Goal: Task Accomplishment & Management: Use online tool/utility

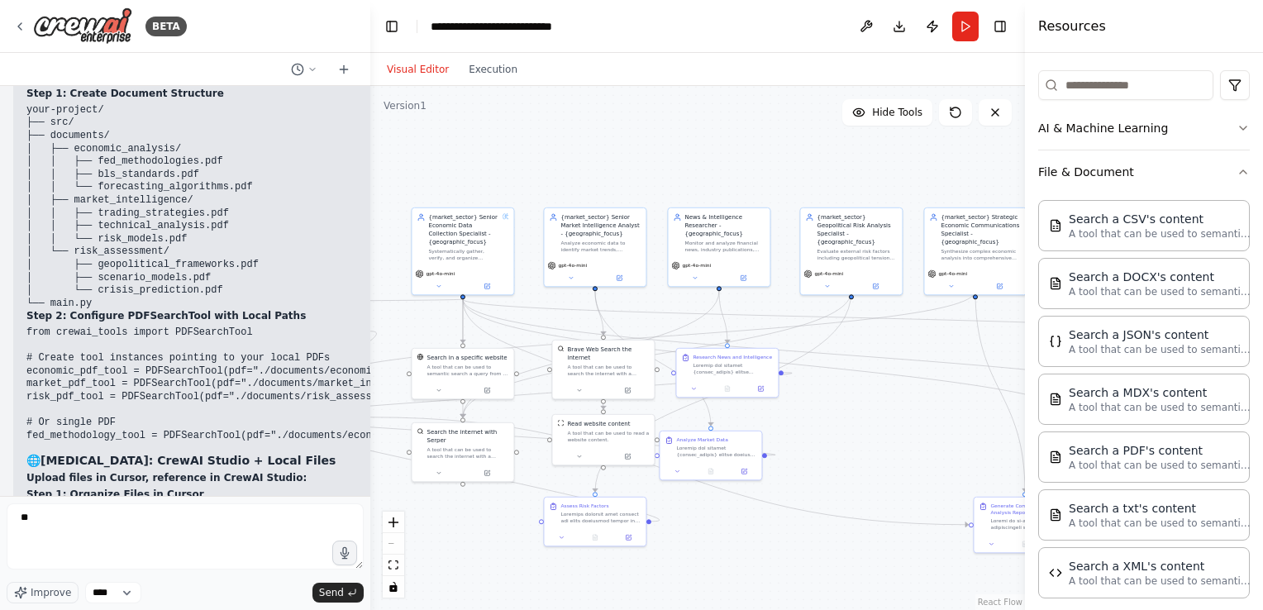
scroll to position [60026, 0]
click at [342, 67] on icon at bounding box center [343, 69] width 13 height 13
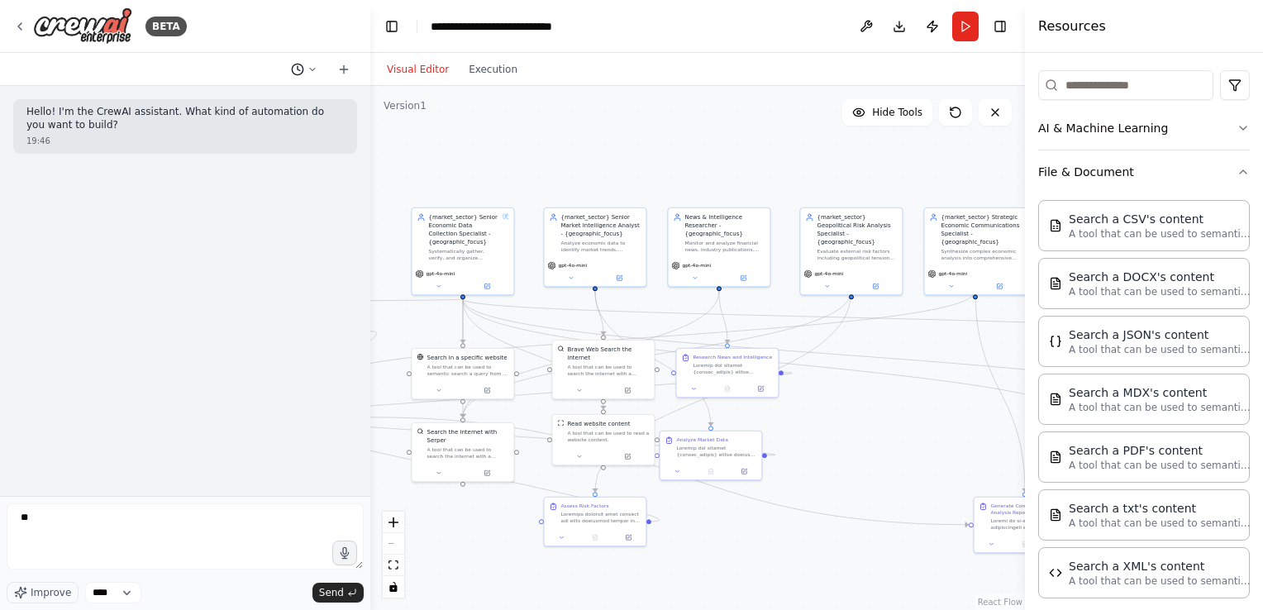
click at [312, 69] on icon at bounding box center [312, 69] width 5 height 2
click at [278, 285] on div at bounding box center [185, 305] width 370 height 610
drag, startPoint x: 185, startPoint y: 527, endPoint x: 29, endPoint y: 534, distance: 156.3
click at [29, 534] on textarea "**" at bounding box center [185, 536] width 357 height 66
drag, startPoint x: 34, startPoint y: 527, endPoint x: -3, endPoint y: 524, distance: 37.3
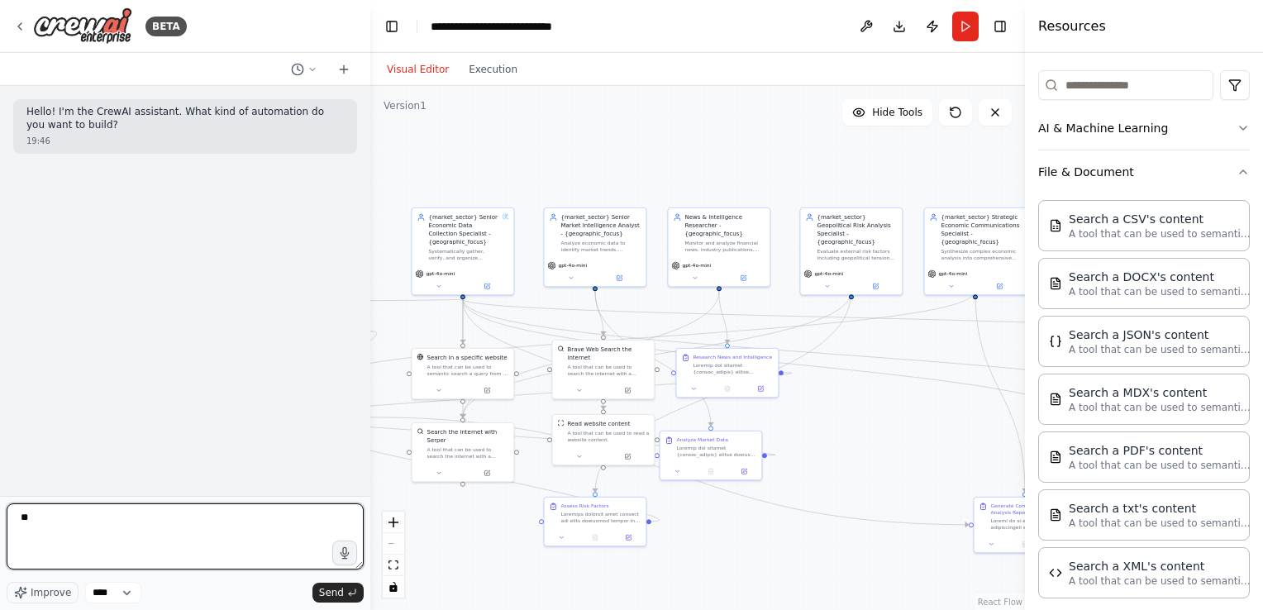
click at [0, 524] on html "**********" at bounding box center [631, 305] width 1263 height 610
type textarea "**********"
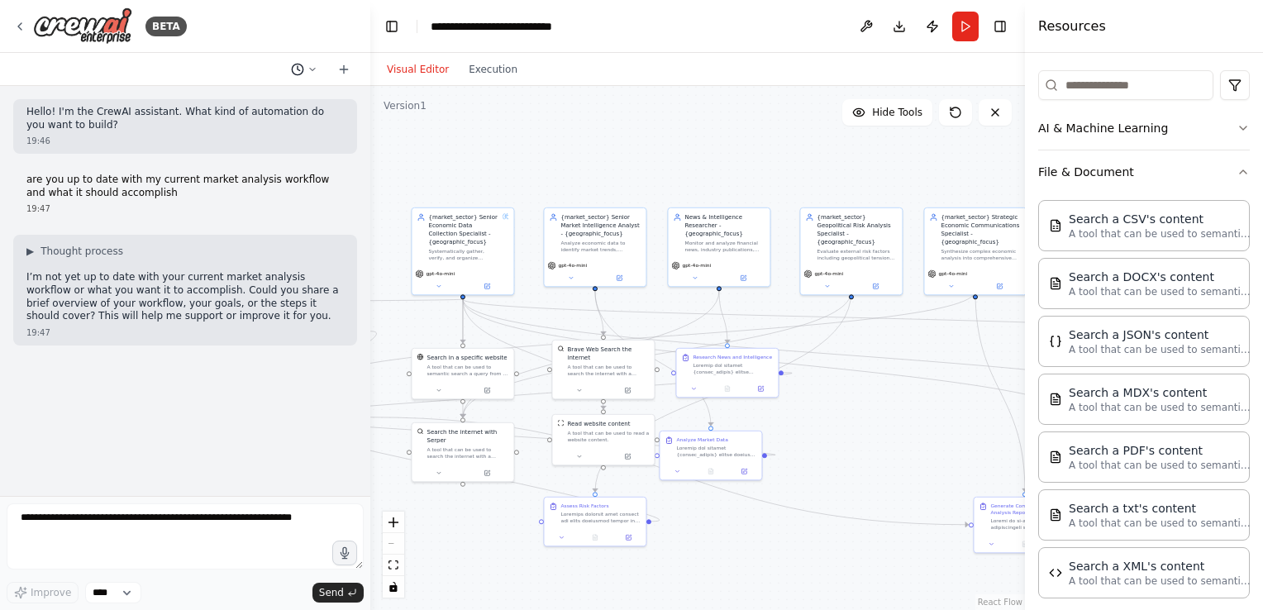
click at [305, 71] on button at bounding box center [304, 69] width 40 height 20
click at [274, 140] on button "perfect. I will do that. can you provide me with context and description to giv…" at bounding box center [271, 130] width 197 height 26
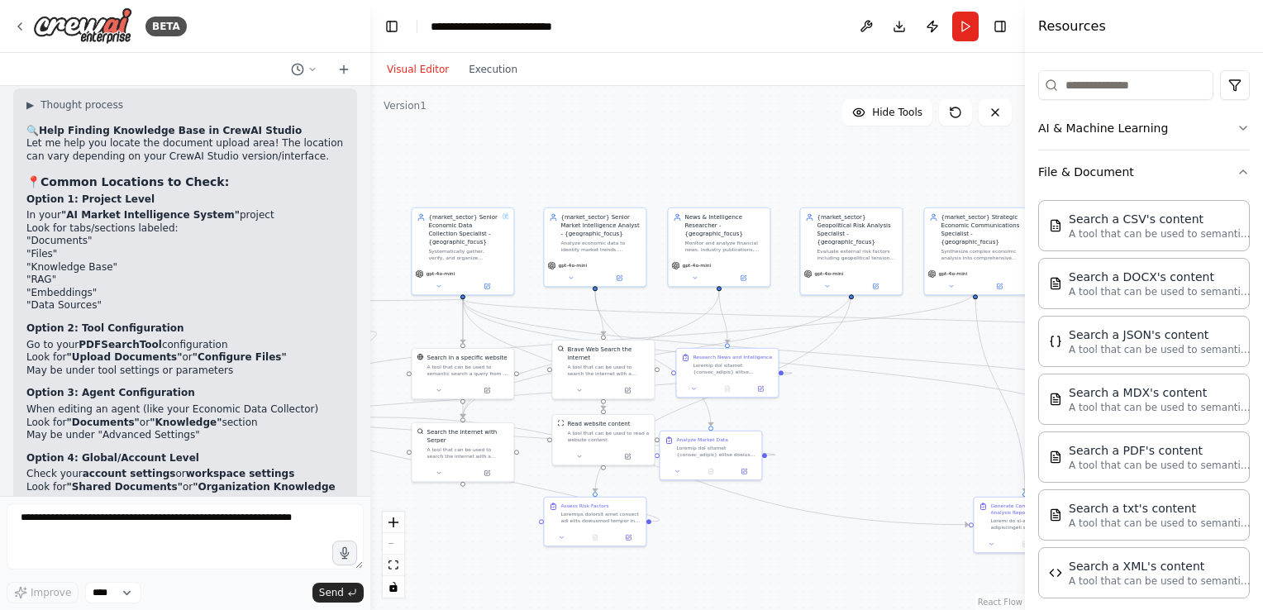
scroll to position [58623, 0]
click at [108, 507] on textarea at bounding box center [185, 536] width 357 height 66
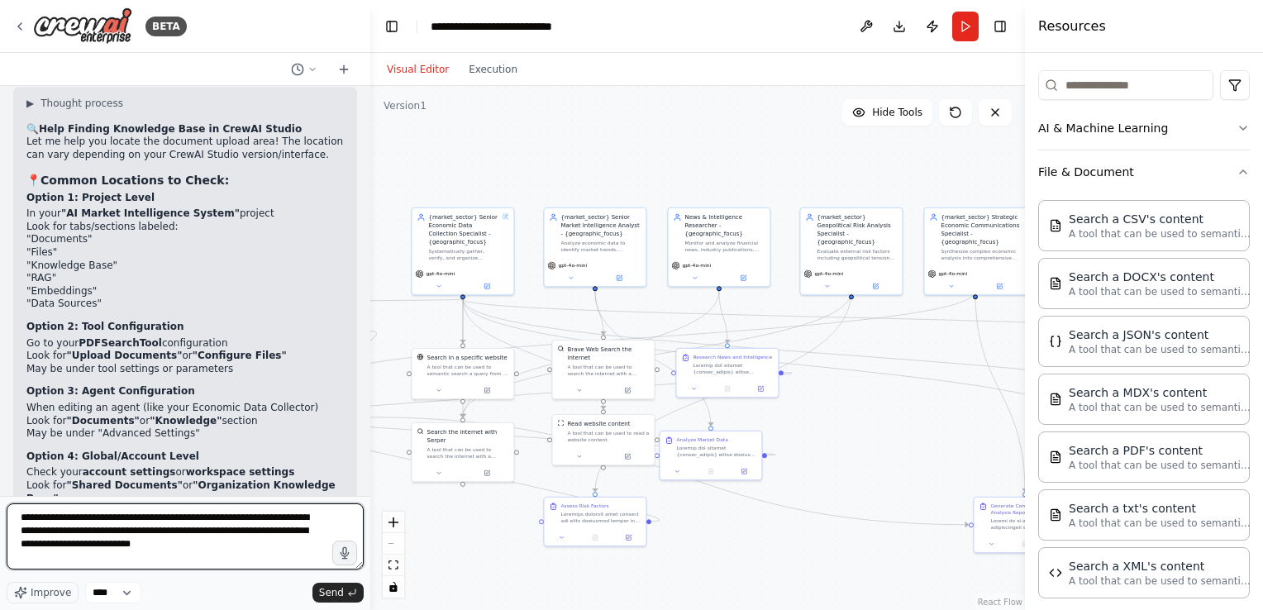
scroll to position [60829, 0]
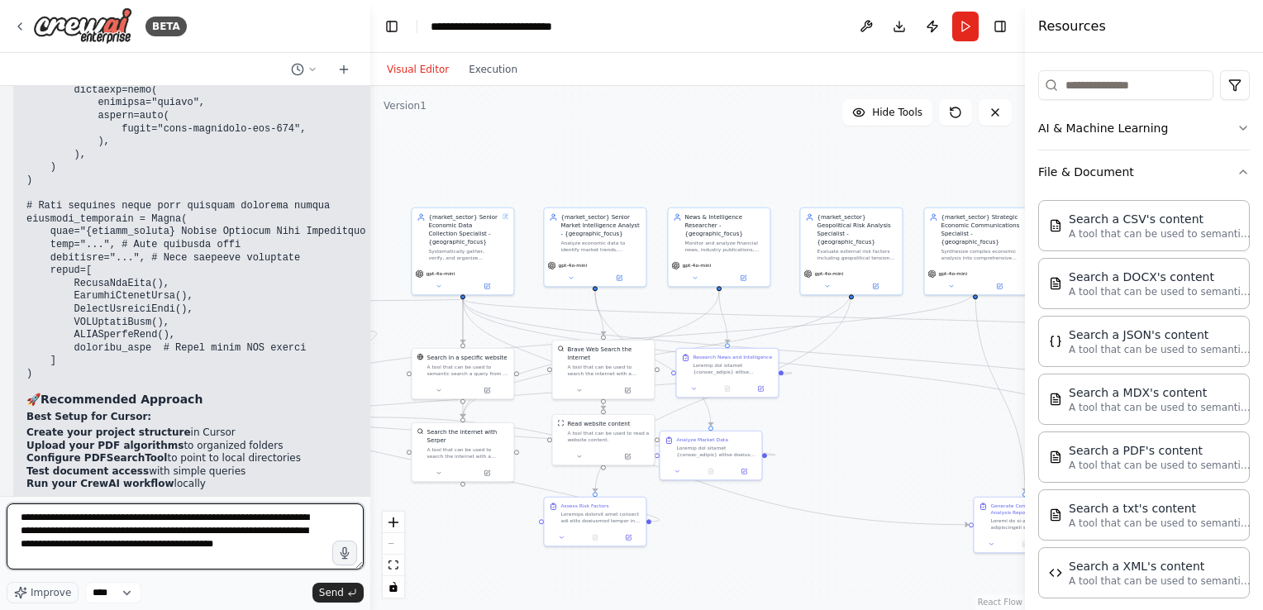
click at [75, 546] on textarea "**********" at bounding box center [185, 536] width 357 height 66
click at [299, 549] on textarea "**********" at bounding box center [185, 536] width 357 height 66
type textarea "**********"
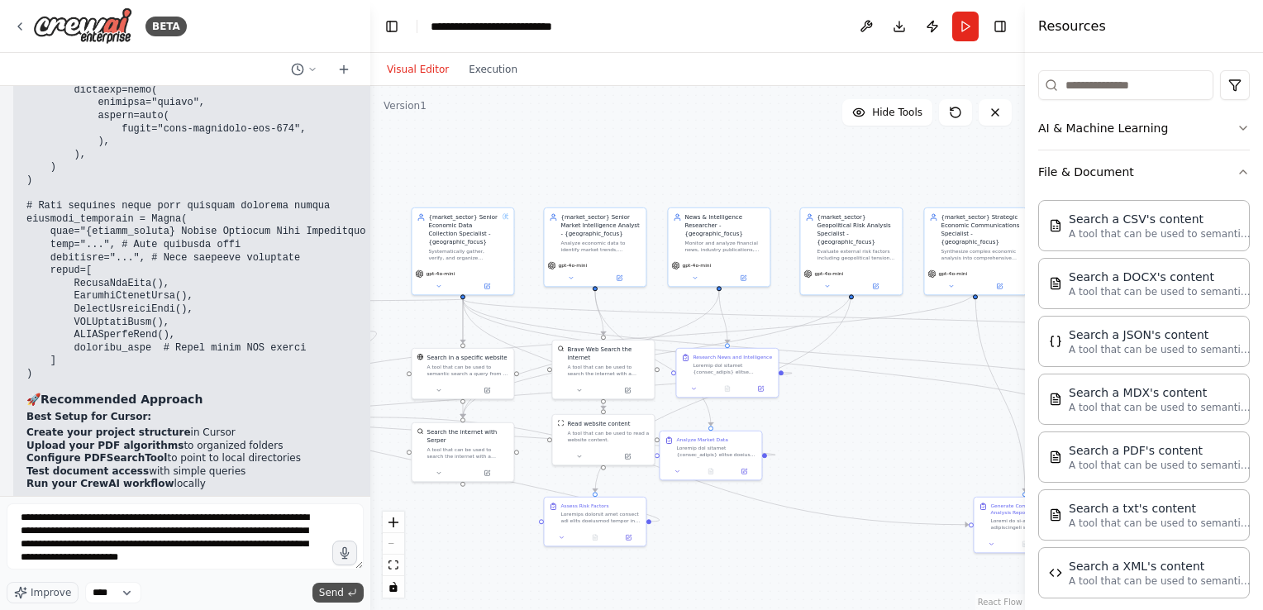
click at [343, 594] on span "Send" at bounding box center [331, 592] width 25 height 13
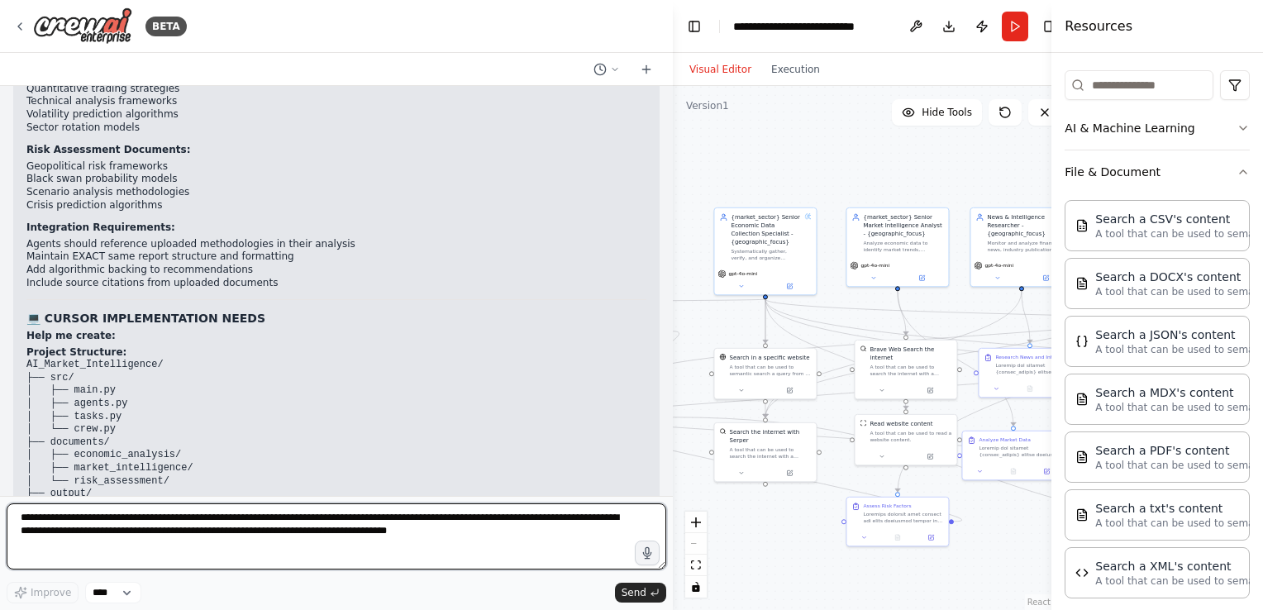
scroll to position [51437, 0]
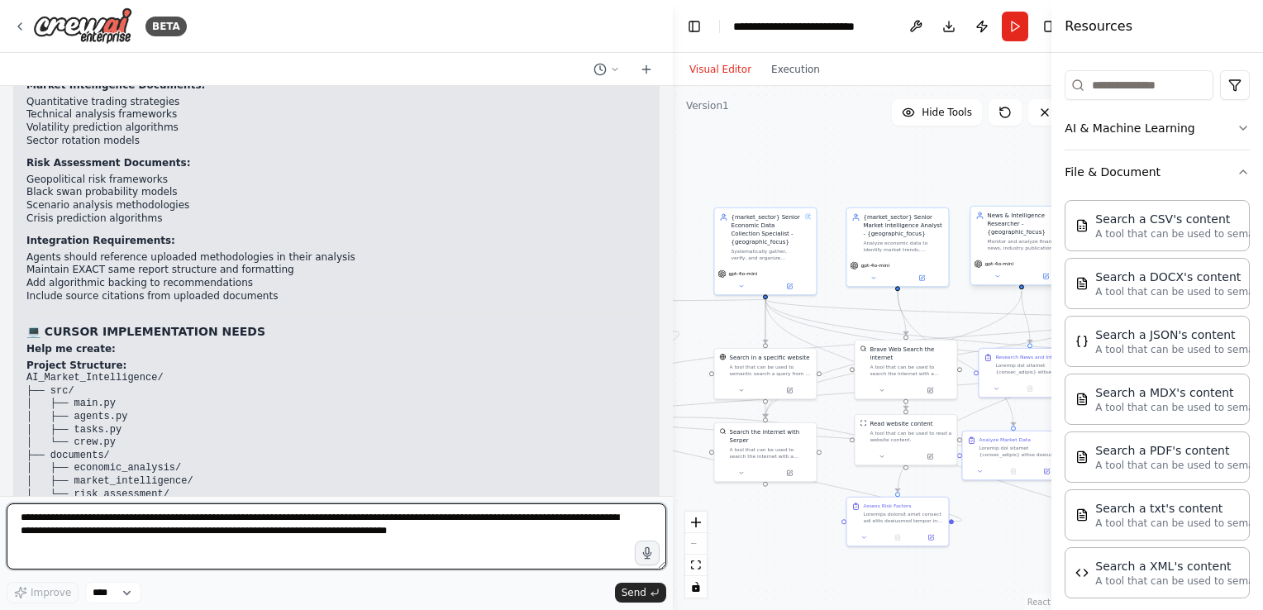
drag, startPoint x: 369, startPoint y: 157, endPoint x: 969, endPoint y: 238, distance: 606.1
click at [969, 238] on div "BETA Create an AI-powered system that generates comprehensive monthly market re…" at bounding box center [631, 305] width 1263 height 610
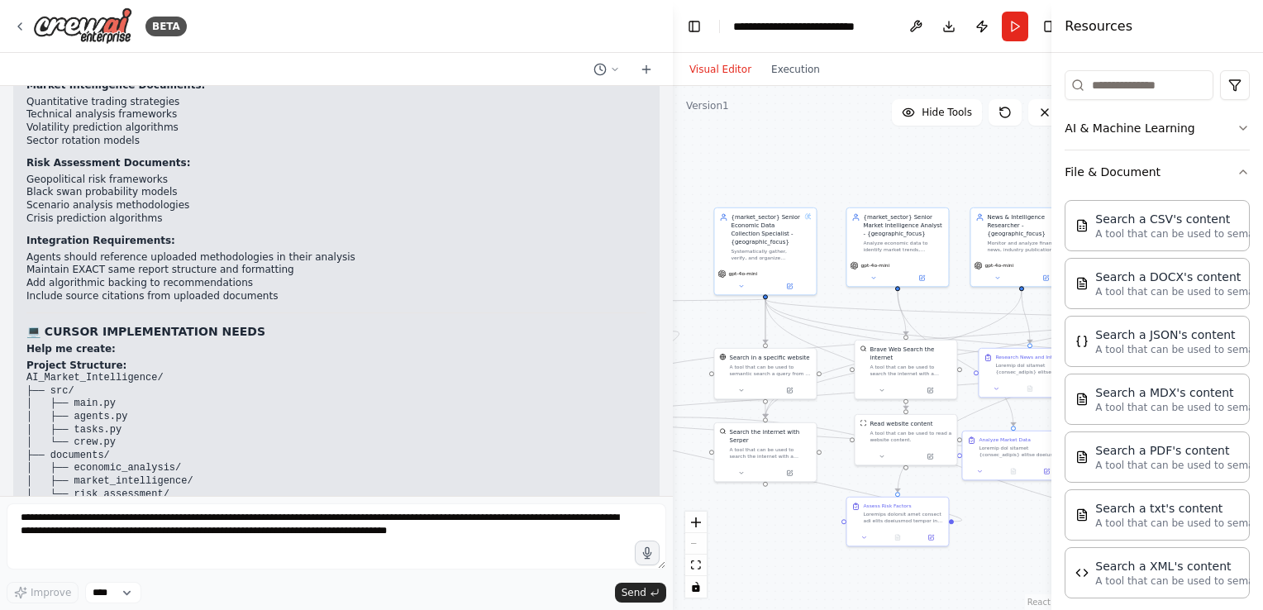
drag, startPoint x: 26, startPoint y: 170, endPoint x: 603, endPoint y: 468, distance: 650.0
copy div "# Market Intelligence System – General Brief This Market Intelligence System is…"
click at [606, 69] on icon at bounding box center [599, 69] width 13 height 13
click at [583, 103] on span "are you up to date with my current market analysis workflow and what it should …" at bounding box center [543, 103] width 122 height 13
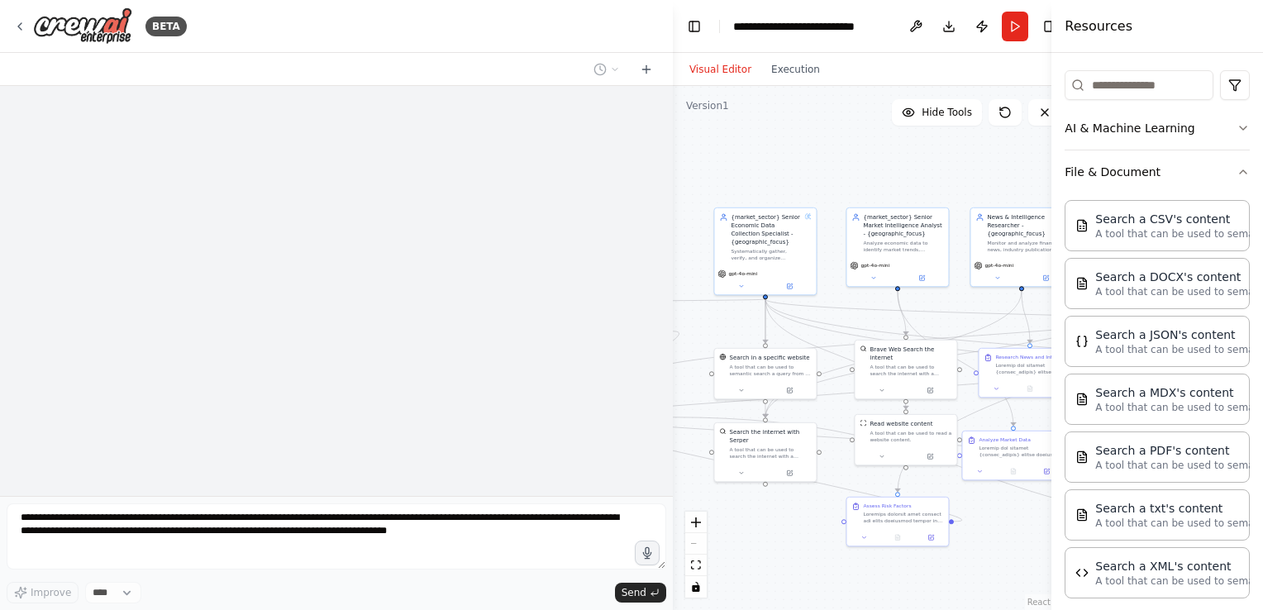
scroll to position [0, 0]
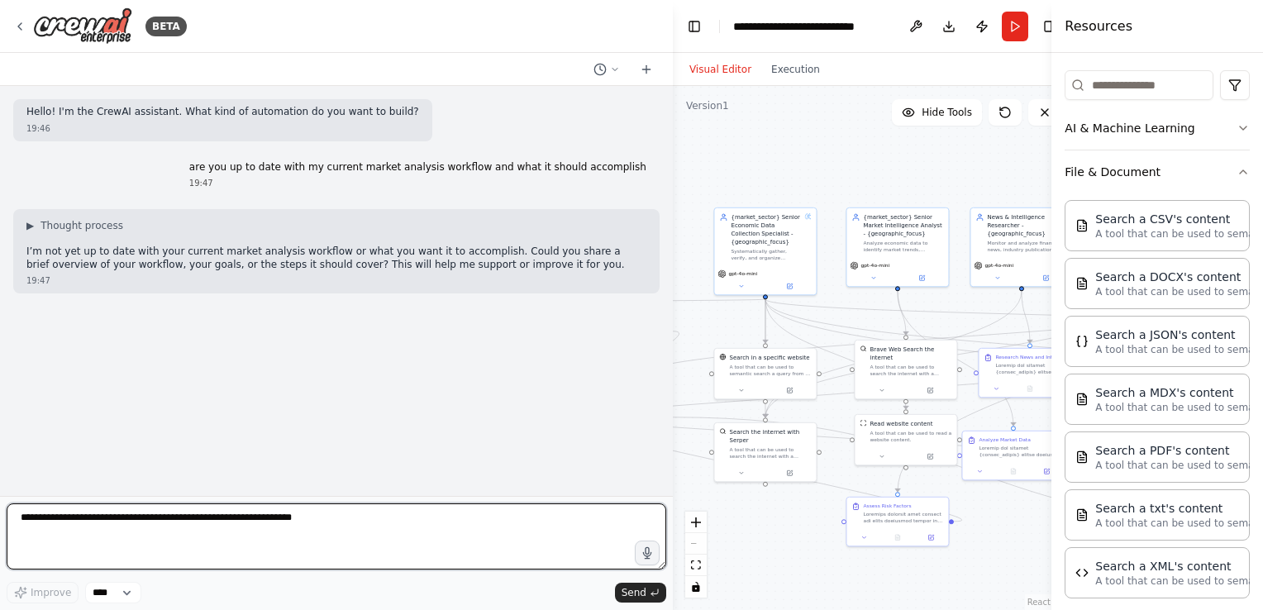
click at [307, 518] on textarea at bounding box center [336, 536] width 659 height 66
paste textarea "**********"
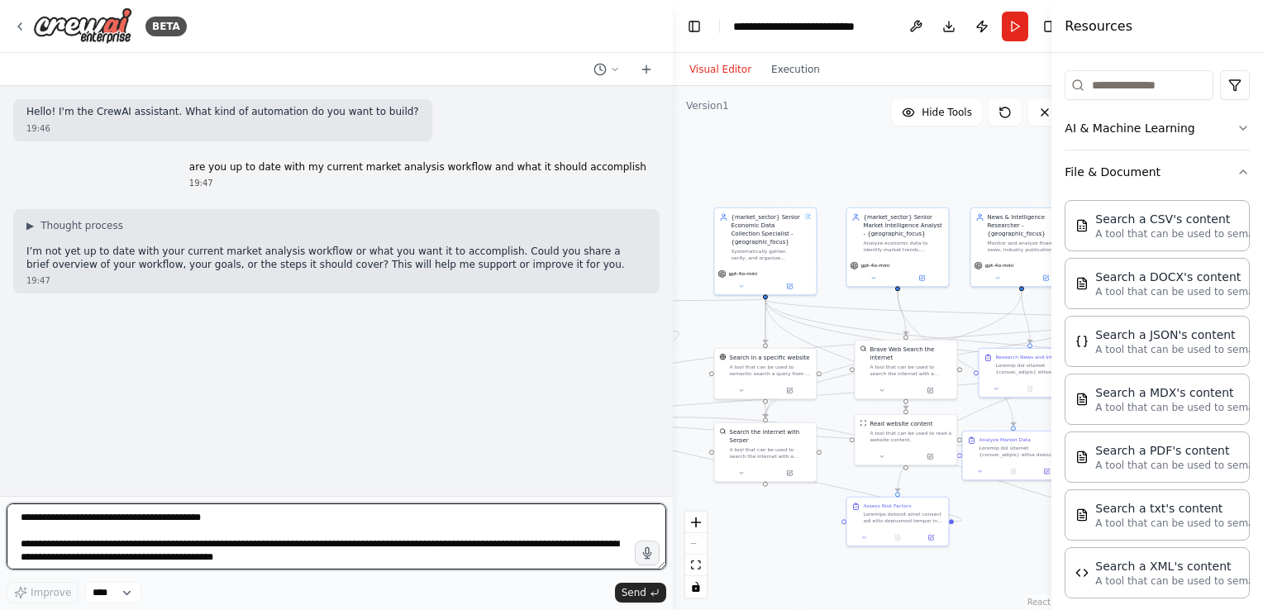
scroll to position [378, 0]
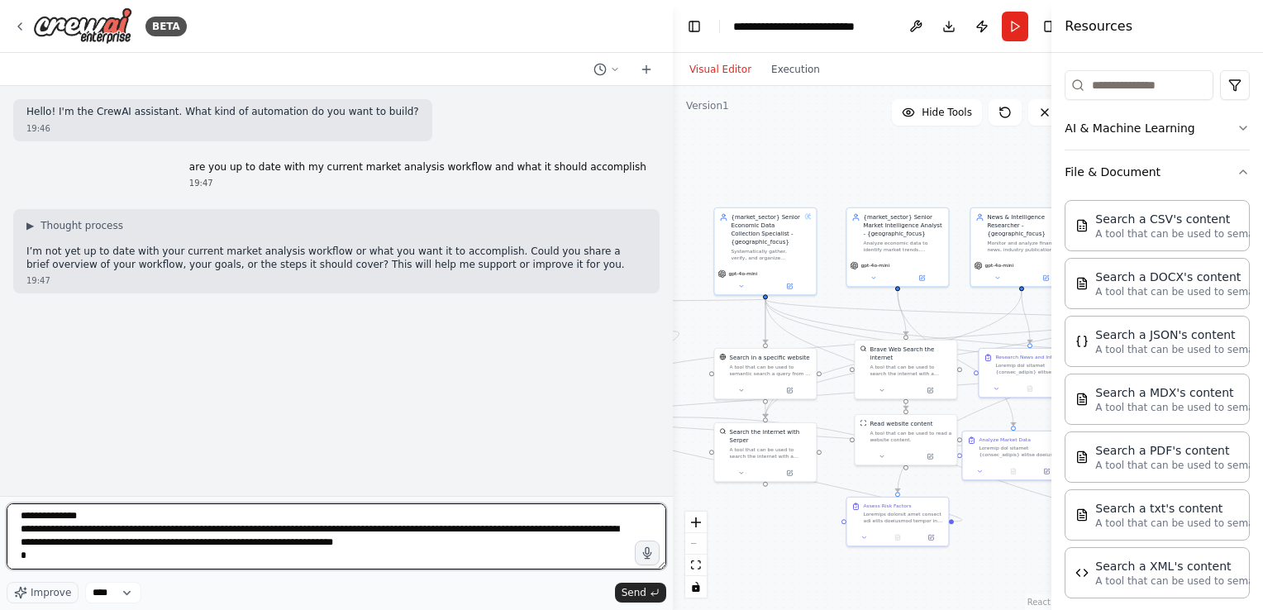
type textarea "**********"
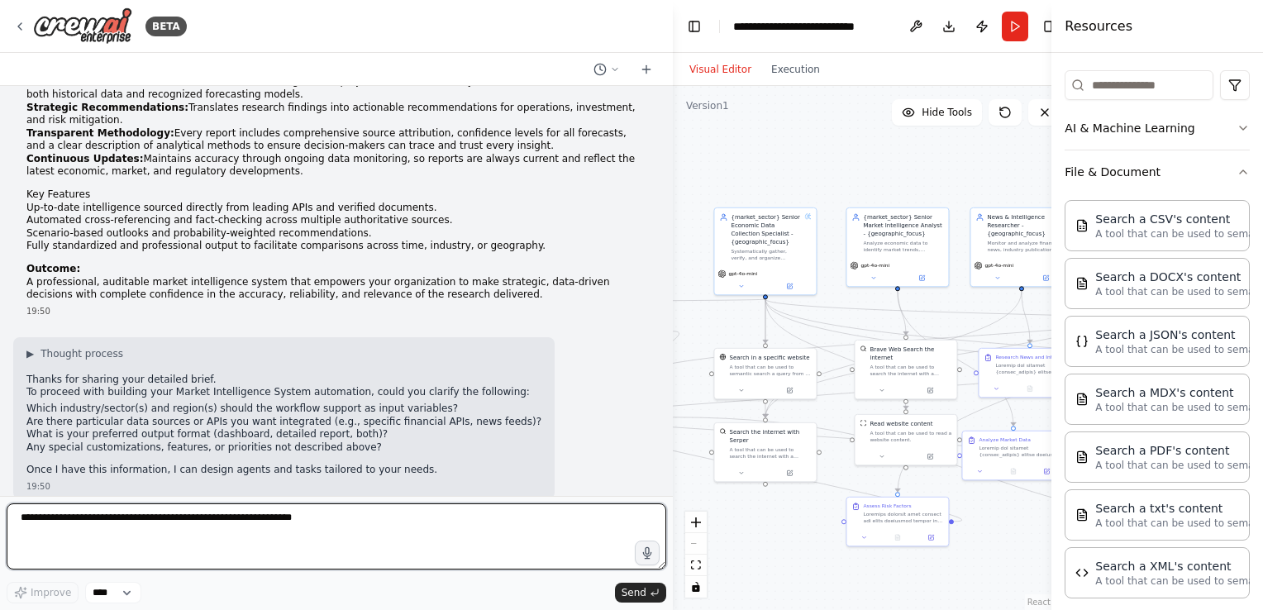
scroll to position [370, 0]
click at [383, 517] on textarea at bounding box center [336, 536] width 659 height 66
type textarea "**********"
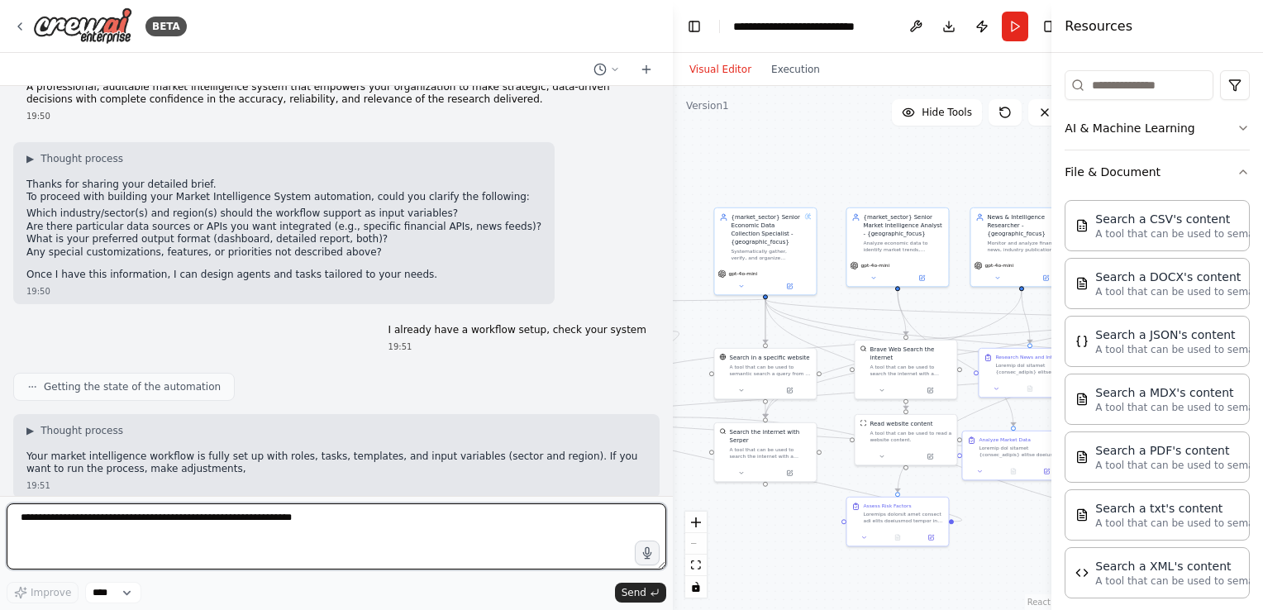
scroll to position [578, 0]
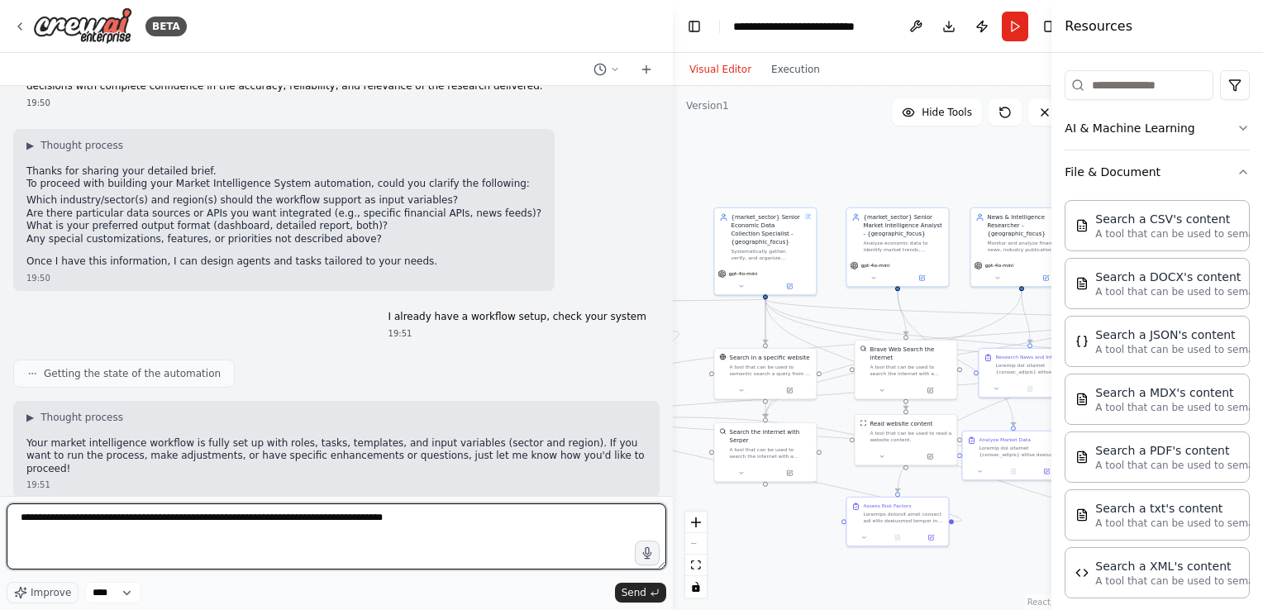
click at [23, 517] on textarea "**********" at bounding box center [336, 536] width 659 height 66
click at [462, 529] on textarea "**********" at bounding box center [336, 536] width 659 height 66
type textarea "**********"
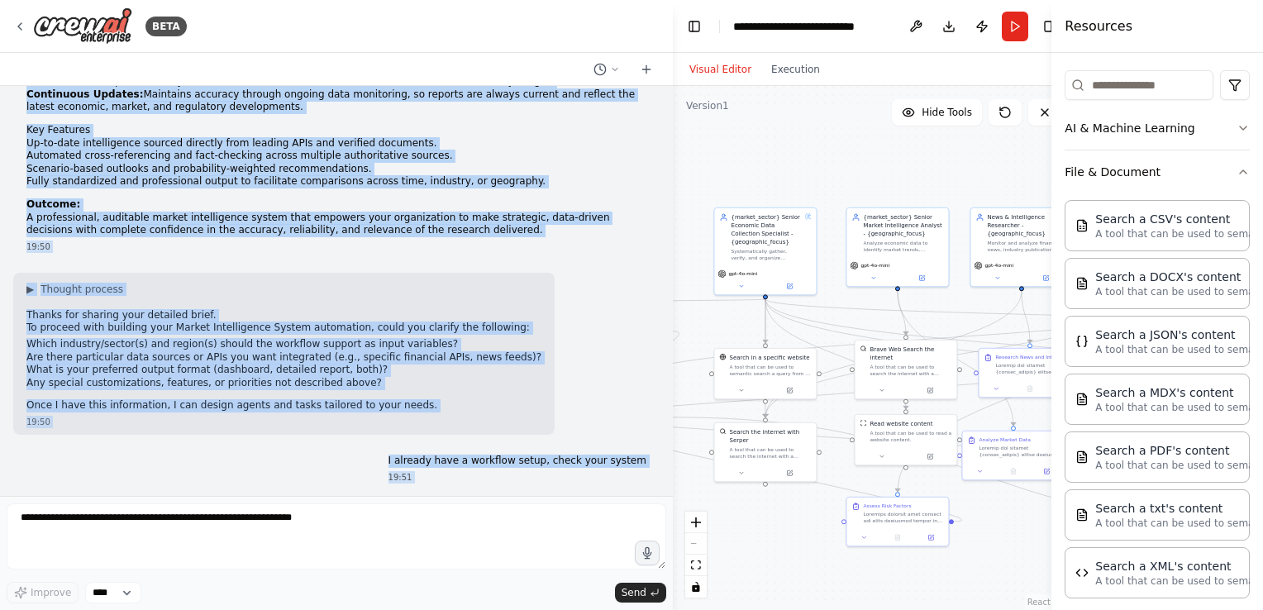
scroll to position [744, 0]
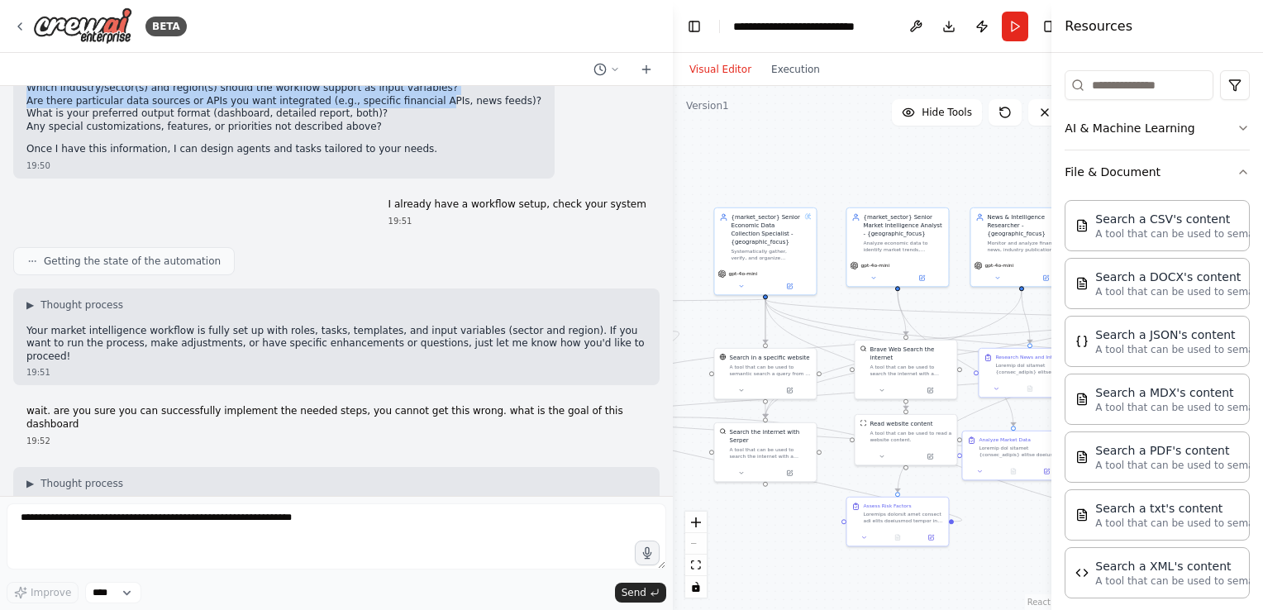
drag, startPoint x: 23, startPoint y: 176, endPoint x: 400, endPoint y: 96, distance: 385.2
click at [400, 96] on div "Hello! I'm the CrewAI assistant. What kind of automation do you want to build? …" at bounding box center [336, 291] width 673 height 410
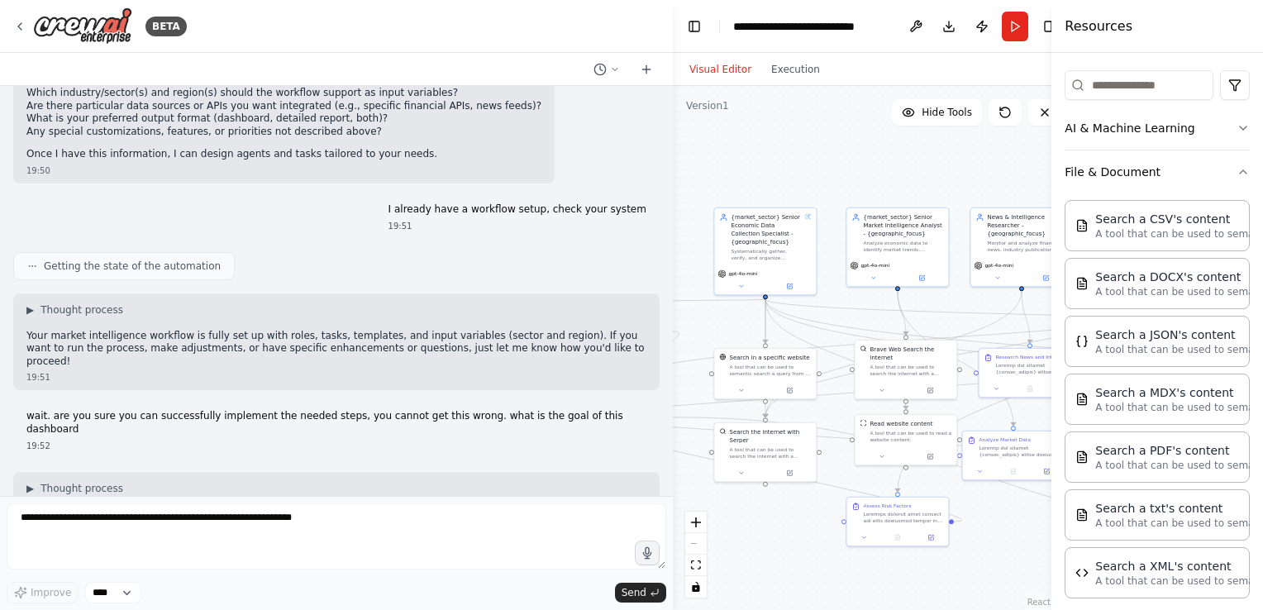
drag, startPoint x: 400, startPoint y: 96, endPoint x: 390, endPoint y: 159, distance: 63.6
click at [390, 159] on p "Once I have this information, I can design agents and tasks tailored to your ne…" at bounding box center [283, 154] width 515 height 13
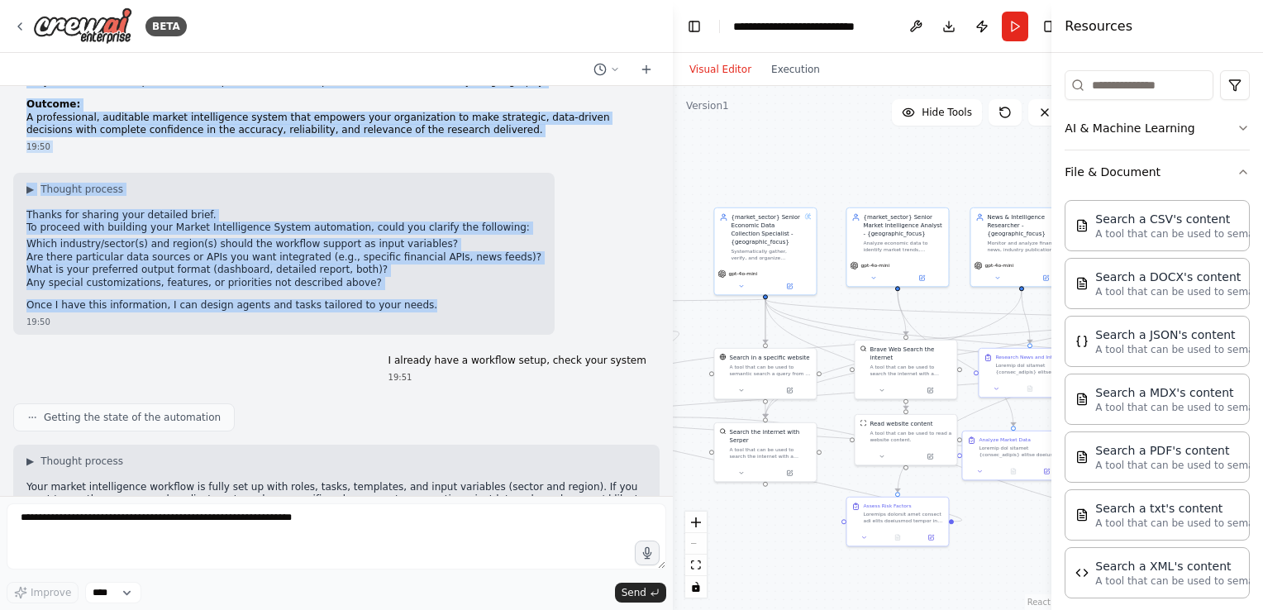
scroll to position [210, 0]
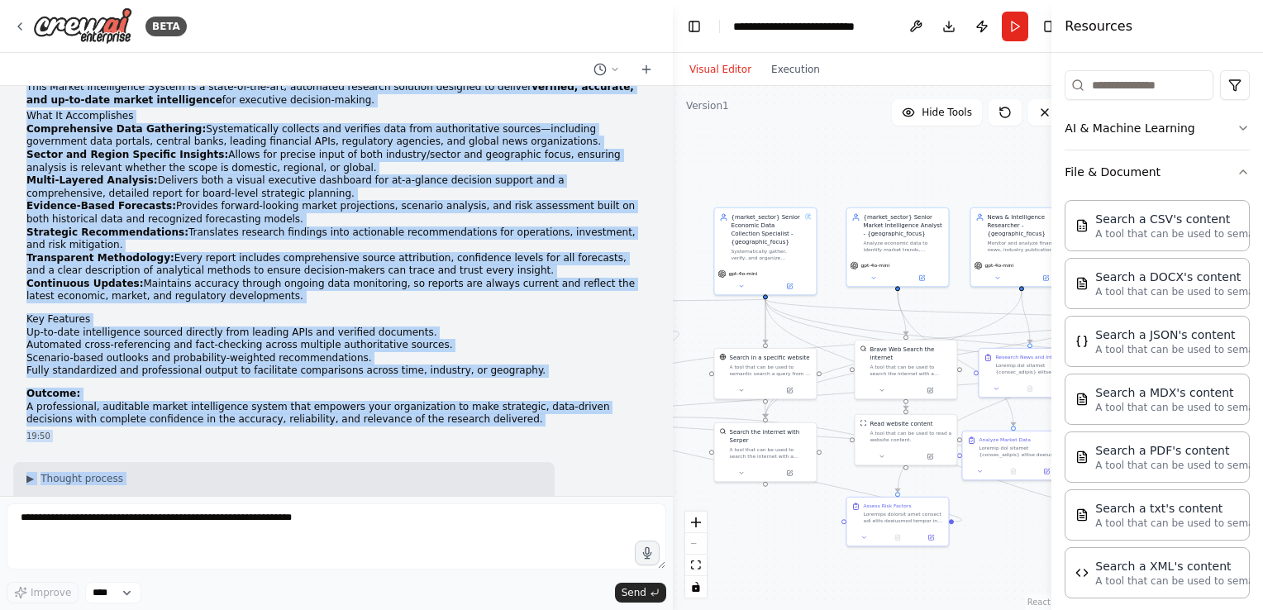
drag, startPoint x: 390, startPoint y: 159, endPoint x: 145, endPoint y: 83, distance: 256.7
click at [145, 83] on div "BETA Hello! I'm the CrewAI assistant. What kind of automation do you want to bu…" at bounding box center [336, 305] width 673 height 610
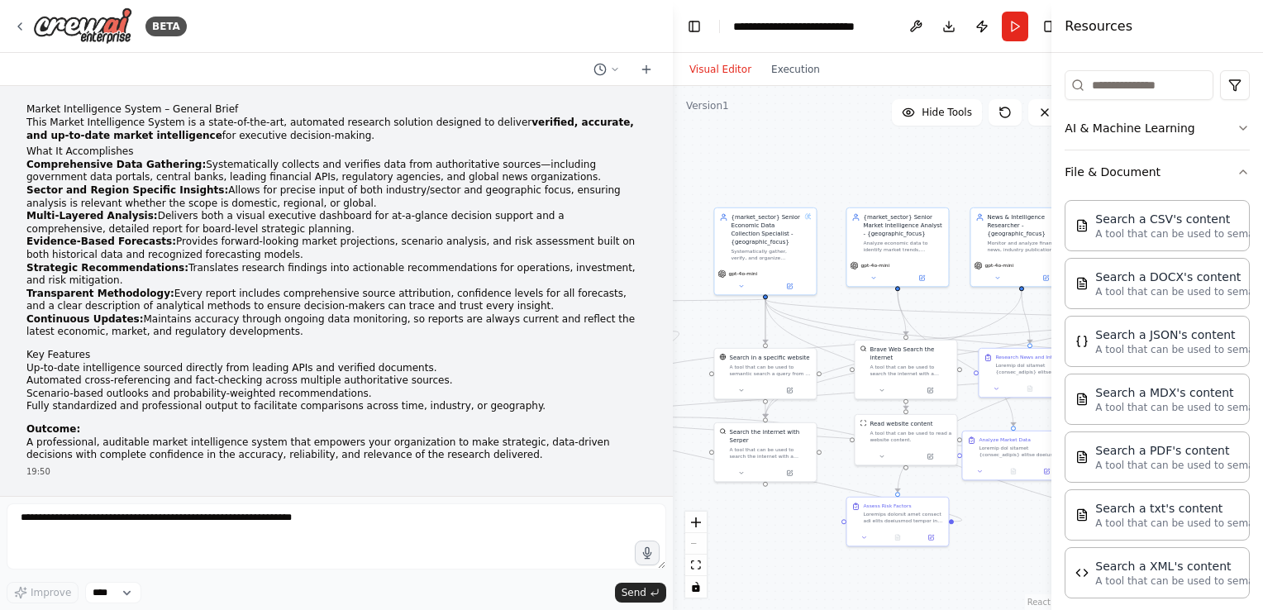
drag, startPoint x: 145, startPoint y: 83, endPoint x: 14, endPoint y: 179, distance: 162.0
click at [14, 179] on div "Market Intelligence System – General Brief This Market Intelligence System is a…" at bounding box center [336, 290] width 646 height 387
click at [110, 178] on li "Comprehensive Data Gathering: Systematically collects and verifies data from au…" at bounding box center [336, 172] width 620 height 26
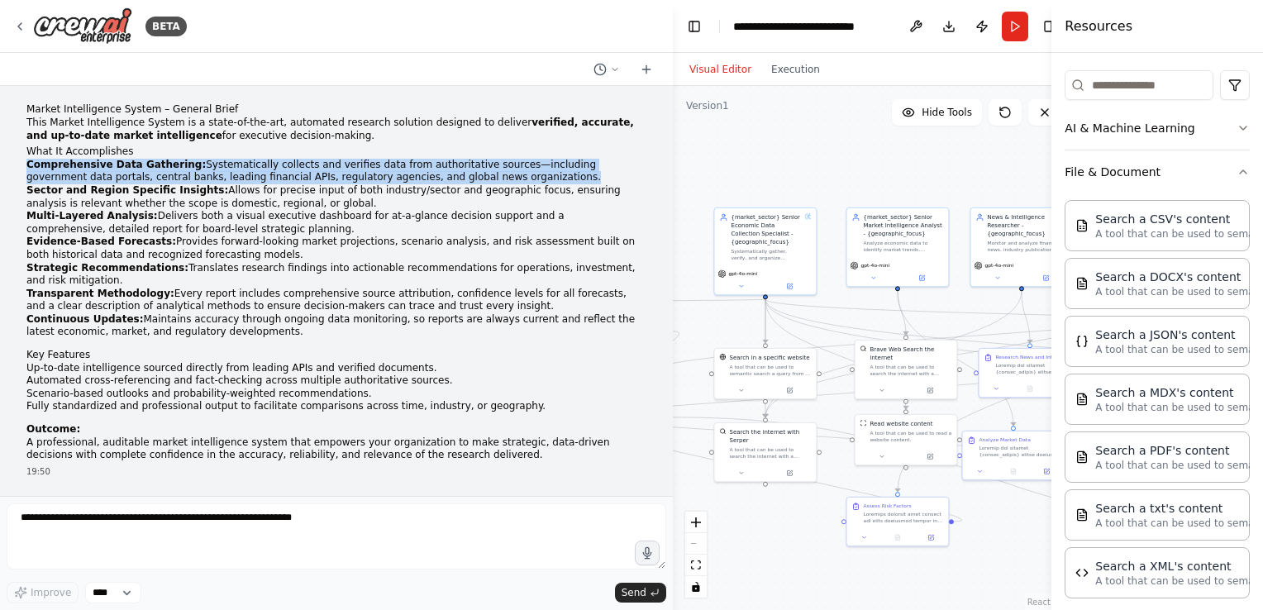
click at [110, 178] on li "Comprehensive Data Gathering: Systematically collects and verifies data from au…" at bounding box center [336, 172] width 620 height 26
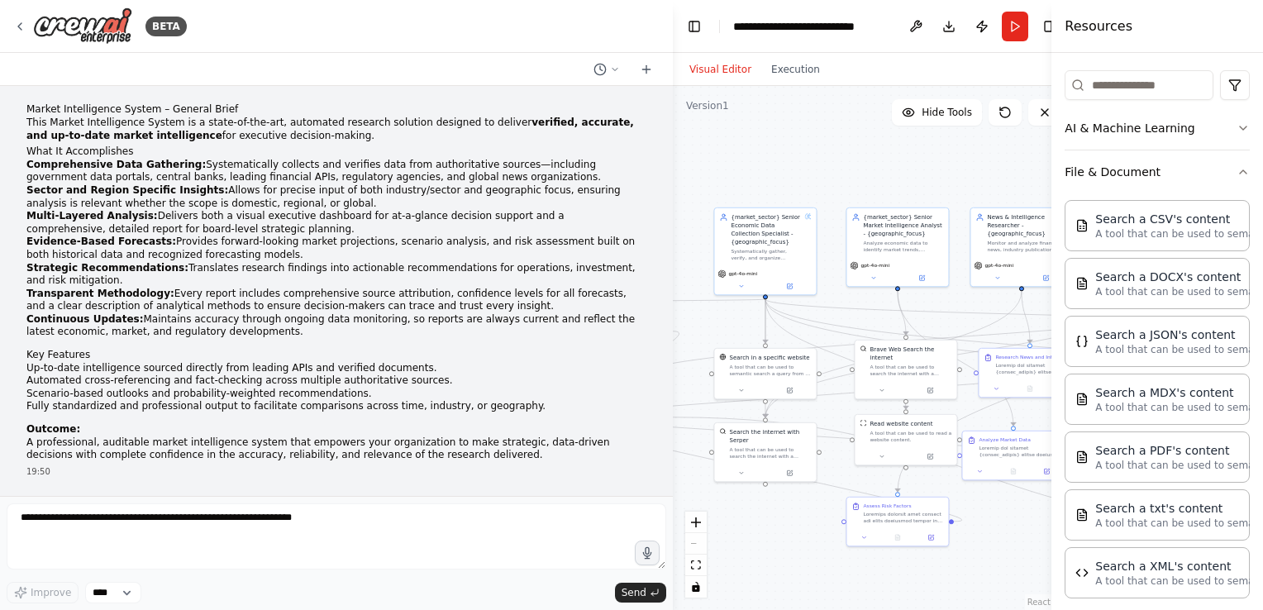
drag, startPoint x: 110, startPoint y: 178, endPoint x: 73, endPoint y: 131, distance: 60.7
click at [73, 131] on strong "verified, accurate, and up-to-date market intelligence" at bounding box center [329, 129] width 607 height 25
drag, startPoint x: 73, startPoint y: 131, endPoint x: 53, endPoint y: 244, distance: 114.9
click at [53, 244] on strong "Evidence-Based Forecasts:" at bounding box center [101, 241] width 150 height 12
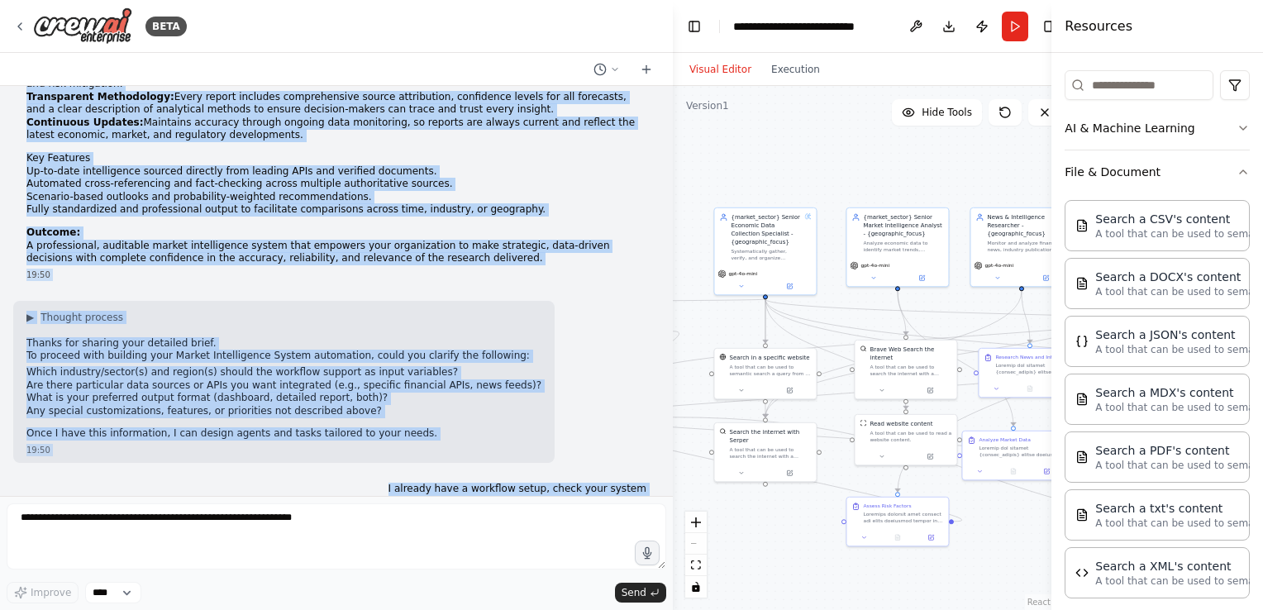
scroll to position [443, 0]
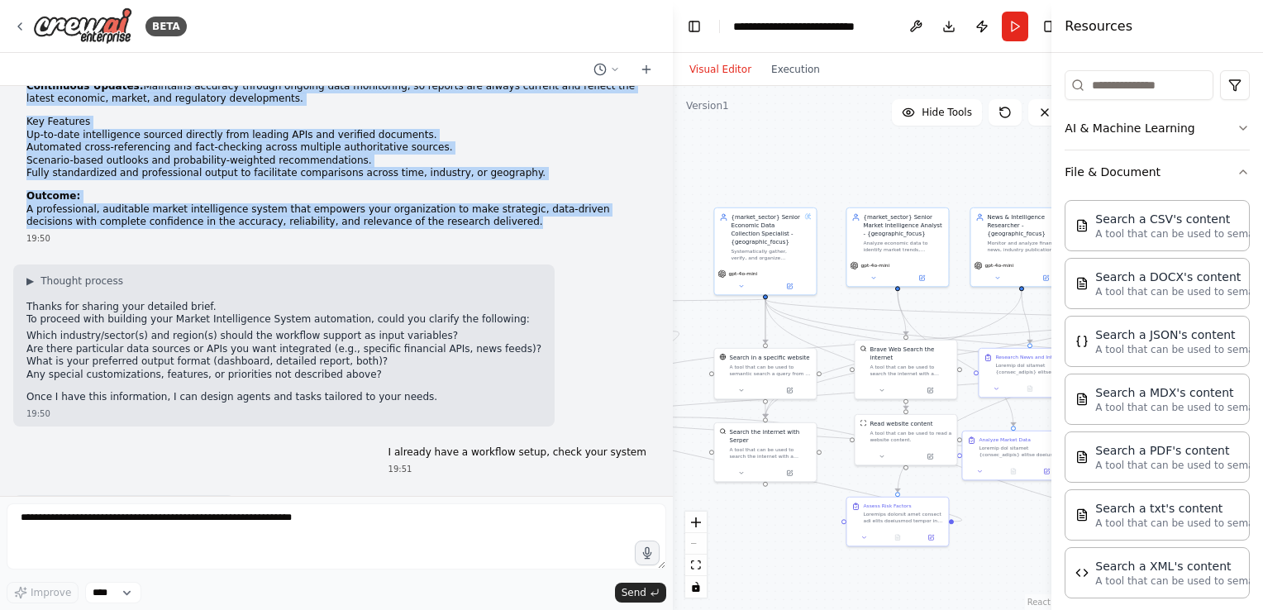
drag, startPoint x: 86, startPoint y: 226, endPoint x: 418, endPoint y: 221, distance: 332.2
click at [418, 221] on div "Market Intelligence System – General Brief This Market Intelligence System is a…" at bounding box center [336, 57] width 646 height 387
copy div "Market Intelligence System – General Brief This Market Intelligence System is a…"
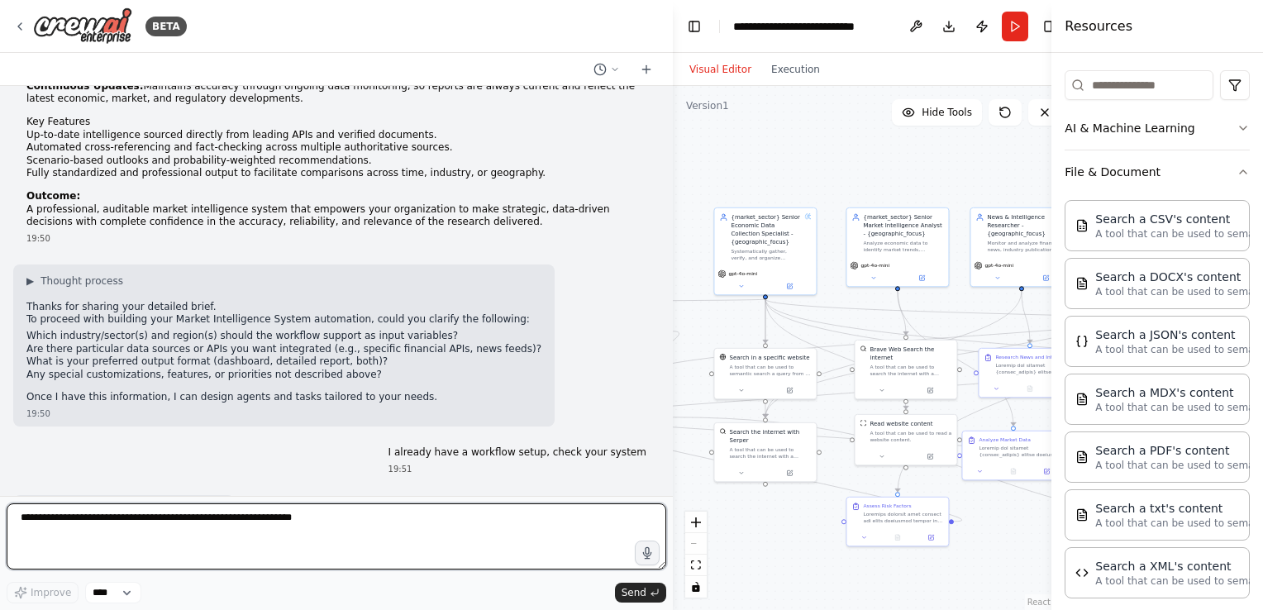
click at [223, 526] on textarea at bounding box center [336, 536] width 659 height 66
paste textarea "**********"
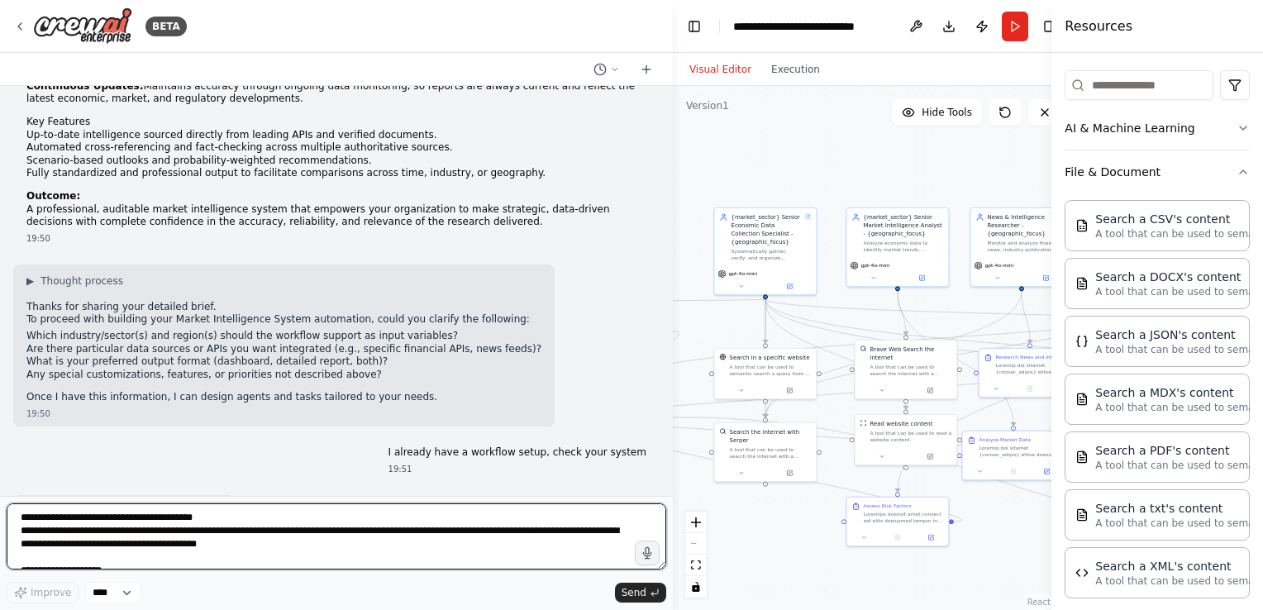
scroll to position [298, 0]
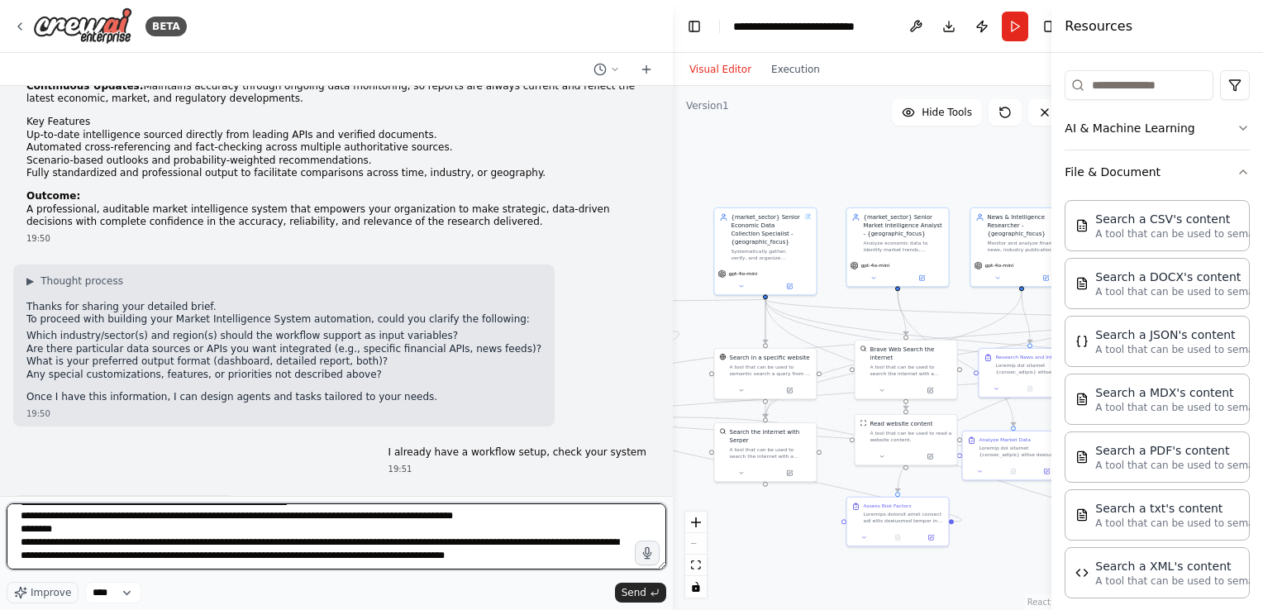
type textarea "**********"
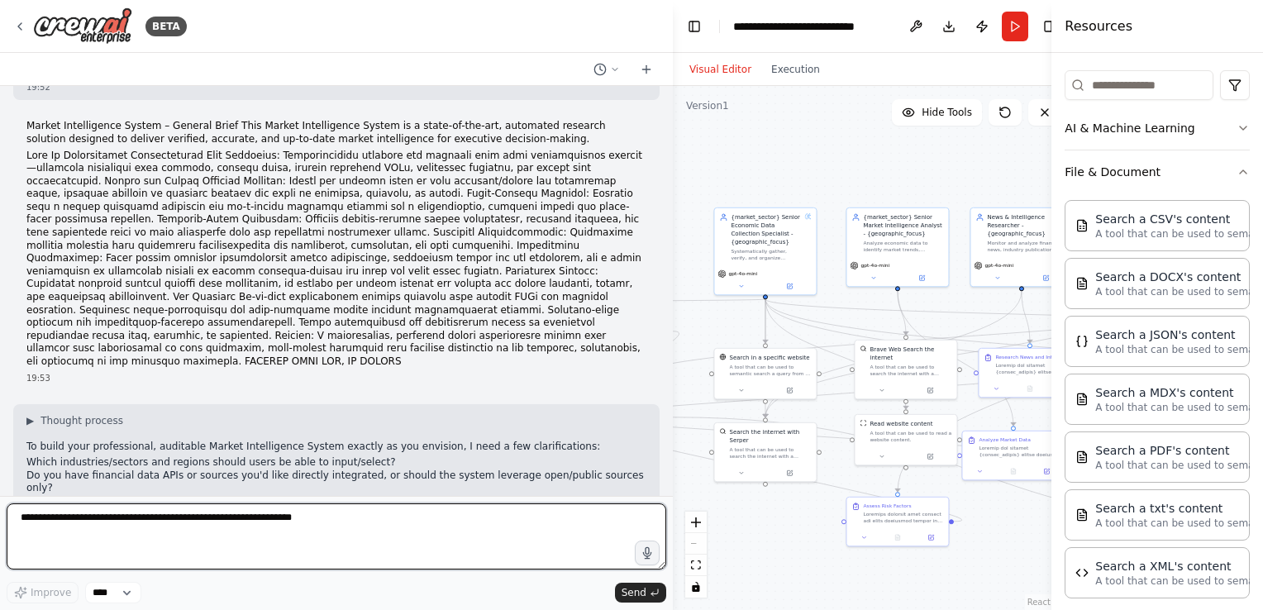
scroll to position [1171, 0]
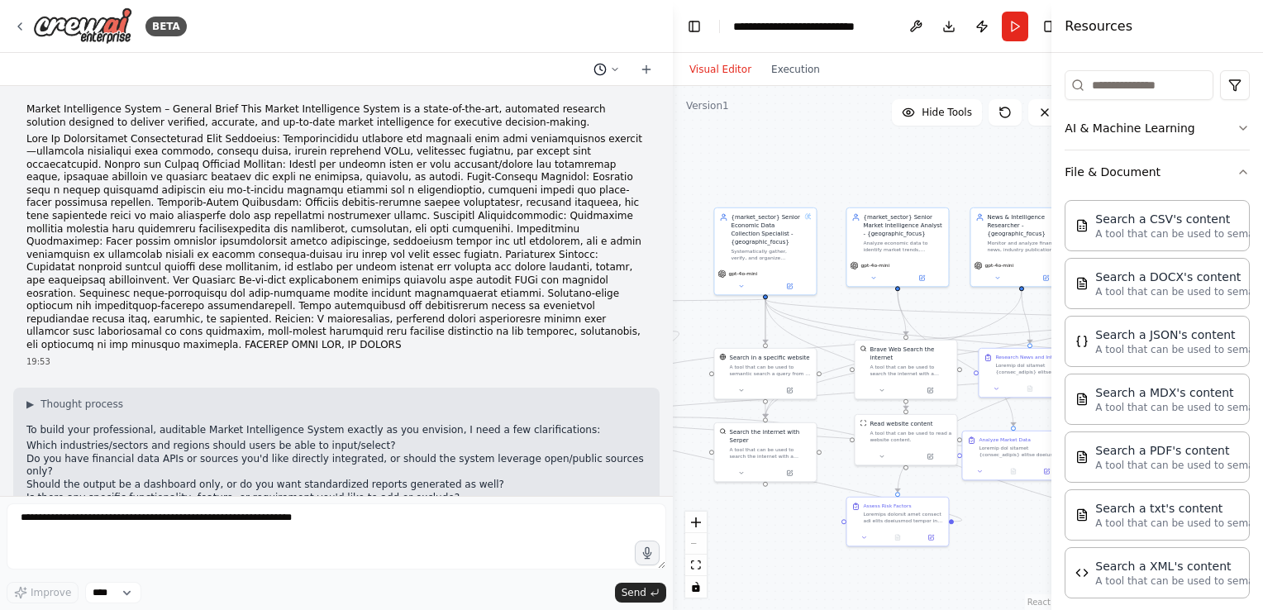
click at [605, 70] on circle at bounding box center [599, 69] width 11 height 11
click at [566, 138] on button "that was perfect. I will start a new chat now, provide me with a general brief …" at bounding box center [573, 130] width 197 height 26
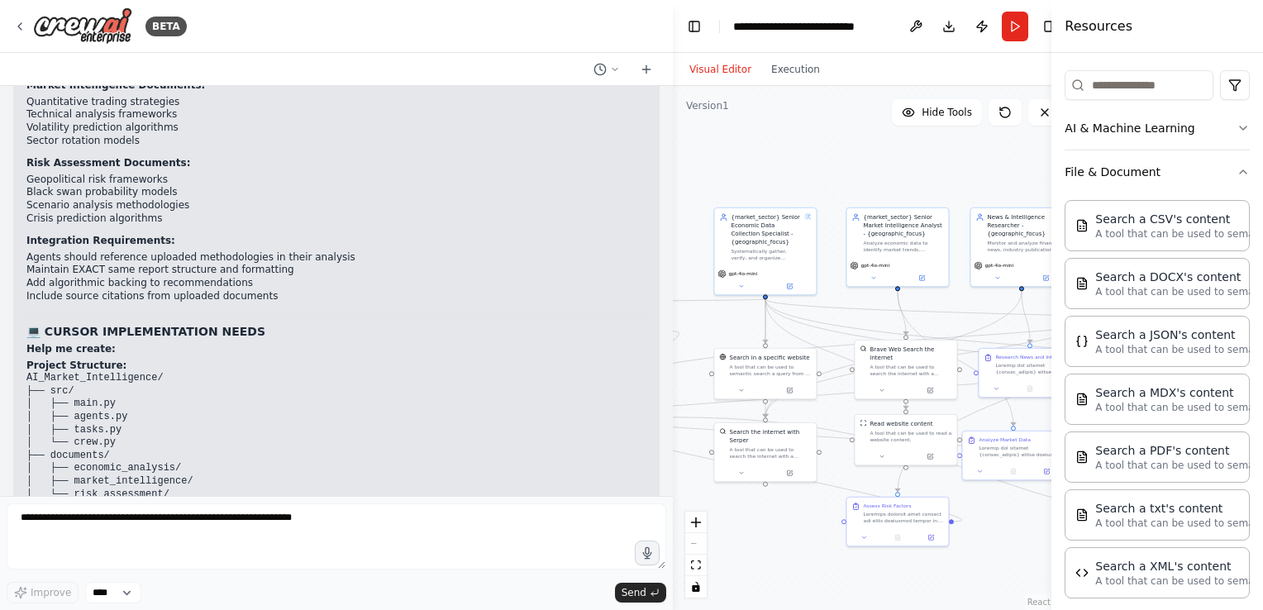
scroll to position [51437, 0]
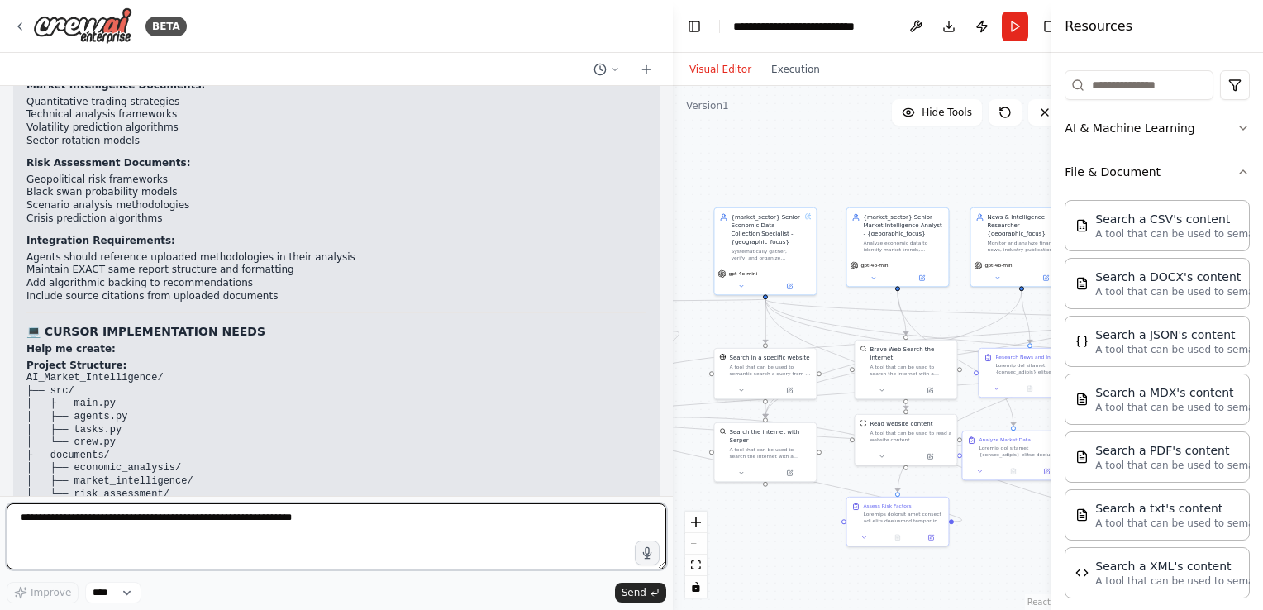
click at [389, 517] on textarea at bounding box center [336, 536] width 659 height 66
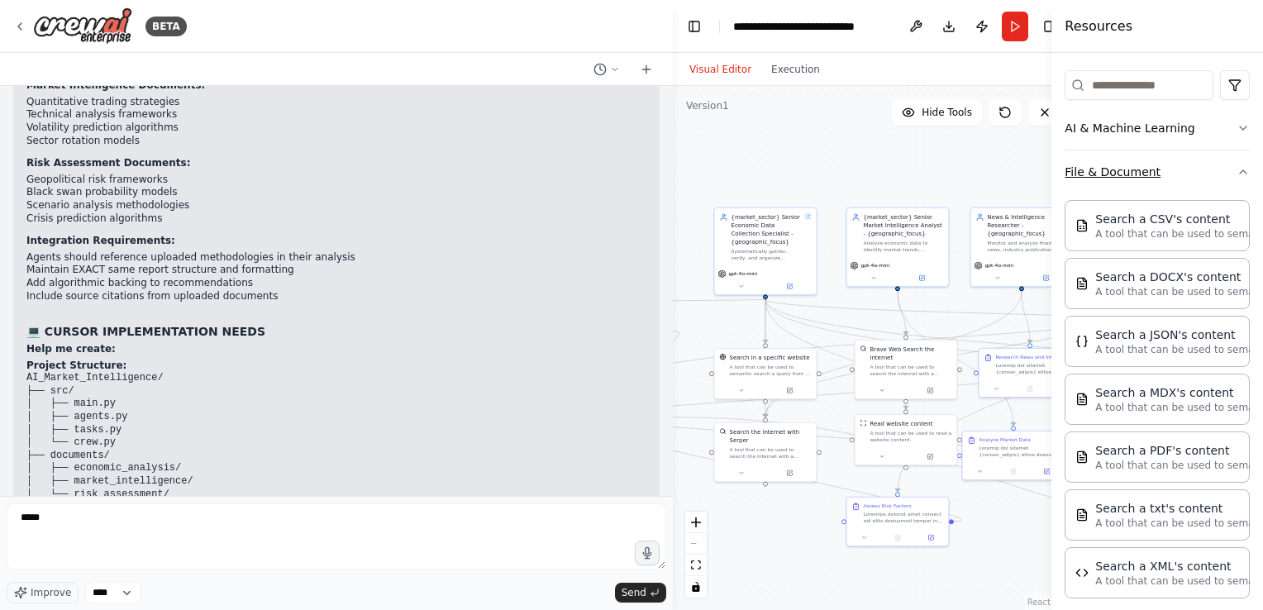
click at [1209, 169] on button "File & Document" at bounding box center [1156, 171] width 185 height 43
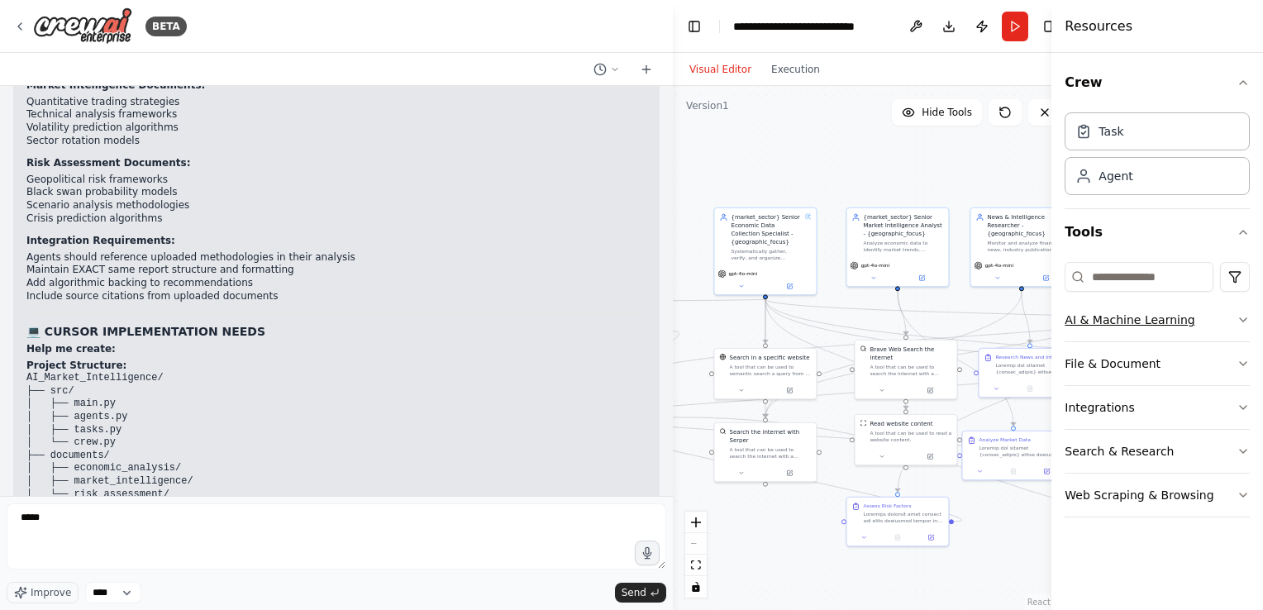
click at [1205, 322] on button "AI & Machine Learning" at bounding box center [1156, 319] width 185 height 43
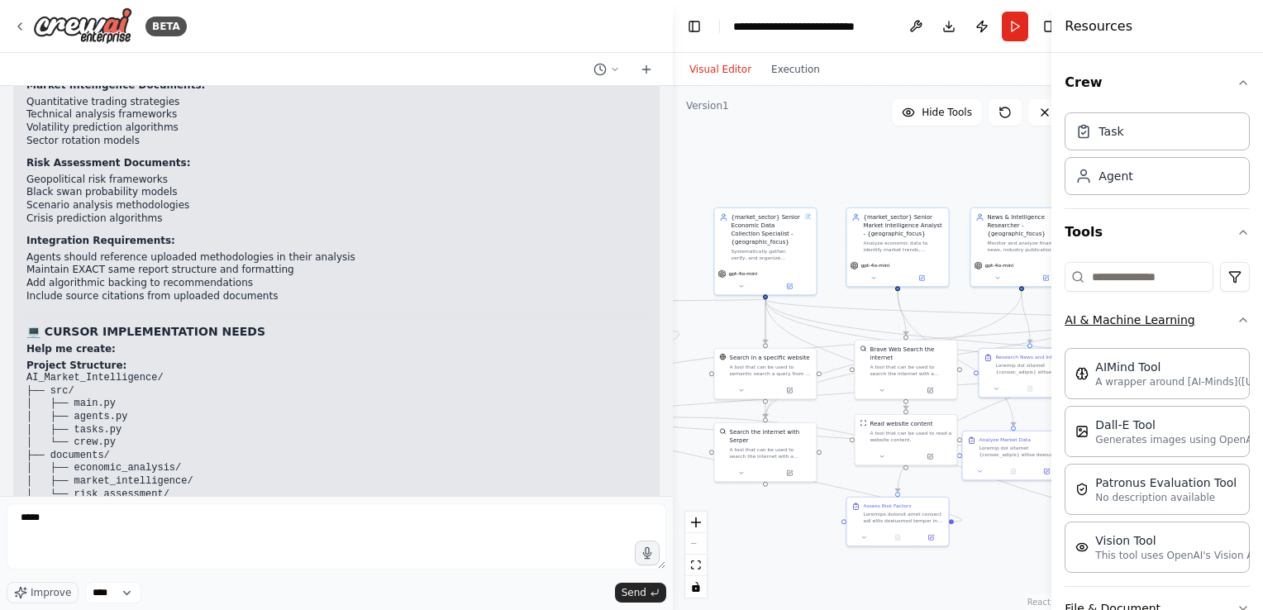
click at [1226, 330] on button "AI & Machine Learning" at bounding box center [1156, 319] width 185 height 43
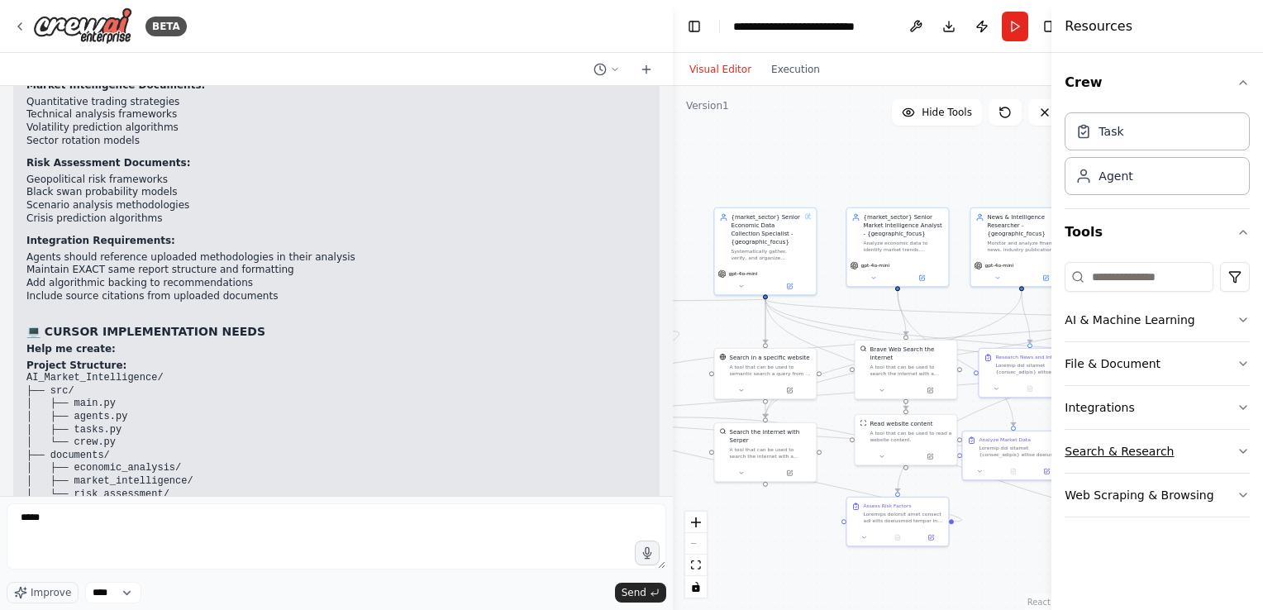
click at [1209, 449] on button "Search & Research" at bounding box center [1156, 451] width 185 height 43
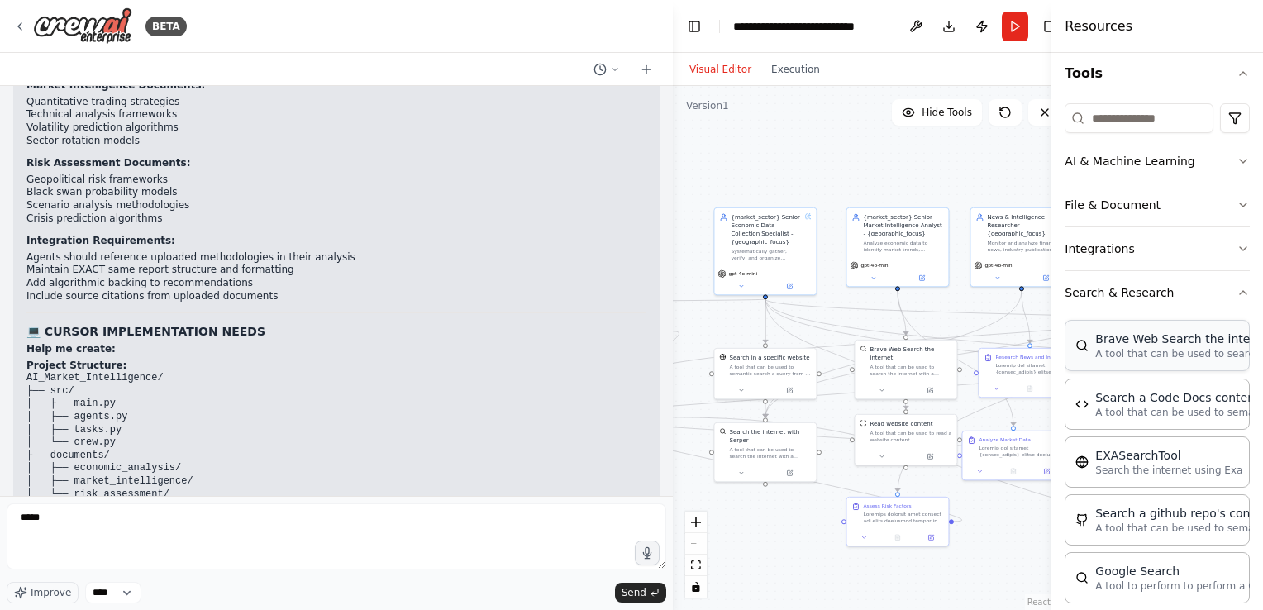
scroll to position [160, 0]
click at [1232, 289] on div "Crew Task Agent Tools AI & Machine Learning File & Document Integrations Search…" at bounding box center [1157, 331] width 212 height 557
click at [1239, 289] on icon "button" at bounding box center [1242, 290] width 7 height 3
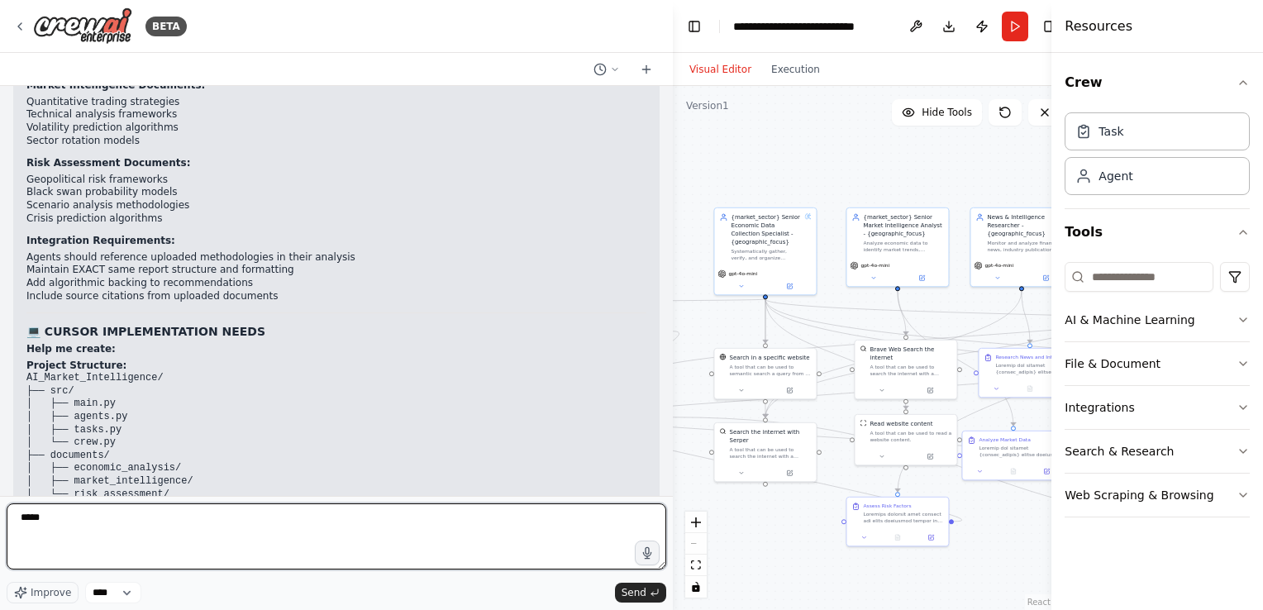
drag, startPoint x: 237, startPoint y: 517, endPoint x: 7, endPoint y: 510, distance: 229.8
click at [7, 510] on textarea "*****" at bounding box center [336, 536] width 659 height 66
click at [532, 530] on textarea "**********" at bounding box center [336, 536] width 659 height 66
type textarea "**********"
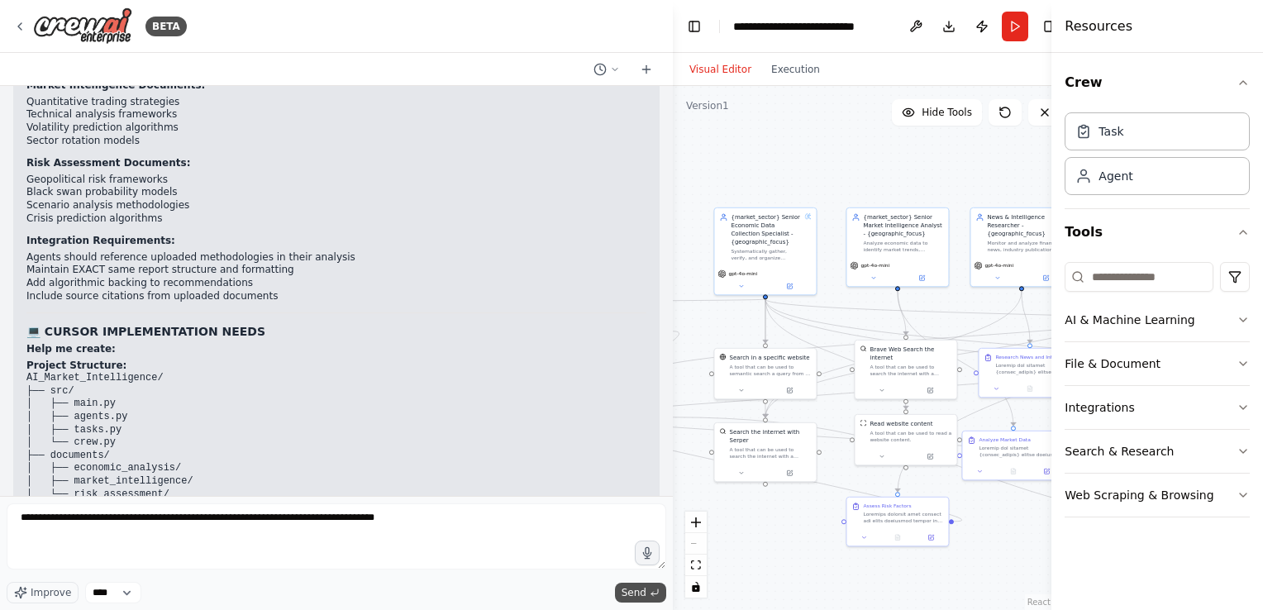
click at [634, 590] on span "Send" at bounding box center [633, 592] width 25 height 13
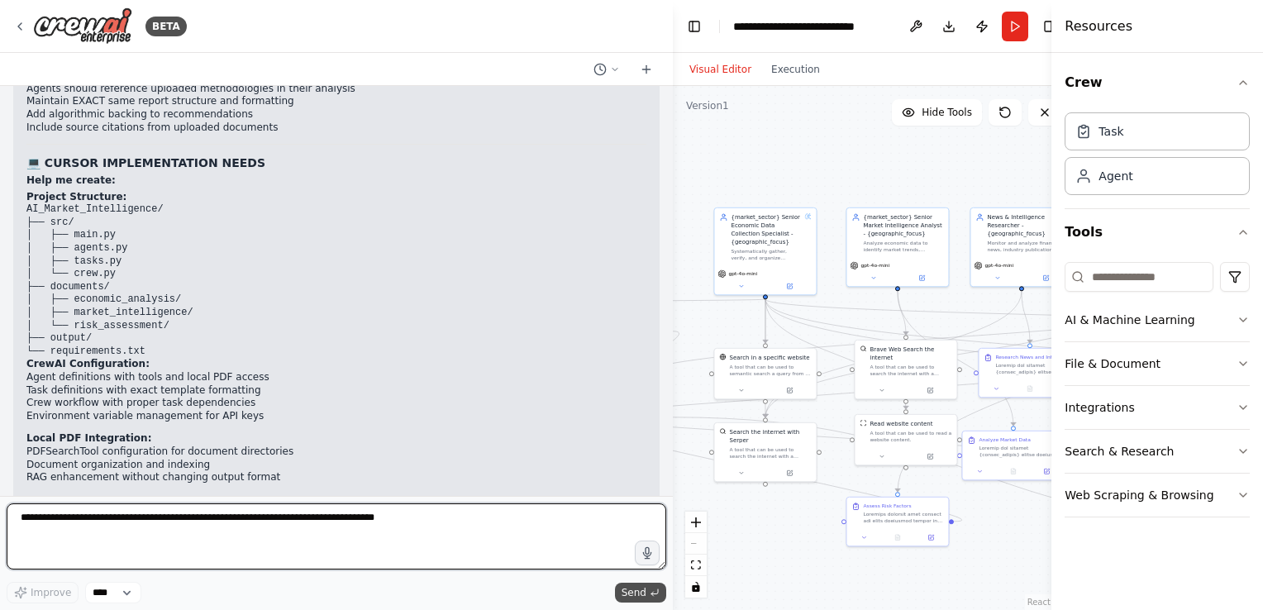
scroll to position [51619, 0]
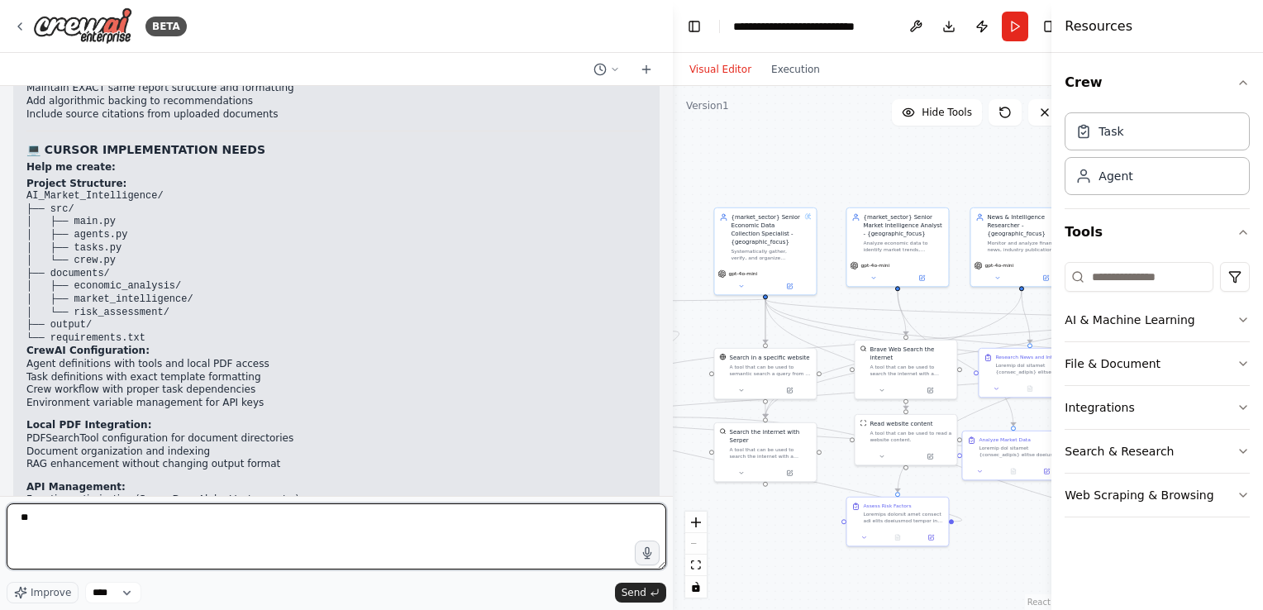
type textarea "*"
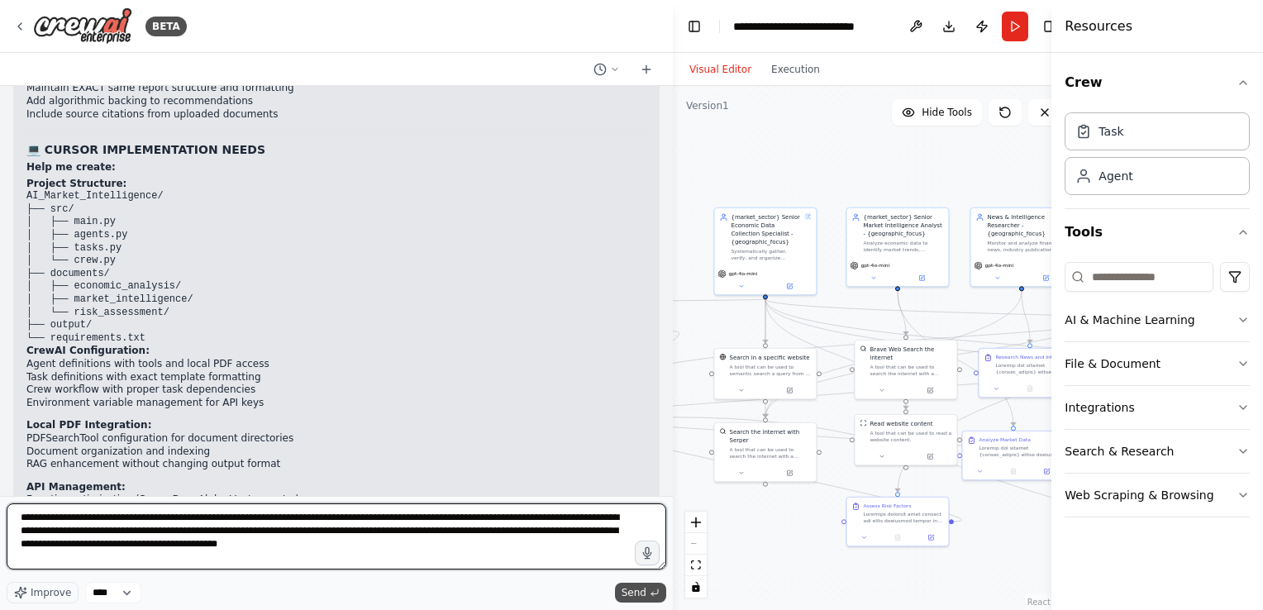
type textarea "**********"
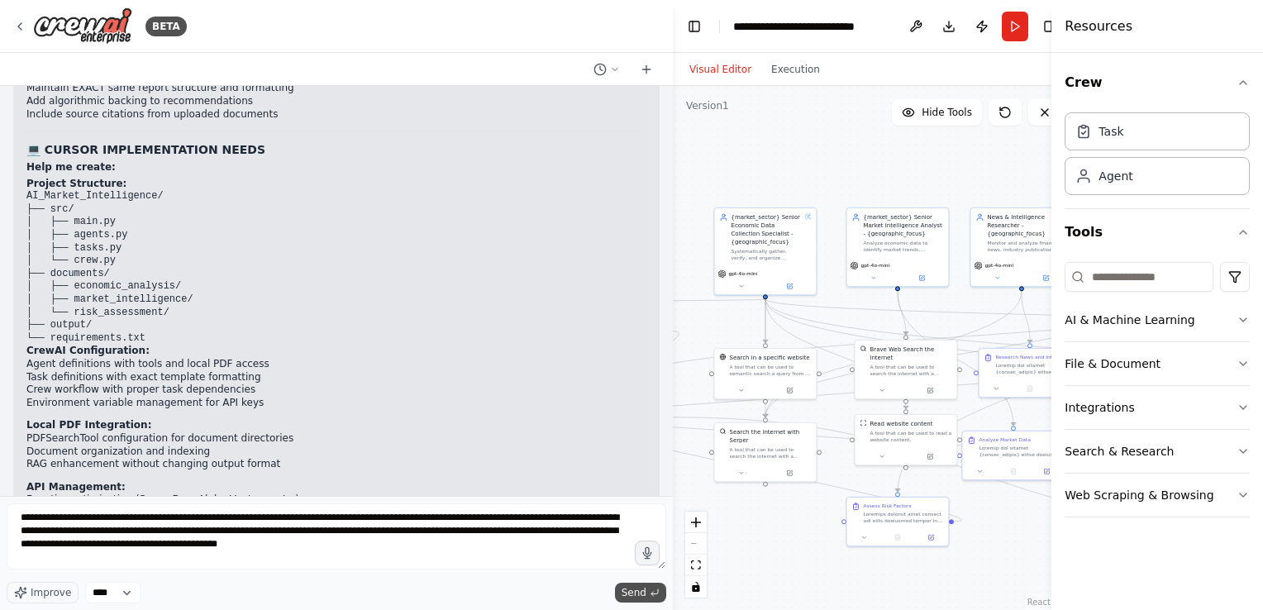
click at [648, 597] on button "Send" at bounding box center [640, 593] width 51 height 20
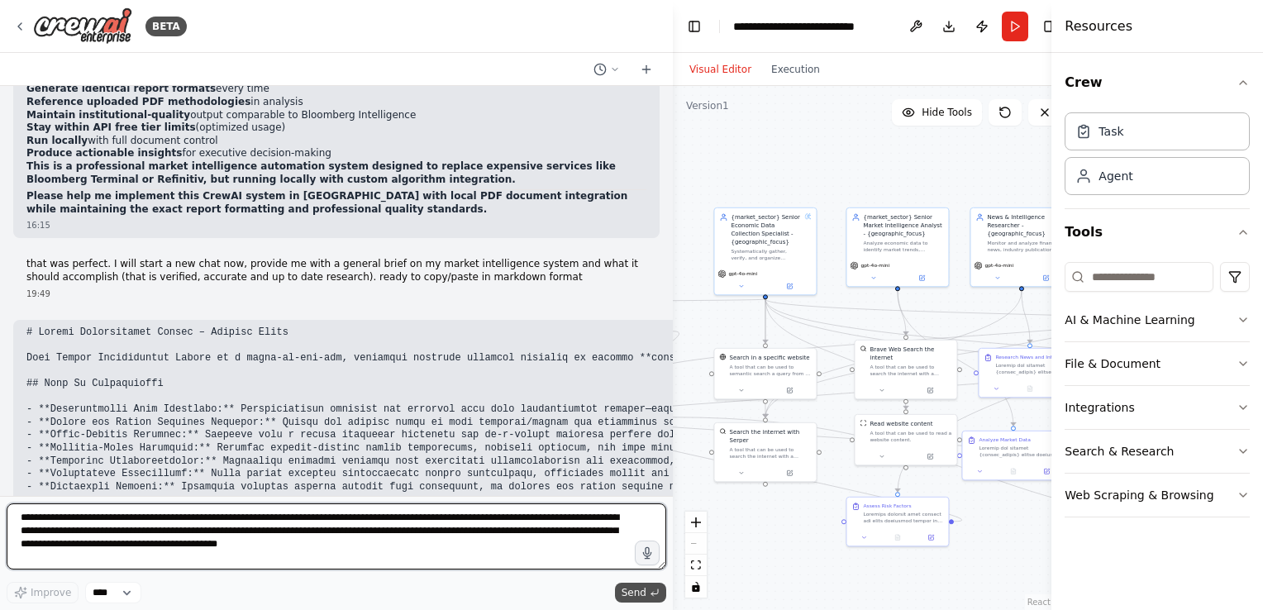
scroll to position [52376, 0]
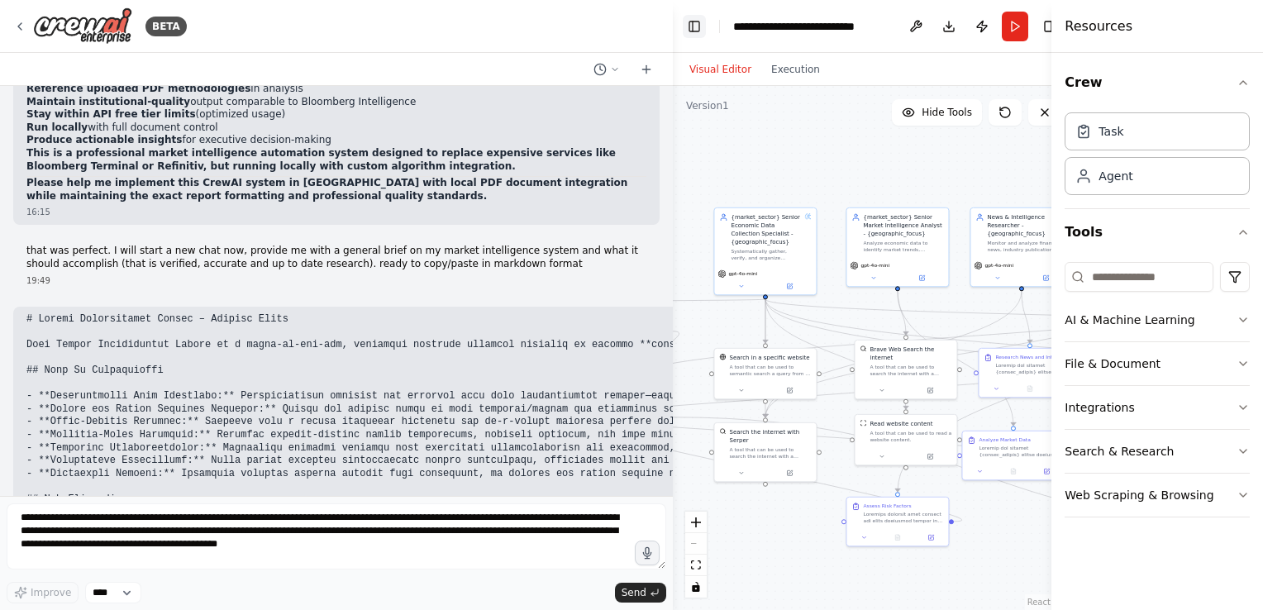
click at [692, 26] on button "Toggle Left Sidebar" at bounding box center [694, 26] width 23 height 23
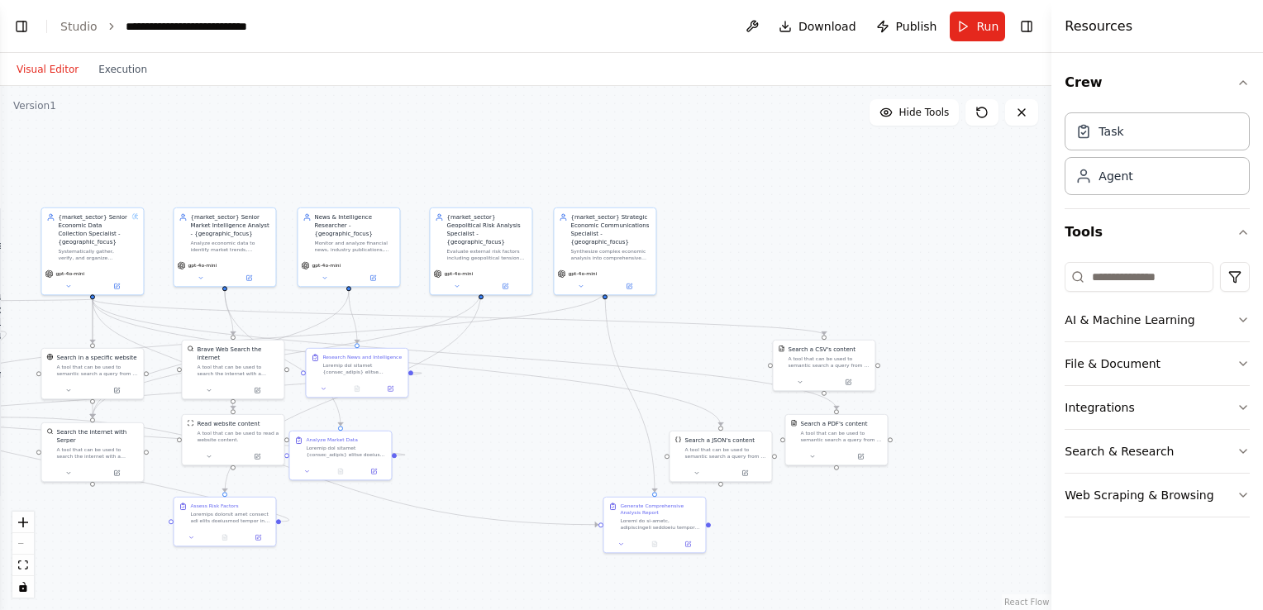
scroll to position [52487, 0]
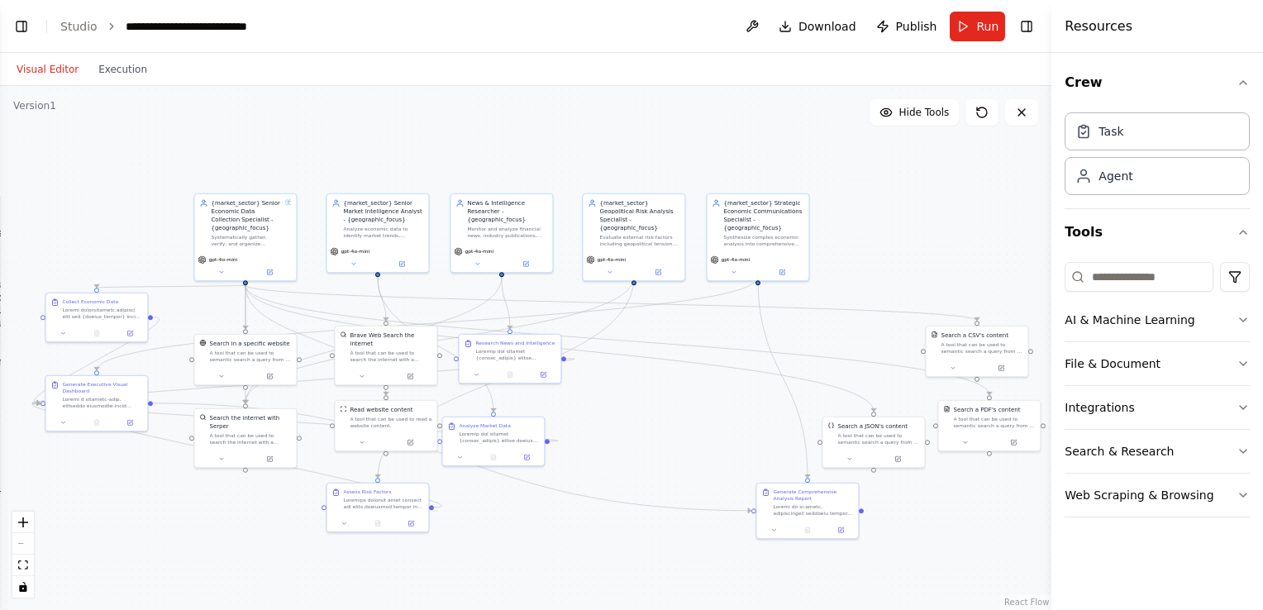
drag, startPoint x: 672, startPoint y: 183, endPoint x: 825, endPoint y: 169, distance: 153.5
click at [825, 169] on div ".deletable-edge-delete-btn { width: 20px; height: 20px; border: 0px solid #ffff…" at bounding box center [525, 348] width 1051 height 524
click at [82, 25] on link "Studio" at bounding box center [78, 26] width 37 height 13
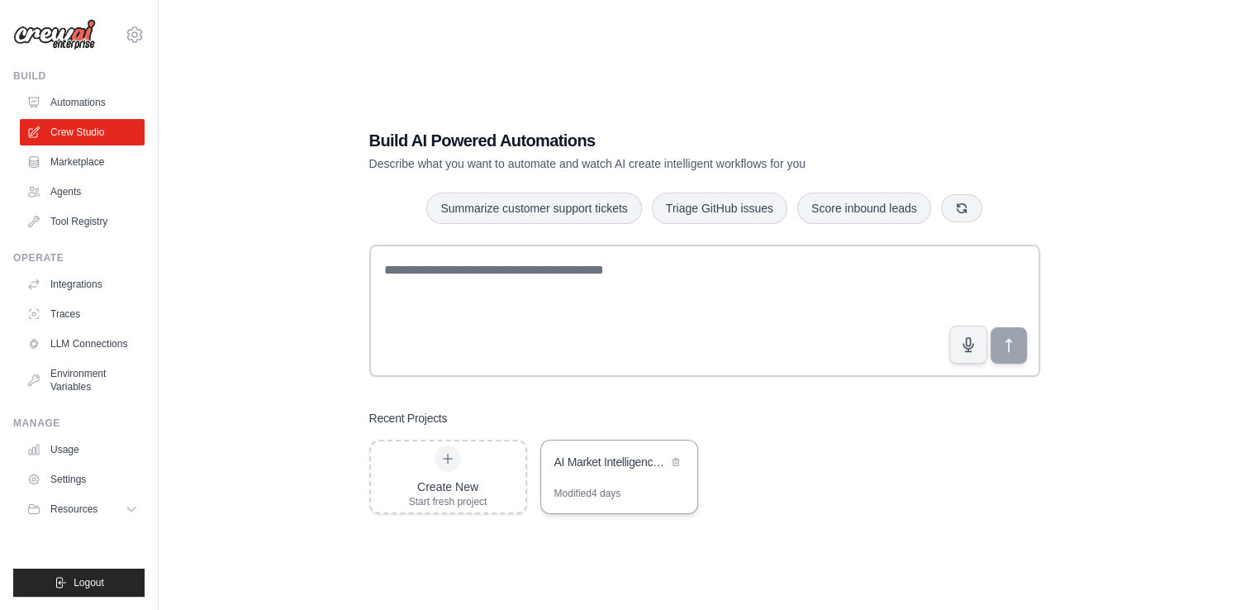
click at [638, 492] on div "Modified 4 days" at bounding box center [619, 500] width 156 height 26
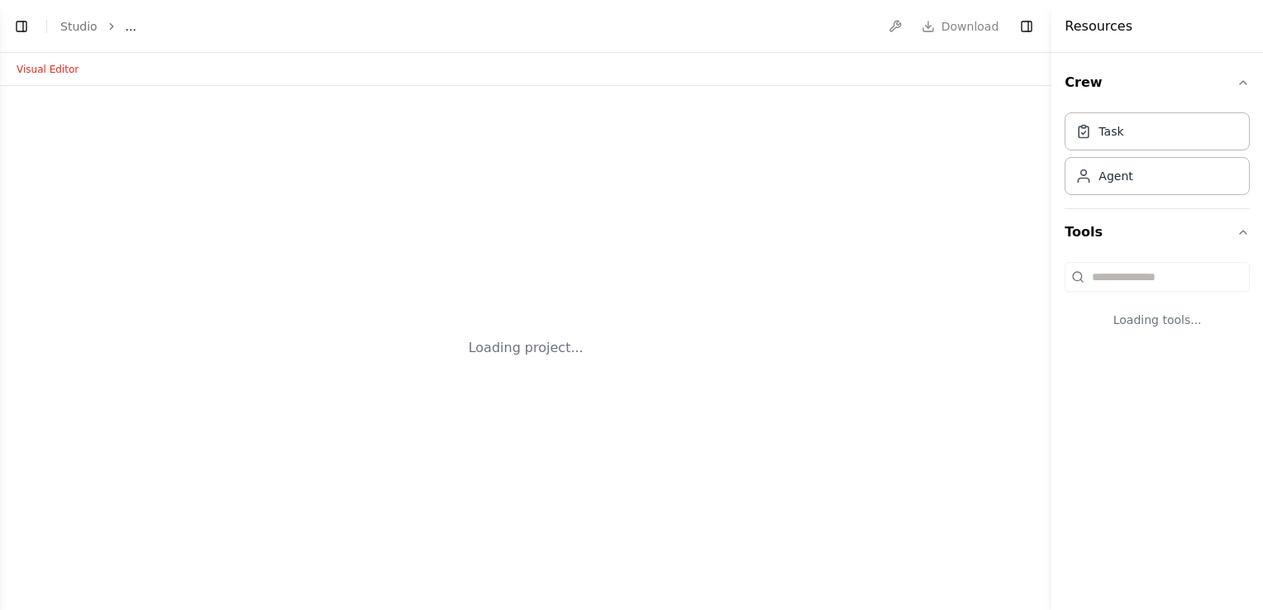
select select "****"
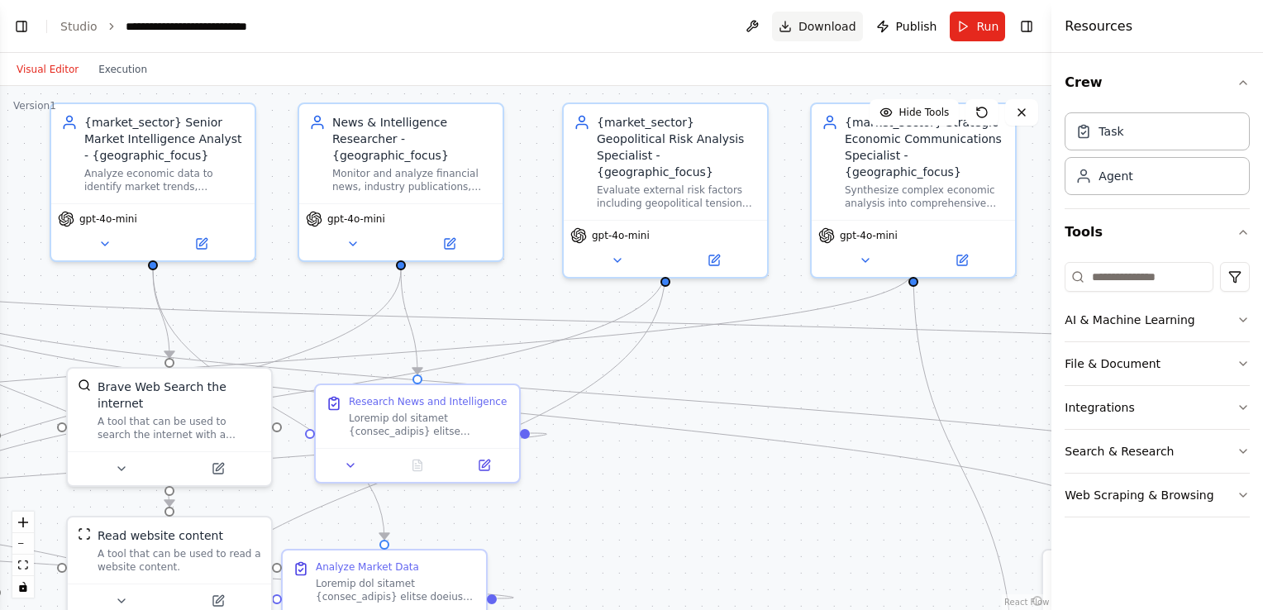
click at [813, 33] on span "Download" at bounding box center [827, 26] width 58 height 17
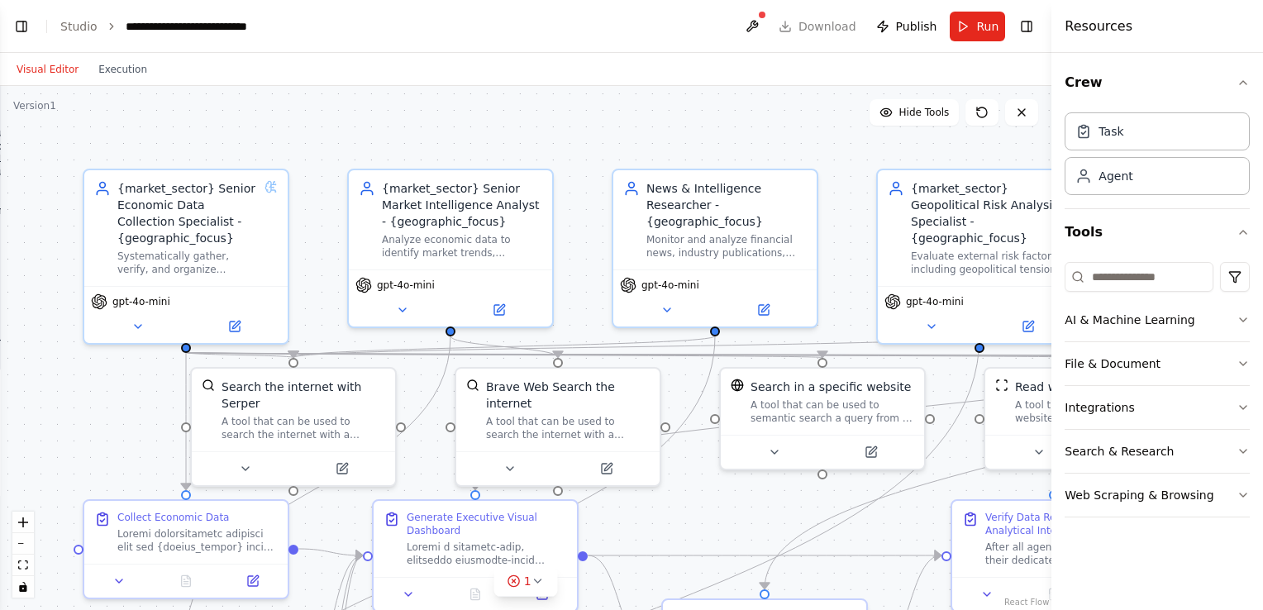
scroll to position [52651, 0]
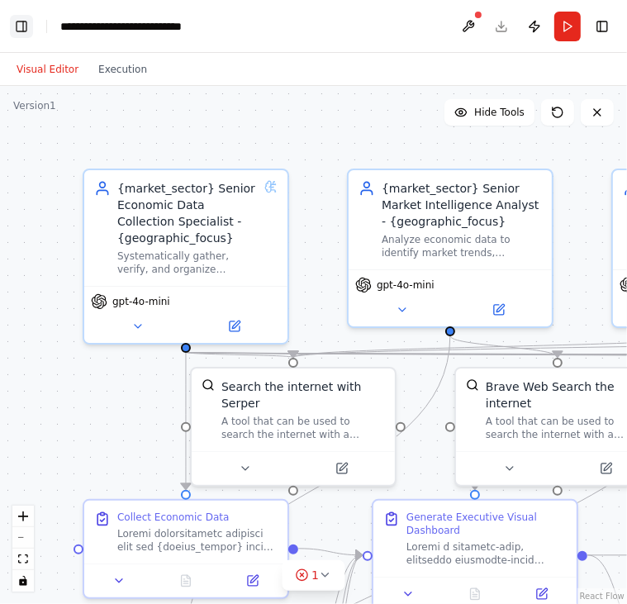
click at [31, 22] on button "Toggle Left Sidebar" at bounding box center [21, 26] width 23 height 23
click at [21, 30] on button "Toggle Left Sidebar" at bounding box center [21, 26] width 23 height 23
click at [13, 32] on button "Toggle Left Sidebar" at bounding box center [21, 26] width 23 height 23
click at [23, 30] on button "Toggle Left Sidebar" at bounding box center [21, 26] width 23 height 23
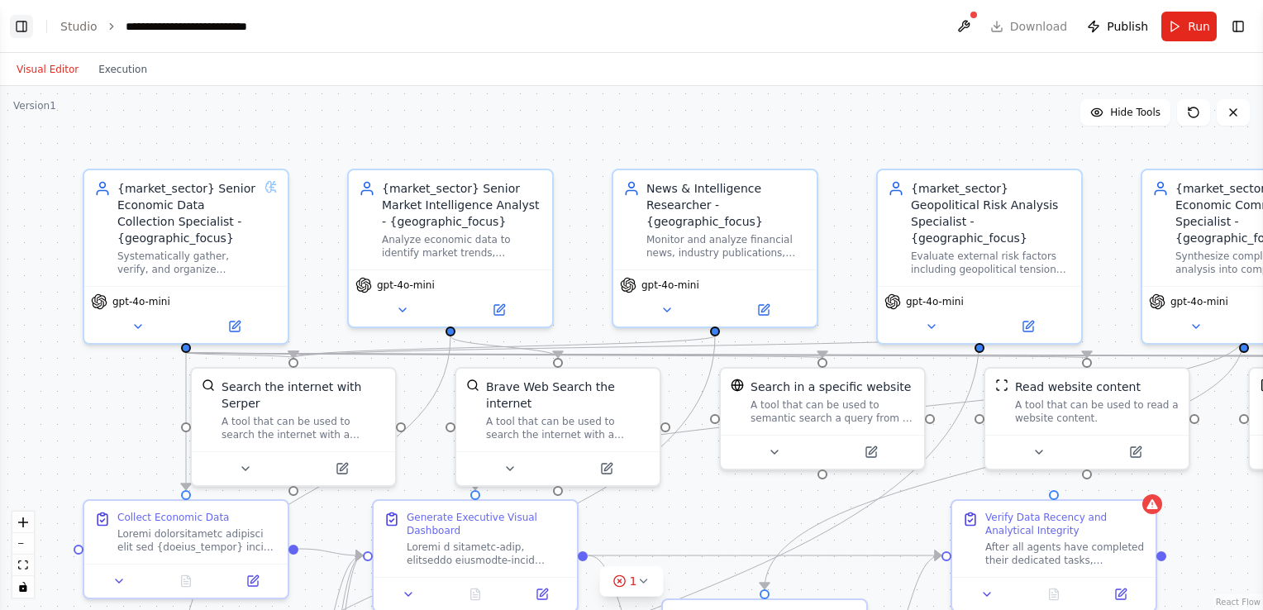
select select "****"
click at [20, 21] on button "Toggle Left Sidebar" at bounding box center [21, 26] width 23 height 23
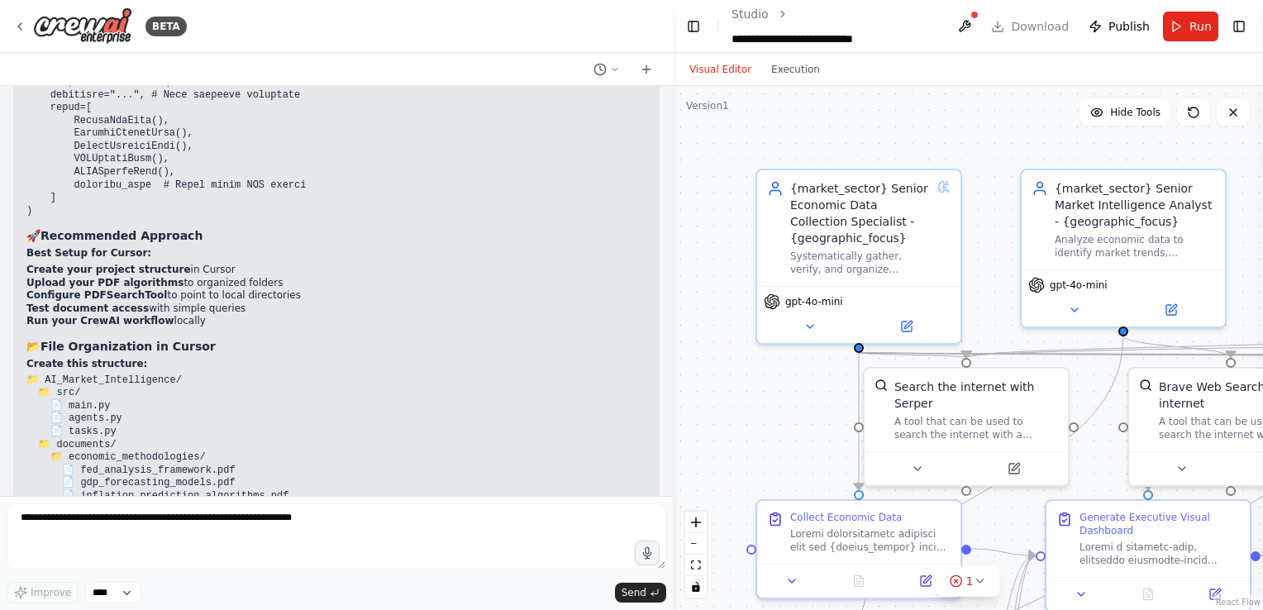
scroll to position [49405, 0]
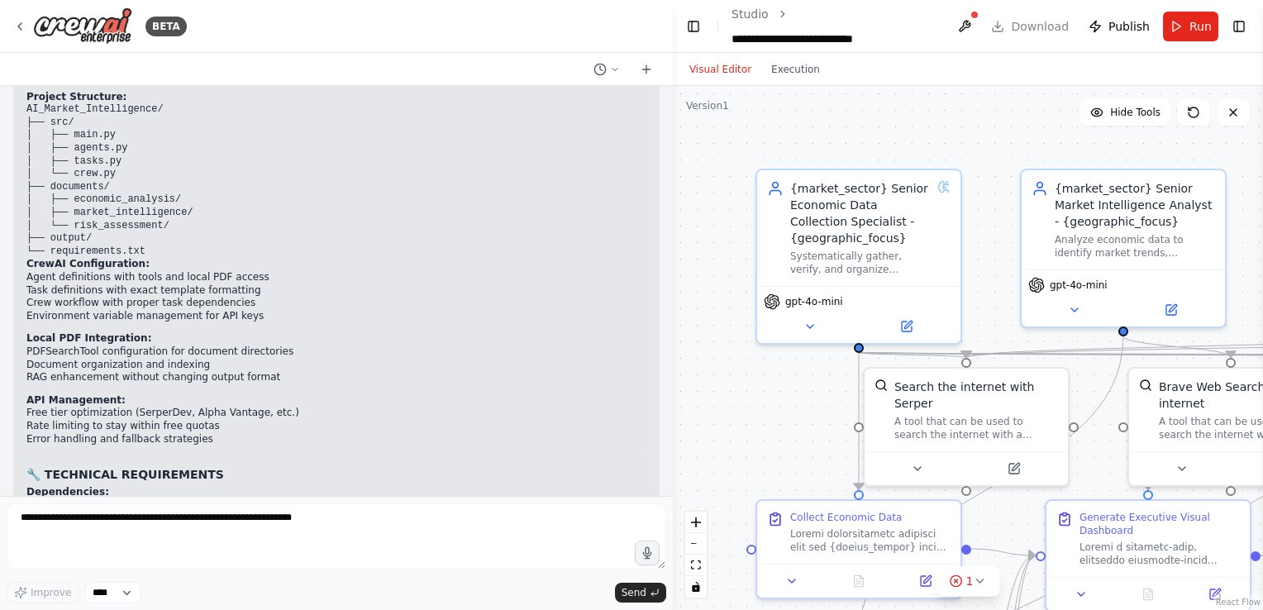
scroll to position [51726, 0]
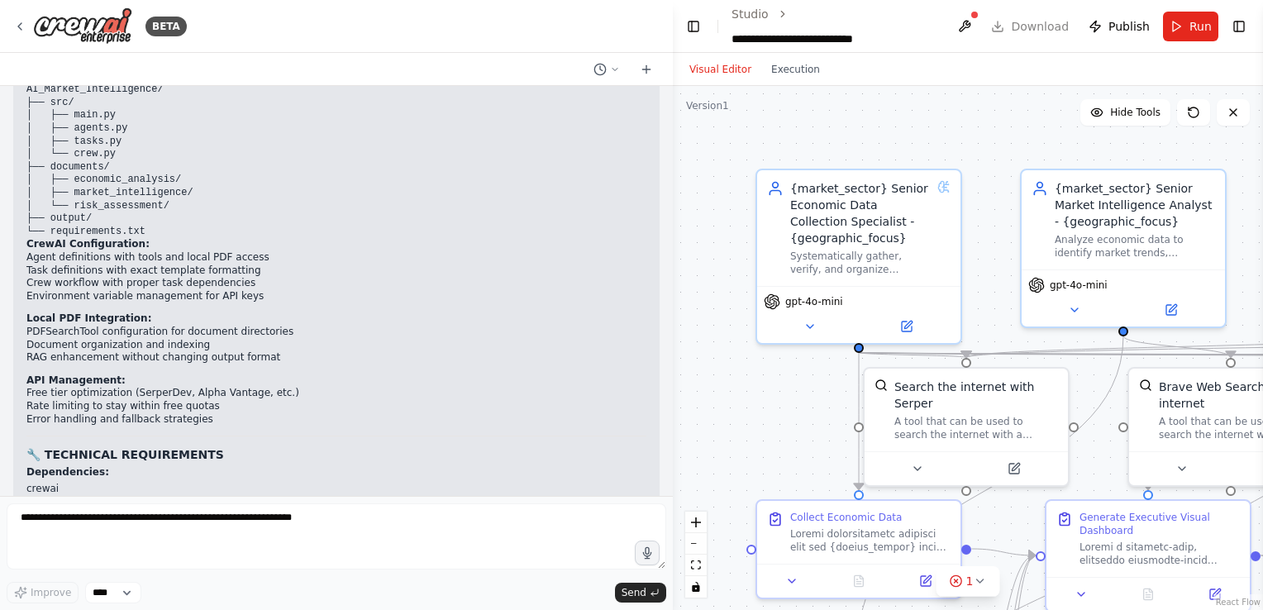
drag, startPoint x: 23, startPoint y: 220, endPoint x: 367, endPoint y: 183, distance: 345.7
copy div "# Market Intelligence System – General Brief This Market Intelligence System is…"
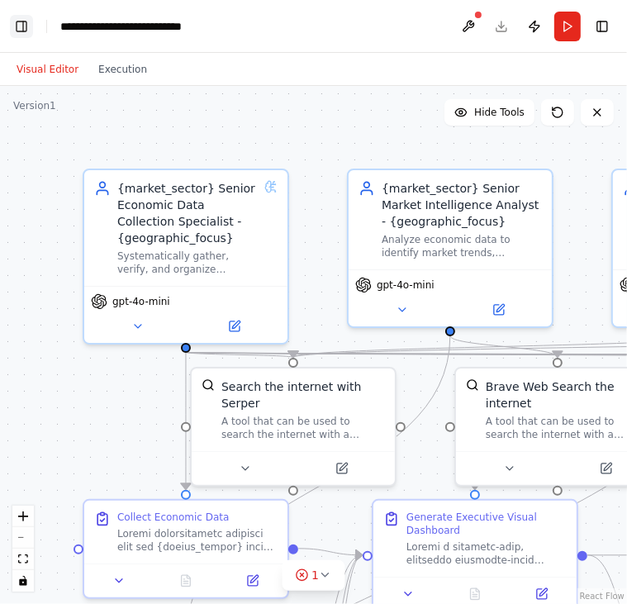
click at [24, 29] on button "Toggle Left Sidebar" at bounding box center [21, 26] width 23 height 23
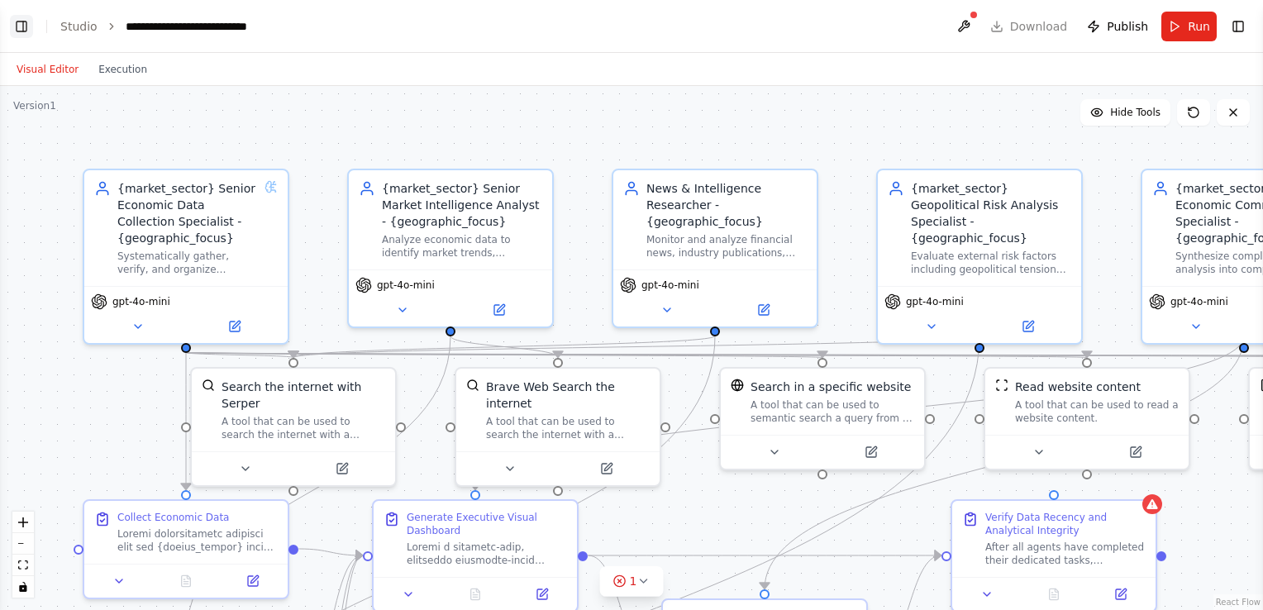
select select "****"
click at [84, 31] on link "Studio" at bounding box center [78, 26] width 37 height 13
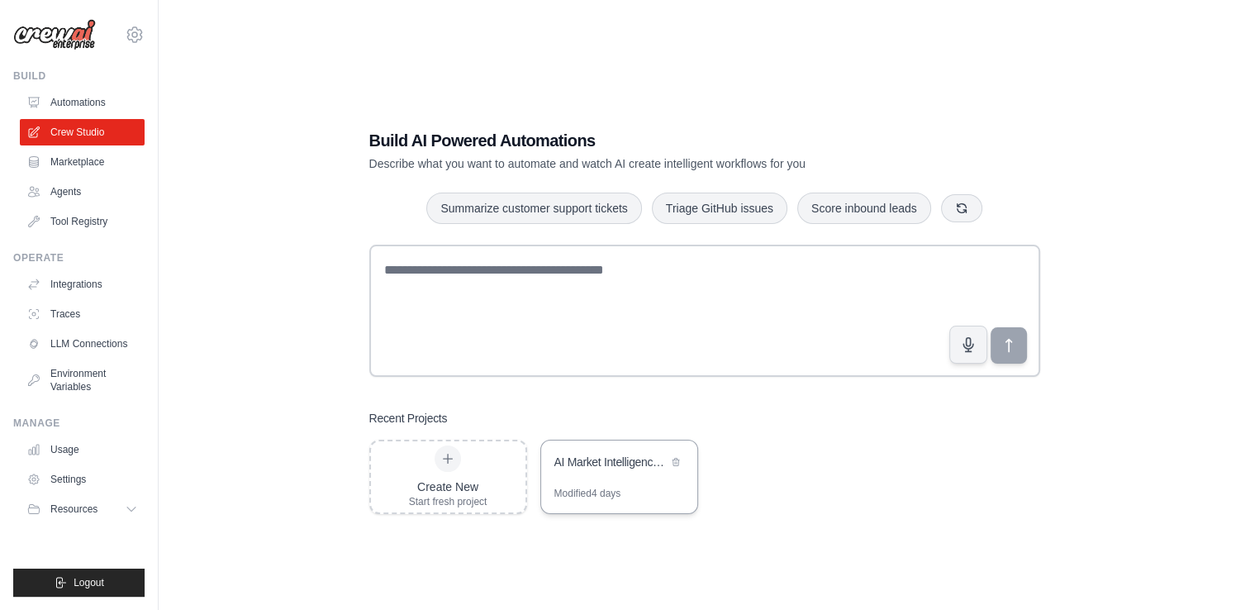
click at [606, 480] on div "AI Market Intelligence System" at bounding box center [619, 463] width 156 height 46
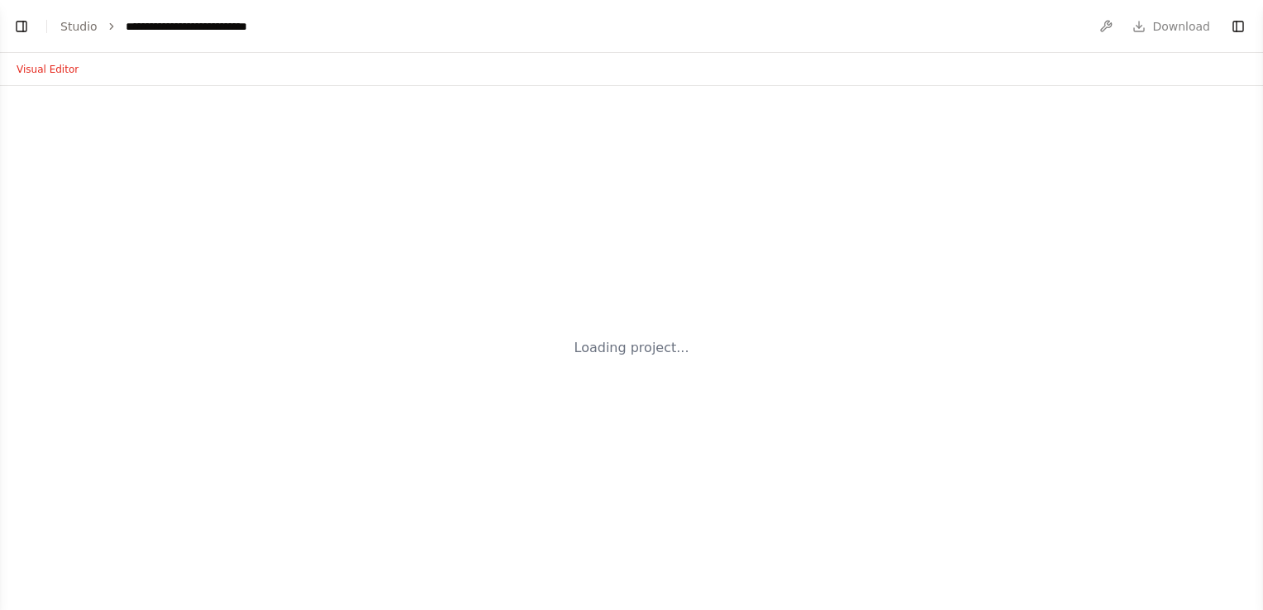
select select "****"
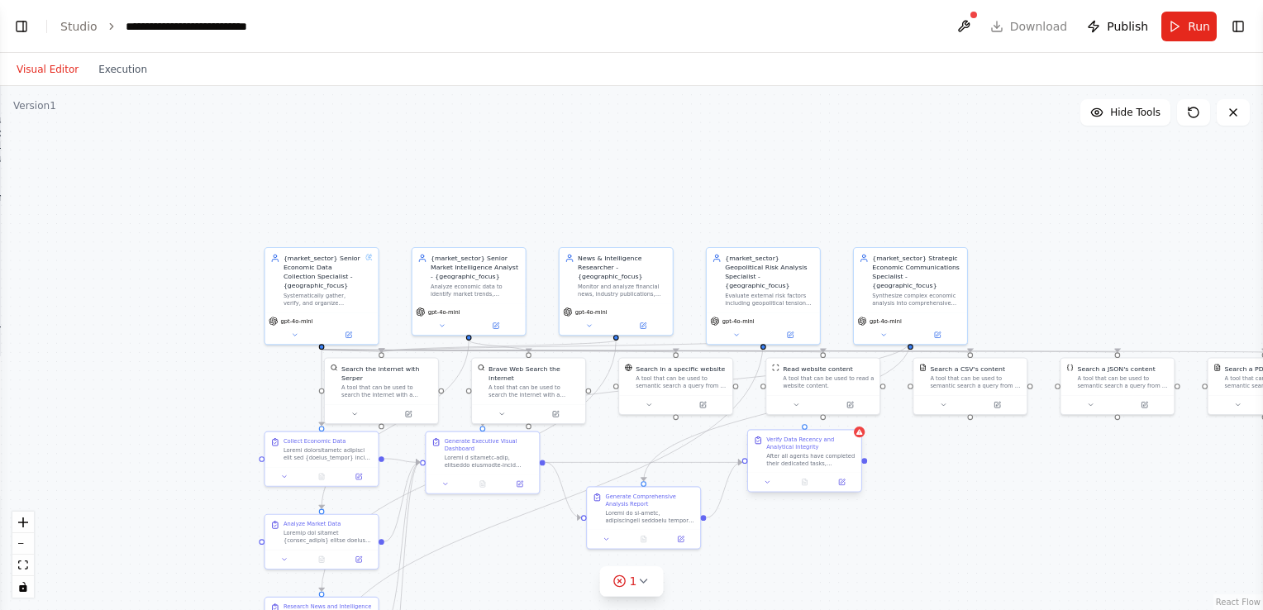
scroll to position [52651, 0]
click at [859, 435] on icon at bounding box center [858, 431] width 7 height 7
click at [853, 449] on div "Verify Data Recency and Analytical Integrity" at bounding box center [810, 442] width 89 height 15
click at [863, 435] on icon at bounding box center [858, 431] width 7 height 7
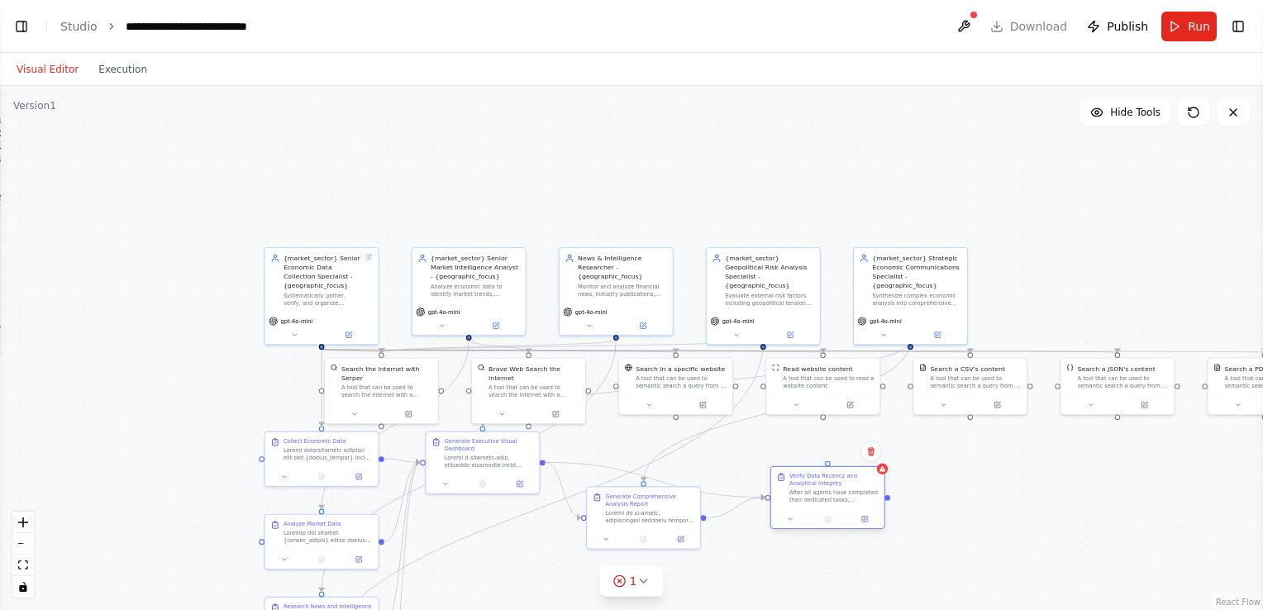
drag, startPoint x: 797, startPoint y: 471, endPoint x: 822, endPoint y: 505, distance: 42.5
click at [822, 505] on div "Verify Data Recency and Analytical Integrity After all agents have completed th…" at bounding box center [827, 488] width 113 height 42
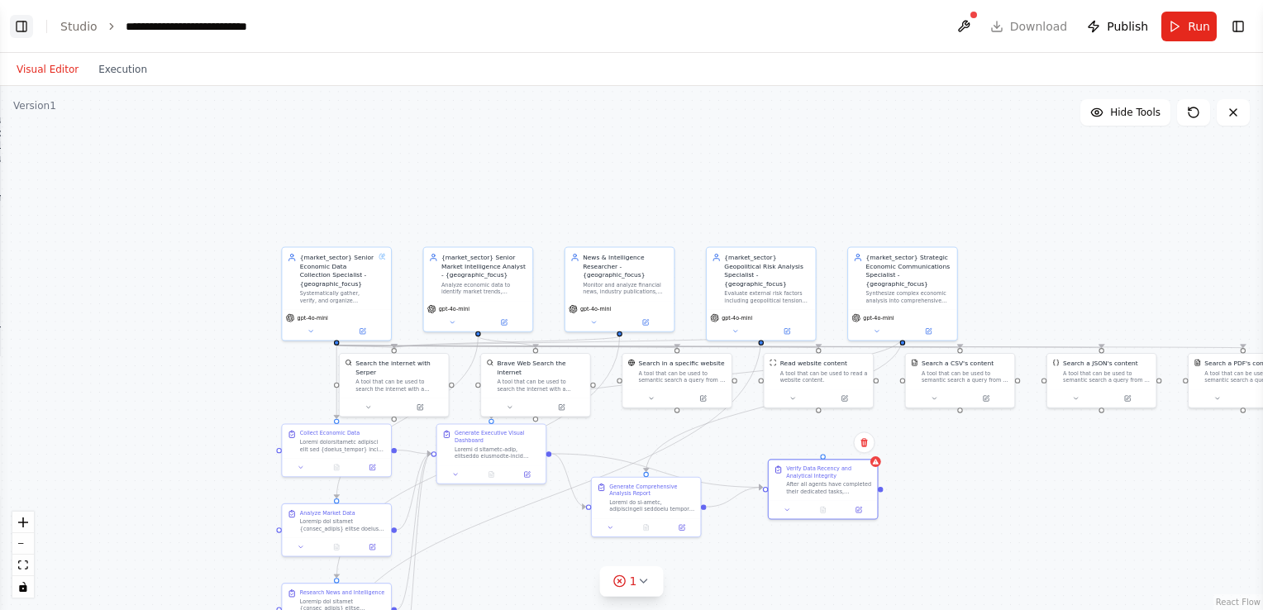
click at [23, 30] on button "Toggle Left Sidebar" at bounding box center [21, 26] width 23 height 23
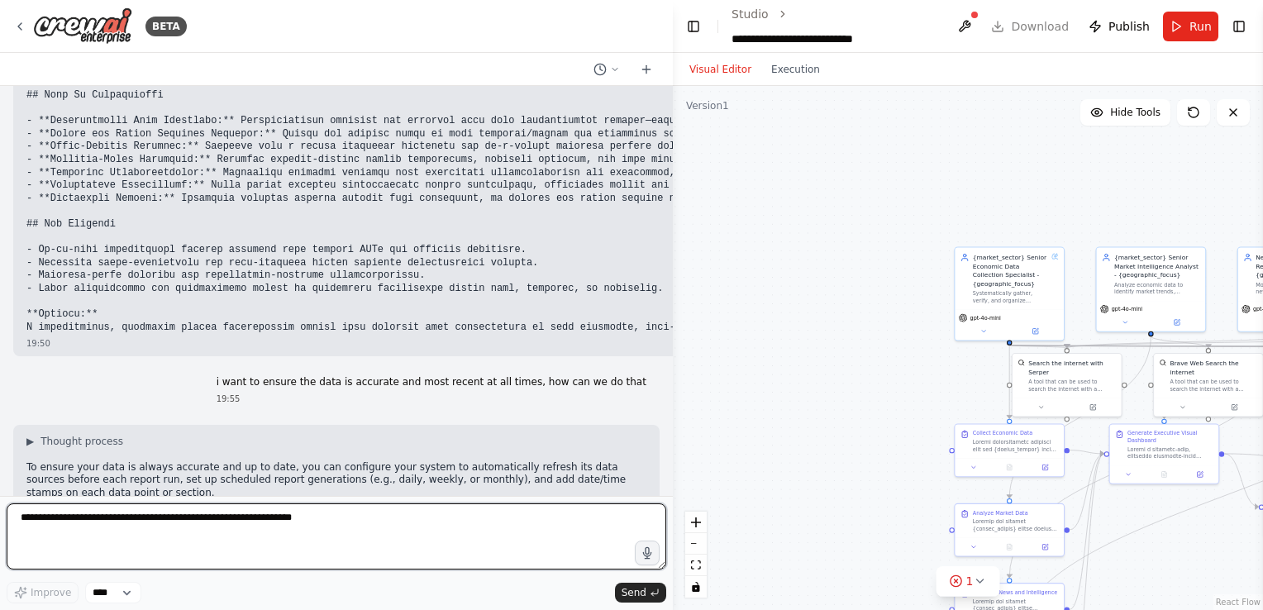
click at [205, 533] on textarea at bounding box center [336, 536] width 659 height 66
type textarea "**********"
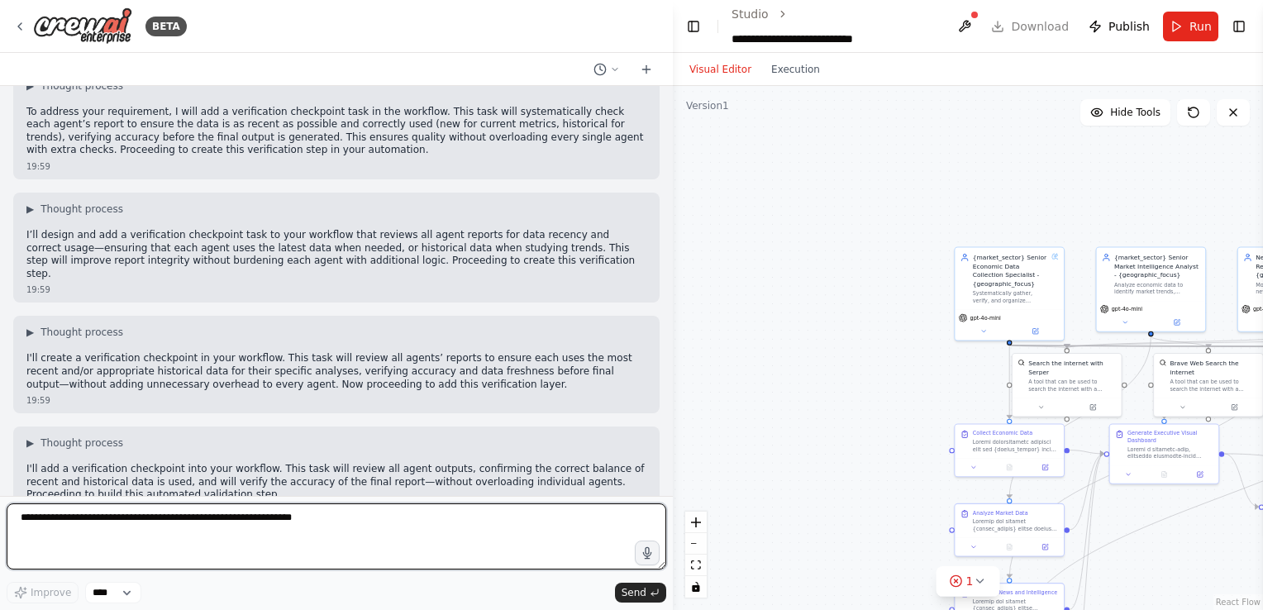
scroll to position [53234, 0]
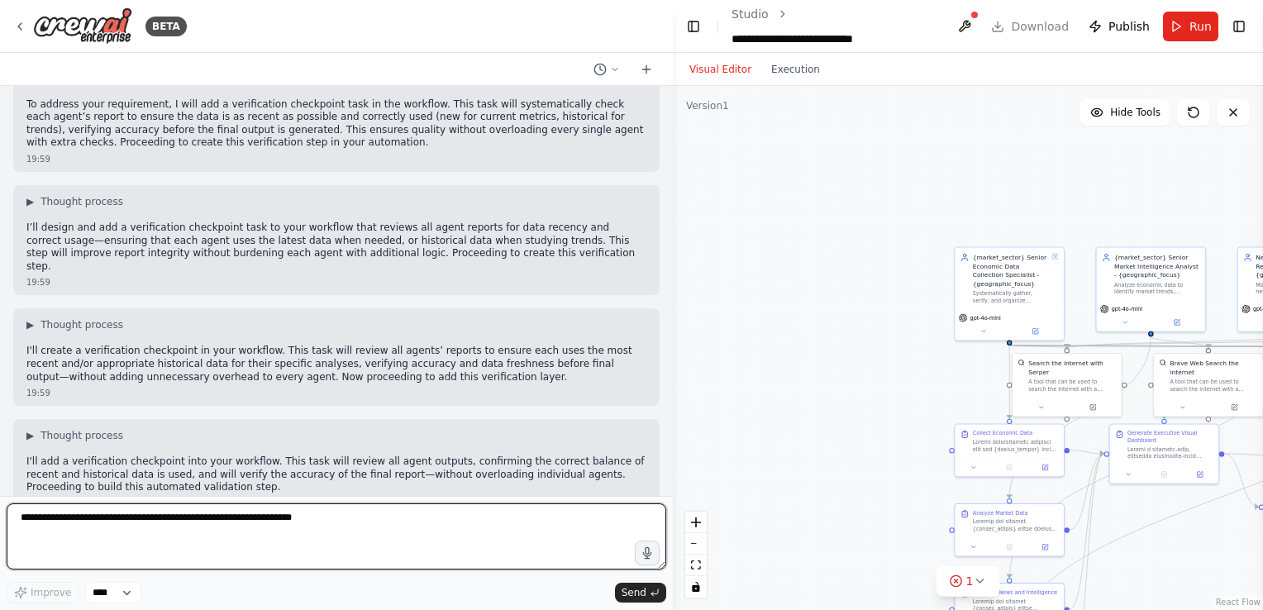
drag, startPoint x: 293, startPoint y: 330, endPoint x: 305, endPoint y: 521, distance: 192.0
click at [305, 521] on textarea at bounding box center [336, 536] width 659 height 66
type textarea "**********"
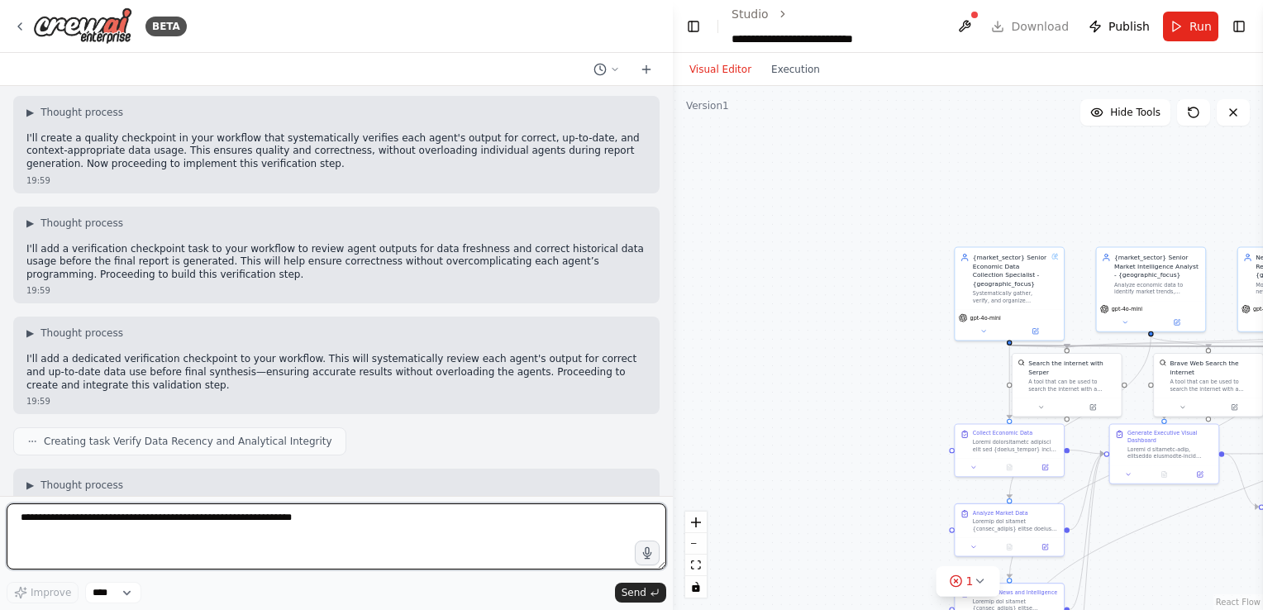
scroll to position [53681, 0]
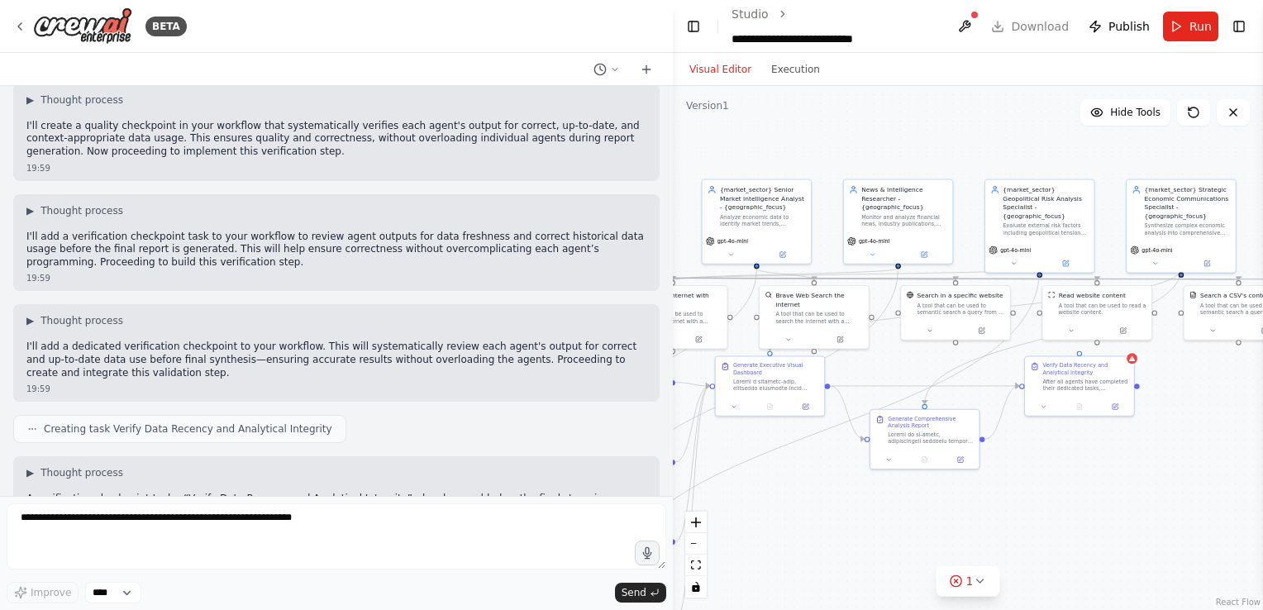
drag, startPoint x: 727, startPoint y: 353, endPoint x: 332, endPoint y: 286, distance: 400.6
click at [332, 286] on div "BETA Create an AI-powered system that generates comprehensive monthly market re…" at bounding box center [631, 305] width 1263 height 610
drag, startPoint x: 1068, startPoint y: 373, endPoint x: 1060, endPoint y: 388, distance: 16.6
click at [1060, 388] on div "Verify Data Recency and Analytical Integrity After all agents have completed th…" at bounding box center [1080, 385] width 86 height 30
click at [1125, 372] on div "Verify Data Recency and Analytical Integrity After all agents have completed th…" at bounding box center [1074, 384] width 109 height 40
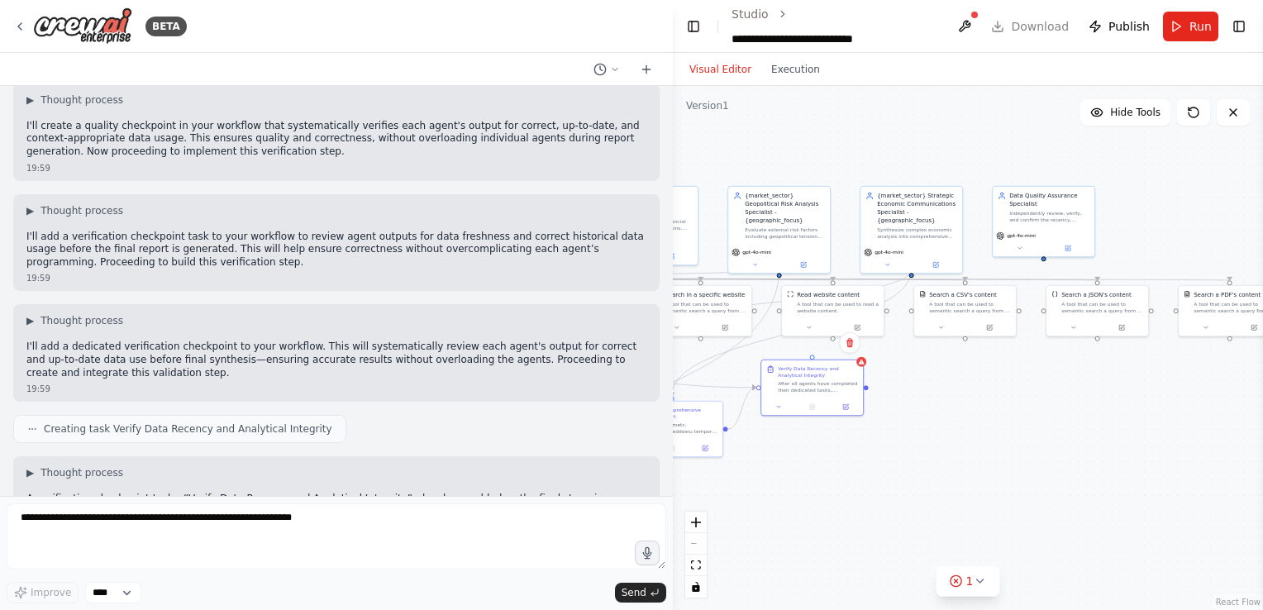
drag, startPoint x: 1126, startPoint y: 484, endPoint x: 868, endPoint y: 471, distance: 259.0
click at [868, 471] on div ".deletable-edge-delete-btn { width: 20px; height: 20px; border: 0px solid #ffff…" at bounding box center [968, 348] width 590 height 524
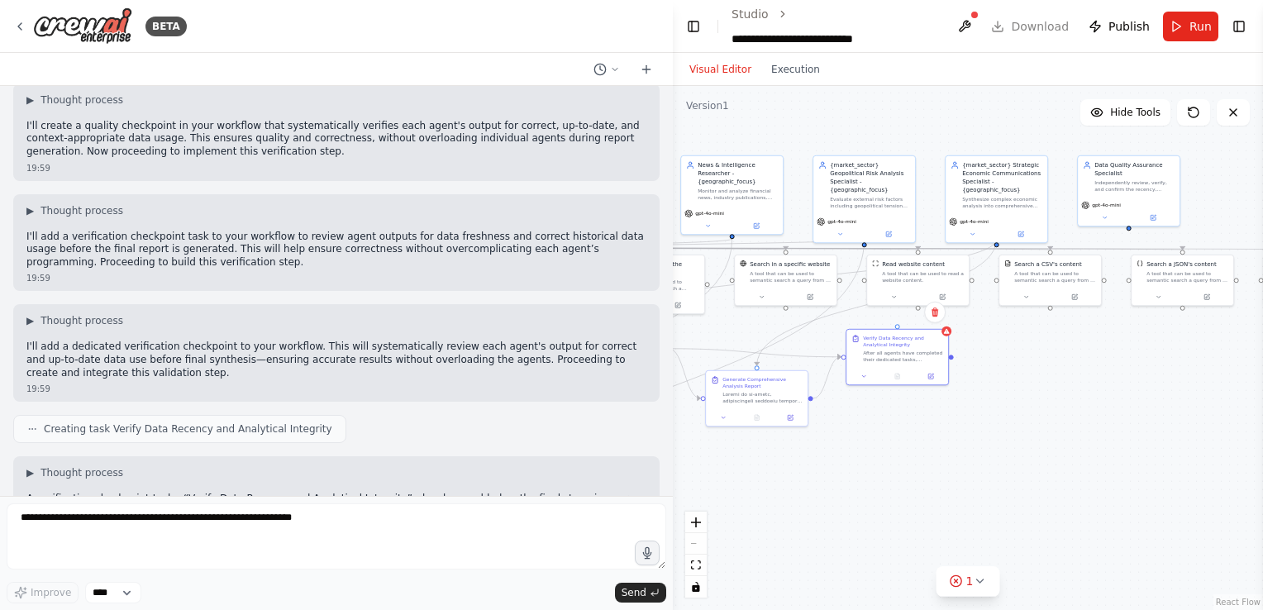
drag, startPoint x: 866, startPoint y: 392, endPoint x: 951, endPoint y: 361, distance: 90.4
click at [951, 361] on div ".deletable-edge-delete-btn { width: 20px; height: 20px; border: 0px solid #ffff…" at bounding box center [968, 348] width 590 height 524
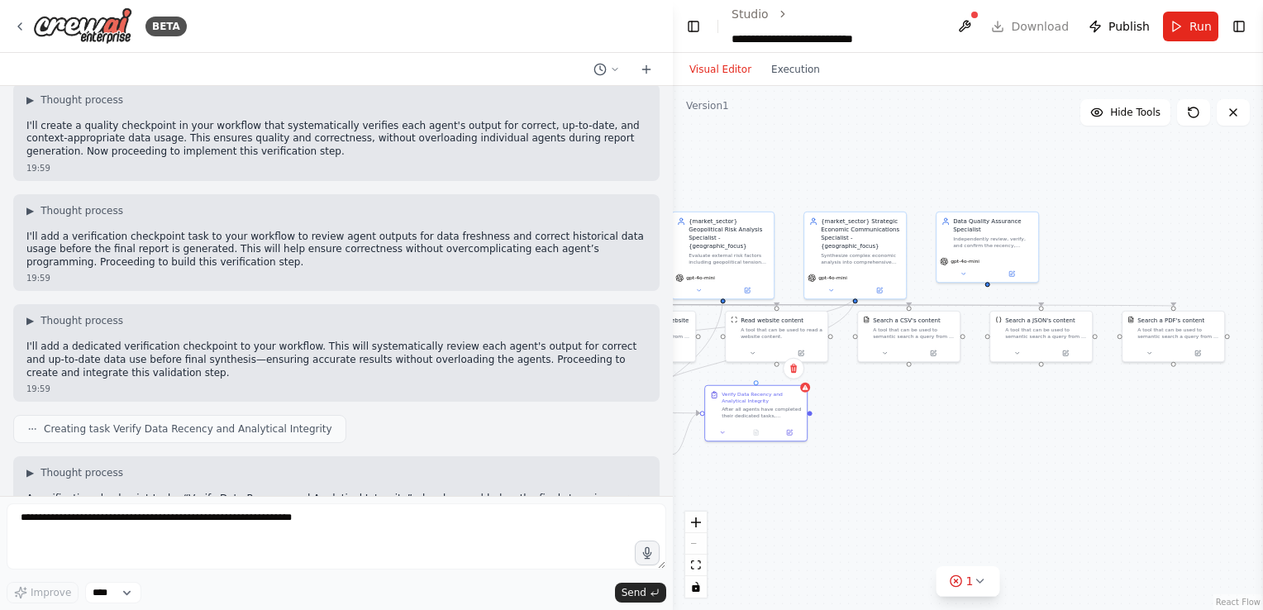
drag, startPoint x: 1134, startPoint y: 233, endPoint x: 993, endPoint y: 289, distance: 152.1
click at [993, 289] on div ".deletable-edge-delete-btn { width: 20px; height: 20px; border: 0px solid #ffff…" at bounding box center [968, 348] width 590 height 524
drag, startPoint x: 758, startPoint y: 412, endPoint x: 982, endPoint y: 445, distance: 226.2
click at [982, 462] on div "After all agents have completed their dedicated tasks, systematically verify th…" at bounding box center [984, 468] width 80 height 13
click at [988, 289] on div ".deletable-edge-delete-btn { width: 20px; height: 20px; border: 0px solid #ffff…" at bounding box center [968, 348] width 590 height 524
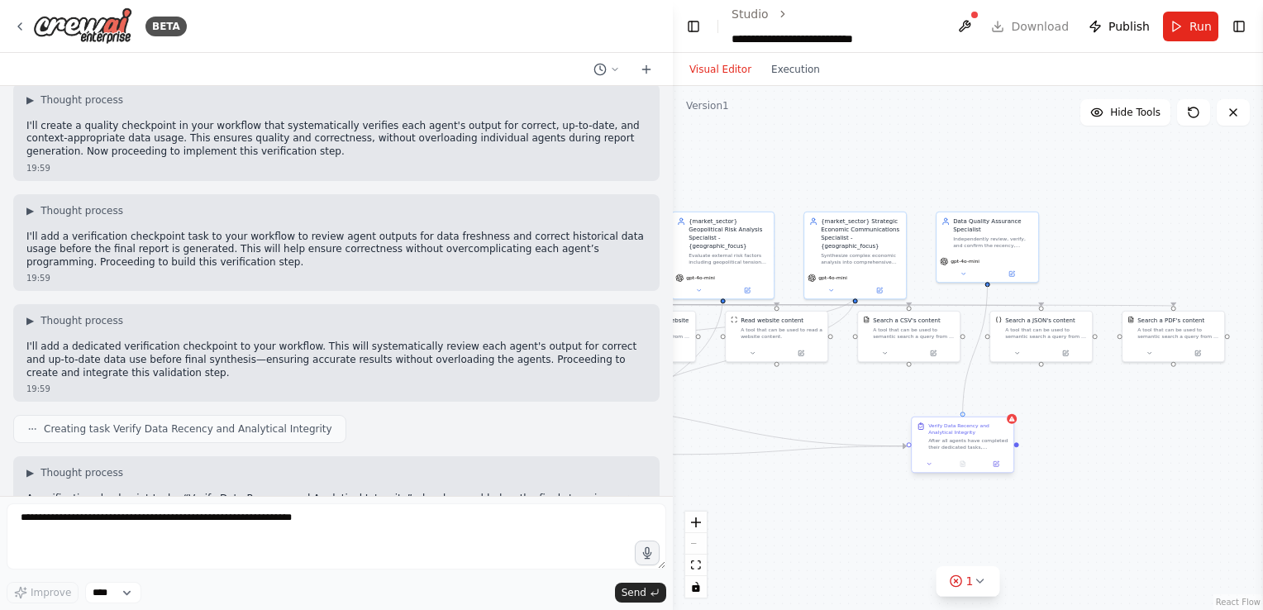
drag, startPoint x: 988, startPoint y: 284, endPoint x: 962, endPoint y: 421, distance: 139.7
click at [528, 421] on div "{market_sector} Senior Economic Data Collection Specialist - {geographic_focus}…" at bounding box center [380, 301] width 295 height 262
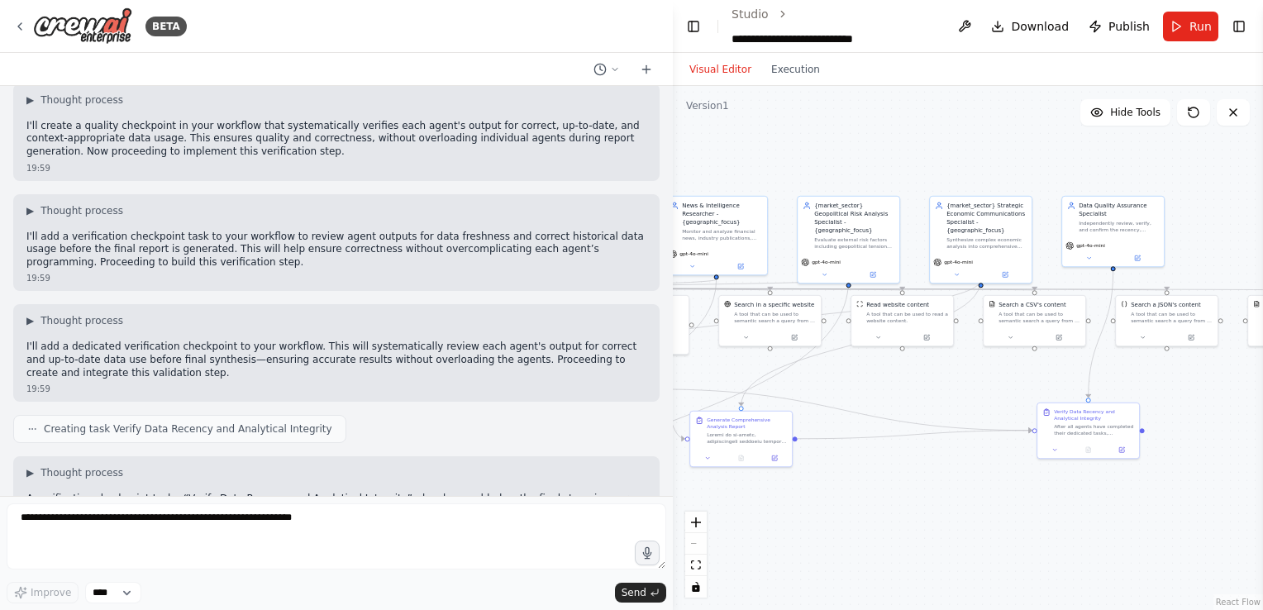
drag, startPoint x: 899, startPoint y: 398, endPoint x: 1024, endPoint y: 383, distance: 125.8
click at [1024, 383] on div ".deletable-edge-delete-btn { width: 20px; height: 20px; border: 0px solid #ffff…" at bounding box center [968, 348] width 590 height 524
click at [1088, 372] on icon "Edge from 85d4dc32-e058-483c-9207-b2a46a88cd29 to c398ce71-b9bb-4d77-ac3b-fe9b2…" at bounding box center [1099, 334] width 25 height 126
click at [1101, 339] on icon "Edge from 85d4dc32-e058-483c-9207-b2a46a88cd29 to c398ce71-b9bb-4d77-ac3b-fe9b2…" at bounding box center [1099, 334] width 25 height 126
click at [1101, 333] on icon at bounding box center [1099, 334] width 7 height 7
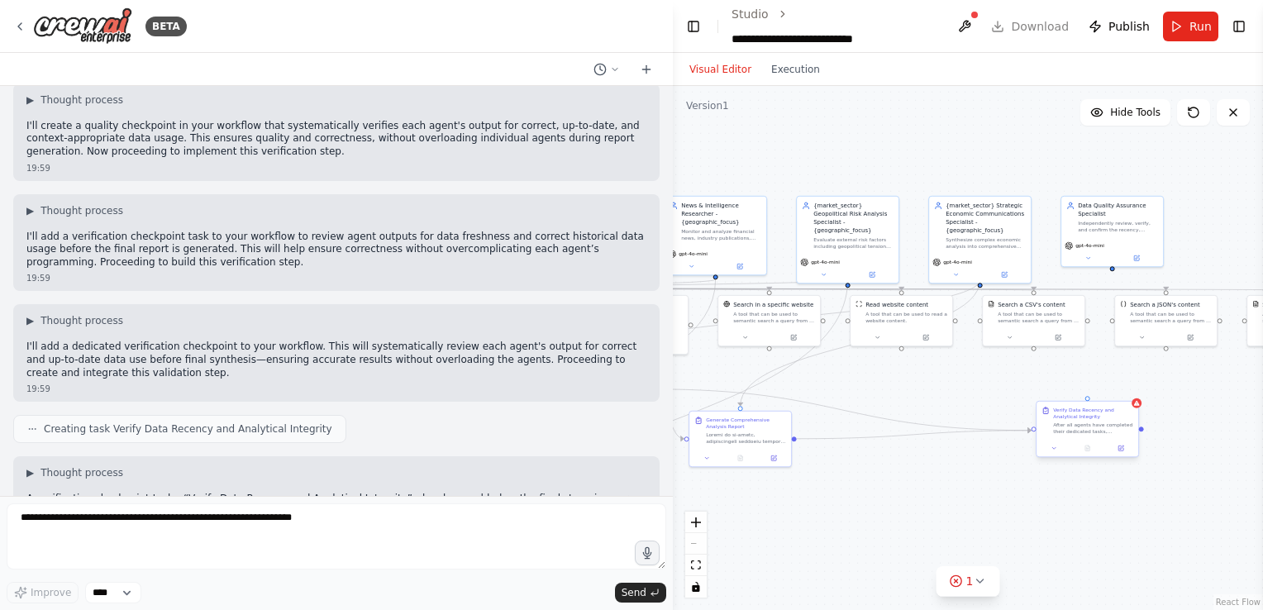
click at [1087, 404] on div "Verify Data Recency and Analytical Integrity After all agents have completed th…" at bounding box center [1087, 421] width 102 height 38
click at [1087, 403] on div "Verify Data Recency and Analytical Integrity After all agents have completed th…" at bounding box center [1087, 421] width 102 height 38
drag, startPoint x: 1139, startPoint y: 430, endPoint x: 1114, endPoint y: 271, distance: 161.5
click at [1114, 271] on div ".deletable-edge-delete-btn { width: 20px; height: 20px; border: 0px solid #ffff…" at bounding box center [968, 348] width 590 height 524
drag, startPoint x: 1140, startPoint y: 430, endPoint x: 1111, endPoint y: 263, distance: 170.4
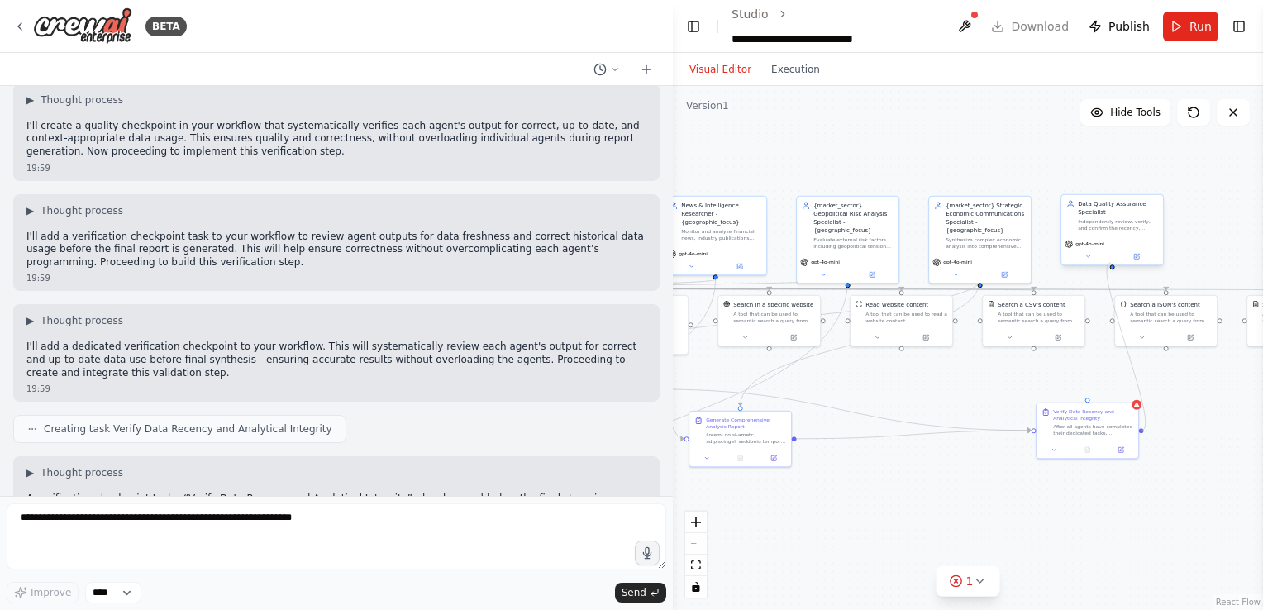
click at [653, 263] on div "{market_sector} Senior Economic Data Collection Specialist - {geographic_focus}…" at bounding box center [505, 286] width 295 height 262
drag, startPoint x: 1141, startPoint y: 430, endPoint x: 1114, endPoint y: 248, distance: 184.6
click at [653, 248] on div "{market_sector} Senior Economic Data Collection Specialist - {geographic_focus}…" at bounding box center [505, 286] width 295 height 262
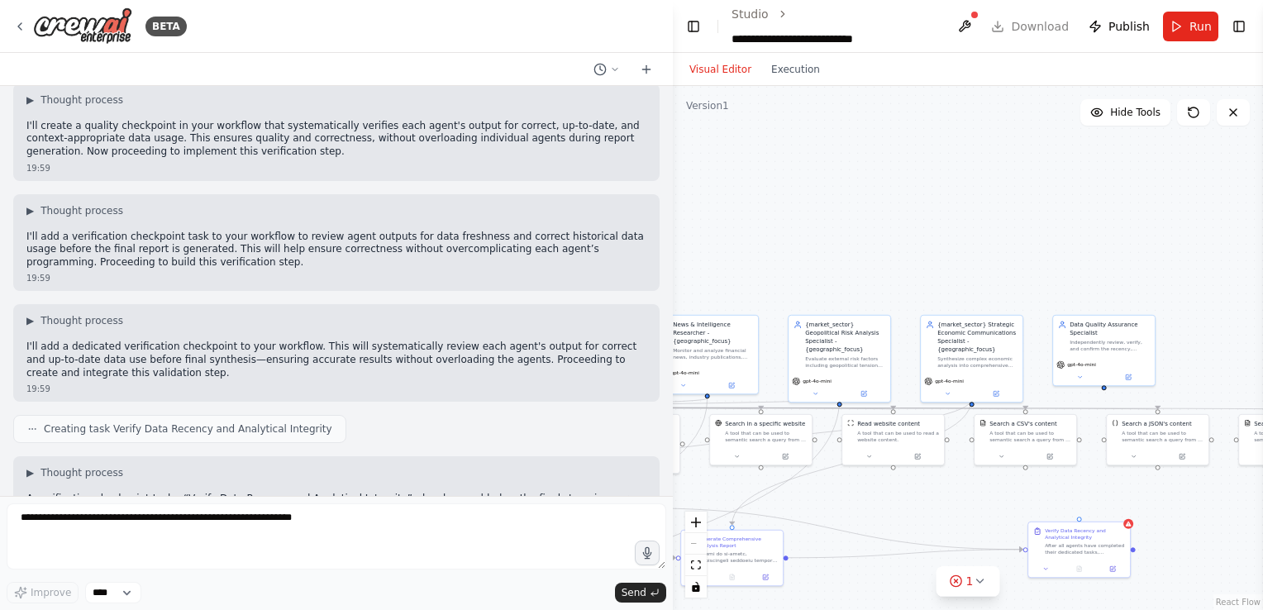
drag, startPoint x: 1114, startPoint y: 269, endPoint x: 1106, endPoint y: 388, distance: 119.3
click at [1106, 388] on div ".deletable-edge-delete-btn { width: 20px; height: 20px; border: 0px solid #ffff…" at bounding box center [968, 348] width 590 height 524
drag, startPoint x: 1104, startPoint y: 388, endPoint x: 1096, endPoint y: 530, distance: 141.5
click at [644, 530] on div "{market_sector} Senior Economic Data Collection Specialist - {geographic_focus}…" at bounding box center [497, 404] width 295 height 262
click at [1103, 388] on div ".deletable-edge-delete-btn { width: 20px; height: 20px; border: 0px solid #ffff…" at bounding box center [968, 348] width 590 height 524
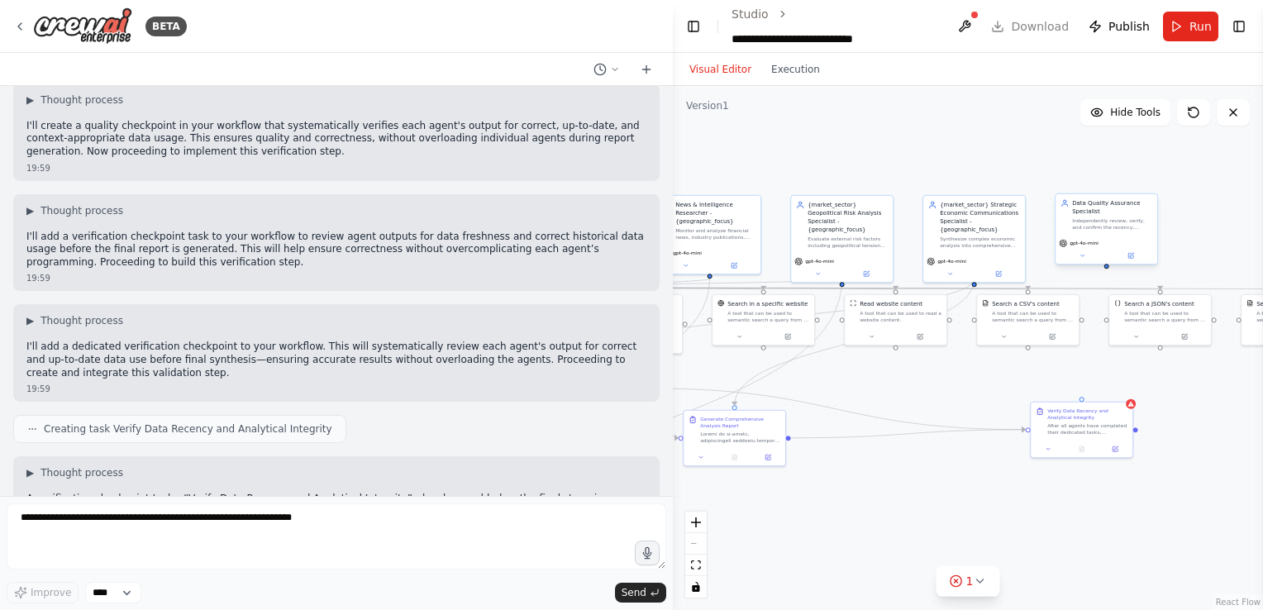
drag, startPoint x: 1103, startPoint y: 388, endPoint x: 1106, endPoint y: 269, distance: 119.8
click at [1106, 269] on div ".deletable-edge-delete-btn { width: 20px; height: 20px; border: 0px solid #ffff…" at bounding box center [968, 348] width 590 height 524
click at [1106, 265] on div at bounding box center [1106, 266] width 5 height 5
drag, startPoint x: 1106, startPoint y: 265, endPoint x: 1084, endPoint y: 404, distance: 140.6
click at [647, 404] on div "{market_sector} Senior Economic Data Collection Specialist - {geographic_focus}…" at bounding box center [499, 285] width 295 height 262
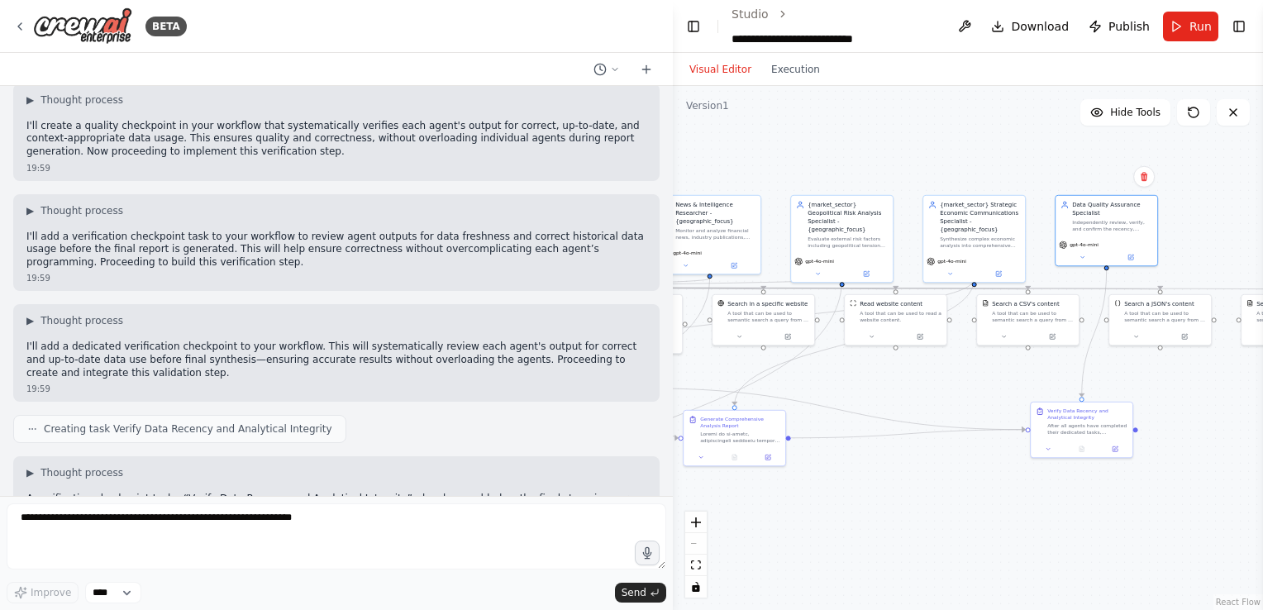
click at [1025, 369] on div ".deletable-edge-delete-btn { width: 20px; height: 20px; border: 0px solid #ffff…" at bounding box center [968, 348] width 590 height 524
click at [1117, 449] on button at bounding box center [1115, 447] width 28 height 10
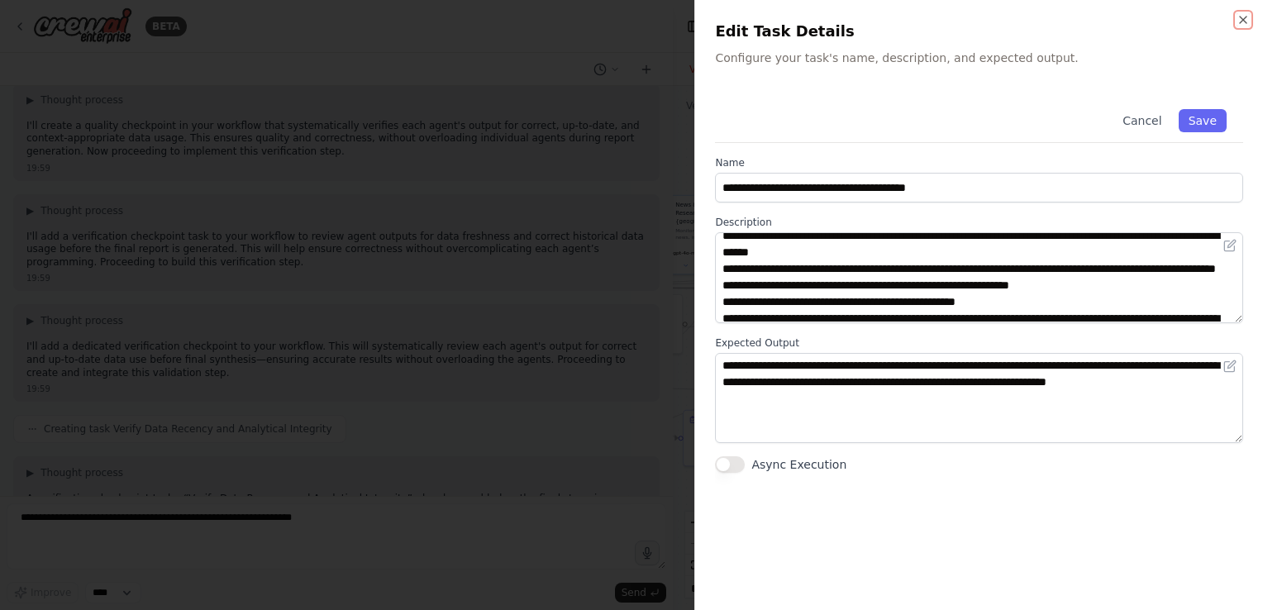
scroll to position [83, 0]
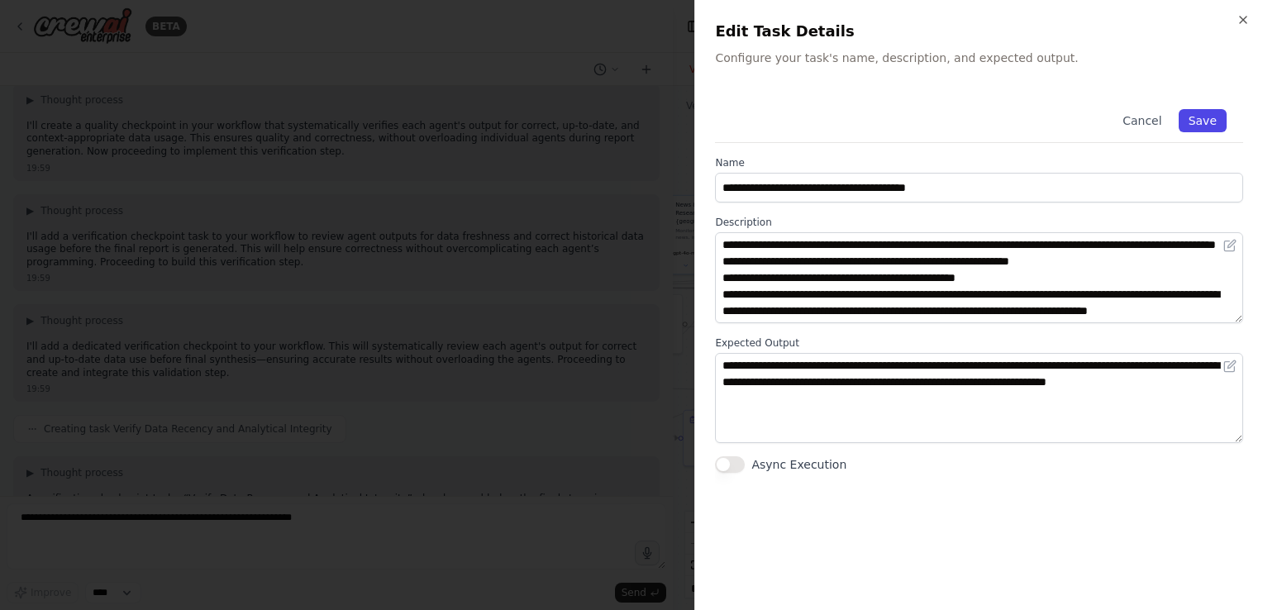
click at [1197, 116] on button "Save" at bounding box center [1202, 120] width 48 height 23
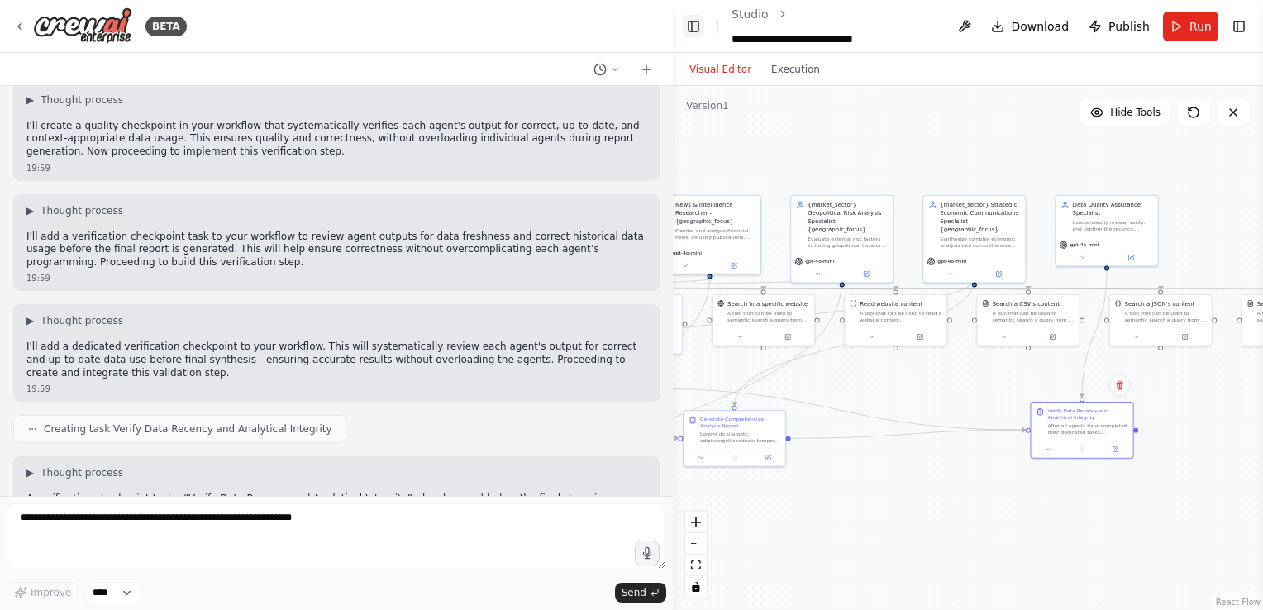
click at [688, 30] on button "Toggle Left Sidebar" at bounding box center [693, 26] width 21 height 23
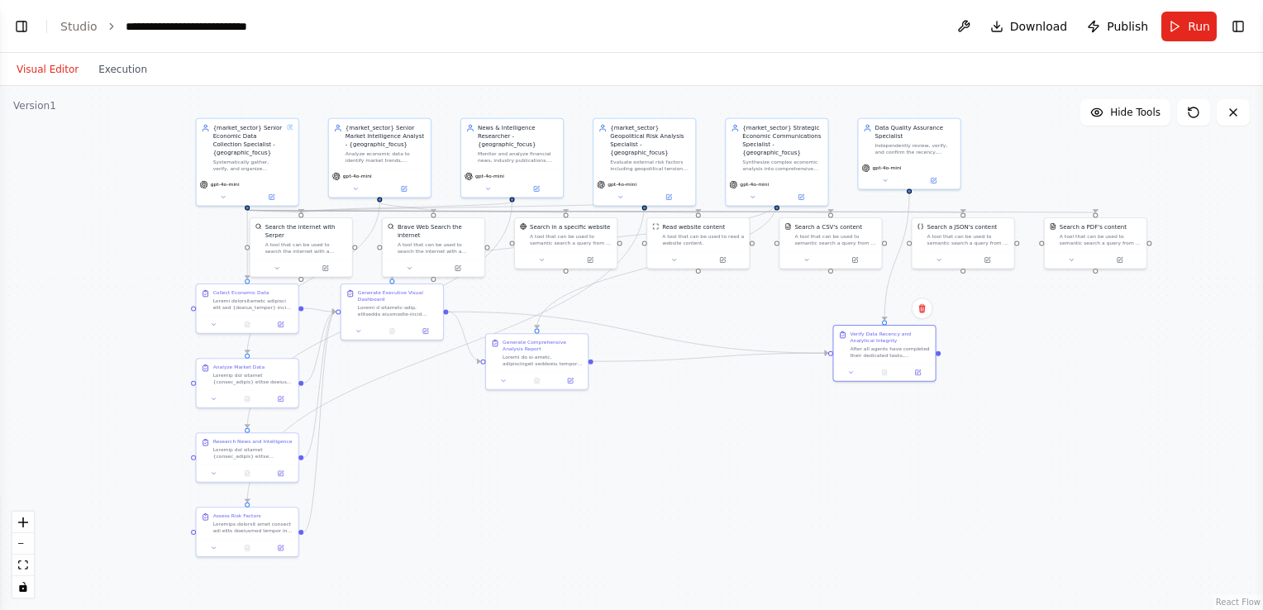
drag, startPoint x: 599, startPoint y: 155, endPoint x: 1073, endPoint y: 83, distance: 478.9
click at [1073, 83] on div "Visual Editor Execution Version 1 Hide Tools .deletable-edge-delete-btn { width…" at bounding box center [631, 331] width 1263 height 557
click at [1203, 21] on span "Run" at bounding box center [1198, 26] width 22 height 17
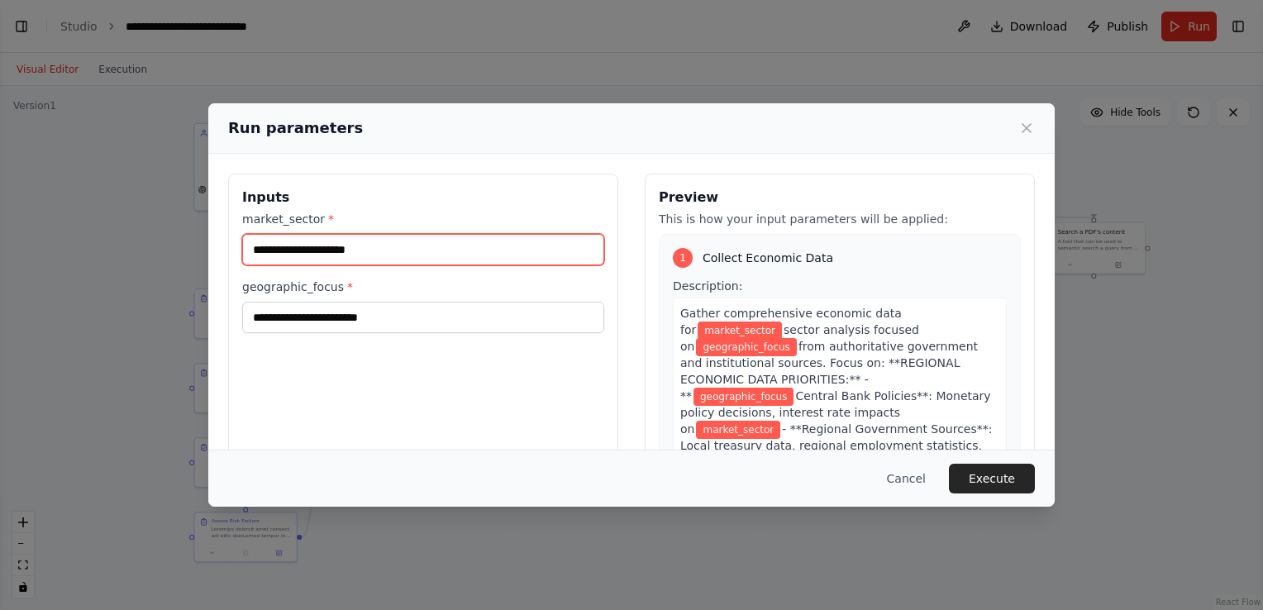
click at [468, 250] on input "market_sector *" at bounding box center [423, 249] width 362 height 31
type input "*"
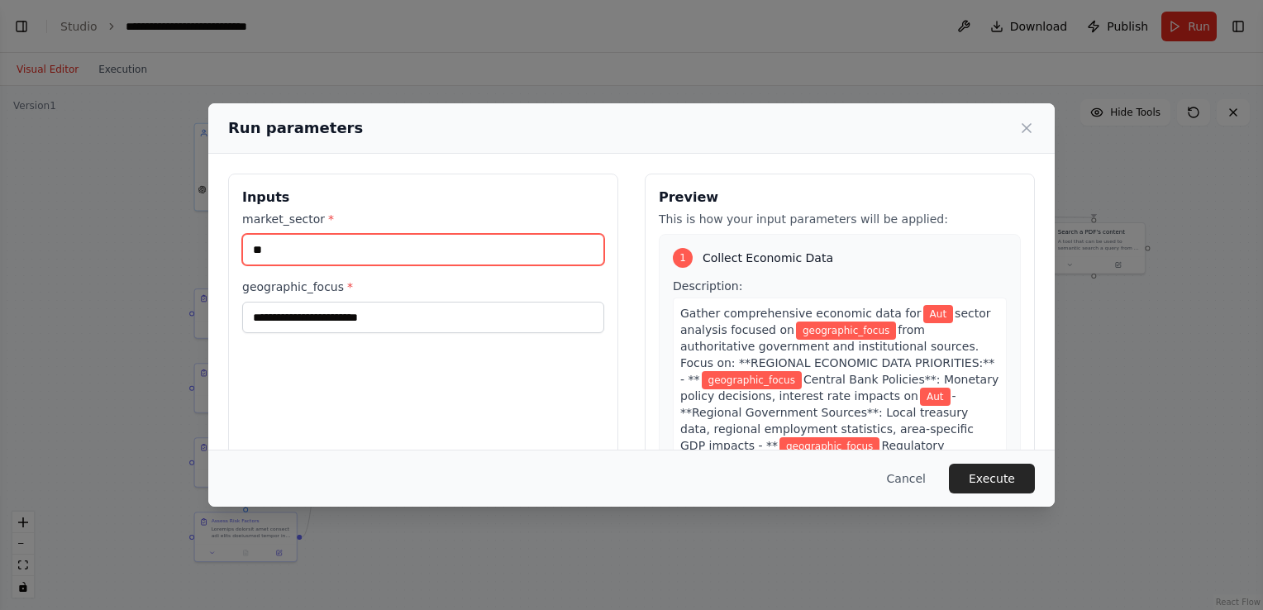
type input "*"
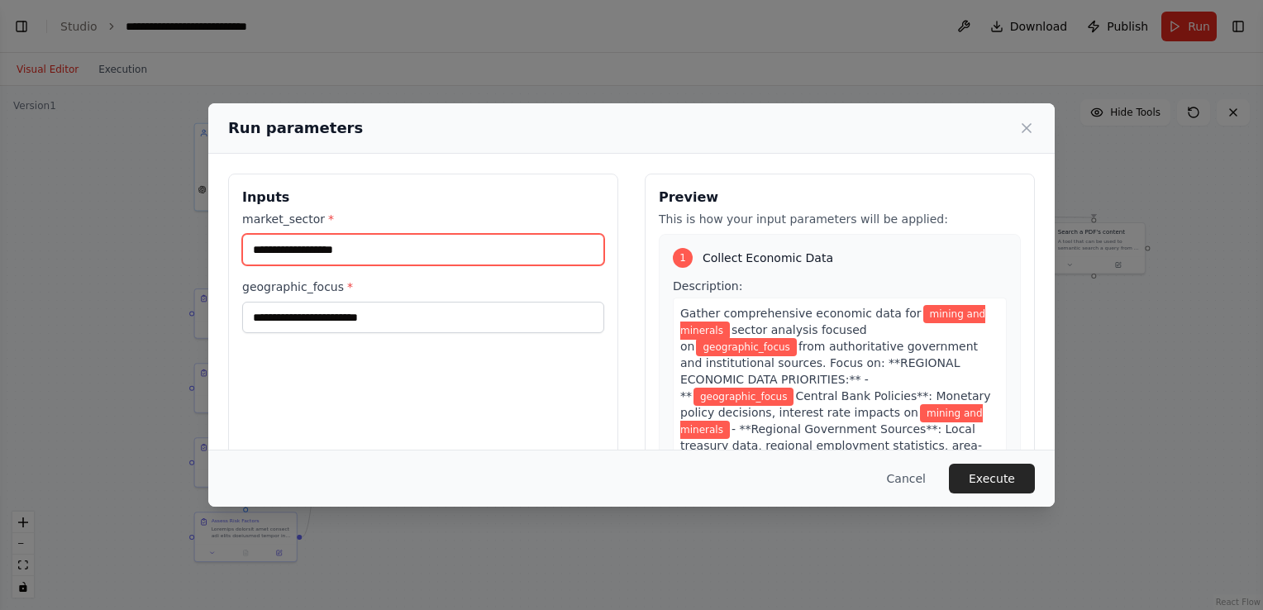
type input "**********"
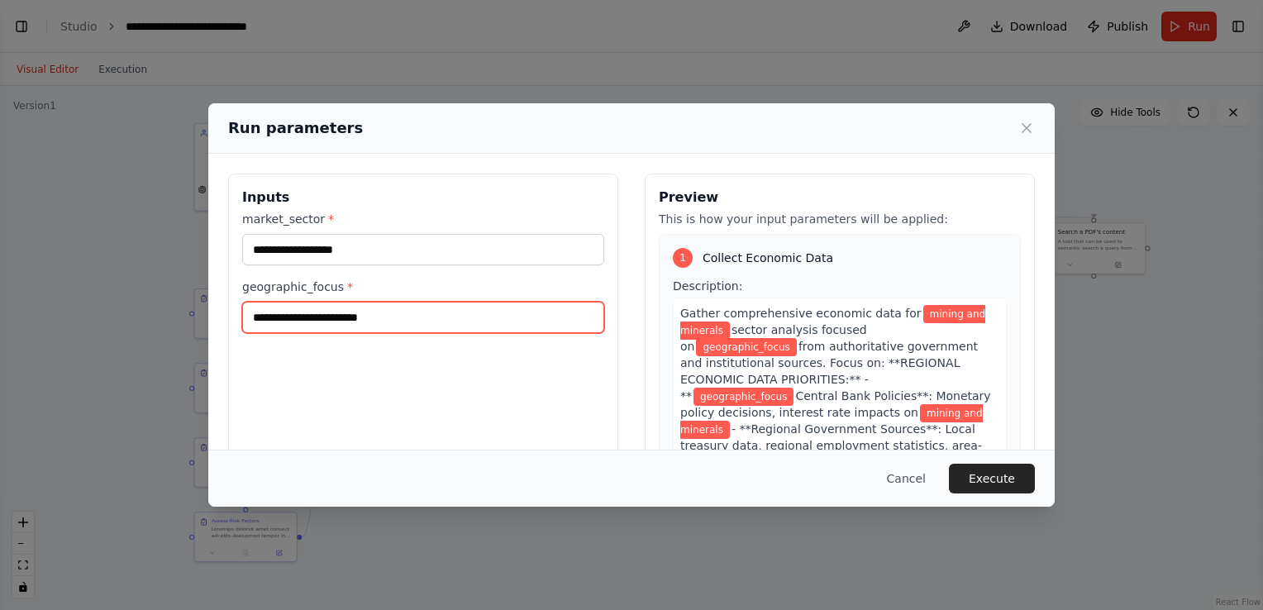
click at [281, 322] on input "geographic_focus *" at bounding box center [423, 317] width 362 height 31
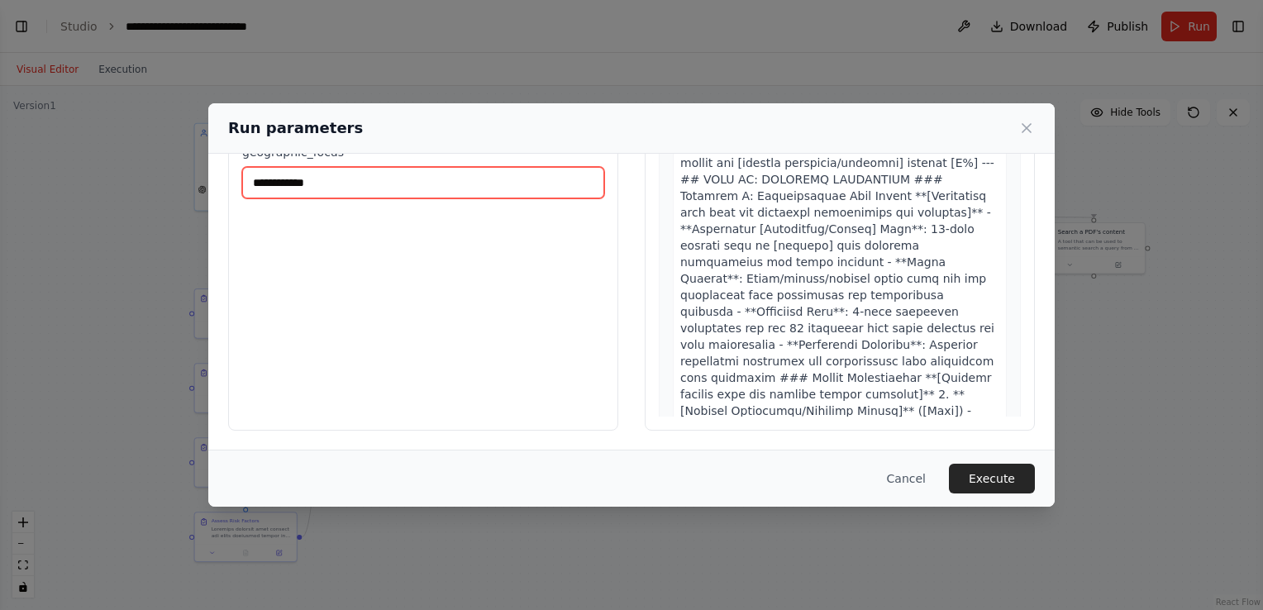
scroll to position [13468, 0]
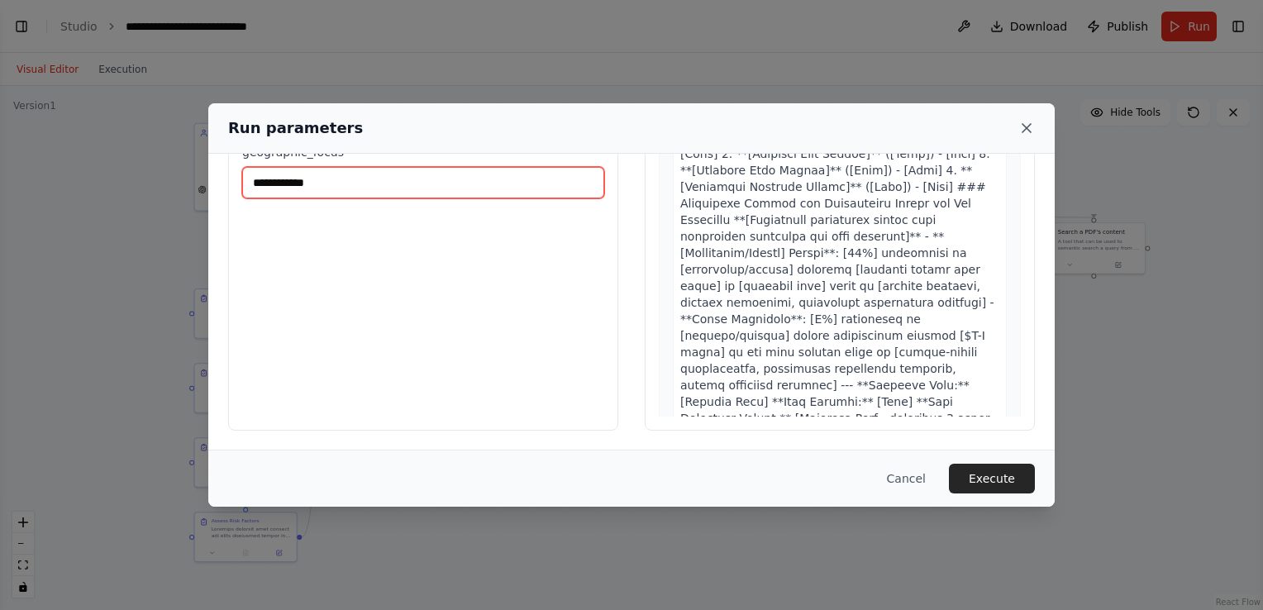
type input "**********"
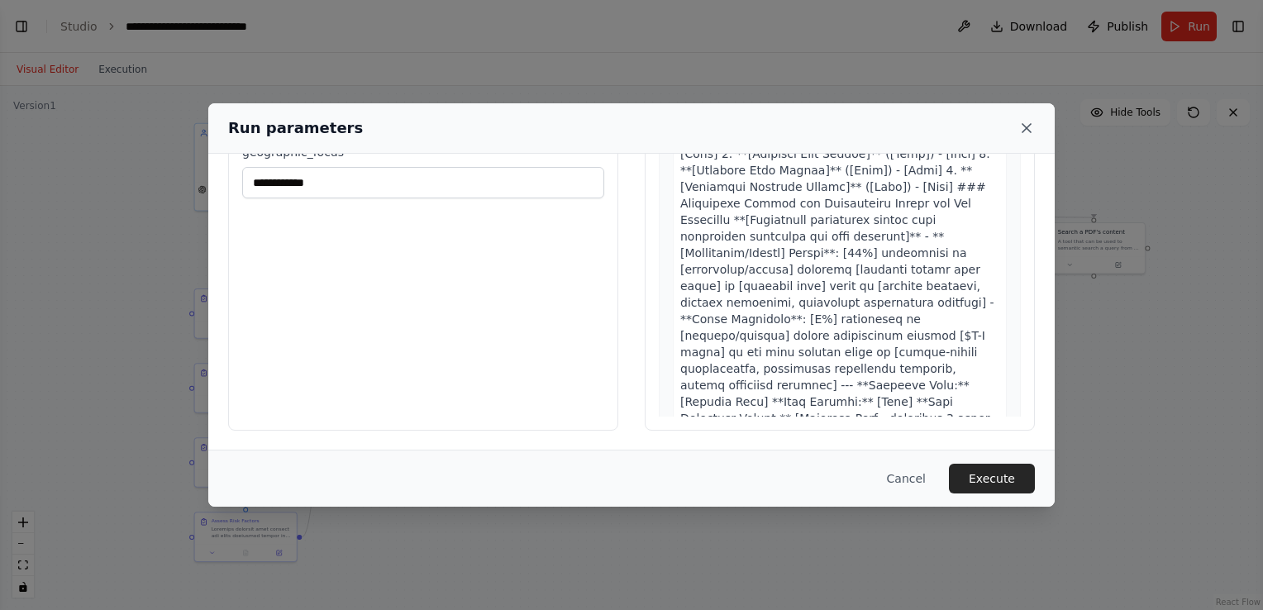
click at [1032, 123] on icon at bounding box center [1026, 128] width 17 height 17
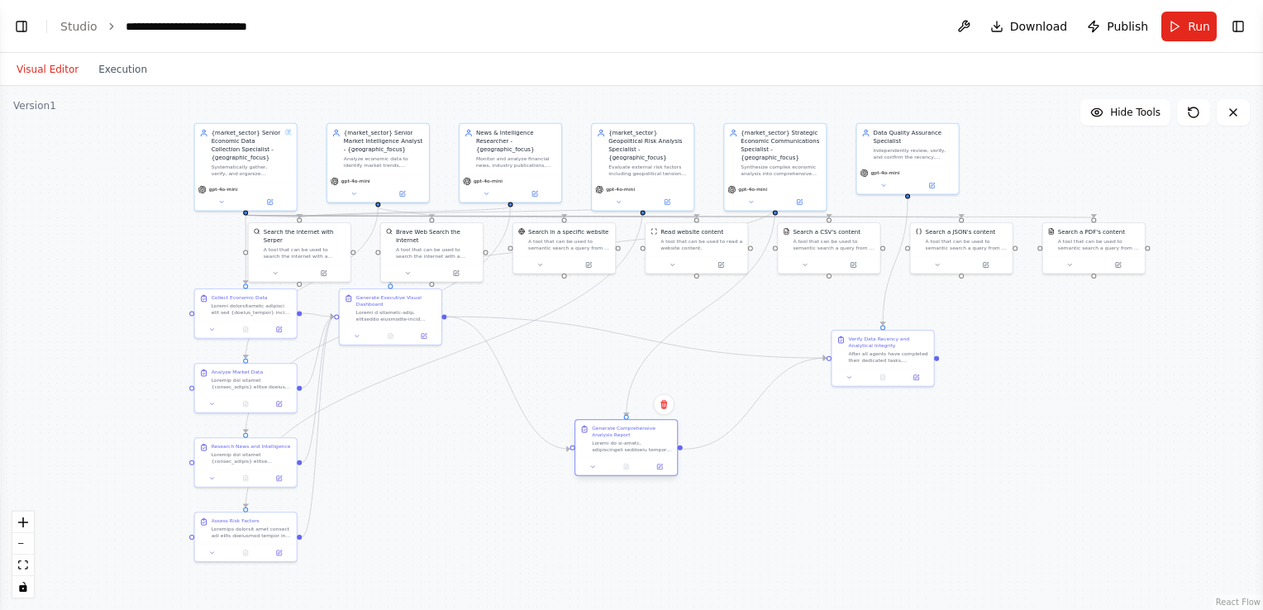
drag, startPoint x: 545, startPoint y: 366, endPoint x: 640, endPoint y: 452, distance: 128.1
click at [640, 452] on div at bounding box center [632, 446] width 80 height 13
click at [26, 26] on button "Toggle Left Sidebar" at bounding box center [21, 26] width 23 height 23
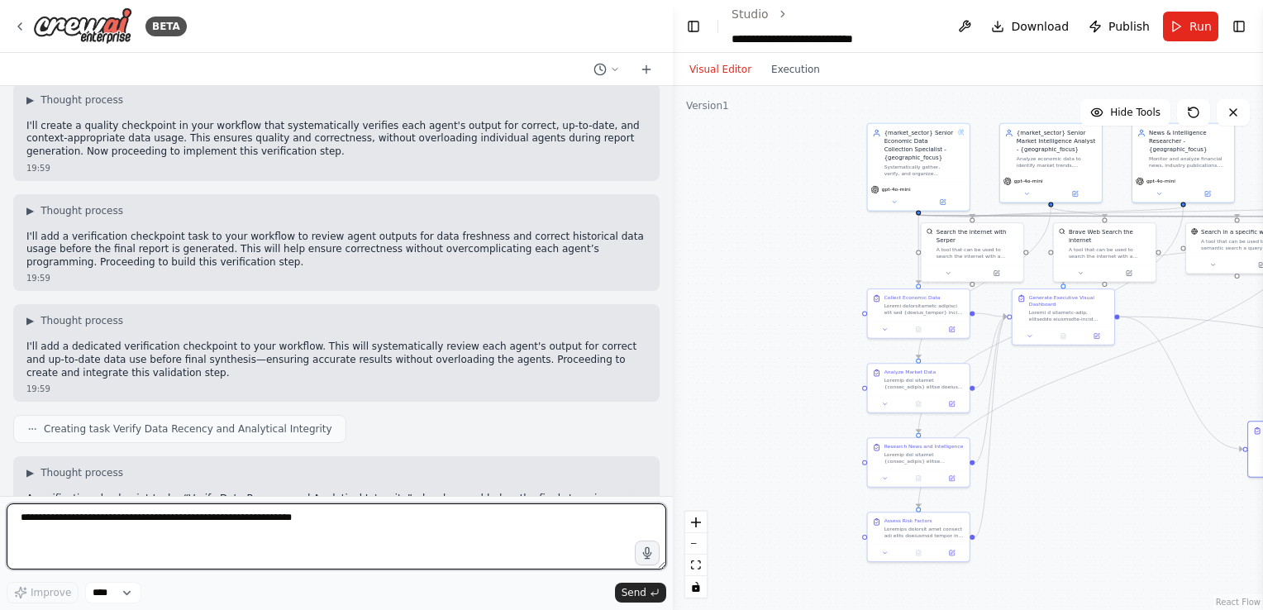
click at [126, 521] on textarea at bounding box center [336, 536] width 659 height 66
type textarea "**********"
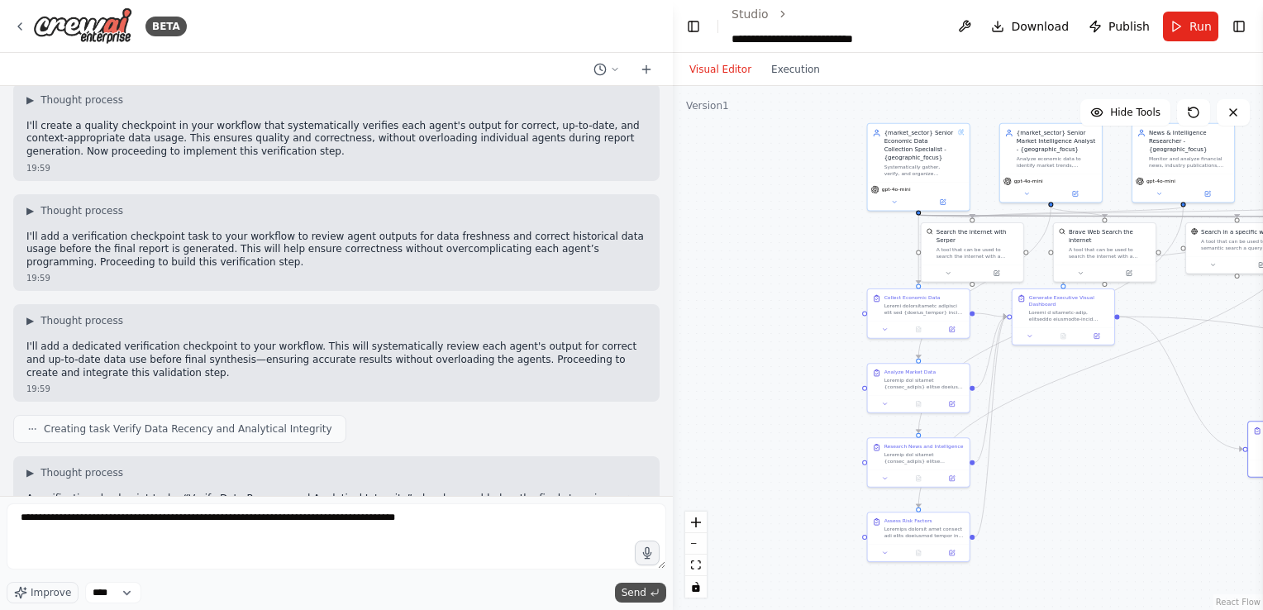
click at [629, 592] on span "Send" at bounding box center [633, 592] width 25 height 13
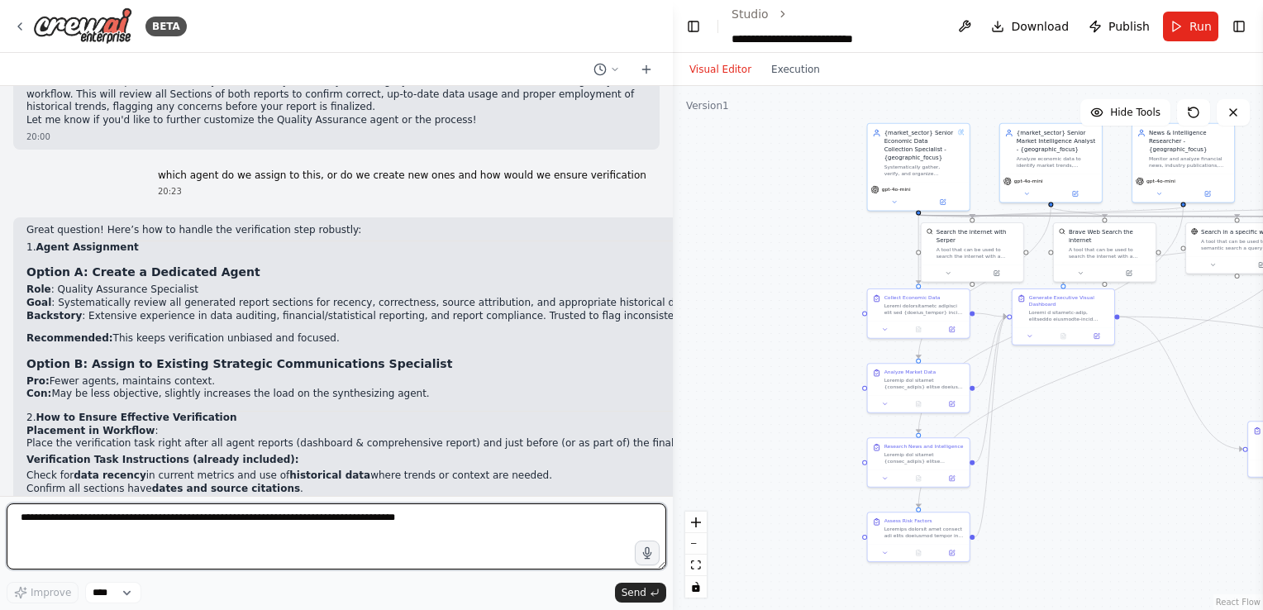
scroll to position [54103, 0]
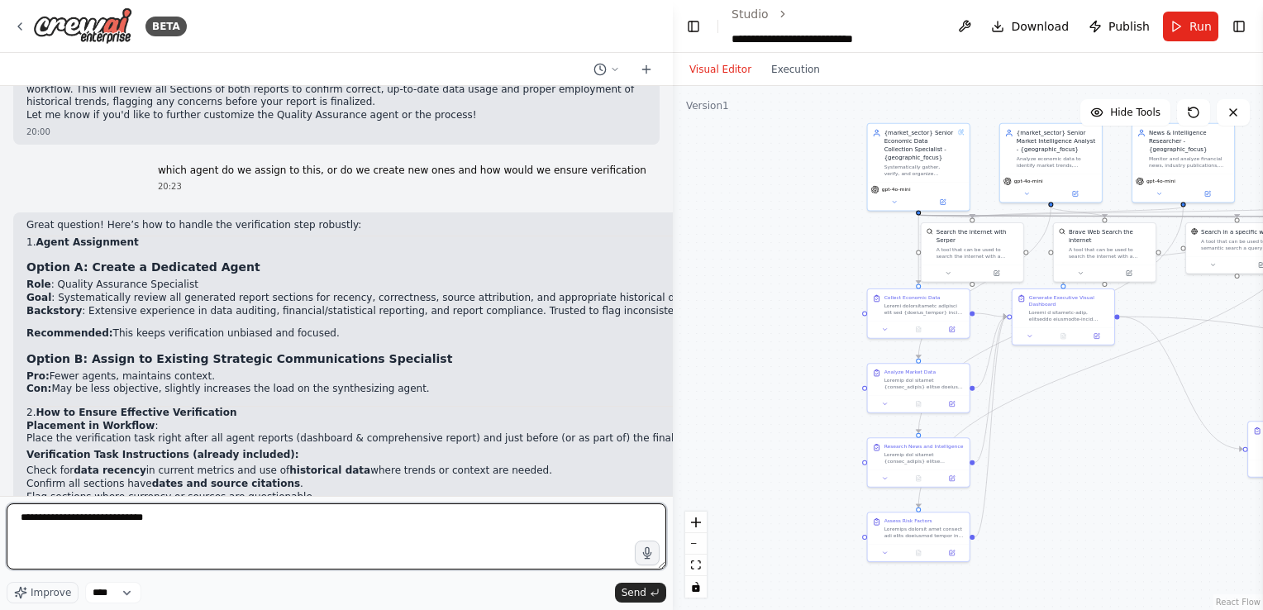
type textarea "**********"
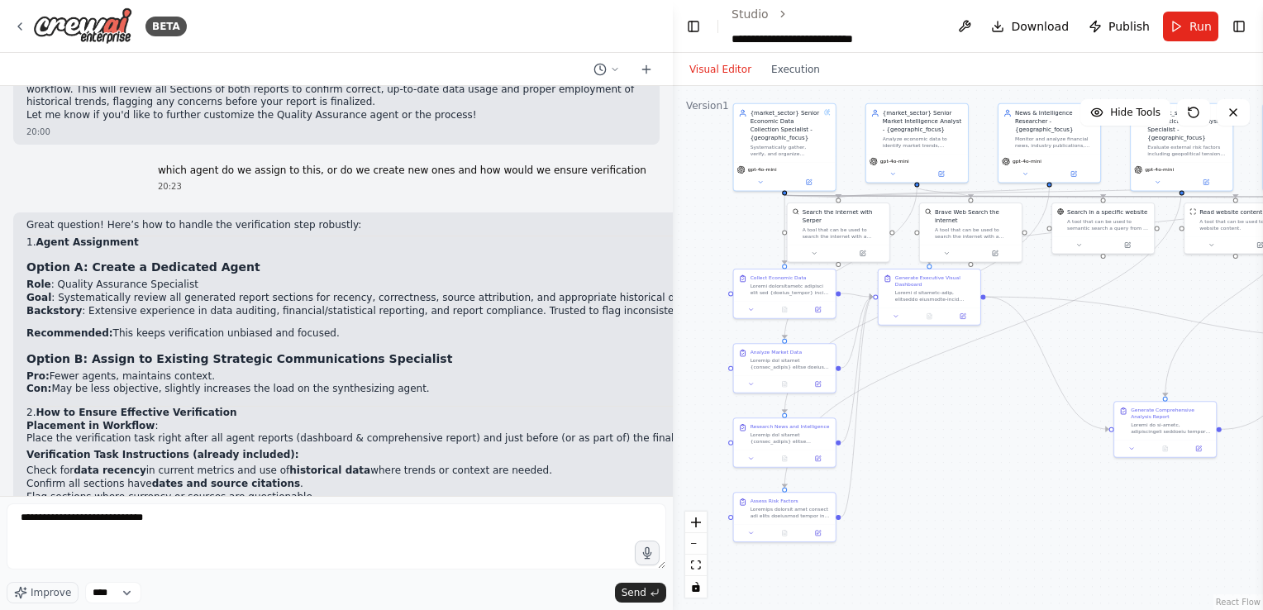
drag, startPoint x: 740, startPoint y: 372, endPoint x: 606, endPoint y: 352, distance: 135.3
click at [606, 352] on div "BETA Create an AI-powered system that generates comprehensive monthly market re…" at bounding box center [631, 305] width 1263 height 610
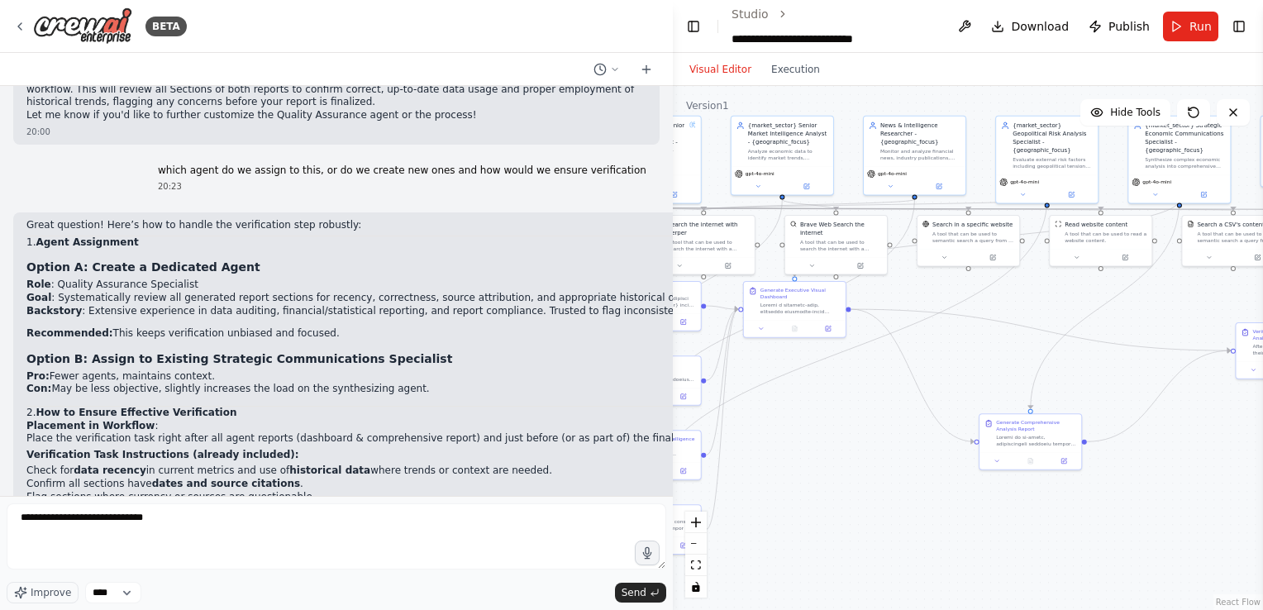
drag, startPoint x: 920, startPoint y: 411, endPoint x: 785, endPoint y: 424, distance: 135.3
click at [785, 424] on div ".deletable-edge-delete-btn { width: 20px; height: 20px; border: 0px solid #ffff…" at bounding box center [968, 348] width 590 height 524
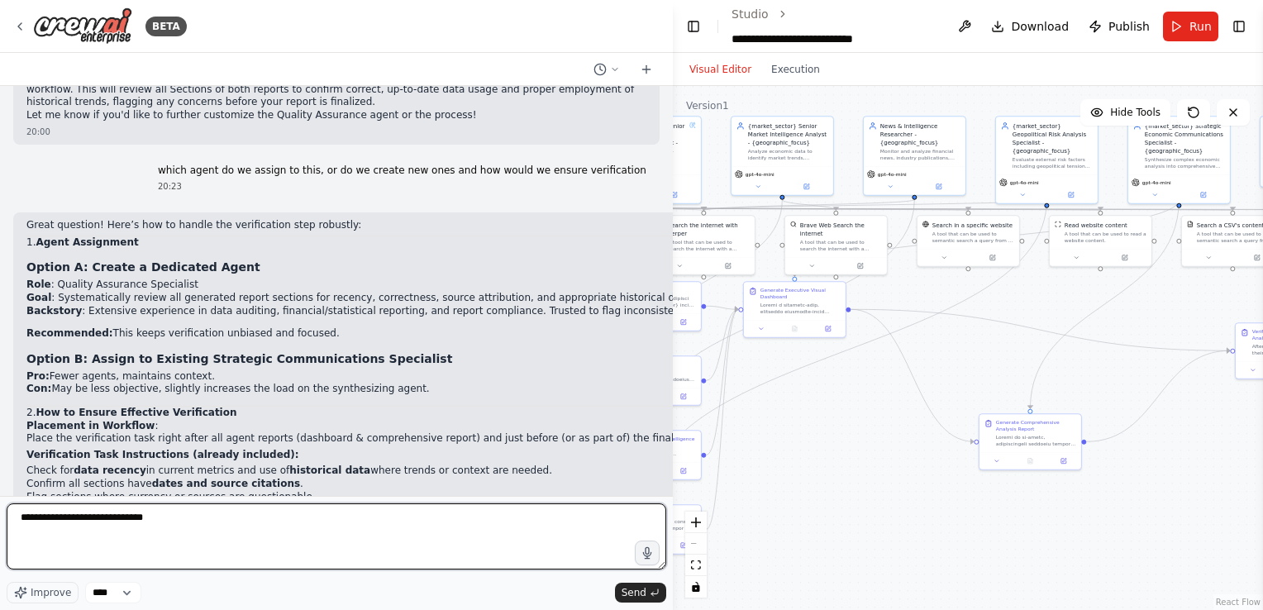
click at [350, 514] on textarea "**********" at bounding box center [336, 536] width 659 height 66
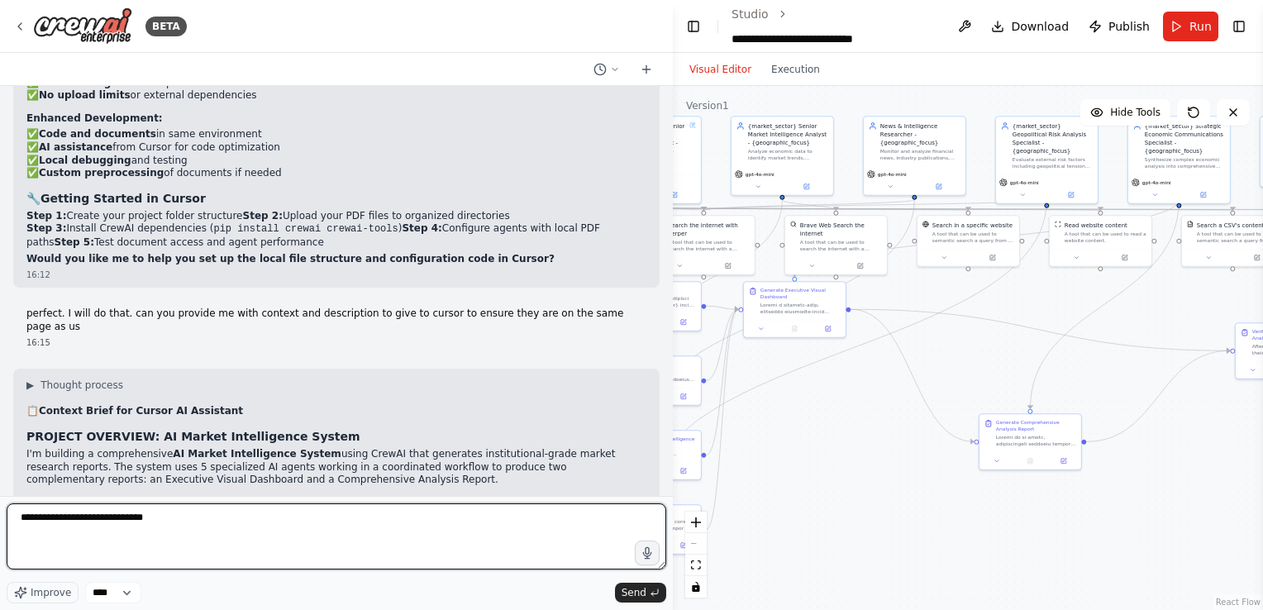
scroll to position [50009, 0]
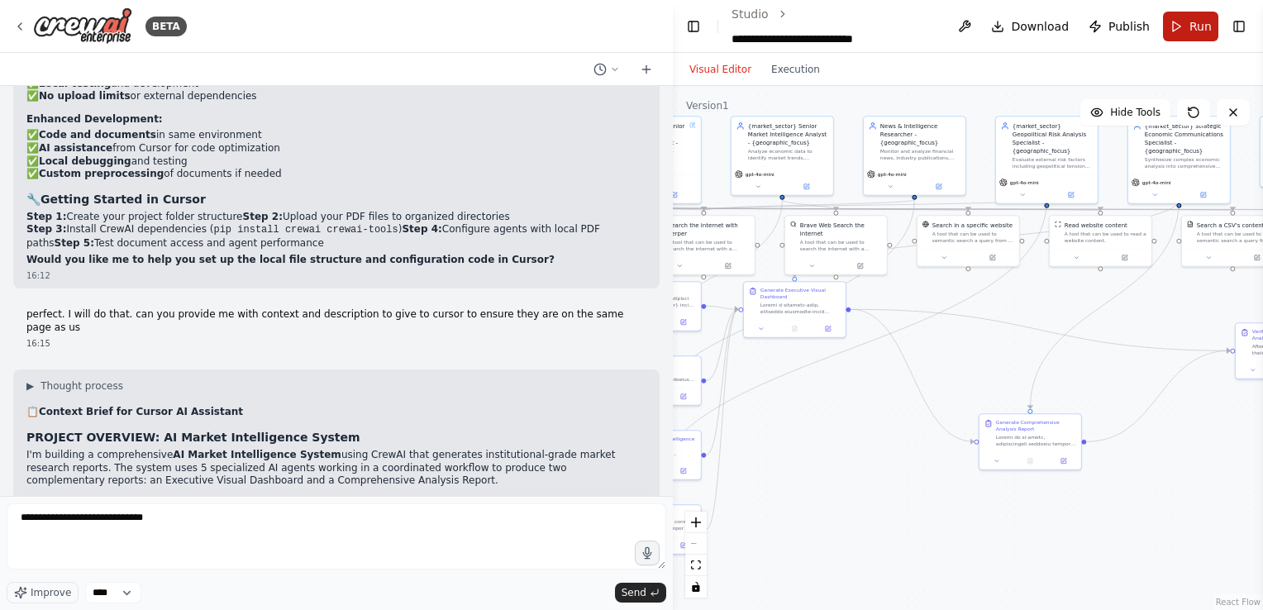
click at [1176, 15] on button "Run" at bounding box center [1190, 27] width 55 height 30
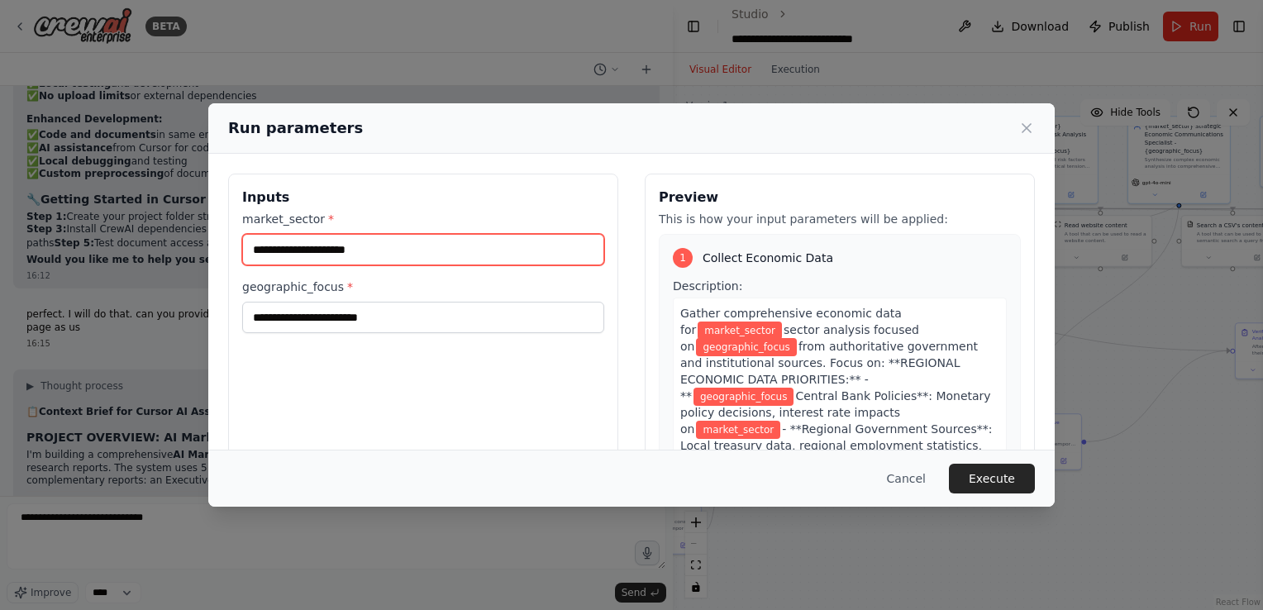
click at [446, 259] on input "market_sector *" at bounding box center [423, 249] width 362 height 31
type input "**********"
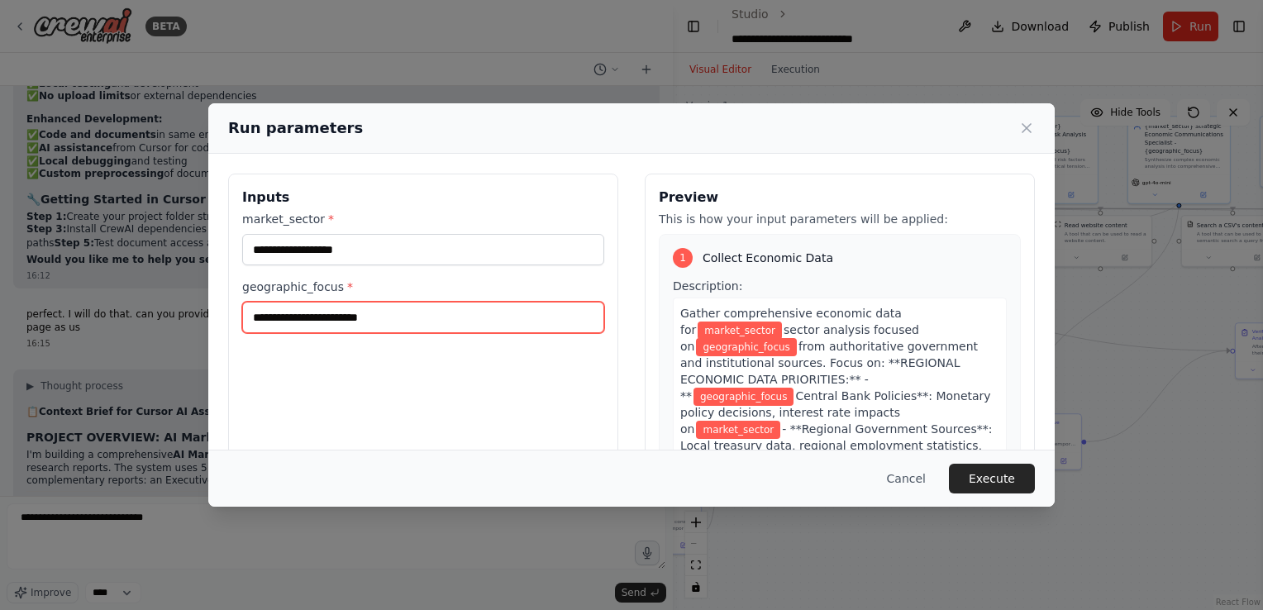
type input "**********"
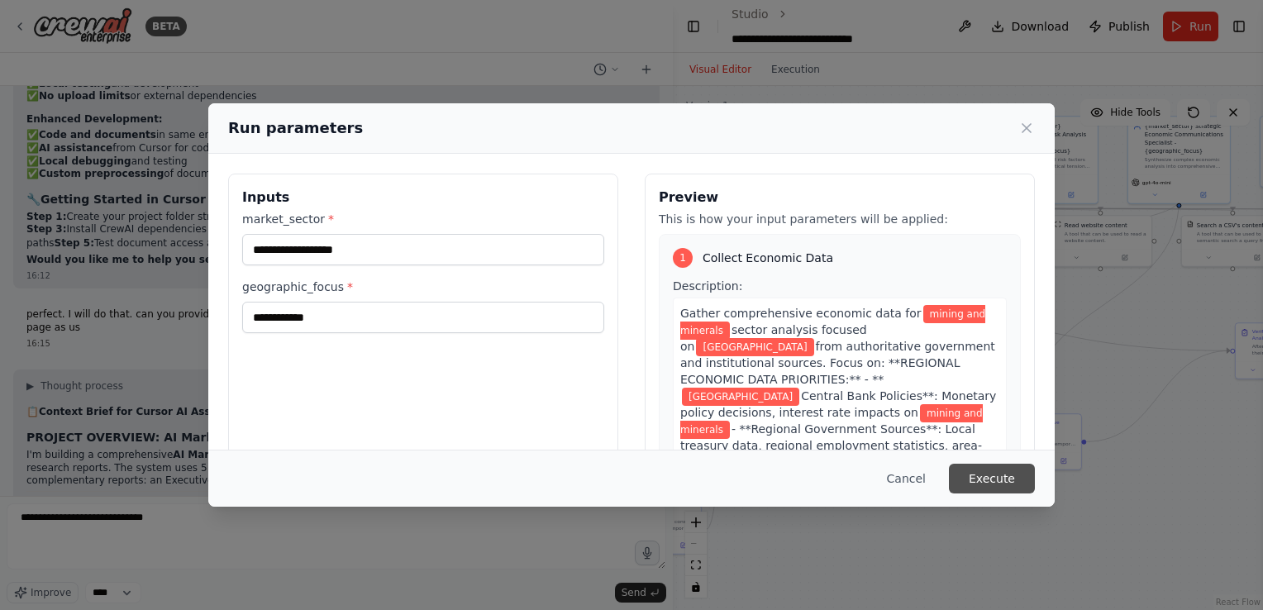
click at [993, 474] on button "Execute" at bounding box center [992, 479] width 86 height 30
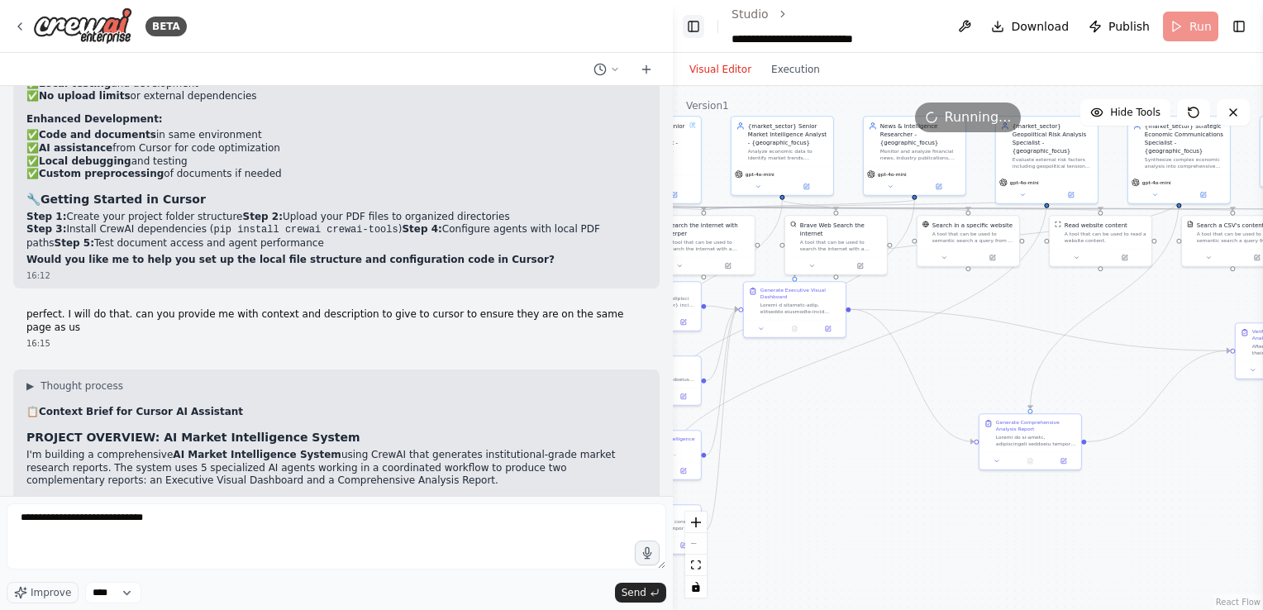
click at [687, 25] on button "Toggle Left Sidebar" at bounding box center [693, 26] width 21 height 23
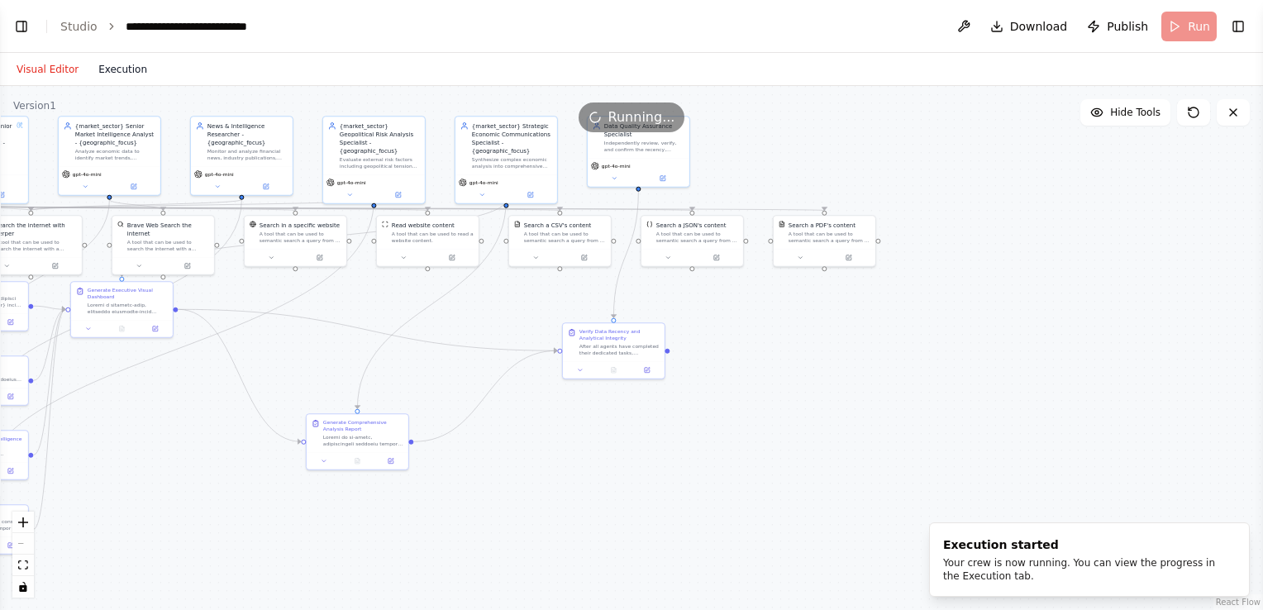
click at [129, 78] on button "Execution" at bounding box center [122, 69] width 69 height 20
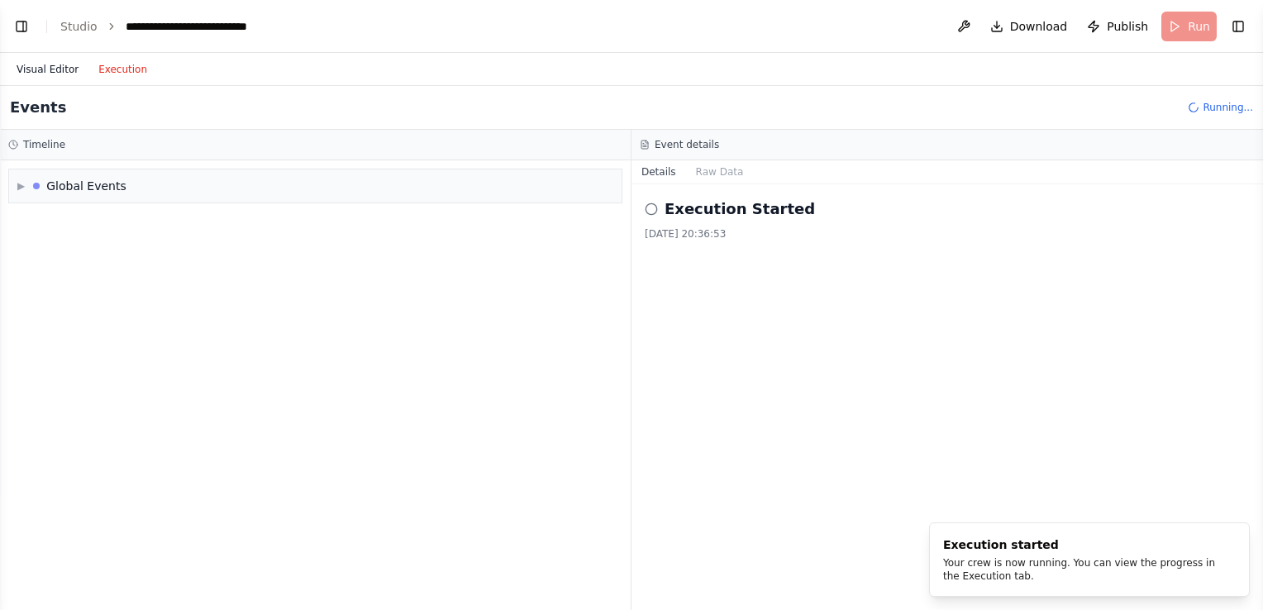
click at [56, 69] on button "Visual Editor" at bounding box center [48, 69] width 82 height 20
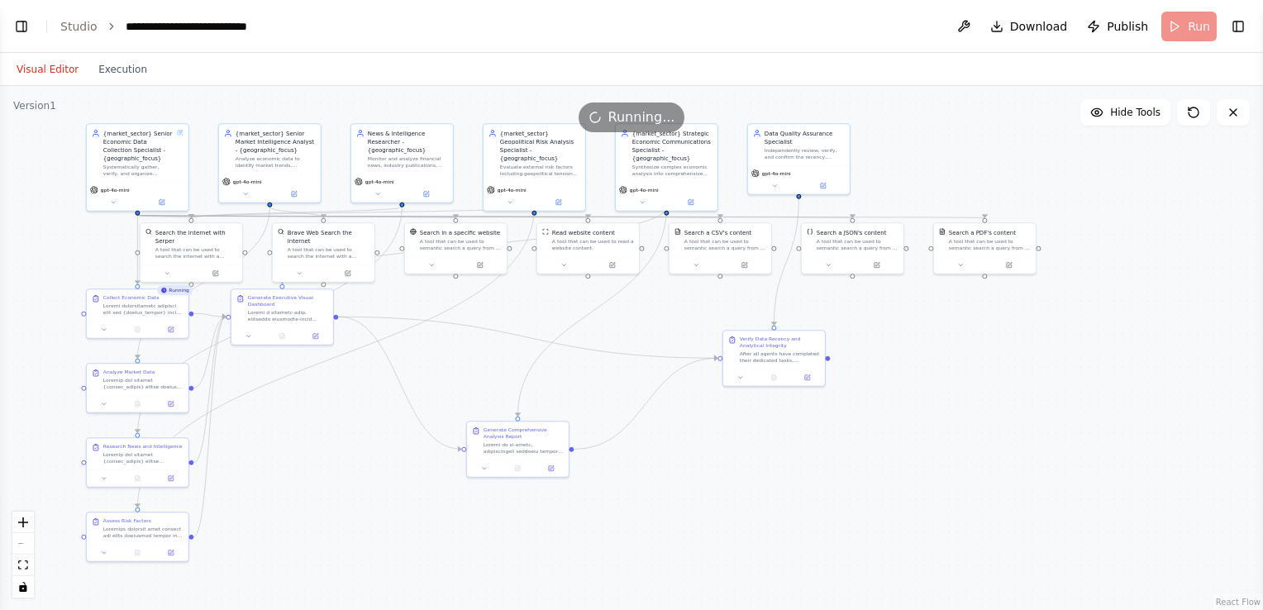
drag, startPoint x: 263, startPoint y: 299, endPoint x: 423, endPoint y: 307, distance: 160.5
click at [423, 307] on div ".deletable-edge-delete-btn { width: 20px; height: 20px; border: 0px solid #ffff…" at bounding box center [631, 348] width 1263 height 524
click at [125, 65] on button "Execution" at bounding box center [122, 69] width 69 height 20
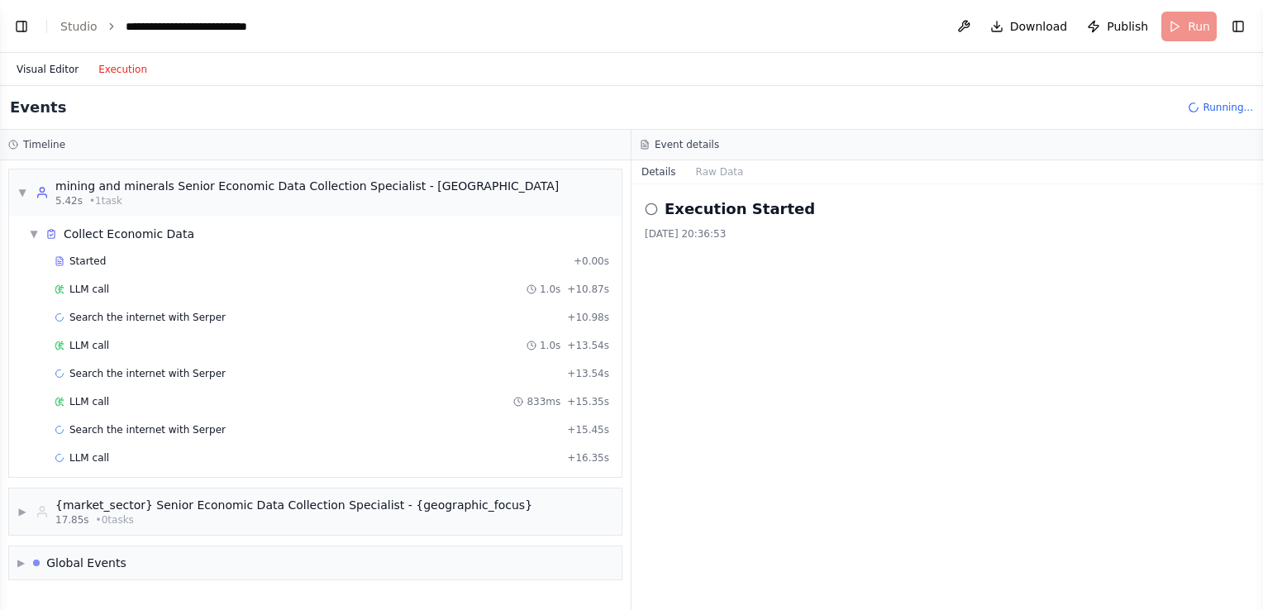
click at [58, 71] on button "Visual Editor" at bounding box center [48, 69] width 82 height 20
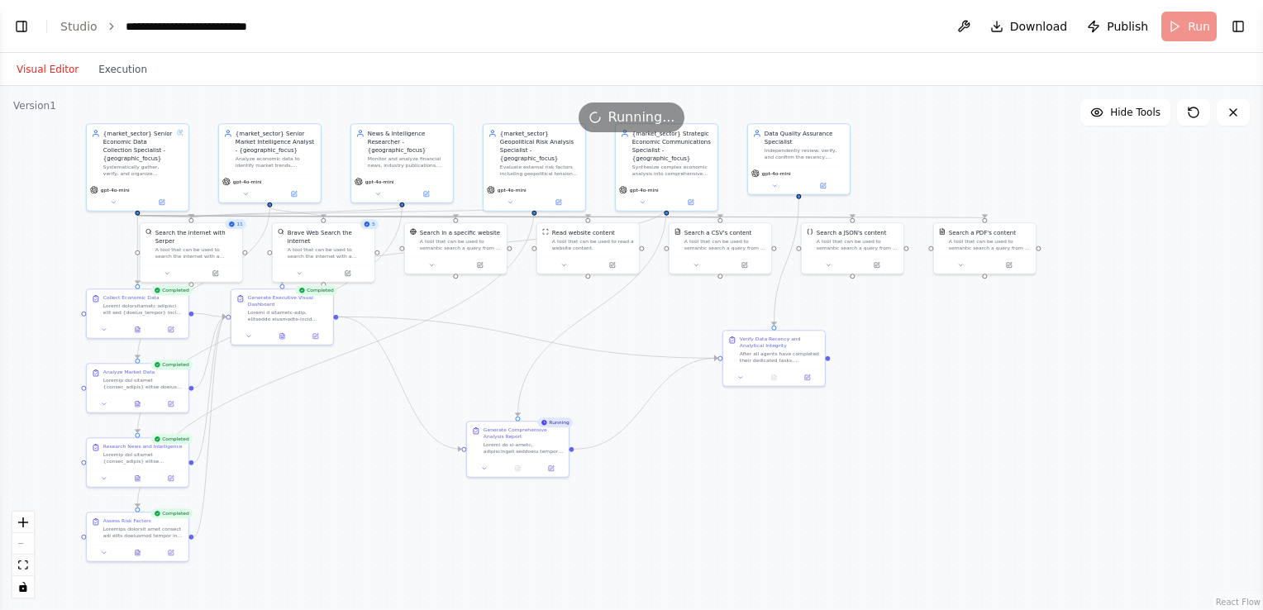
scroll to position [54103, 0]
click at [105, 64] on button "Execution" at bounding box center [122, 69] width 69 height 20
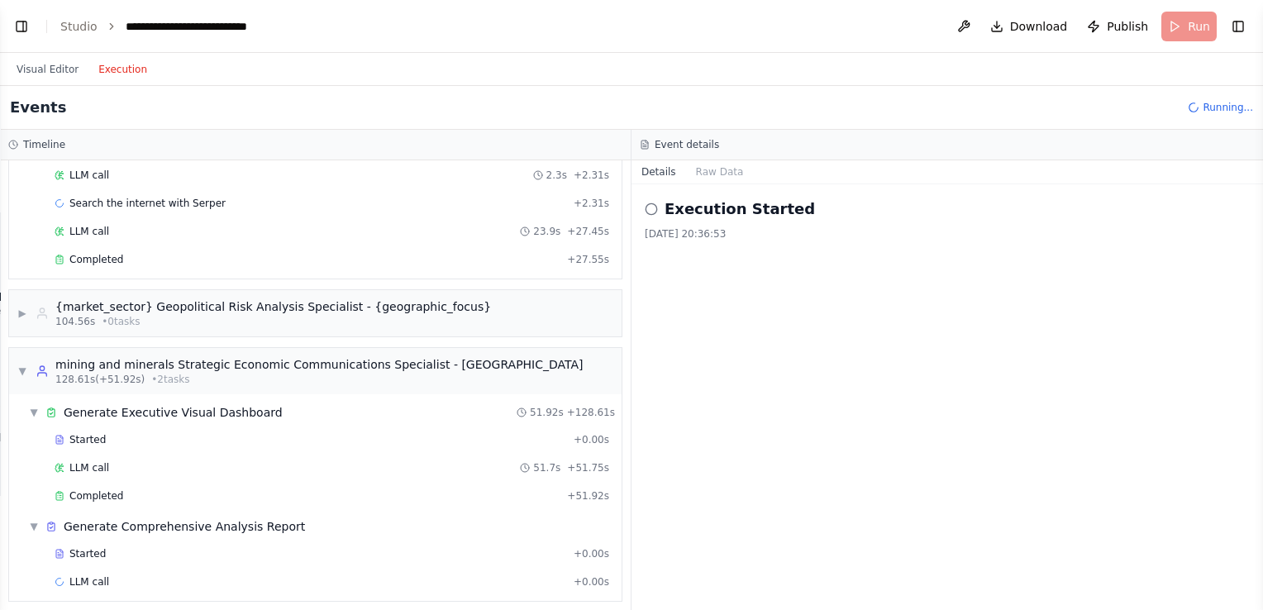
scroll to position [1700, 0]
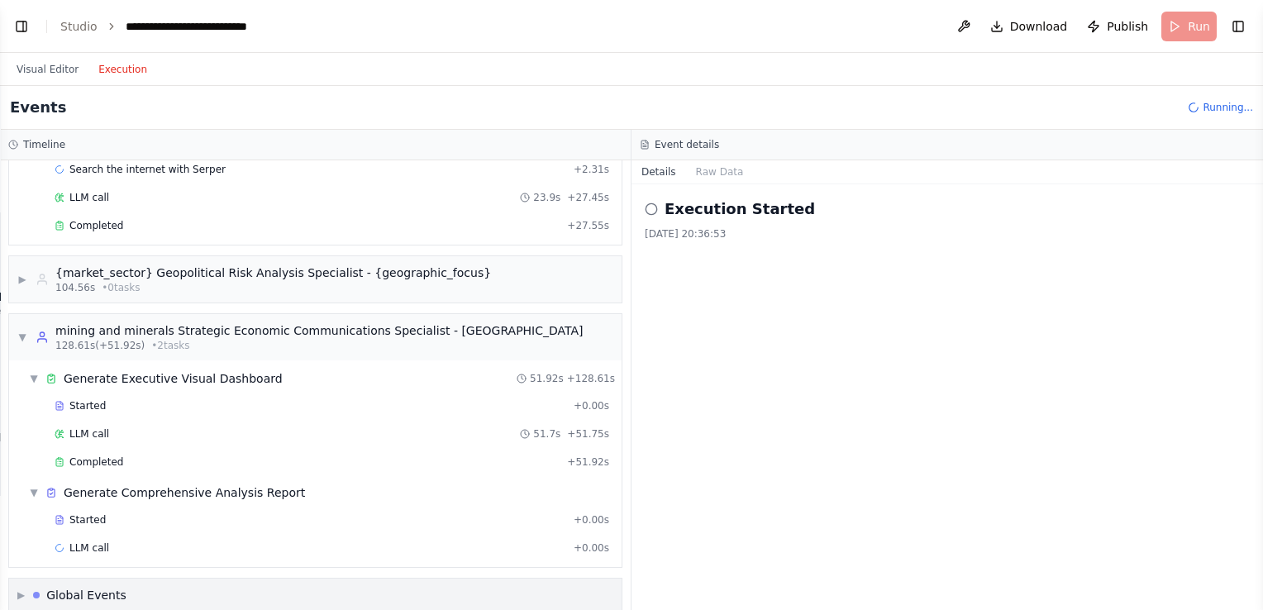
click at [40, 587] on div "Global Events" at bounding box center [79, 595] width 93 height 17
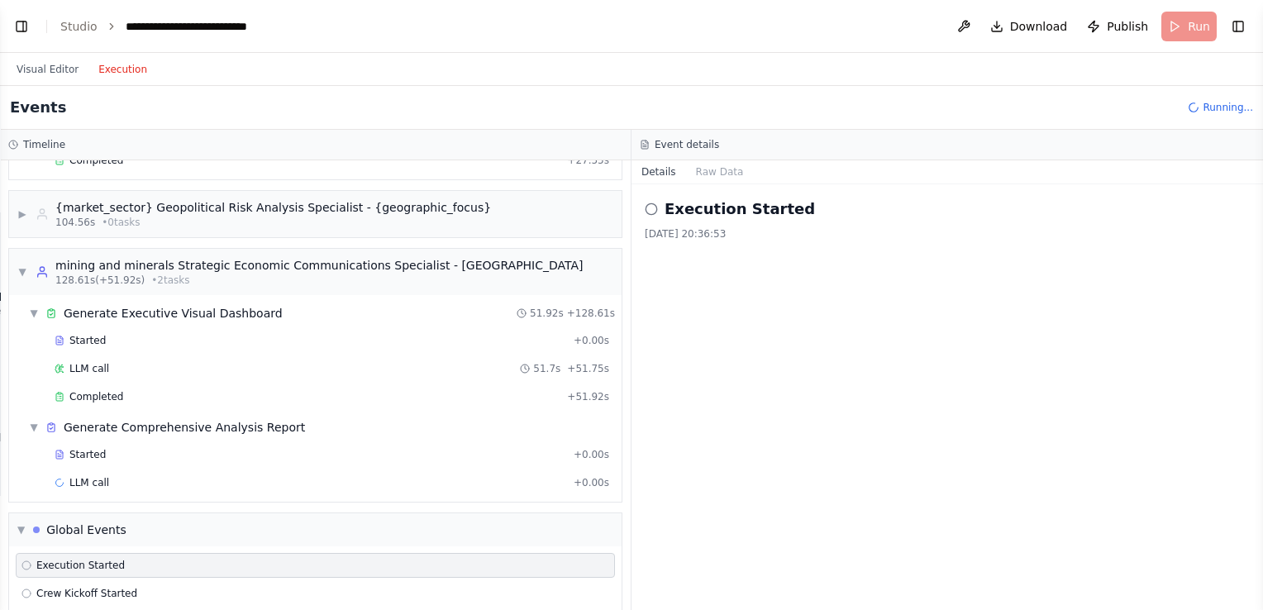
click at [28, 561] on circle at bounding box center [26, 565] width 8 height 8
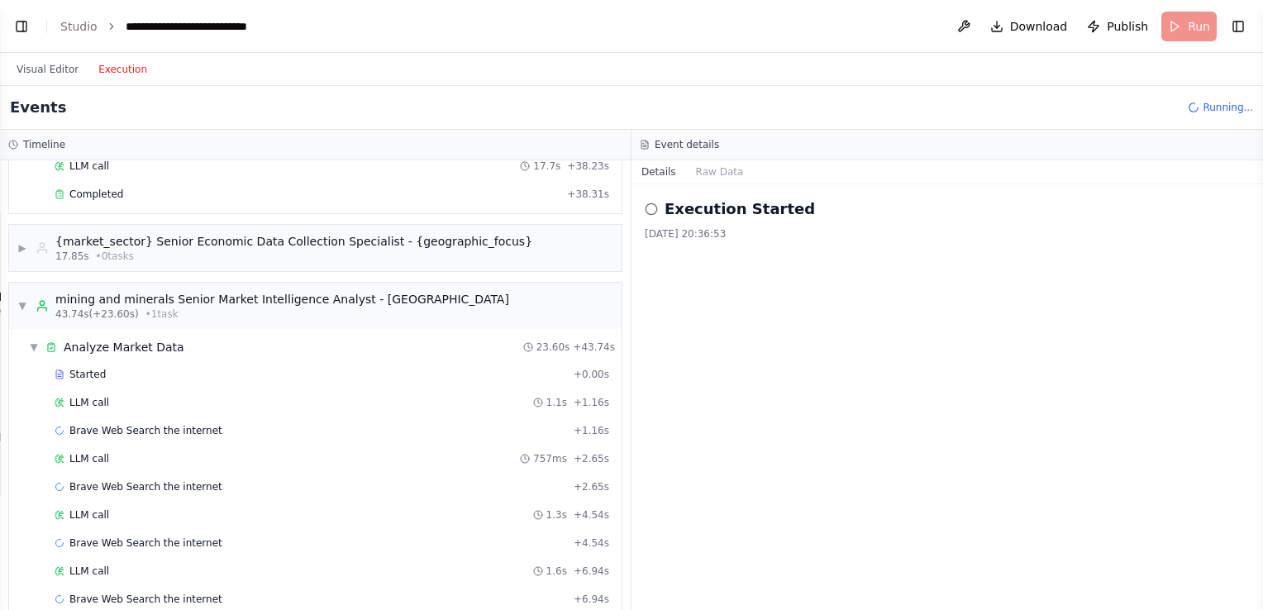
scroll to position [0, 0]
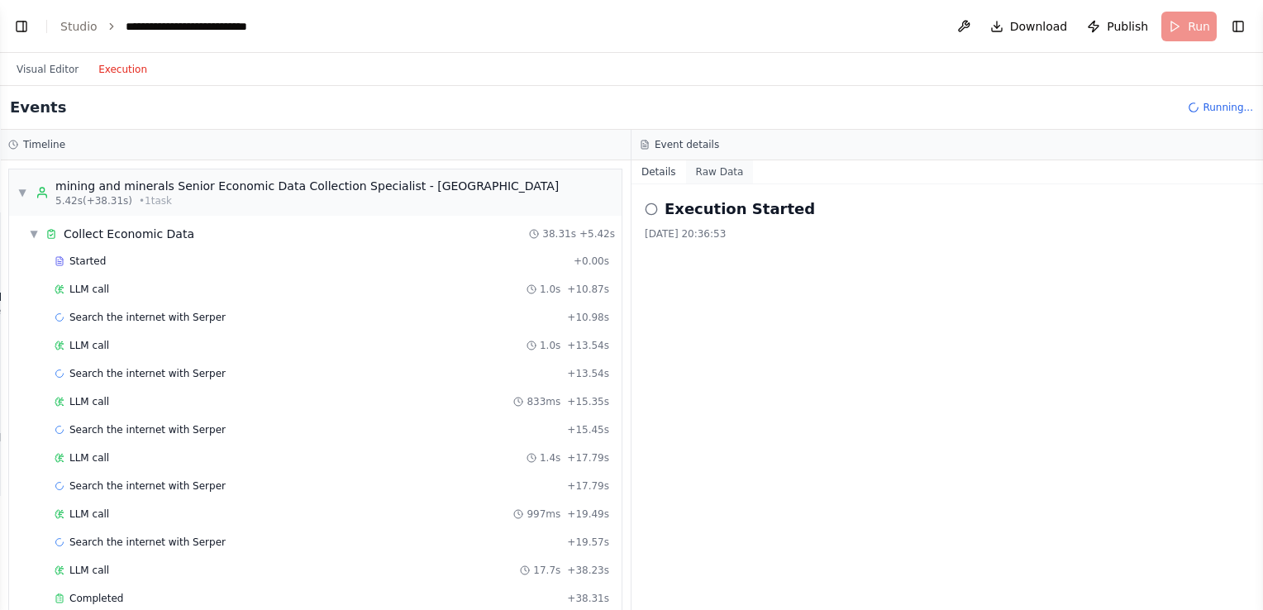
click at [725, 182] on button "Raw Data" at bounding box center [720, 171] width 68 height 23
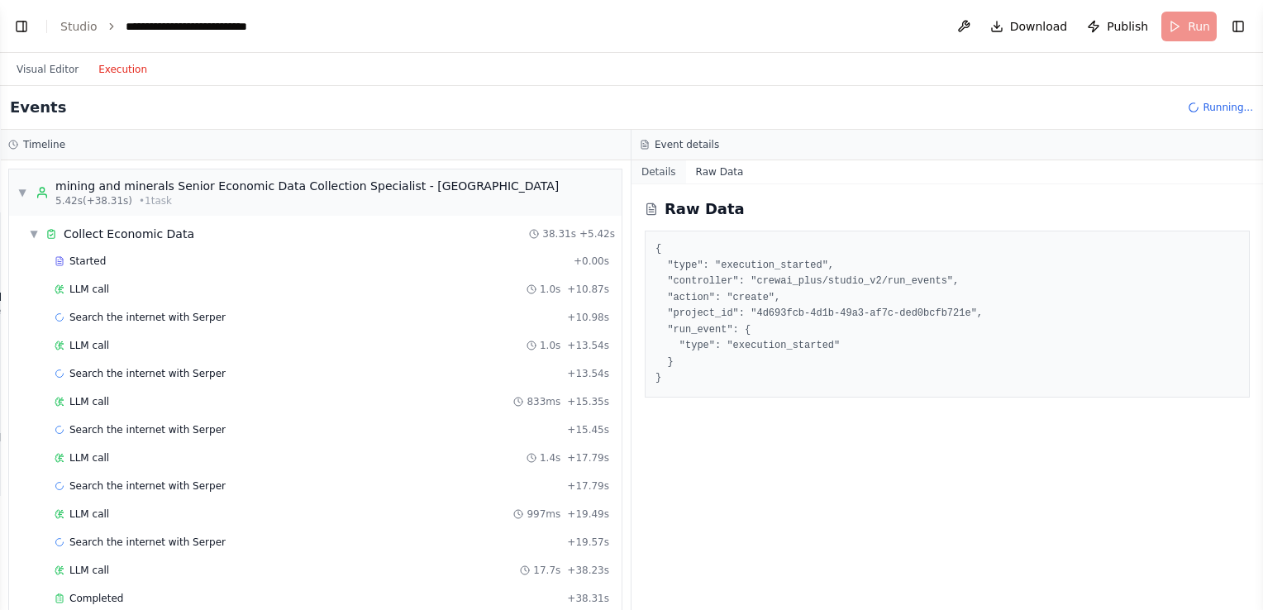
click at [664, 174] on button "Details" at bounding box center [658, 171] width 55 height 23
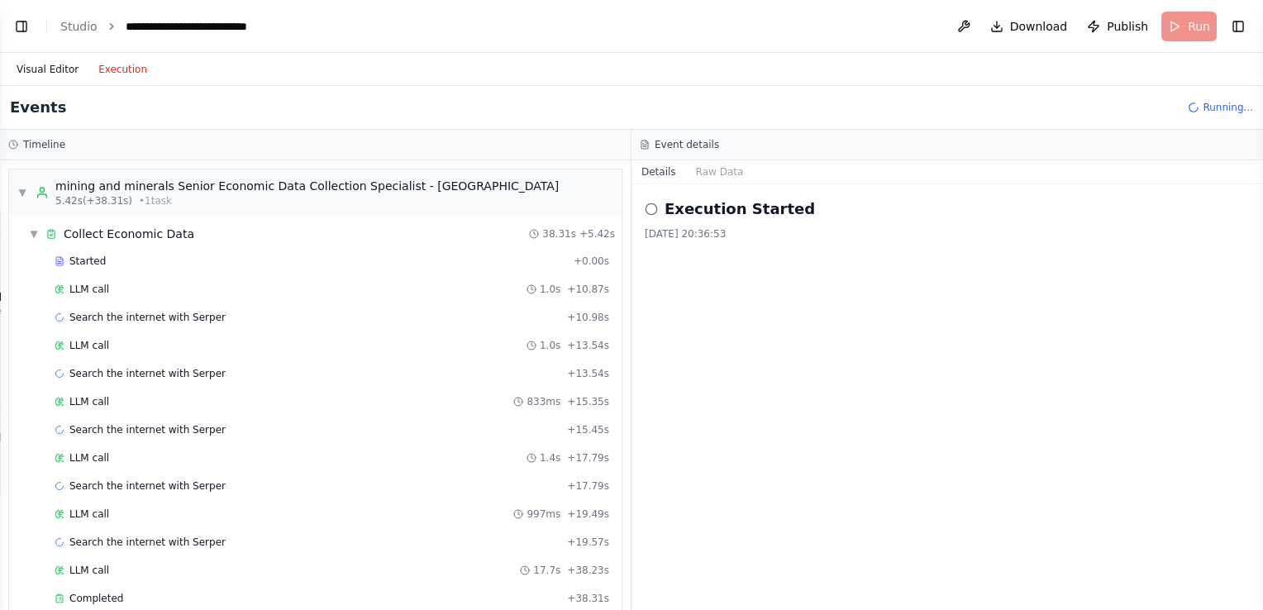
click at [24, 74] on button "Visual Editor" at bounding box center [48, 69] width 82 height 20
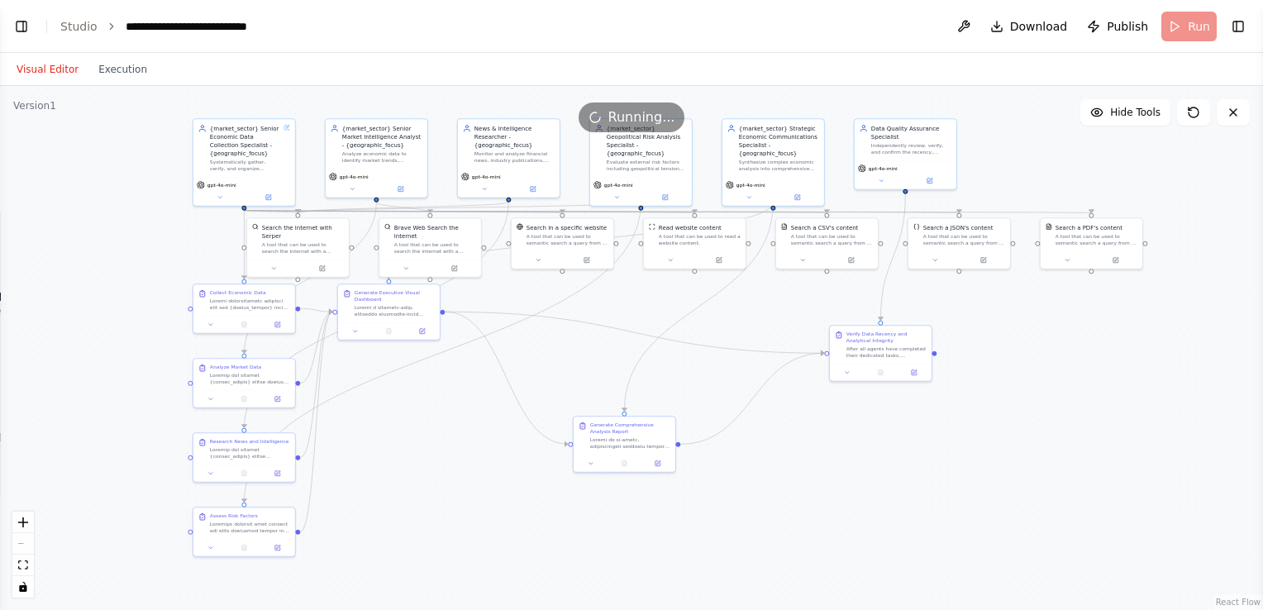
drag, startPoint x: 448, startPoint y: 360, endPoint x: 544, endPoint y: 354, distance: 96.1
click at [544, 354] on div ".deletable-edge-delete-btn { width: 20px; height: 20px; border: 0px solid #ffff…" at bounding box center [631, 348] width 1263 height 524
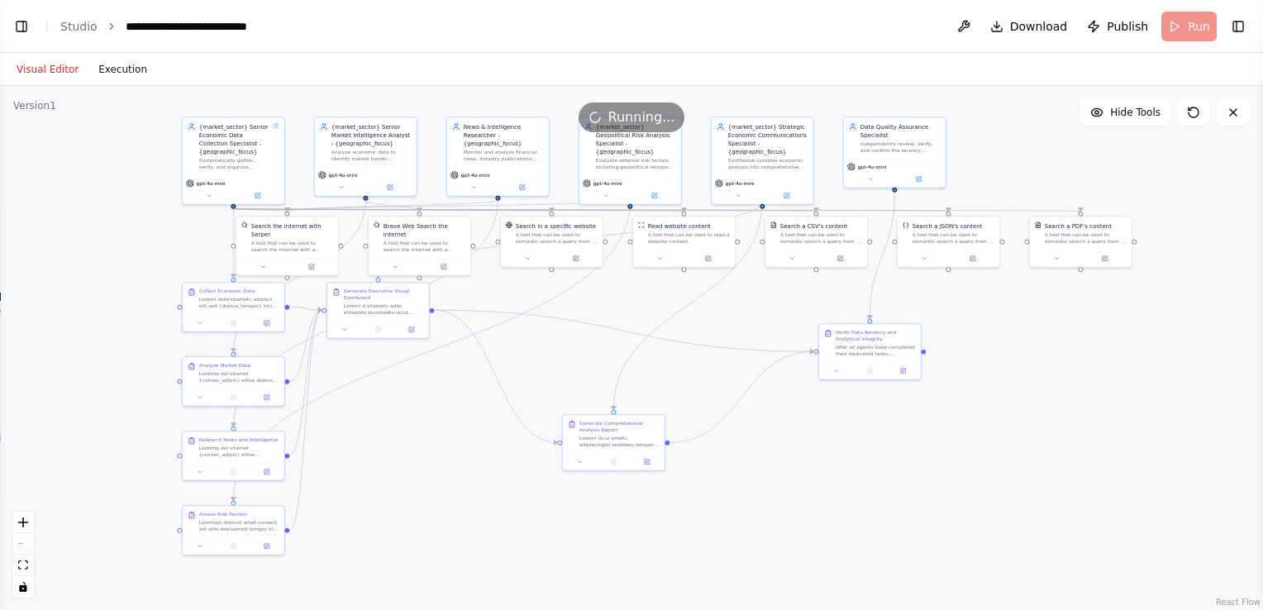
click at [119, 68] on button "Execution" at bounding box center [122, 69] width 69 height 20
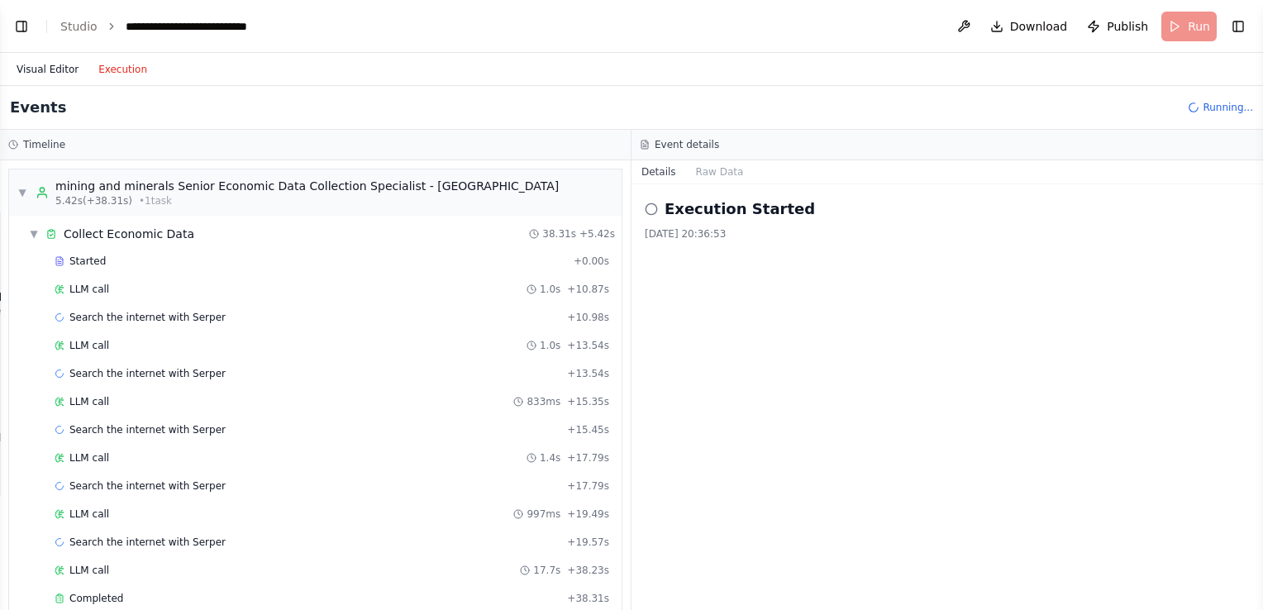
click at [30, 69] on button "Visual Editor" at bounding box center [48, 69] width 82 height 20
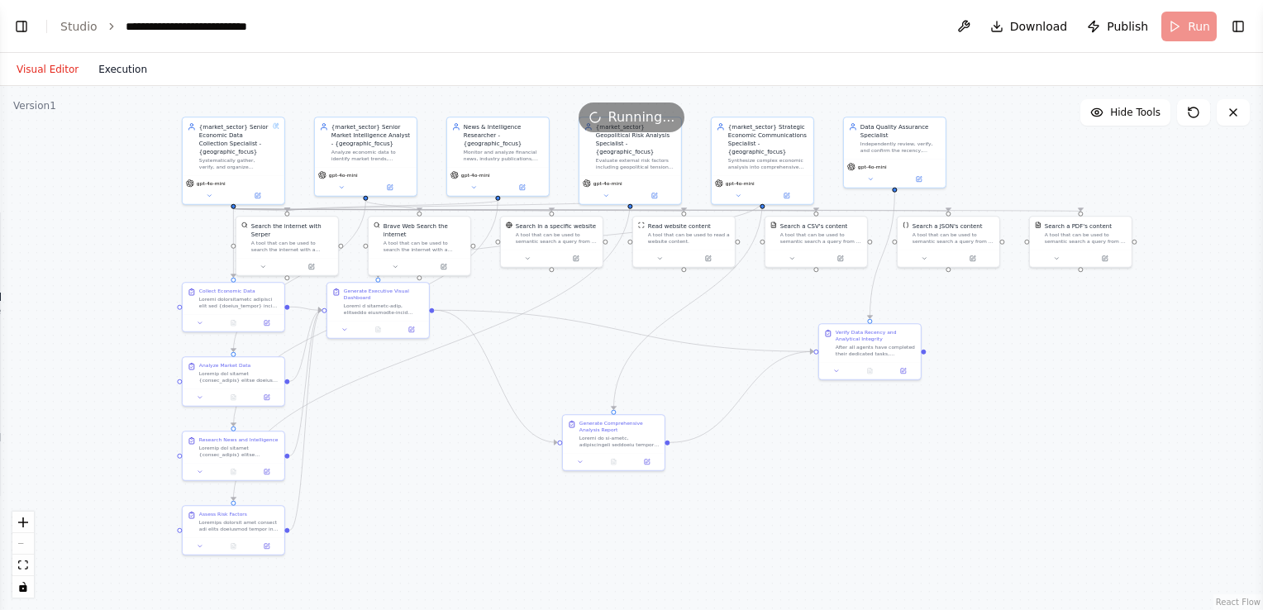
click at [101, 67] on button "Execution" at bounding box center [122, 69] width 69 height 20
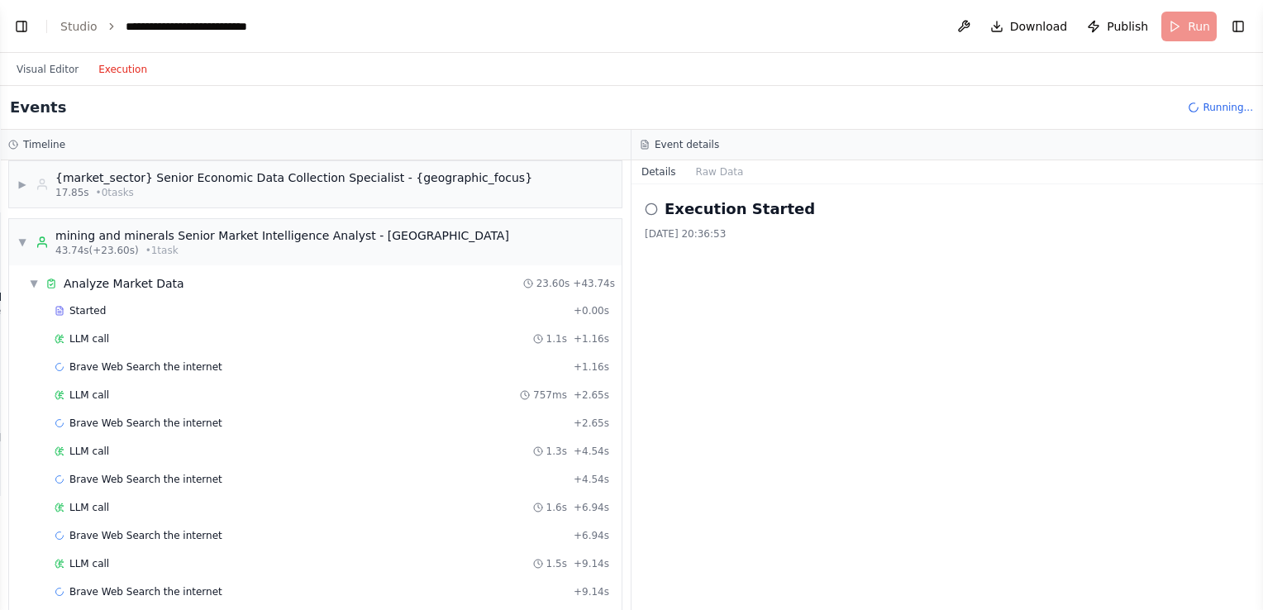
scroll to position [468, 0]
click at [30, 70] on button "Visual Editor" at bounding box center [48, 69] width 82 height 20
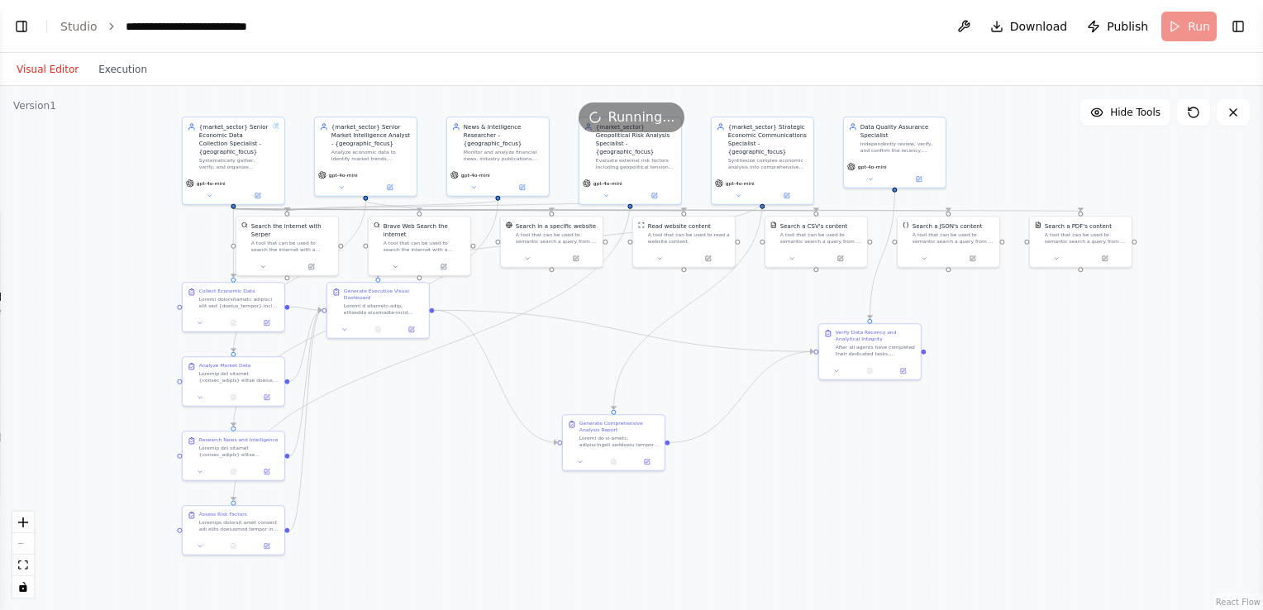
click at [560, 329] on div ".deletable-edge-delete-btn { width: 20px; height: 20px; border: 0px solid #ffff…" at bounding box center [631, 348] width 1263 height 524
click at [1199, 107] on icon at bounding box center [1193, 112] width 13 height 13
click at [1185, 122] on button at bounding box center [1193, 112] width 33 height 26
click at [1184, 118] on button at bounding box center [1193, 112] width 33 height 26
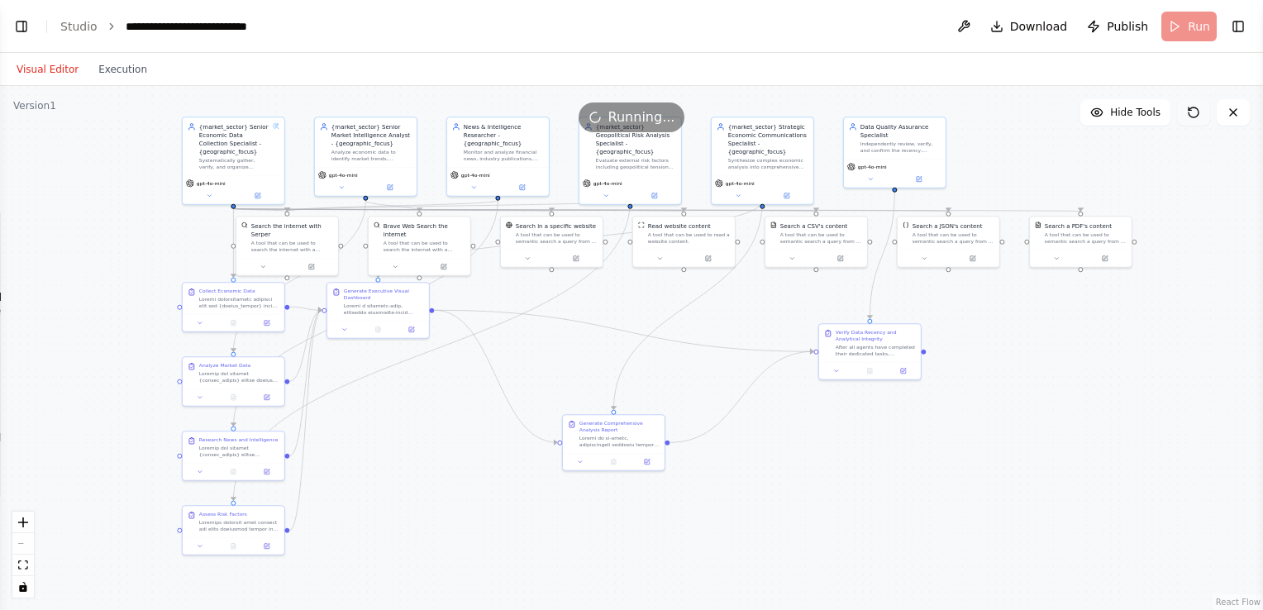
click at [1184, 118] on button at bounding box center [1193, 112] width 33 height 26
click at [129, 74] on button "Execution" at bounding box center [122, 69] width 69 height 20
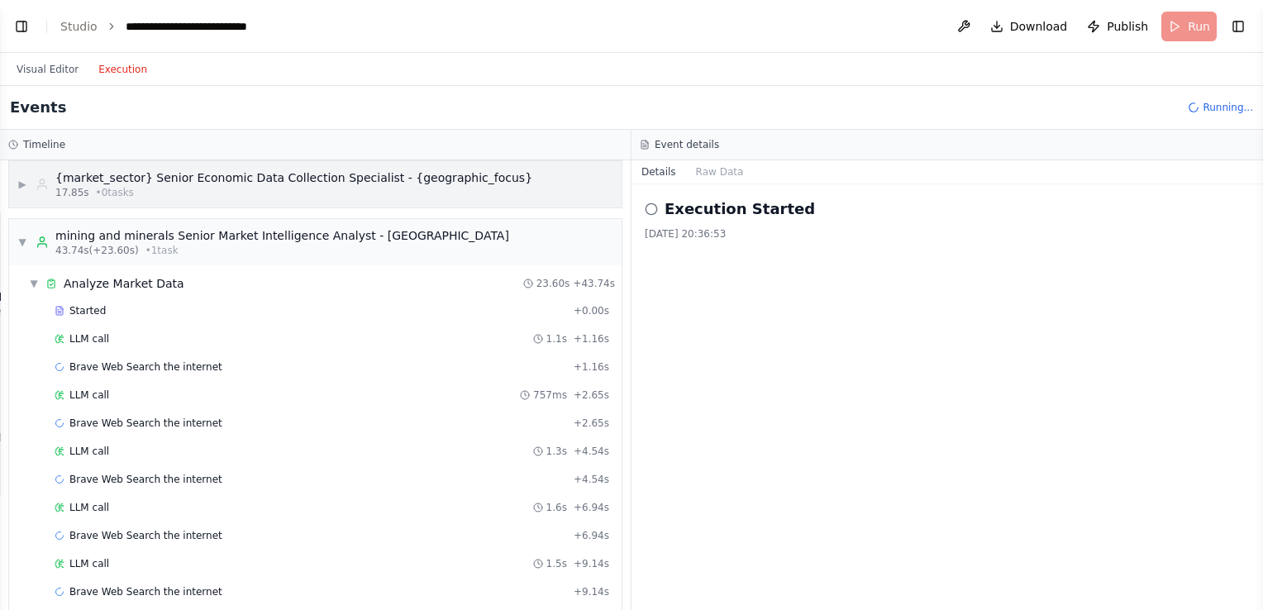
click at [206, 179] on div "{market_sector} Senior Economic Data Collection Specialist - {geographic_focus}" at bounding box center [293, 177] width 477 height 17
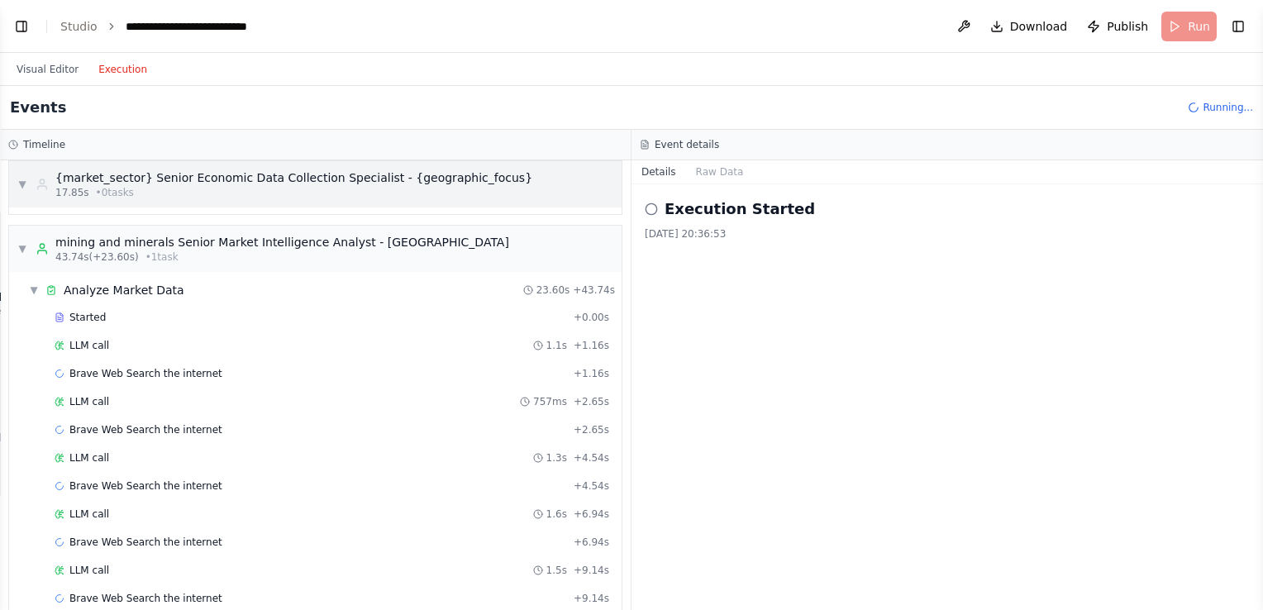
click at [33, 186] on div "▼ {market_sector} Senior Economic Data Collection Specialist - {geographic_focu…" at bounding box center [274, 184] width 515 height 30
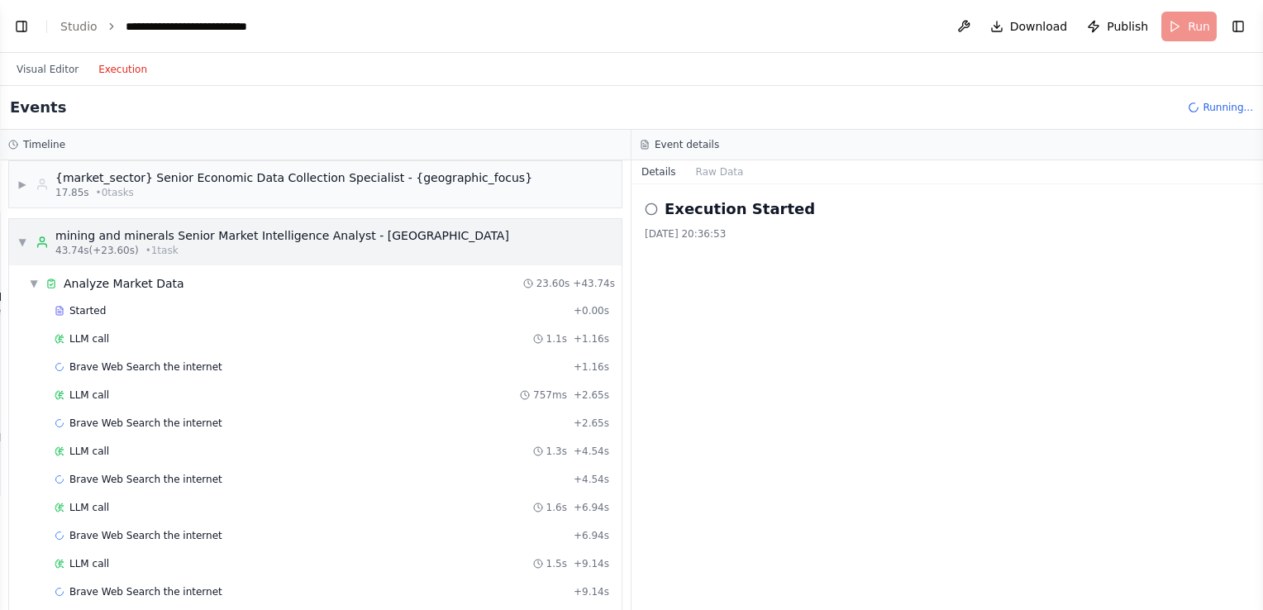
click at [26, 238] on div "▼ mining and minerals Senior Market Intelligence Analyst - South Africa 43.74s …" at bounding box center [263, 242] width 492 height 30
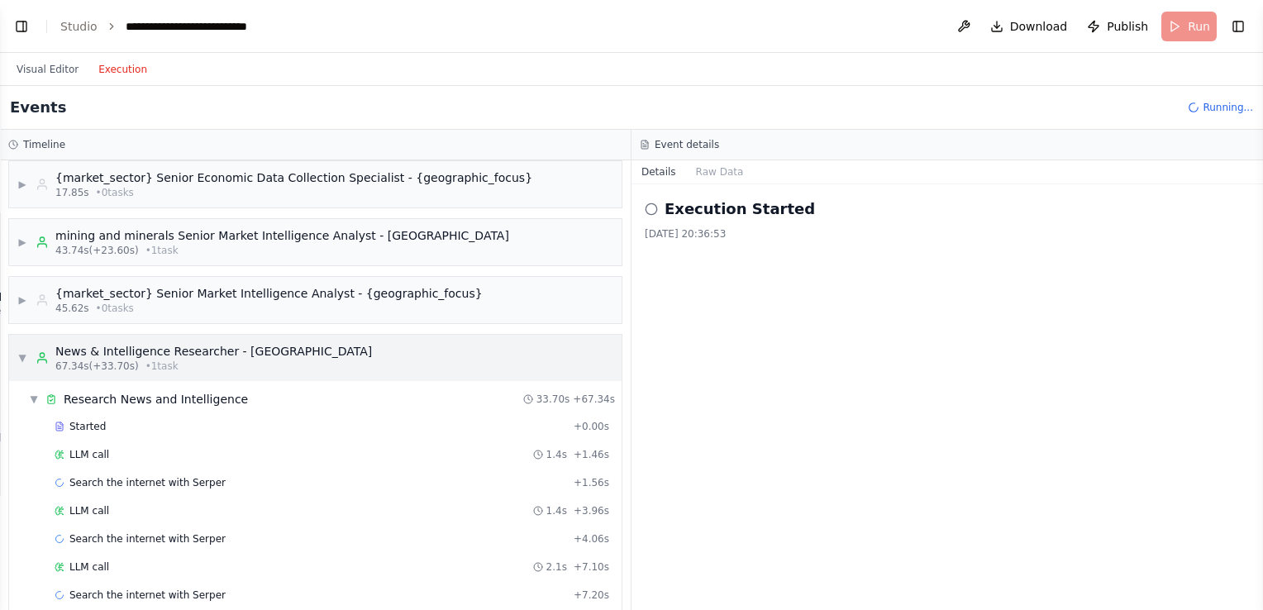
click at [26, 358] on div "▼ News & Intelligence Researcher - South Africa 67.34s (+33.70s) • 1 task" at bounding box center [194, 358] width 354 height 30
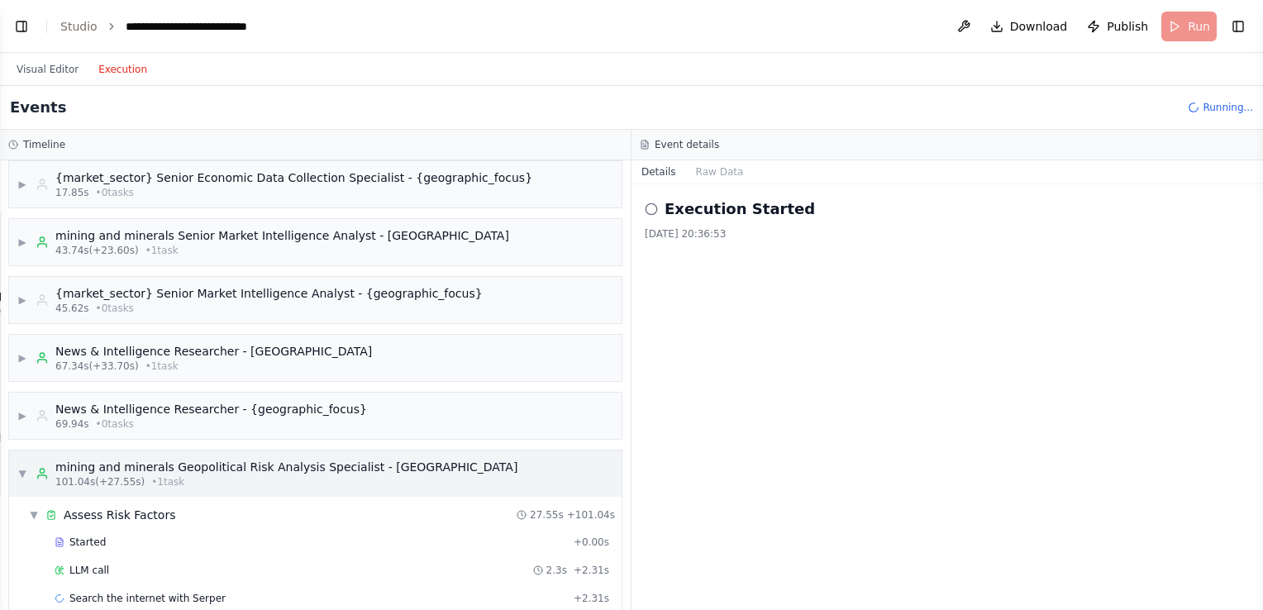
click at [17, 468] on span "▼" at bounding box center [22, 473] width 10 height 13
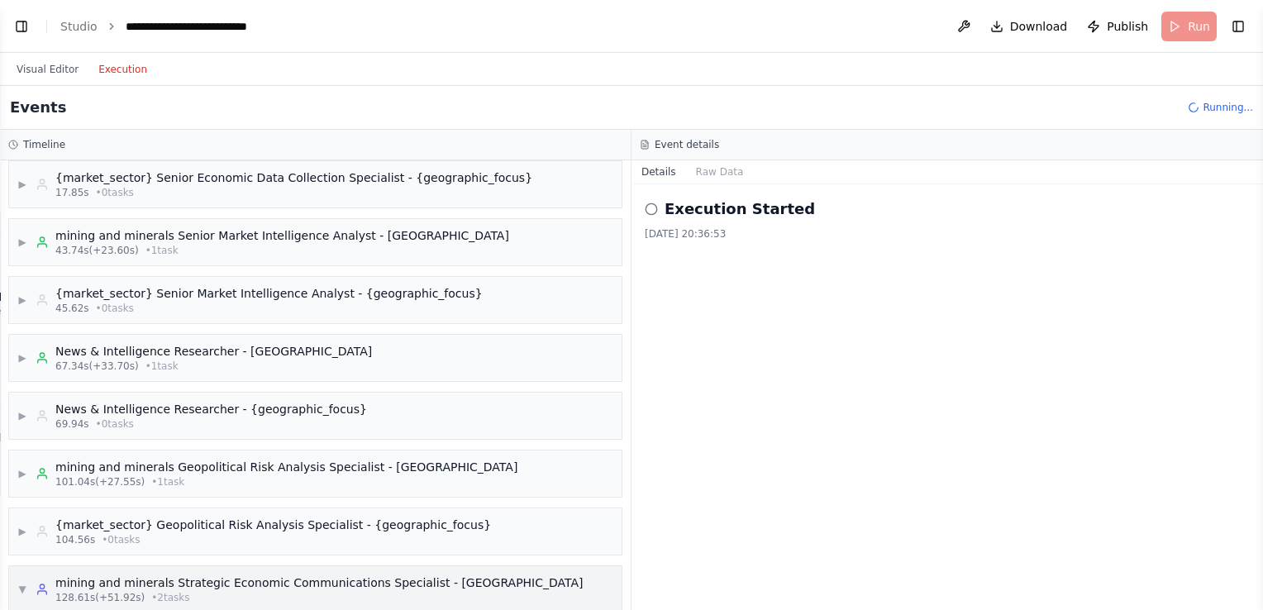
click at [33, 574] on div "▼ mining and minerals Strategic Economic Communications Specialist - South Afri…" at bounding box center [300, 589] width 566 height 30
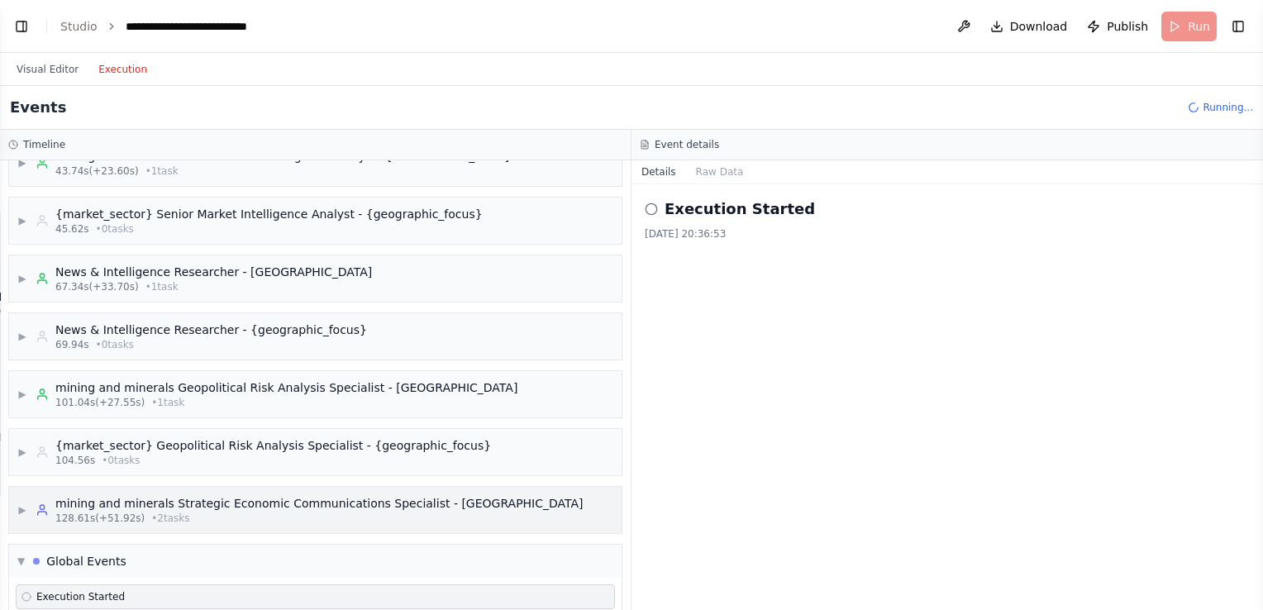
scroll to position [549, 0]
click at [20, 554] on span "▼" at bounding box center [20, 559] width 7 height 13
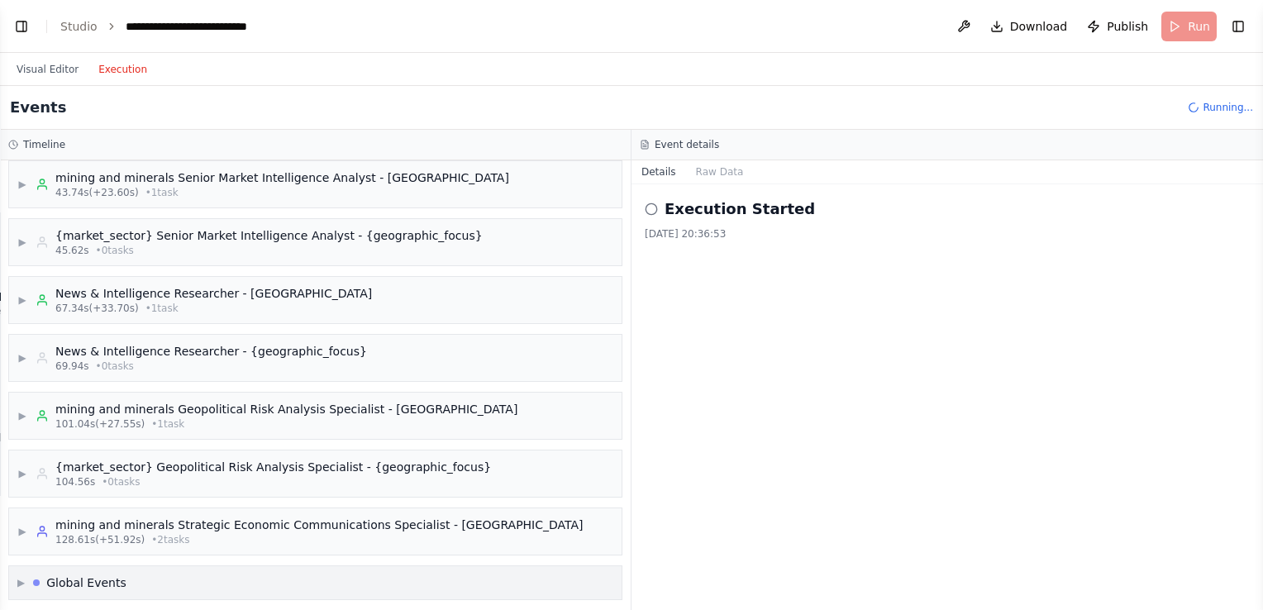
scroll to position [526, 0]
click at [145, 464] on div "{market_sector} Geopolitical Risk Analysis Specialist - {geographic_focus}" at bounding box center [272, 467] width 435 height 17
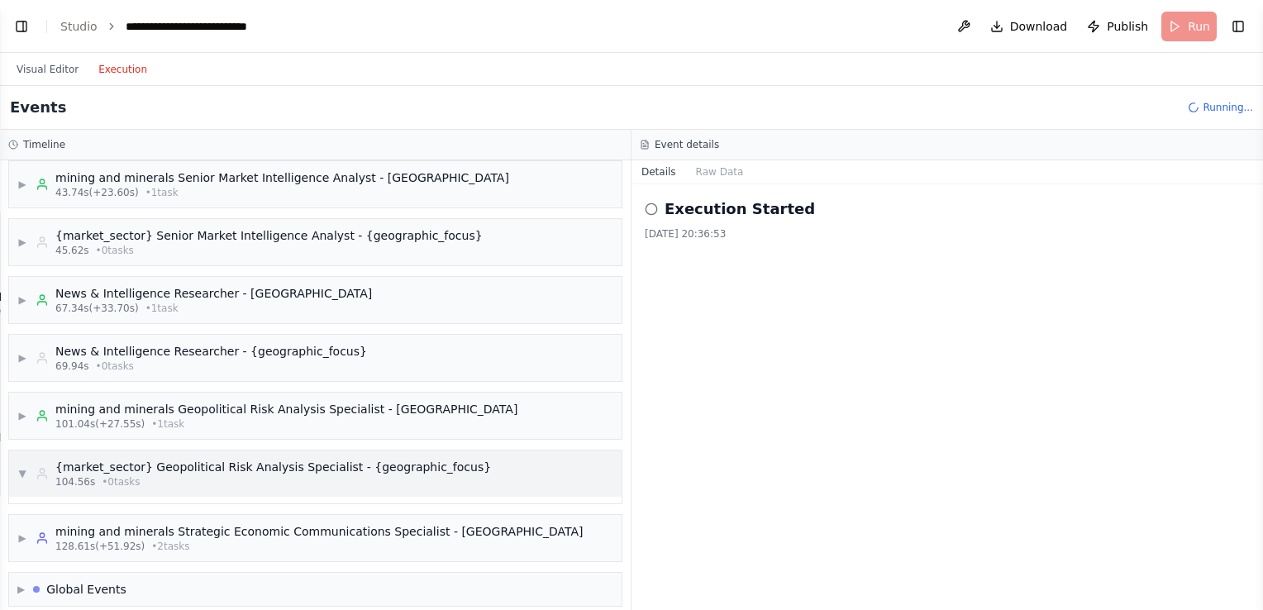
click at [145, 464] on div "{market_sector} Geopolitical Risk Analysis Specialist - {geographic_focus}" at bounding box center [272, 467] width 435 height 17
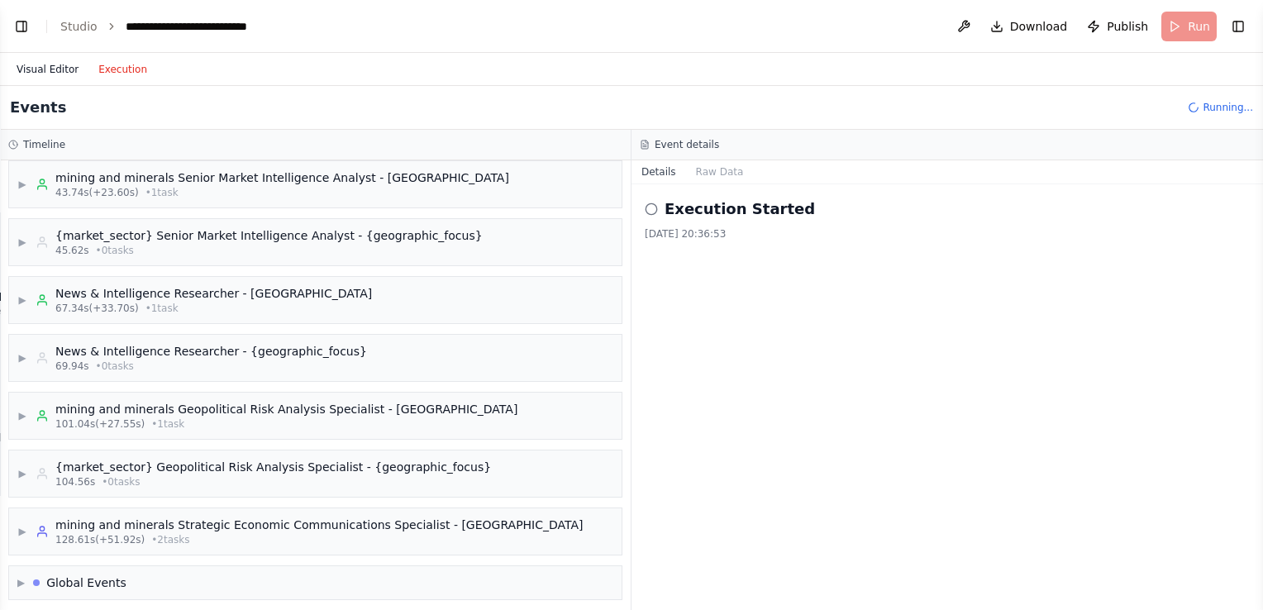
click at [59, 76] on button "Visual Editor" at bounding box center [48, 69] width 82 height 20
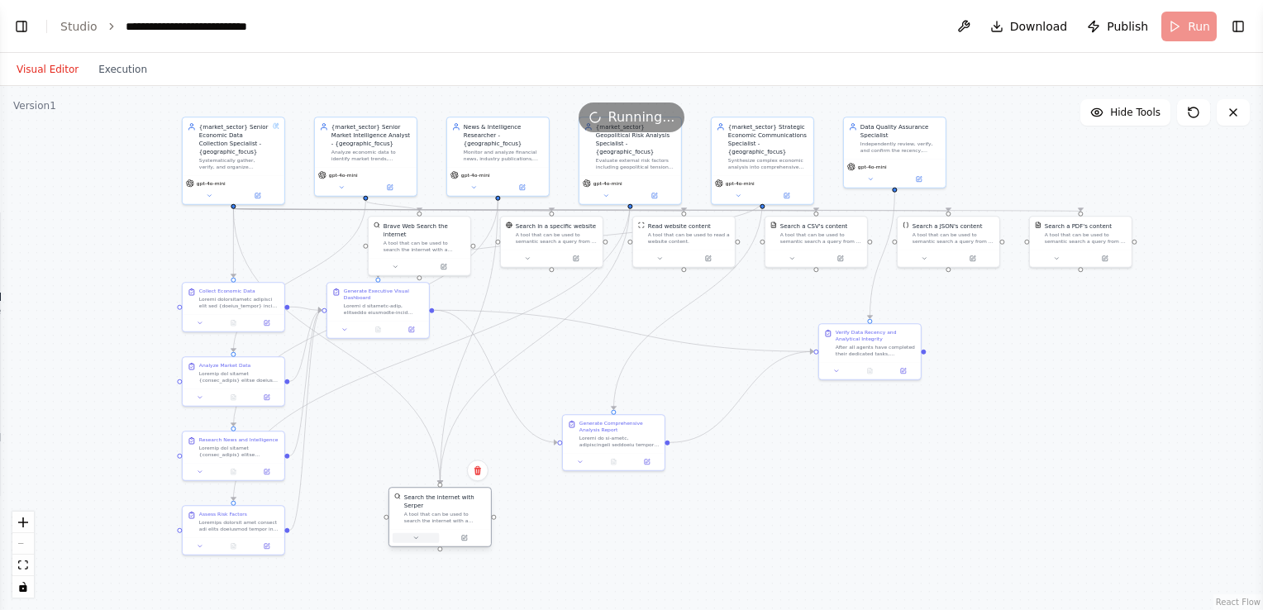
drag, startPoint x: 278, startPoint y: 249, endPoint x: 432, endPoint y: 524, distance: 315.6
click at [432, 529] on div at bounding box center [440, 537] width 102 height 17
drag, startPoint x: 410, startPoint y: 250, endPoint x: 559, endPoint y: 535, distance: 322.3
click at [559, 535] on div at bounding box center [564, 537] width 102 height 17
drag, startPoint x: 617, startPoint y: 440, endPoint x: 711, endPoint y: 412, distance: 98.1
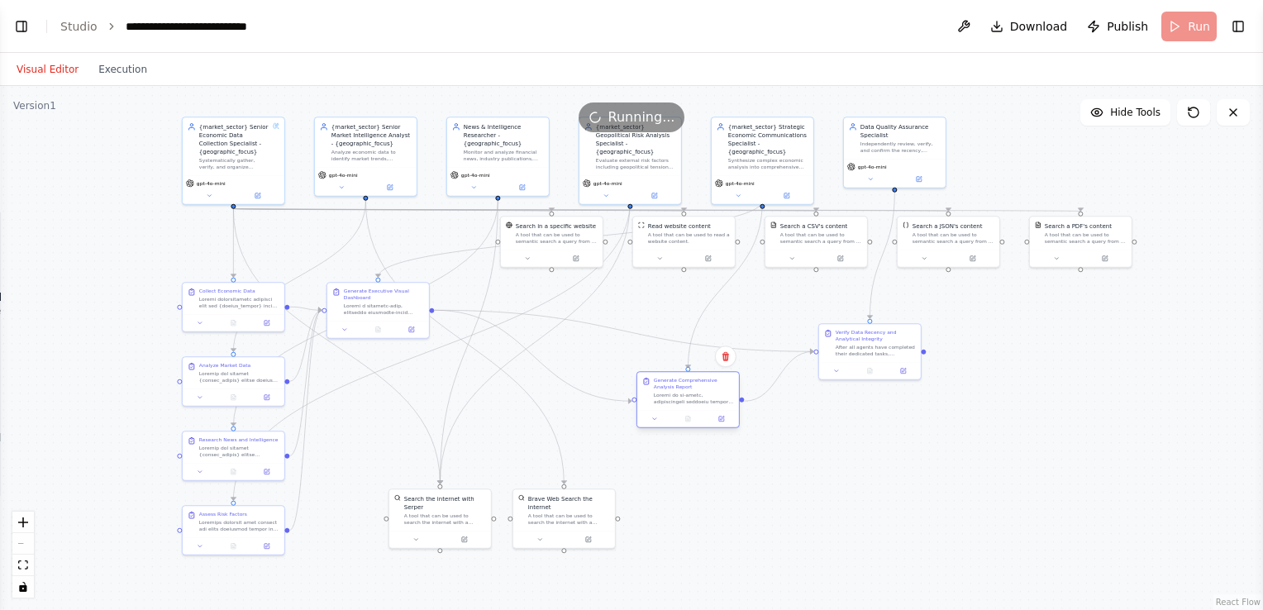
click at [711, 412] on div "Generate Comprehensive Analysis Report" at bounding box center [687, 399] width 103 height 57
click at [883, 381] on div at bounding box center [878, 385] width 102 height 17
click at [906, 345] on div at bounding box center [903, 352] width 102 height 17
drag, startPoint x: 378, startPoint y: 306, endPoint x: 587, endPoint y: 392, distance: 225.3
click at [587, 392] on div at bounding box center [578, 389] width 80 height 13
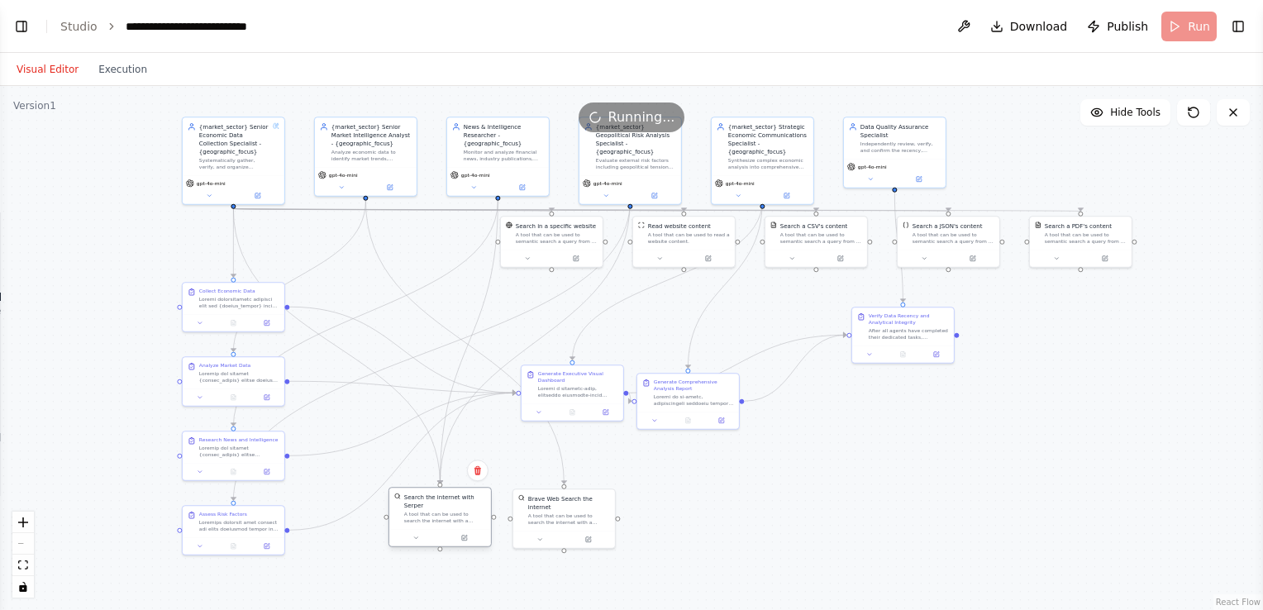
click at [469, 513] on div "A tool that can be used to search the internet with a search_query. Supports di…" at bounding box center [445, 517] width 82 height 13
drag, startPoint x: 564, startPoint y: 250, endPoint x: 102, endPoint y: 284, distance: 463.1
click at [102, 284] on div ".deletable-edge-delete-btn { width: 20px; height: 20px; border: 0px solid #ffff…" at bounding box center [631, 348] width 1263 height 524
drag, startPoint x: 657, startPoint y: 253, endPoint x: 587, endPoint y: 332, distance: 105.9
click at [587, 332] on div "Read website content A tool that can be used to read a website content." at bounding box center [613, 314] width 103 height 52
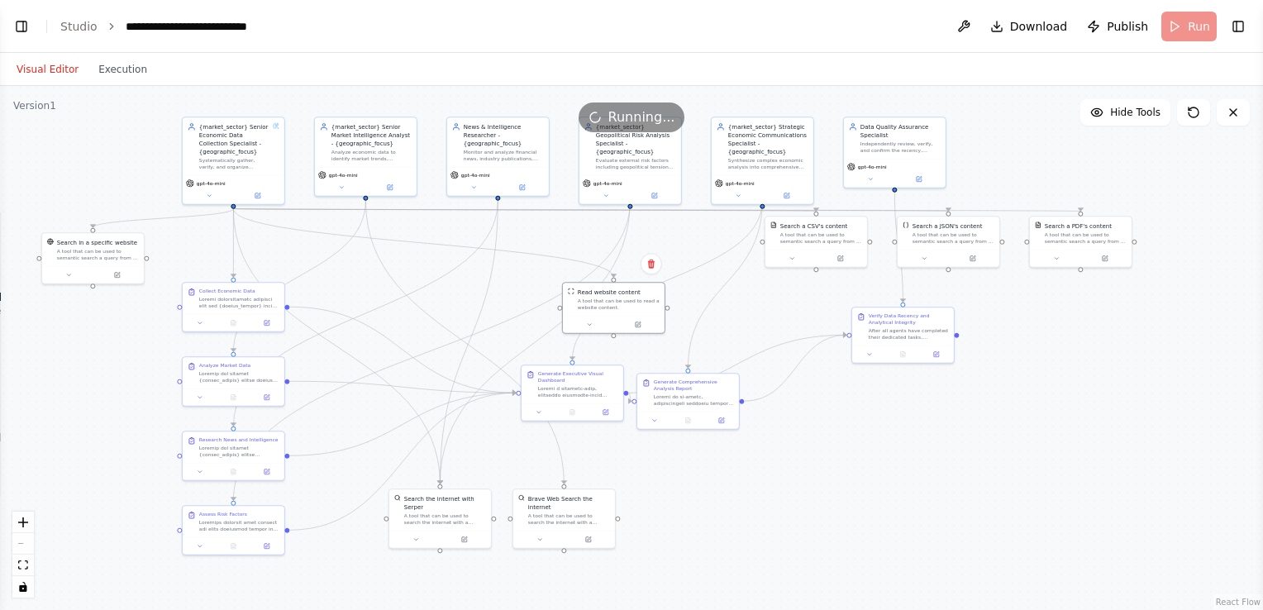
drag, startPoint x: 787, startPoint y: 253, endPoint x: 754, endPoint y: 342, distance: 95.2
click at [754, 342] on div ".deletable-edge-delete-btn { width: 20px; height: 20px; border: 0px solid #ffff…" at bounding box center [631, 348] width 1263 height 524
click at [772, 292] on div "{market_sector} Senior Economic Data Collection Specialist - {geographic_focus}…" at bounding box center [455, 206] width 631 height 262
click at [809, 282] on div ".deletable-edge-delete-btn { width: 20px; height: 20px; border: 0px solid #ffff…" at bounding box center [631, 348] width 1263 height 524
drag, startPoint x: 968, startPoint y: 215, endPoint x: 1027, endPoint y: 247, distance: 66.9
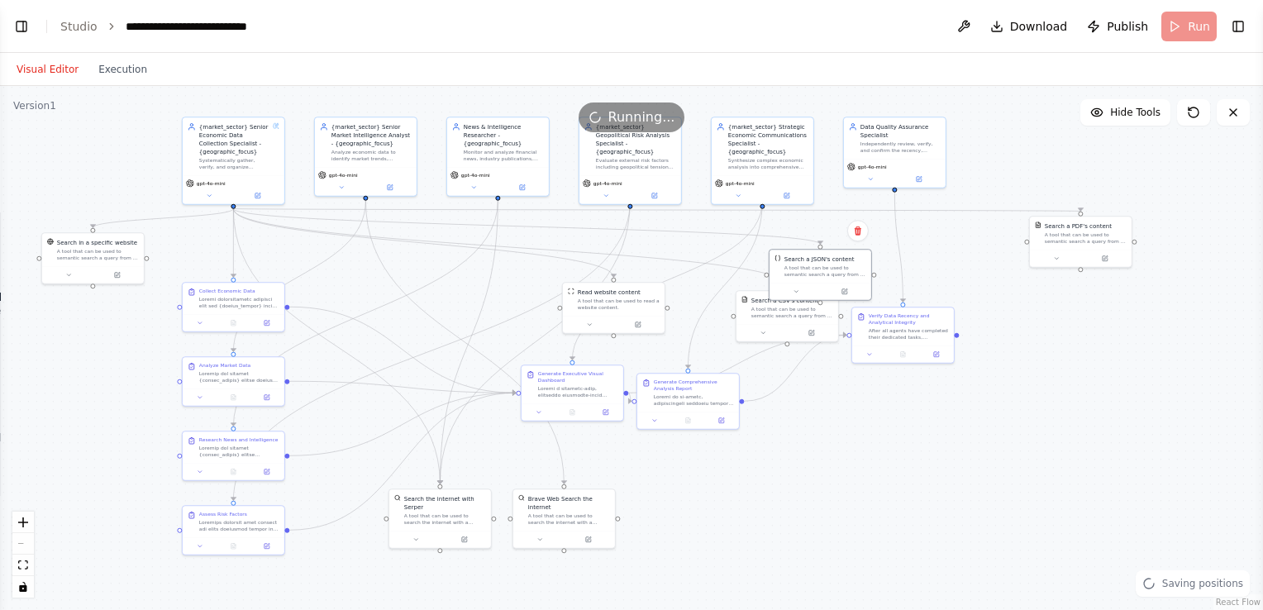
click at [825, 259] on div "Search a JSON's content" at bounding box center [819, 258] width 70 height 8
drag, startPoint x: 1074, startPoint y: 240, endPoint x: 976, endPoint y: 321, distance: 126.9
click at [976, 321] on div "Search a PDF's content A tool that can be used to semantic search a query from …" at bounding box center [994, 305] width 102 height 33
drag, startPoint x: 976, startPoint y: 321, endPoint x: 978, endPoint y: 279, distance: 41.4
click at [772, 279] on div ".deletable-edge-delete-btn { width: 20px; height: 20px; border: 0px solid #ffff…" at bounding box center [455, 206] width 631 height 262
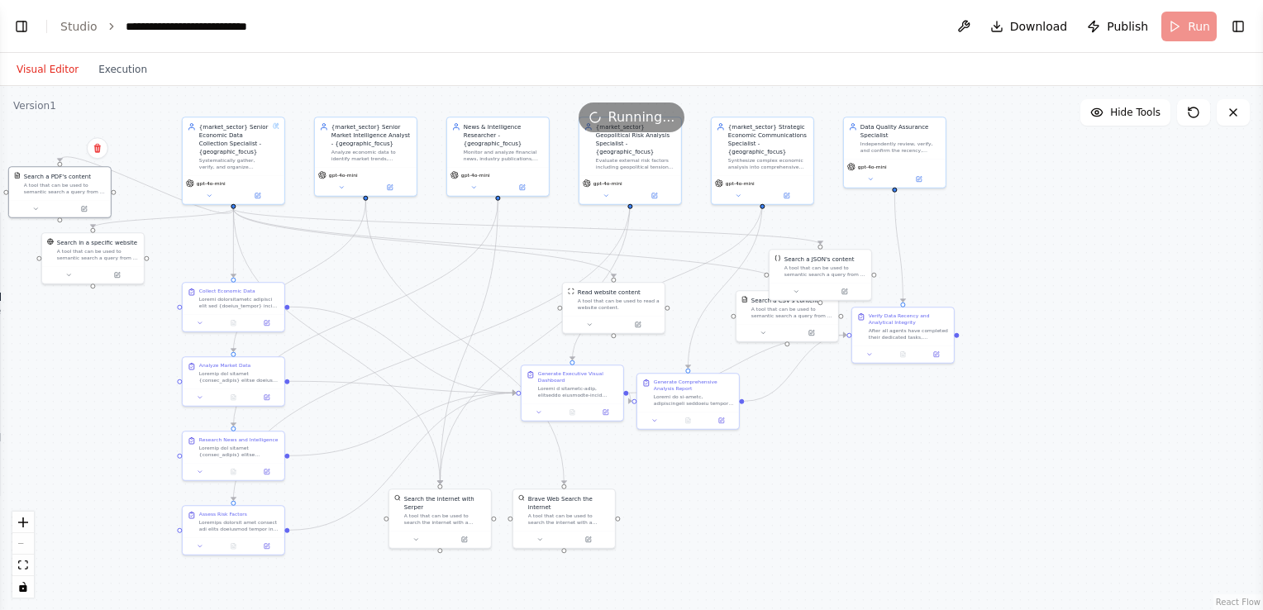
drag, startPoint x: 982, startPoint y: 300, endPoint x: 60, endPoint y: 151, distance: 934.0
click at [60, 151] on div ".deletable-edge-delete-btn { width: 20px; height: 20px; border: 0px solid #ffff…" at bounding box center [631, 348] width 1263 height 524
drag, startPoint x: 826, startPoint y: 283, endPoint x: 66, endPoint y: 365, distance: 764.6
click at [66, 365] on div at bounding box center [68, 372] width 102 height 17
drag, startPoint x: 621, startPoint y: 316, endPoint x: 490, endPoint y: 320, distance: 131.4
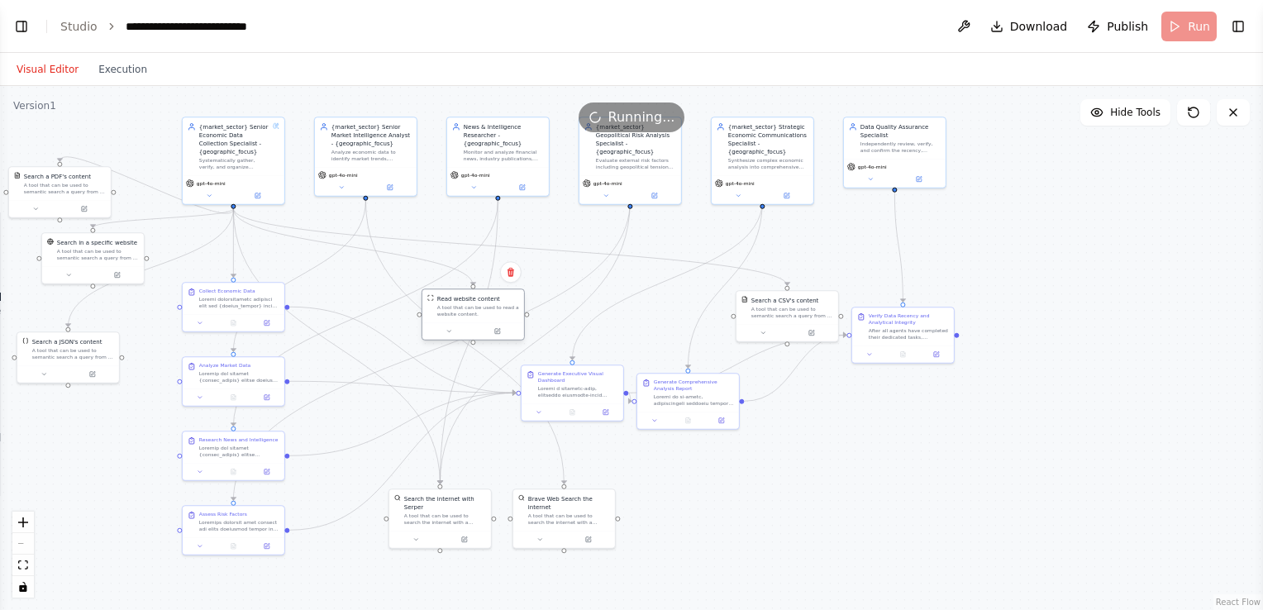
click at [490, 320] on div "Read website content A tool that can be used to read a website content." at bounding box center [472, 314] width 103 height 52
drag, startPoint x: 453, startPoint y: 510, endPoint x: 454, endPoint y: 496, distance: 14.1
click at [454, 502] on div "A tool that can be used to search the internet with a search_query. Supports di…" at bounding box center [445, 508] width 82 height 13
drag, startPoint x: 693, startPoint y: 392, endPoint x: 722, endPoint y: 402, distance: 30.6
click at [722, 402] on div at bounding box center [718, 406] width 80 height 13
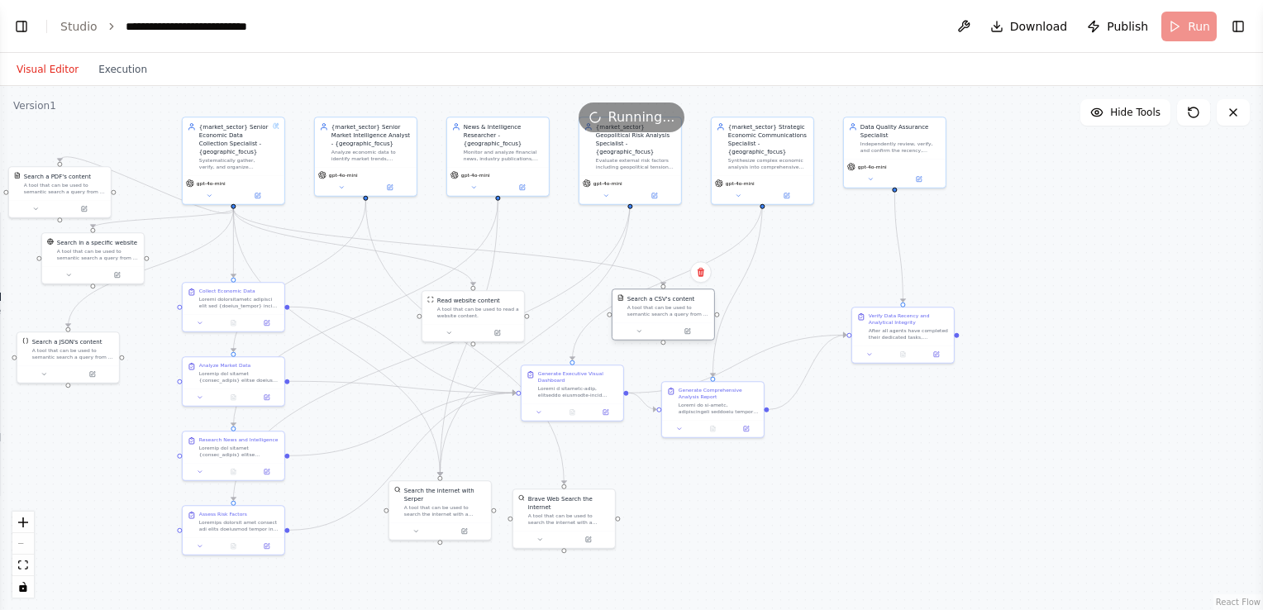
drag, startPoint x: 790, startPoint y: 310, endPoint x: 660, endPoint y: 309, distance: 129.7
click at [660, 309] on div "A tool that can be used to semantic search a query from a CSV's content." at bounding box center [668, 310] width 82 height 13
click at [648, 329] on button at bounding box center [639, 331] width 47 height 10
click at [763, 402] on icon "button" at bounding box center [765, 405] width 8 height 8
click at [687, 332] on icon at bounding box center [687, 331] width 5 height 5
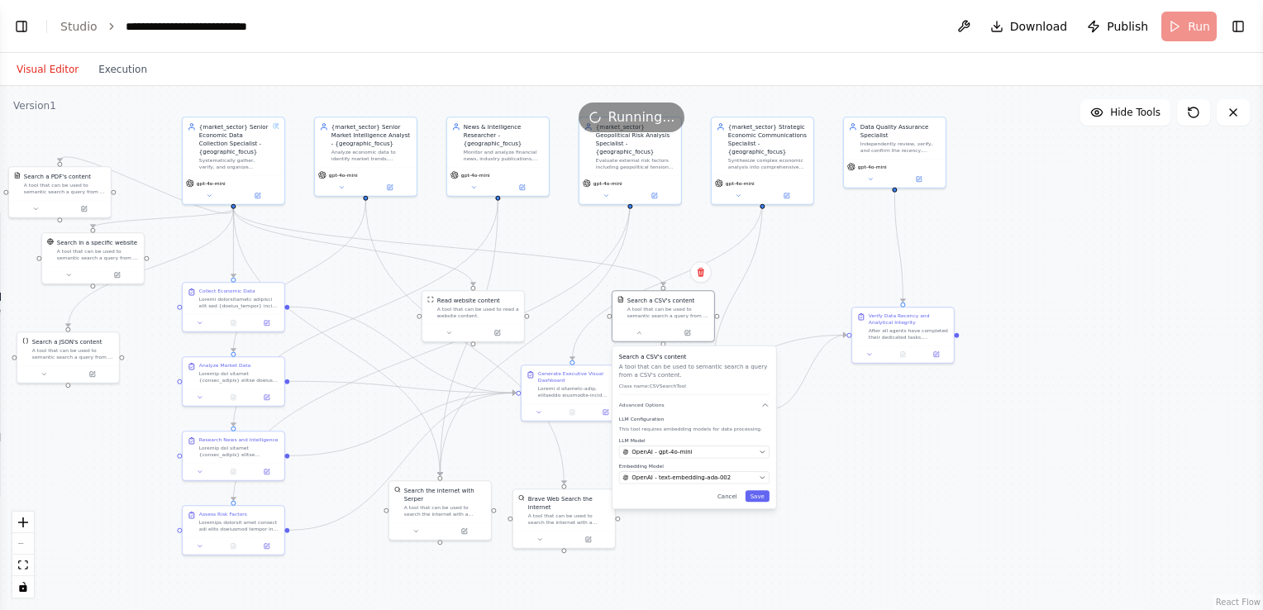
click at [651, 240] on div ".deletable-edge-delete-btn { width: 20px; height: 20px; border: 0px solid #ffff…" at bounding box center [631, 348] width 1263 height 524
click at [692, 232] on div ".deletable-edge-delete-btn { width: 20px; height: 20px; border: 0px solid #ffff…" at bounding box center [631, 348] width 1263 height 524
click at [762, 493] on button "Save" at bounding box center [757, 496] width 24 height 12
click at [751, 326] on div ".deletable-edge-delete-btn { width: 20px; height: 20px; border: 0px solid #ffff…" at bounding box center [631, 348] width 1263 height 524
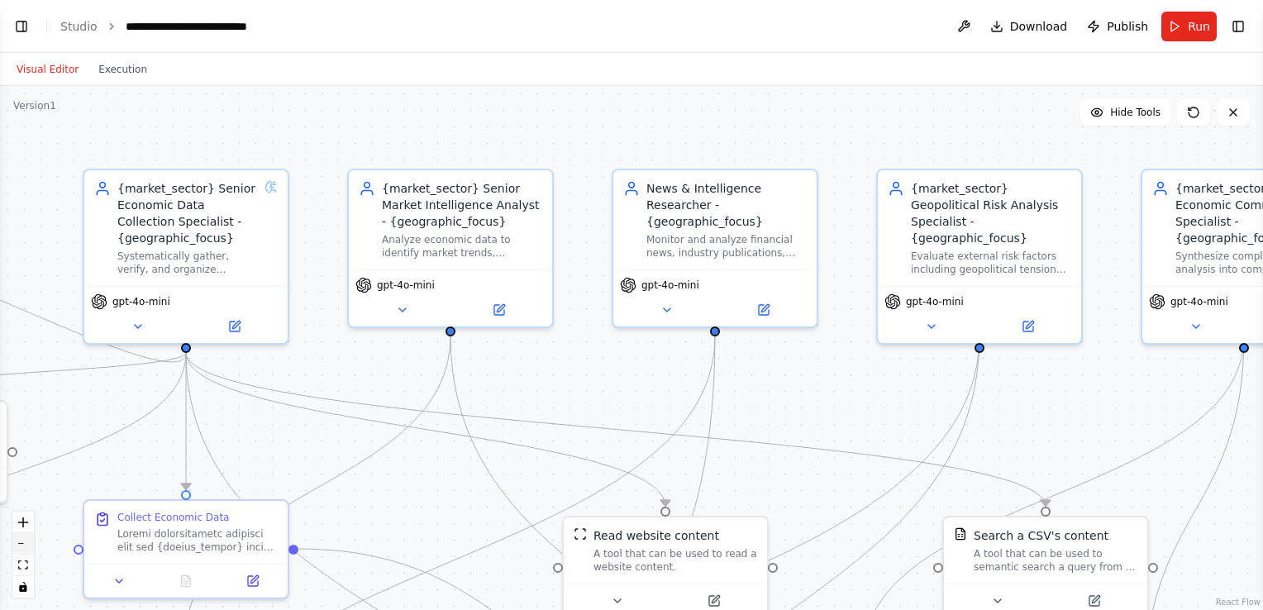
click at [30, 549] on button "zoom out" at bounding box center [22, 543] width 21 height 21
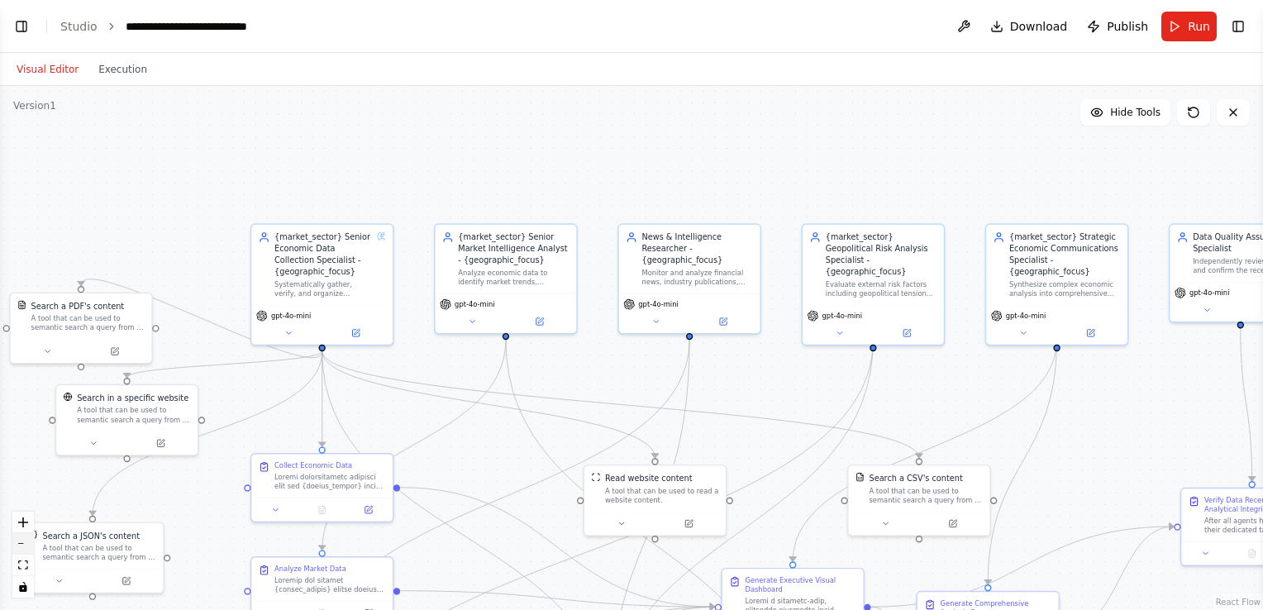
click at [30, 549] on button "zoom out" at bounding box center [22, 543] width 21 height 21
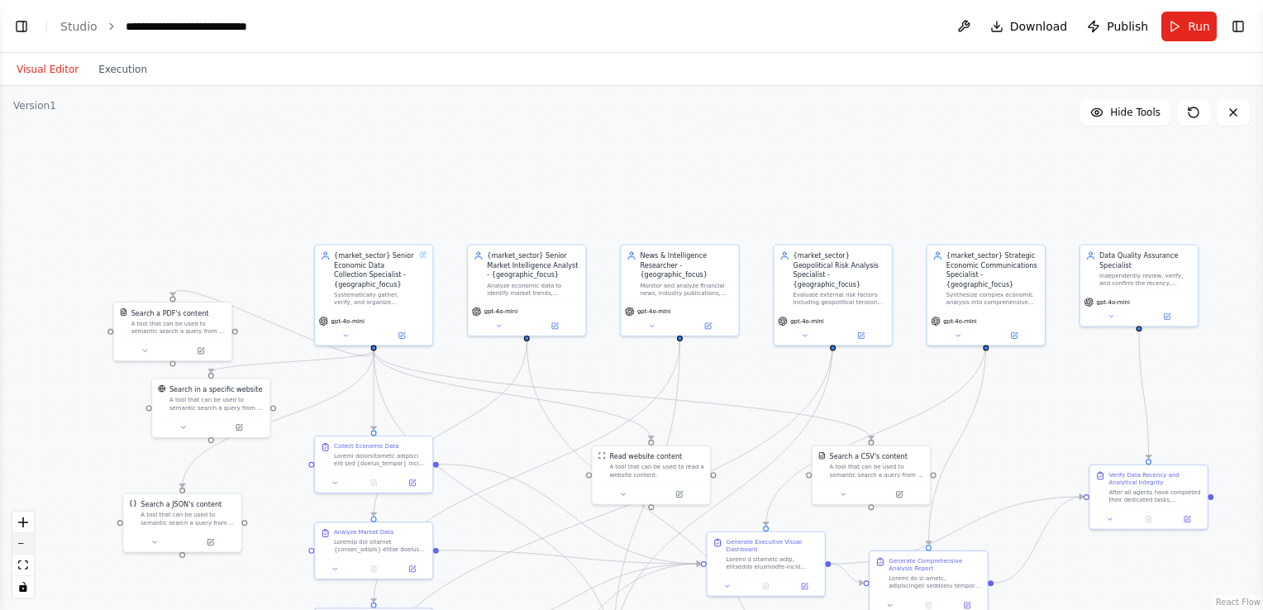
click at [30, 549] on button "zoom out" at bounding box center [22, 543] width 21 height 21
click at [30, 549] on div "React Flow controls" at bounding box center [22, 554] width 21 height 86
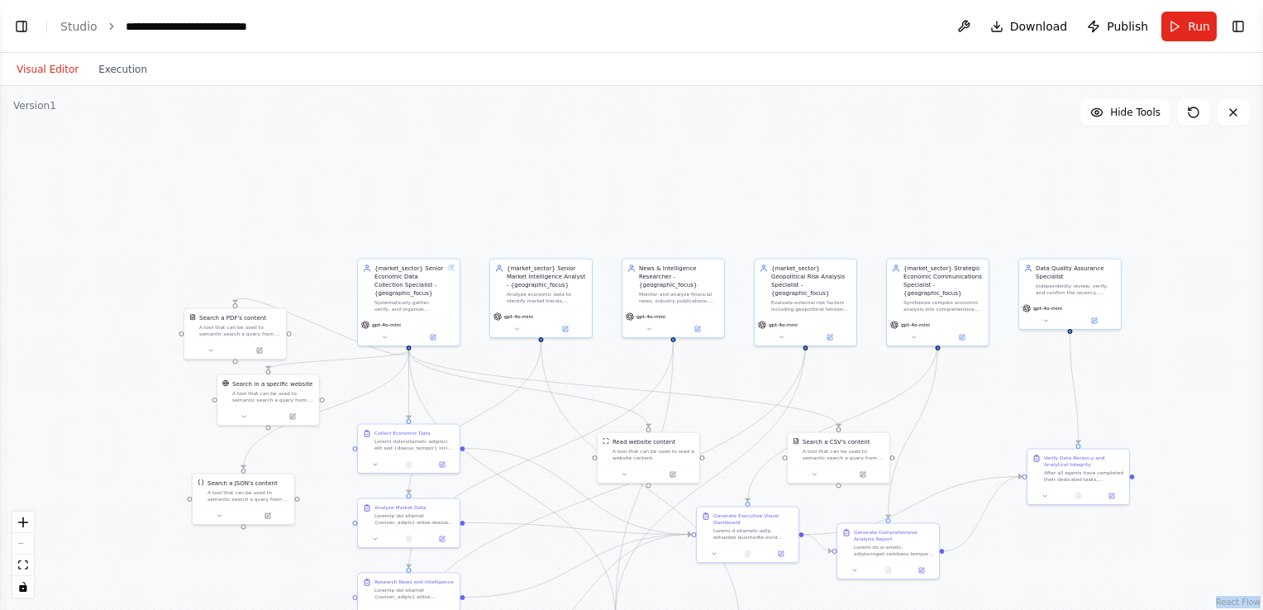
click at [30, 549] on div "React Flow controls" at bounding box center [22, 554] width 21 height 86
click at [30, 547] on div "React Flow controls" at bounding box center [22, 554] width 21 height 86
drag, startPoint x: 409, startPoint y: 385, endPoint x: 315, endPoint y: 218, distance: 191.7
click at [315, 218] on div ".deletable-edge-delete-btn { width: 20px; height: 20px; border: 0px solid #ffff…" at bounding box center [631, 348] width 1263 height 524
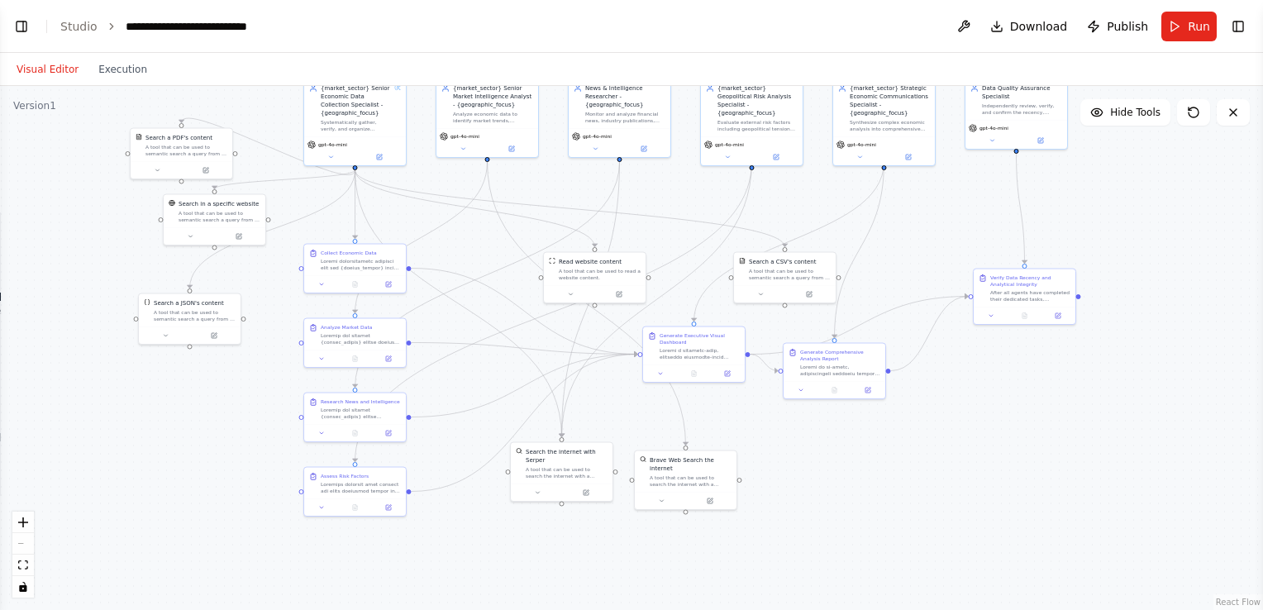
drag, startPoint x: 477, startPoint y: 337, endPoint x: 423, endPoint y: 166, distance: 179.3
click at [423, 166] on div ".deletable-edge-delete-btn { width: 20px; height: 20px; border: 0px solid #ffff…" at bounding box center [631, 348] width 1263 height 524
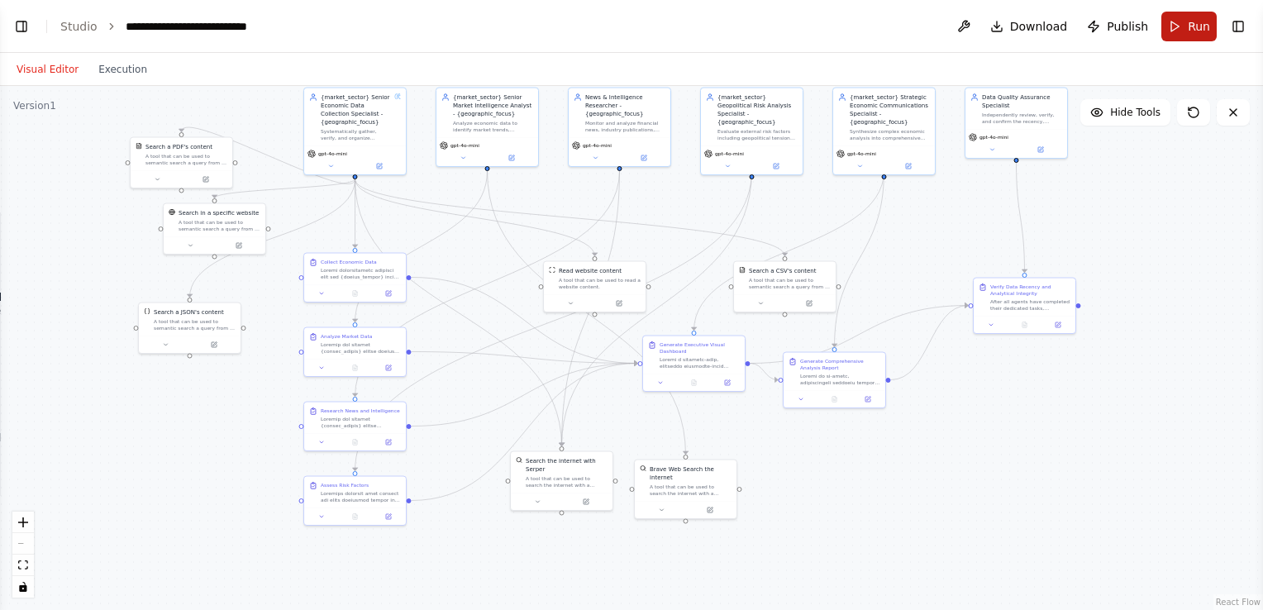
click at [1163, 17] on button "Run" at bounding box center [1188, 27] width 55 height 30
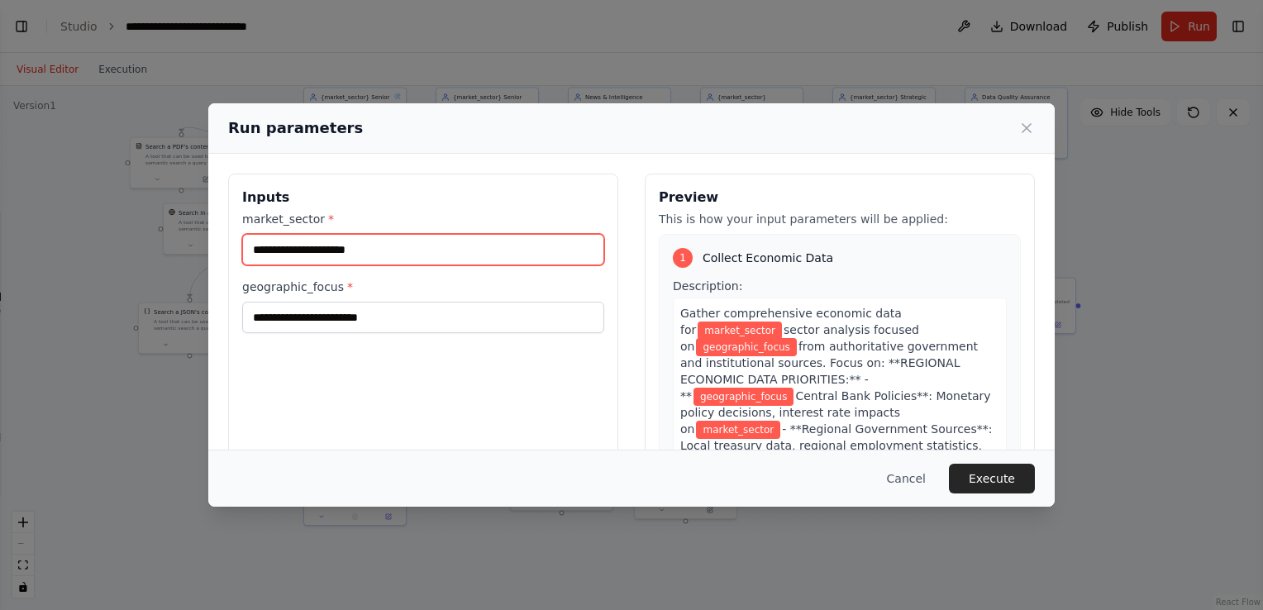
click at [511, 250] on input "market_sector *" at bounding box center [423, 249] width 362 height 31
type input "**********"
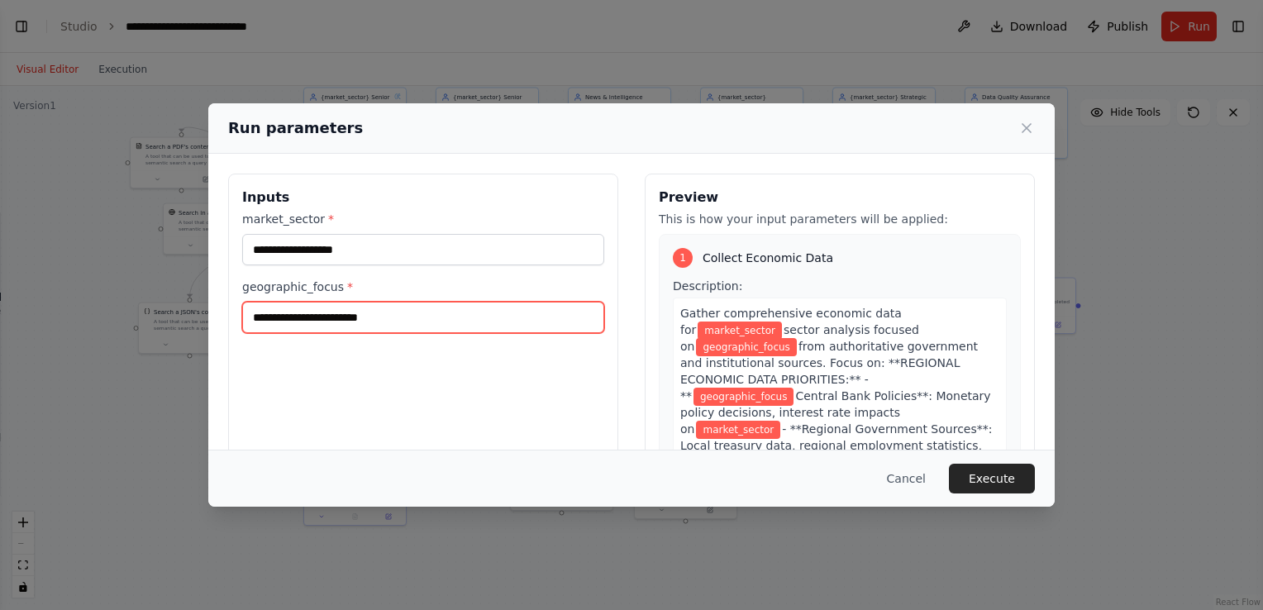
type input "**********"
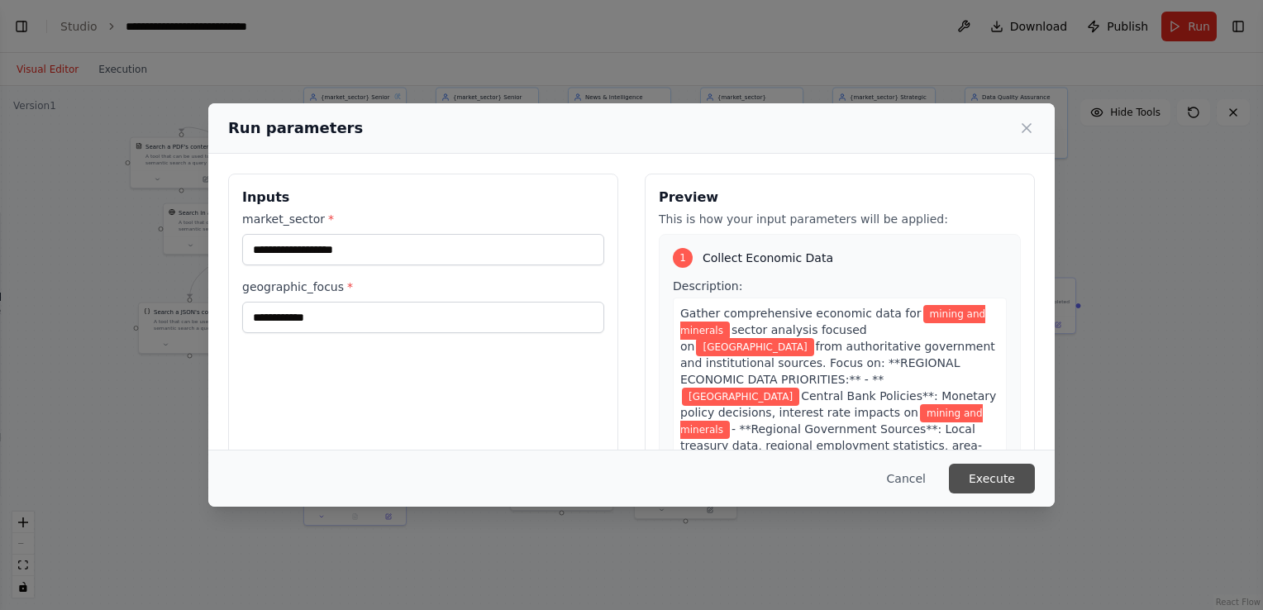
click at [996, 474] on button "Execute" at bounding box center [992, 479] width 86 height 30
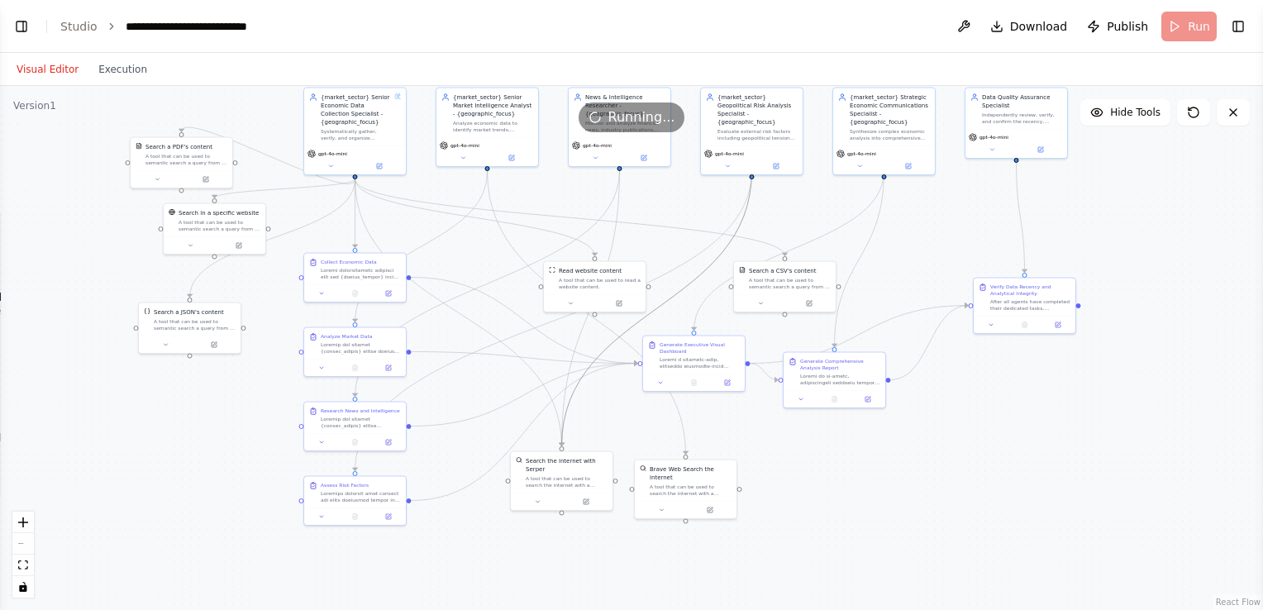
drag, startPoint x: 706, startPoint y: 267, endPoint x: 711, endPoint y: 322, distance: 55.6
click at [711, 322] on div ".deletable-edge-delete-btn { width: 20px; height: 20px; border: 0px solid #ffff…" at bounding box center [631, 348] width 1263 height 524
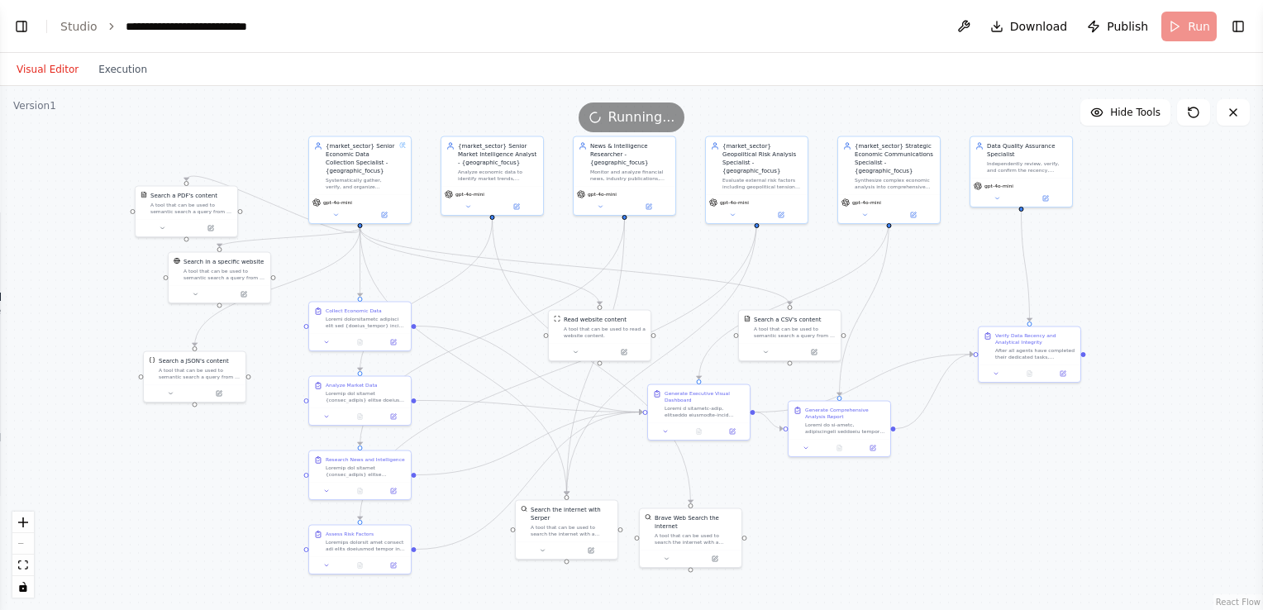
drag, startPoint x: 706, startPoint y: 197, endPoint x: 711, endPoint y: 246, distance: 49.0
click at [711, 246] on div ".deletable-edge-delete-btn { width: 20px; height: 20px; border: 0px solid #ffff…" at bounding box center [631, 348] width 1263 height 524
click at [616, 261] on div ".deletable-edge-delete-btn { width: 20px; height: 20px; border: 0px solid #ffff…" at bounding box center [631, 348] width 1263 height 524
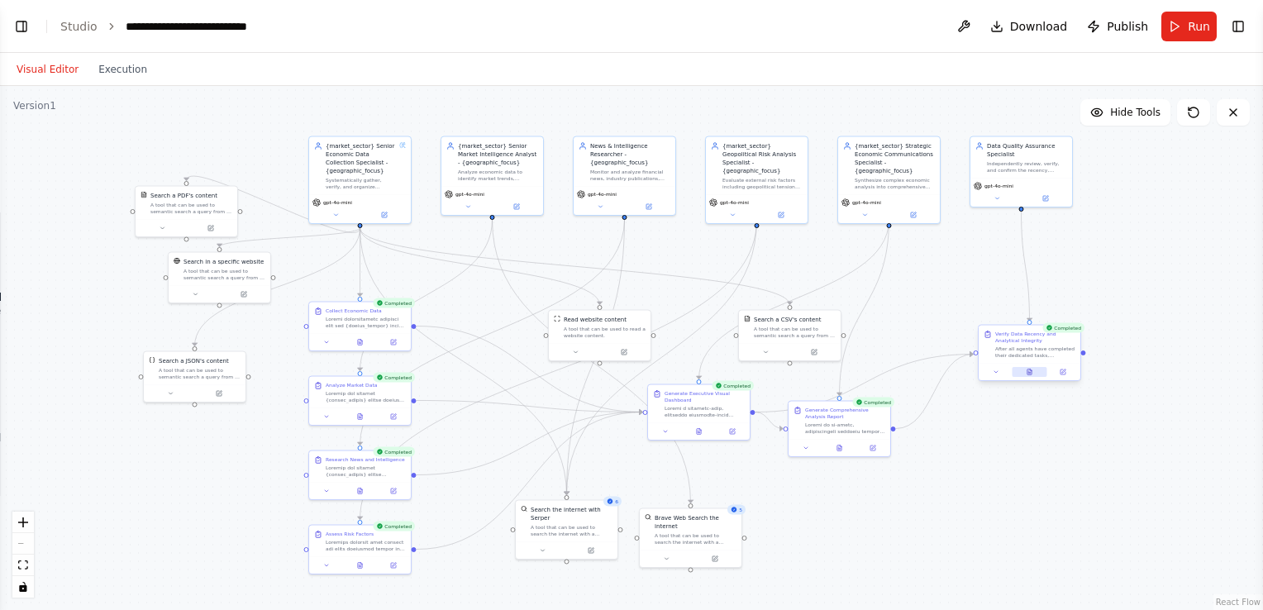
click at [1030, 375] on button at bounding box center [1028, 372] width 35 height 10
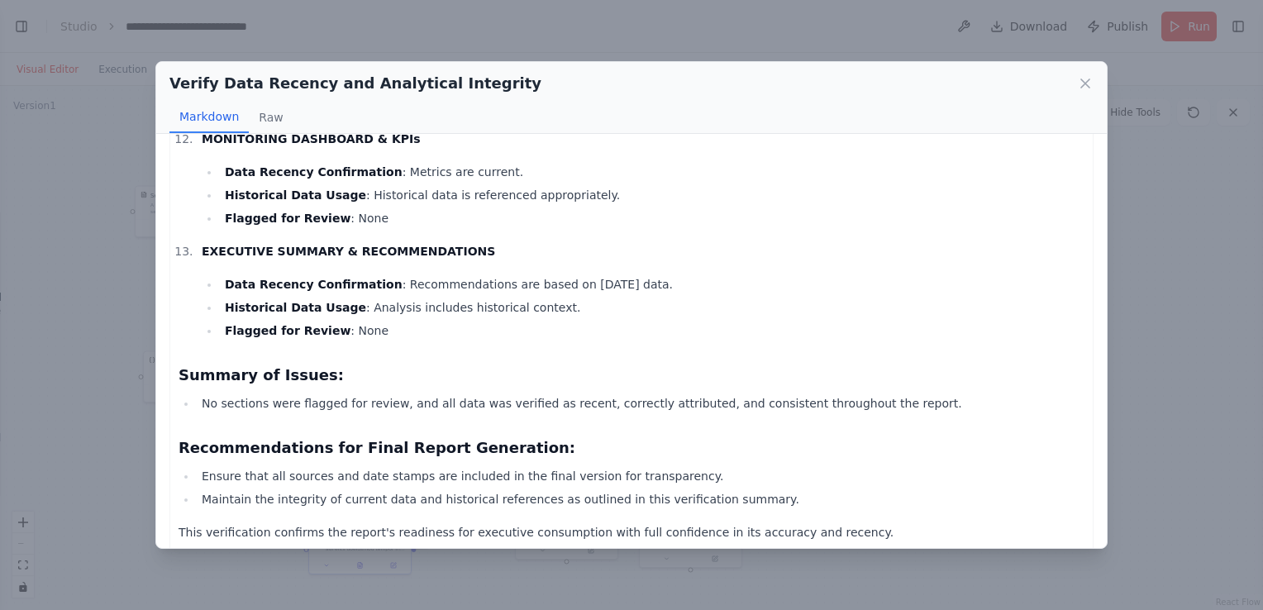
scroll to position [1340, 0]
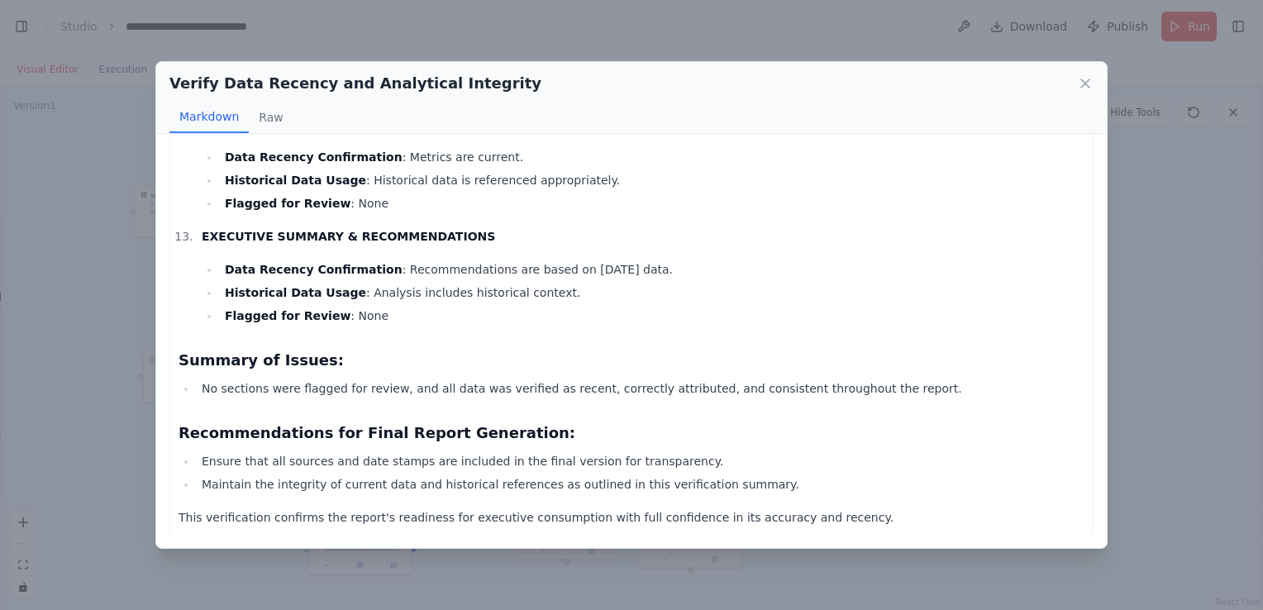
click at [822, 575] on div "Verify Data Recency and Analytical Integrity Markdown Raw Verification Summary …" at bounding box center [631, 305] width 1263 height 610
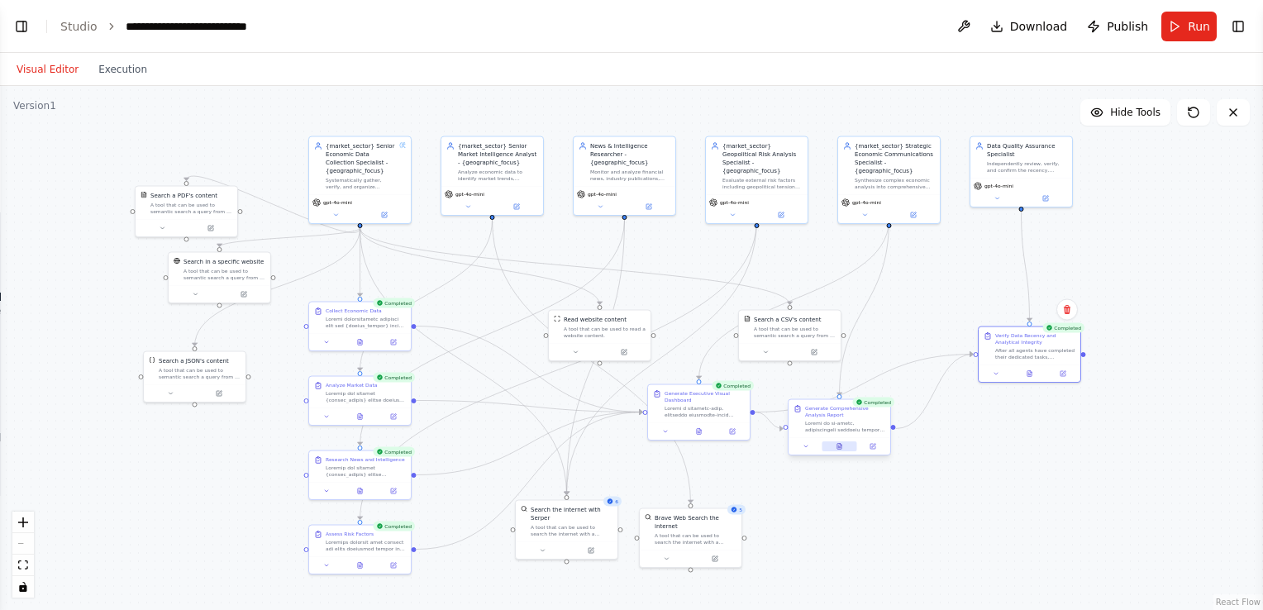
click at [835, 445] on button at bounding box center [838, 446] width 35 height 10
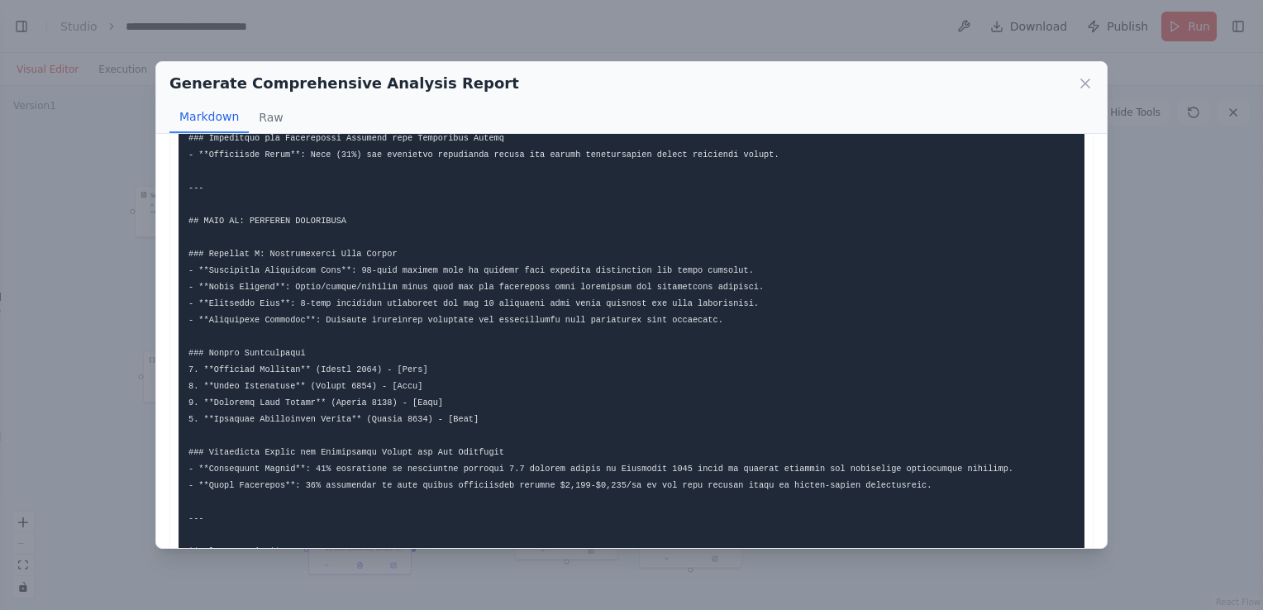
scroll to position [1941, 0]
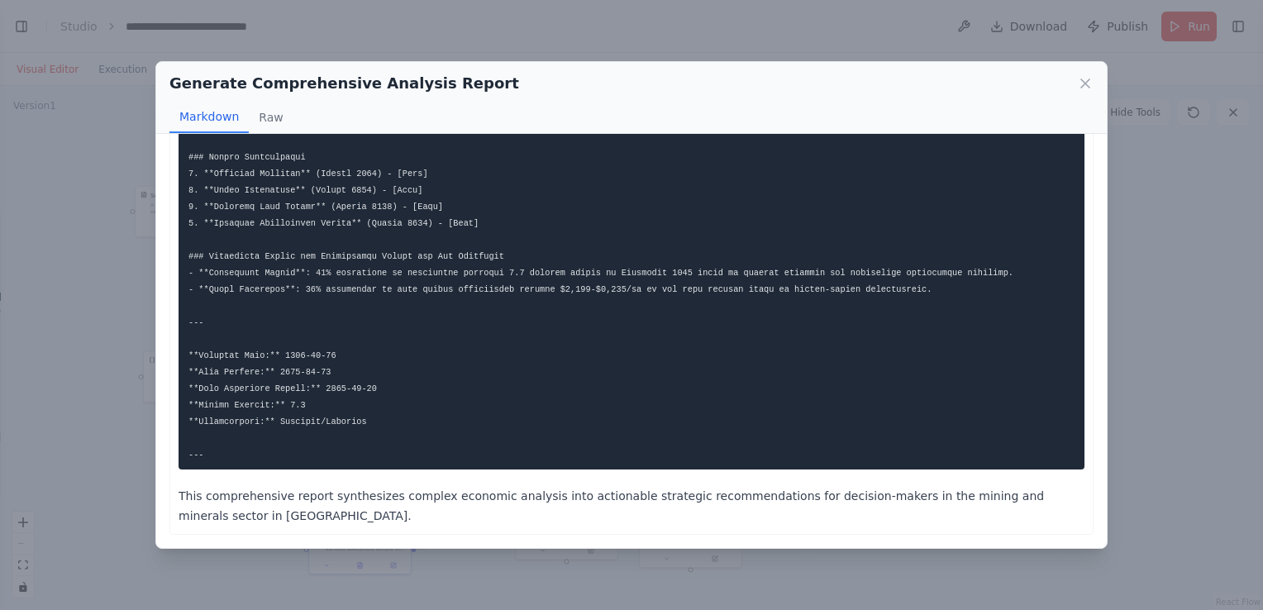
click at [1178, 210] on div "Generate Comprehensive Analysis Report Markdown Raw This comprehensive report s…" at bounding box center [631, 305] width 1263 height 610
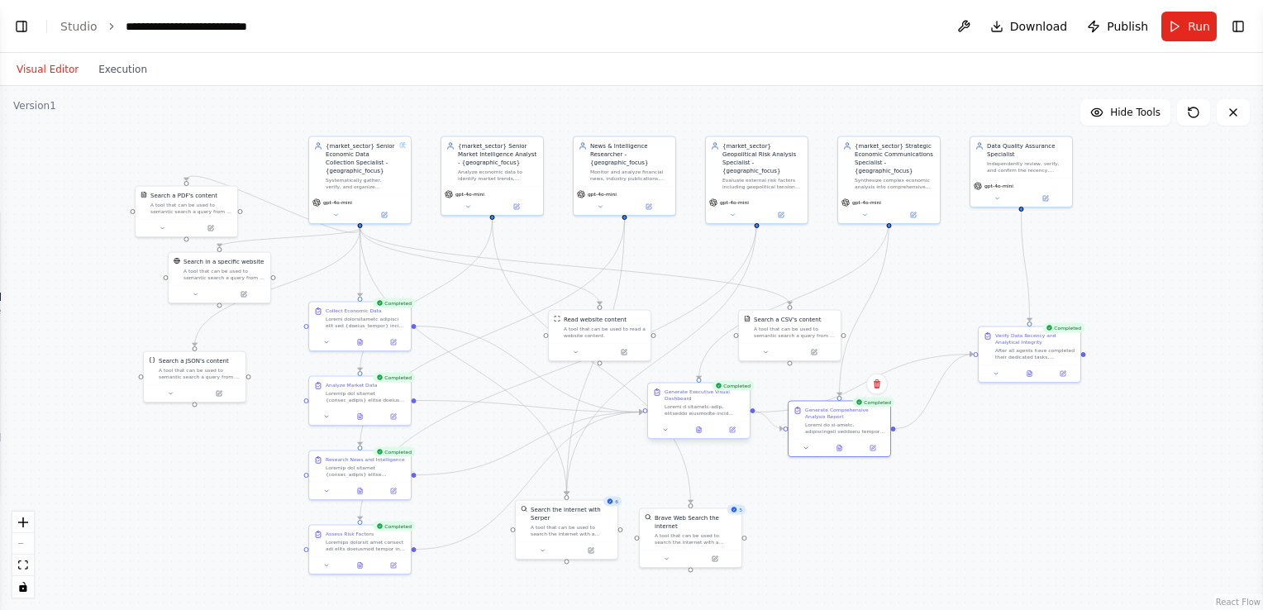
click at [701, 438] on div "Generate Executive Visual Dashboard" at bounding box center [698, 411] width 103 height 57
click at [701, 435] on div at bounding box center [699, 429] width 102 height 17
click at [697, 425] on button at bounding box center [698, 430] width 35 height 10
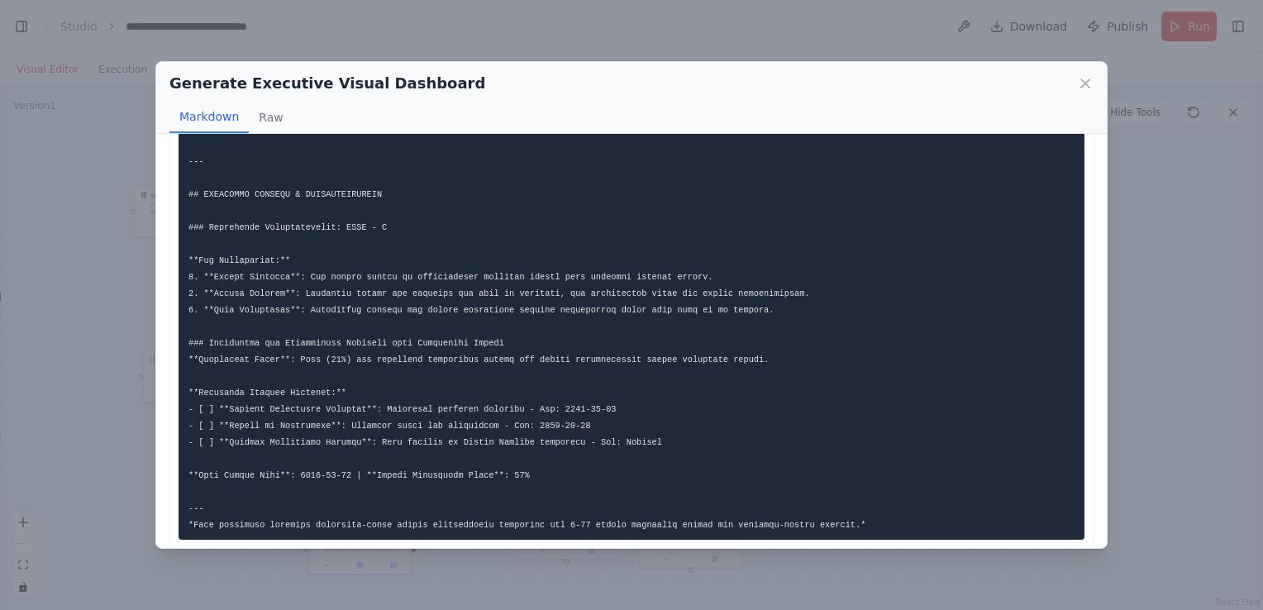
scroll to position [3160, 0]
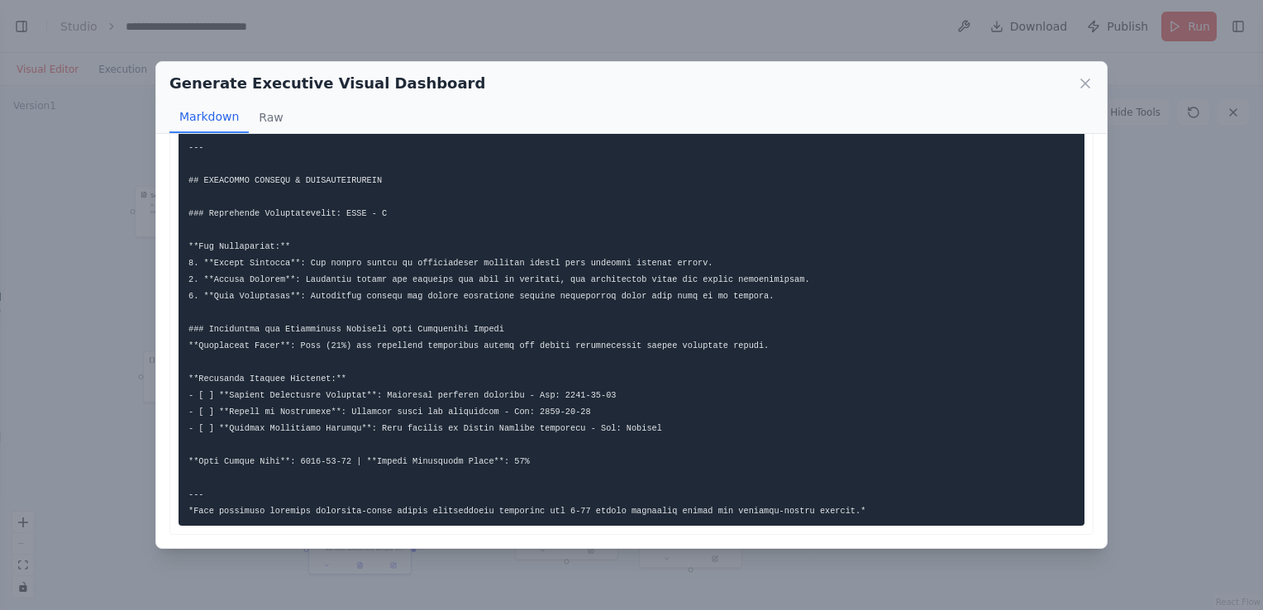
click at [1200, 291] on div "Generate Executive Visual Dashboard Markdown Raw # 📊 South Africa mining and mi…" at bounding box center [631, 305] width 1263 height 610
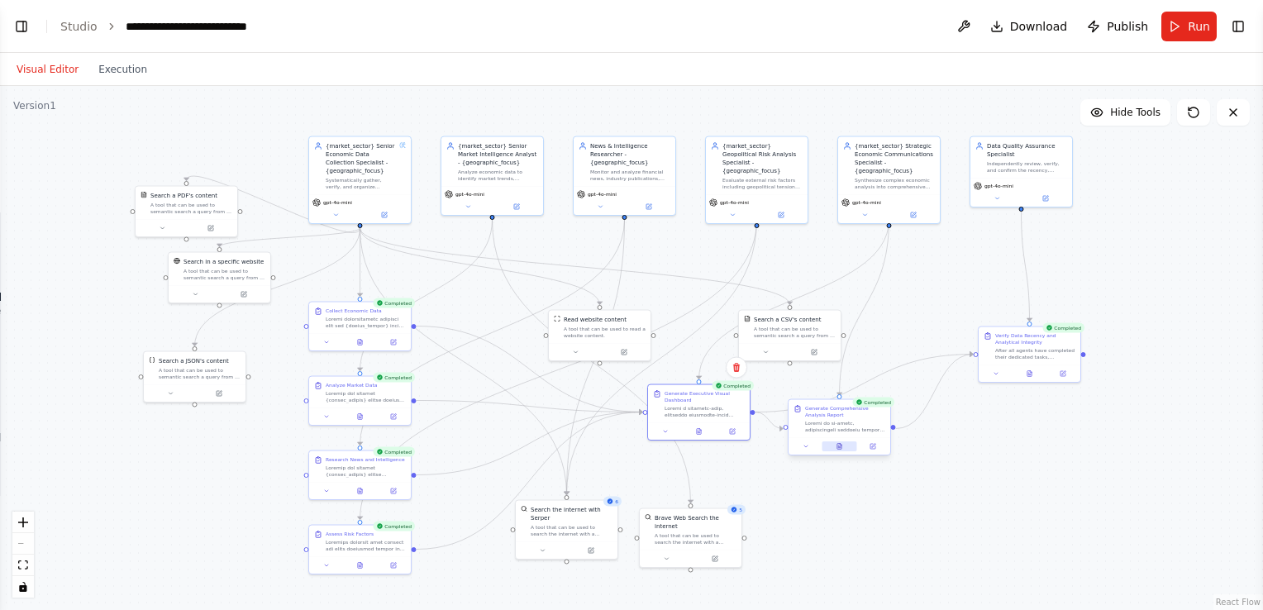
click at [843, 449] on button at bounding box center [838, 446] width 35 height 10
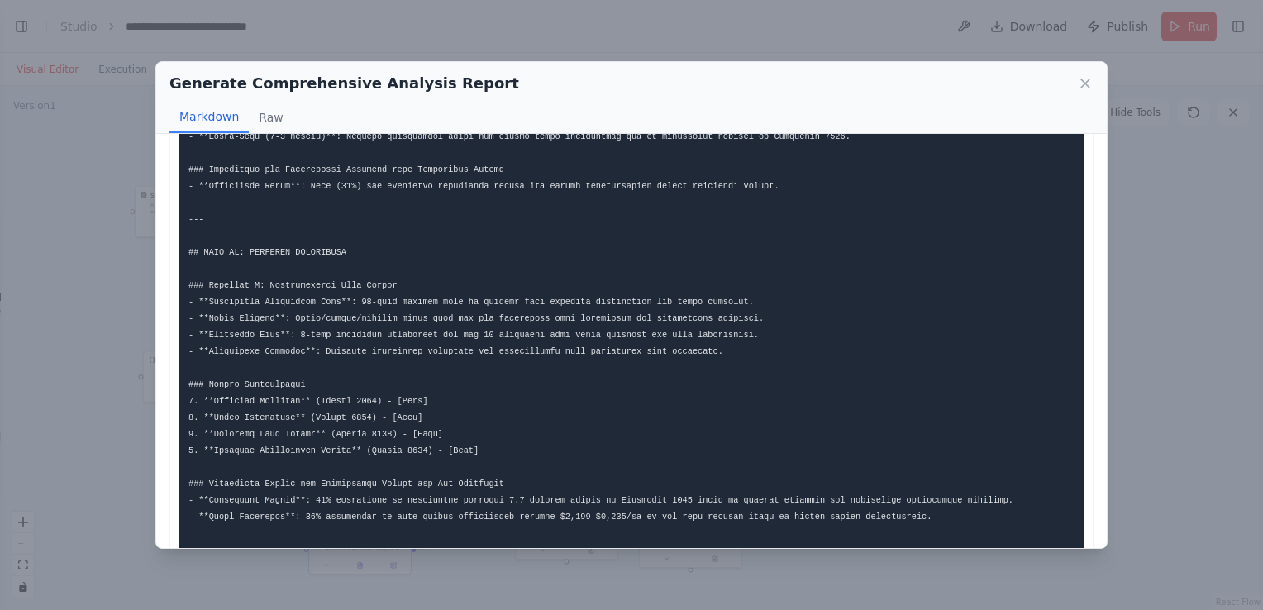
scroll to position [1941, 0]
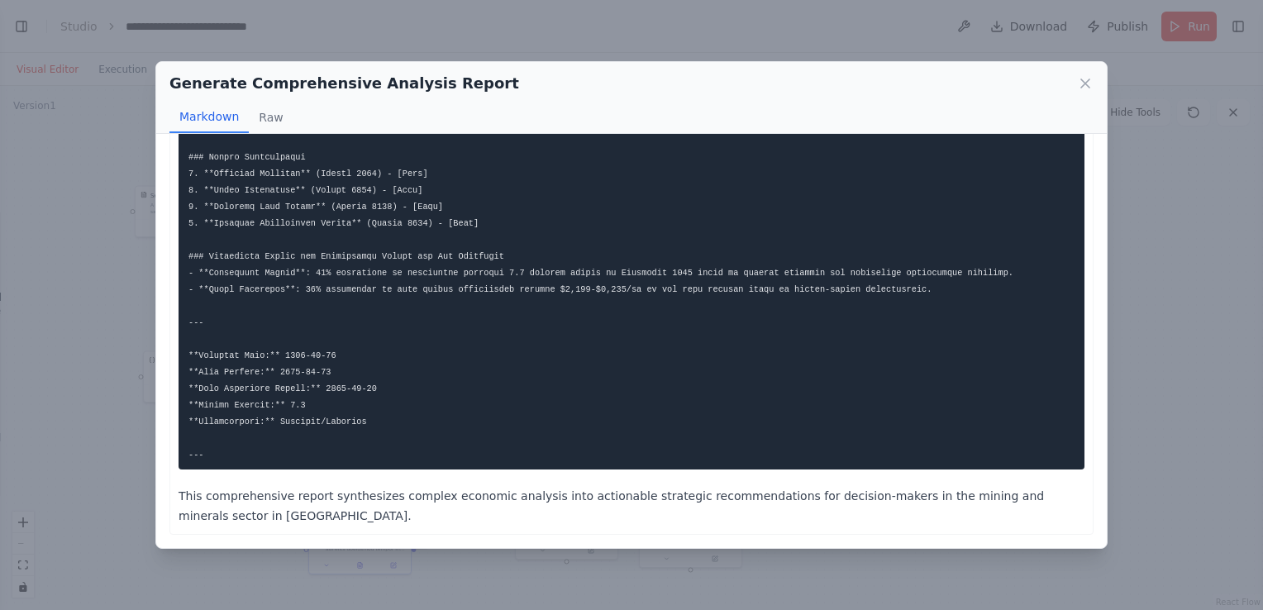
click at [1201, 284] on div "Generate Comprehensive Analysis Report Markdown Raw This comprehensive report s…" at bounding box center [631, 305] width 1263 height 610
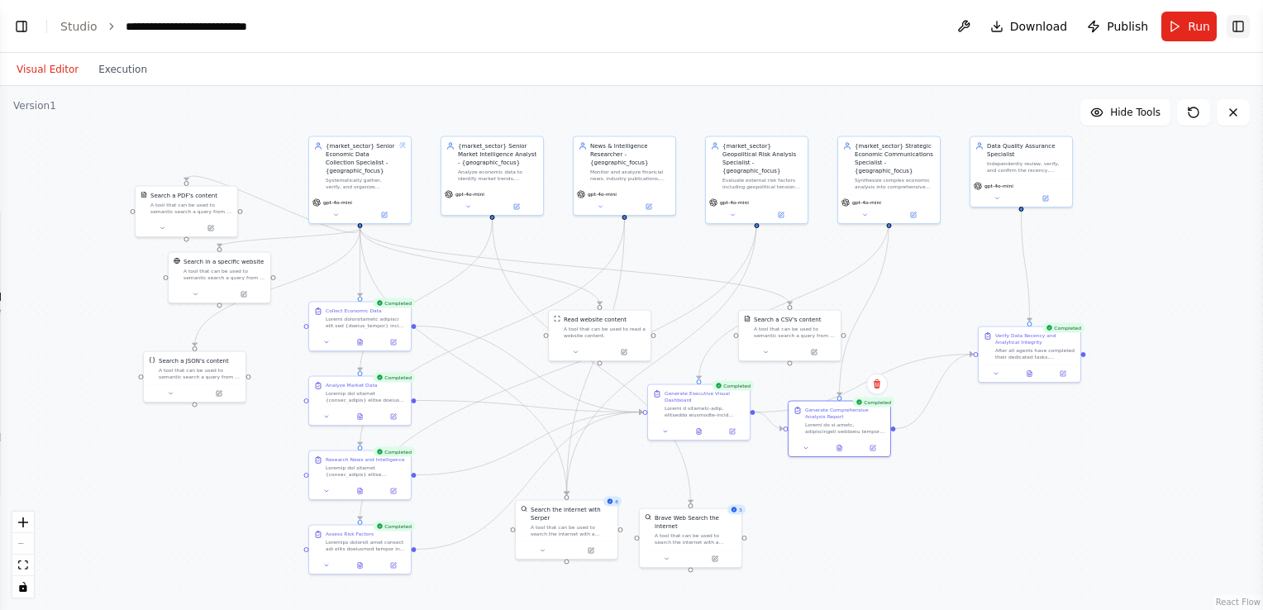
click at [1236, 28] on button "Toggle Right Sidebar" at bounding box center [1237, 26] width 23 height 23
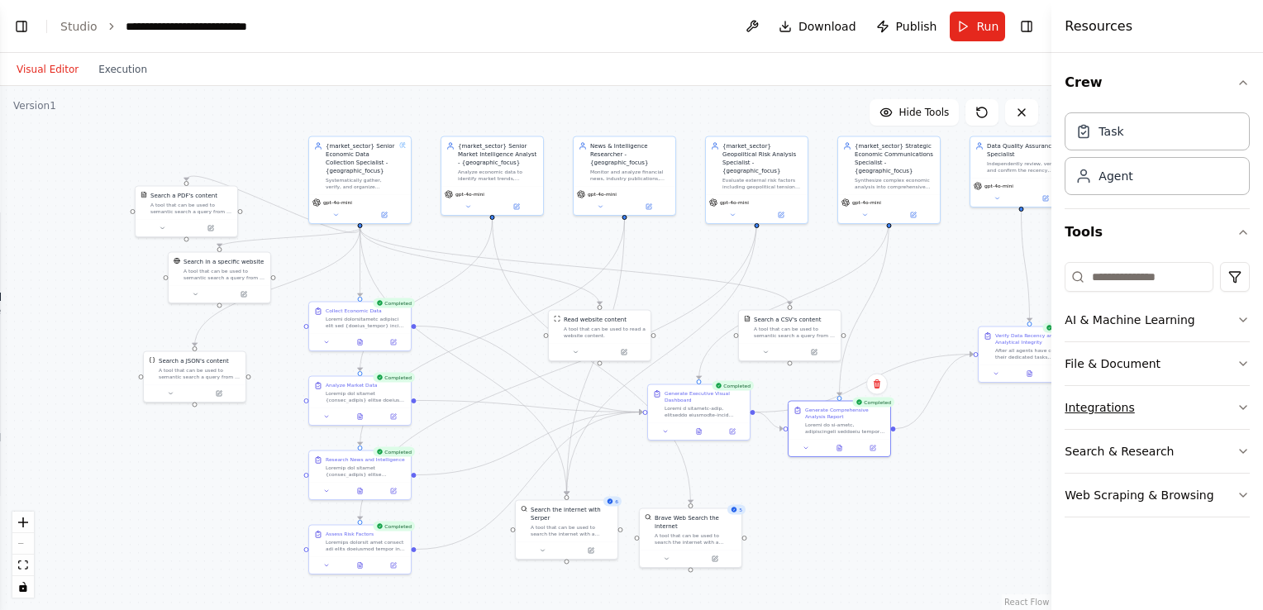
click at [1137, 408] on button "Integrations" at bounding box center [1156, 407] width 185 height 43
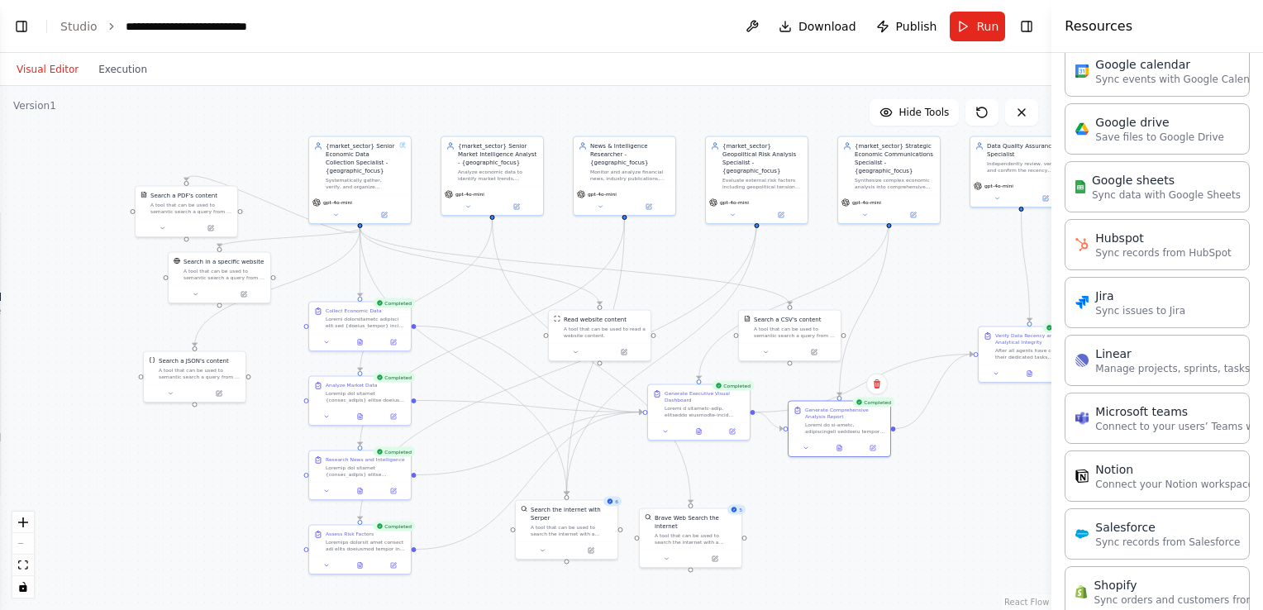
scroll to position [740, 0]
click at [956, 435] on div ".deletable-edge-delete-btn { width: 20px; height: 20px; border: 0px solid #ffff…" at bounding box center [525, 348] width 1051 height 524
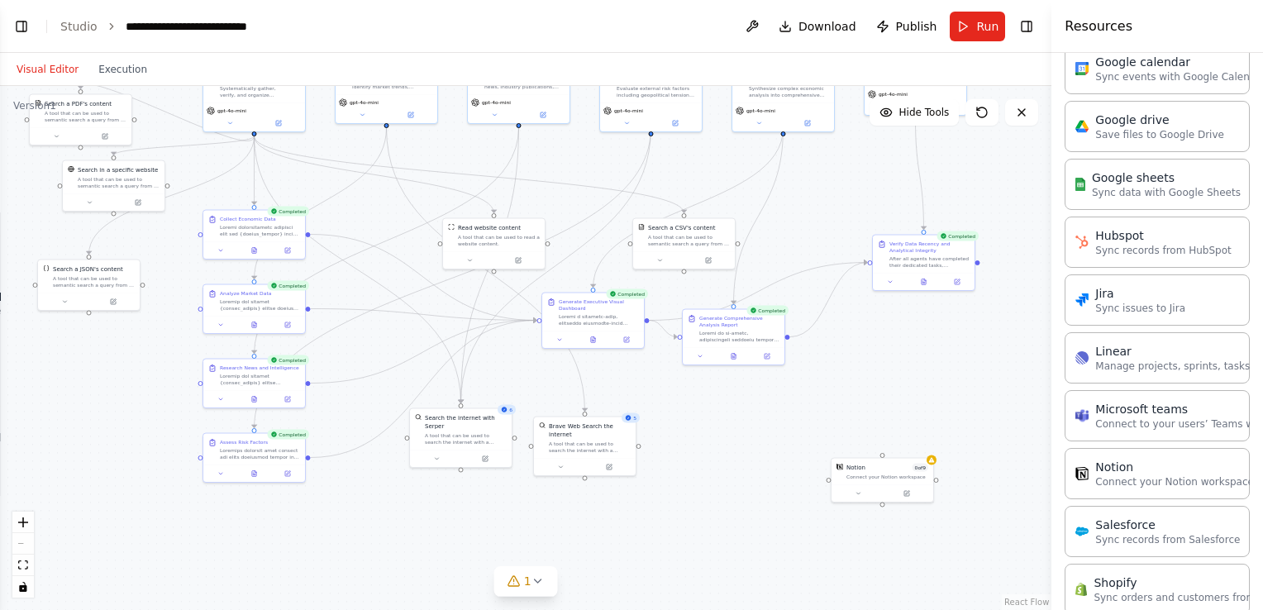
drag, startPoint x: 886, startPoint y: 425, endPoint x: 856, endPoint y: 378, distance: 55.7
click at [856, 378] on div ".deletable-edge-delete-btn { width: 20px; height: 20px; border: 0px solid #ffff…" at bounding box center [525, 348] width 1051 height 524
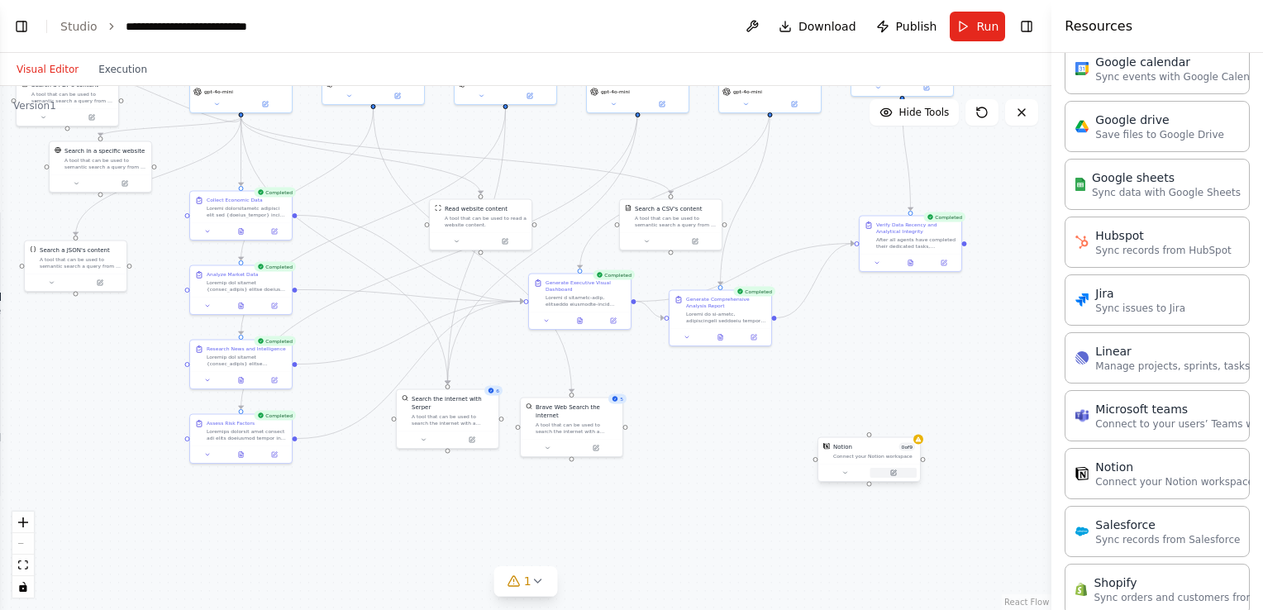
click at [888, 474] on button at bounding box center [893, 473] width 47 height 10
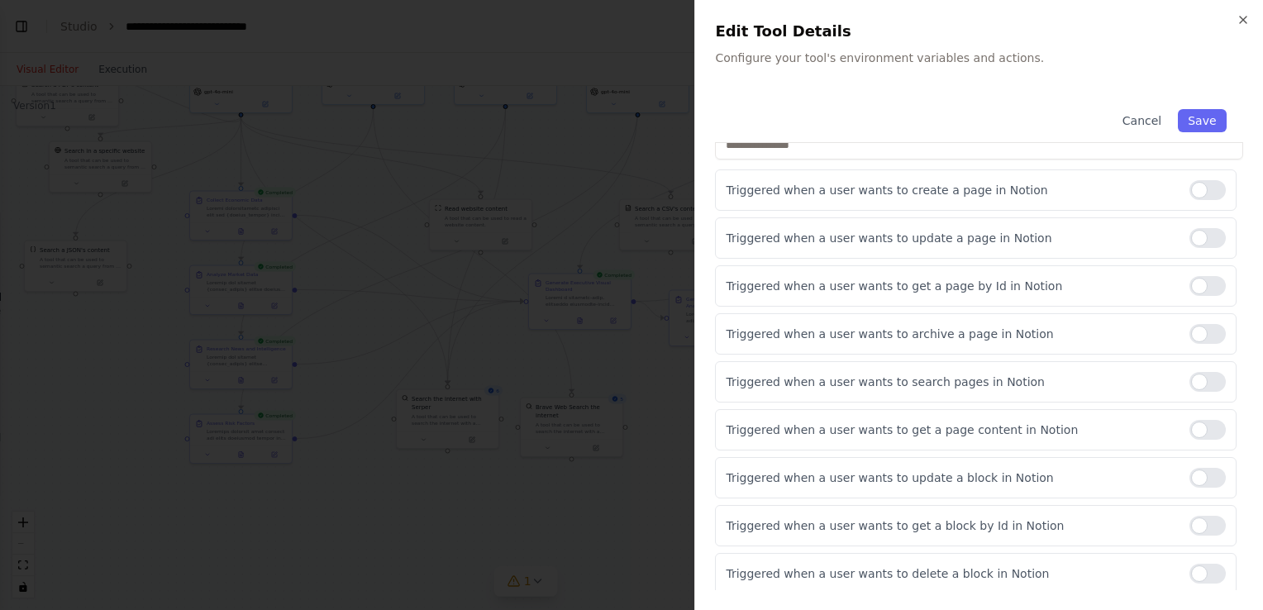
scroll to position [0, 0]
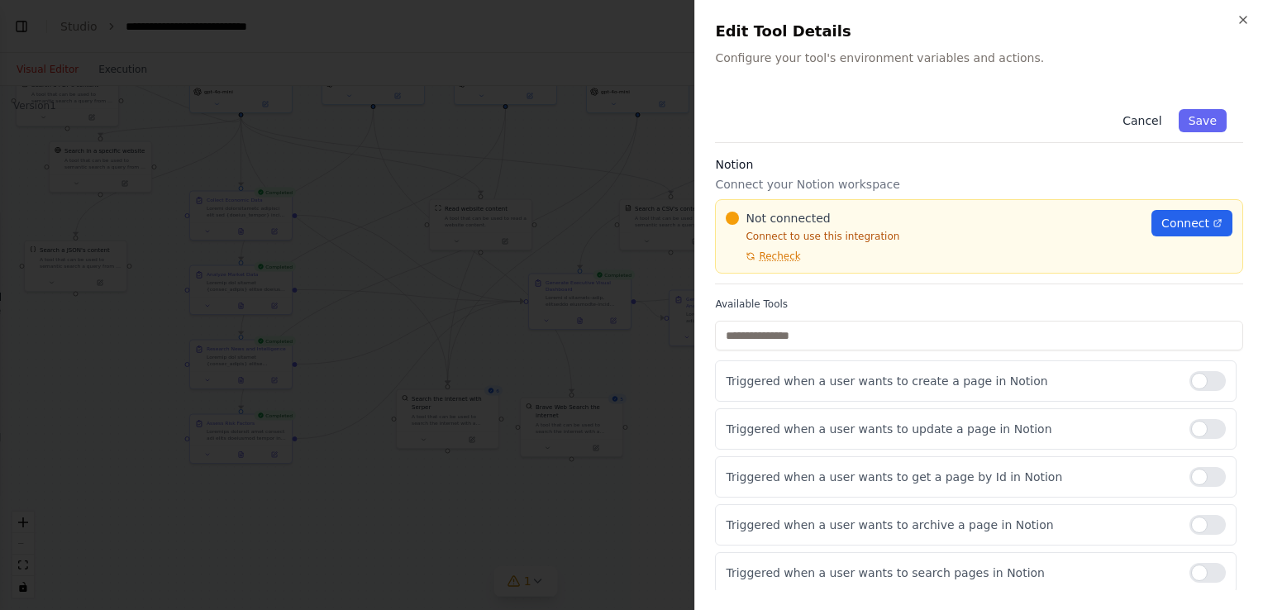
click at [1149, 117] on button "Cancel" at bounding box center [1141, 120] width 59 height 23
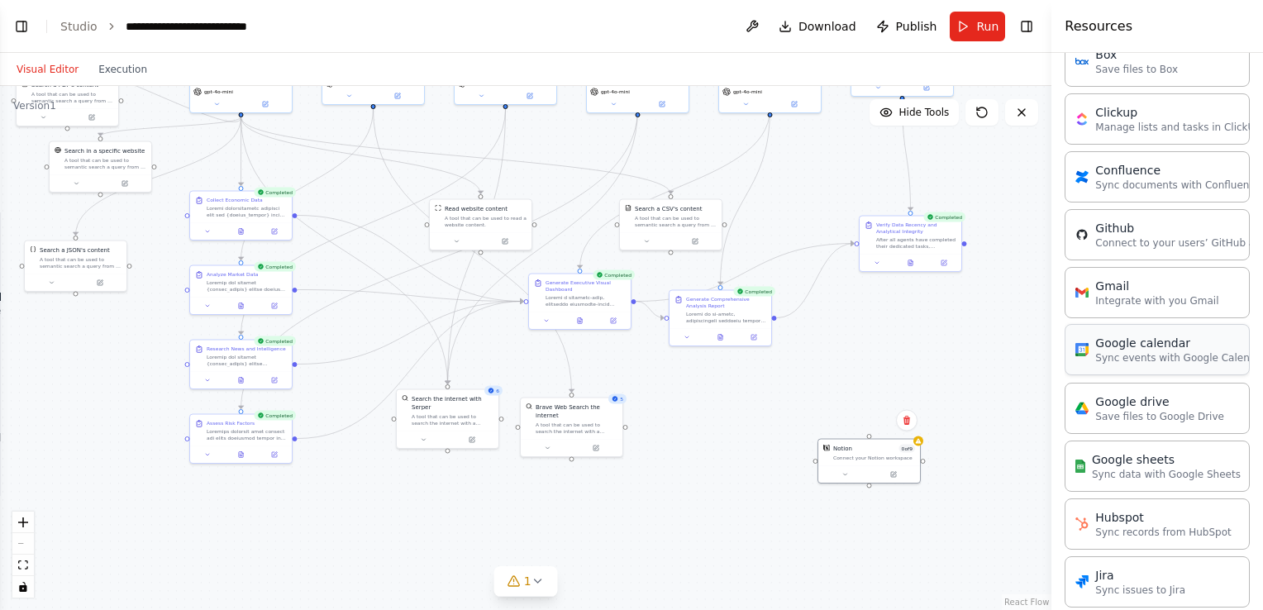
scroll to position [476, 0]
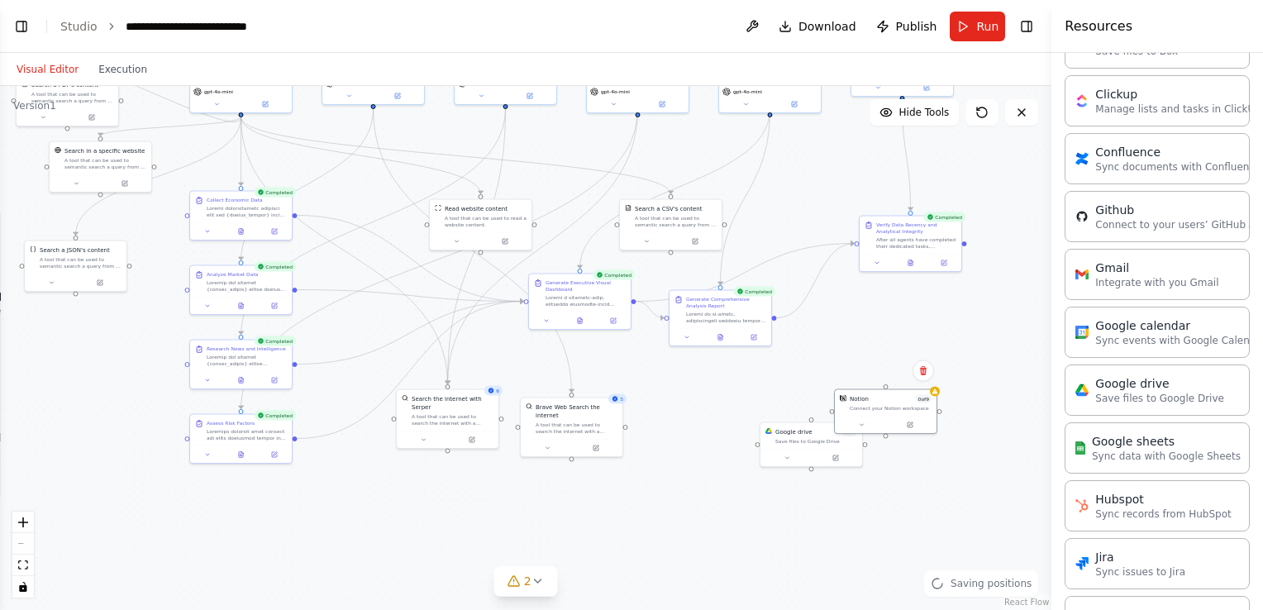
drag, startPoint x: 919, startPoint y: 387, endPoint x: 938, endPoint y: 337, distance: 53.1
click at [938, 337] on div ".deletable-edge-delete-btn { width: 20px; height: 20px; border: 0px solid #ffff…" at bounding box center [525, 348] width 1051 height 524
click at [921, 371] on icon at bounding box center [923, 370] width 7 height 9
click at [886, 368] on button "Confirm" at bounding box center [876, 371] width 59 height 20
drag, startPoint x: 805, startPoint y: 445, endPoint x: 797, endPoint y: 415, distance: 31.5
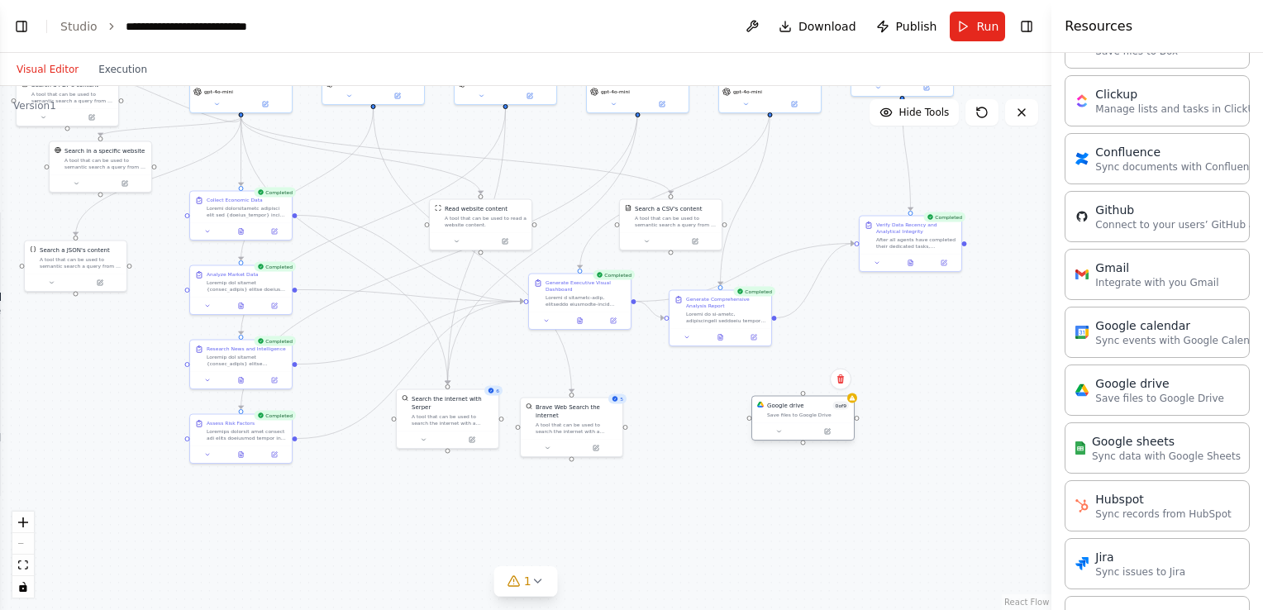
click at [797, 415] on div "Google drive 0 of 9 Save files to Google Drive" at bounding box center [803, 410] width 102 height 26
drag, startPoint x: 805, startPoint y: 399, endPoint x: 784, endPoint y: 454, distance: 59.1
click at [784, 454] on div "Google drive 0 of 9 Save files to Google Drive" at bounding box center [753, 459] width 102 height 26
drag, startPoint x: 787, startPoint y: 450, endPoint x: 719, endPoint y: 317, distance: 149.3
click at [673, 246] on div "{market_sector} Senior Economic Data Collection Specialist - {geographic_focus}…" at bounding box center [411, 115] width 526 height 262
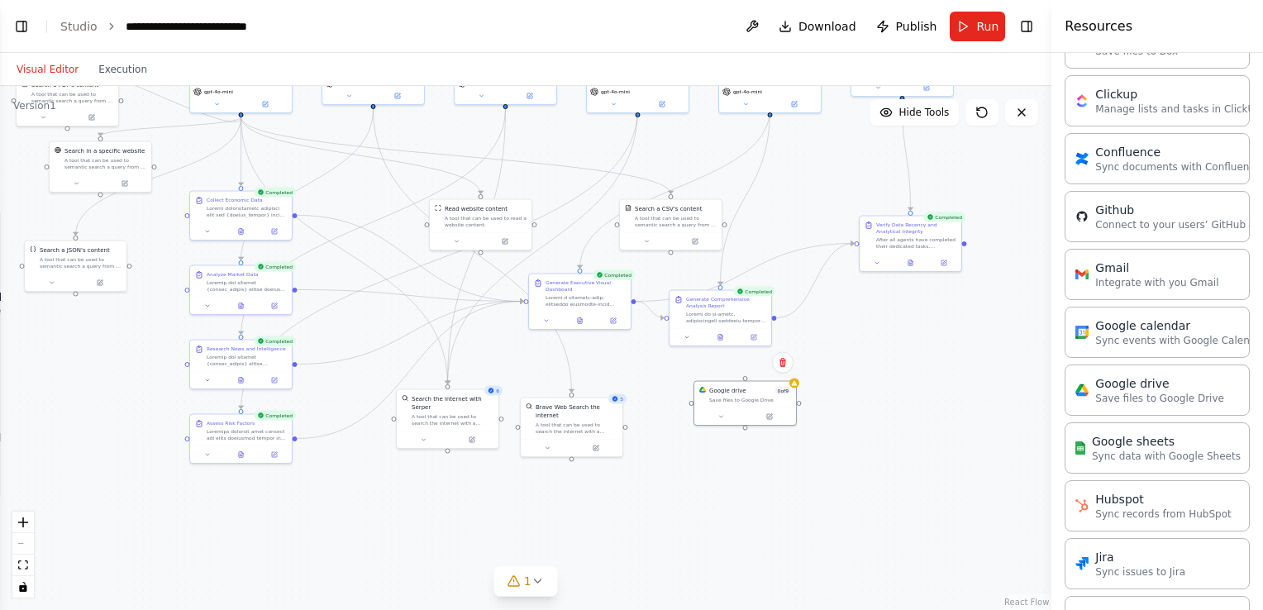
drag, startPoint x: 783, startPoint y: 454, endPoint x: 740, endPoint y: 388, distance: 78.1
click at [740, 388] on div ".deletable-edge-delete-btn { width: 20px; height: 20px; border: 0px solid #ffff…" at bounding box center [525, 348] width 1051 height 524
drag, startPoint x: 744, startPoint y: 392, endPoint x: 722, endPoint y: 328, distance: 67.9
click at [673, 246] on div "{market_sector} Senior Economic Data Collection Specialist - {geographic_focus}…" at bounding box center [411, 115] width 526 height 262
drag, startPoint x: 727, startPoint y: 322, endPoint x: 771, endPoint y: 342, distance: 48.1
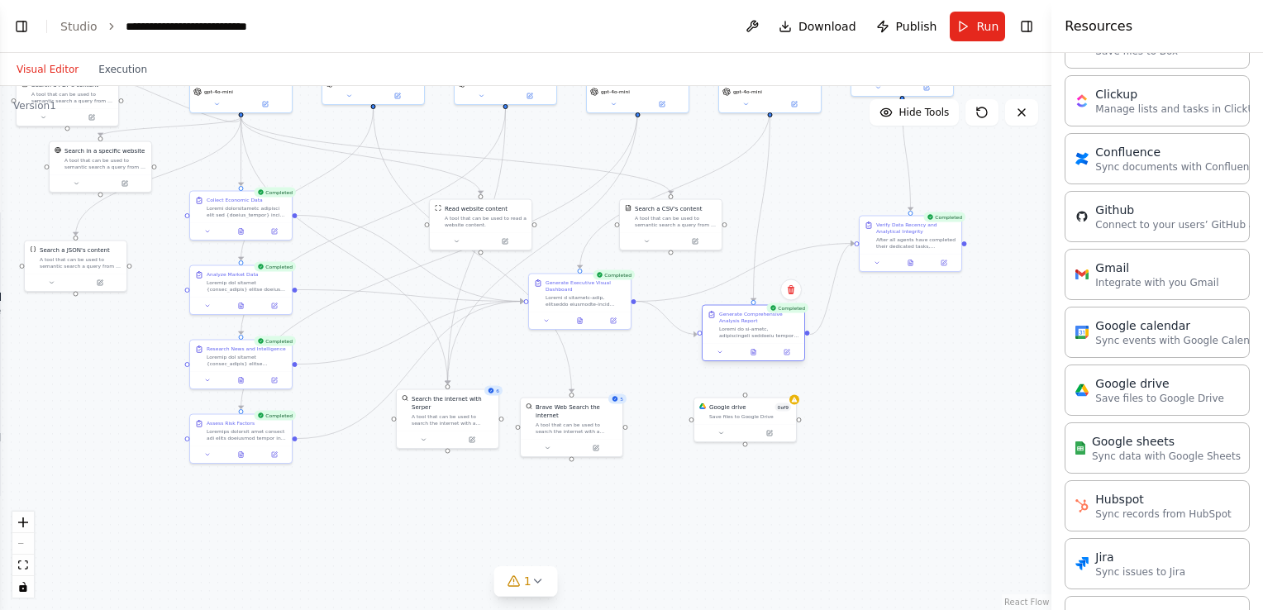
click at [771, 342] on div "Generate Comprehensive Analysis Report" at bounding box center [753, 325] width 102 height 38
drag, startPoint x: 744, startPoint y: 397, endPoint x: 772, endPoint y: 442, distance: 52.3
click at [772, 442] on div ".deletable-edge-delete-btn { width: 20px; height: 20px; border: 0px solid #ffff…" at bounding box center [525, 348] width 1051 height 524
drag, startPoint x: 809, startPoint y: 332, endPoint x: 838, endPoint y: 283, distance: 57.4
click at [838, 283] on div ".deletable-edge-delete-btn { width: 20px; height: 20px; border: 0px solid #ffff…" at bounding box center [525, 348] width 1051 height 524
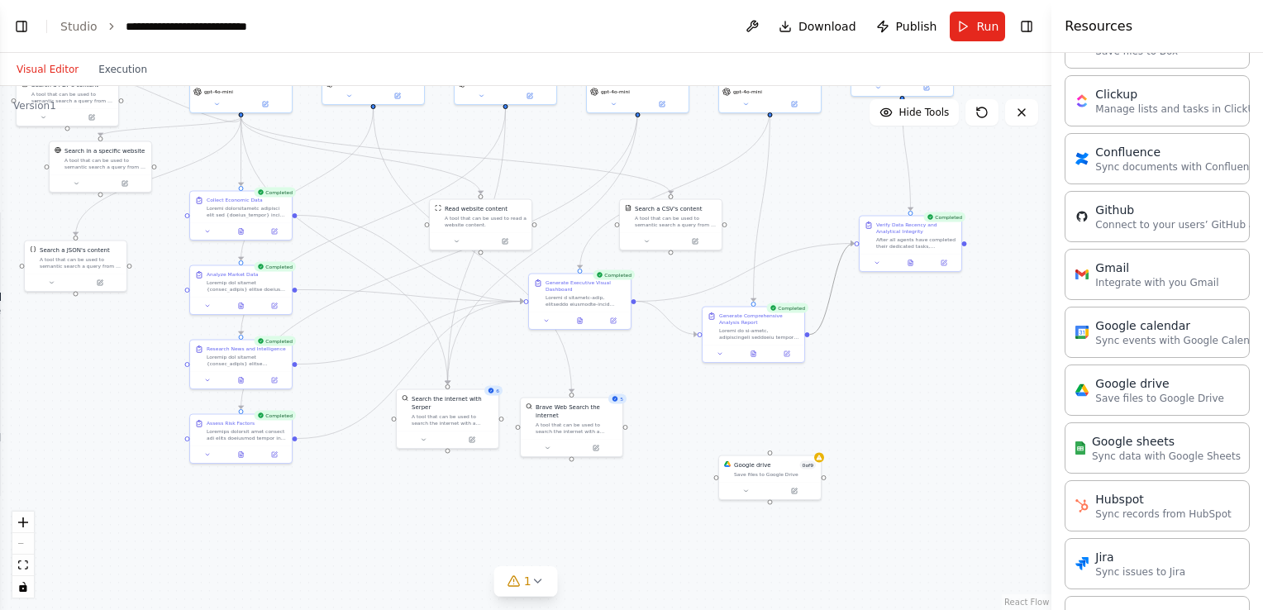
click at [836, 286] on icon "Edge from 7e149760-beb0-418a-a352-c5966a0483e8 to c398ce71-b9bb-4d77-ac3b-fe9b2…" at bounding box center [832, 289] width 45 height 91
click at [833, 292] on icon at bounding box center [832, 288] width 7 height 7
drag, startPoint x: 769, startPoint y: 453, endPoint x: 810, endPoint y: 335, distance: 124.1
click at [810, 335] on div ".deletable-edge-delete-btn { width: 20px; height: 20px; border: 0px solid #ffff…" at bounding box center [525, 348] width 1051 height 524
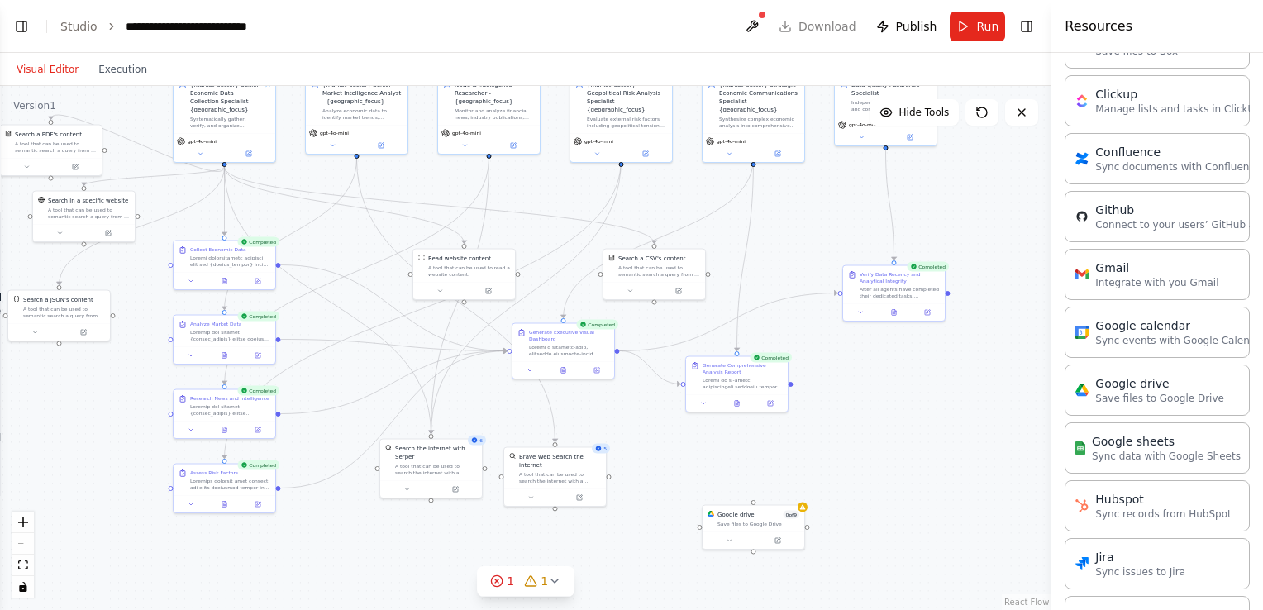
drag, startPoint x: 760, startPoint y: 365, endPoint x: 744, endPoint y: 415, distance: 52.3
click at [744, 415] on div ".deletable-edge-delete-btn { width: 20px; height: 20px; border: 0px solid #ffff…" at bounding box center [525, 348] width 1051 height 524
click at [737, 407] on div ".deletable-edge-delete-btn { width: 20px; height: 20px; border: 0px solid #ffff…" at bounding box center [525, 348] width 1051 height 524
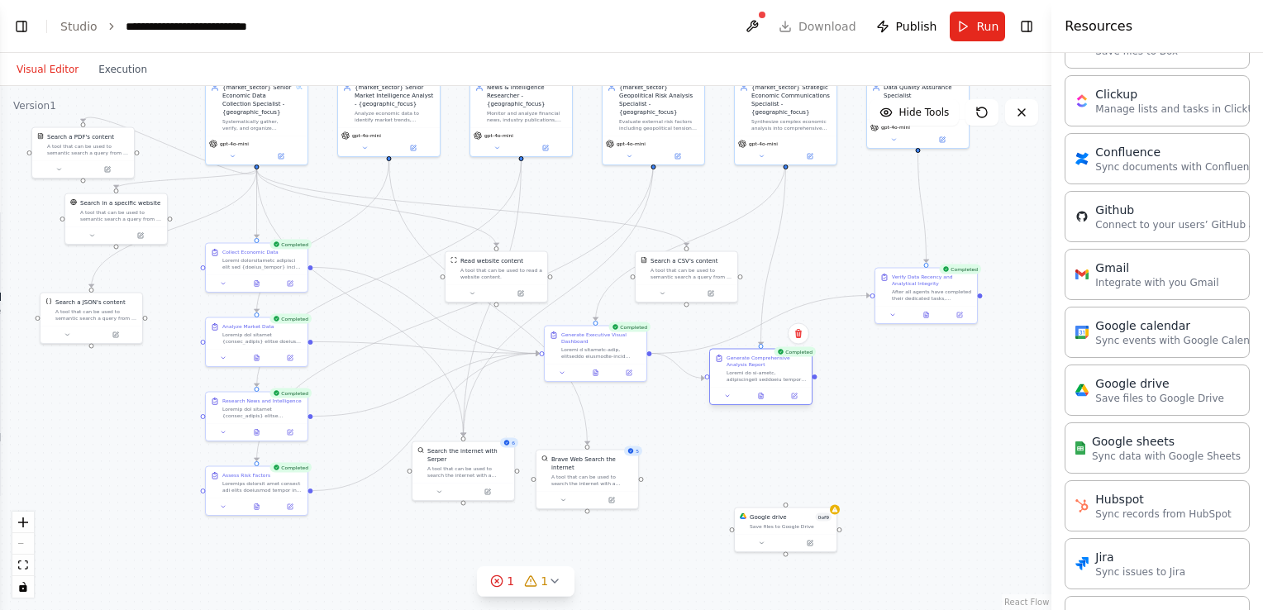
click at [816, 379] on div ".deletable-edge-delete-btn { width: 20px; height: 20px; border: 0px solid #ffff…" at bounding box center [525, 348] width 1051 height 524
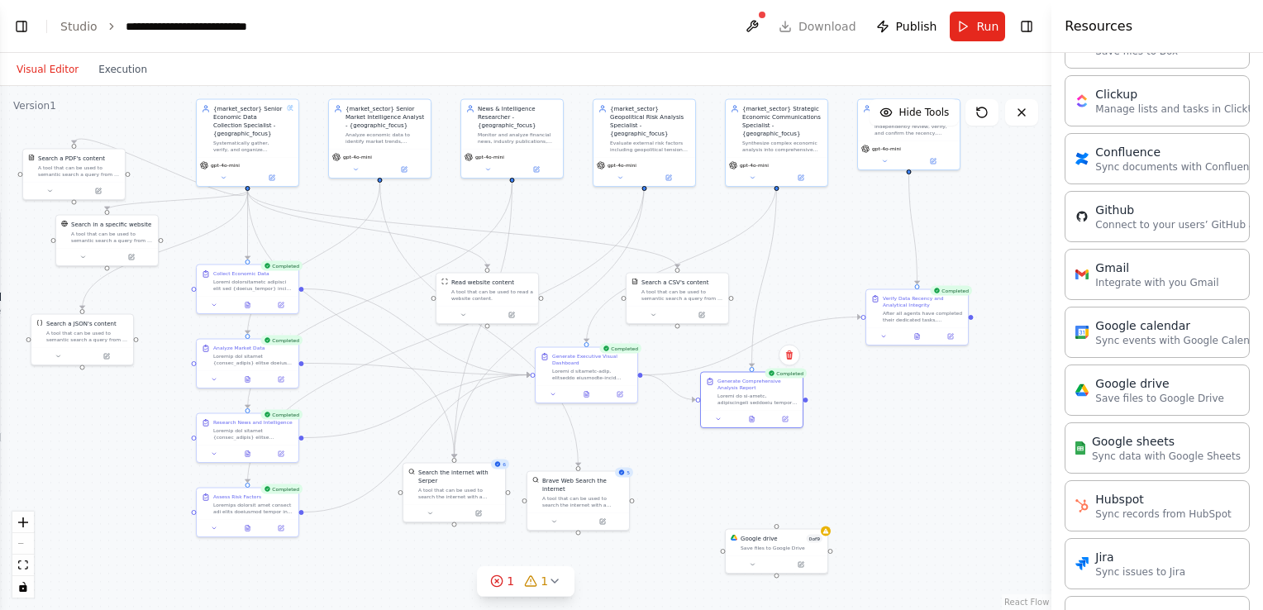
drag, startPoint x: 816, startPoint y: 379, endPoint x: 803, endPoint y: 402, distance: 25.5
click at [803, 402] on div ".deletable-edge-delete-btn { width: 20px; height: 20px; border: 0px solid #ffff…" at bounding box center [525, 348] width 1051 height 524
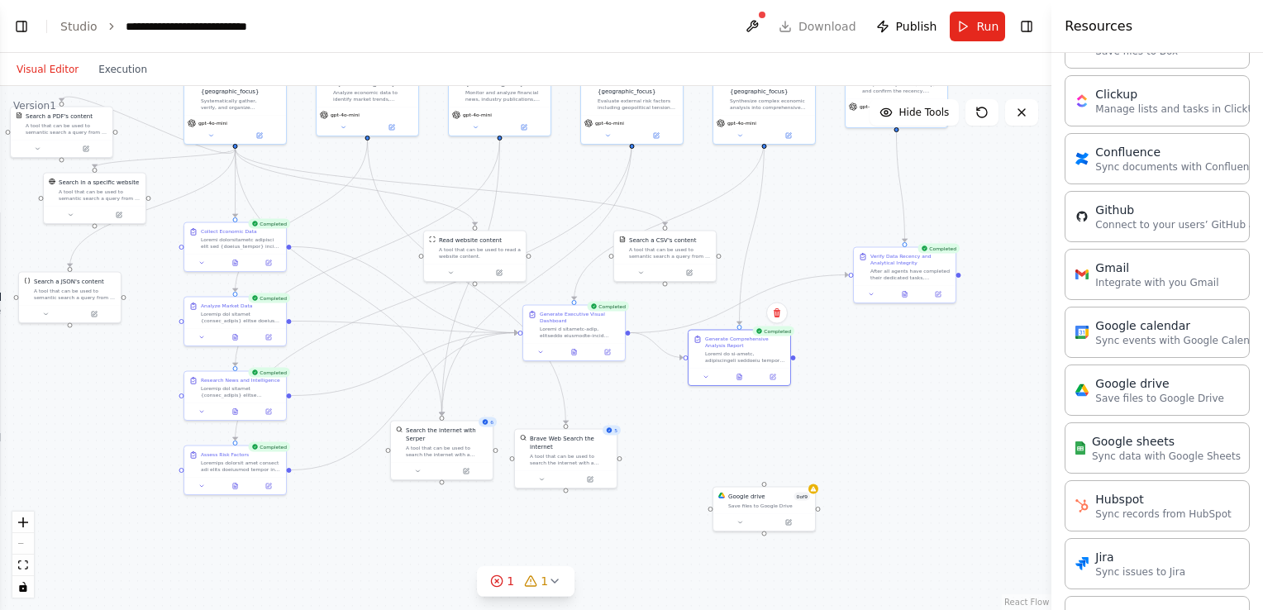
drag, startPoint x: 808, startPoint y: 405, endPoint x: 797, endPoint y: 360, distance: 45.9
click at [797, 360] on div ".deletable-edge-delete-btn { width: 20px; height: 20px; border: 0px solid #ffff…" at bounding box center [525, 348] width 1051 height 524
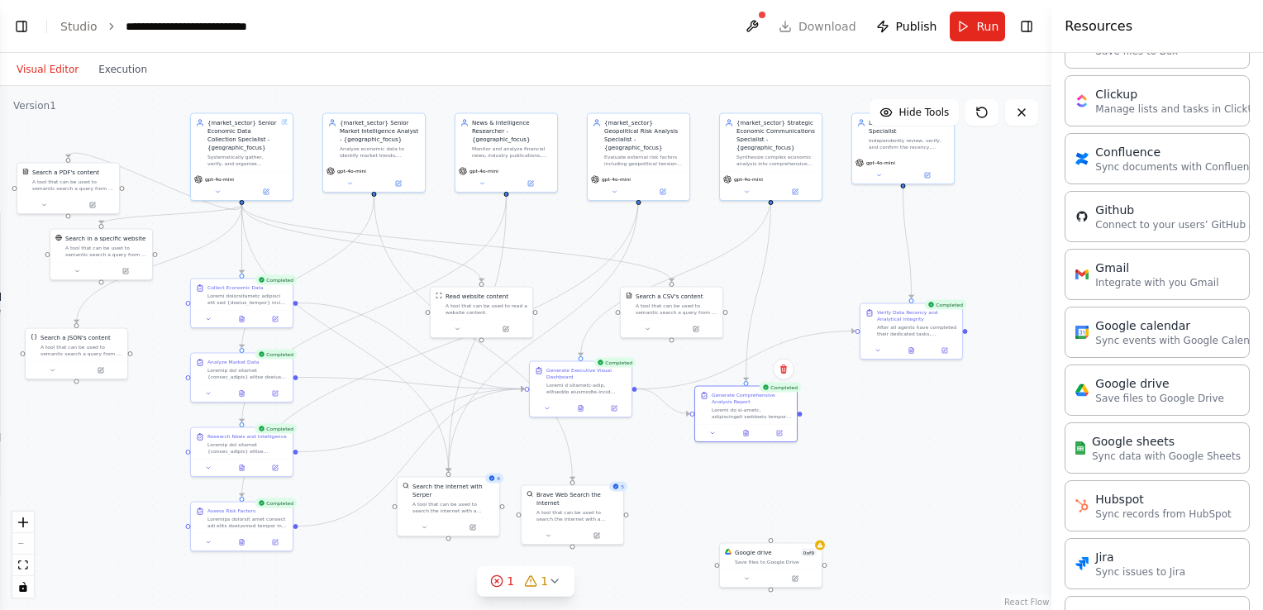
click at [796, 361] on div ".deletable-edge-delete-btn { width: 20px; height: 20px; border: 0px solid #ffff…" at bounding box center [525, 348] width 1051 height 524
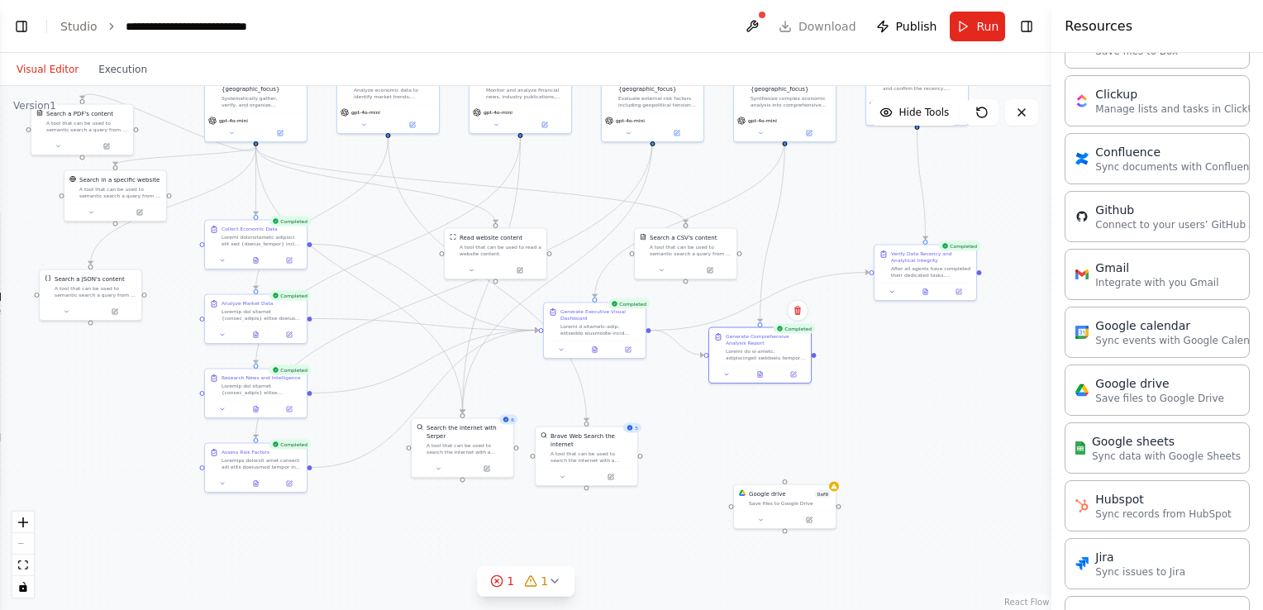
drag, startPoint x: 794, startPoint y: 362, endPoint x: 814, endPoint y: 357, distance: 20.4
click at [814, 357] on div ".deletable-edge-delete-btn { width: 20px; height: 20px; border: 0px solid #ffff…" at bounding box center [525, 348] width 1051 height 524
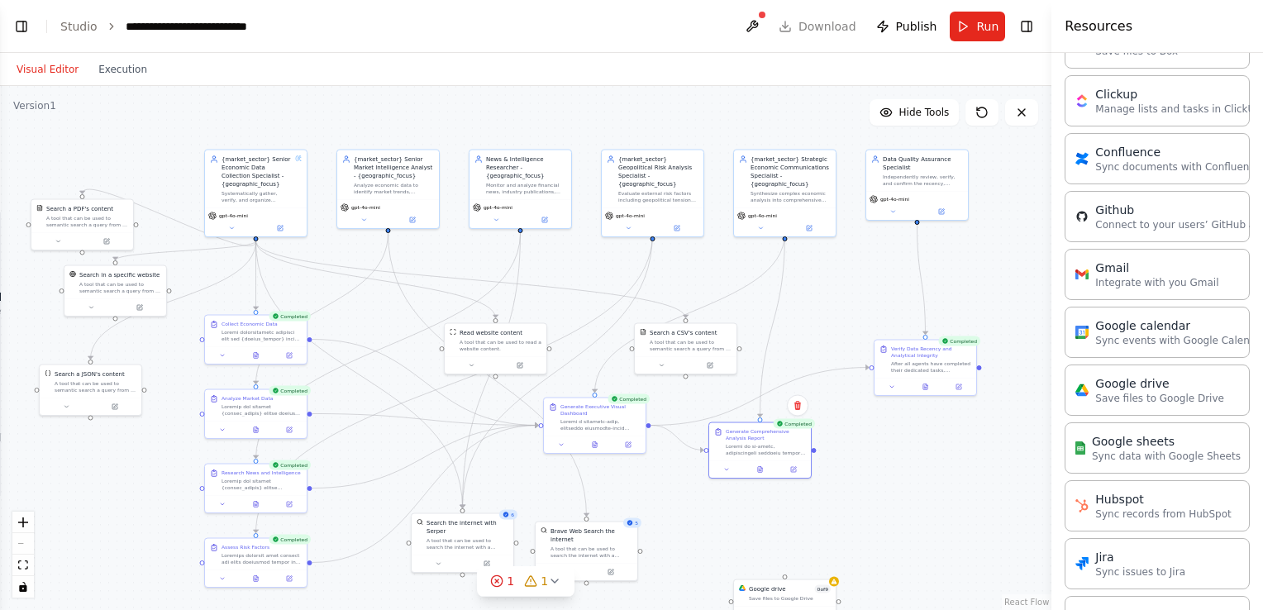
drag, startPoint x: 815, startPoint y: 355, endPoint x: 813, endPoint y: 448, distance: 92.6
click at [813, 448] on div ".deletable-edge-delete-btn { width: 20px; height: 20px; border: 0px solid #ffff…" at bounding box center [525, 348] width 1051 height 524
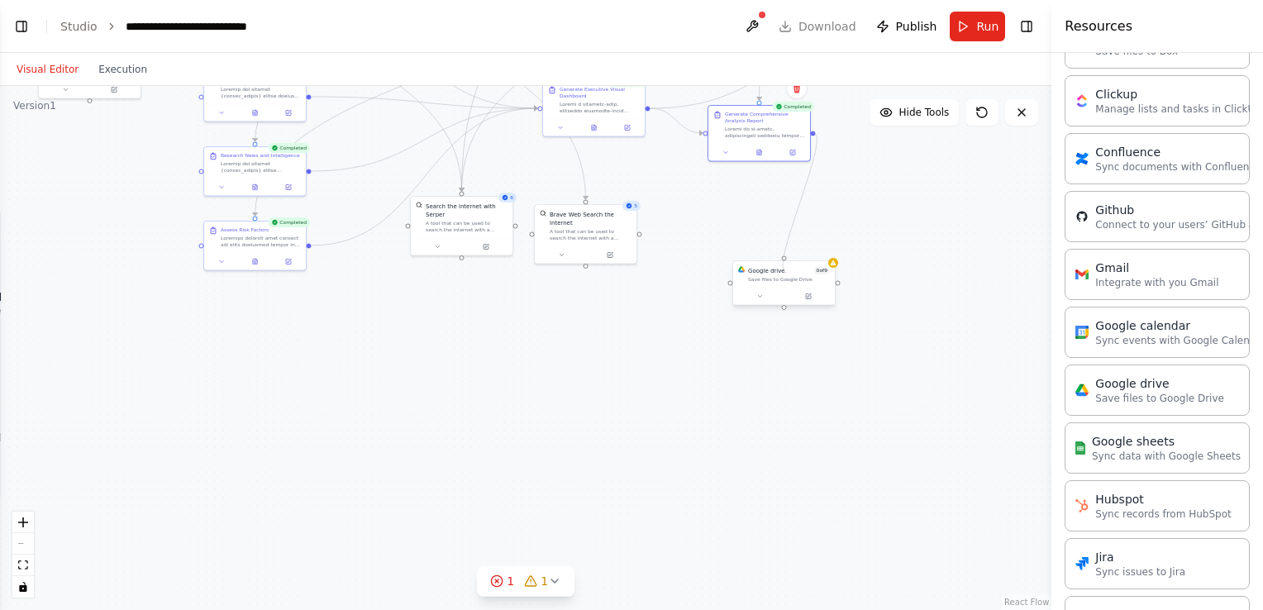
drag, startPoint x: 813, startPoint y: 445, endPoint x: 787, endPoint y: 273, distance: 173.9
drag, startPoint x: 812, startPoint y: 133, endPoint x: 787, endPoint y: 257, distance: 126.6
click at [787, 257] on div ".deletable-edge-delete-btn { width: 20px; height: 20px; border: 0px solid #ffff…" at bounding box center [525, 348] width 1051 height 524
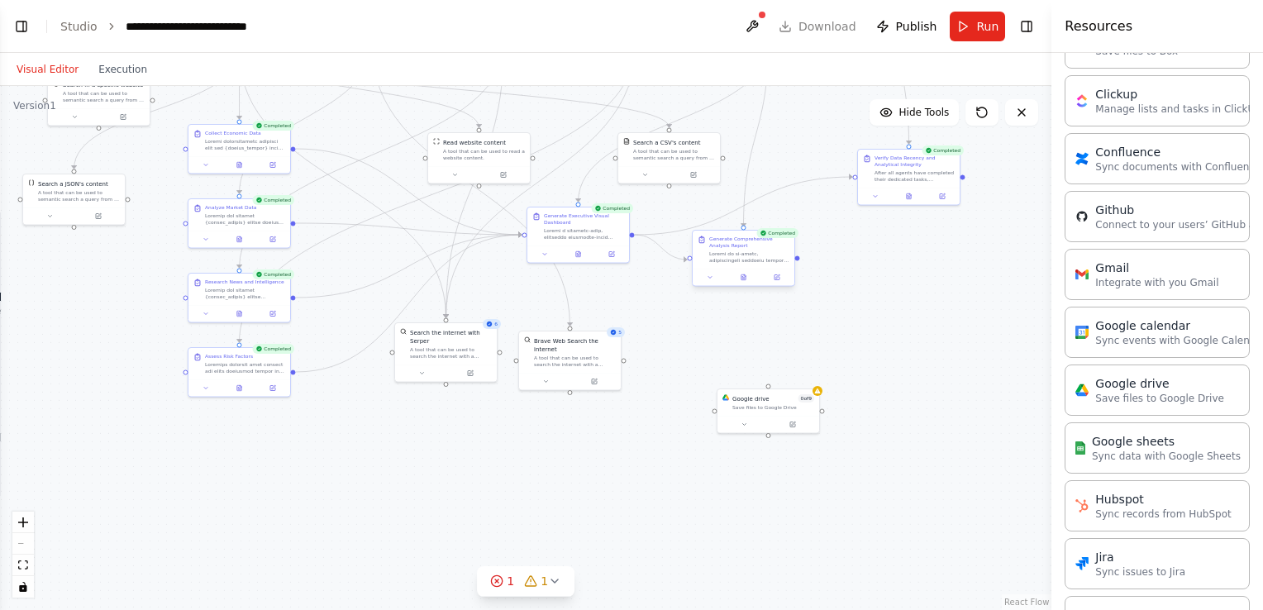
drag, startPoint x: 814, startPoint y: 134, endPoint x: 798, endPoint y: 258, distance: 124.9
click at [798, 258] on div ".deletable-edge-delete-btn { width: 20px; height: 20px; border: 0px solid #ffff…" at bounding box center [525, 348] width 1051 height 524
click at [797, 258] on div ".deletable-edge-delete-btn { width: 20px; height: 20px; border: 0px solid #ffff…" at bounding box center [525, 348] width 1051 height 524
drag, startPoint x: 797, startPoint y: 256, endPoint x: 768, endPoint y: 396, distance: 142.6
click at [672, 177] on div "{market_sector} Senior Economic Data Collection Specialist - {geographic_focus}…" at bounding box center [409, 46] width 526 height 262
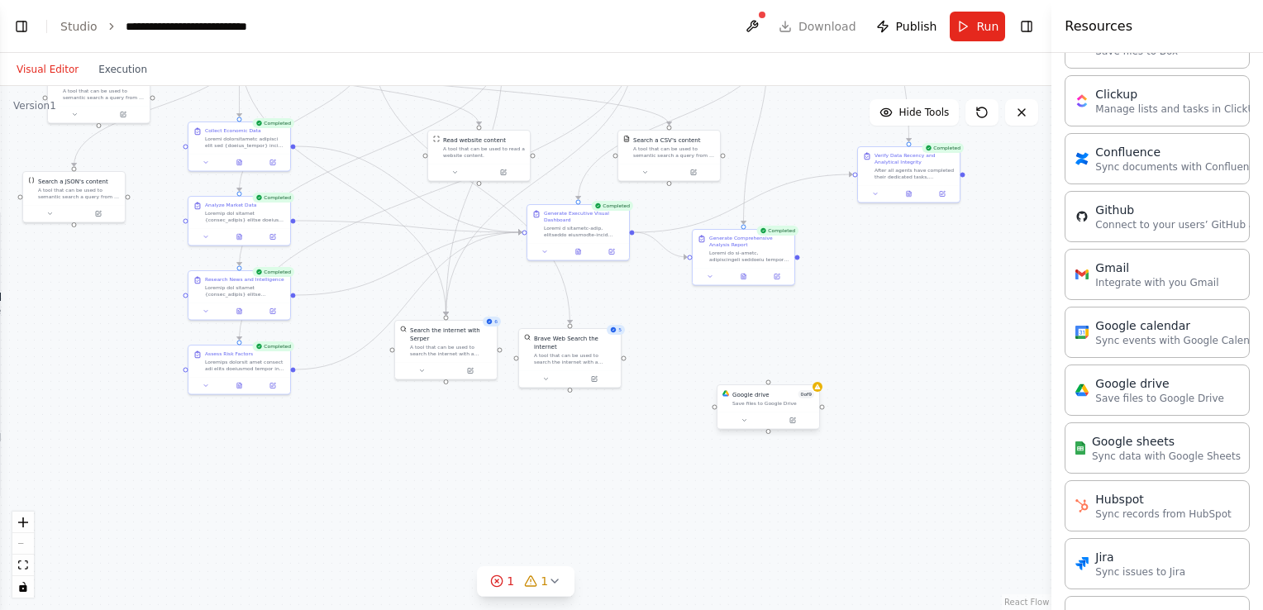
click at [797, 408] on div "Google drive 0 of 9 Save files to Google Drive" at bounding box center [768, 398] width 102 height 26
click at [820, 396] on div ".deletable-edge-delete-btn { width: 20px; height: 20px; border: 0px solid #ffff…" at bounding box center [525, 348] width 1051 height 524
click at [797, 418] on button at bounding box center [792, 421] width 47 height 10
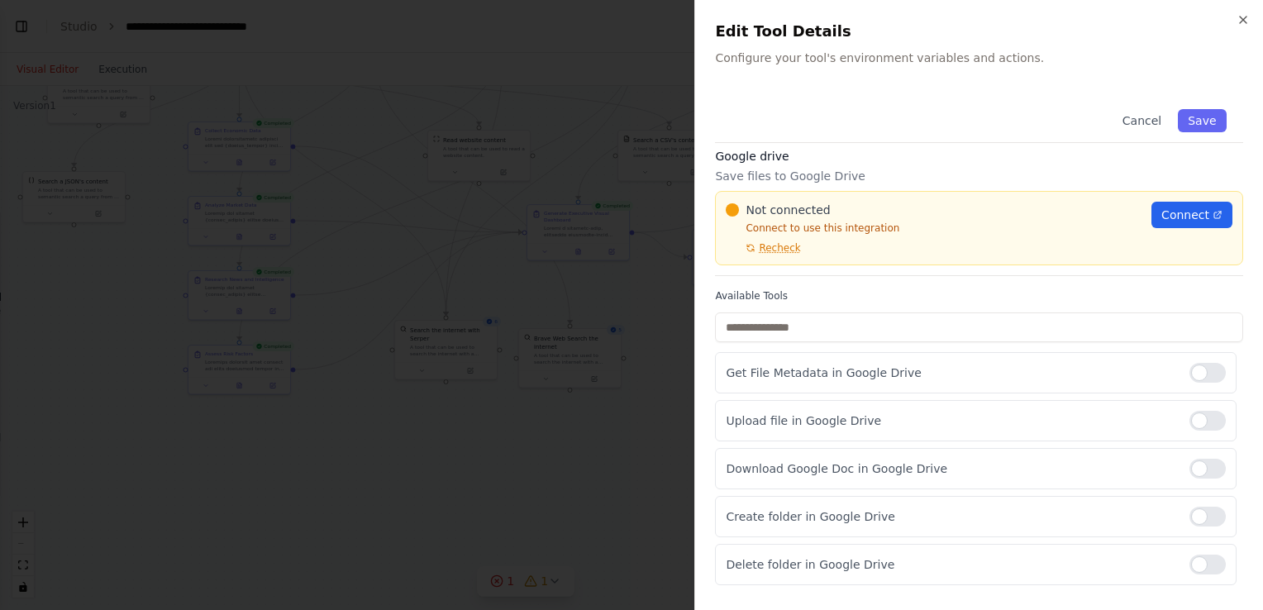
scroll to position [6, 0]
click at [1189, 421] on div at bounding box center [1207, 423] width 36 height 20
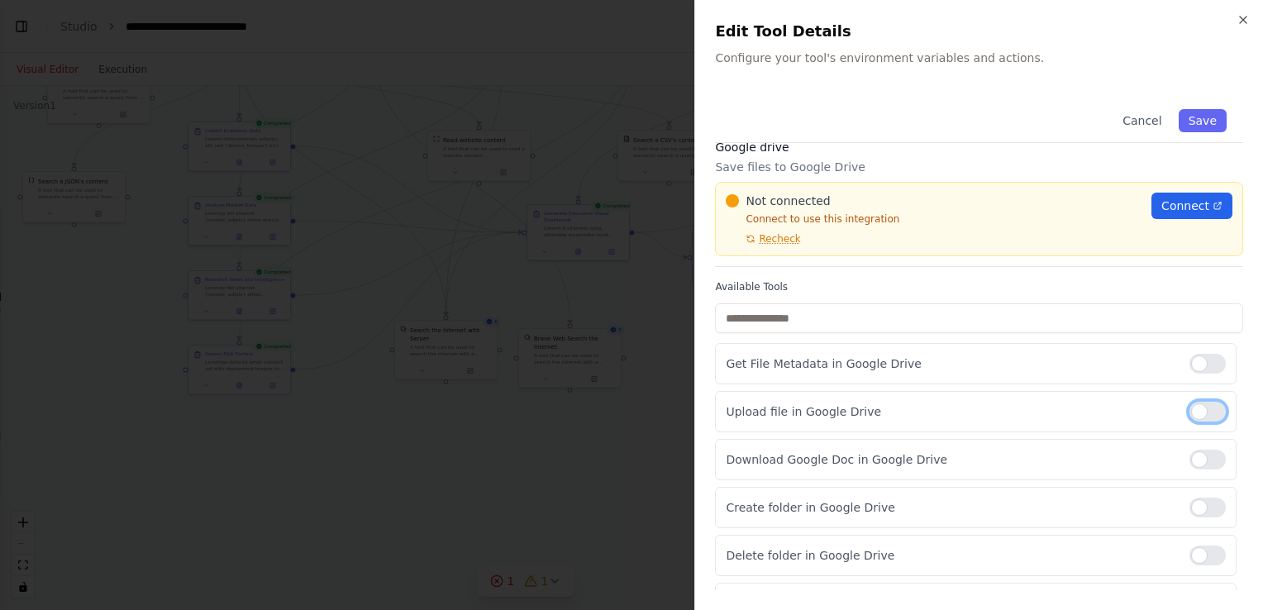
scroll to position [0, 0]
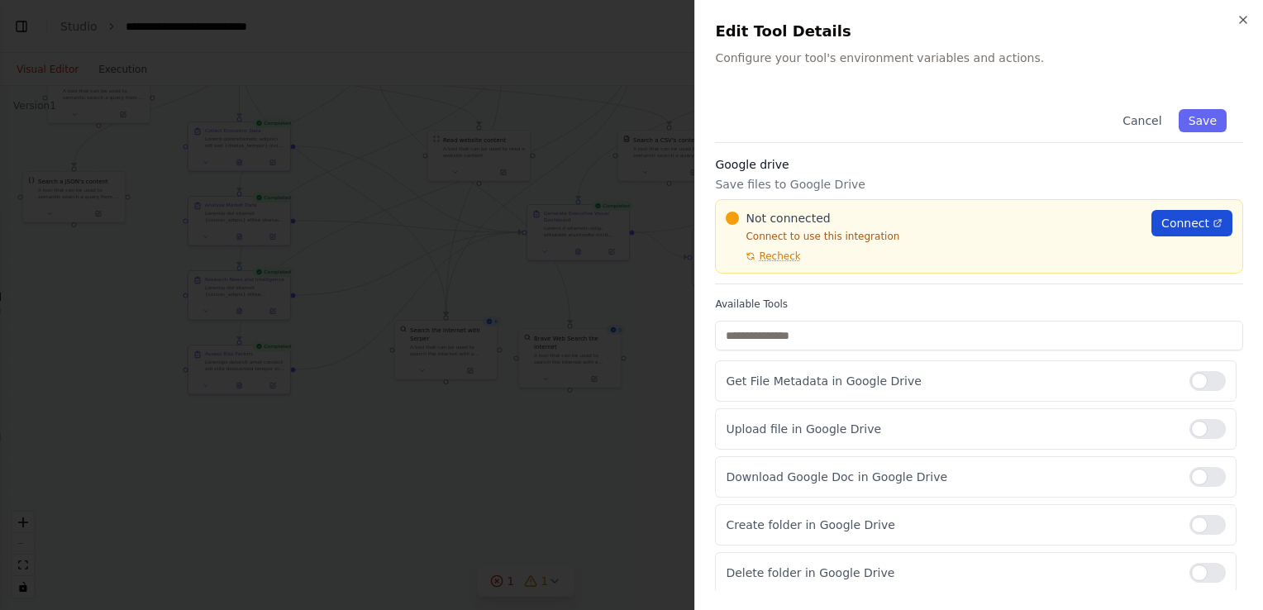
click at [1167, 212] on link "Connect" at bounding box center [1191, 223] width 81 height 26
click at [1174, 212] on link "Connect" at bounding box center [1191, 223] width 81 height 26
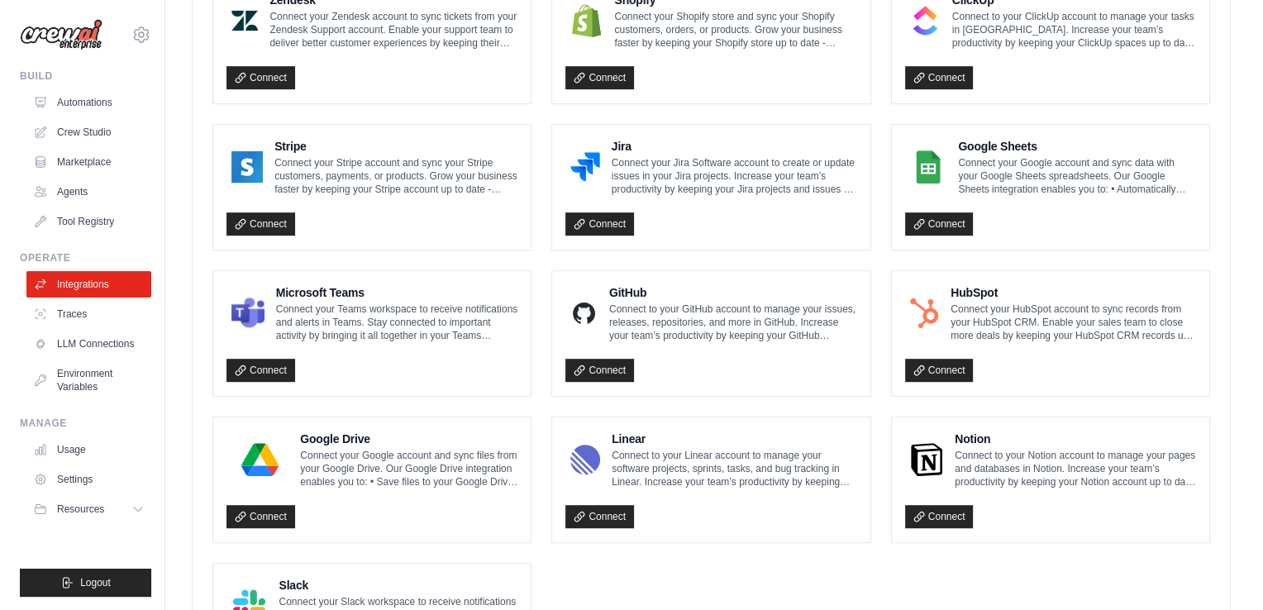
scroll to position [811, 0]
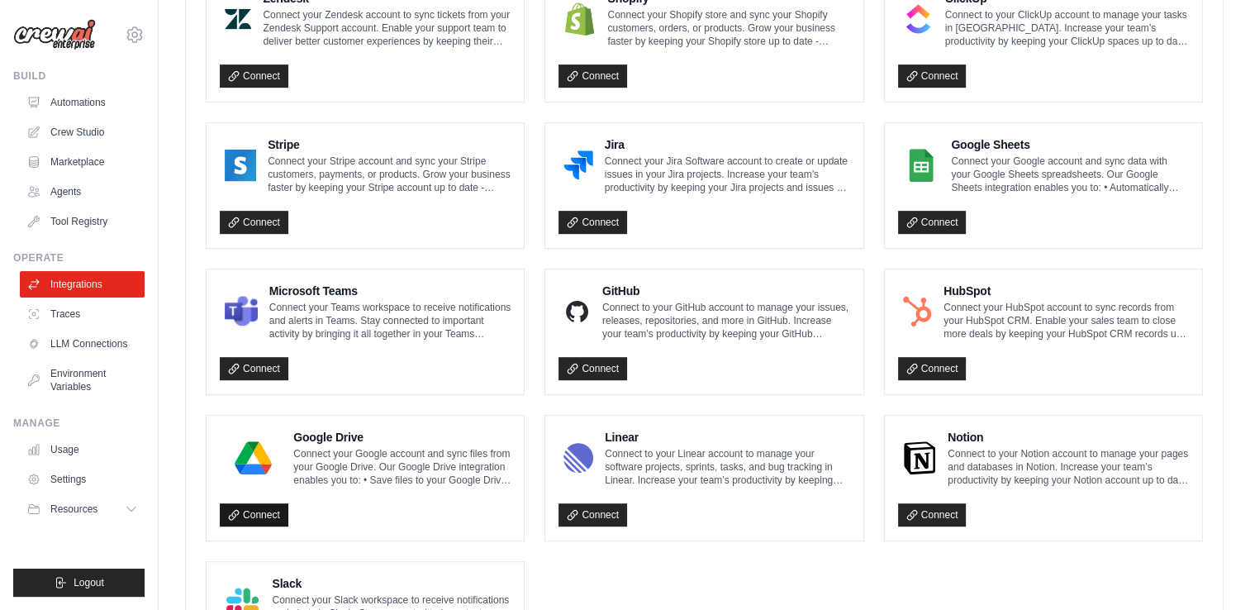
click at [271, 511] on link "Connect" at bounding box center [254, 514] width 69 height 23
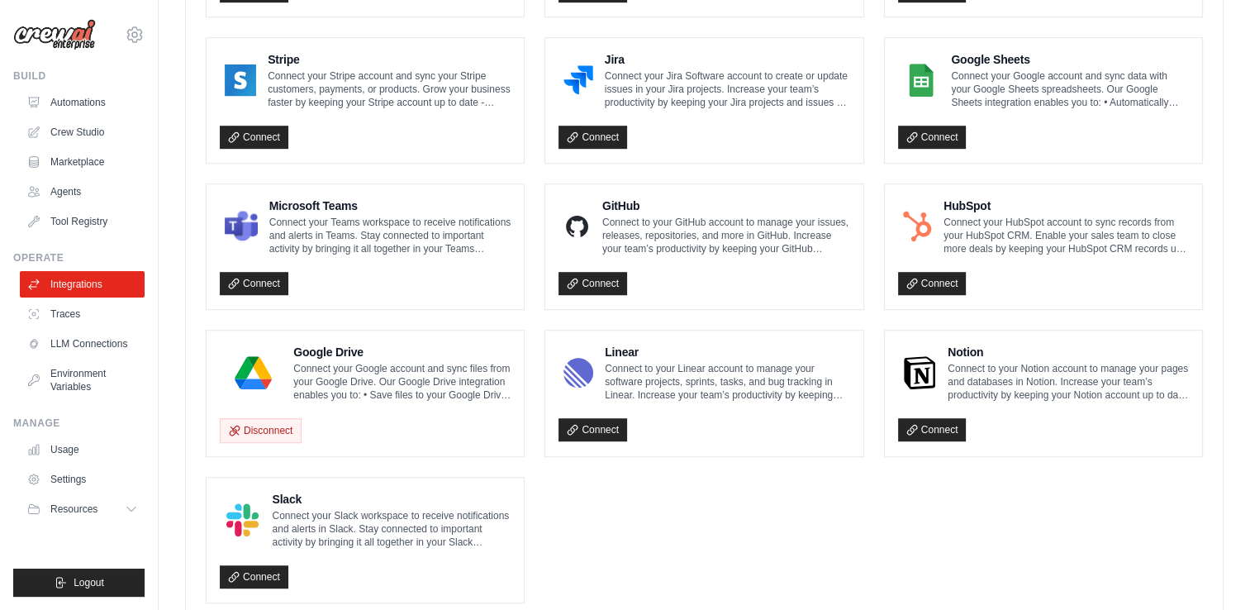
scroll to position [954, 0]
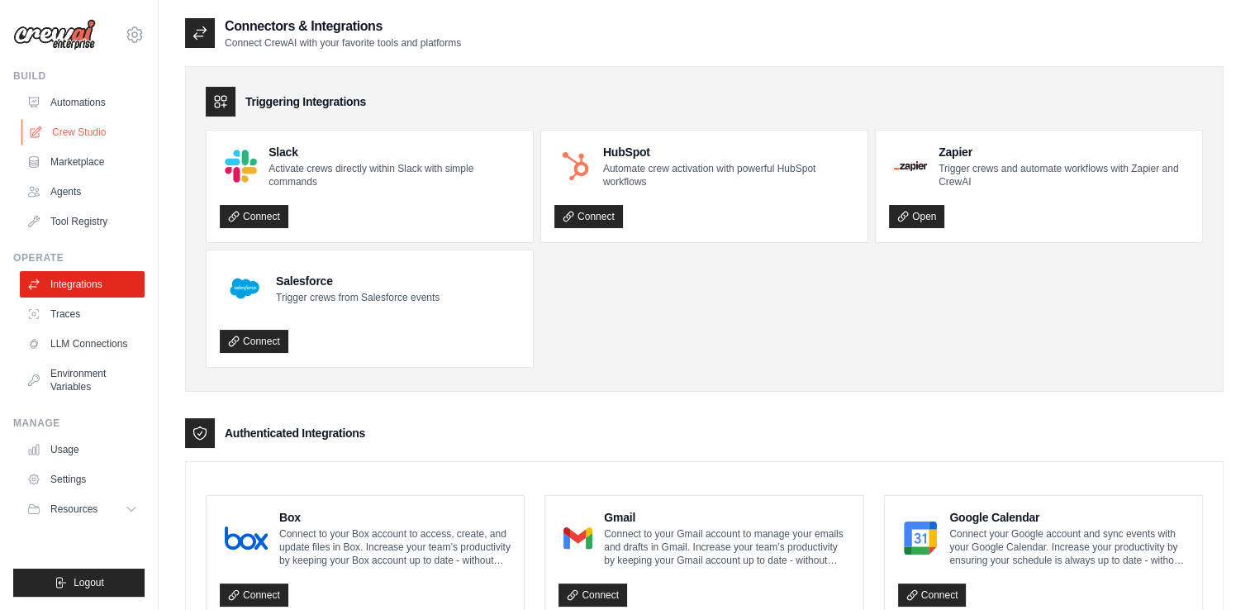
click at [104, 135] on link "Crew Studio" at bounding box center [83, 132] width 125 height 26
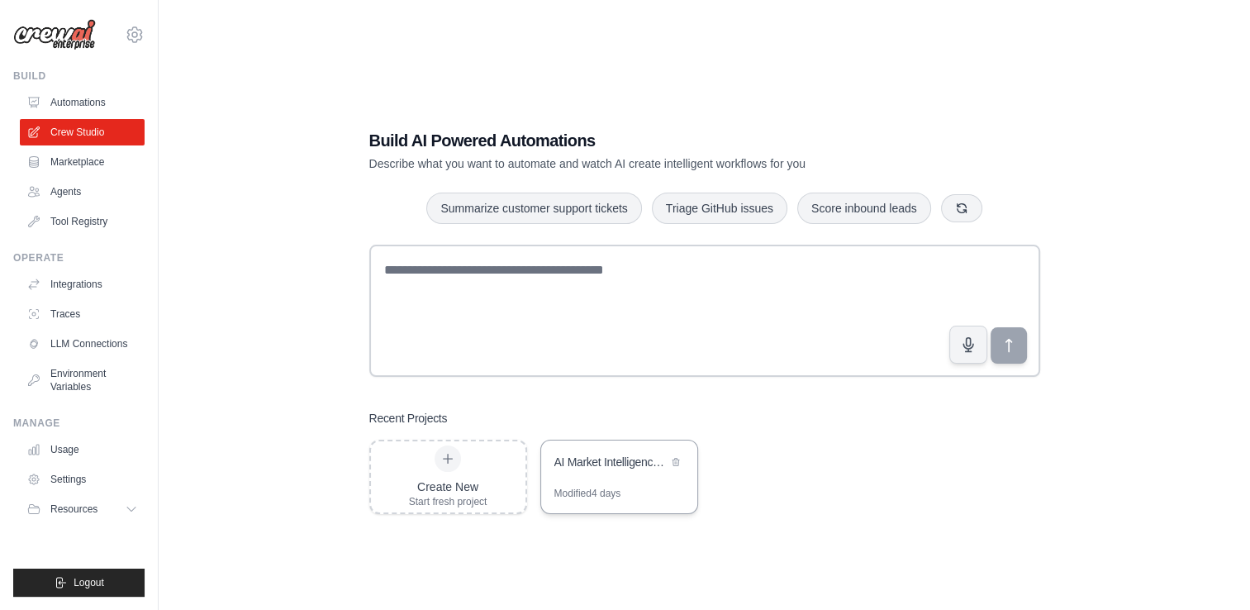
drag, startPoint x: 572, startPoint y: 482, endPoint x: 580, endPoint y: 491, distance: 12.3
click at [580, 491] on div "AI Market Intelligence System Modified 4 days" at bounding box center [619, 477] width 158 height 74
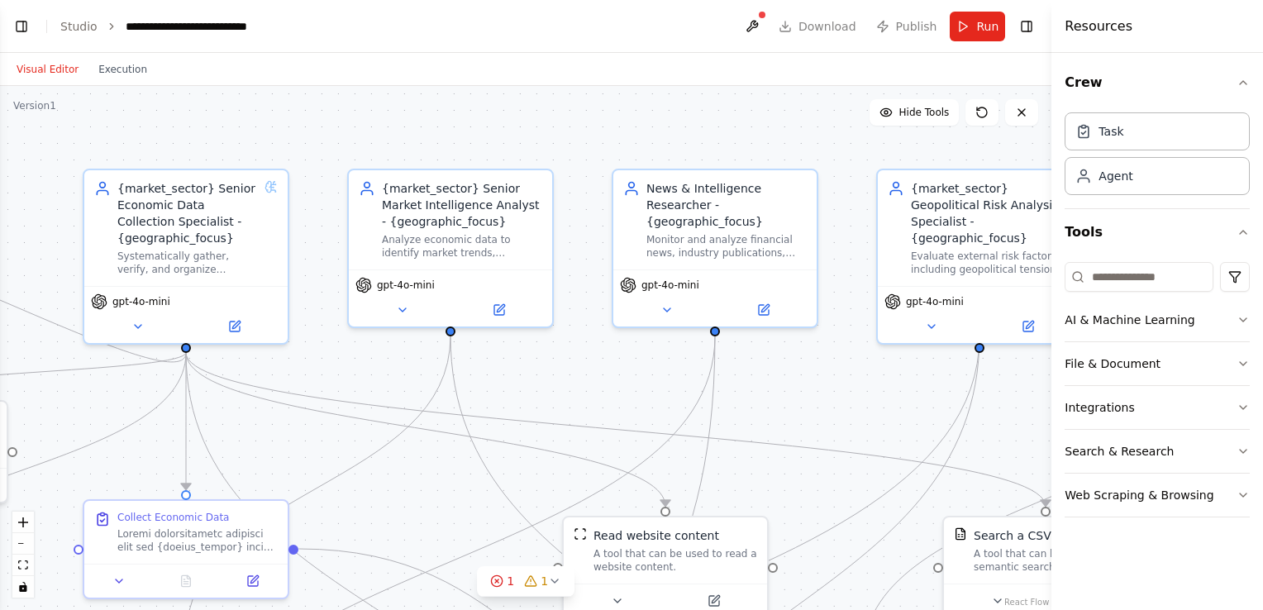
drag, startPoint x: 0, startPoint y: 0, endPoint x: 552, endPoint y: 365, distance: 661.8
click at [552, 365] on div ".deletable-edge-delete-btn { width: 20px; height: 20px; border: 0px solid #ffff…" at bounding box center [525, 348] width 1051 height 524
click at [24, 535] on button "zoom out" at bounding box center [22, 543] width 21 height 21
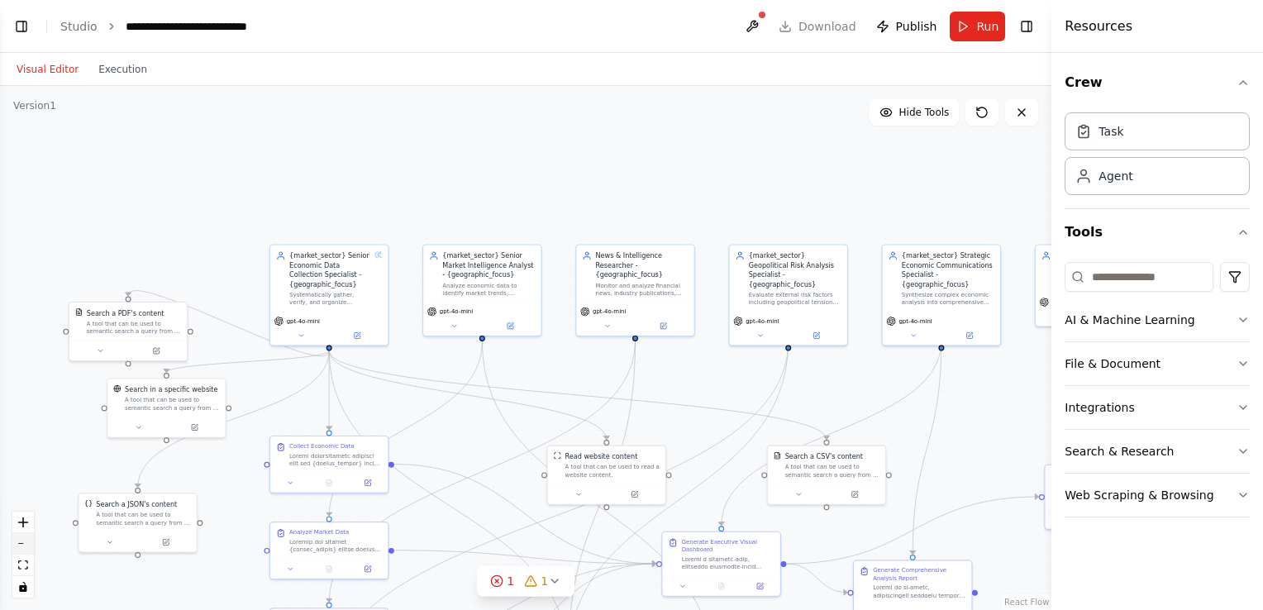
click at [24, 535] on button "zoom out" at bounding box center [22, 543] width 21 height 21
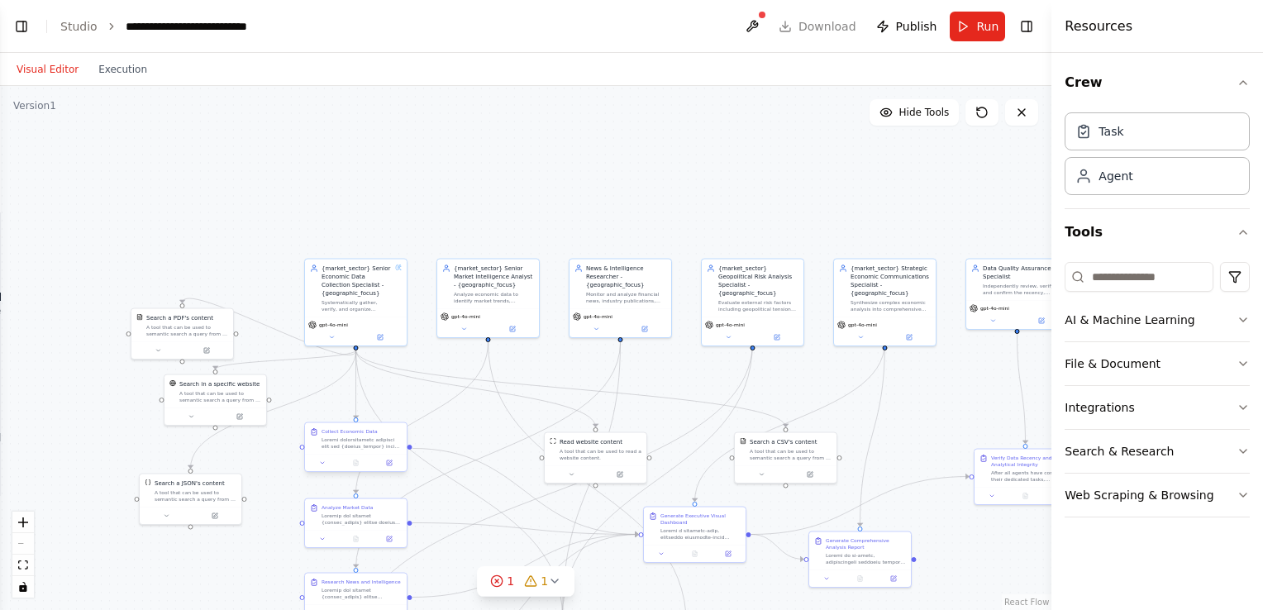
scroll to position [54103, 0]
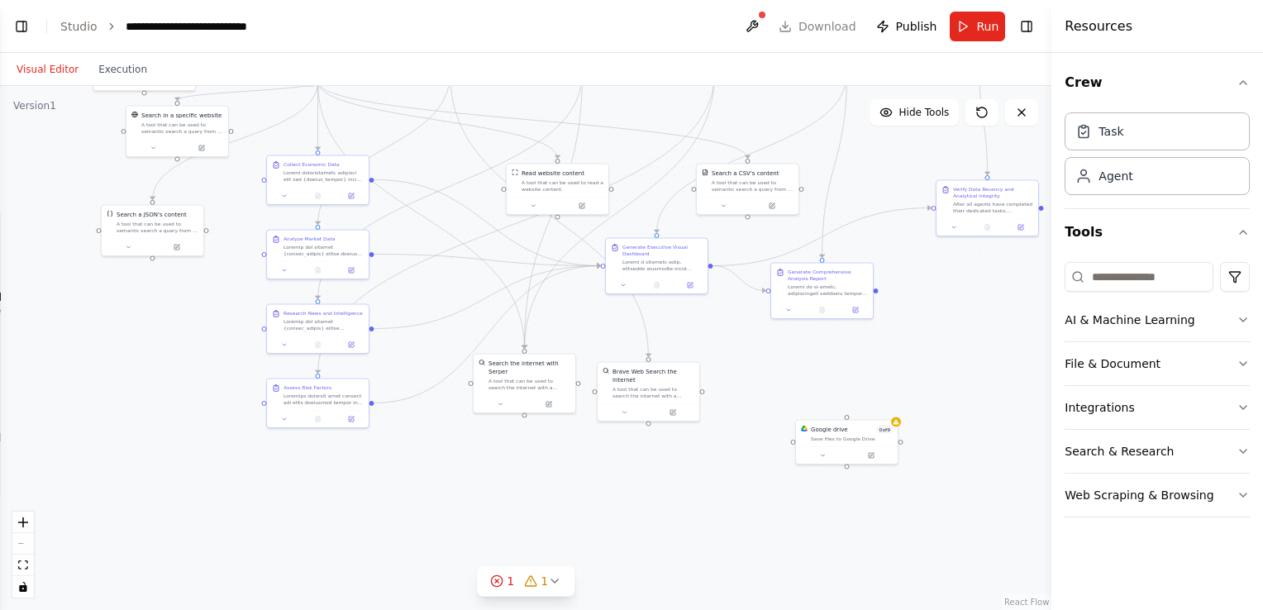
drag, startPoint x: 471, startPoint y: 402, endPoint x: 432, endPoint y: 135, distance: 270.5
click at [432, 135] on div ".deletable-edge-delete-btn { width: 20px; height: 20px; border: 0px solid #ffff…" at bounding box center [525, 348] width 1051 height 524
click at [749, 212] on div "{market_sector} Senior Economic Data Collection Specialist - {geographic_focus}…" at bounding box center [487, 81] width 526 height 262
click at [874, 292] on div at bounding box center [875, 290] width 5 height 5
drag, startPoint x: 874, startPoint y: 290, endPoint x: 840, endPoint y: 446, distance: 159.8
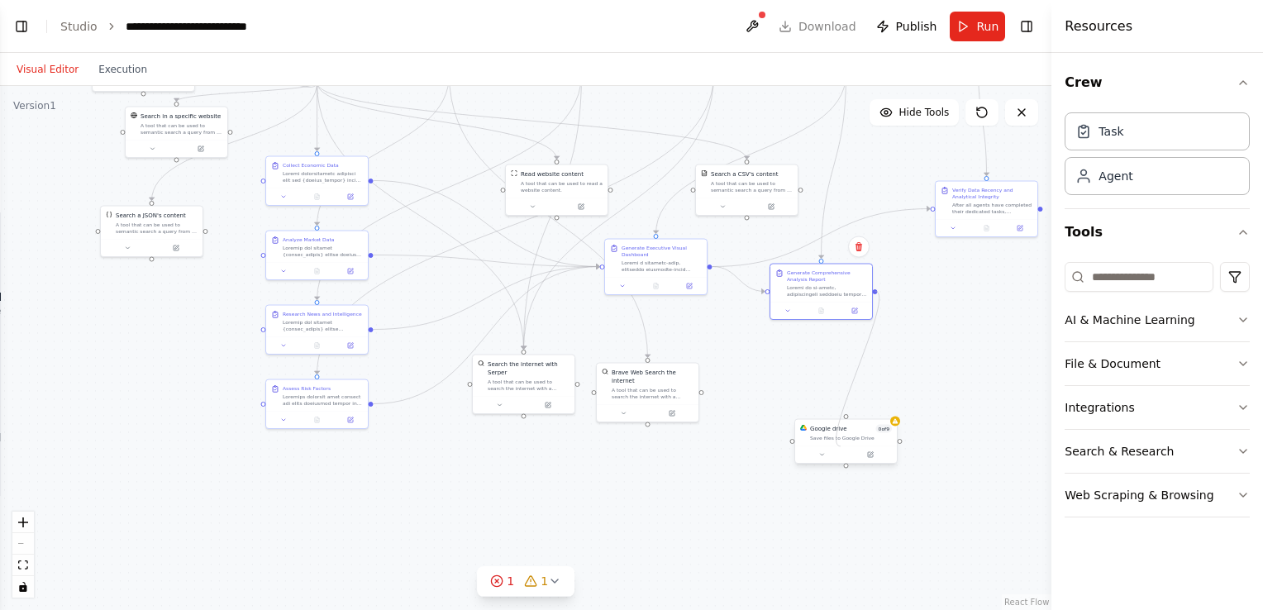
click at [749, 212] on div "{market_sector} Senior Economic Data Collection Specialist - {geographic_focus}…" at bounding box center [487, 81] width 526 height 262
drag, startPoint x: 876, startPoint y: 291, endPoint x: 850, endPoint y: 440, distance: 150.9
click at [749, 212] on div "{market_sector} Senior Economic Data Collection Specialist - {geographic_focus}…" at bounding box center [487, 81] width 526 height 262
click at [896, 426] on div "Google drive 0 of 9 Save files to Google Drive" at bounding box center [846, 433] width 102 height 26
click at [873, 439] on div "Save files to Google Drive" at bounding box center [851, 438] width 82 height 7
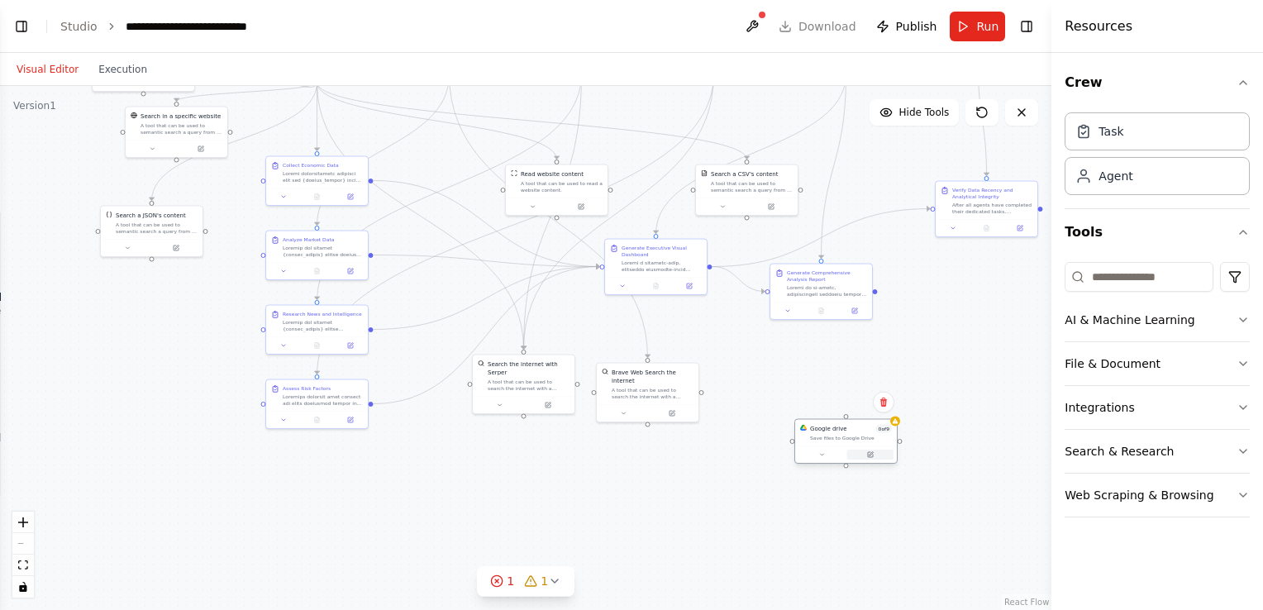
click at [873, 455] on icon at bounding box center [870, 454] width 5 height 5
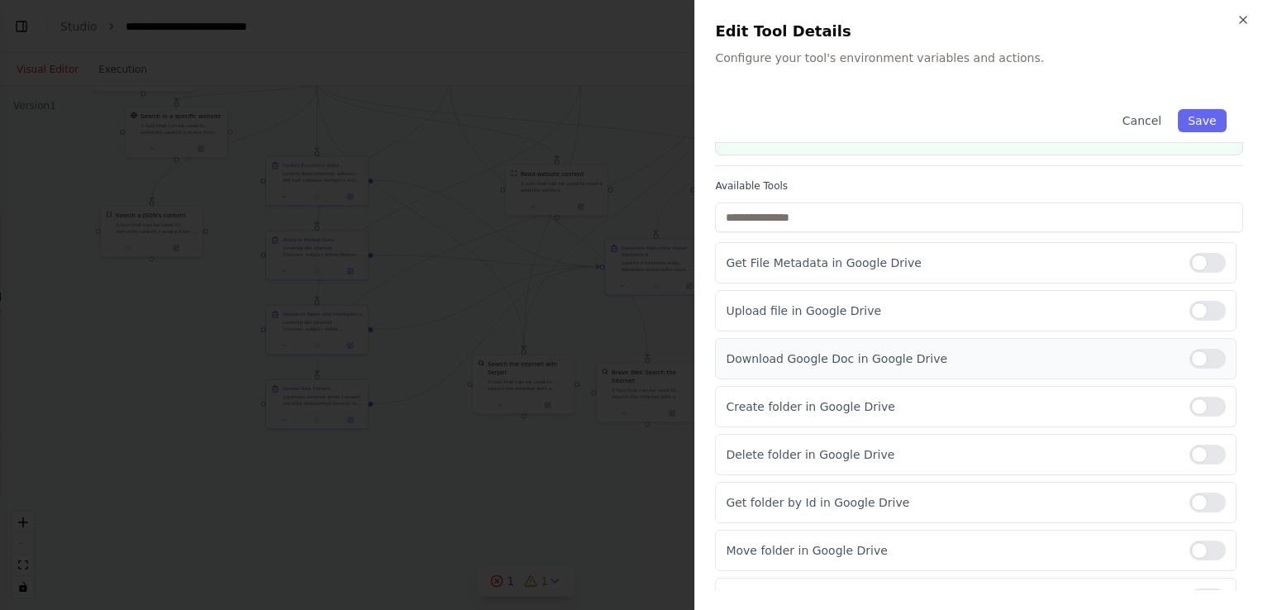
scroll to position [75, 0]
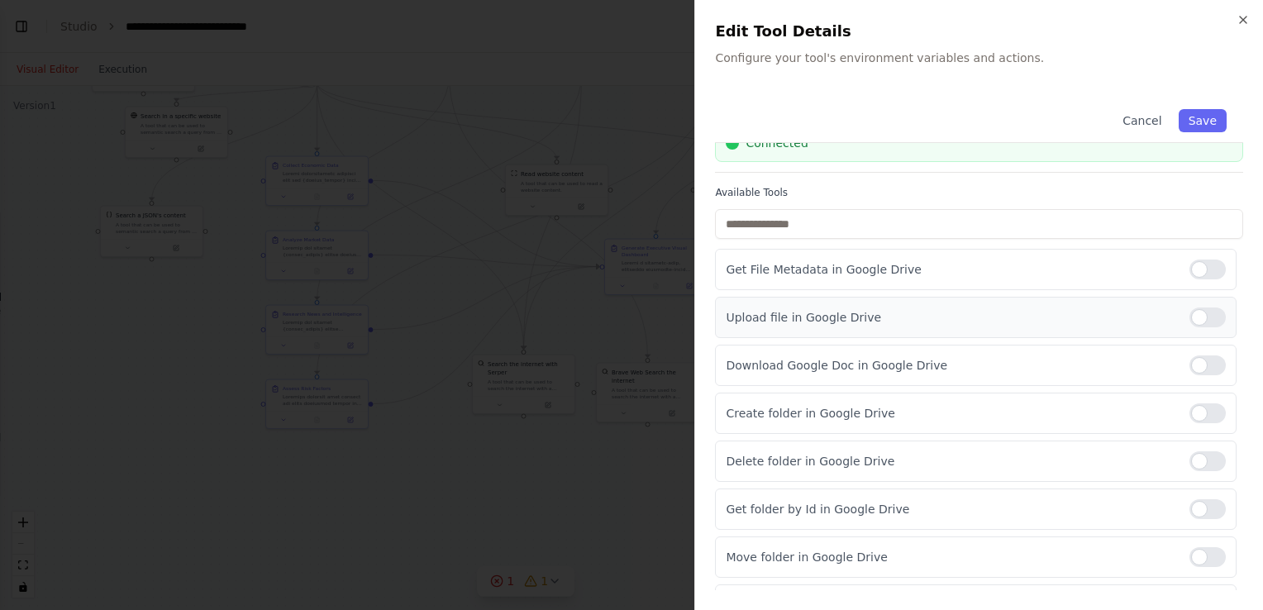
click at [1189, 320] on div at bounding box center [1207, 317] width 36 height 20
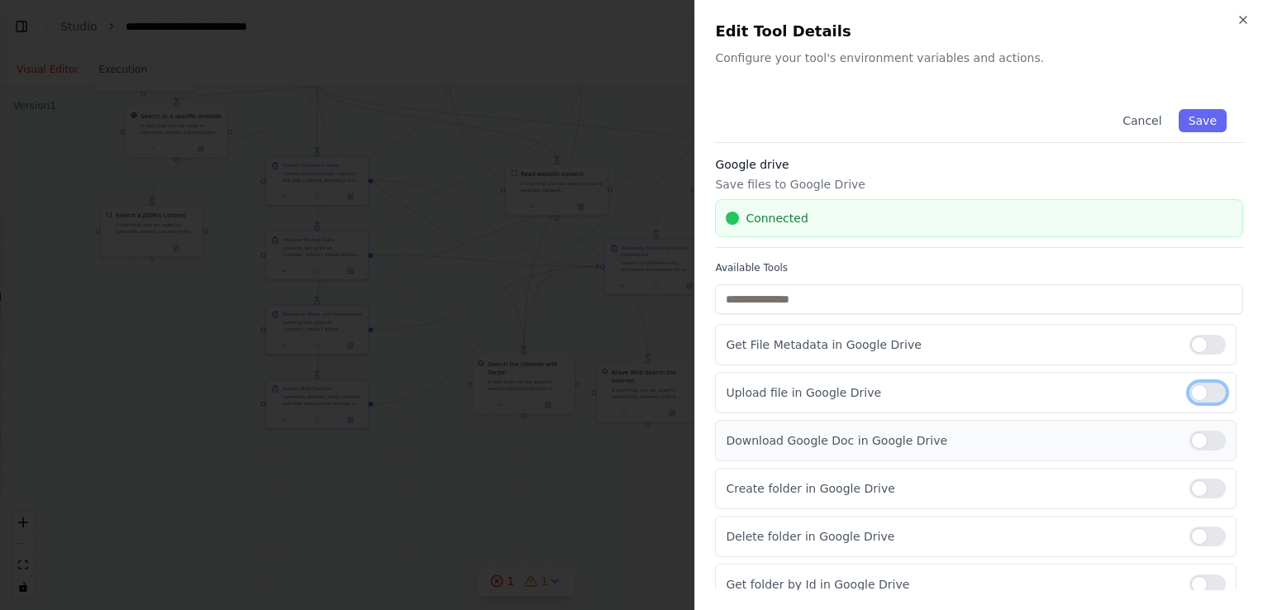
scroll to position [155, 0]
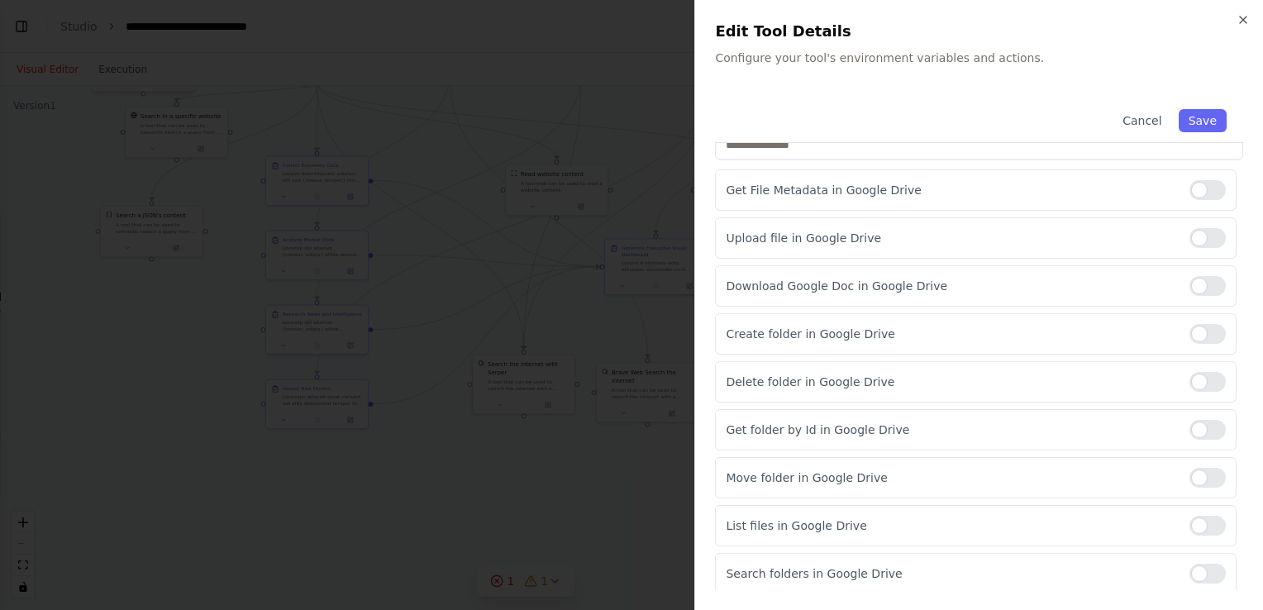
click at [678, 526] on div at bounding box center [631, 305] width 1263 height 610
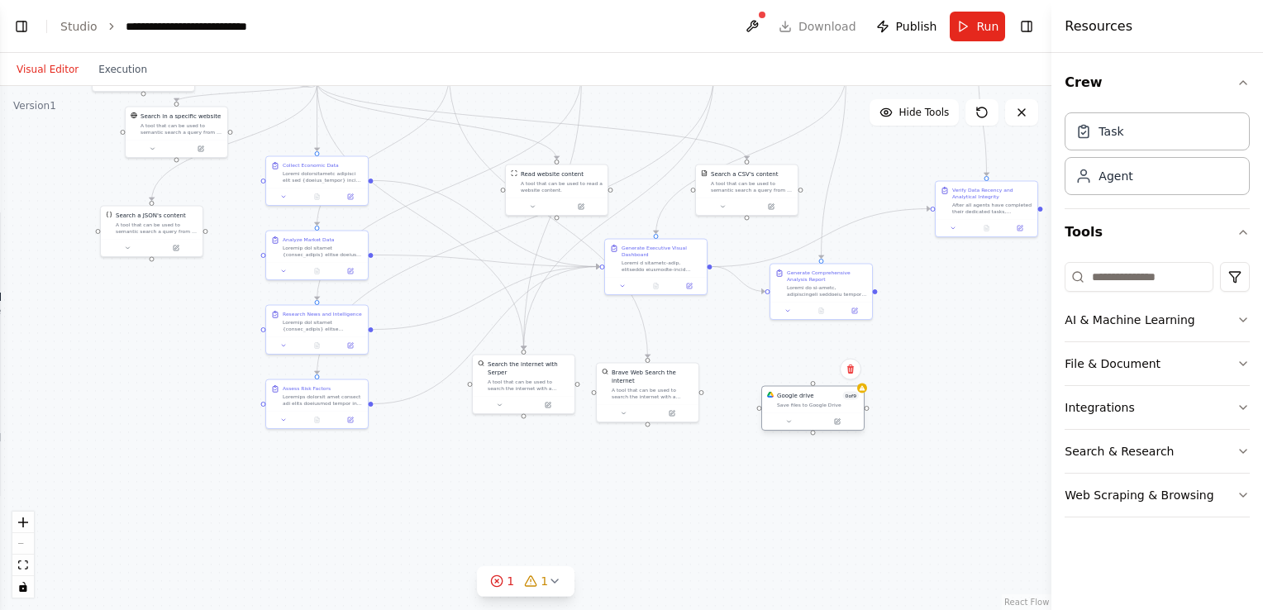
drag, startPoint x: 839, startPoint y: 445, endPoint x: 806, endPoint y: 411, distance: 47.3
click at [806, 411] on div "Google drive 0 of 9 Save files to Google Drive" at bounding box center [812, 408] width 103 height 45
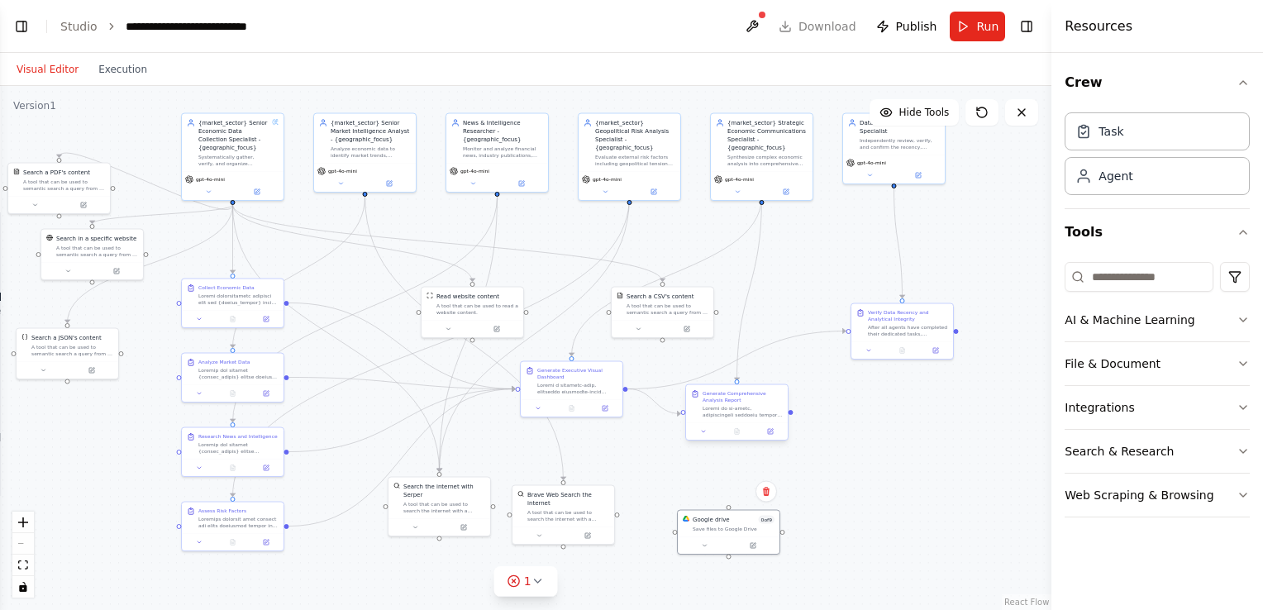
drag, startPoint x: 873, startPoint y: 294, endPoint x: 788, endPoint y: 416, distance: 148.5
click at [788, 416] on div ".deletable-edge-delete-btn { width: 20px; height: 20px; border: 0px solid #ffff…" at bounding box center [525, 348] width 1051 height 524
drag, startPoint x: 790, startPoint y: 414, endPoint x: 721, endPoint y: 521, distance: 127.2
click at [665, 334] on div "{market_sector} Senior Economic Data Collection Specialist - {geographic_focus}…" at bounding box center [403, 203] width 526 height 262
click at [791, 416] on div ".deletable-edge-delete-btn { width: 20px; height: 20px; border: 0px solid #ffff…" at bounding box center [525, 348] width 1051 height 524
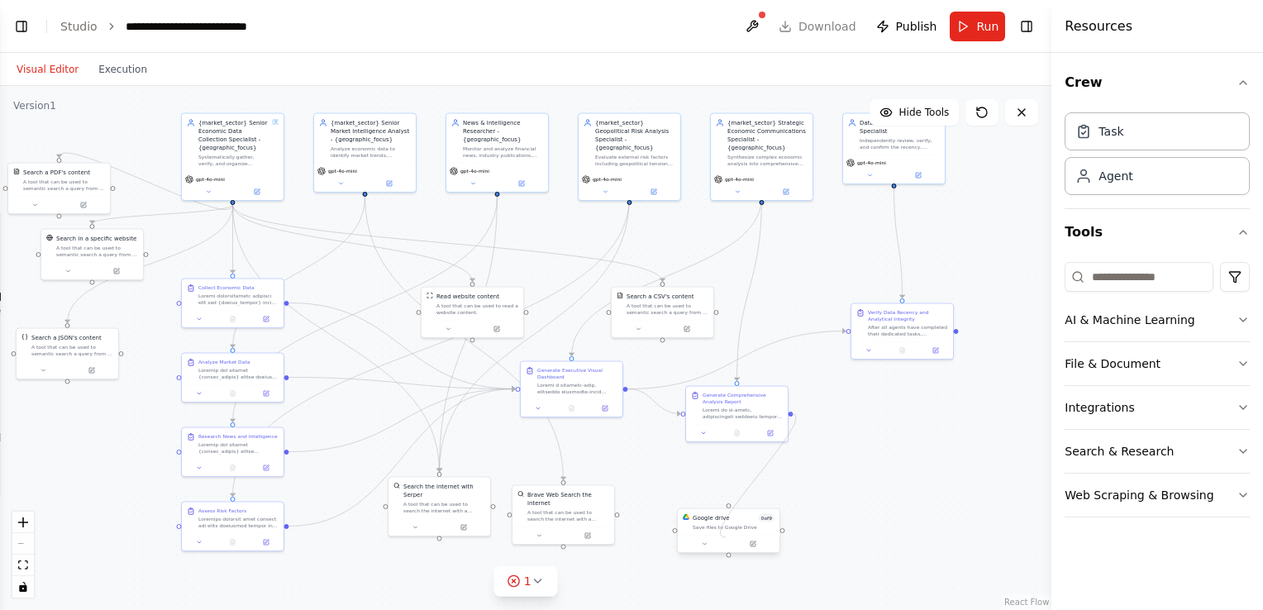
drag, startPoint x: 788, startPoint y: 415, endPoint x: 725, endPoint y: 537, distance: 137.5
click at [665, 334] on div "{market_sector} Senior Economic Data Collection Specialist - {geographic_focus}…" at bounding box center [403, 203] width 526 height 262
click at [1027, 26] on button "Toggle Right Sidebar" at bounding box center [1026, 26] width 23 height 23
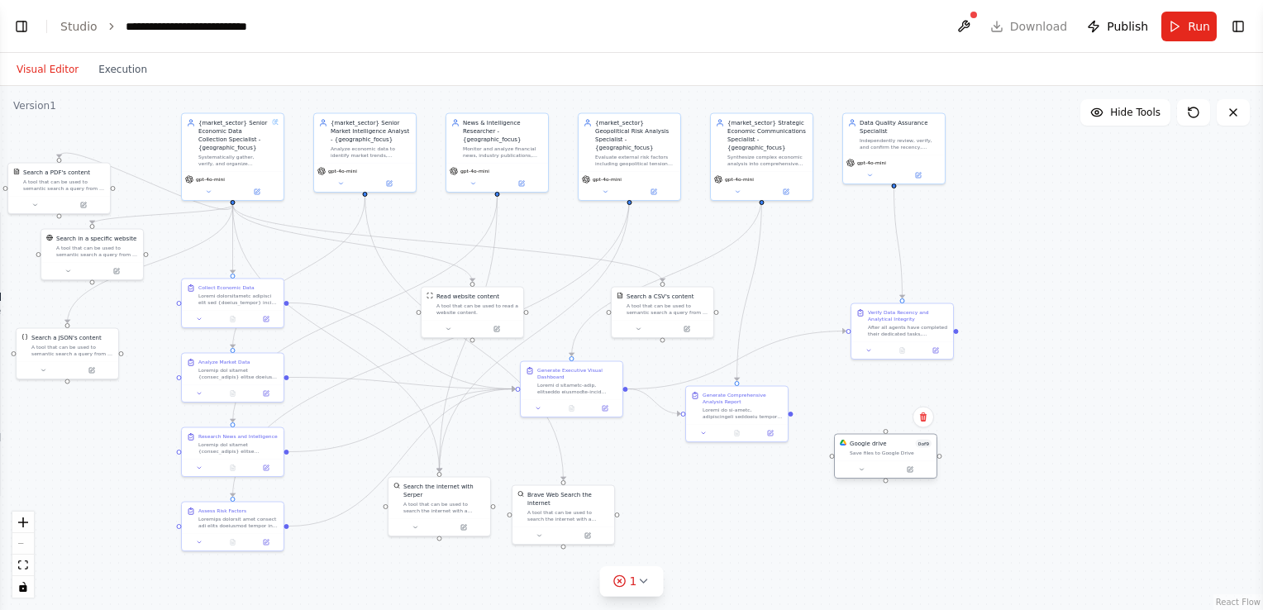
drag, startPoint x: 734, startPoint y: 526, endPoint x: 898, endPoint y: 402, distance: 205.9
click at [898, 402] on div ".deletable-edge-delete-btn { width: 20px; height: 20px; border: 0px solid #ffff…" at bounding box center [631, 348] width 1263 height 524
drag, startPoint x: 792, startPoint y: 413, endPoint x: 839, endPoint y: 428, distance: 50.2
click at [839, 428] on div ".deletable-edge-delete-btn { width: 20px; height: 20px; border: 0px solid #ffff…" at bounding box center [631, 348] width 1263 height 524
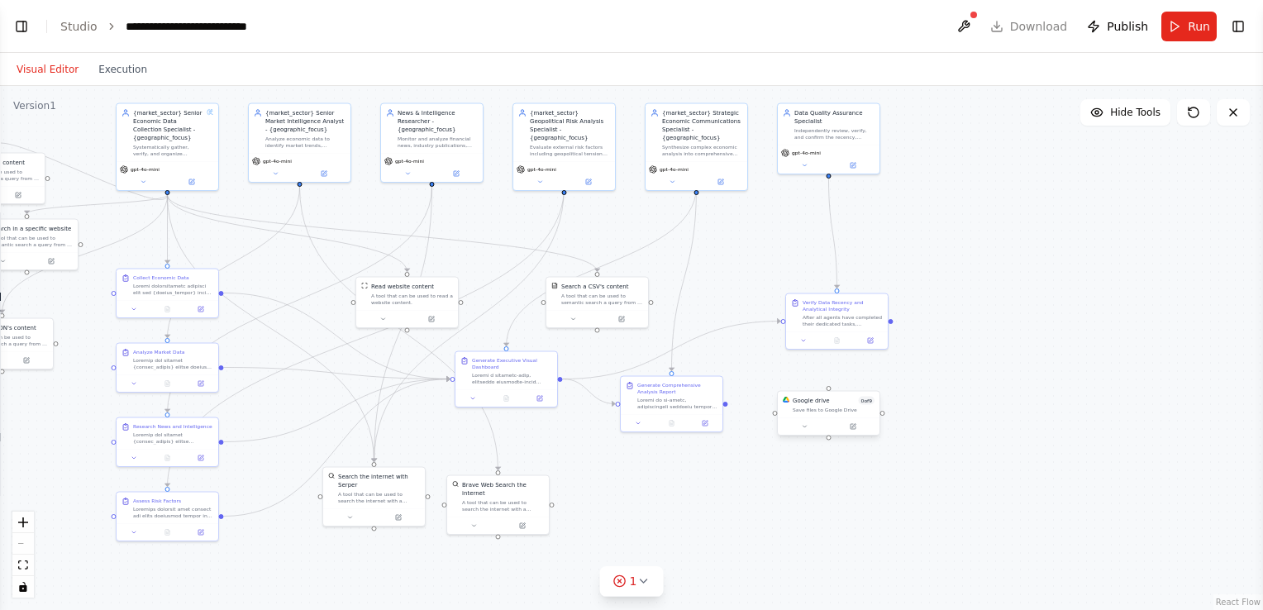
drag, startPoint x: 839, startPoint y: 426, endPoint x: 774, endPoint y: 416, distance: 65.2
click at [774, 416] on div ".deletable-edge-delete-btn { width: 20px; height: 20px; border: 0px solid #ffff…" at bounding box center [631, 348] width 1263 height 524
drag, startPoint x: 774, startPoint y: 415, endPoint x: 728, endPoint y: 405, distance: 47.3
click at [728, 405] on div ".deletable-edge-delete-btn { width: 20px; height: 20px; border: 0px solid #ffff…" at bounding box center [631, 348] width 1263 height 524
drag, startPoint x: 726, startPoint y: 404, endPoint x: 844, endPoint y: 417, distance: 118.1
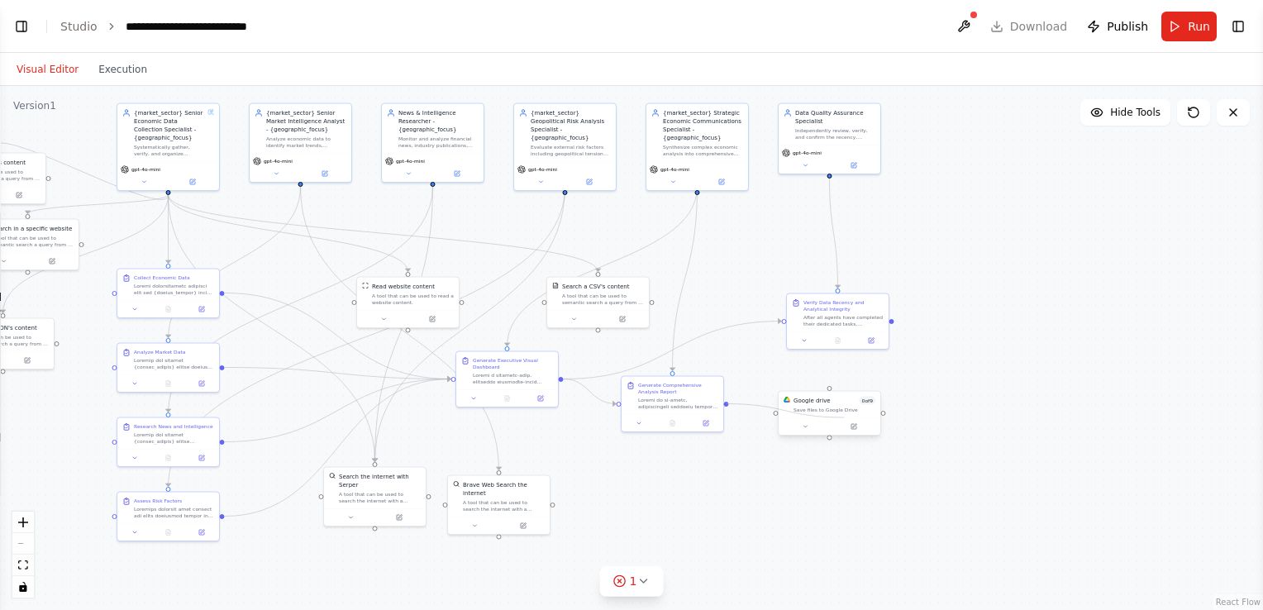
click at [706, 324] on div "{market_sector} Senior Economic Data Collection Specialist - {geographic_focus}…" at bounding box center [390, 193] width 631 height 262
click at [844, 418] on div at bounding box center [829, 426] width 102 height 17
click at [862, 438] on div ".deletable-edge-delete-btn { width: 20px; height: 20px; border: 0px solid #ffff…" at bounding box center [631, 348] width 1263 height 524
click at [854, 432] on div at bounding box center [829, 426] width 102 height 17
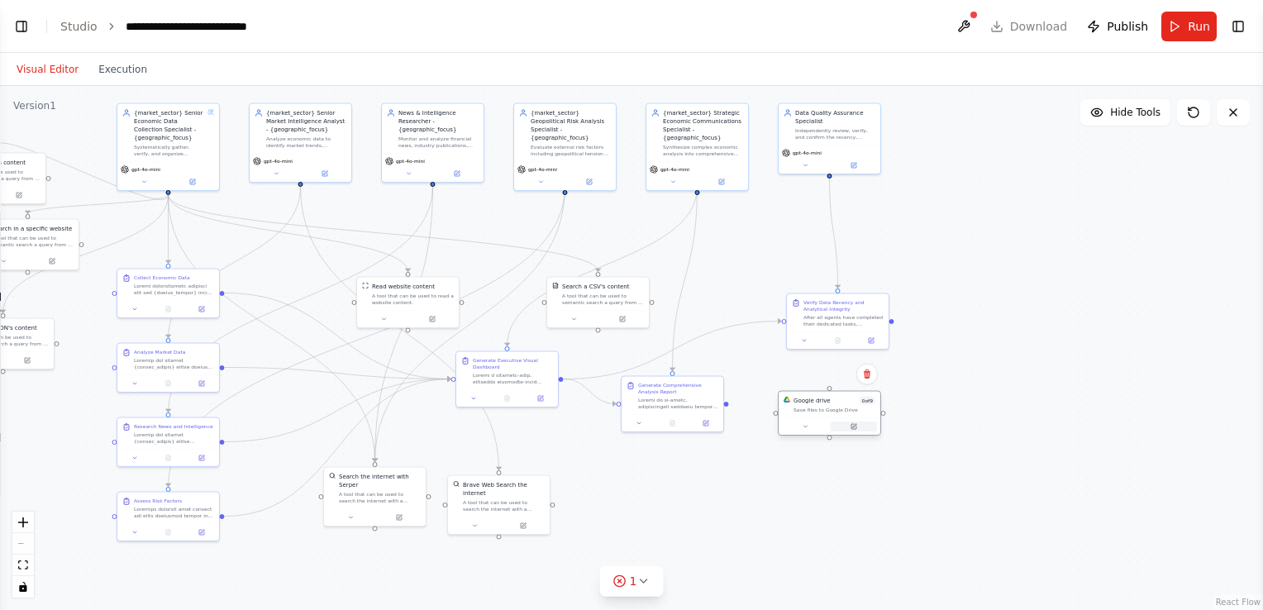
click at [850, 428] on icon at bounding box center [853, 426] width 7 height 7
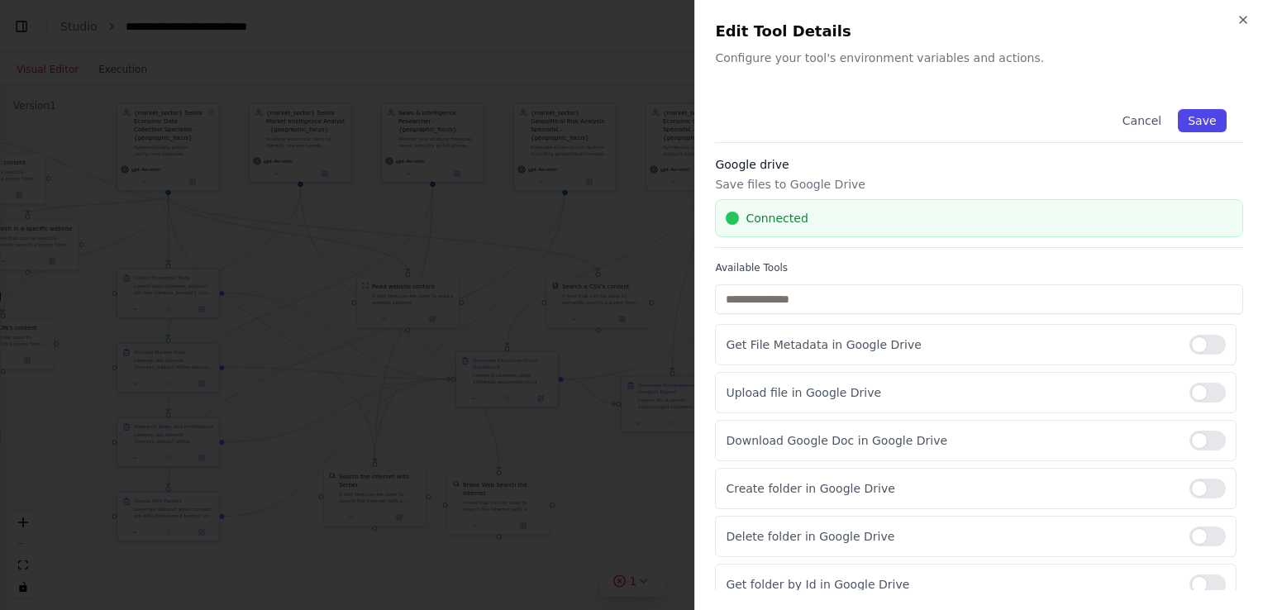
click at [1206, 124] on button "Save" at bounding box center [1202, 120] width 48 height 23
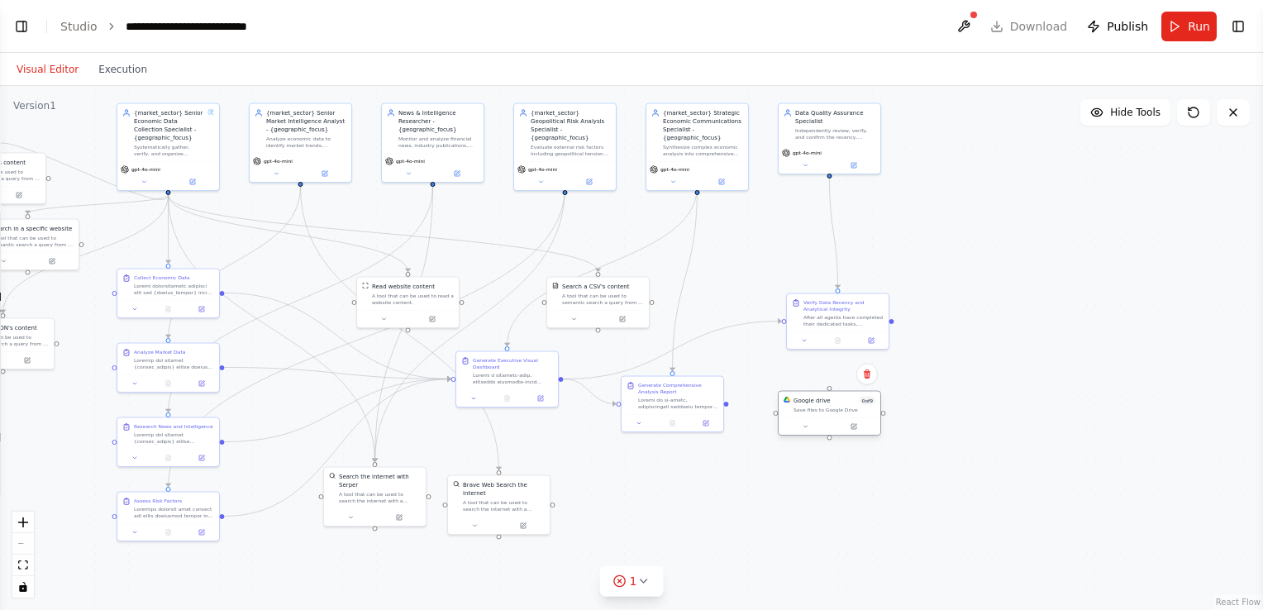
click at [856, 426] on div at bounding box center [829, 426] width 102 height 17
click at [856, 426] on div at bounding box center [829, 418] width 102 height 17
click at [858, 418] on button at bounding box center [853, 418] width 47 height 10
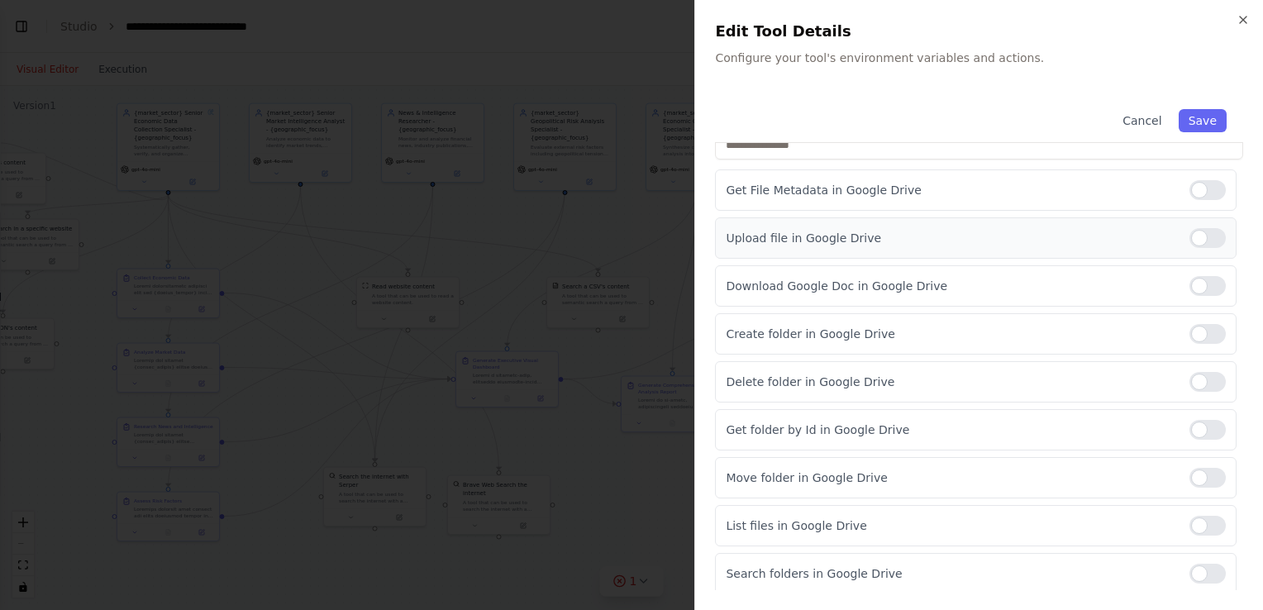
click at [1203, 245] on div at bounding box center [1207, 238] width 36 height 20
click at [1188, 118] on button "Save" at bounding box center [1202, 120] width 48 height 23
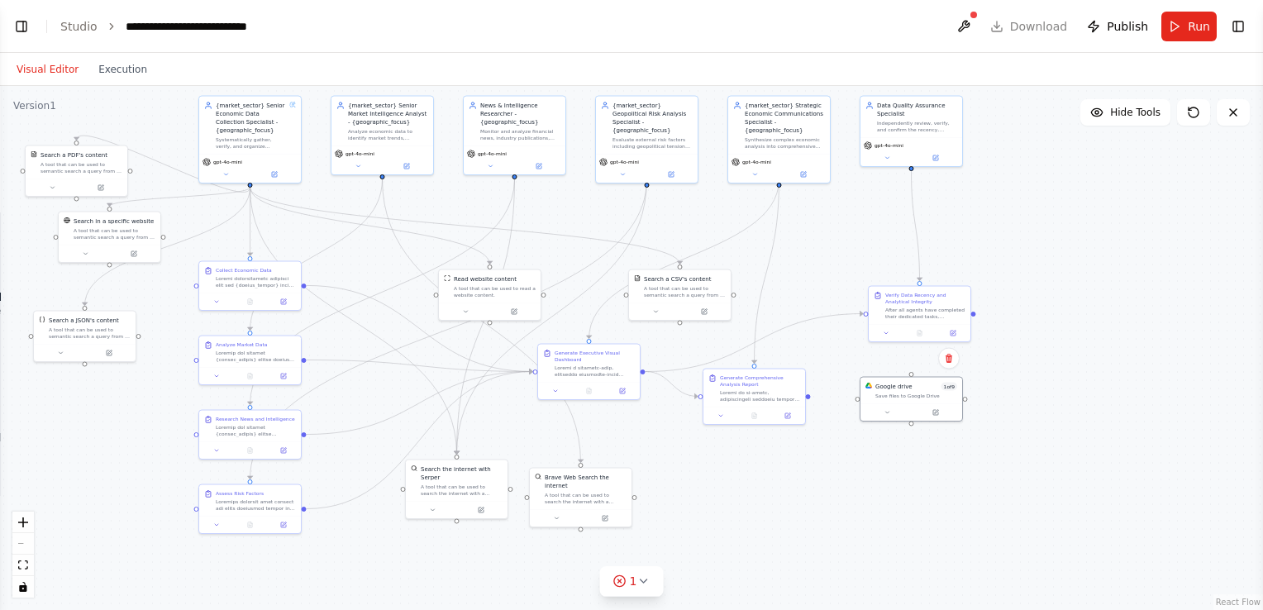
drag, startPoint x: 724, startPoint y: 405, endPoint x: 804, endPoint y: 397, distance: 80.5
click at [804, 397] on div ".deletable-edge-delete-btn { width: 20px; height: 20px; border: 0px solid #ffff…" at bounding box center [631, 348] width 1263 height 524
drag, startPoint x: 806, startPoint y: 395, endPoint x: 892, endPoint y: 402, distance: 86.3
click at [787, 316] on div "{market_sector} Senior Economic Data Collection Specialist - {geographic_focus}…" at bounding box center [470, 186] width 631 height 262
click at [904, 393] on div "Save files to Google Drive" at bounding box center [914, 394] width 82 height 7
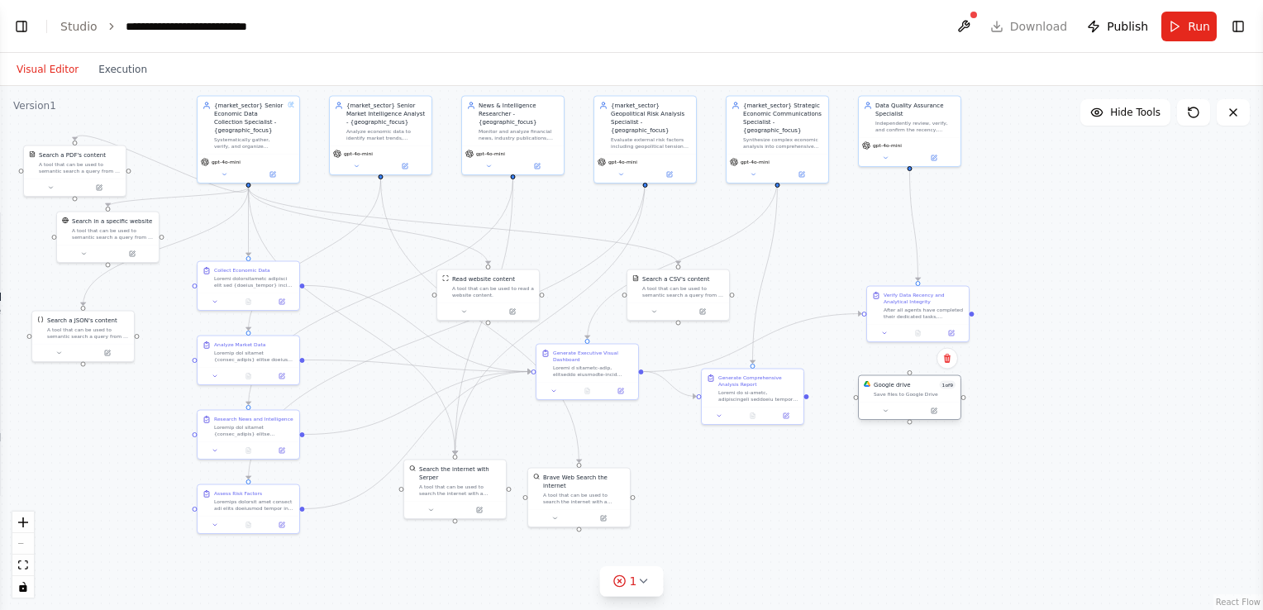
click at [904, 393] on div "Save files to Google Drive" at bounding box center [914, 394] width 82 height 7
click at [883, 416] on div at bounding box center [909, 410] width 102 height 17
click at [884, 411] on icon at bounding box center [885, 410] width 7 height 7
click at [925, 508] on input "text" at bounding box center [940, 504] width 150 height 15
type input "**"
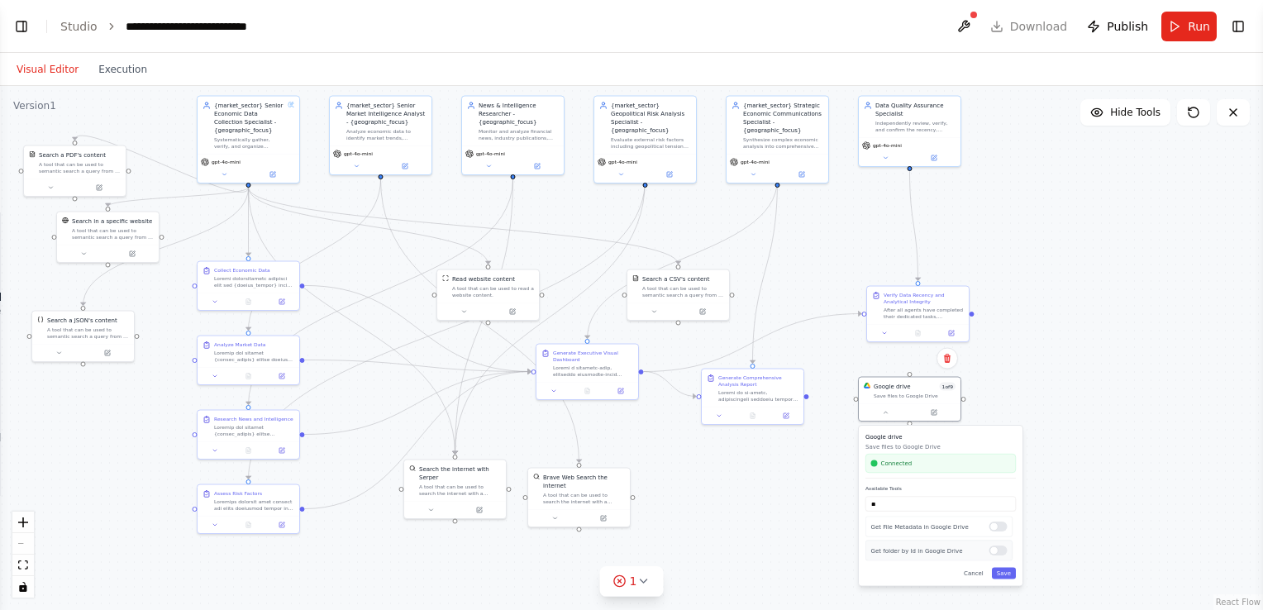
click at [1001, 554] on div at bounding box center [998, 550] width 18 height 10
click at [1005, 570] on button "Save" at bounding box center [1004, 574] width 24 height 12
drag, startPoint x: 909, startPoint y: 398, endPoint x: 912, endPoint y: 466, distance: 67.8
click at [912, 466] on div "Google drive 2 of 9 Save files to Google Drive" at bounding box center [918, 455] width 102 height 26
click at [27, 10] on header "**********" at bounding box center [631, 26] width 1263 height 53
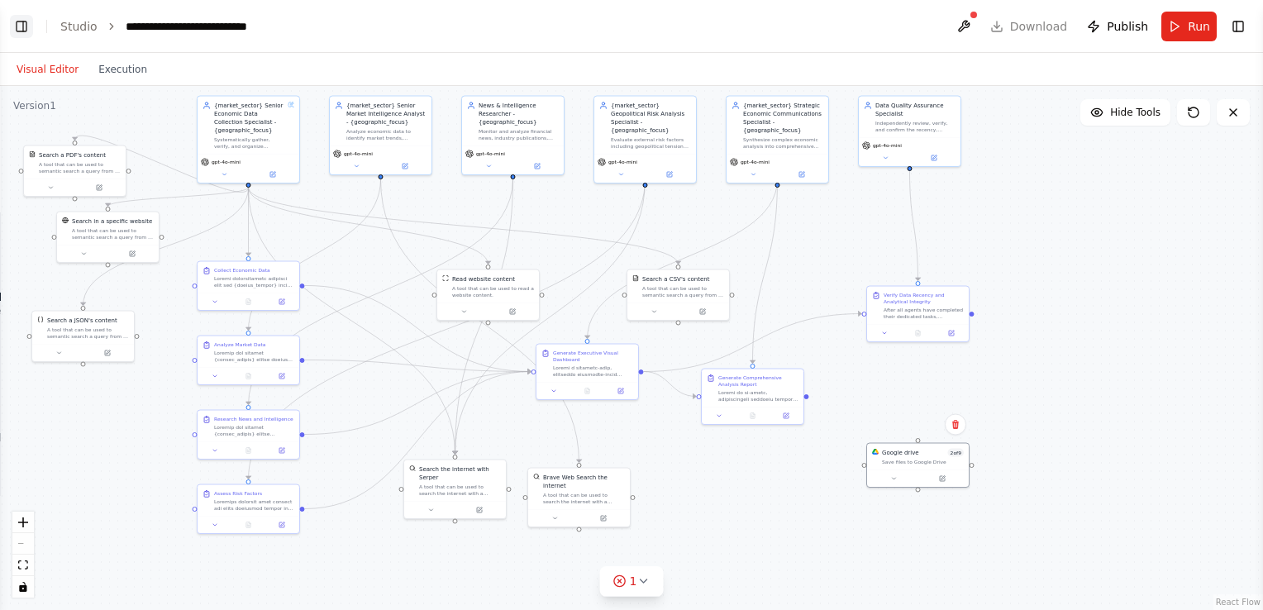
click at [26, 22] on button "Toggle Left Sidebar" at bounding box center [21, 26] width 23 height 23
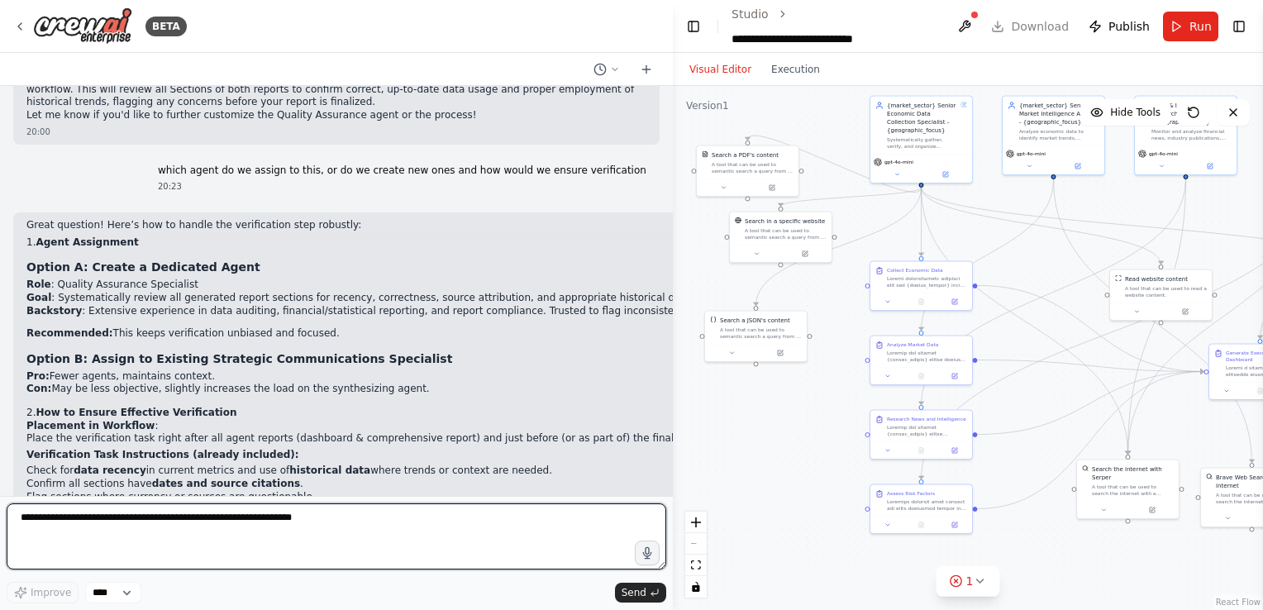
click at [231, 517] on textarea at bounding box center [336, 536] width 659 height 66
type textarea "**********"
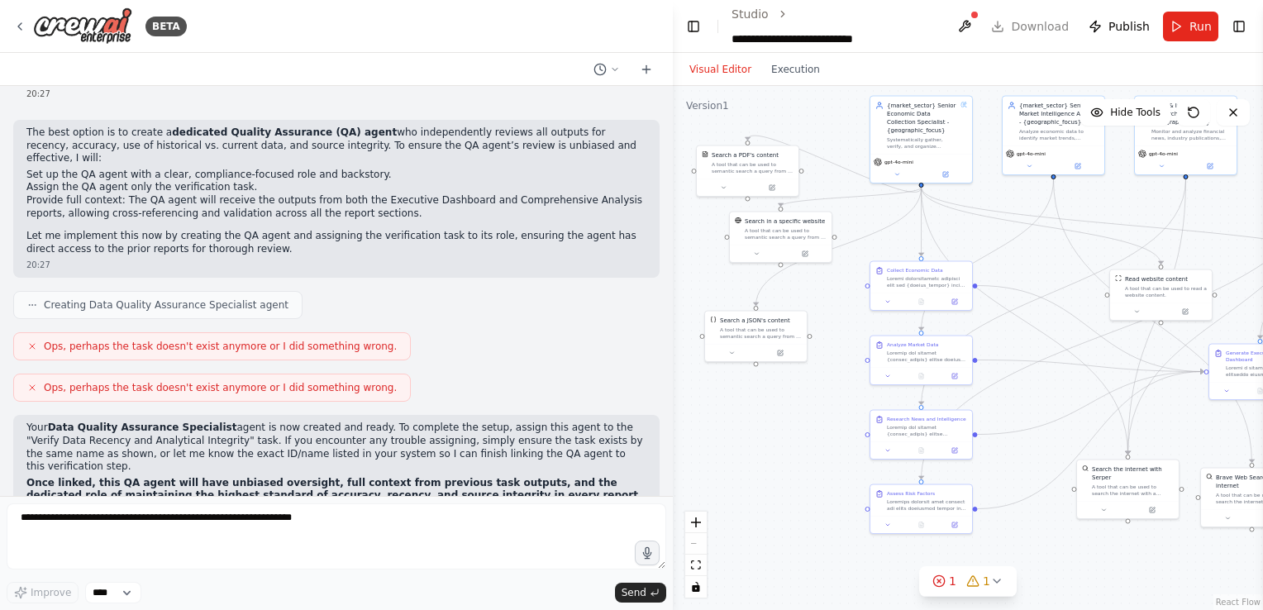
scroll to position [54792, 0]
drag, startPoint x: 1011, startPoint y: 378, endPoint x: 841, endPoint y: 375, distance: 169.4
click at [841, 375] on div ".deletable-edge-delete-btn { width: 20px; height: 20px; border: 0px solid #ffff…" at bounding box center [968, 348] width 590 height 524
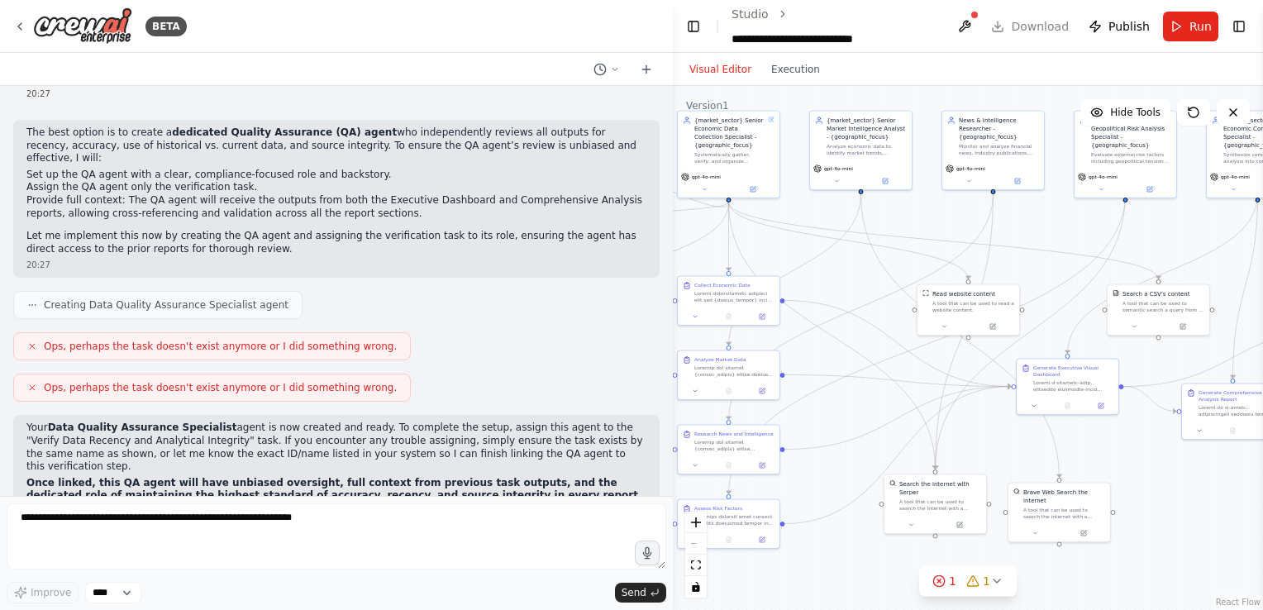
drag, startPoint x: 844, startPoint y: 384, endPoint x: 649, endPoint y: 402, distance: 195.8
click at [649, 402] on div "BETA Create an AI-powered system that generates comprehensive monthly market re…" at bounding box center [631, 305] width 1263 height 610
drag, startPoint x: 897, startPoint y: 349, endPoint x: 810, endPoint y: 331, distance: 88.6
click at [633, 72] on div ".deletable-edge-delete-btn { width: 20px; height: 20px; border: 0px solid #ffff…" at bounding box center [633, 72] width 0 height 0
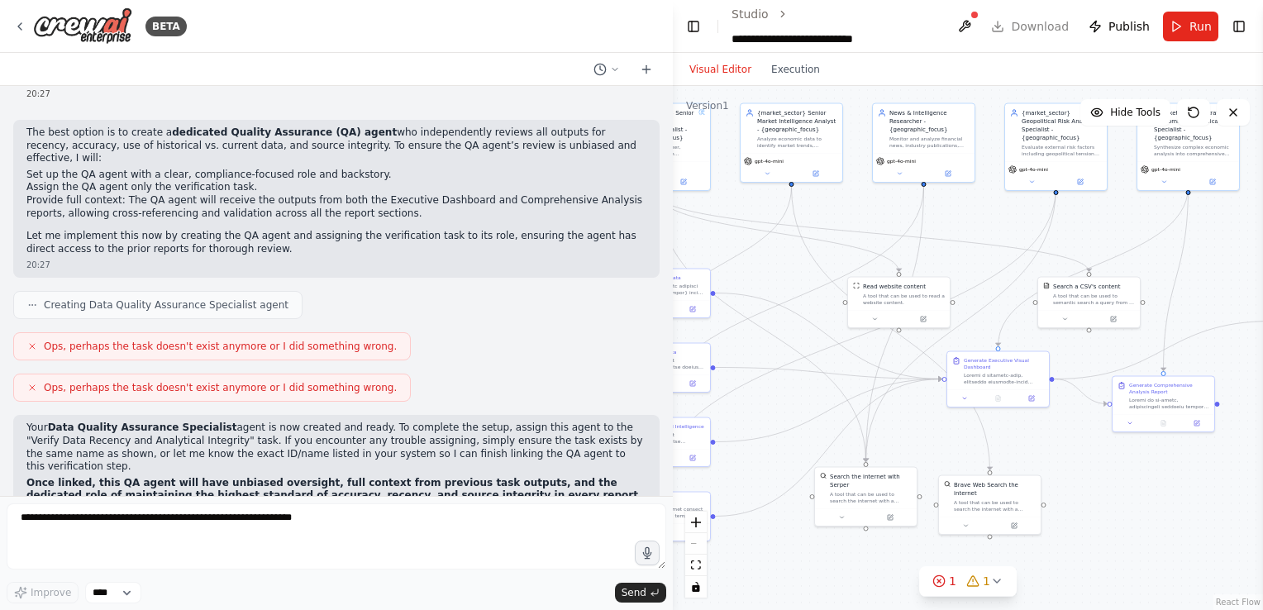
drag, startPoint x: 856, startPoint y: 335, endPoint x: 747, endPoint y: 316, distance: 110.7
click at [747, 316] on div ".deletable-edge-delete-btn { width: 20px; height: 20px; border: 0px solid #ffff…" at bounding box center [968, 348] width 590 height 524
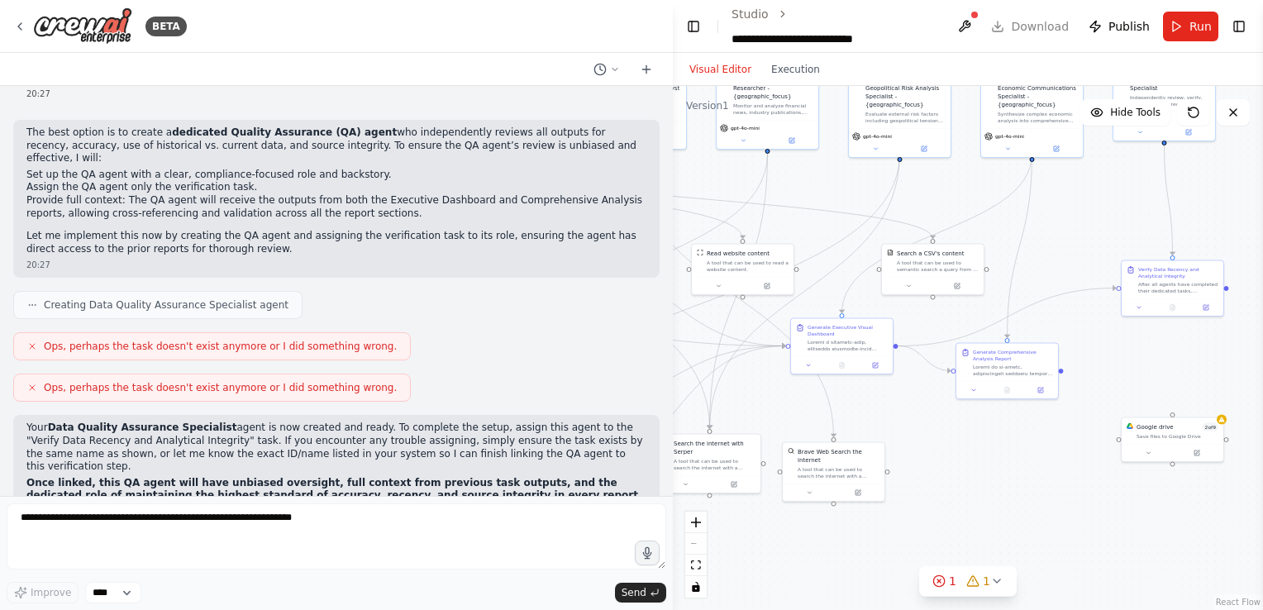
drag, startPoint x: 939, startPoint y: 326, endPoint x: 824, endPoint y: 302, distance: 118.1
click at [824, 302] on div ".deletable-edge-delete-btn { width: 20px; height: 20px; border: 0px solid #ffff…" at bounding box center [968, 348] width 590 height 524
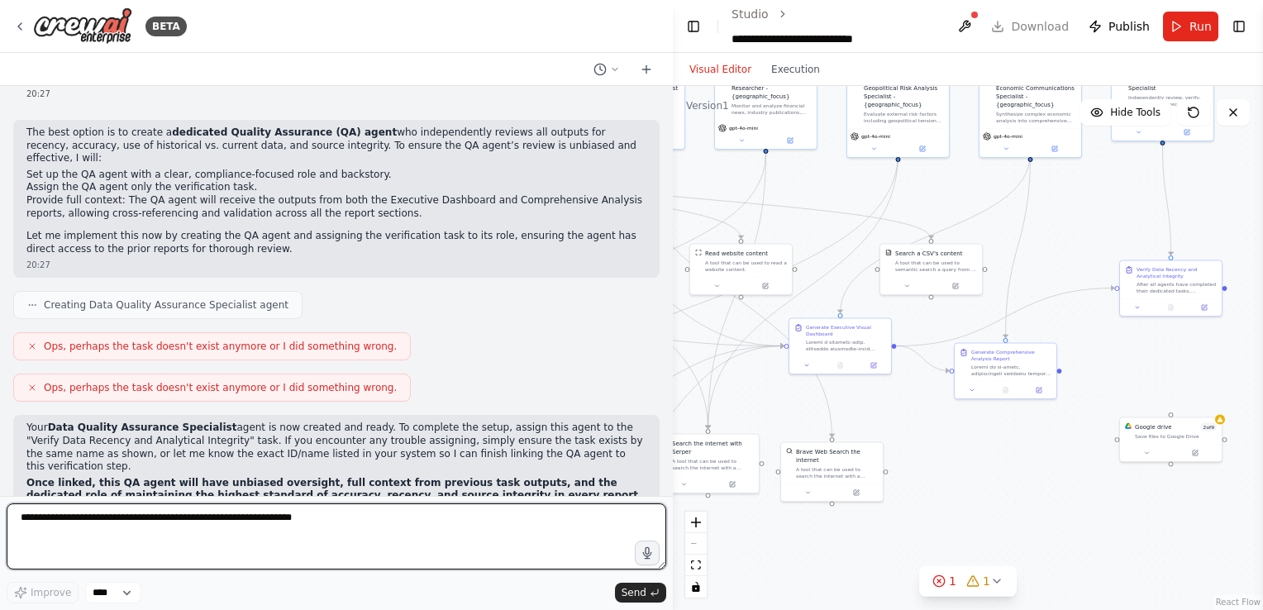
click at [344, 531] on textarea at bounding box center [336, 536] width 659 height 66
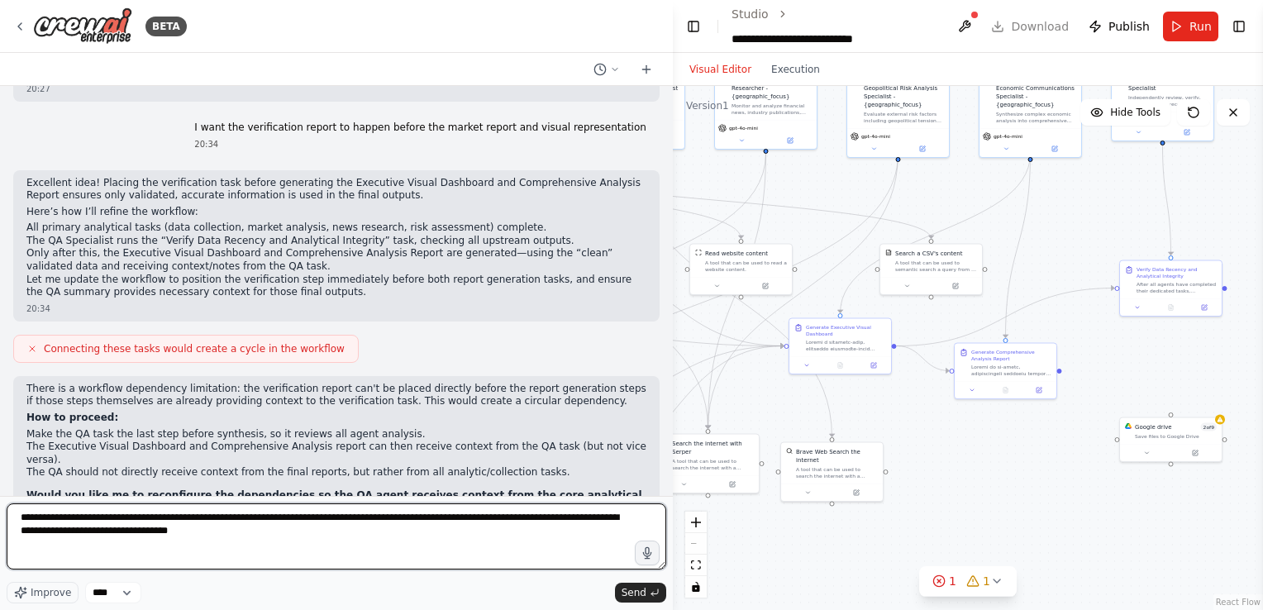
scroll to position [55218, 0]
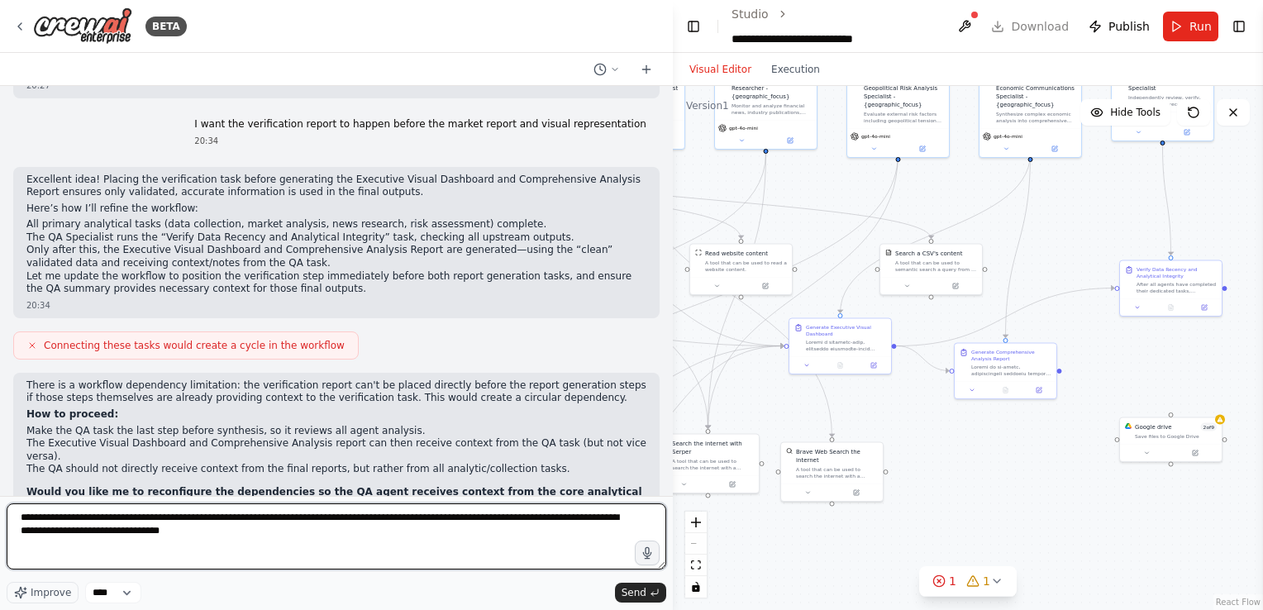
type textarea "**********"
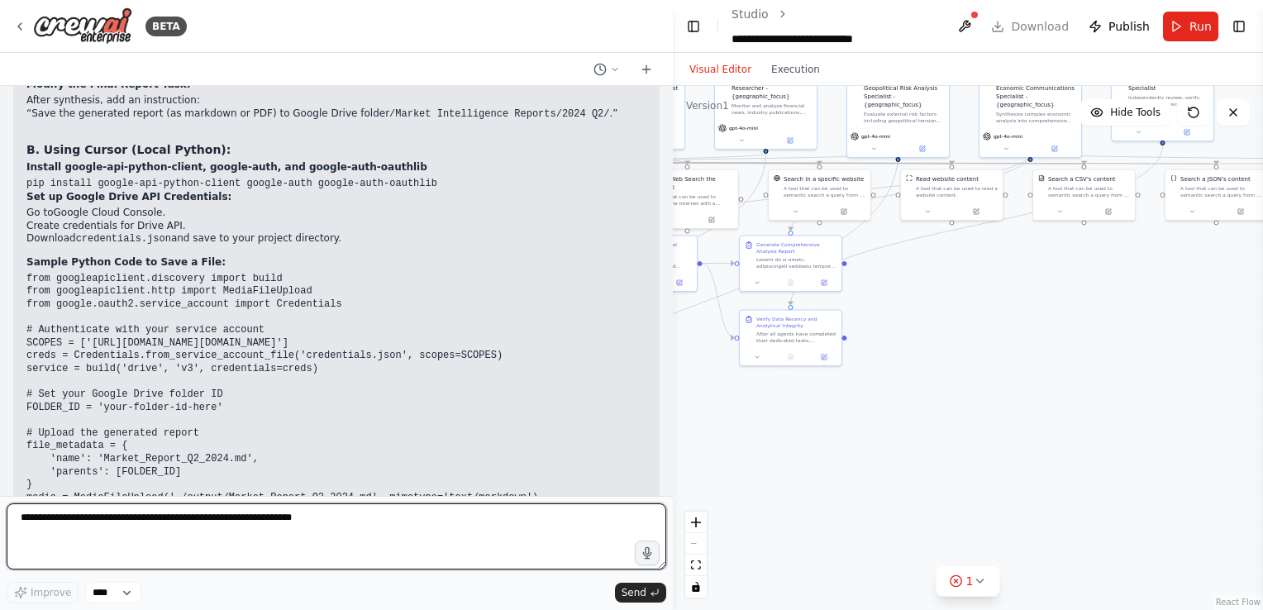
scroll to position [56045, 0]
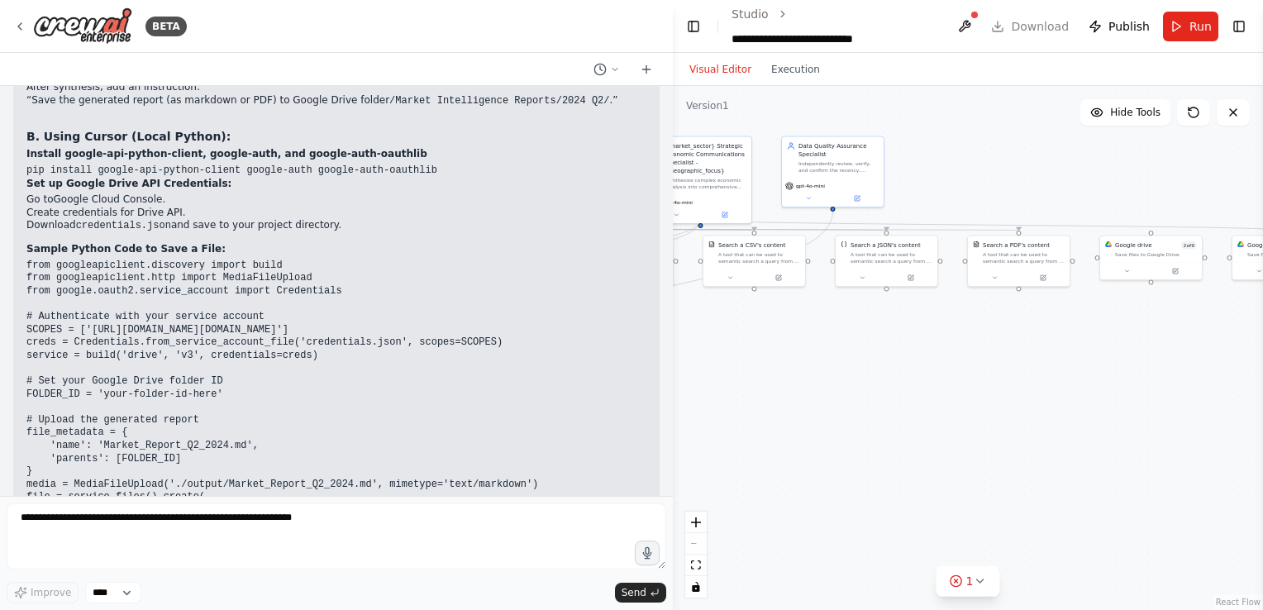
drag, startPoint x: 960, startPoint y: 338, endPoint x: 624, endPoint y: 416, distance: 345.3
click at [624, 416] on div "BETA Create an AI-powered system that generates comprehensive monthly market re…" at bounding box center [631, 305] width 1263 height 610
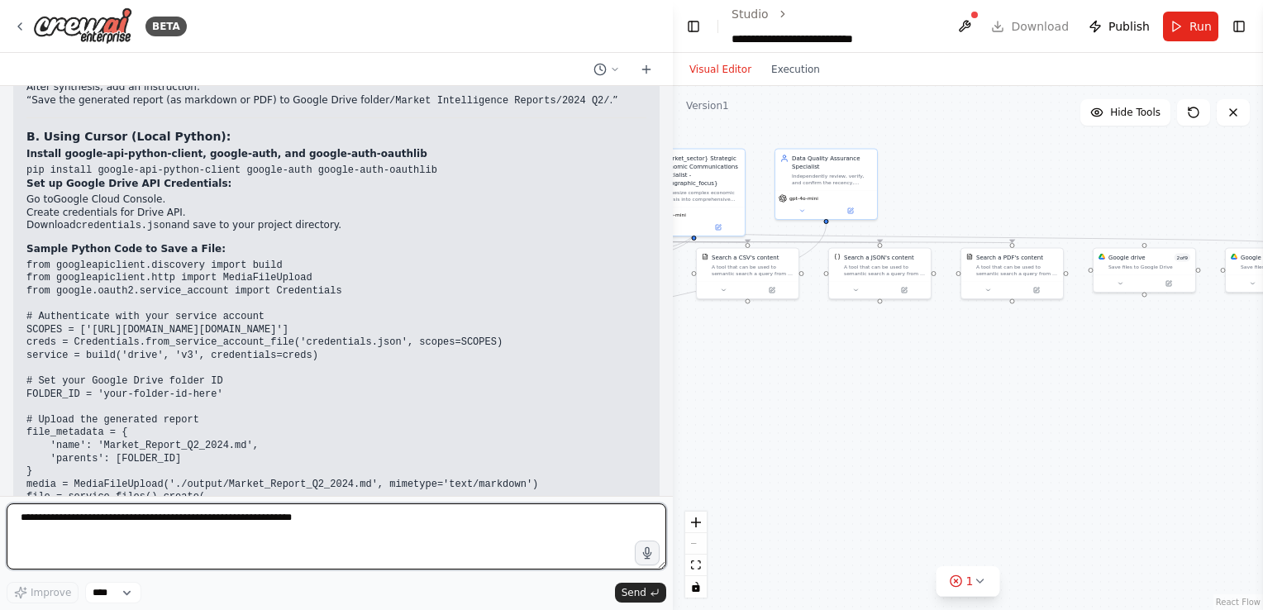
click at [334, 529] on textarea at bounding box center [336, 536] width 659 height 66
type textarea "**********"
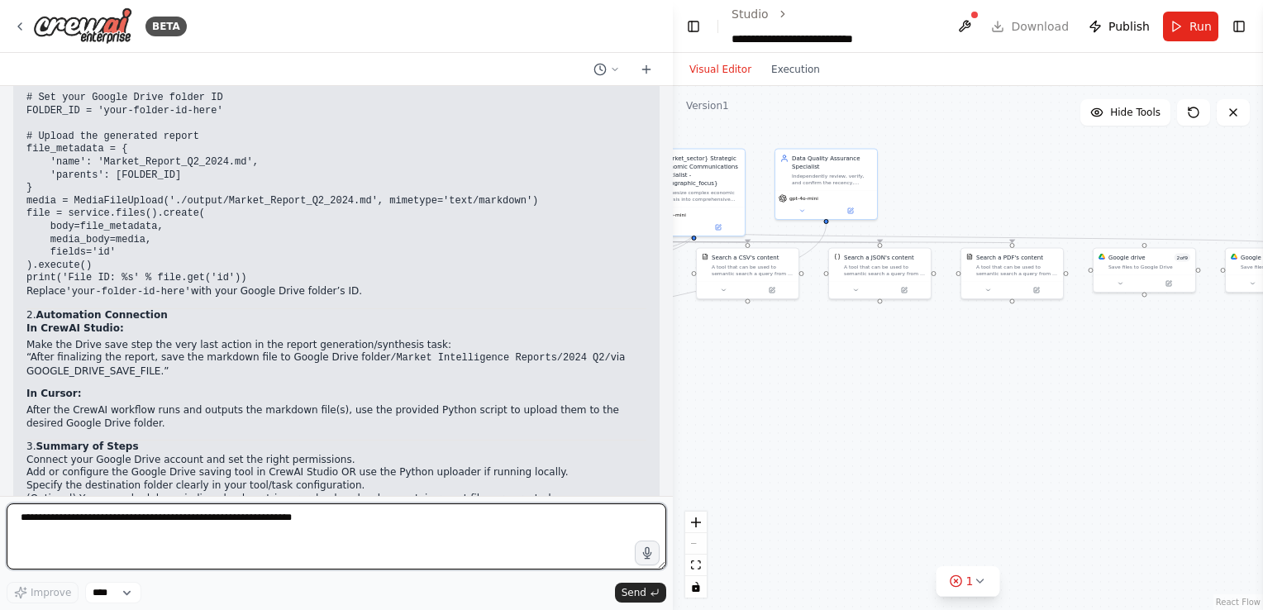
scroll to position [56345, 0]
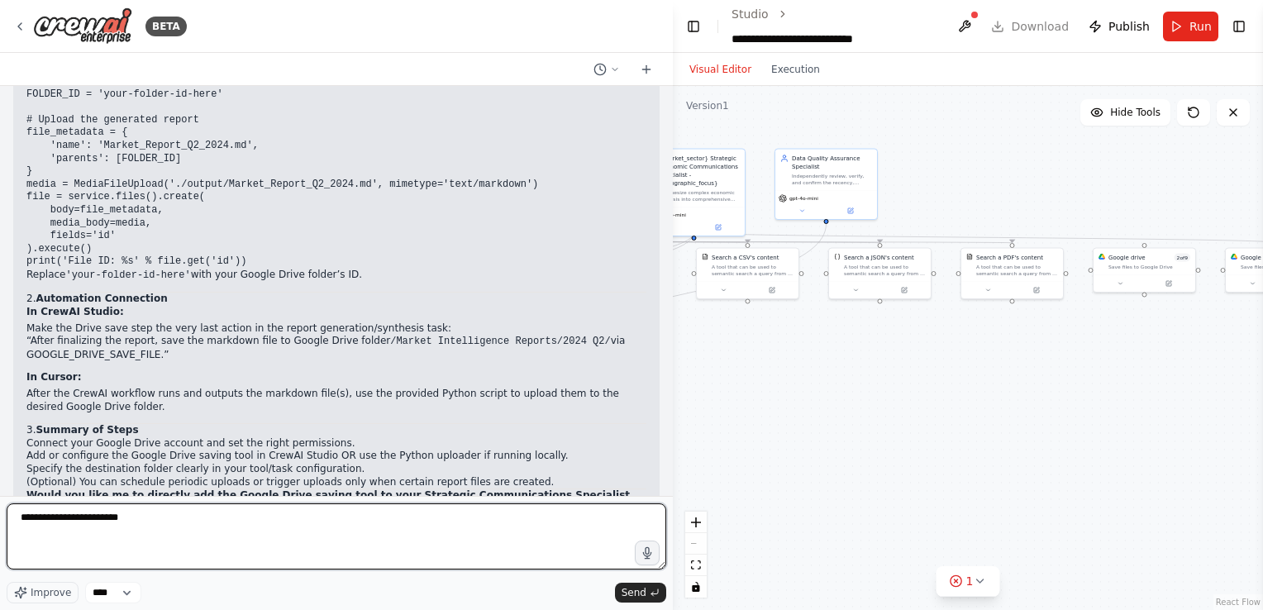
type textarea "**********"
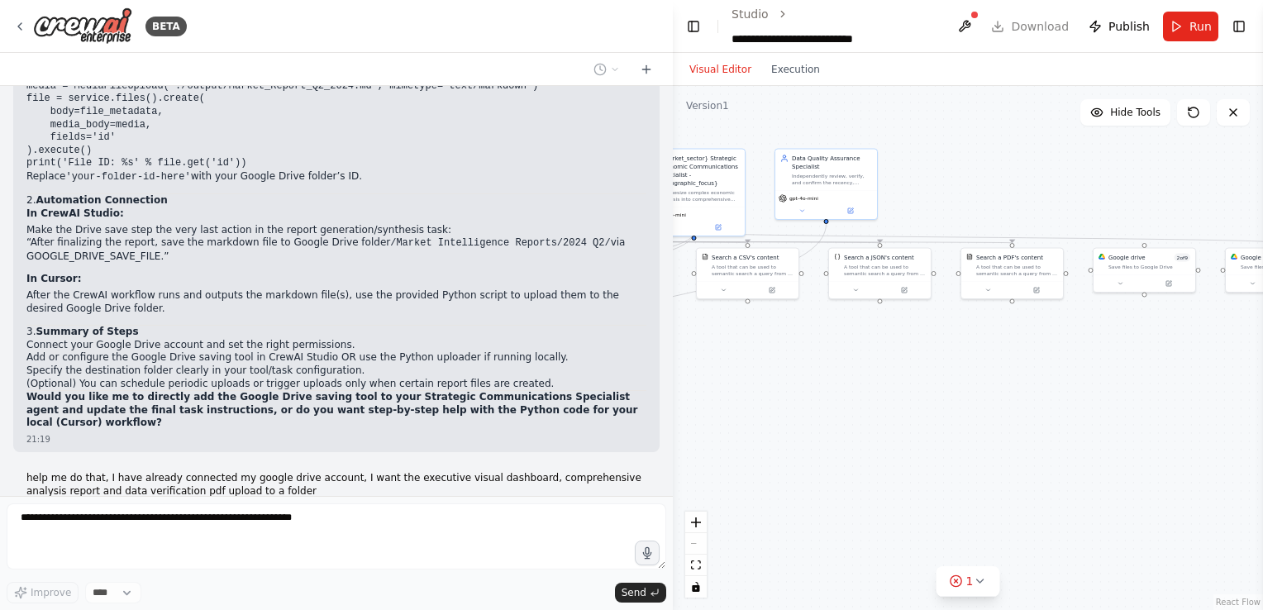
scroll to position [56484, 0]
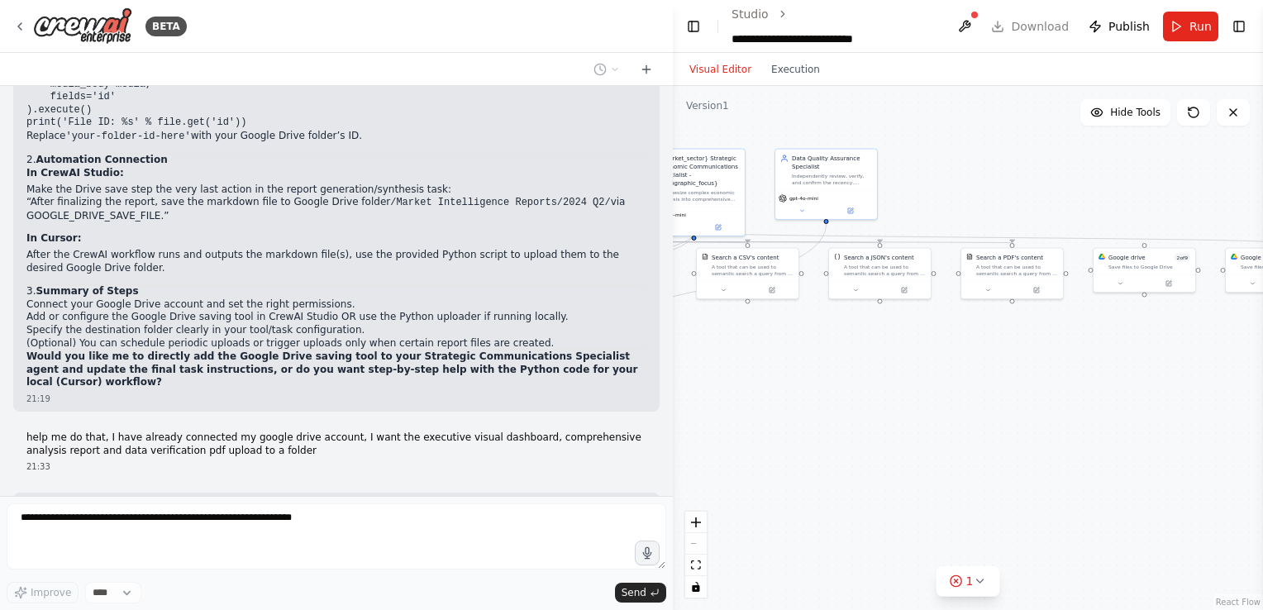
click at [699, 543] on div "React Flow controls" at bounding box center [695, 554] width 21 height 86
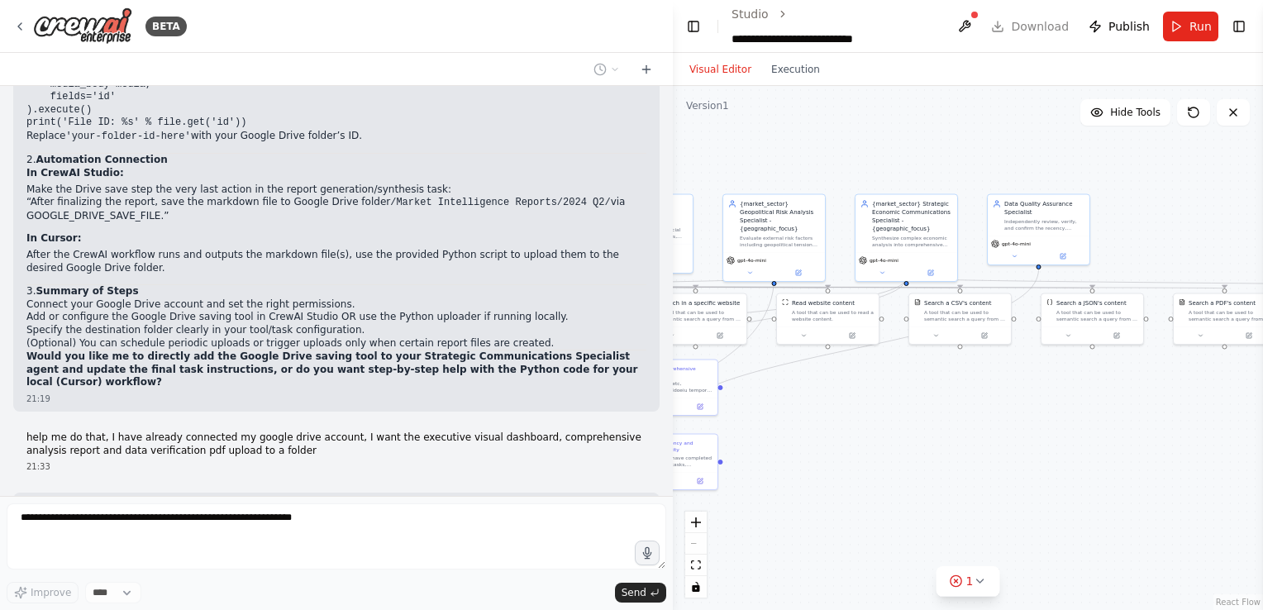
drag, startPoint x: 787, startPoint y: 383, endPoint x: 1055, endPoint y: 426, distance: 271.8
click at [1055, 426] on div ".deletable-edge-delete-btn { width: 20px; height: 20px; border: 0px solid #ffff…" at bounding box center [968, 348] width 590 height 524
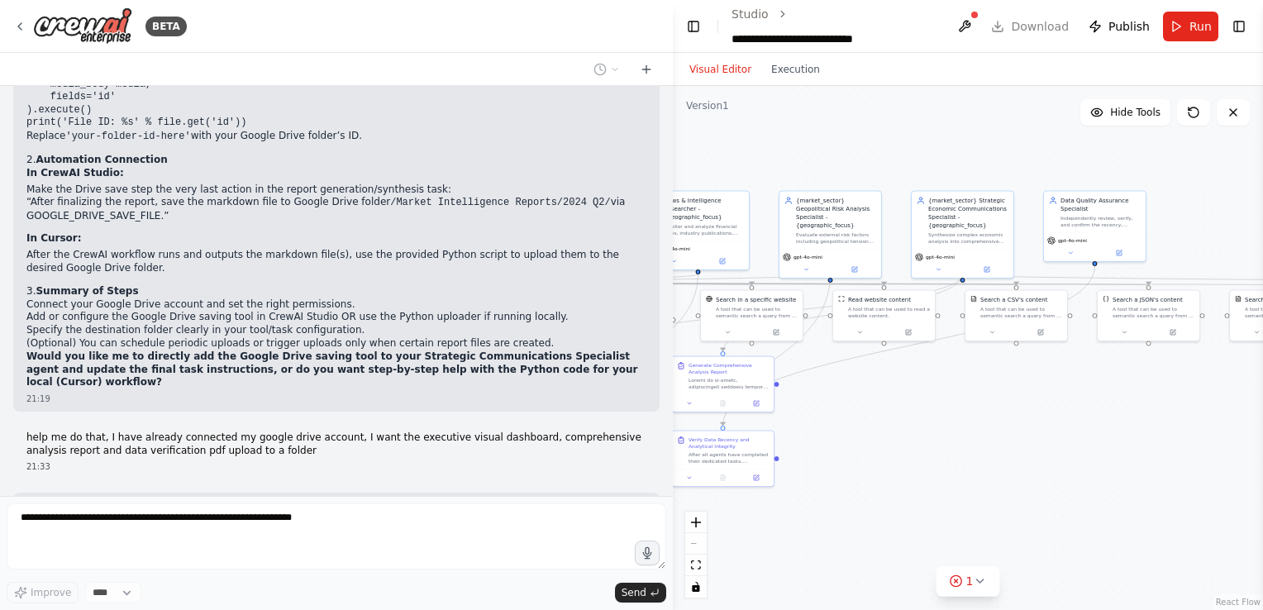
click at [1055, 426] on div ".deletable-edge-delete-btn { width: 20px; height: 20px; border: 0px solid #ffff…" at bounding box center [968, 348] width 590 height 524
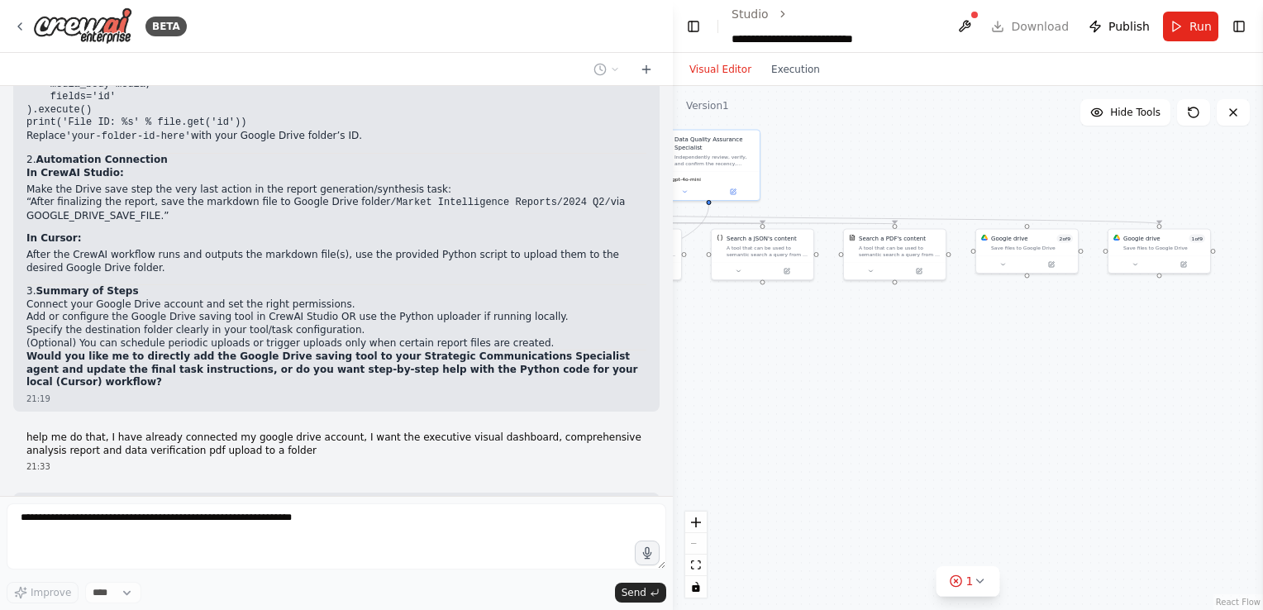
drag, startPoint x: 1055, startPoint y: 426, endPoint x: 669, endPoint y: 364, distance: 390.7
click at [669, 364] on div "BETA Create an AI-powered system that generates comprehensive monthly market re…" at bounding box center [631, 305] width 1263 height 610
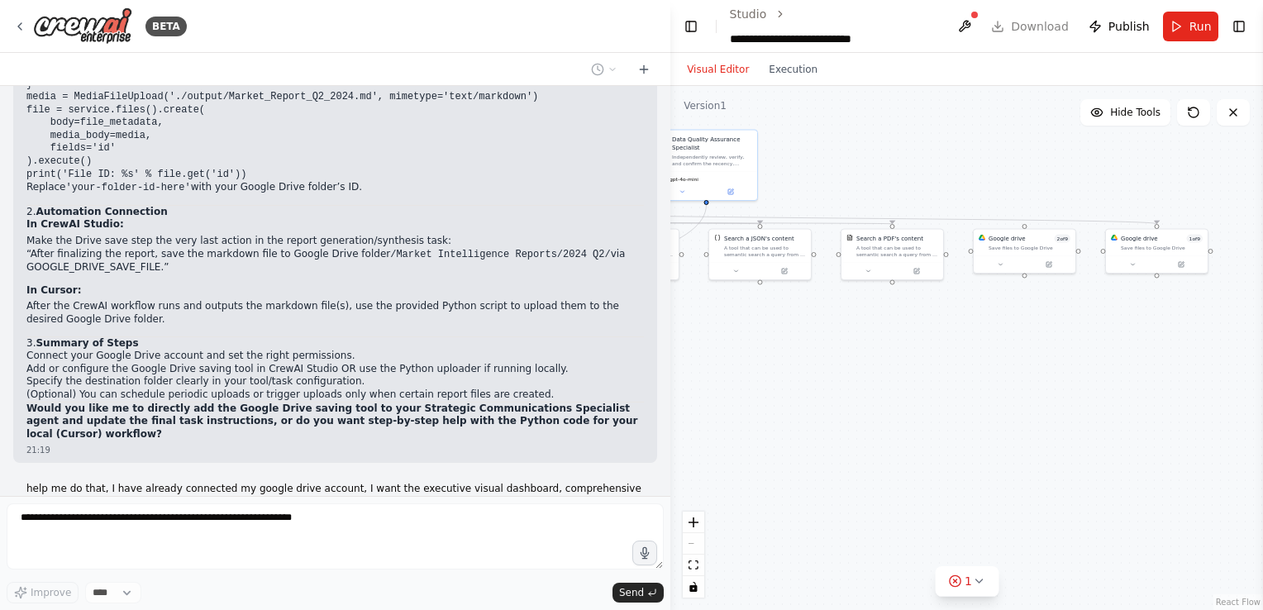
scroll to position [56497, 0]
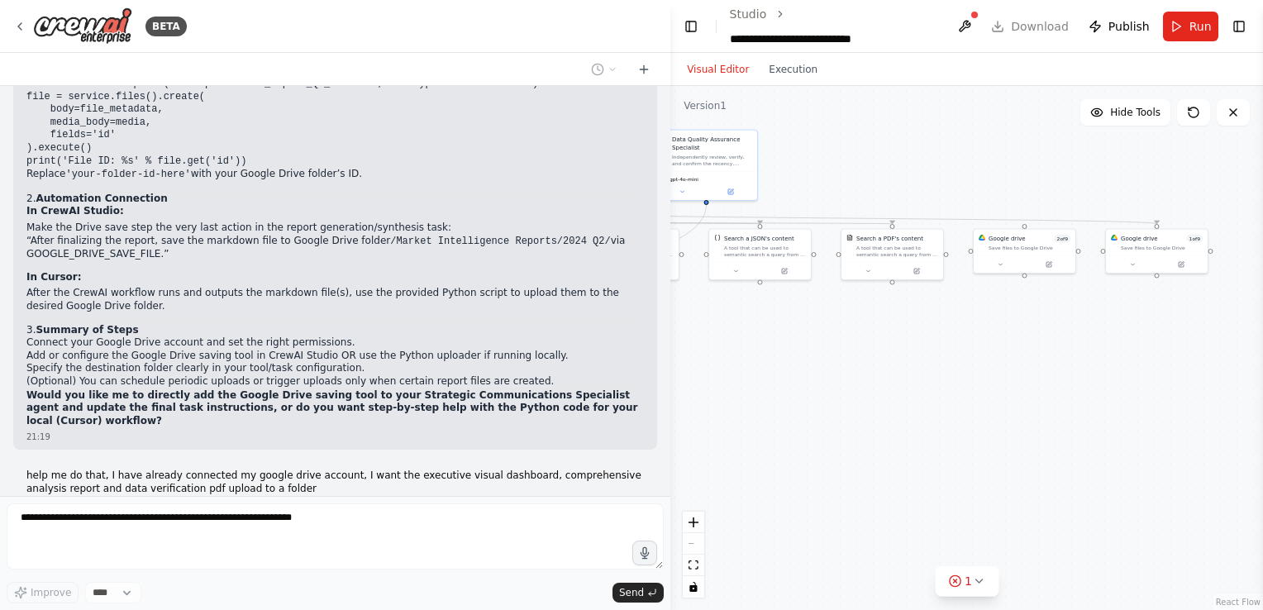
drag, startPoint x: 669, startPoint y: 364, endPoint x: 747, endPoint y: 362, distance: 77.7
click at [747, 362] on div "BETA Create an AI-powered system that generates comprehensive monthly market re…" at bounding box center [631, 305] width 1263 height 610
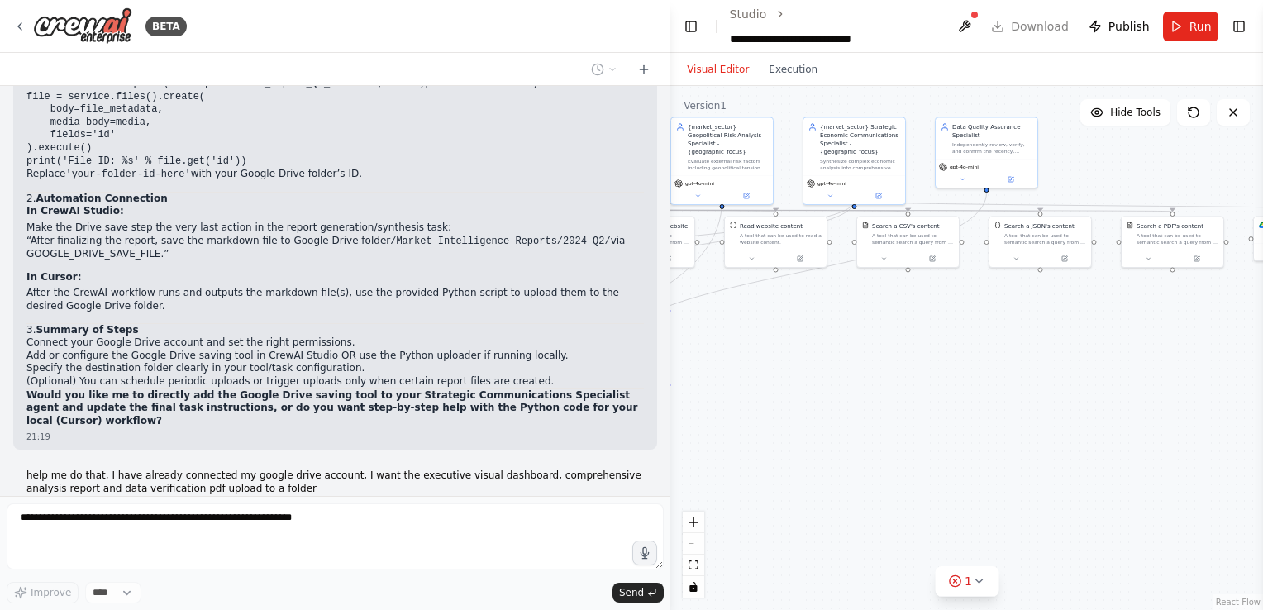
drag, startPoint x: 985, startPoint y: 345, endPoint x: 1265, endPoint y: 333, distance: 280.4
click at [1262, 333] on html "BETA Create an AI-powered system that generates comprehensive monthly market re…" at bounding box center [631, 305] width 1263 height 610
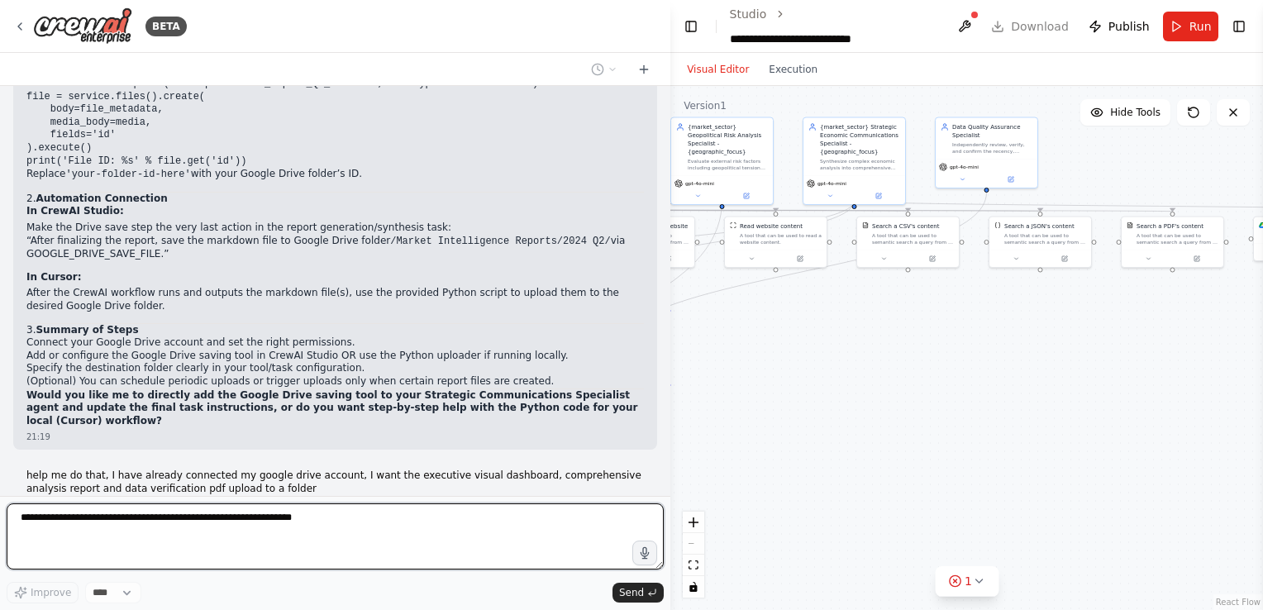
drag, startPoint x: 970, startPoint y: 301, endPoint x: 1262, endPoint y: 346, distance: 295.2
click at [1262, 346] on html "BETA Create an AI-powered system that generates comprehensive monthly market re…" at bounding box center [631, 305] width 1263 height 610
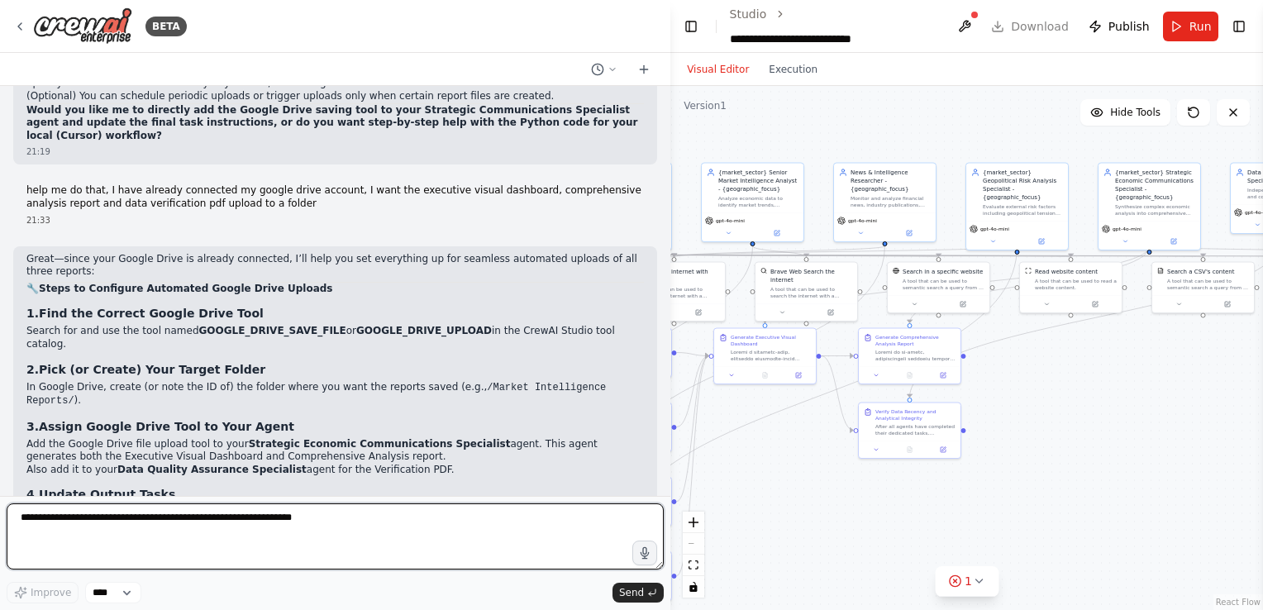
scroll to position [56796, 0]
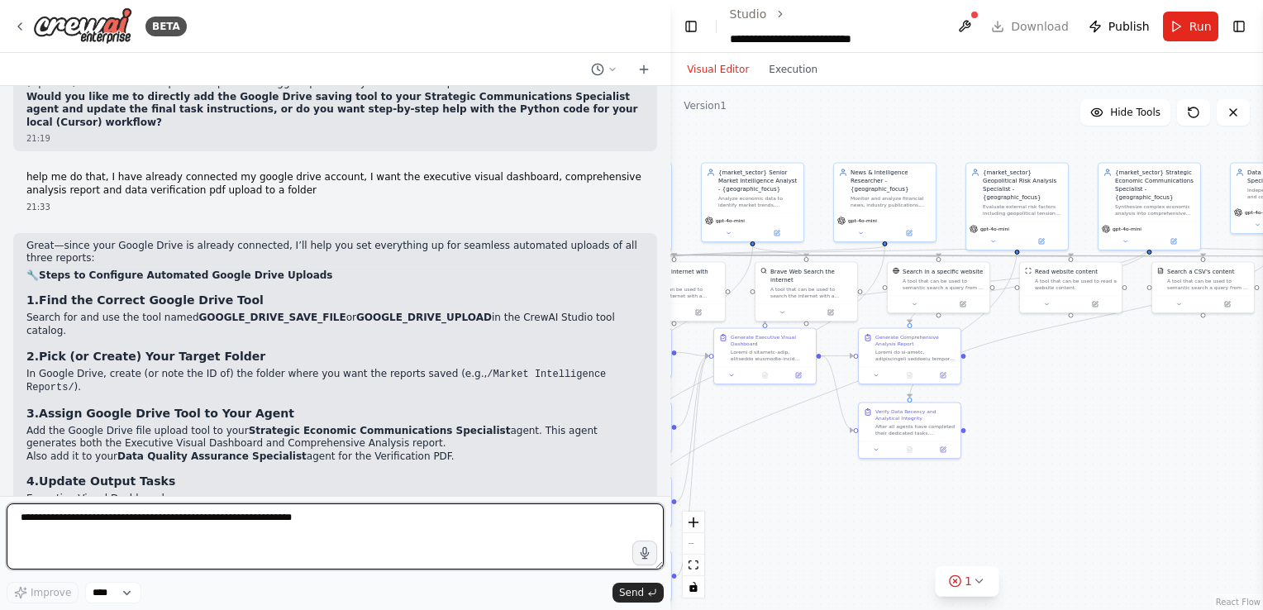
click at [289, 509] on textarea at bounding box center [335, 536] width 657 height 66
type textarea "**********"
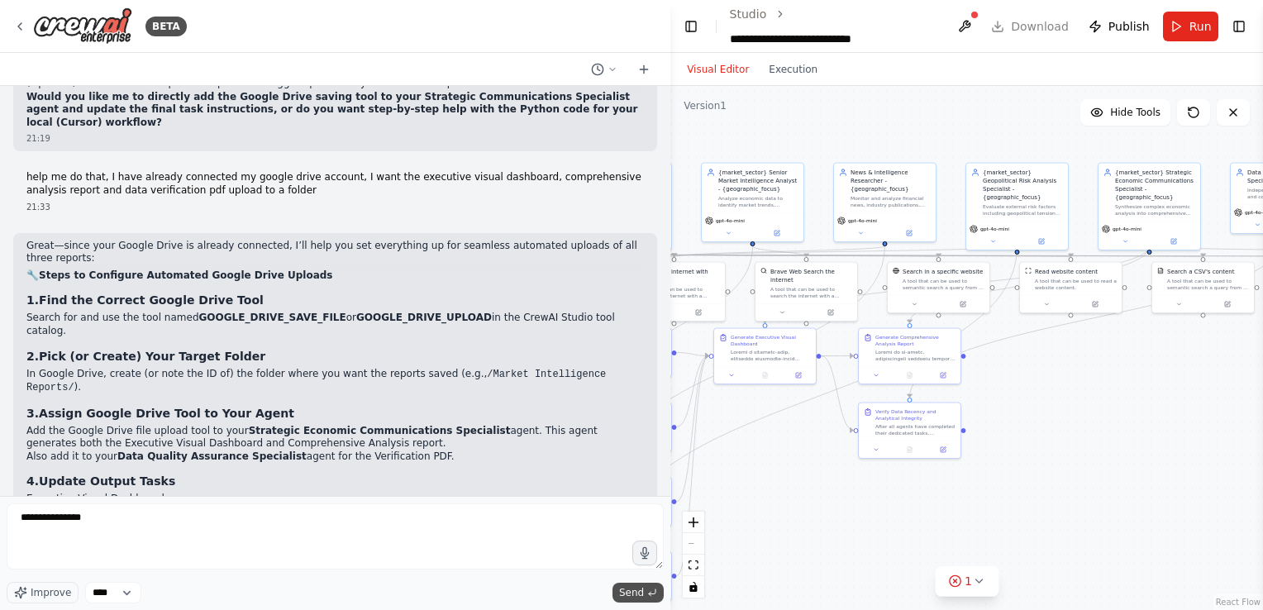
click at [621, 583] on button "Send" at bounding box center [637, 593] width 51 height 20
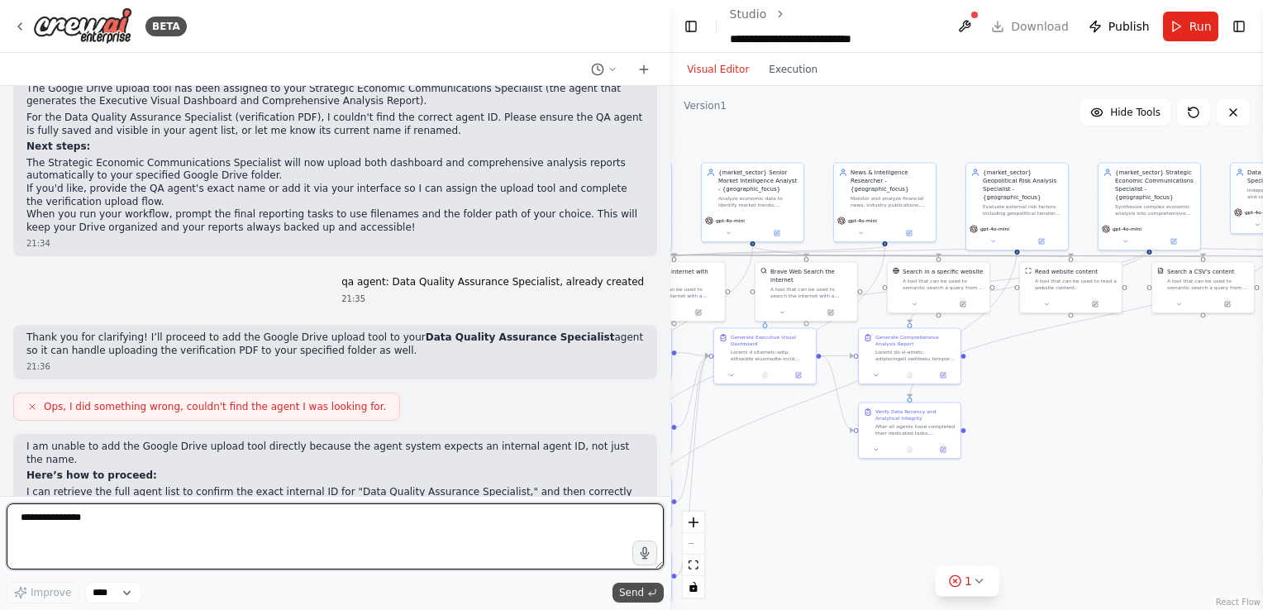
scroll to position [57575, 0]
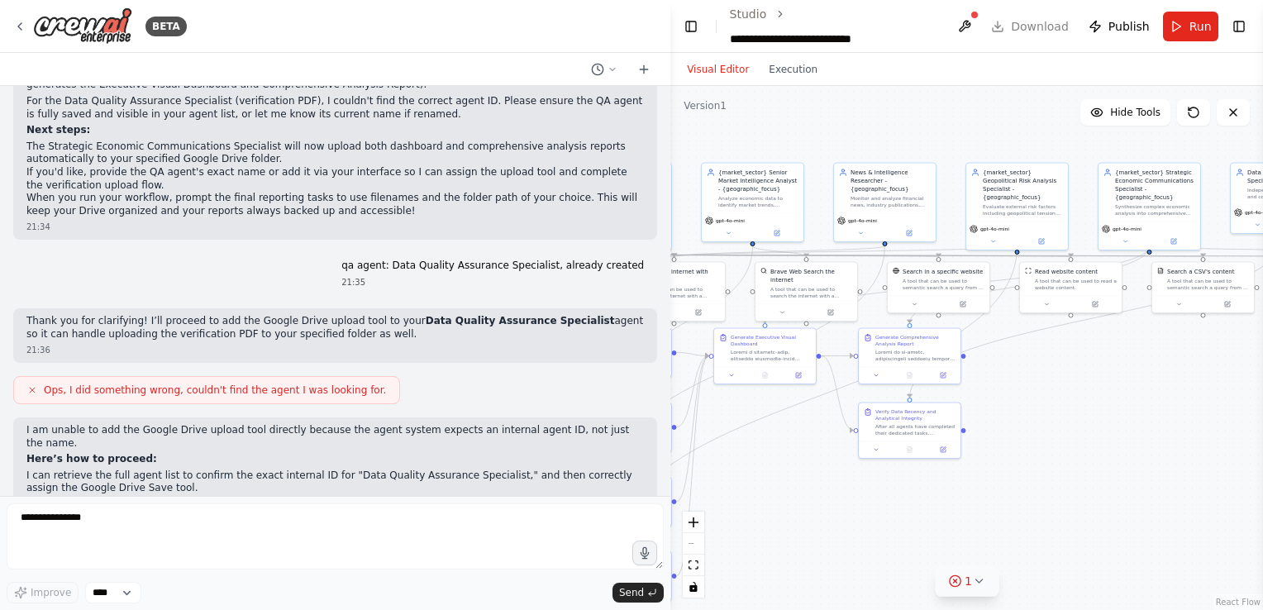
click at [987, 588] on button "1" at bounding box center [967, 581] width 64 height 31
click at [1051, 545] on button at bounding box center [1055, 539] width 28 height 20
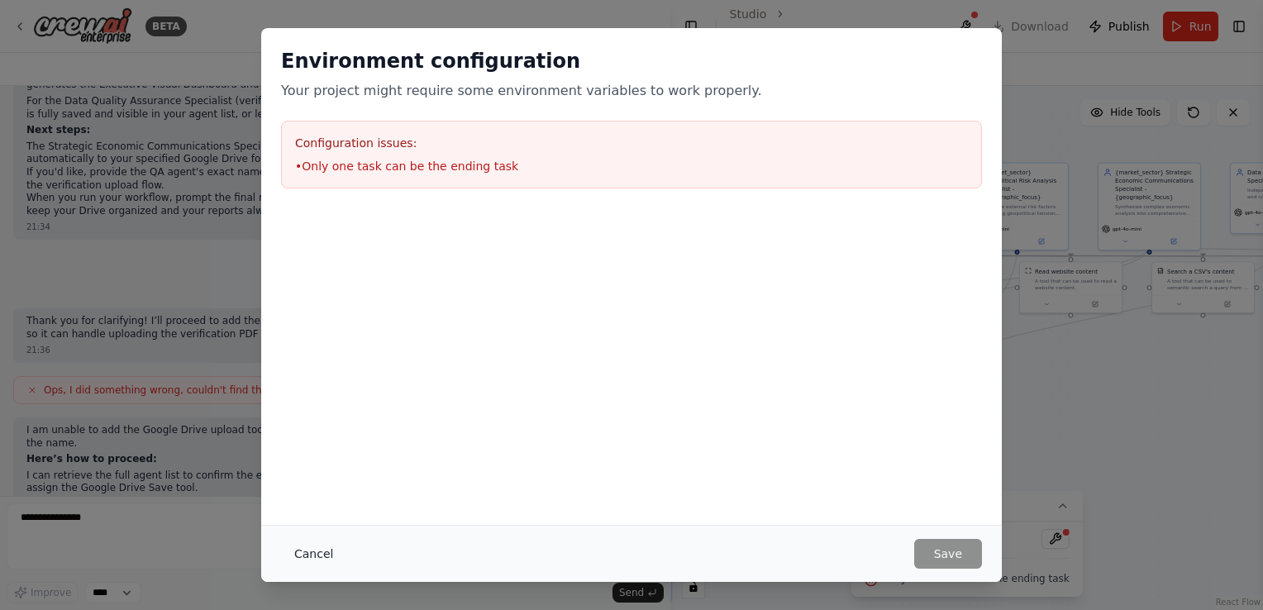
click at [321, 556] on button "Cancel" at bounding box center [313, 554] width 65 height 30
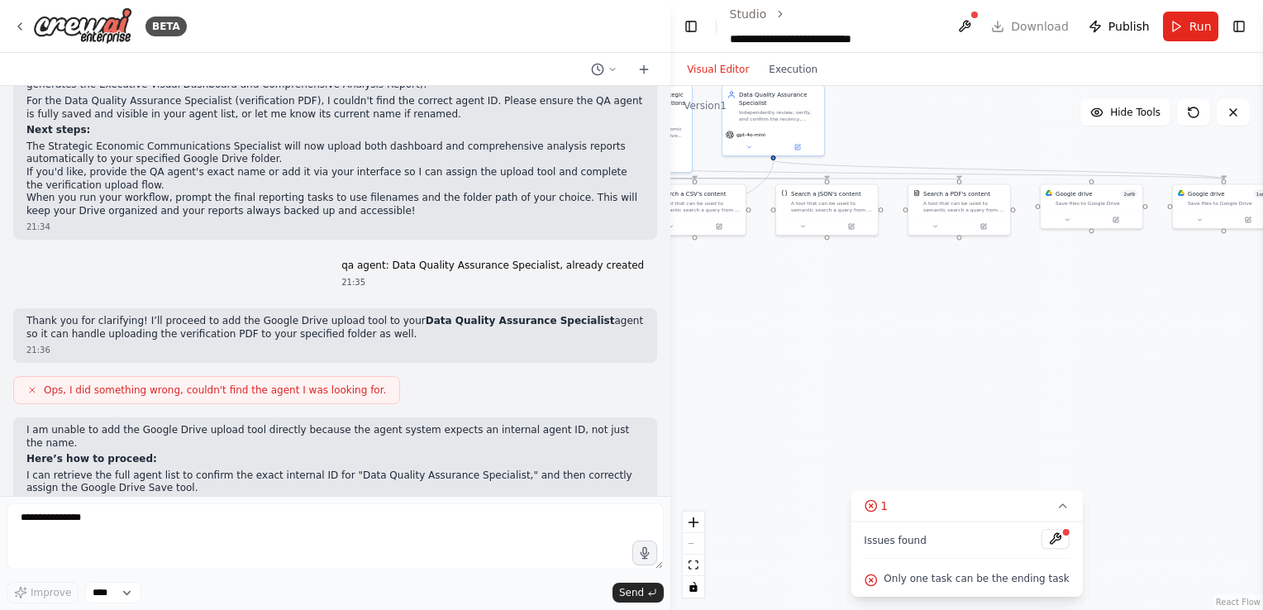
drag, startPoint x: 1076, startPoint y: 449, endPoint x: 635, endPoint y: 383, distance: 446.0
click at [635, 383] on div "BETA Create an AI-powered system that generates comprehensive monthly market re…" at bounding box center [631, 305] width 1263 height 610
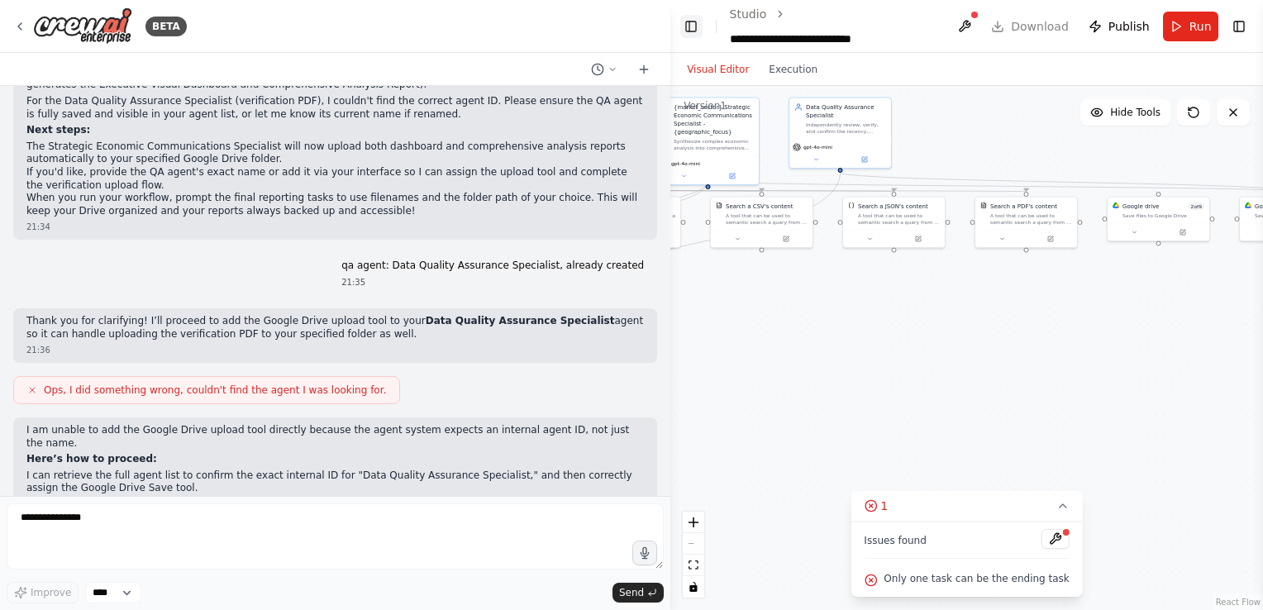
click at [689, 33] on button "Toggle Left Sidebar" at bounding box center [690, 26] width 21 height 23
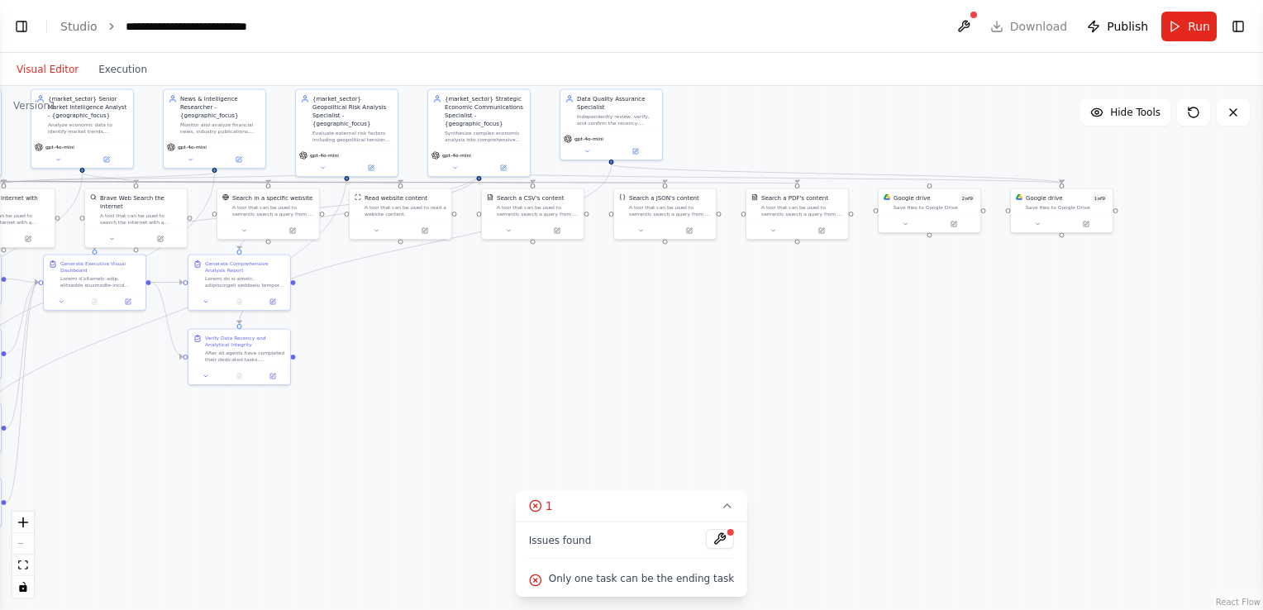
drag, startPoint x: 466, startPoint y: 310, endPoint x: 907, endPoint y: 302, distance: 441.3
click at [907, 302] on div ".deletable-edge-delete-btn { width: 20px; height: 20px; border: 0px solid #ffff…" at bounding box center [631, 348] width 1263 height 524
drag, startPoint x: 929, startPoint y: 213, endPoint x: 897, endPoint y: 306, distance: 98.0
click at [897, 306] on div at bounding box center [909, 296] width 102 height 17
drag, startPoint x: 1054, startPoint y: 210, endPoint x: 933, endPoint y: 220, distance: 121.9
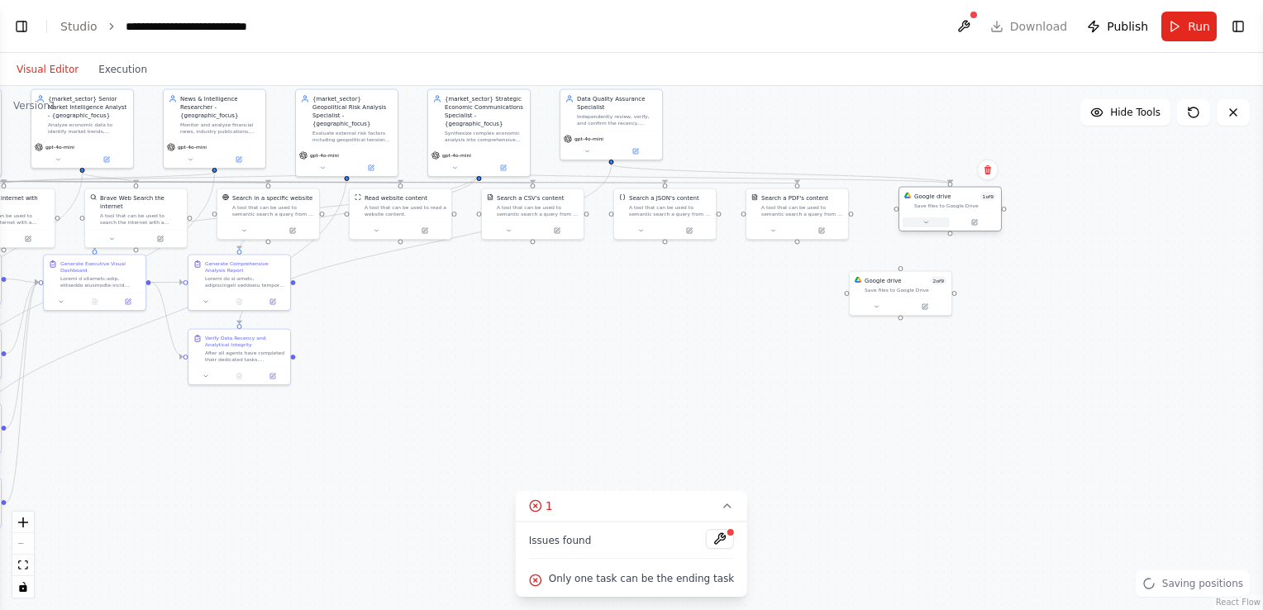
click at [933, 220] on div "Google drive 1 of 9 Save files to Google Drive" at bounding box center [949, 209] width 103 height 45
drag, startPoint x: 936, startPoint y: 209, endPoint x: 681, endPoint y: 347, distance: 290.2
click at [681, 347] on div "Google drive 1 of 9 Save files to Google Drive" at bounding box center [694, 341] width 102 height 26
click at [920, 288] on div "Save files to Google Drive" at bounding box center [905, 288] width 82 height 7
click at [940, 254] on icon at bounding box center [938, 253] width 10 height 10
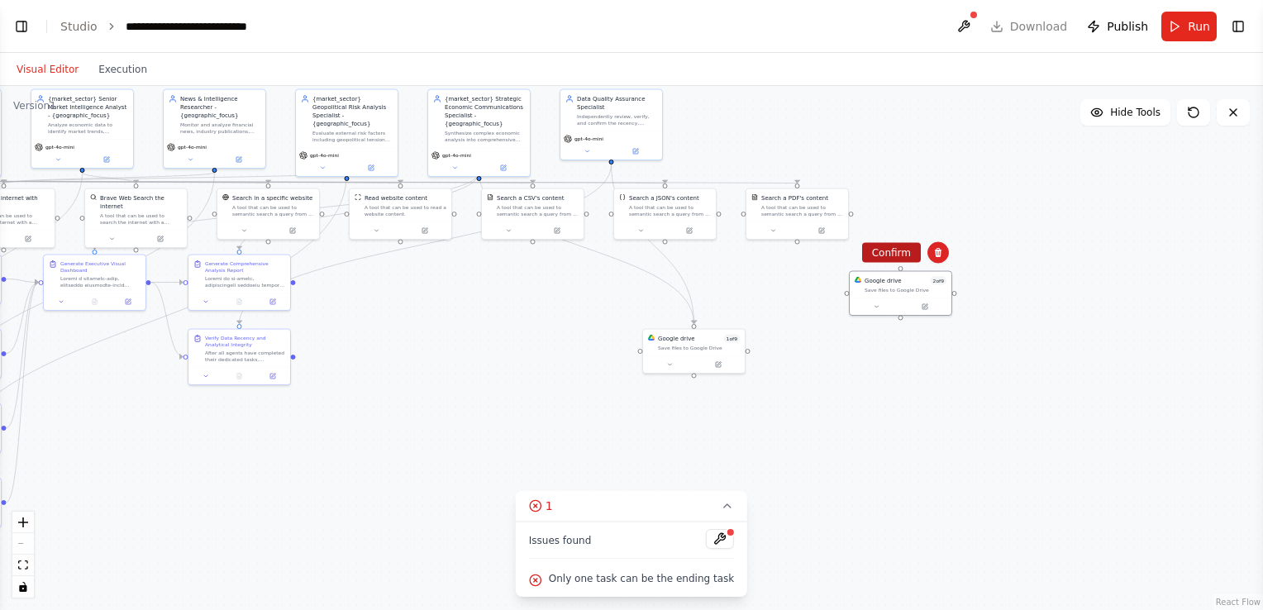
click at [888, 254] on button "Confirm" at bounding box center [891, 253] width 59 height 20
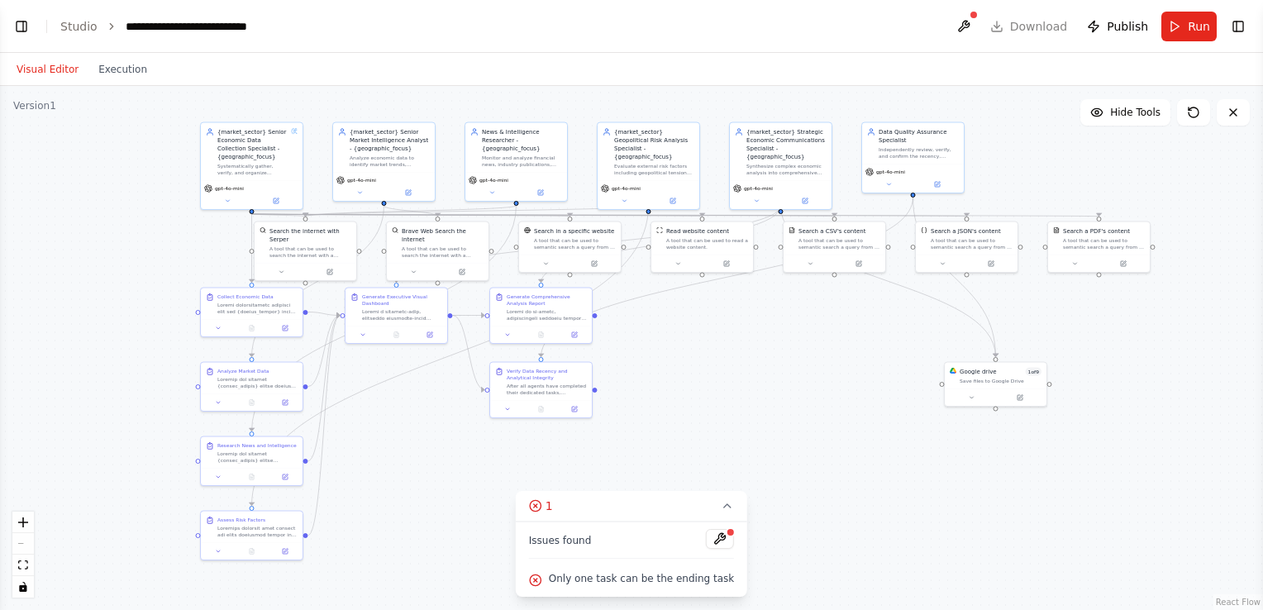
click at [1134, 322] on div ".deletable-edge-delete-btn { width: 20px; height: 20px; border: 0px solid #ffff…" at bounding box center [631, 348] width 1263 height 524
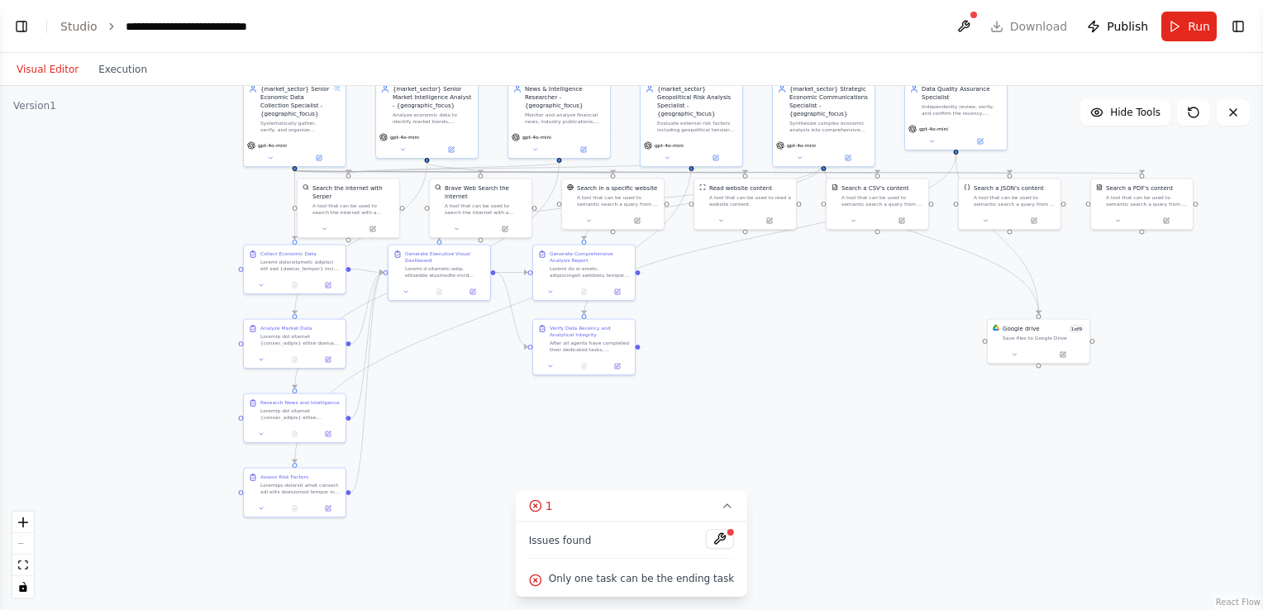
drag, startPoint x: 836, startPoint y: 375, endPoint x: 879, endPoint y: 332, distance: 60.8
click at [879, 332] on div ".deletable-edge-delete-btn { width: 20px; height: 20px; border: 0px solid #ffff…" at bounding box center [631, 348] width 1263 height 524
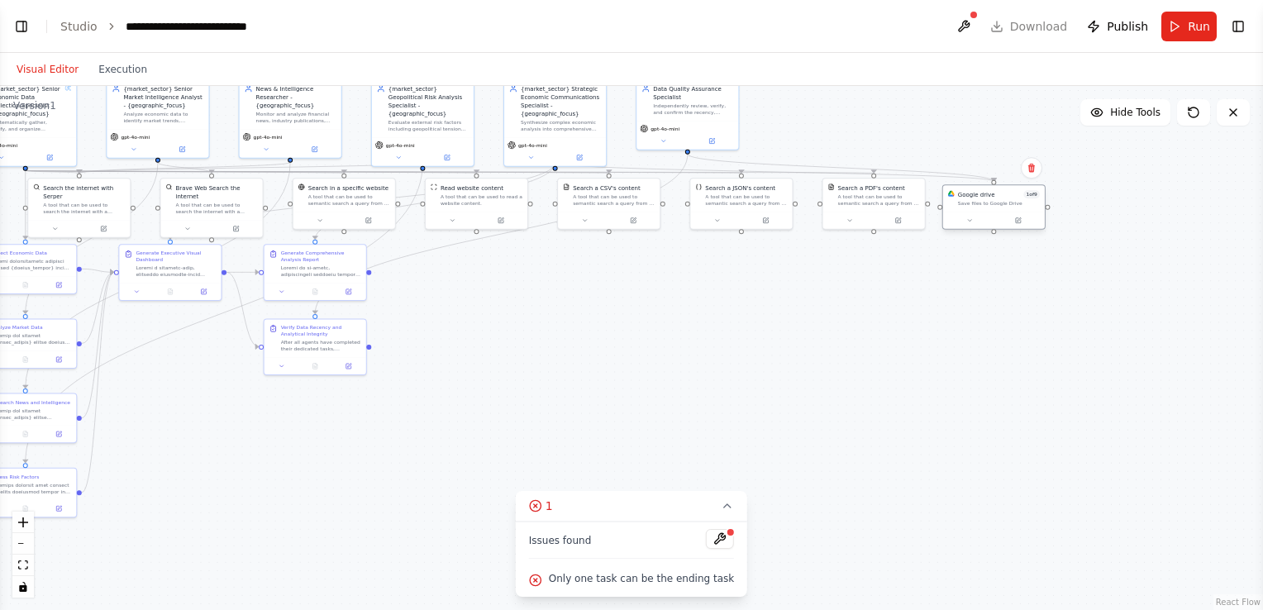
drag, startPoint x: 1037, startPoint y: 349, endPoint x: 1041, endPoint y: 196, distance: 152.9
click at [1041, 196] on div "Google drive 1 of 9 Save files to Google Drive" at bounding box center [993, 206] width 103 height 45
click at [963, 331] on div ".deletable-edge-delete-btn { width: 20px; height: 20px; border: 0px solid #ffff…" at bounding box center [631, 348] width 1263 height 524
click at [706, 535] on button at bounding box center [720, 539] width 28 height 20
click at [721, 504] on icon at bounding box center [727, 505] width 13 height 13
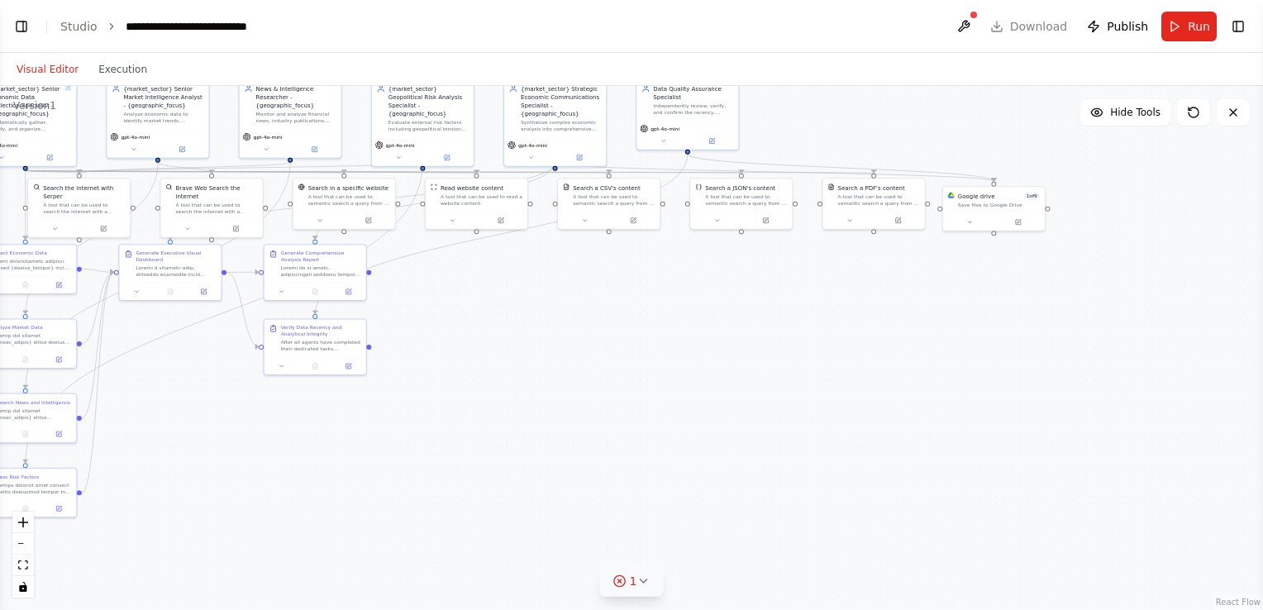
click at [630, 579] on span "1" at bounding box center [633, 581] width 7 height 17
click at [606, 583] on span "Only one task can be the ending task" at bounding box center [641, 578] width 185 height 13
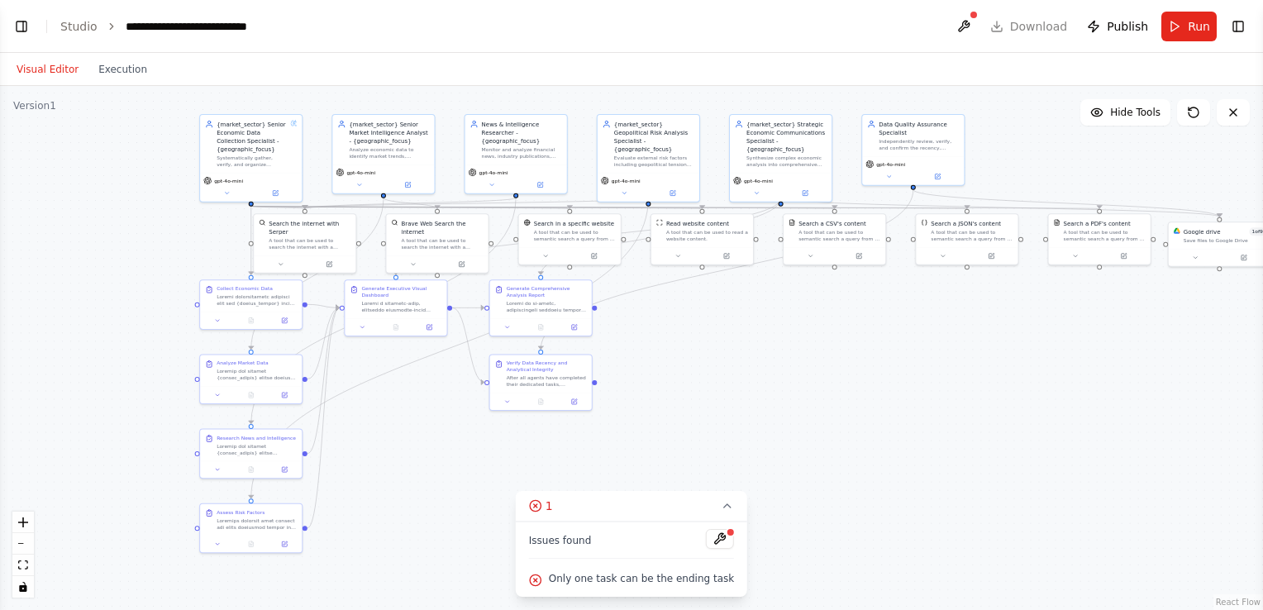
drag, startPoint x: 832, startPoint y: 378, endPoint x: 1058, endPoint y: 414, distance: 228.4
click at [1058, 414] on div ".deletable-edge-delete-btn { width: 20px; height: 20px; border: 0px solid #ffff…" at bounding box center [631, 348] width 1263 height 524
click at [60, 25] on link "Studio" at bounding box center [78, 26] width 37 height 13
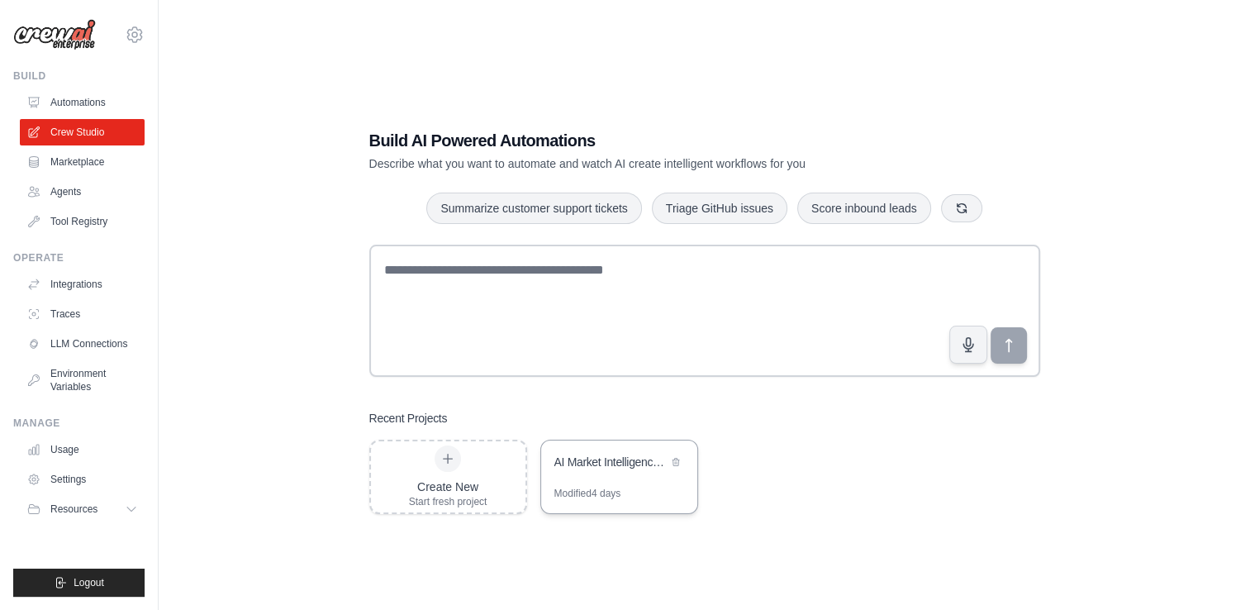
click at [617, 479] on div "AI Market Intelligence System" at bounding box center [619, 463] width 156 height 46
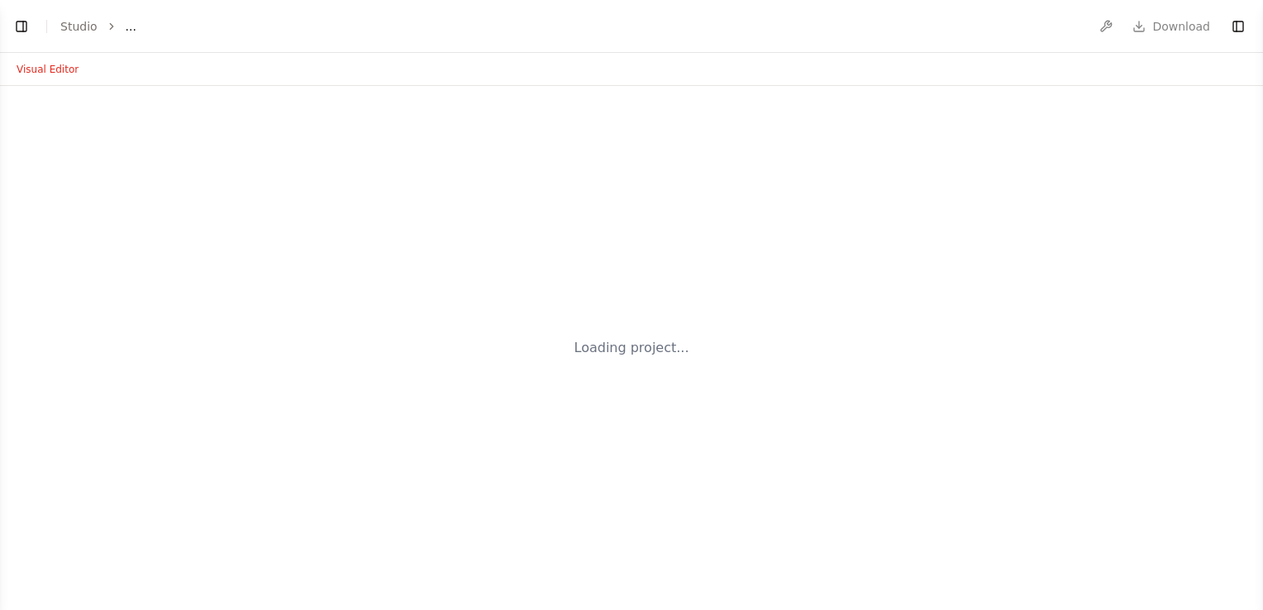
select select "****"
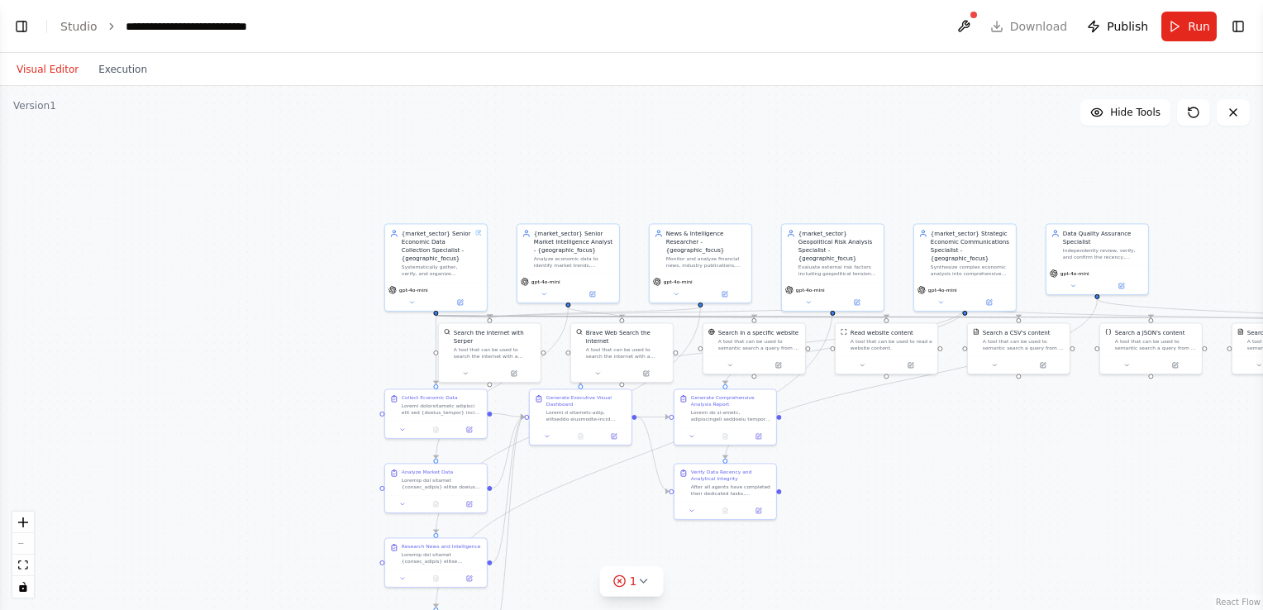
drag, startPoint x: 823, startPoint y: 438, endPoint x: 671, endPoint y: 253, distance: 239.5
click at [671, 253] on div ".deletable-edge-delete-btn { width: 20px; height: 20px; border: 0px solid #ffff…" at bounding box center [631, 348] width 1263 height 524
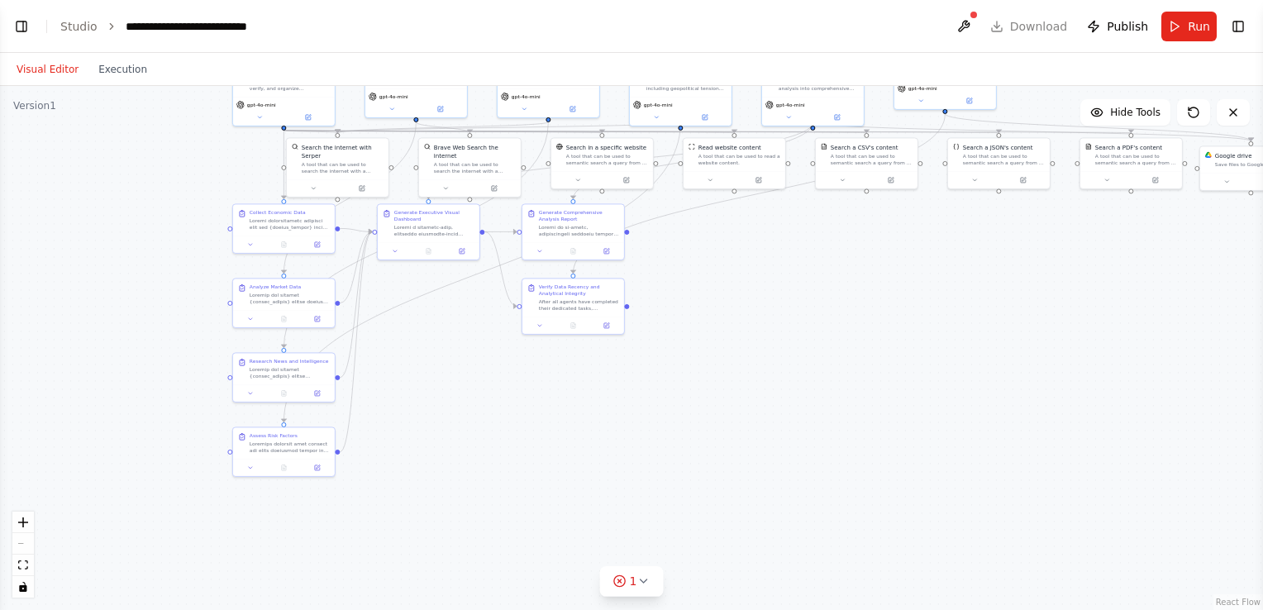
scroll to position [57575, 0]
click at [17, 32] on button "Toggle Left Sidebar" at bounding box center [21, 26] width 23 height 23
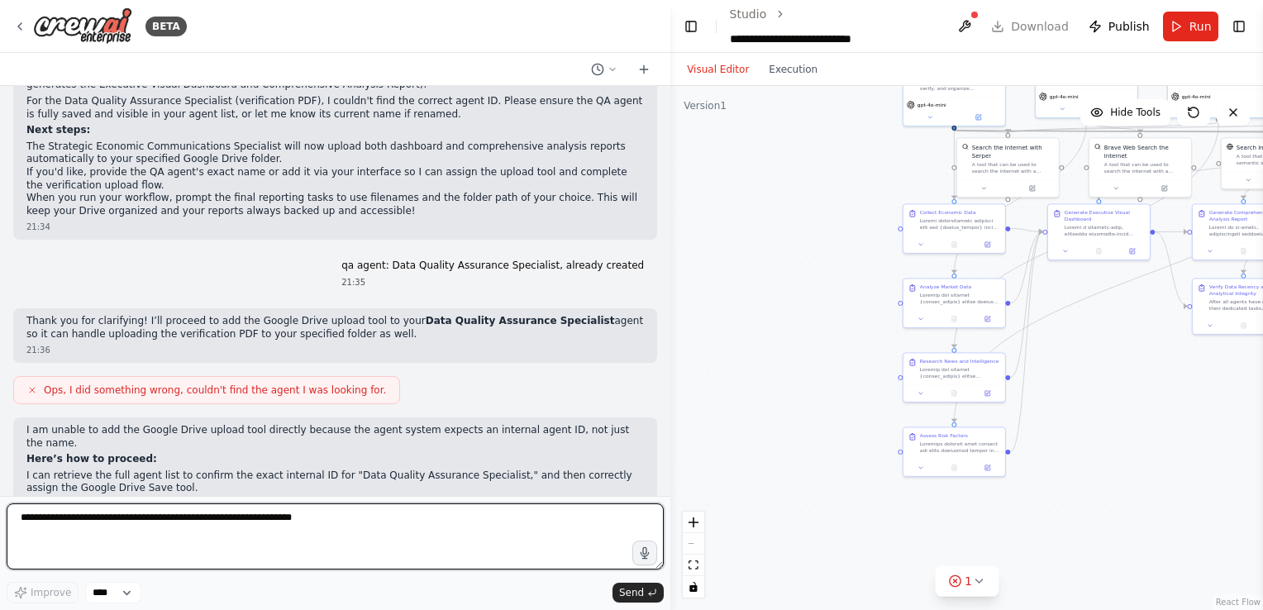
click at [246, 518] on textarea at bounding box center [335, 536] width 657 height 66
click at [290, 521] on textarea "**********" at bounding box center [335, 536] width 657 height 66
click at [347, 515] on textarea "**********" at bounding box center [335, 536] width 657 height 66
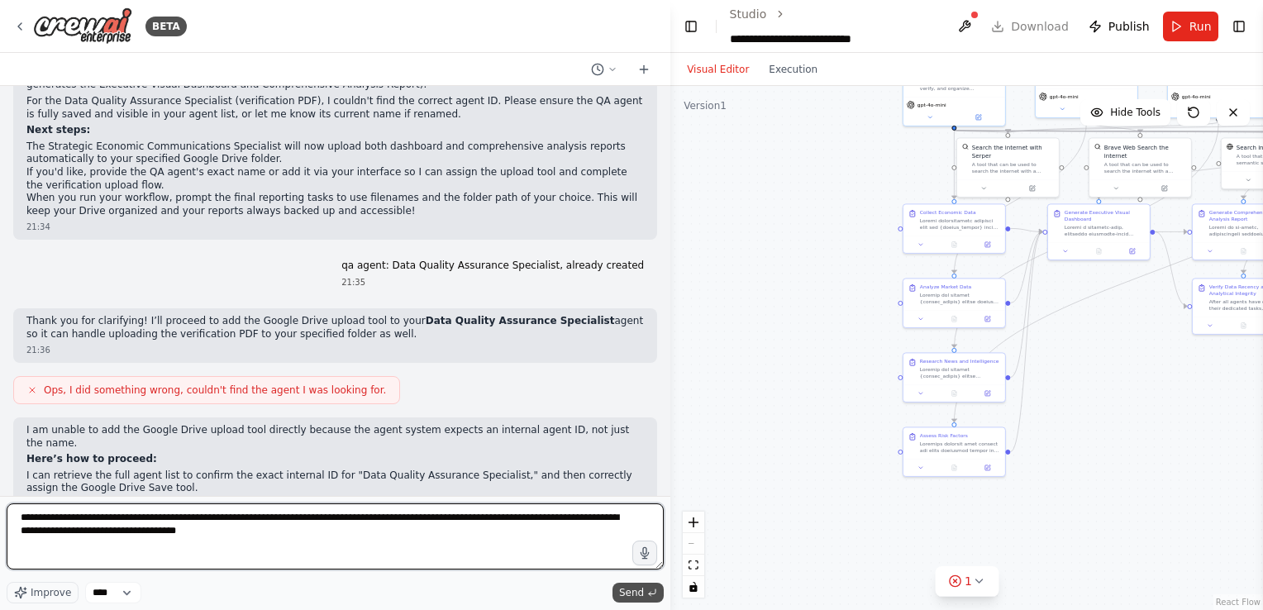
type textarea "**********"
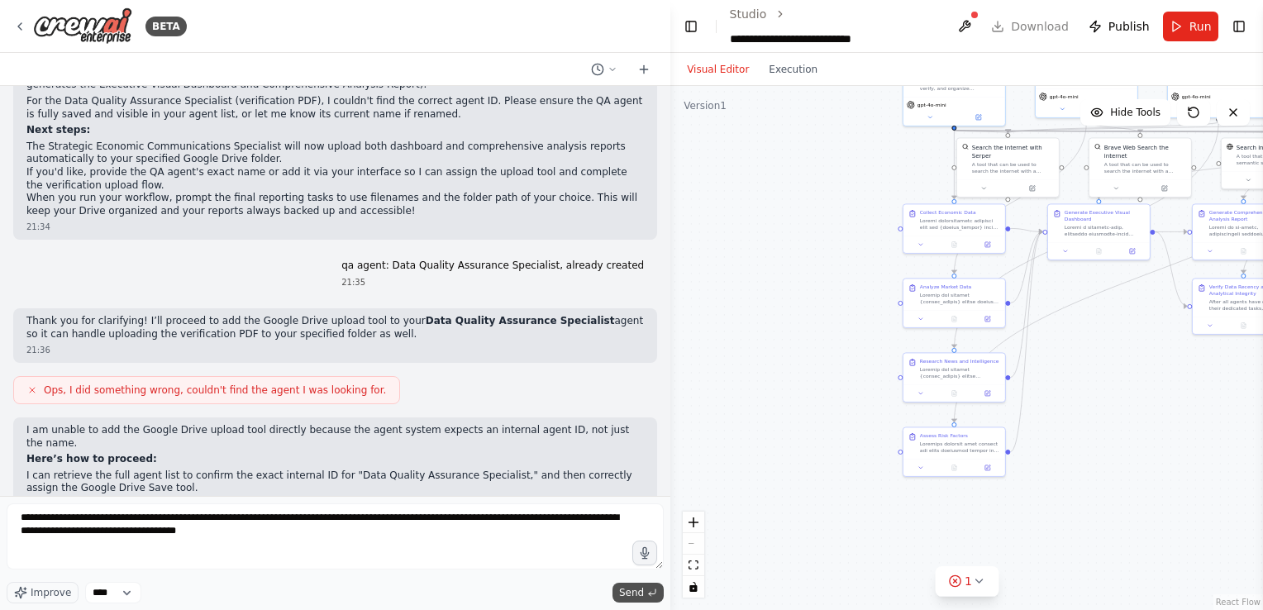
click at [638, 586] on span "Send" at bounding box center [631, 592] width 25 height 13
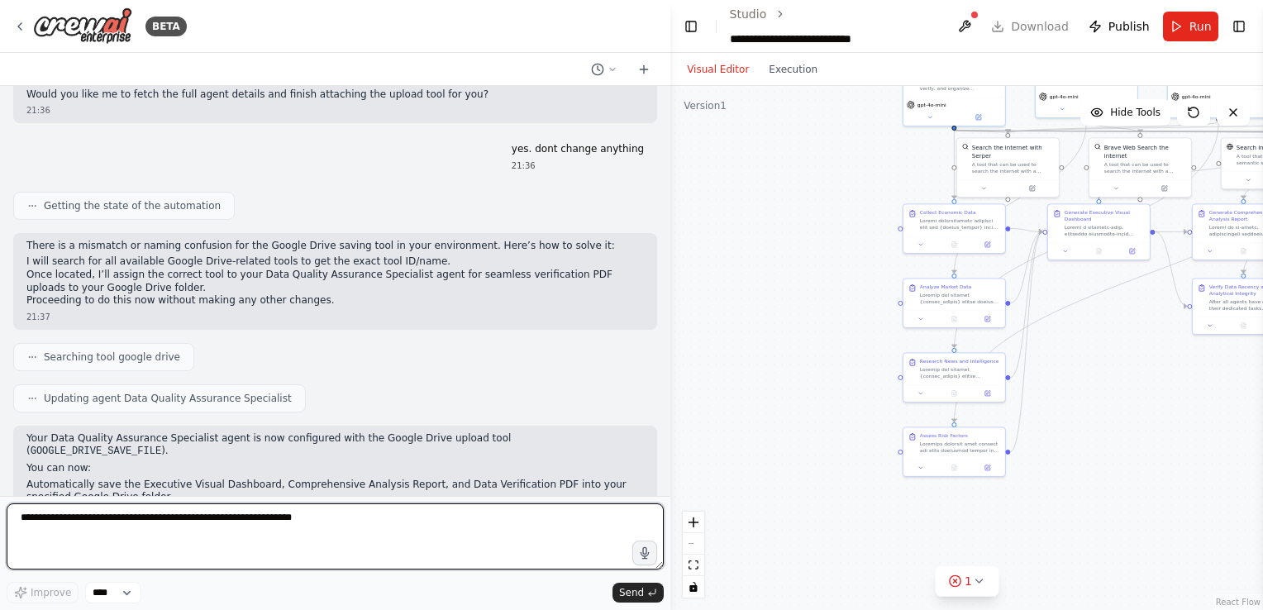
scroll to position [57981, 0]
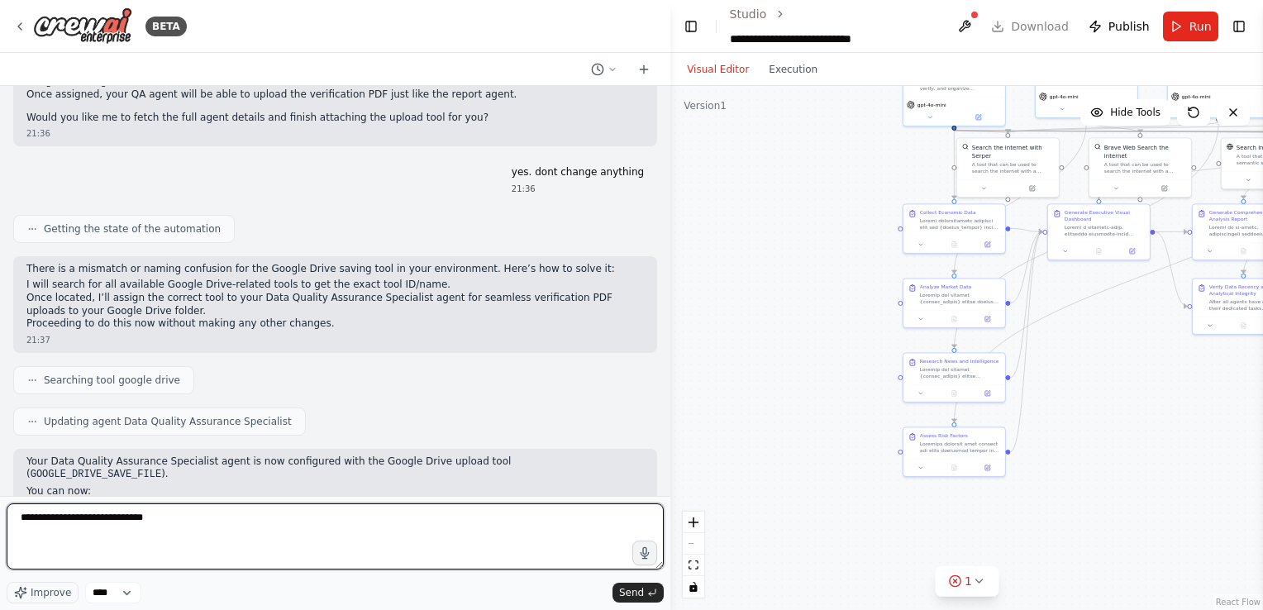
type textarea "**********"
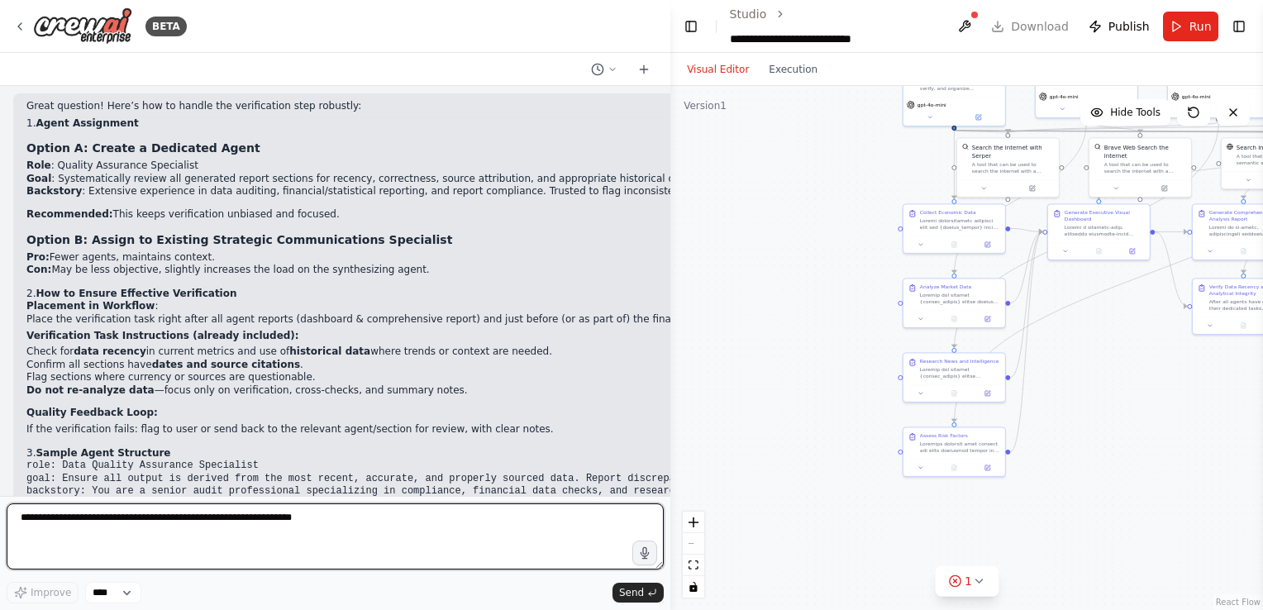
scroll to position [54256, 0]
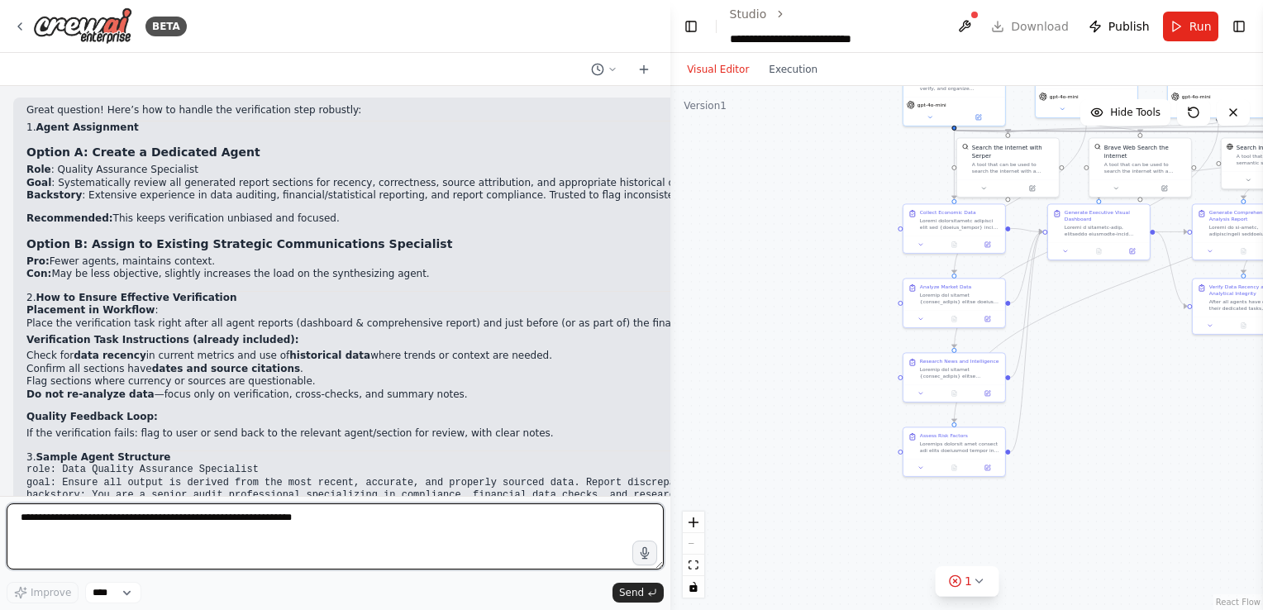
click at [235, 529] on textarea at bounding box center [335, 536] width 657 height 66
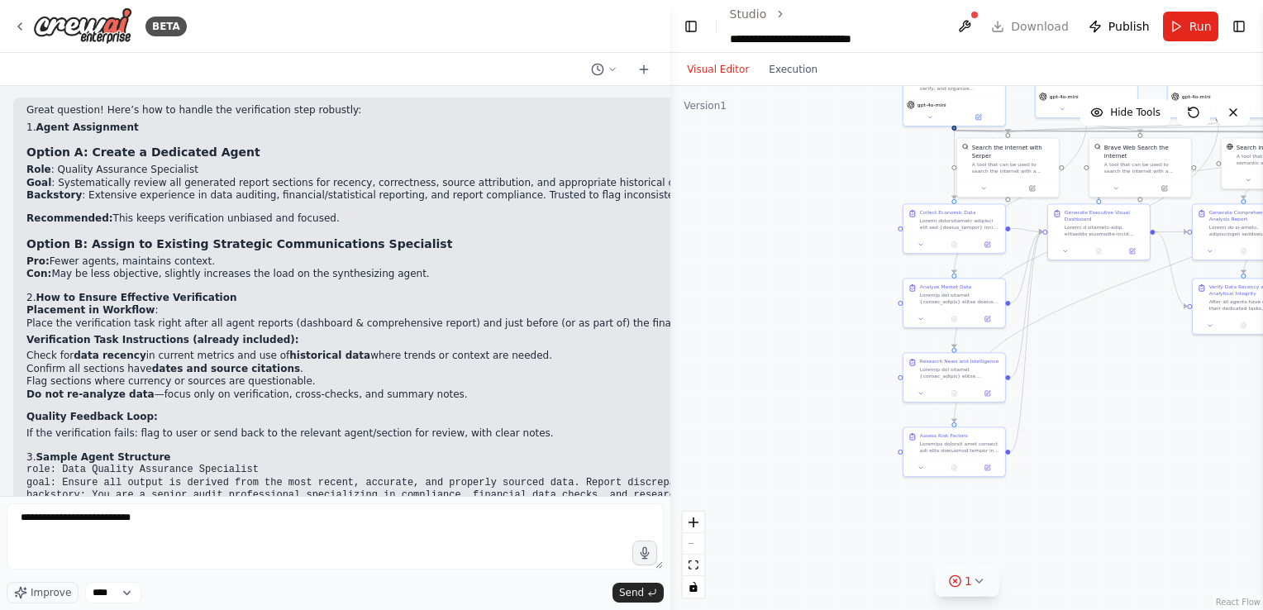
click at [972, 577] on icon at bounding box center [978, 580] width 13 height 13
drag, startPoint x: 876, startPoint y: 535, endPoint x: 1058, endPoint y: 577, distance: 187.2
click at [1058, 577] on div "Issues found Only one task can be the ending task" at bounding box center [965, 558] width 231 height 75
copy div "Issues found Only one task can be the ending task"
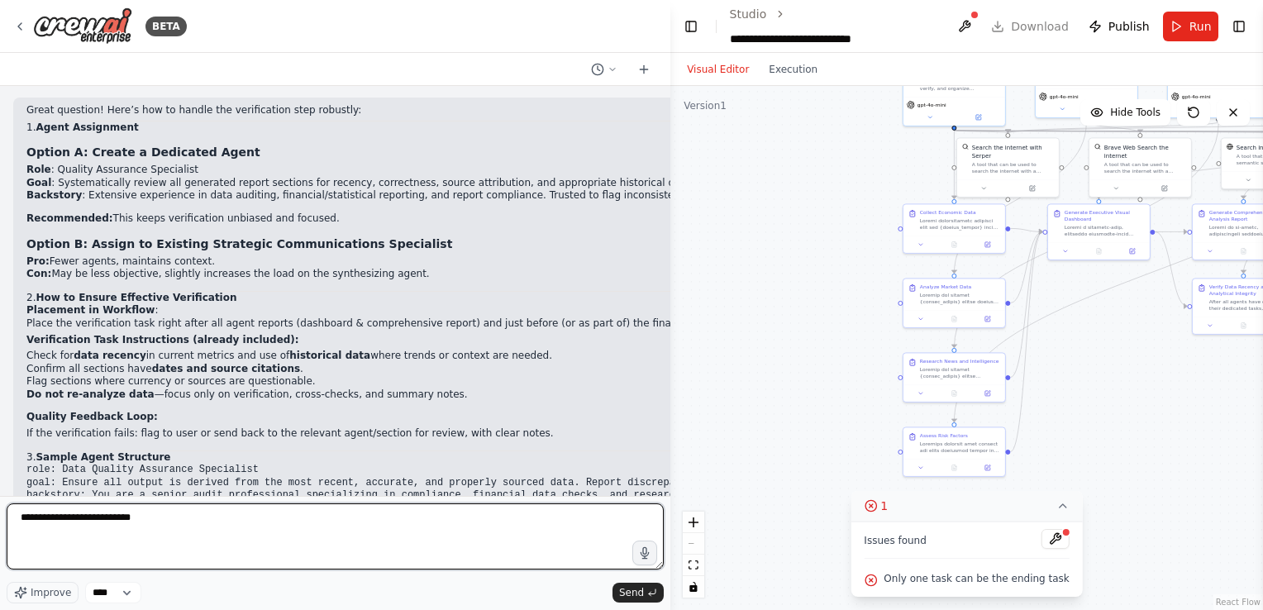
click at [342, 526] on textarea "**********" at bounding box center [335, 536] width 657 height 66
paste textarea "**********"
type textarea "**********"
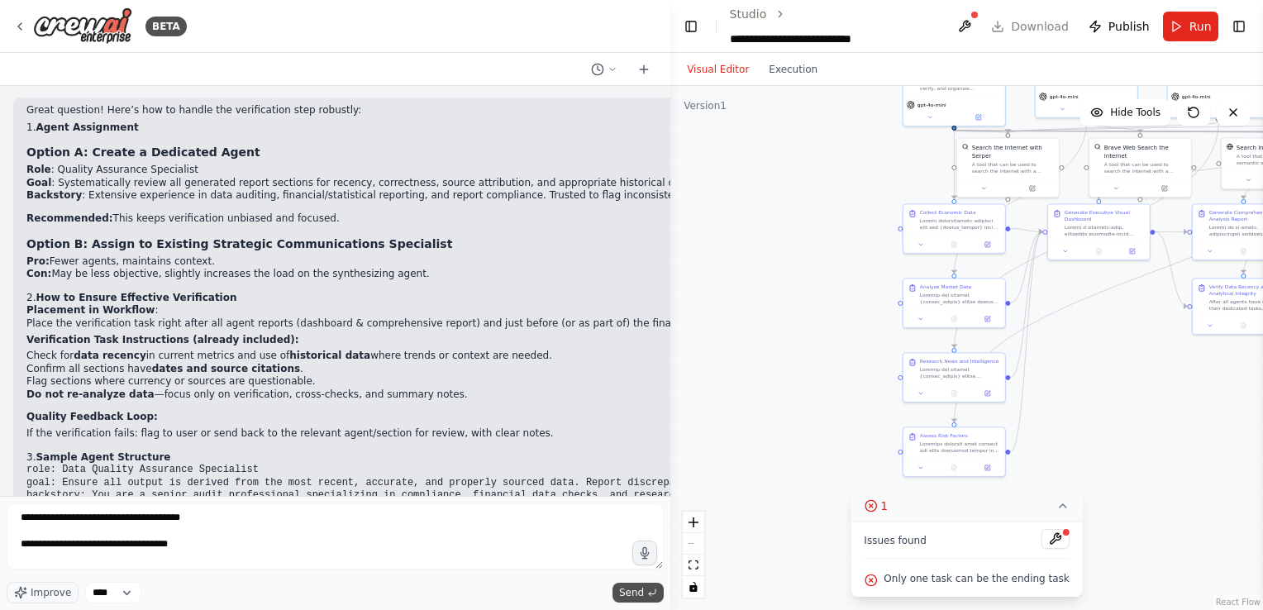
click at [623, 592] on span "Send" at bounding box center [631, 592] width 25 height 13
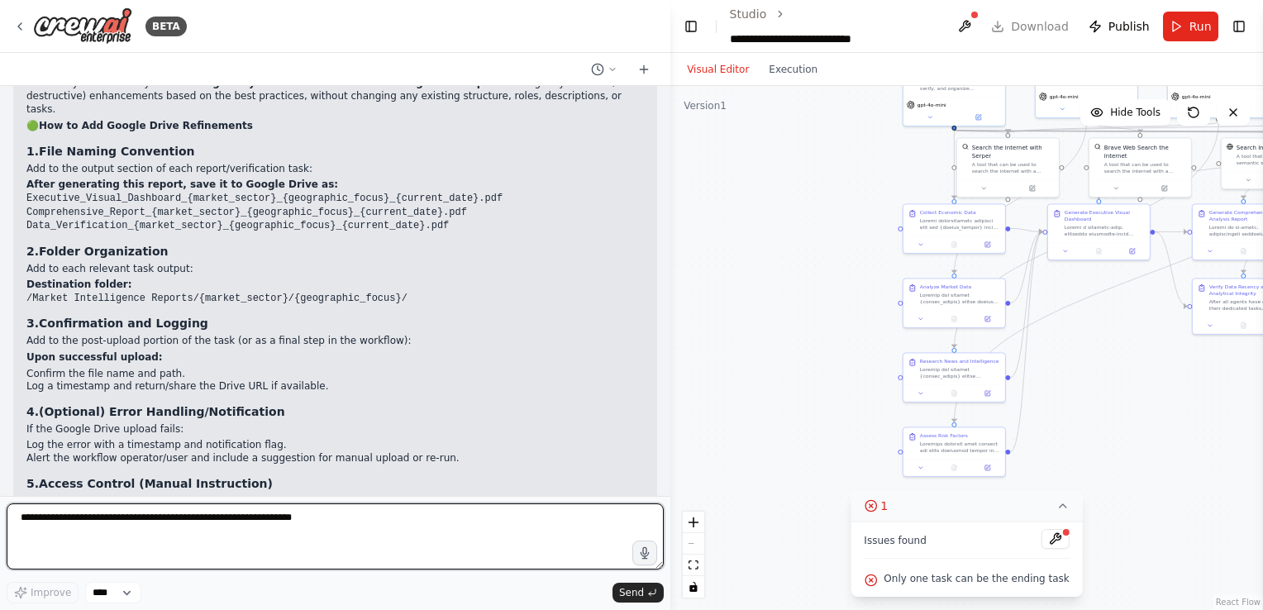
scroll to position [59396, 0]
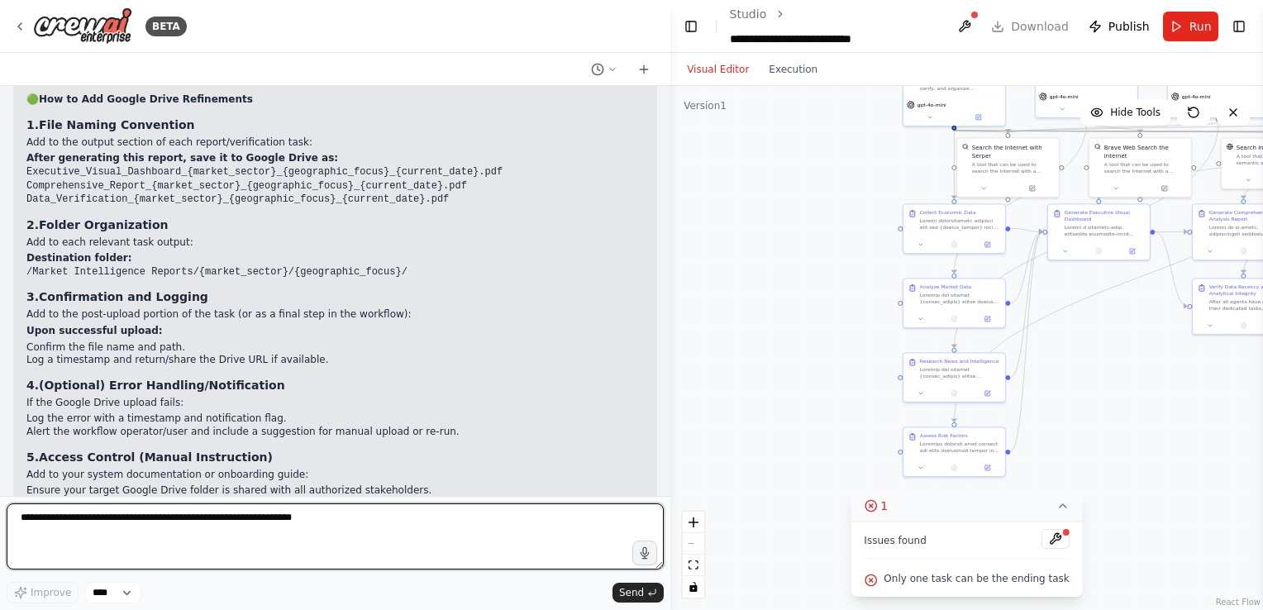
click at [192, 521] on textarea at bounding box center [335, 536] width 657 height 66
type textarea "**********"
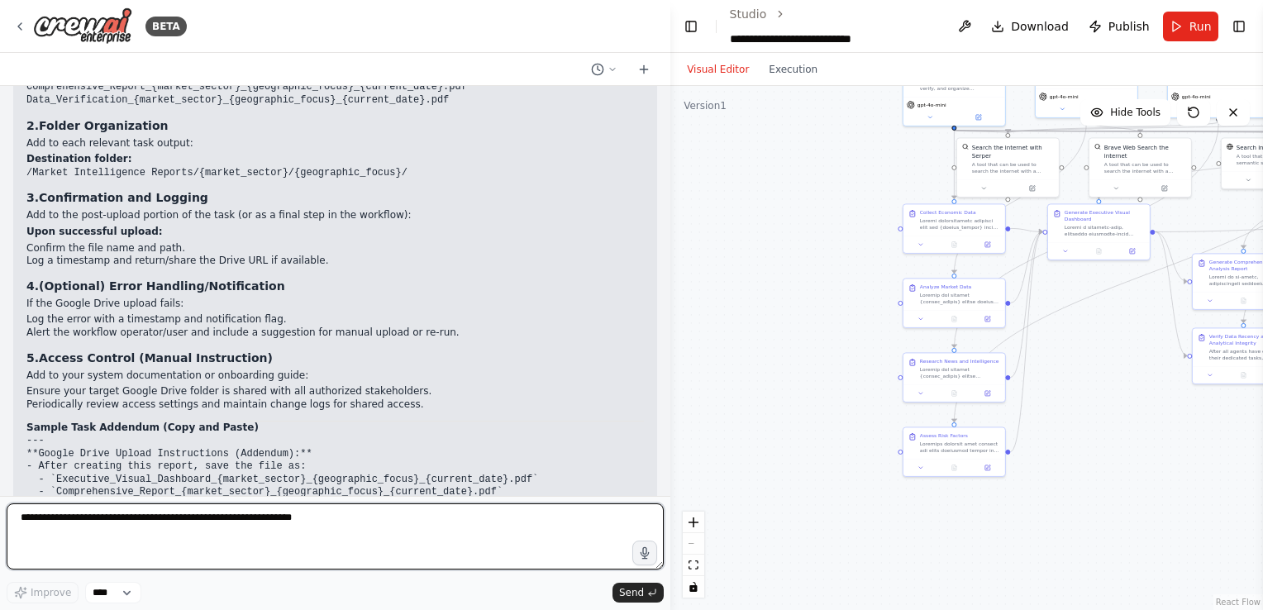
scroll to position [59768, 0]
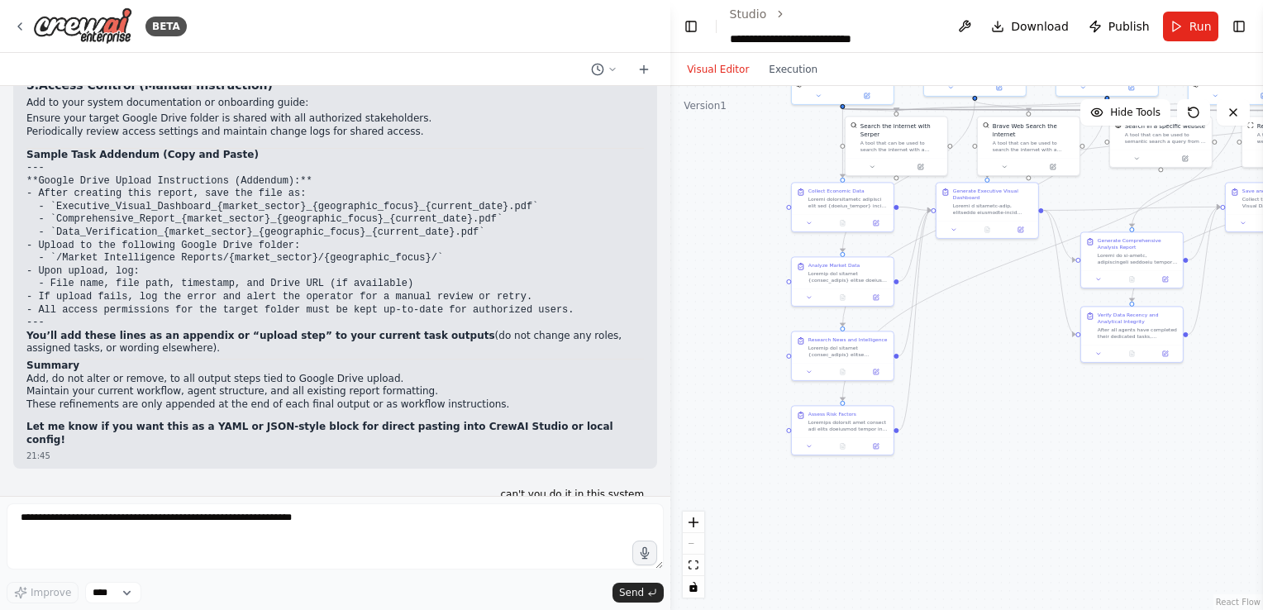
drag, startPoint x: 766, startPoint y: 372, endPoint x: 648, endPoint y: 350, distance: 120.2
click at [648, 350] on div "BETA Create an AI-powered system that generates comprehensive monthly market re…" at bounding box center [631, 305] width 1263 height 610
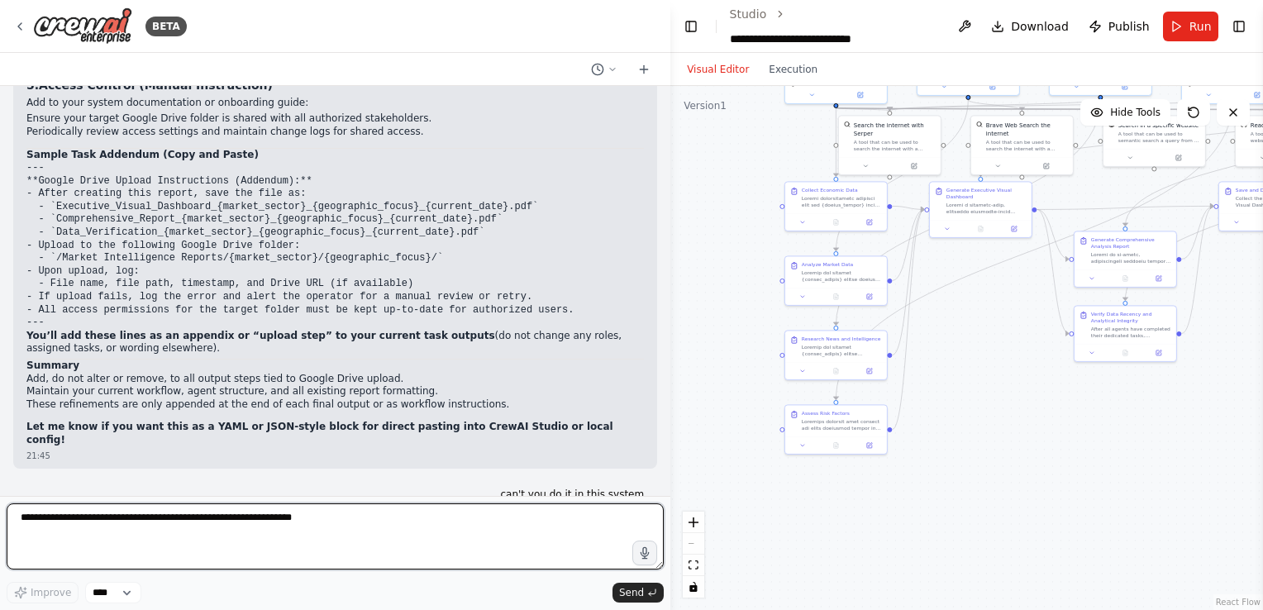
click at [383, 521] on textarea at bounding box center [335, 536] width 657 height 66
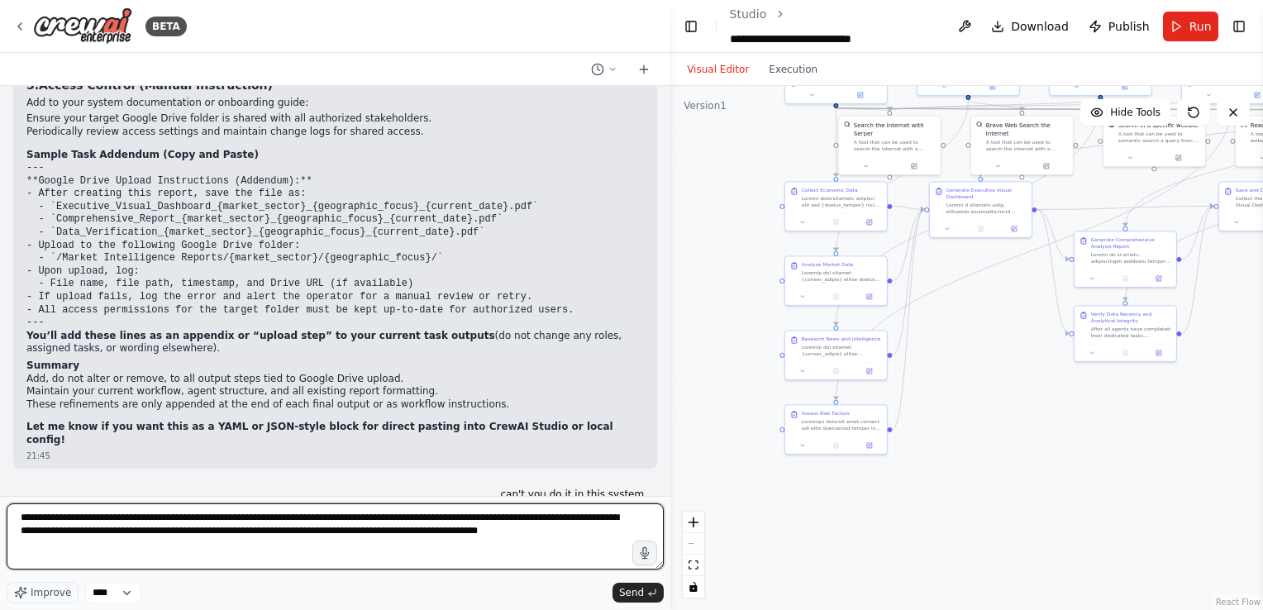
paste textarea "**********"
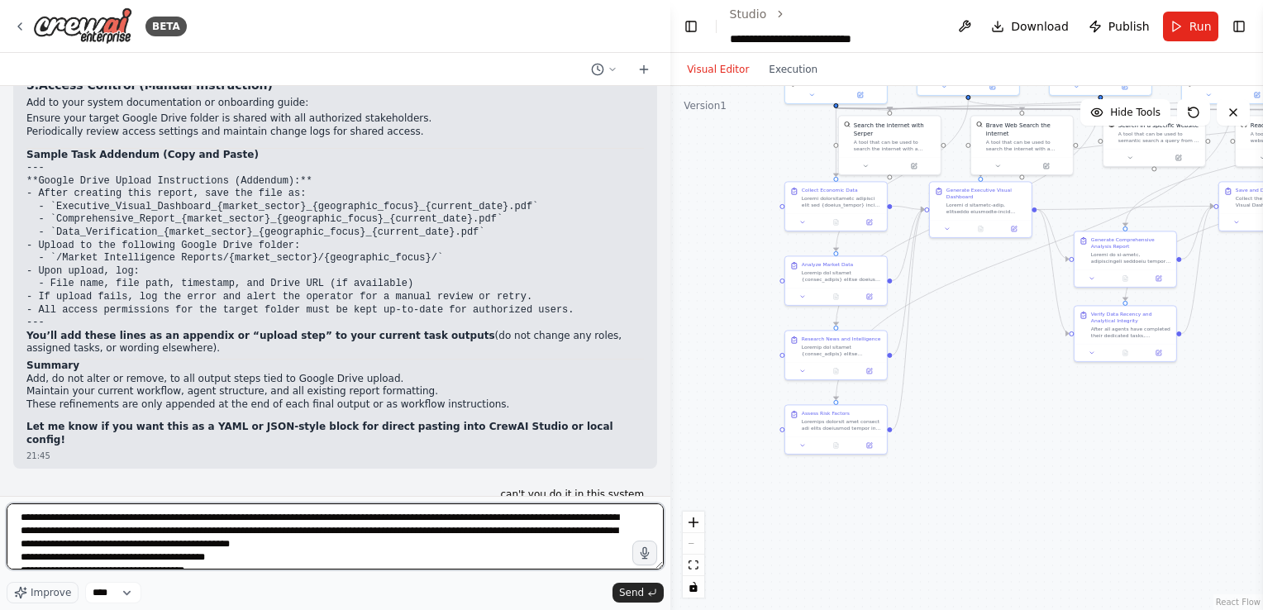
scroll to position [21, 0]
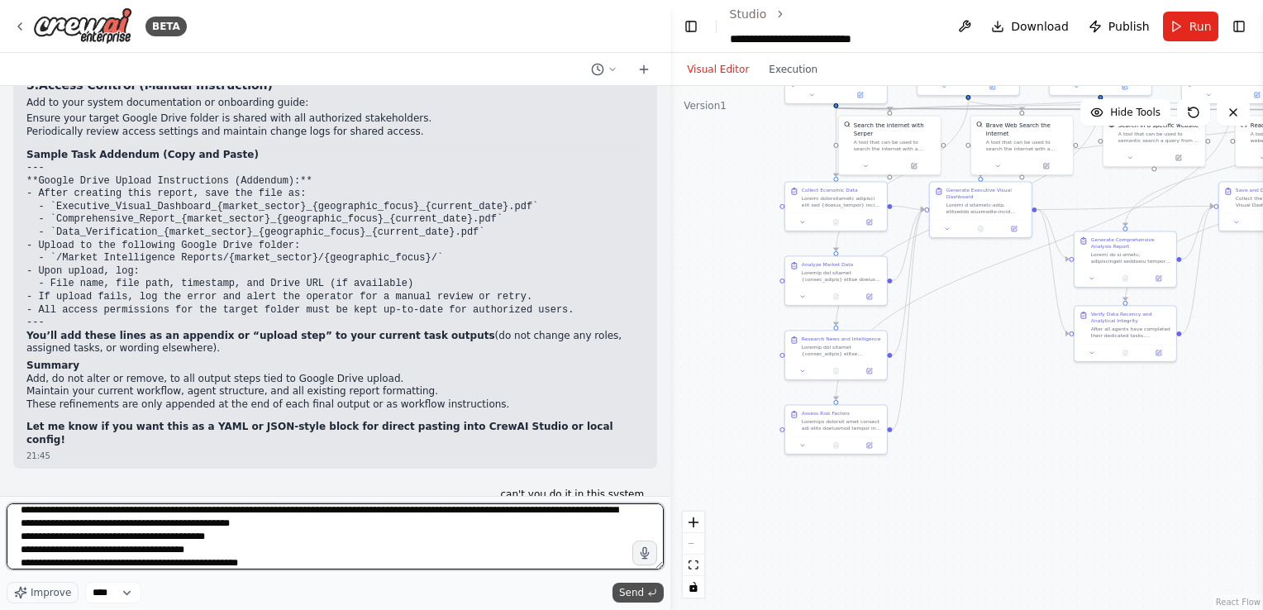
type textarea "**********"
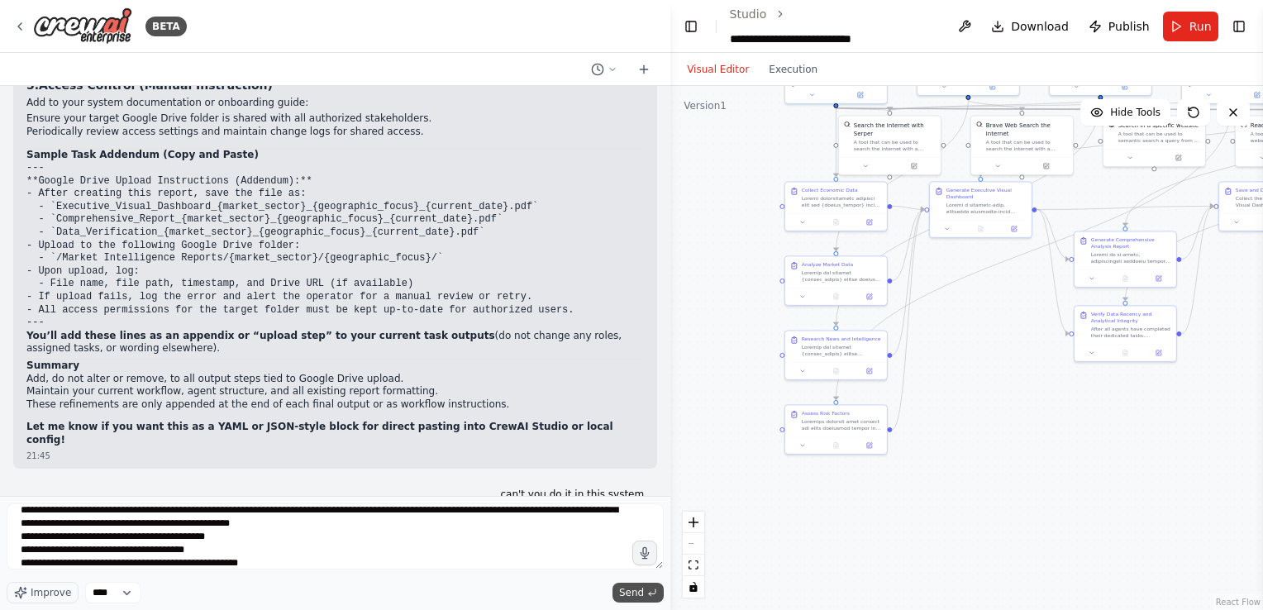
click at [630, 595] on span "Send" at bounding box center [631, 592] width 25 height 13
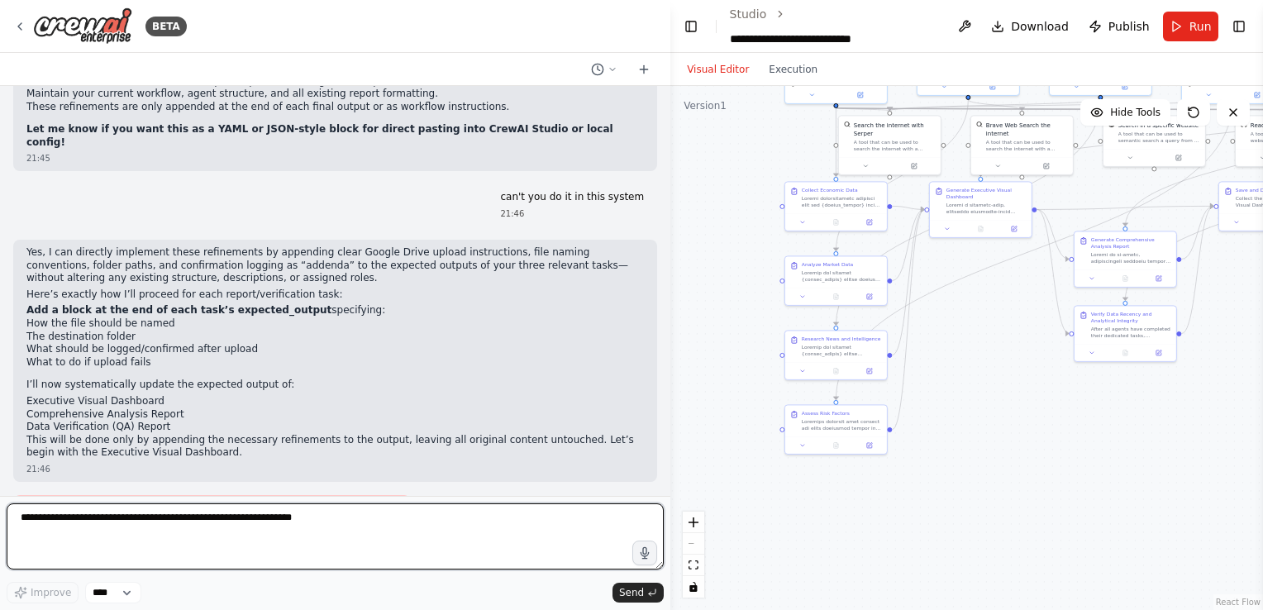
scroll to position [60066, 0]
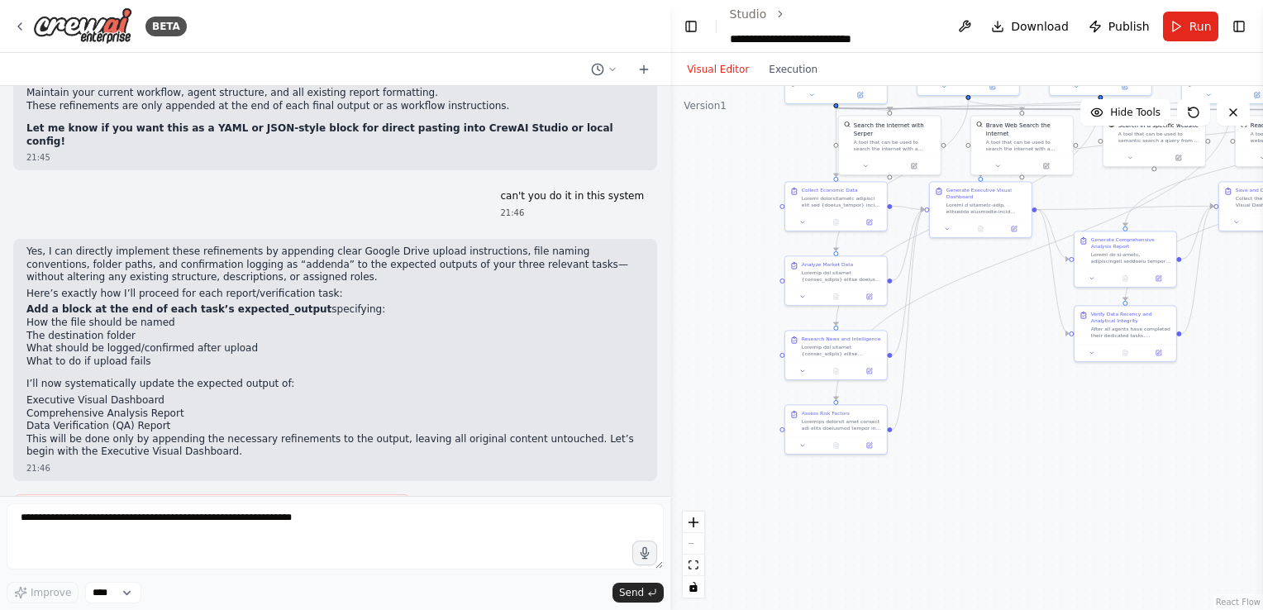
drag, startPoint x: 71, startPoint y: 306, endPoint x: 140, endPoint y: 385, distance: 105.4
drag, startPoint x: 140, startPoint y: 385, endPoint x: 26, endPoint y: 307, distance: 138.4
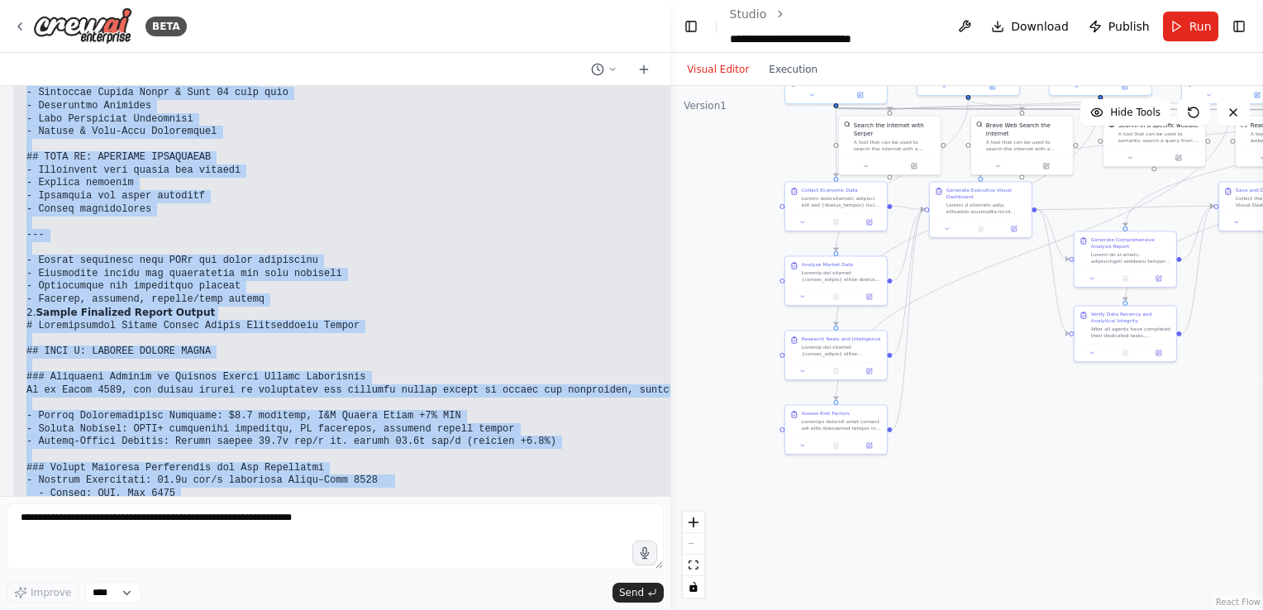
scroll to position [62413, 0]
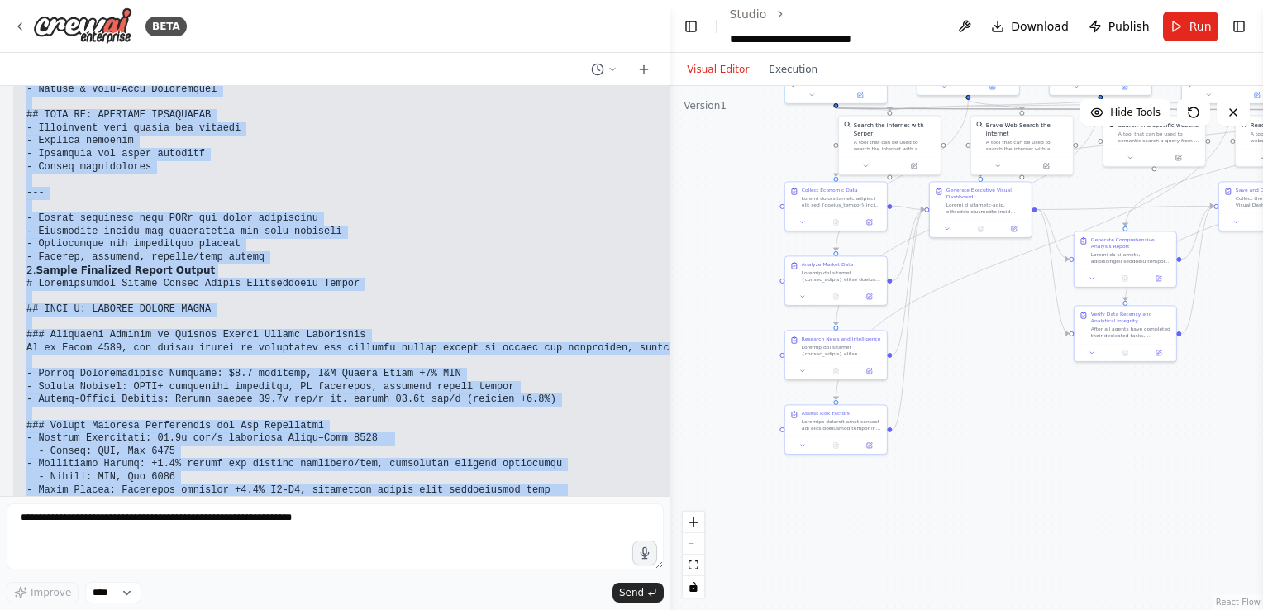
drag, startPoint x: 26, startPoint y: 307, endPoint x: 526, endPoint y: 454, distance: 520.3
click at [526, 454] on div "Certainly! Here’s a comprehensive package you can provide to your Notion design…" at bounding box center [1091, 586] width 2130 height 2509
copy div "Loremipsu! Dolo’s a consecteturad elitsed doe tem incidid ut labo Etdolo magnaa…"
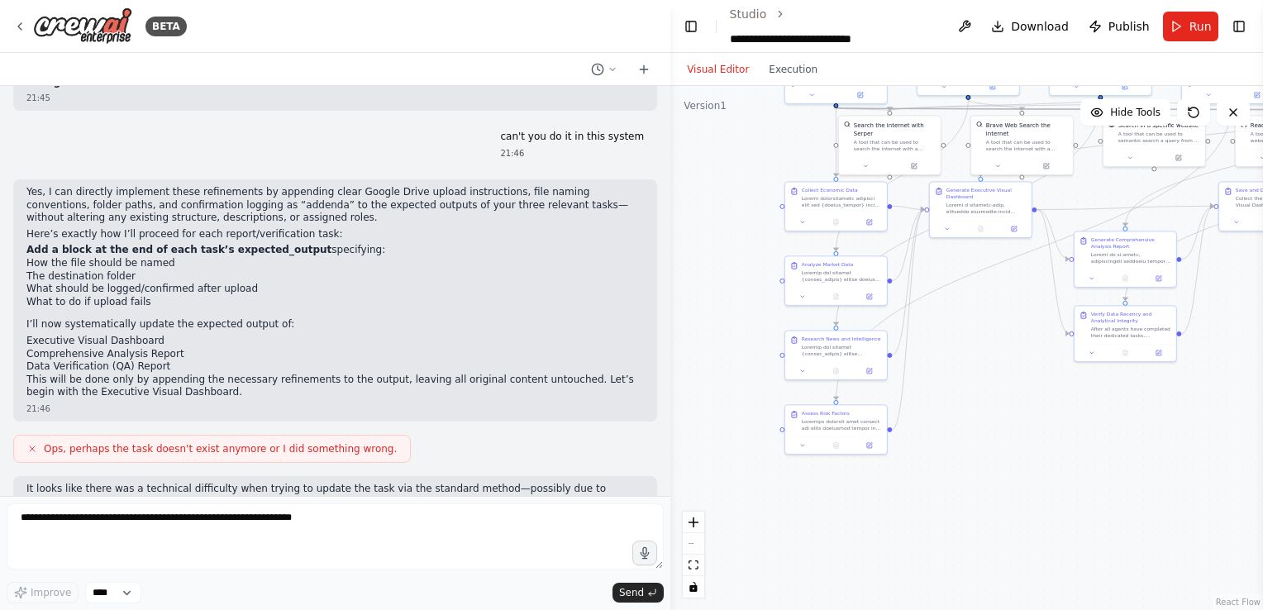
scroll to position [60124, 0]
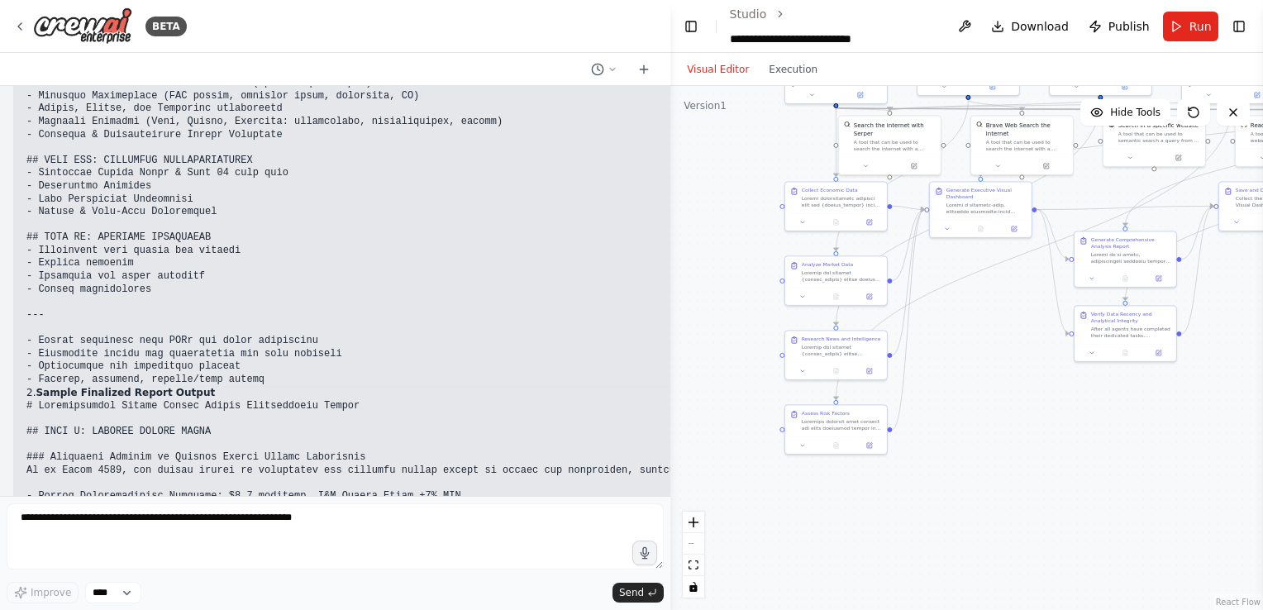
scroll to position [62413, 0]
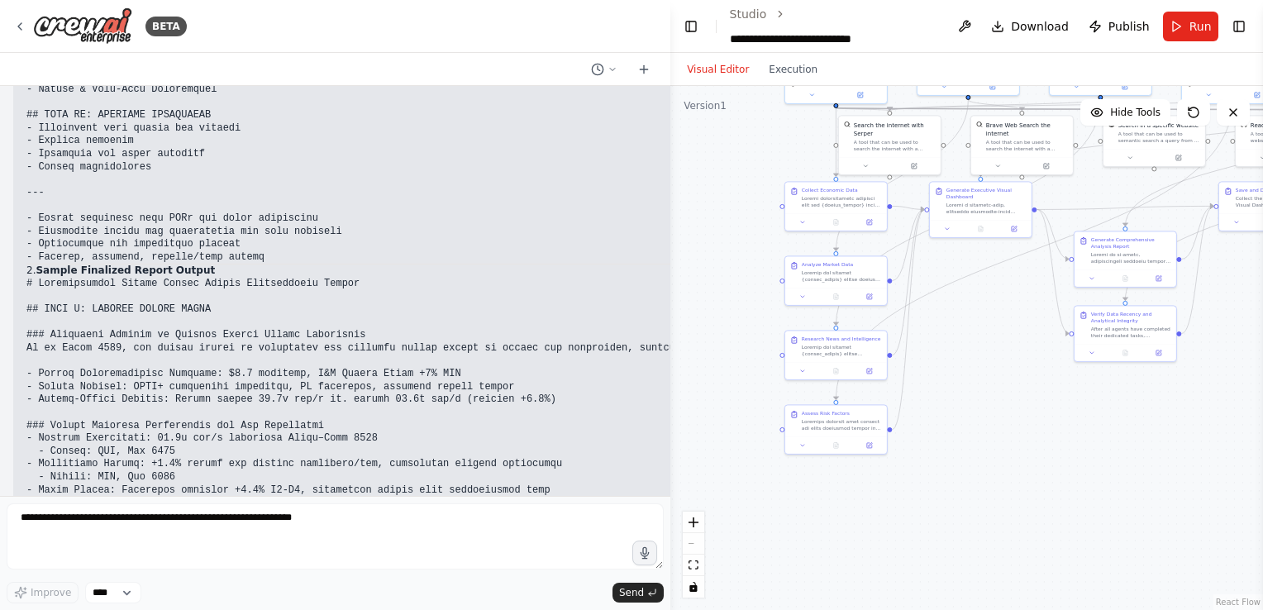
drag, startPoint x: 175, startPoint y: 499, endPoint x: 176, endPoint y: 530, distance: 31.4
click at [176, 530] on form "Improve **** Send" at bounding box center [335, 553] width 670 height 114
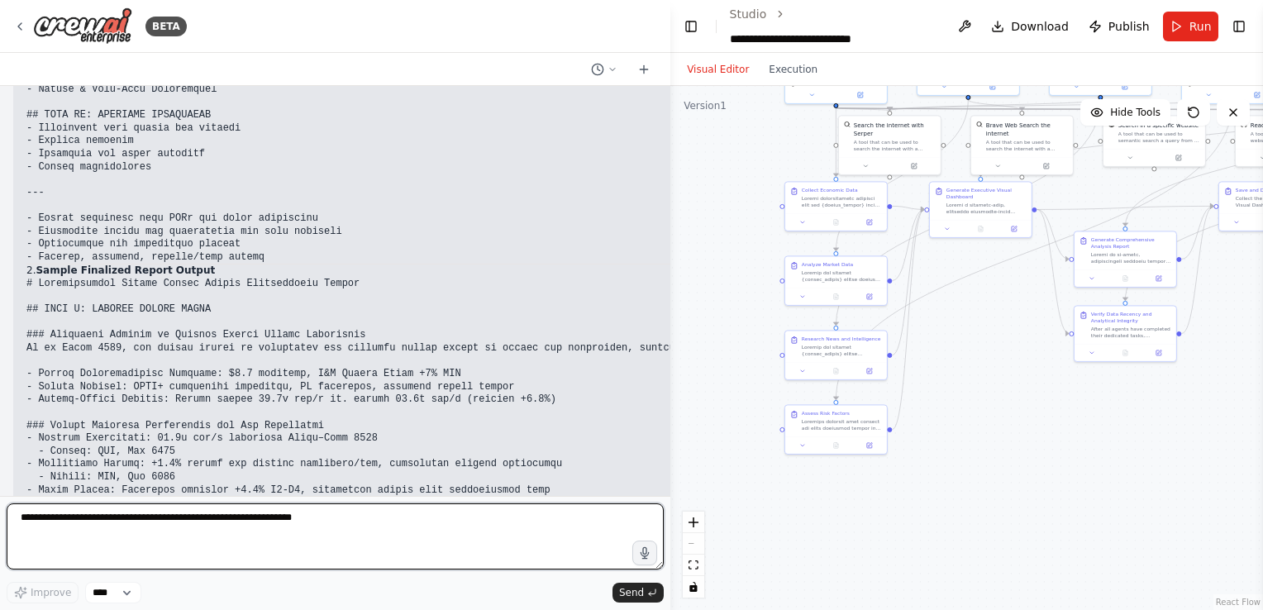
click at [176, 530] on textarea at bounding box center [335, 536] width 657 height 66
type textarea "**********"
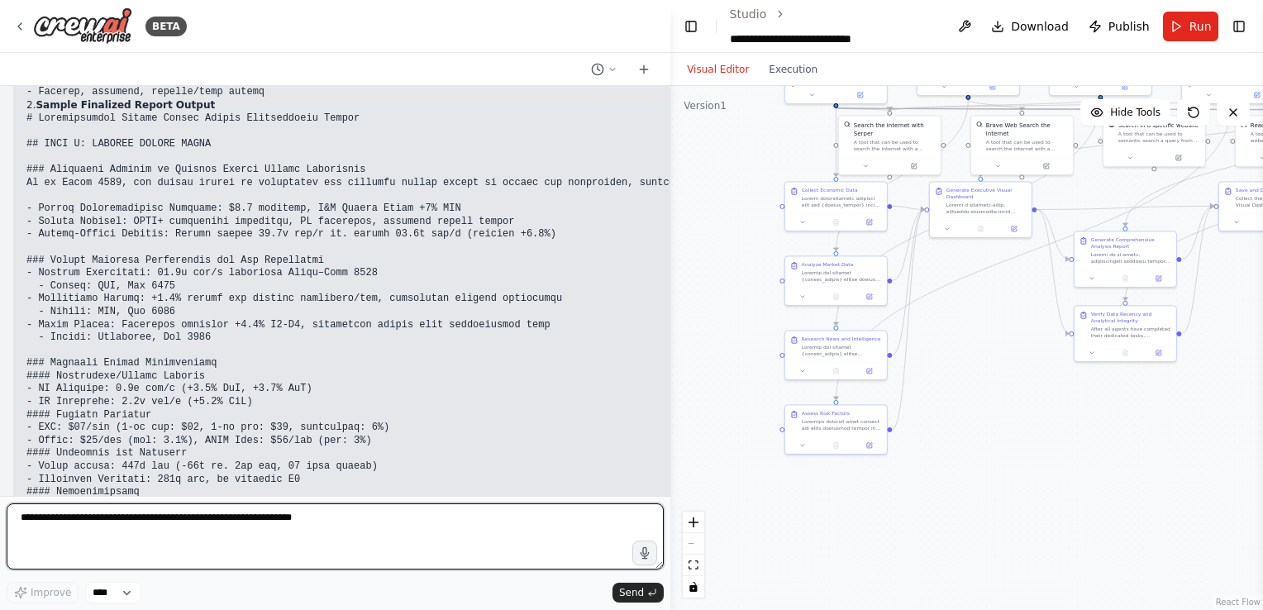
scroll to position [62591, 0]
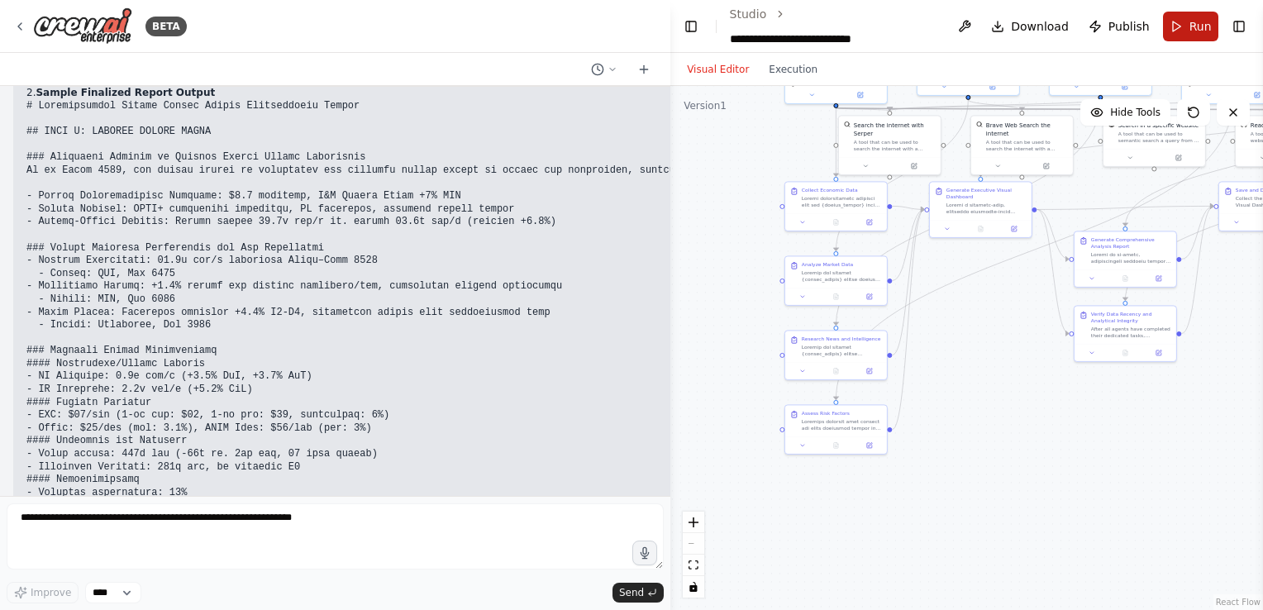
click at [1191, 31] on span "Run" at bounding box center [1200, 26] width 22 height 17
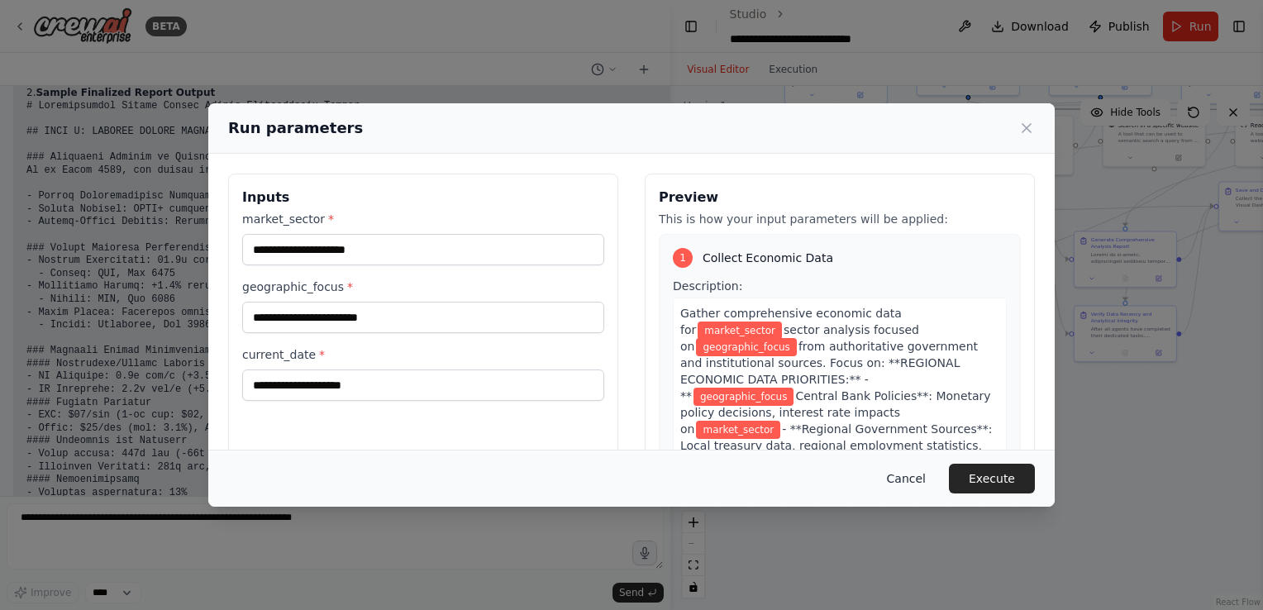
click at [911, 474] on button "Cancel" at bounding box center [905, 479] width 65 height 30
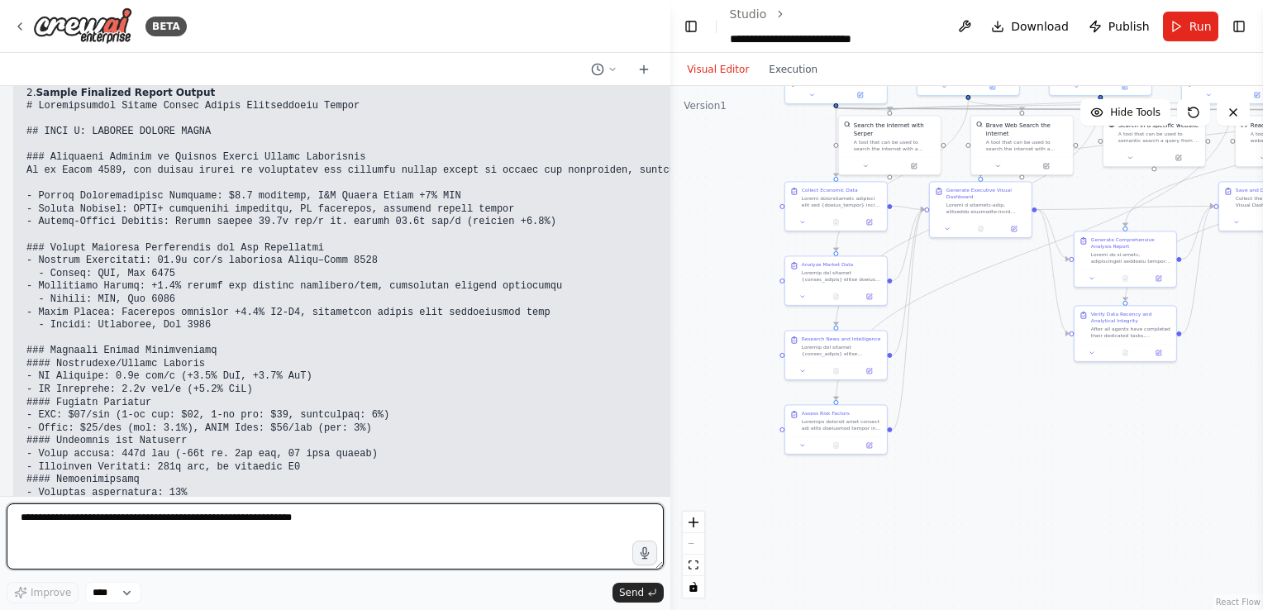
click at [453, 524] on textarea at bounding box center [335, 536] width 657 height 66
type textarea "**********"
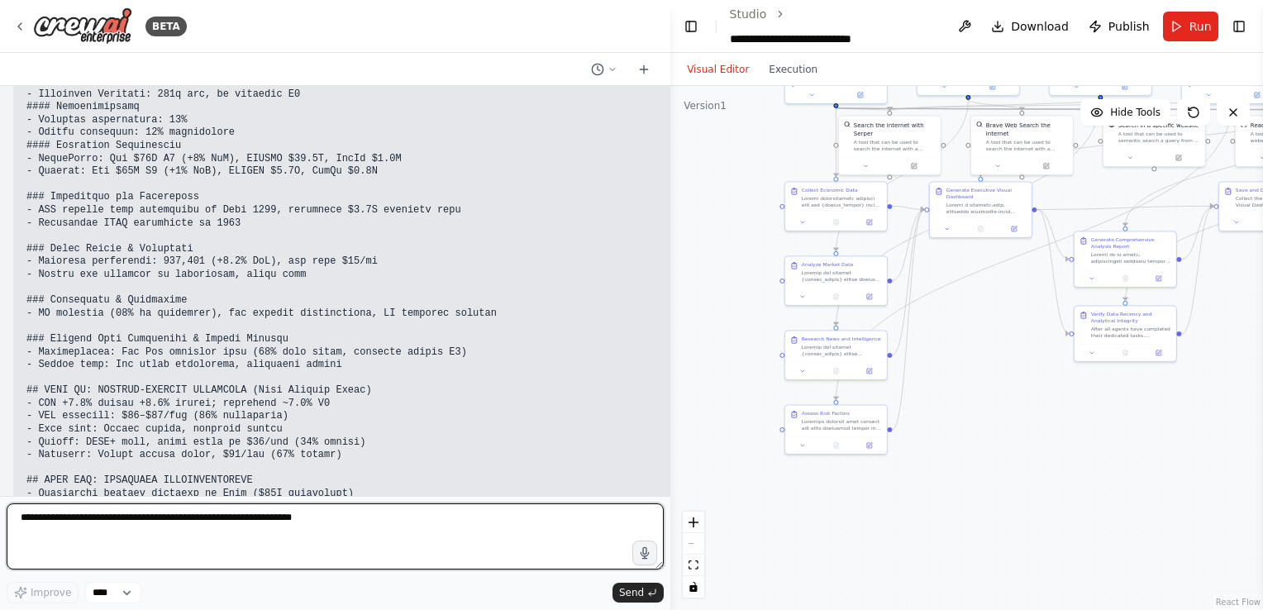
scroll to position [62964, 0]
click at [238, 526] on textarea at bounding box center [335, 536] width 657 height 66
click at [212, 528] on textarea at bounding box center [335, 536] width 657 height 66
click at [179, 530] on textarea at bounding box center [335, 536] width 657 height 66
click at [165, 521] on textarea "**********" at bounding box center [335, 536] width 657 height 66
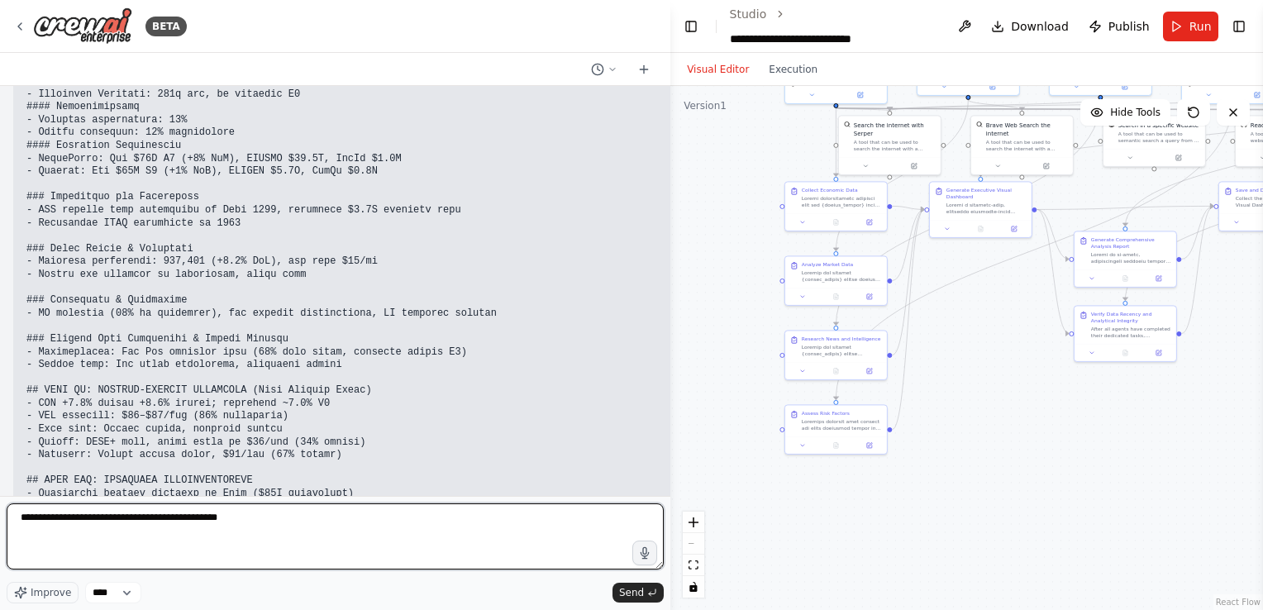
click at [273, 507] on textarea "**********" at bounding box center [335, 536] width 657 height 66
click at [340, 523] on textarea "**********" at bounding box center [335, 536] width 657 height 66
paste textarea "**********"
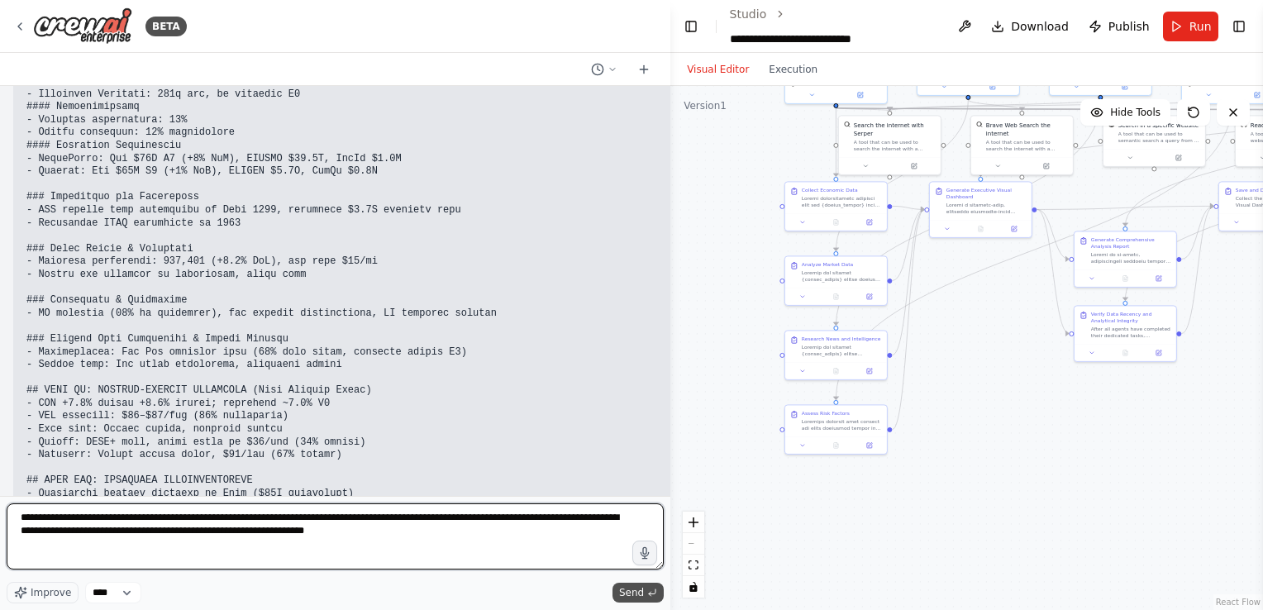
type textarea "**********"
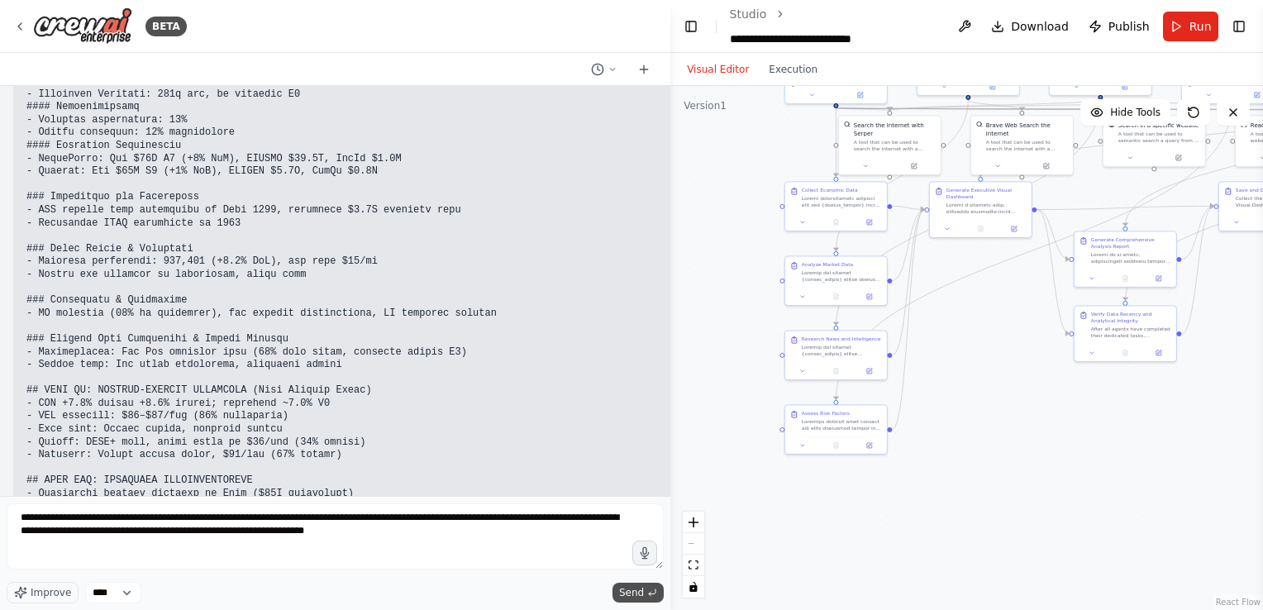
click at [635, 589] on span "Send" at bounding box center [631, 592] width 25 height 13
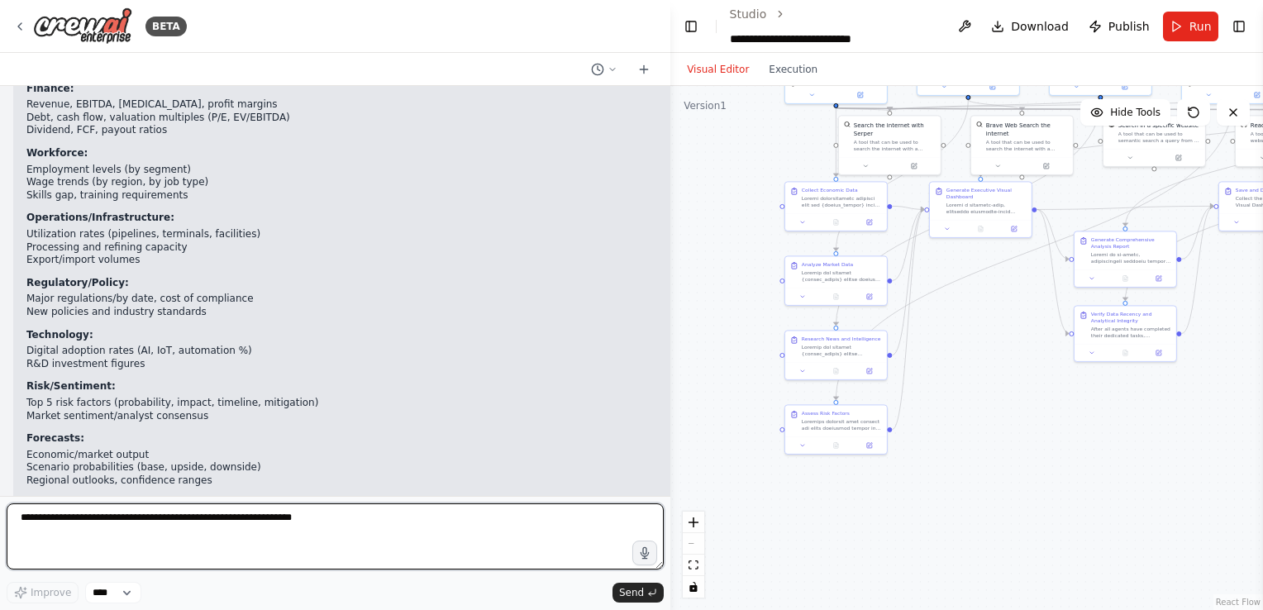
scroll to position [63673, 0]
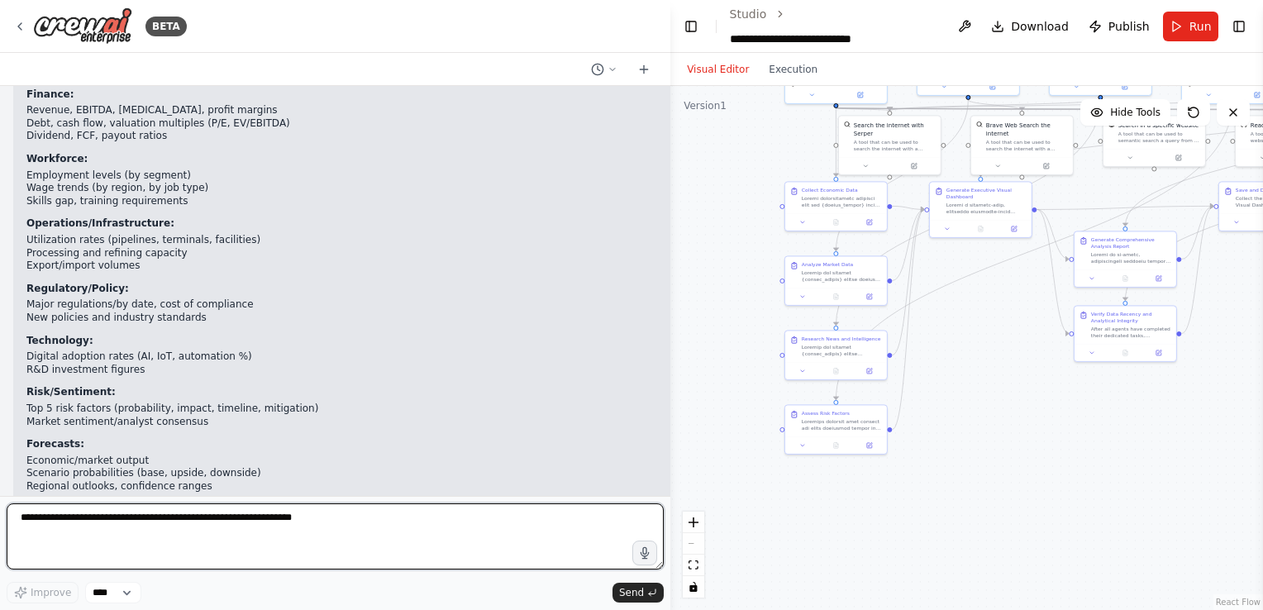
click at [390, 530] on textarea at bounding box center [335, 536] width 657 height 66
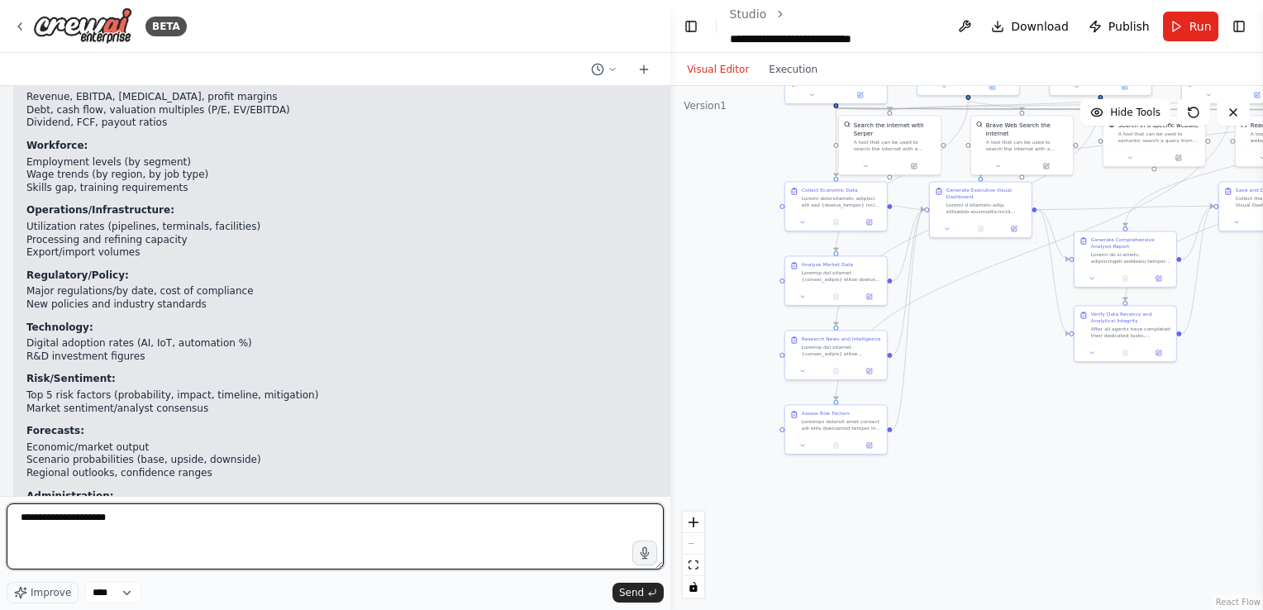
scroll to position [63689, 0]
type textarea "**********"
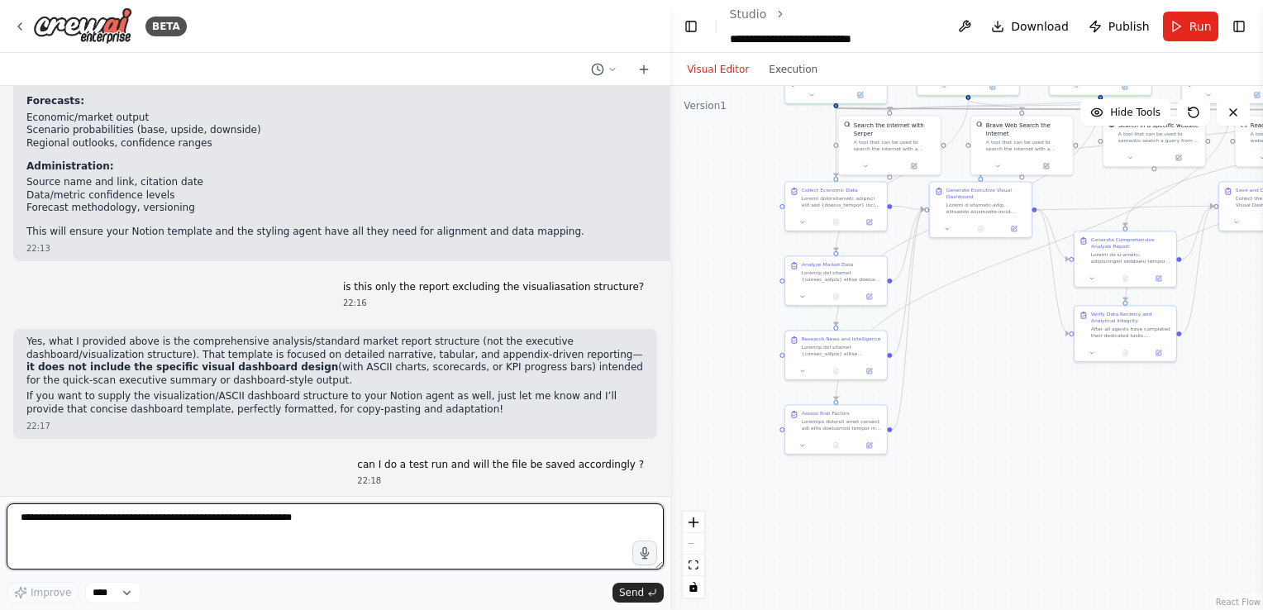
scroll to position [64016, 0]
click at [492, 513] on textarea at bounding box center [335, 536] width 657 height 66
type textarea "***"
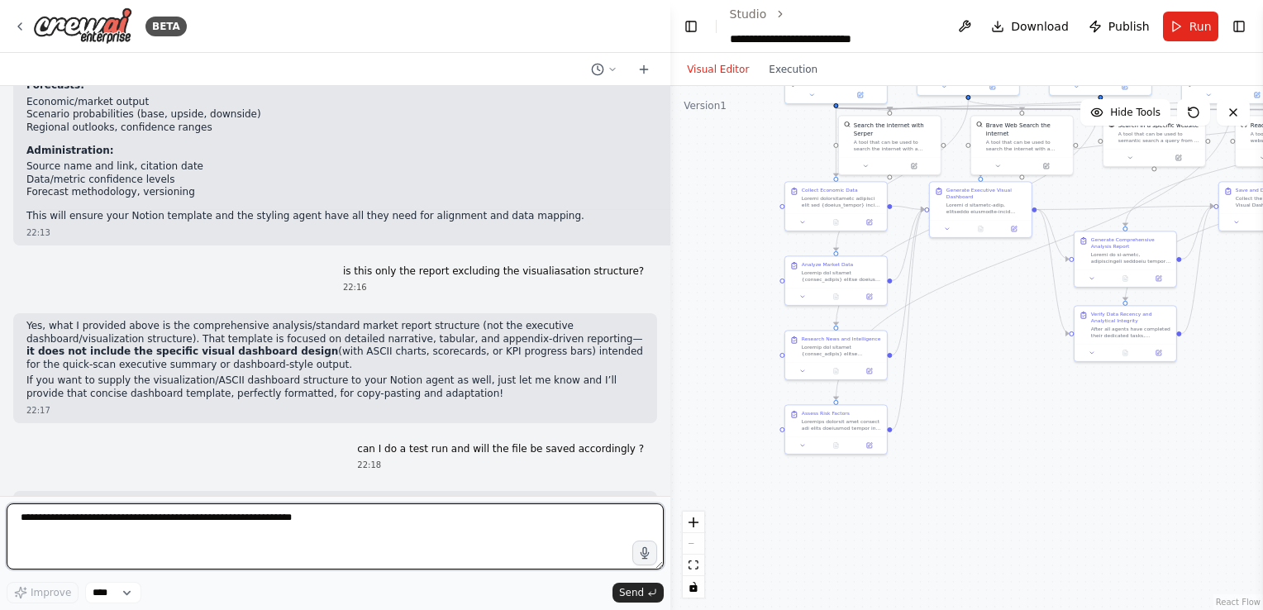
scroll to position [64033, 0]
click at [175, 527] on textarea at bounding box center [335, 536] width 657 height 66
paste textarea "**********"
type textarea "**********"
drag, startPoint x: 390, startPoint y: 527, endPoint x: -3, endPoint y: 521, distance: 393.3
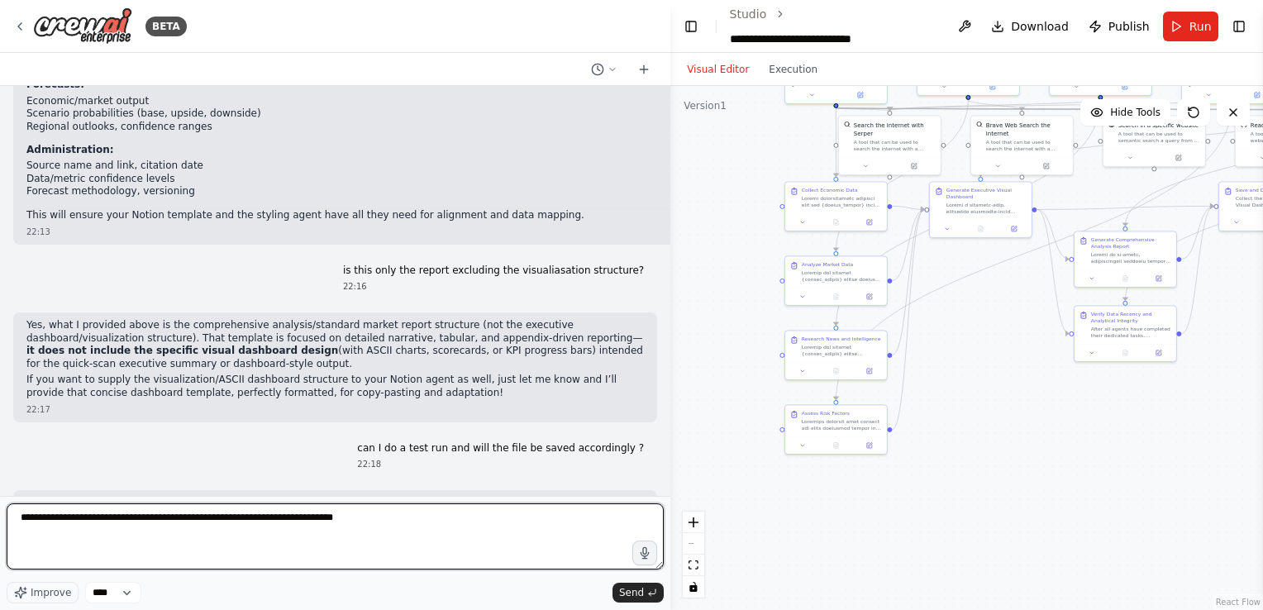
click at [0, 521] on html "BETA Create an AI-powered system that generates comprehensive monthly market re…" at bounding box center [631, 305] width 1263 height 610
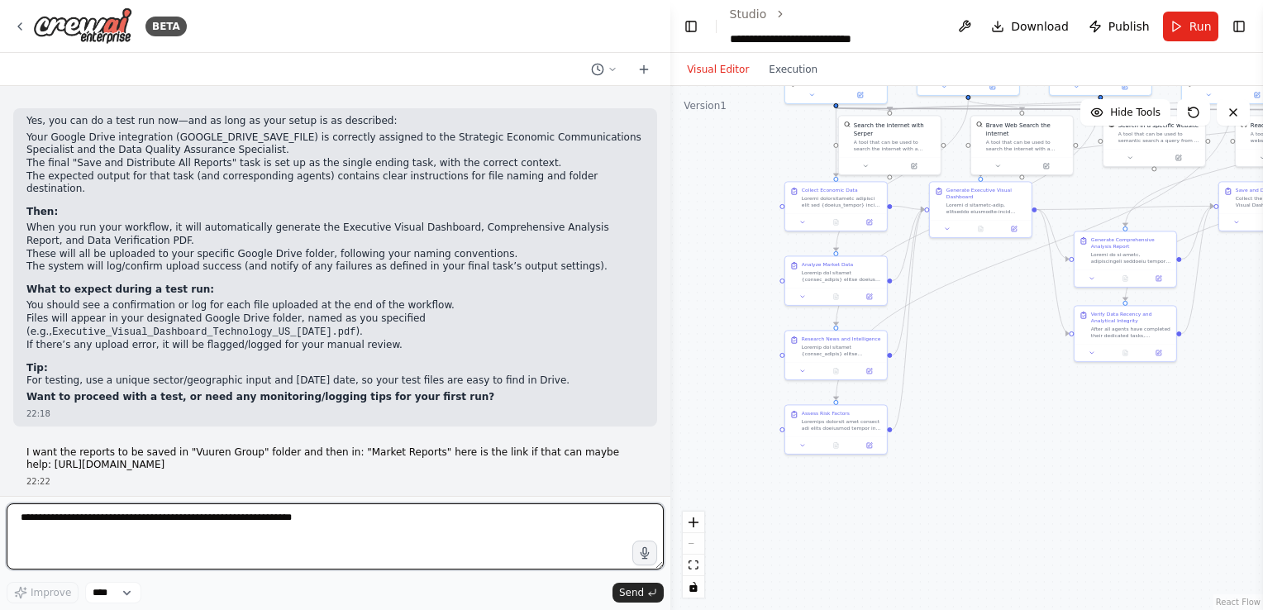
click at [136, 520] on textarea at bounding box center [335, 536] width 657 height 66
click at [187, 516] on textarea at bounding box center [335, 536] width 657 height 66
paste textarea "**********"
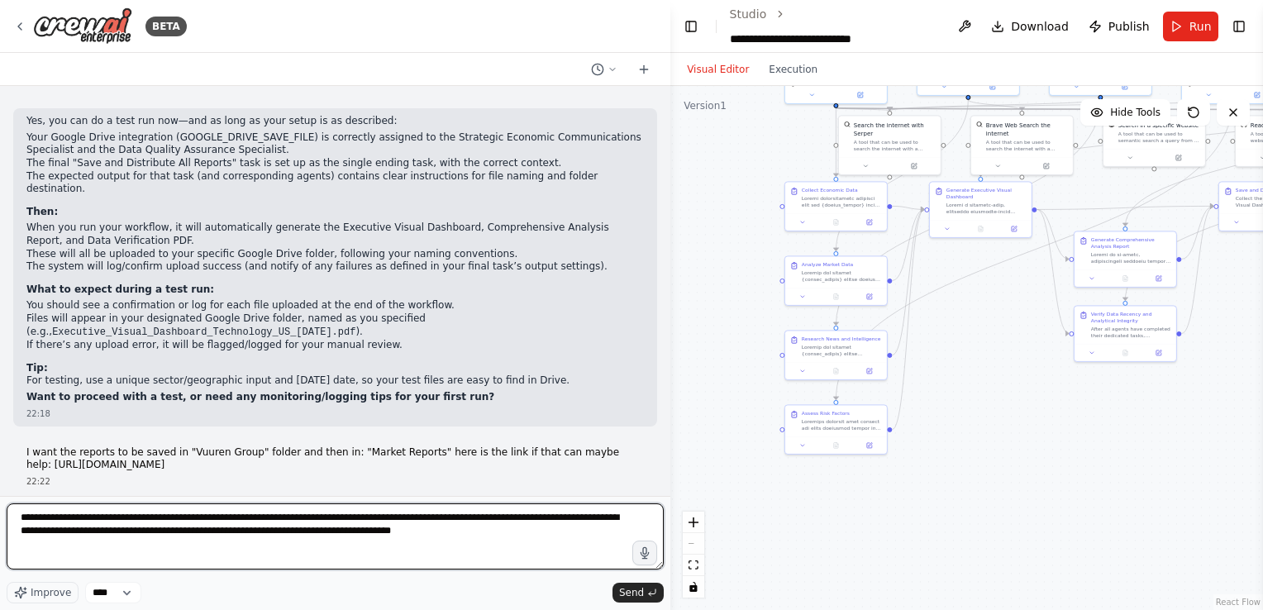
click at [176, 523] on textarea "*******" at bounding box center [335, 536] width 657 height 66
type textarea "**********"
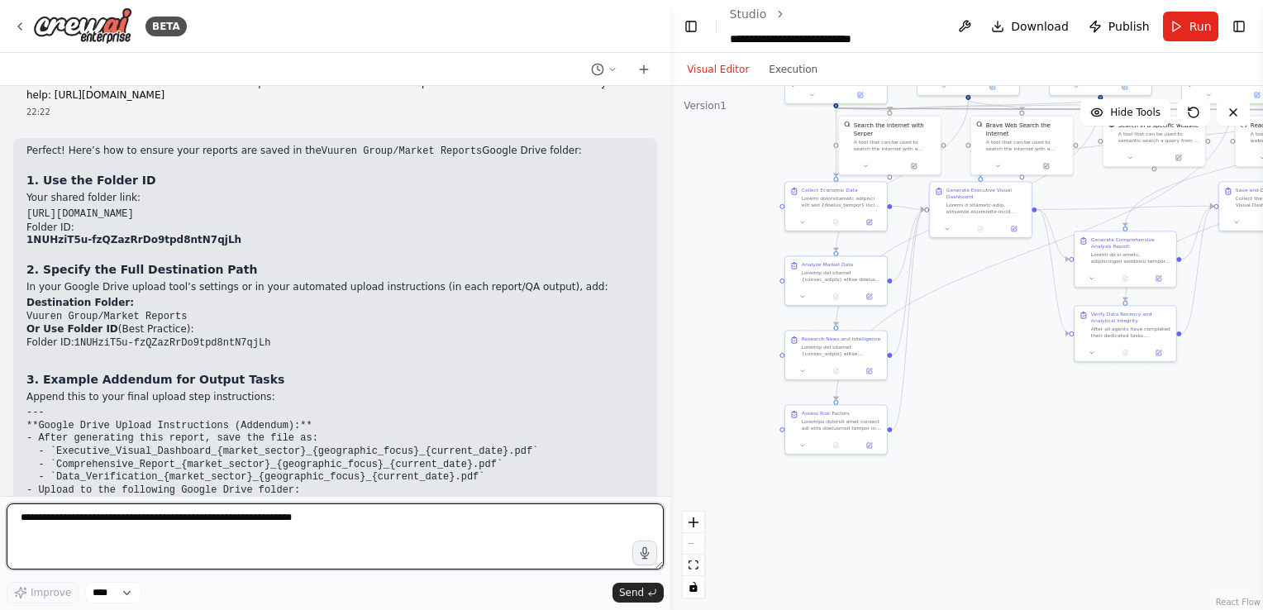
scroll to position [64797, 0]
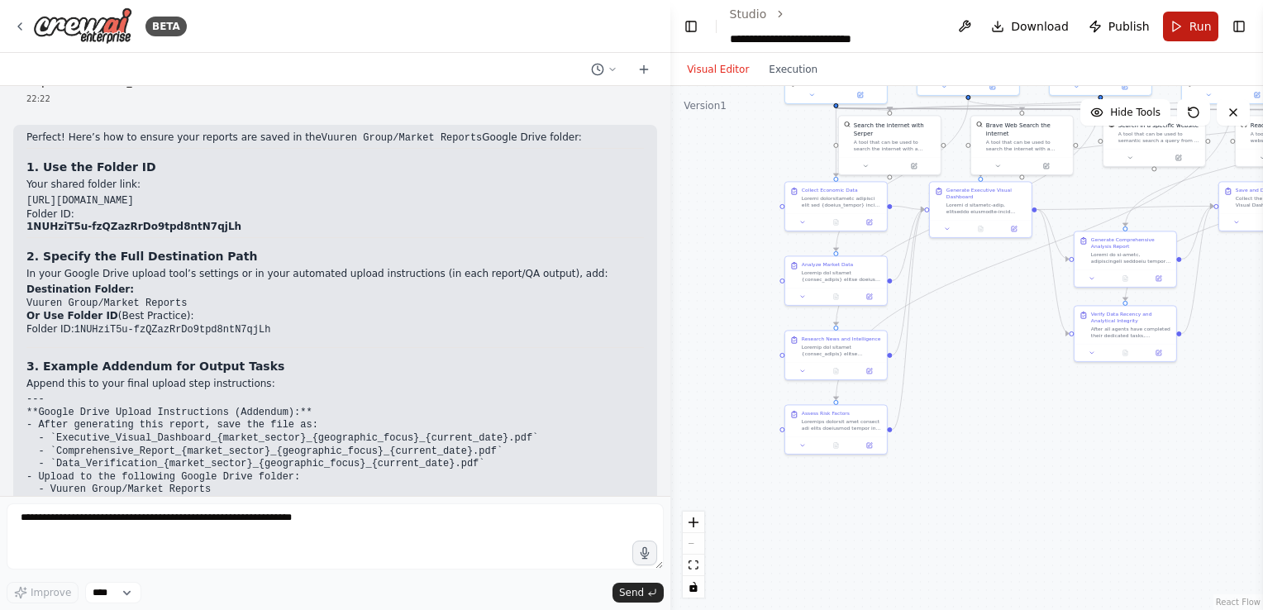
click at [1168, 21] on button "Run" at bounding box center [1190, 27] width 55 height 30
click at [1168, 21] on header "**********" at bounding box center [966, 26] width 592 height 53
drag, startPoint x: 1168, startPoint y: 21, endPoint x: 1064, endPoint y: 54, distance: 108.4
click at [1064, 54] on div "Visual Editor Execution" at bounding box center [966, 69] width 592 height 33
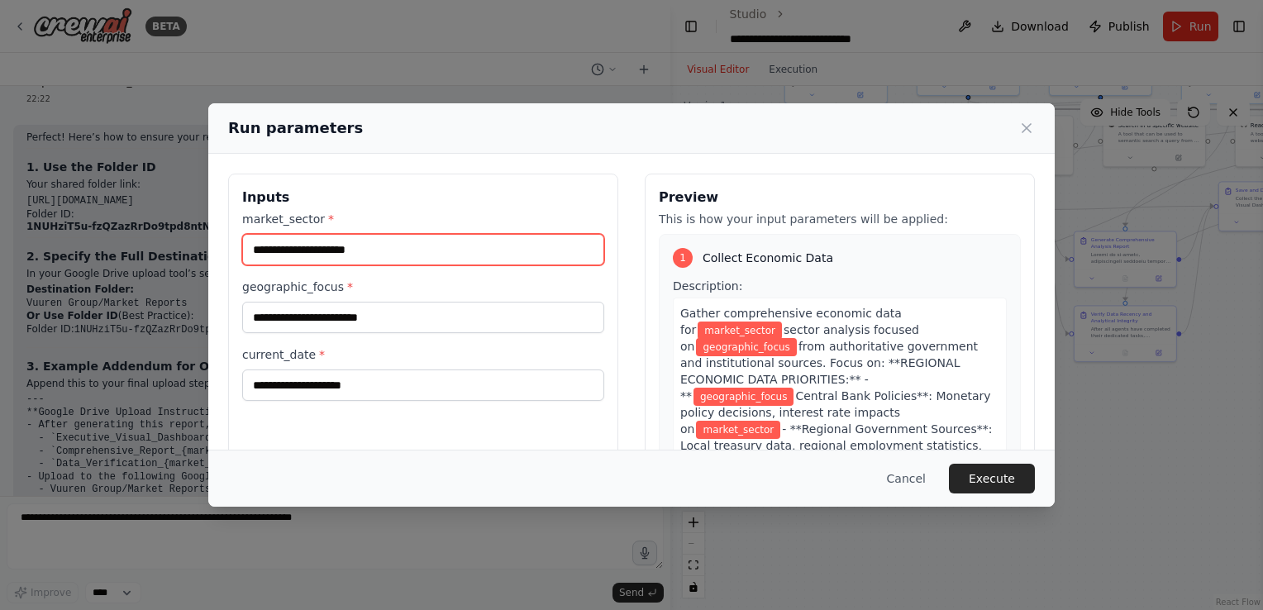
click at [424, 256] on input "market_sector *" at bounding box center [423, 249] width 362 height 31
type input "**********"
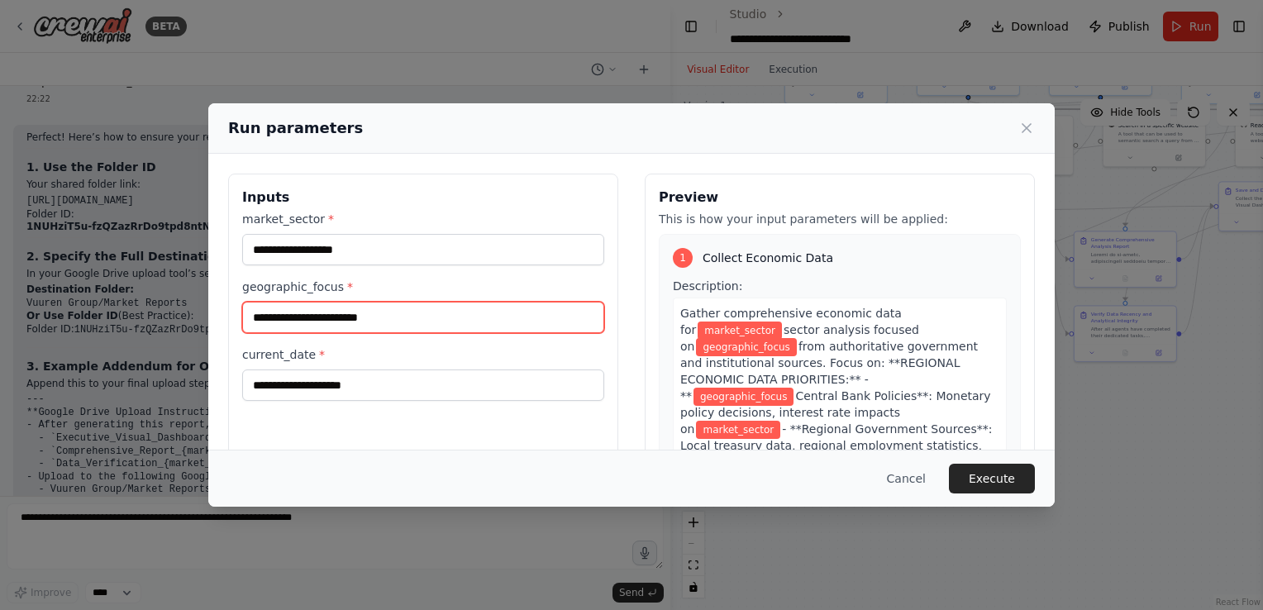
type input "**********"
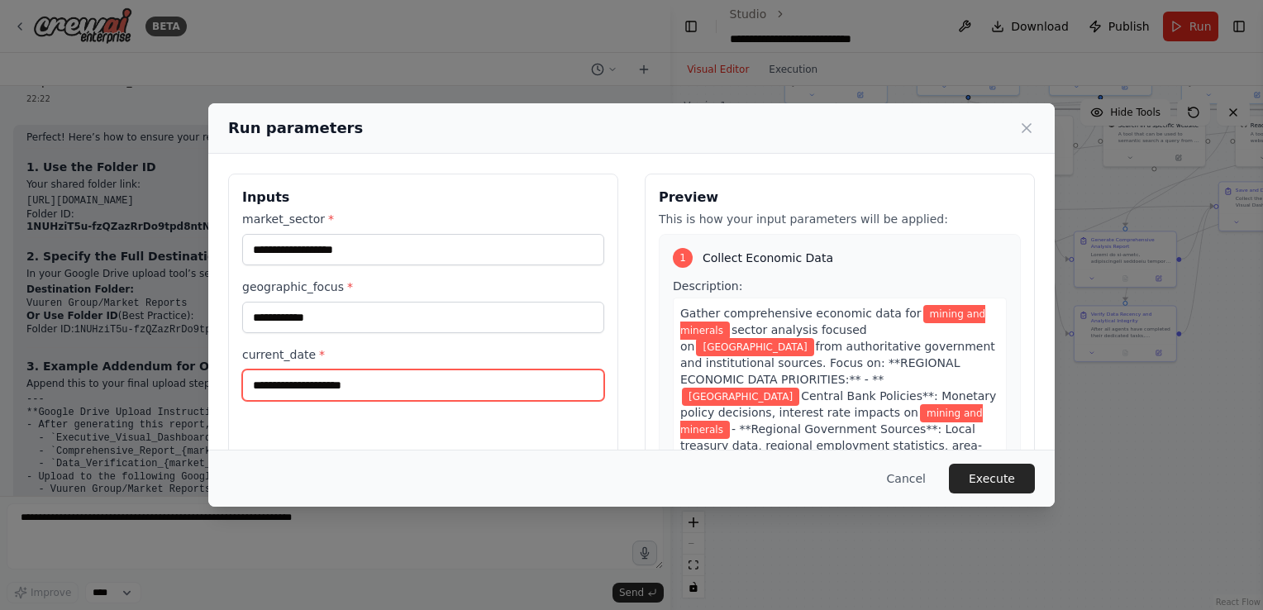
click at [405, 392] on input "current_date *" at bounding box center [423, 384] width 362 height 31
type input "*"
type input "**********"
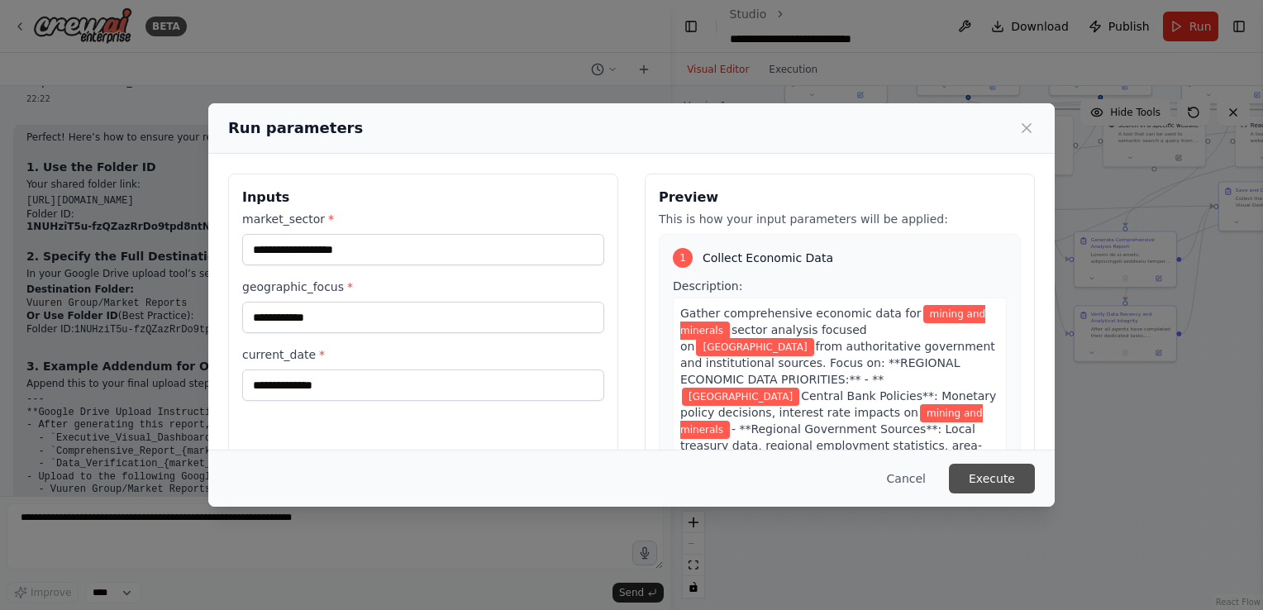
click at [986, 484] on button "Execute" at bounding box center [992, 479] width 86 height 30
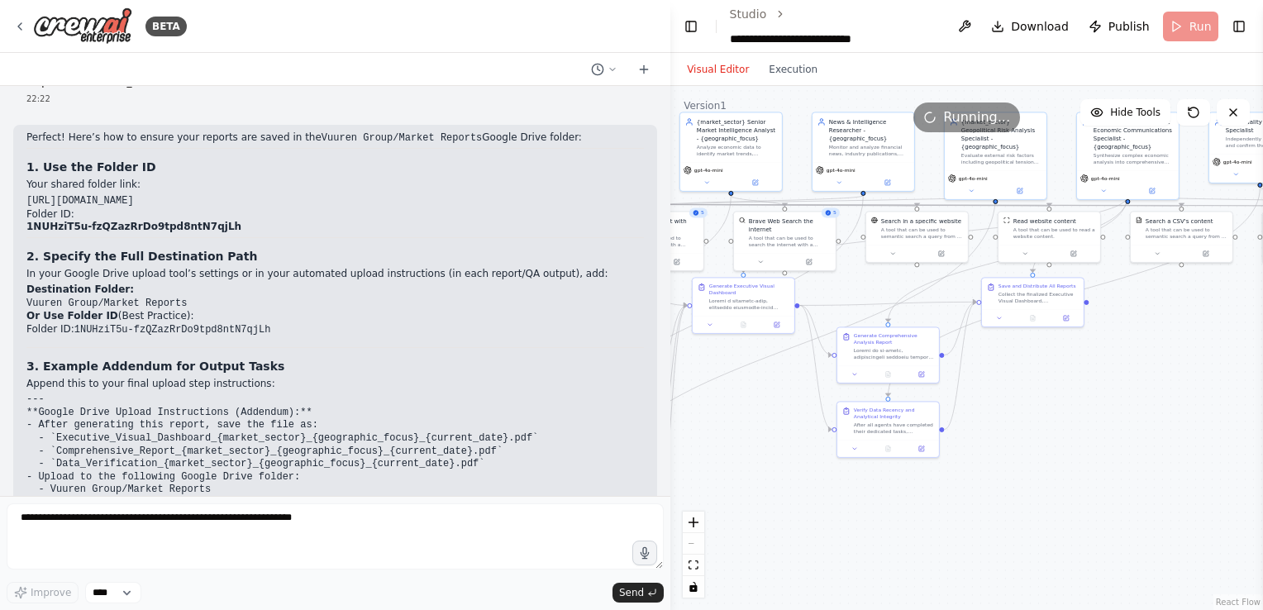
drag, startPoint x: 976, startPoint y: 415, endPoint x: 741, endPoint y: 510, distance: 253.2
click at [741, 510] on div ".deletable-edge-delete-btn { width: 20px; height: 20px; border: 0px solid #ffff…" at bounding box center [966, 348] width 592 height 524
click at [692, 543] on div "React Flow controls" at bounding box center [693, 554] width 21 height 86
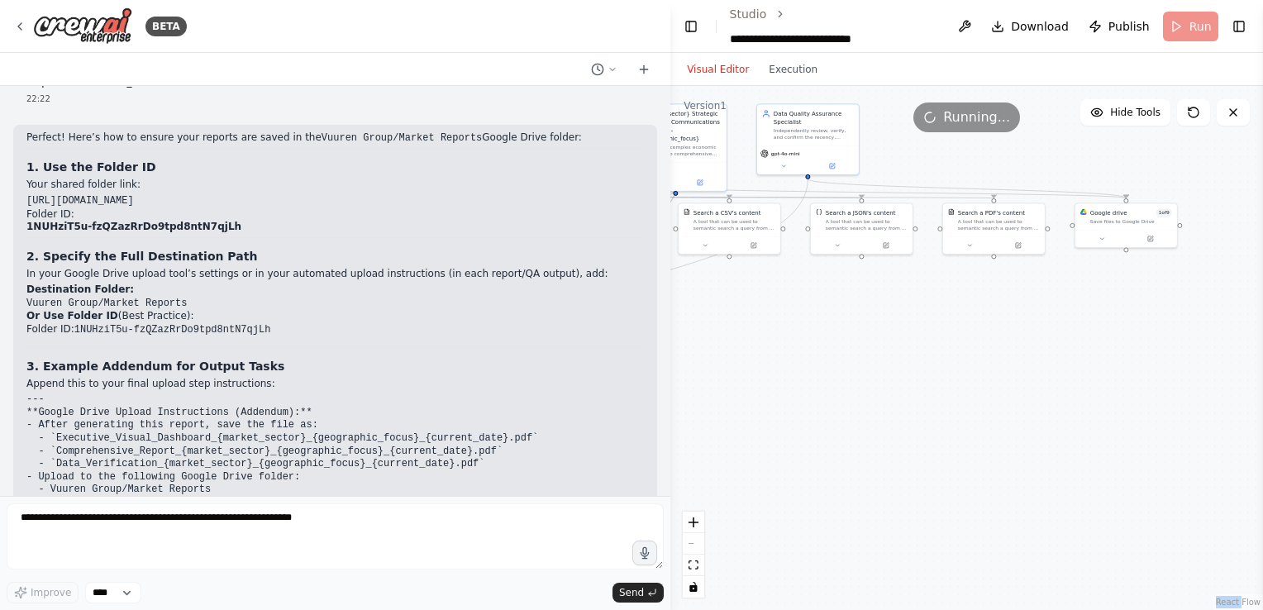
drag, startPoint x: 692, startPoint y: 543, endPoint x: 640, endPoint y: 345, distance: 204.2
click at [625, 350] on div "BETA Create an AI-powered system that generates comprehensive monthly market re…" at bounding box center [631, 305] width 1263 height 610
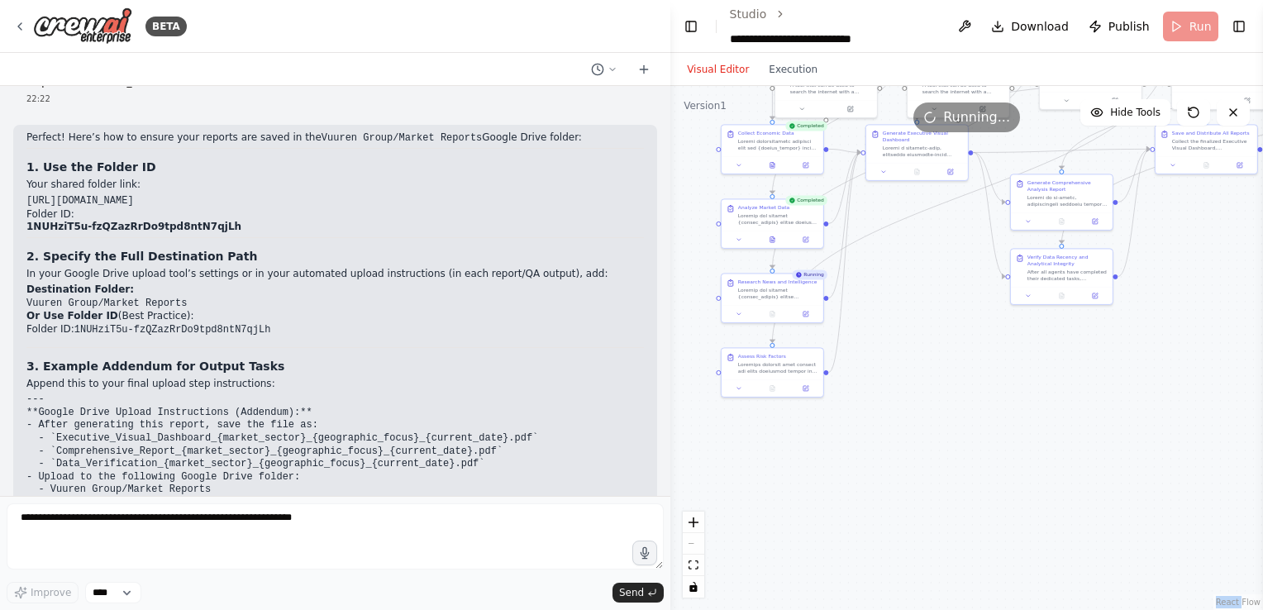
drag, startPoint x: 751, startPoint y: 310, endPoint x: 1132, endPoint y: 312, distance: 380.9
click at [1132, 312] on div ".deletable-edge-delete-btn { width: 20px; height: 20px; border: 0px solid #ffff…" at bounding box center [966, 348] width 592 height 524
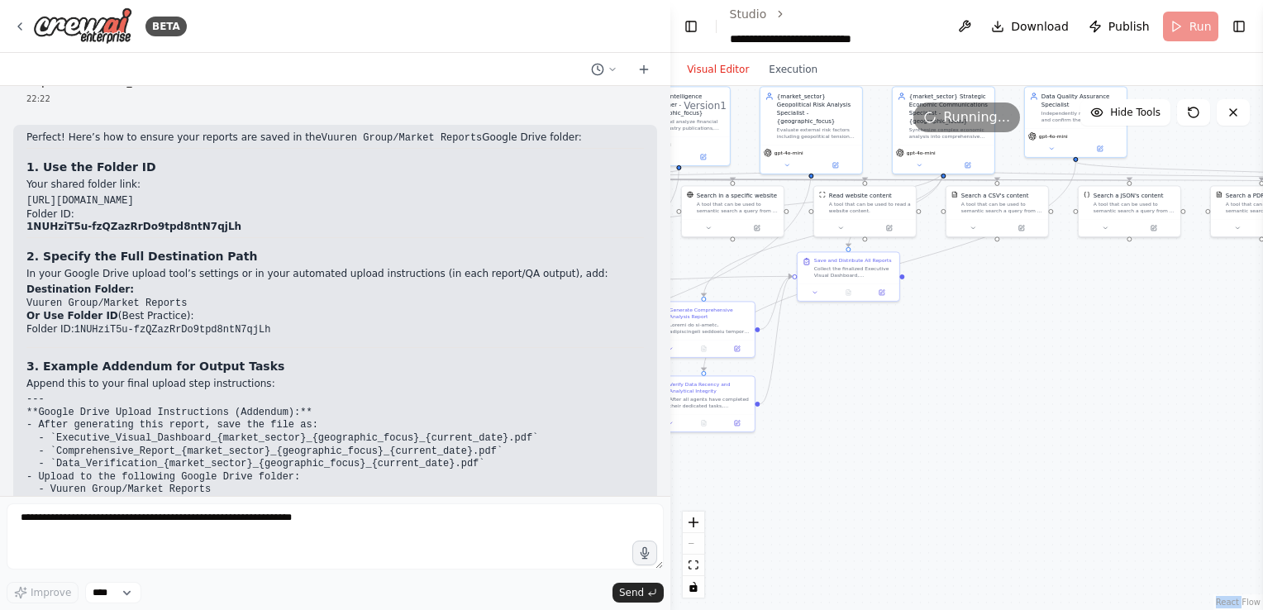
drag, startPoint x: 1075, startPoint y: 388, endPoint x: 717, endPoint y: 514, distance: 379.2
click at [717, 514] on div ".deletable-edge-delete-btn { width: 20px; height: 20px; border: 0px solid #ffff…" at bounding box center [966, 348] width 592 height 524
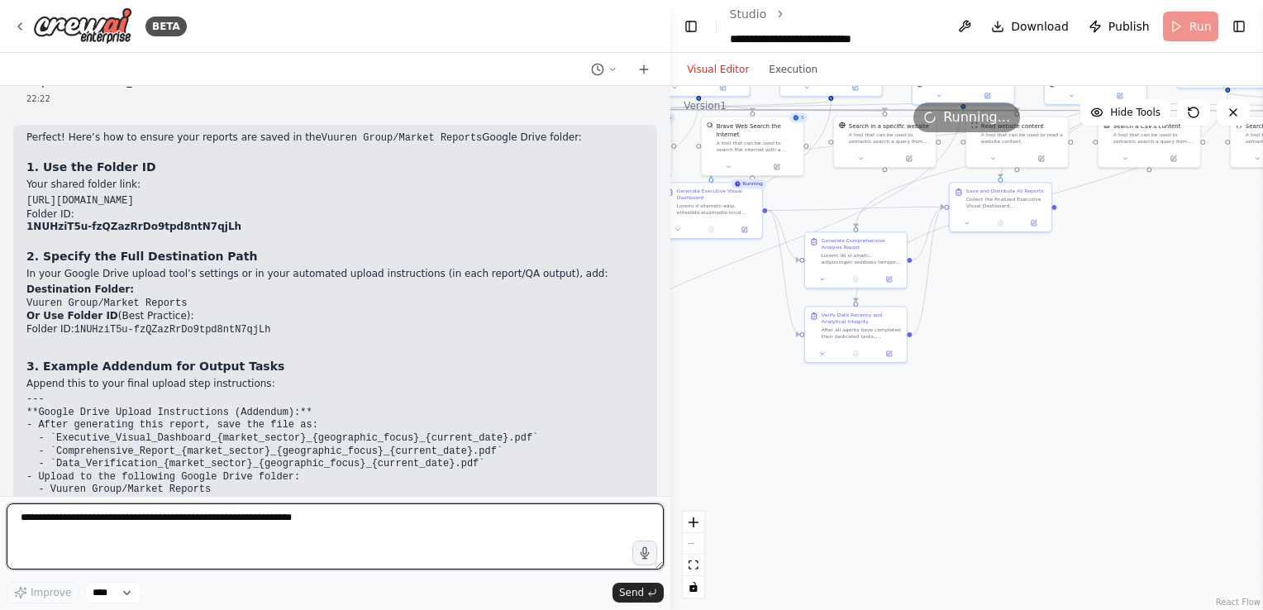
drag, startPoint x: 896, startPoint y: 452, endPoint x: 1051, endPoint y: 383, distance: 170.1
click at [1051, 383] on div ".deletable-edge-delete-btn { width: 20px; height: 20px; border: 0px solid #ffff…" at bounding box center [966, 348] width 592 height 524
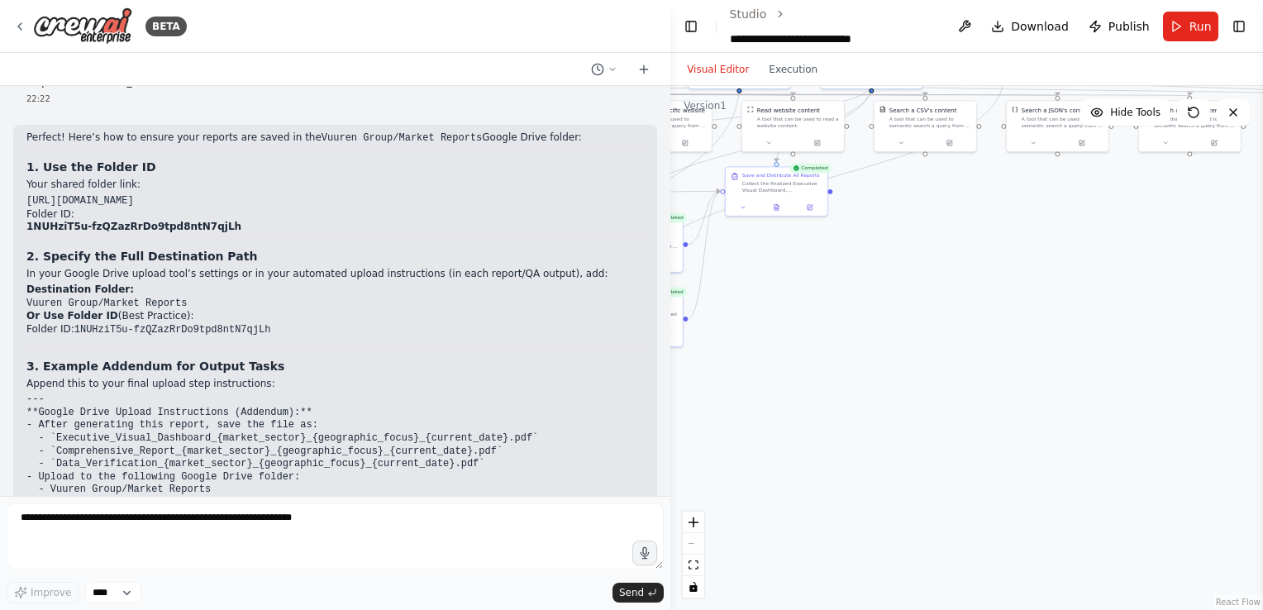
drag, startPoint x: 1041, startPoint y: 327, endPoint x: 814, endPoint y: 312, distance: 227.8
click at [814, 312] on div ".deletable-edge-delete-btn { width: 20px; height: 20px; border: 0px solid #ffff…" at bounding box center [966, 348] width 592 height 524
click at [783, 69] on button "Execution" at bounding box center [793, 69] width 69 height 20
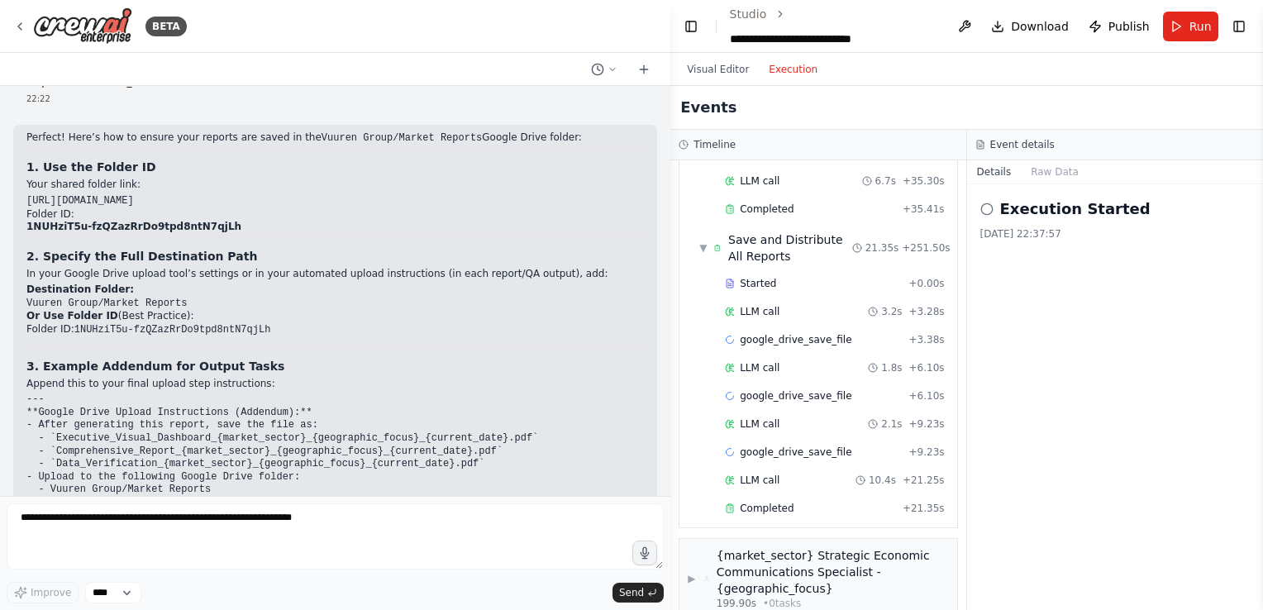
scroll to position [3051, 0]
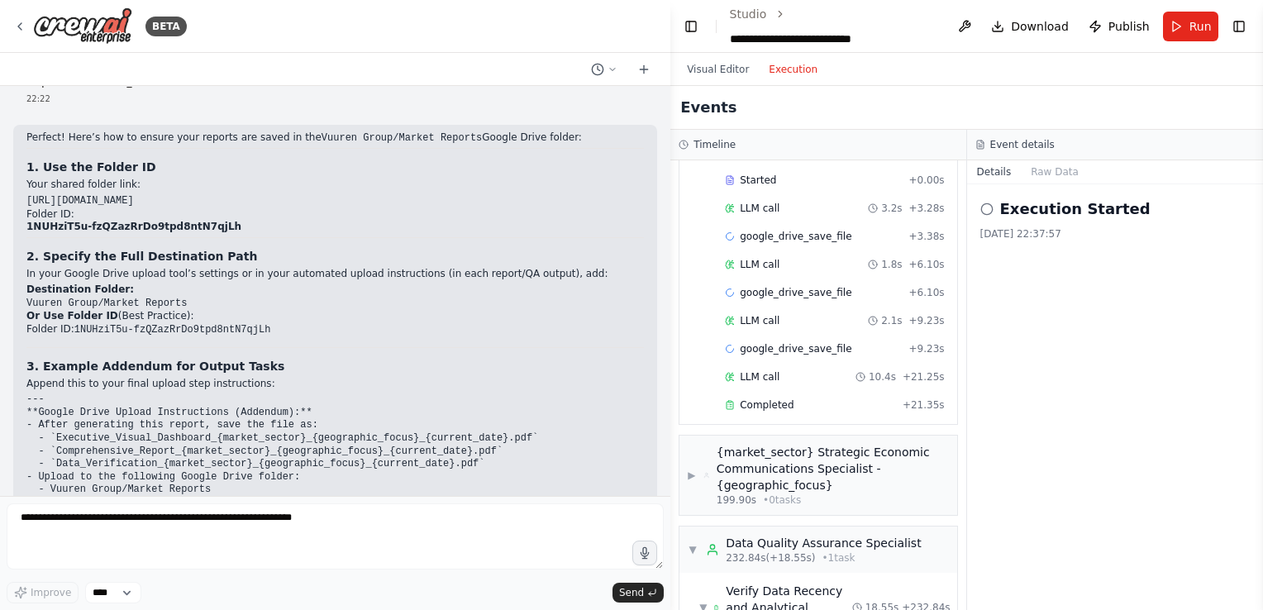
click at [719, 64] on button "Visual Editor" at bounding box center [718, 69] width 82 height 20
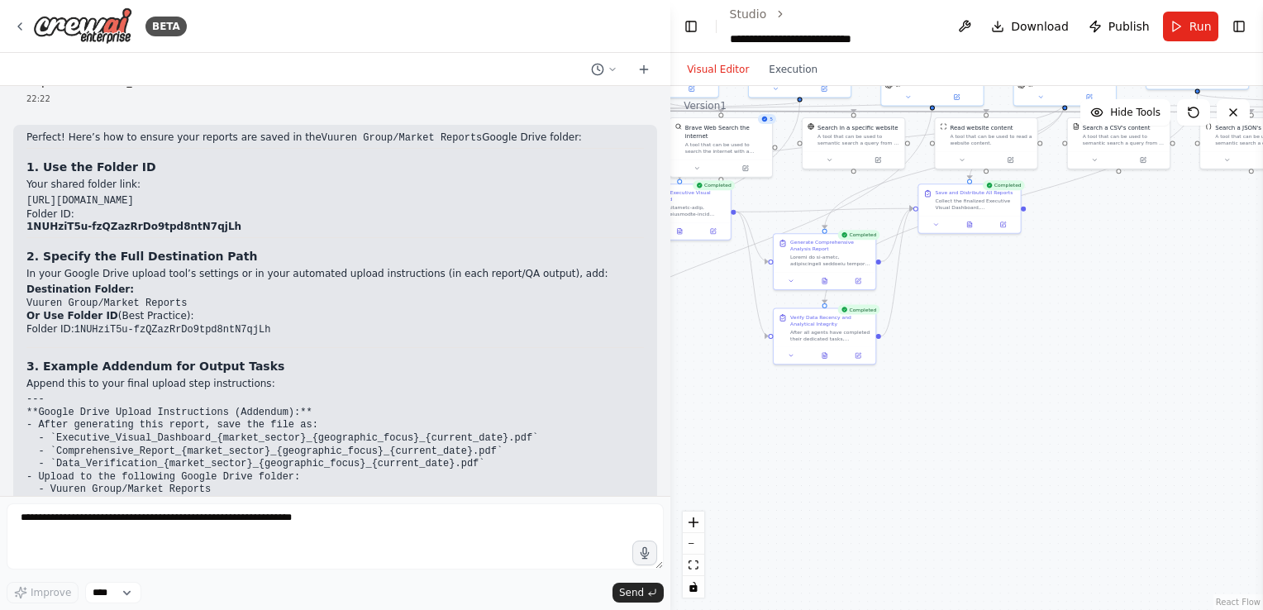
drag, startPoint x: 946, startPoint y: 315, endPoint x: 1139, endPoint y: 333, distance: 193.4
click at [1139, 333] on div ".deletable-edge-delete-btn { width: 20px; height: 20px; border: 0px solid #ffff…" at bounding box center [966, 348] width 592 height 524
click at [968, 224] on icon at bounding box center [969, 224] width 2 height 0
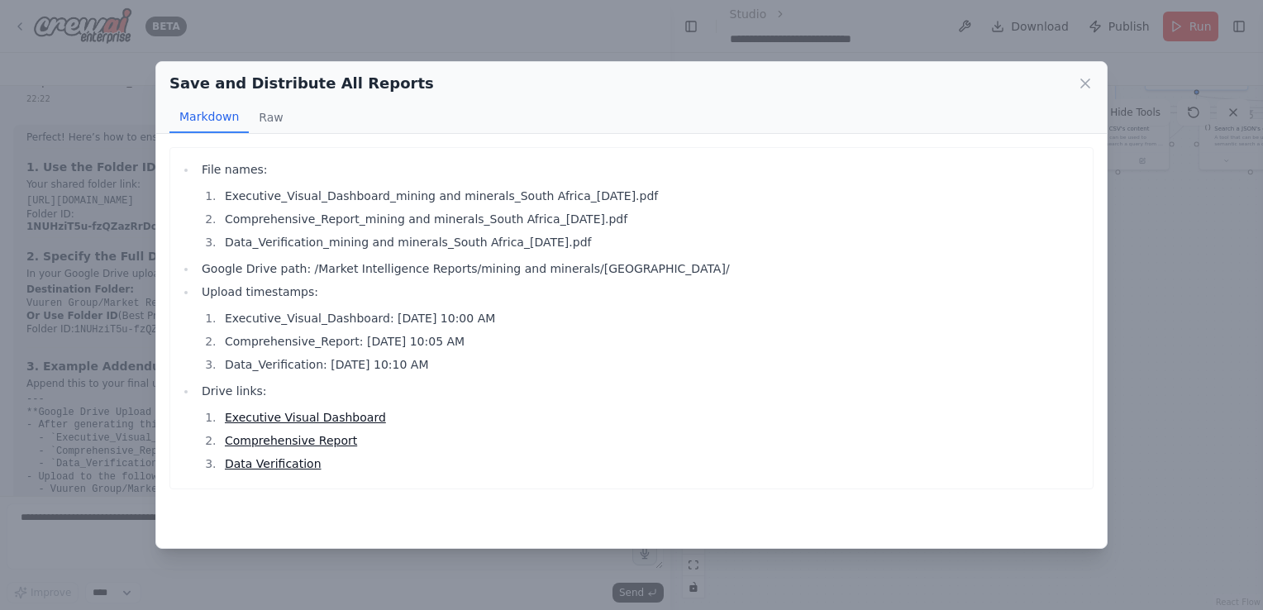
click at [311, 415] on link "Executive Visual Dashboard" at bounding box center [305, 417] width 161 height 13
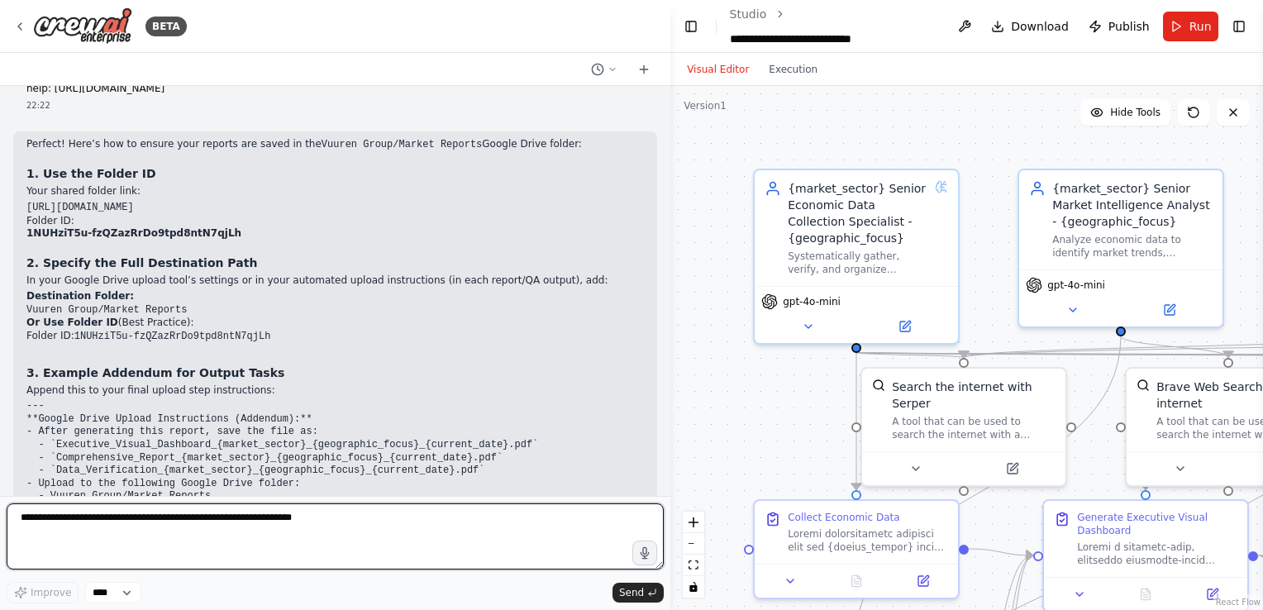
click at [281, 521] on textarea at bounding box center [335, 536] width 657 height 66
type textarea "**********"
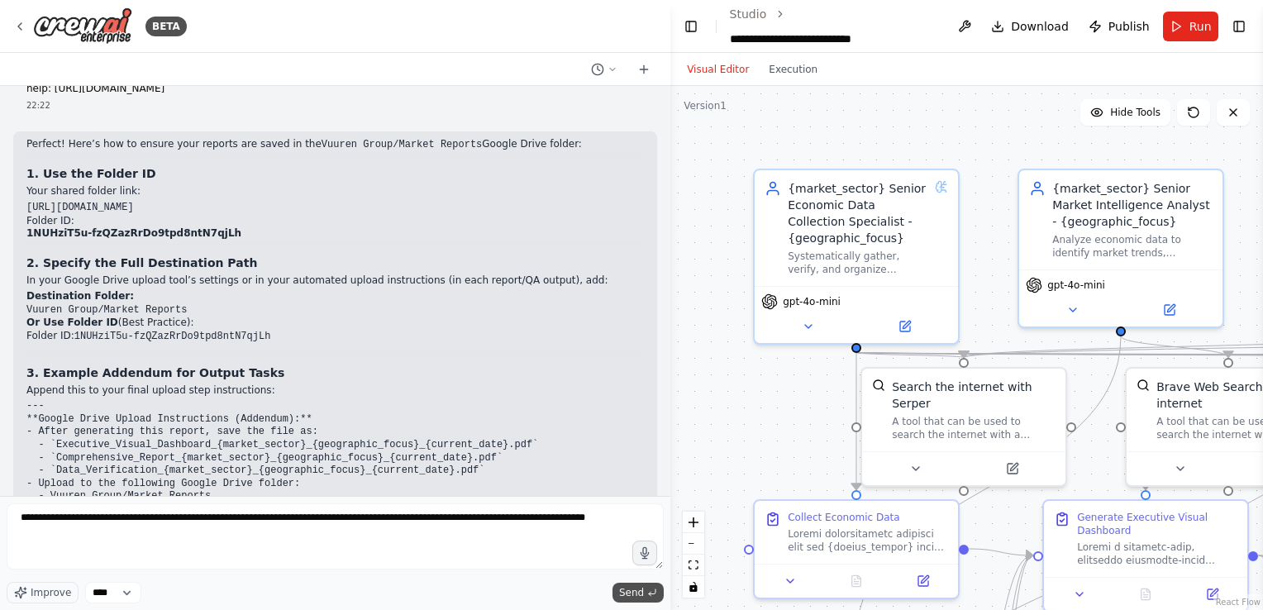
click at [644, 594] on button "Send" at bounding box center [637, 593] width 51 height 20
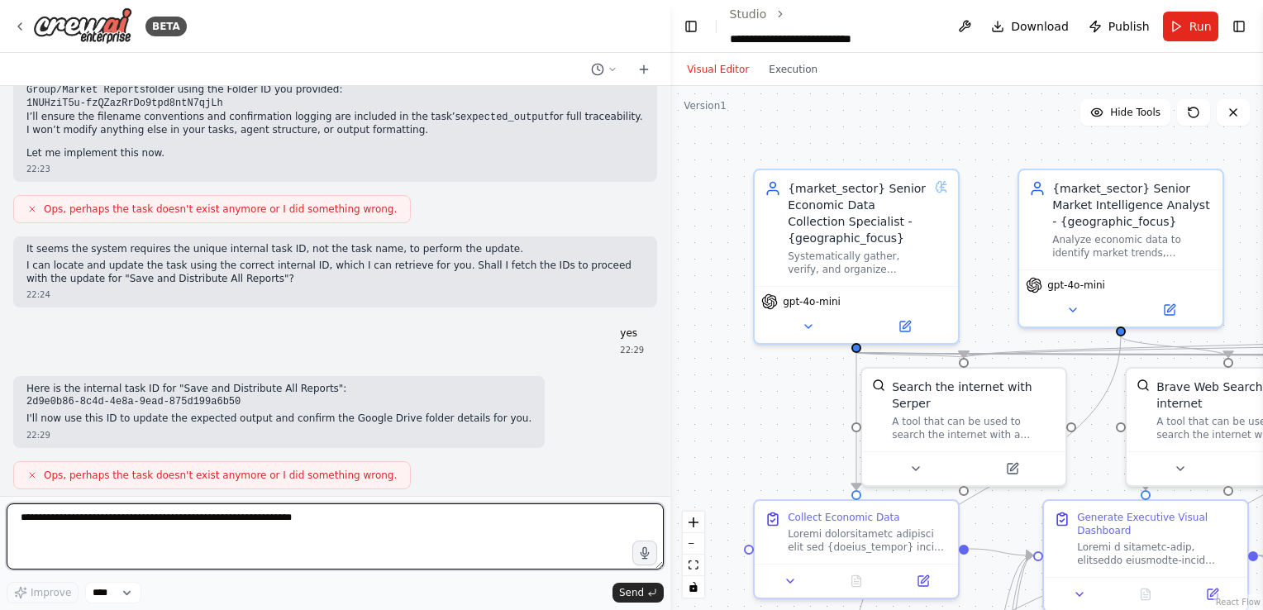
scroll to position [65604, 0]
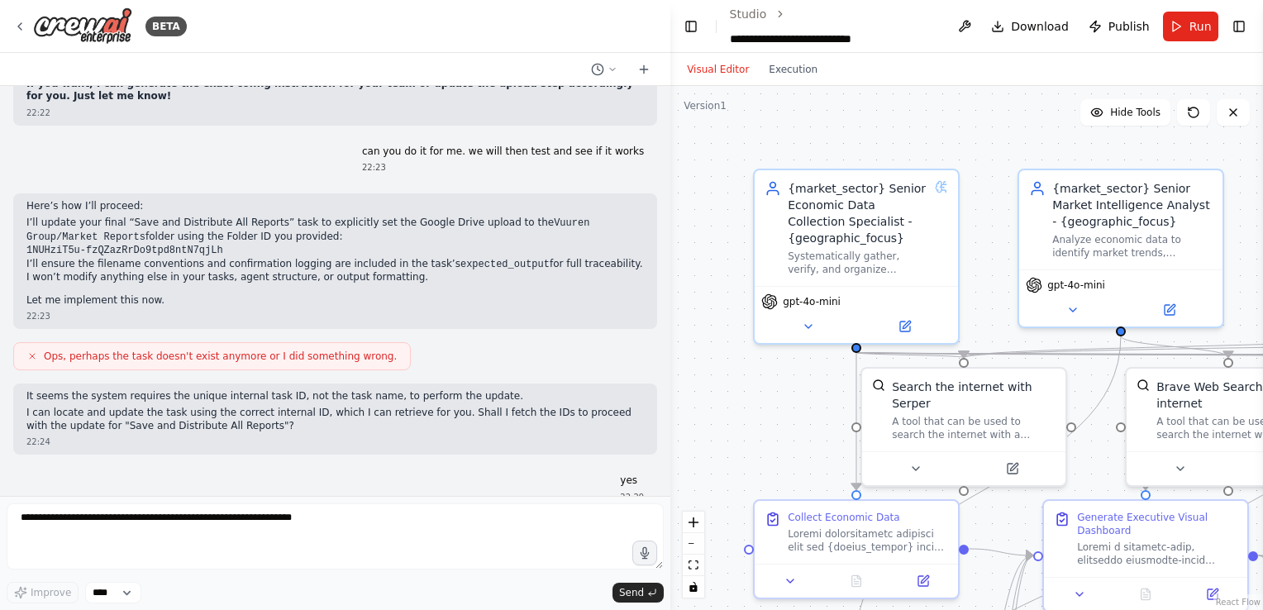
scroll to position [65443, 0]
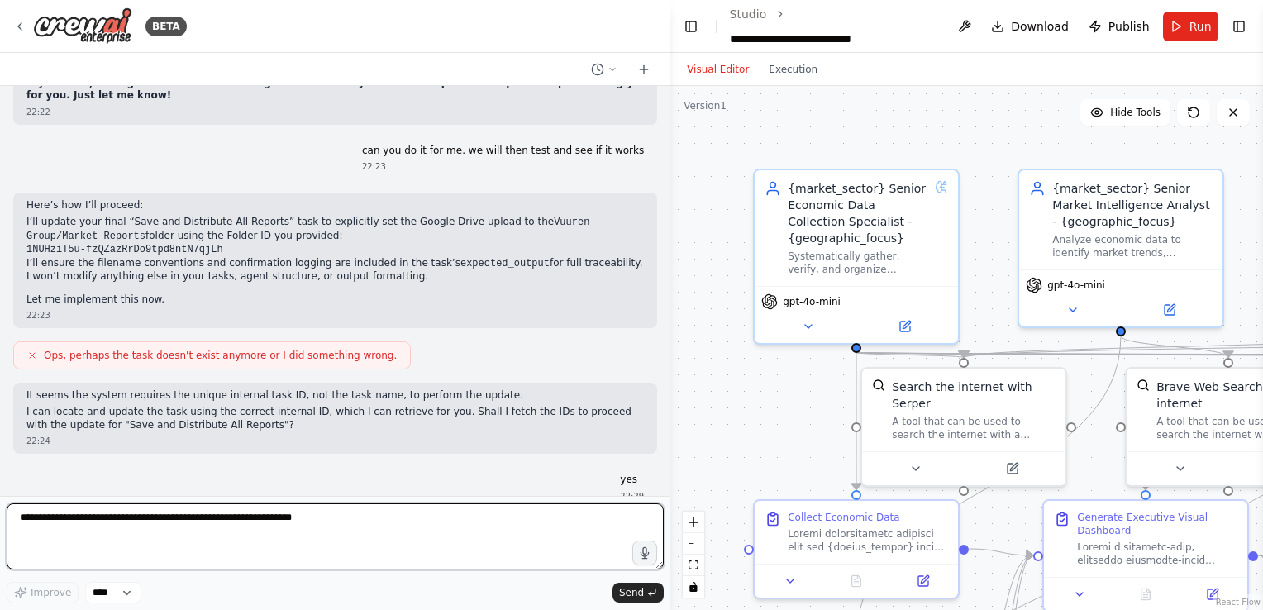
click at [333, 511] on textarea at bounding box center [335, 536] width 657 height 66
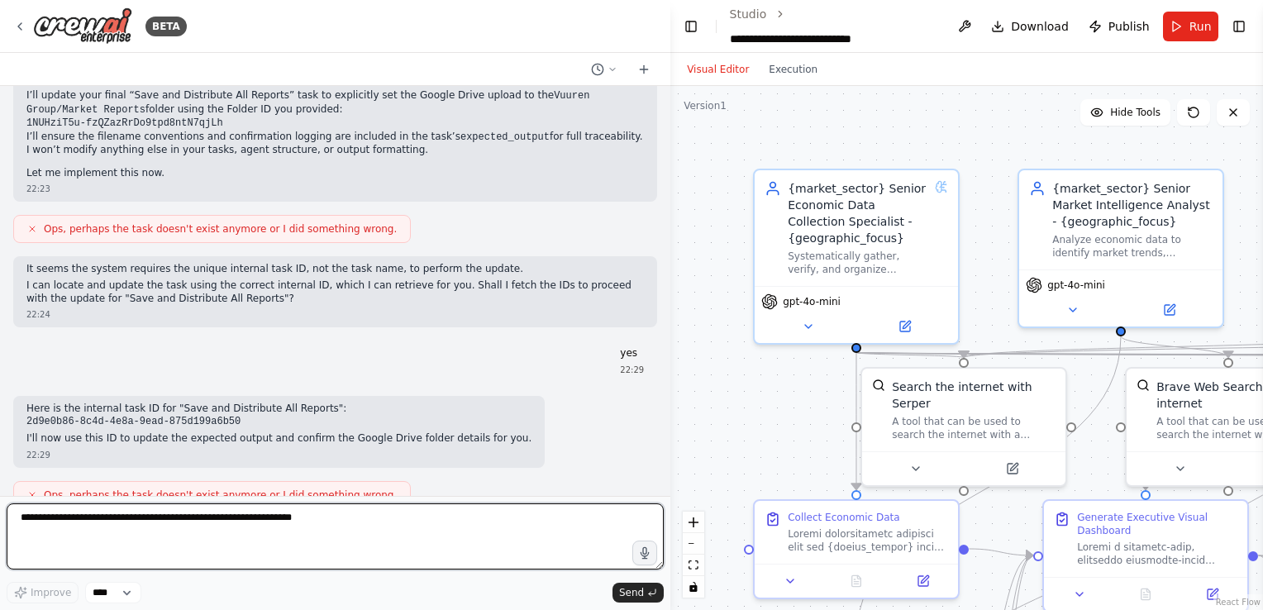
scroll to position [65604, 0]
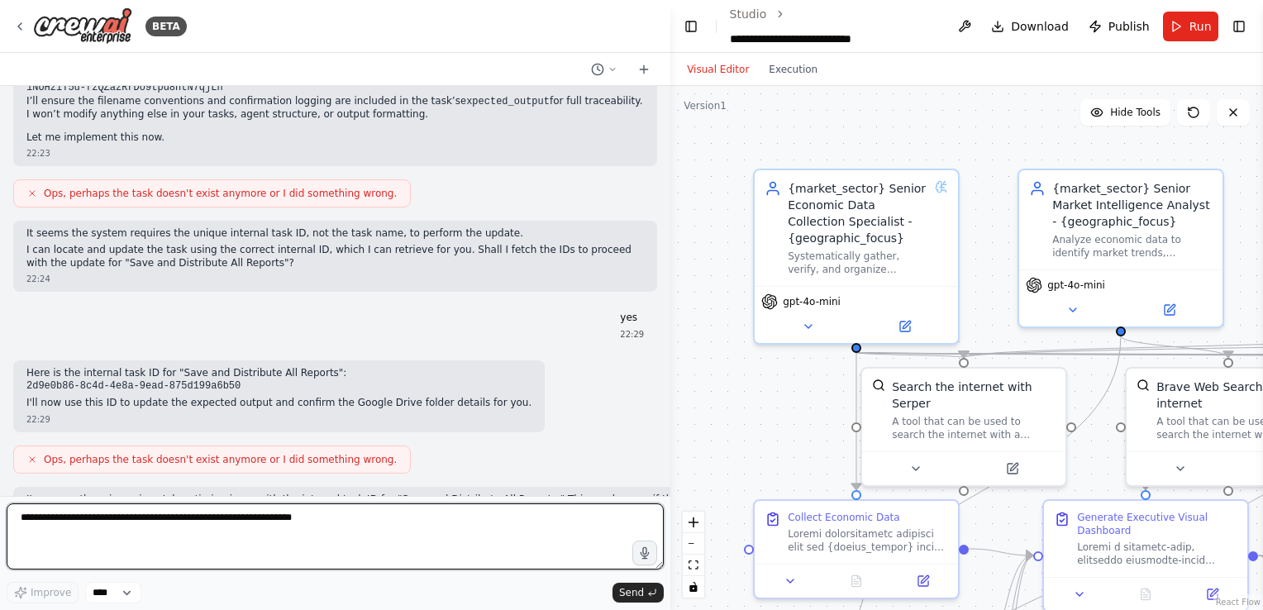
click at [297, 530] on textarea at bounding box center [335, 536] width 657 height 66
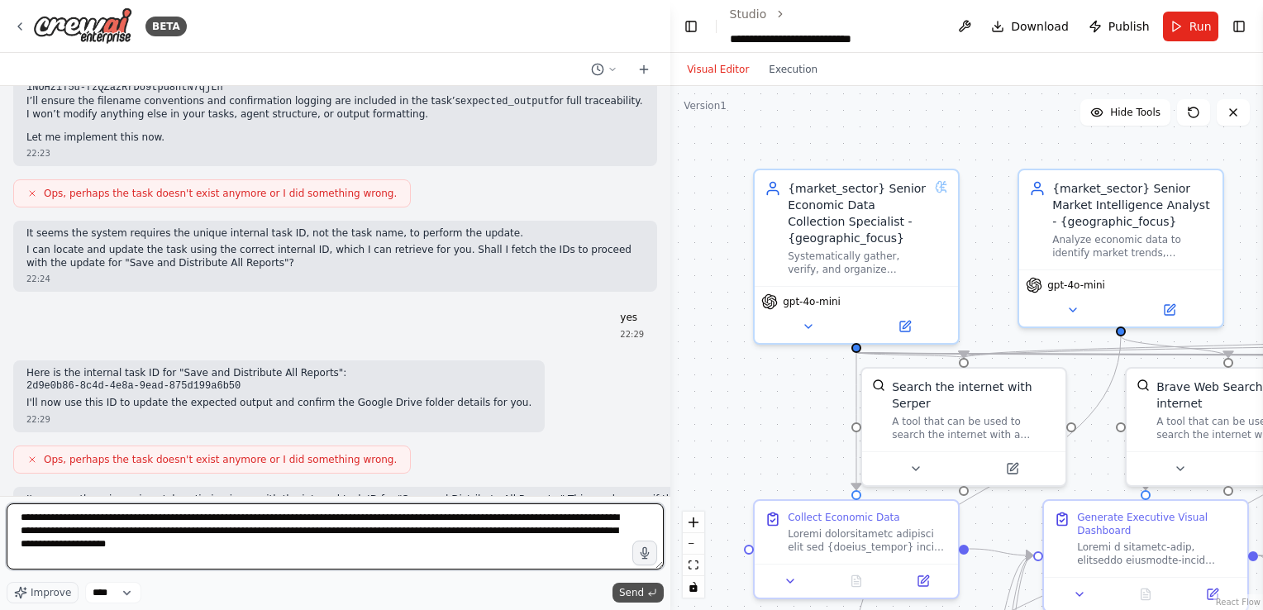
type textarea "**********"
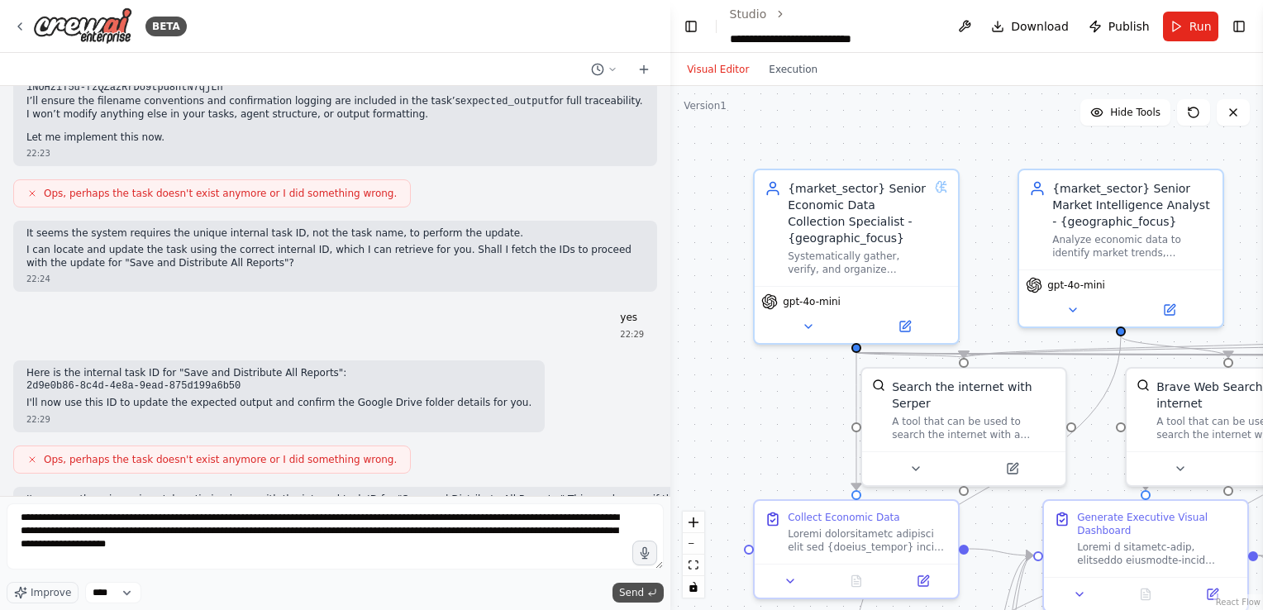
click at [647, 584] on button "Send" at bounding box center [637, 593] width 51 height 20
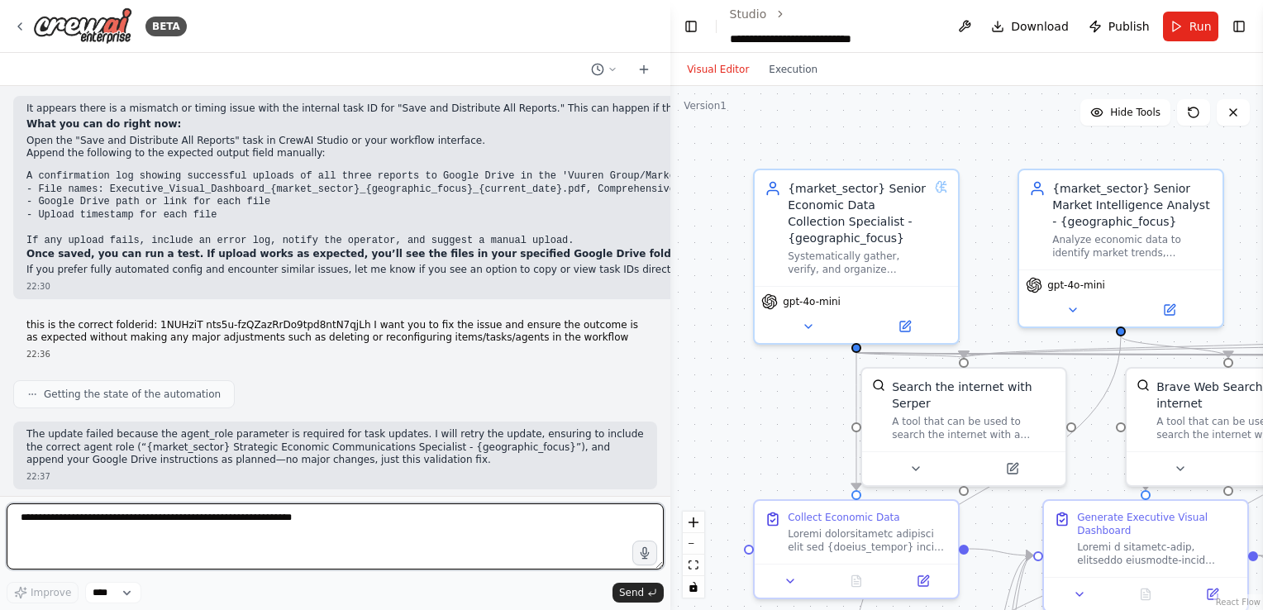
scroll to position [65996, 0]
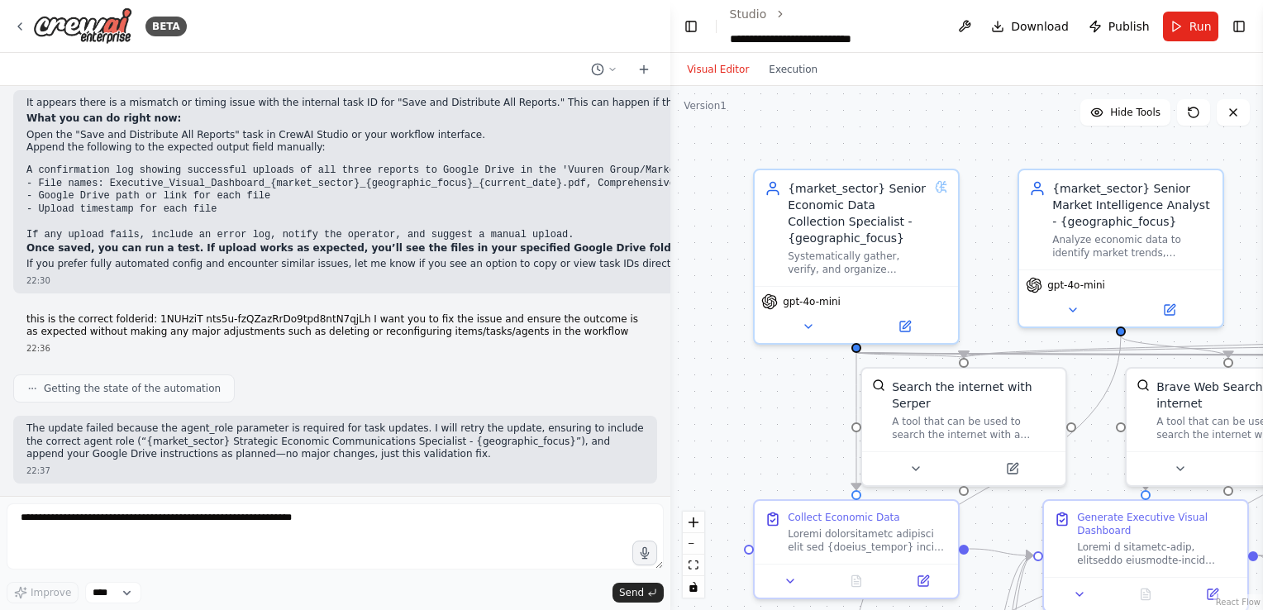
scroll to position [66009, 0]
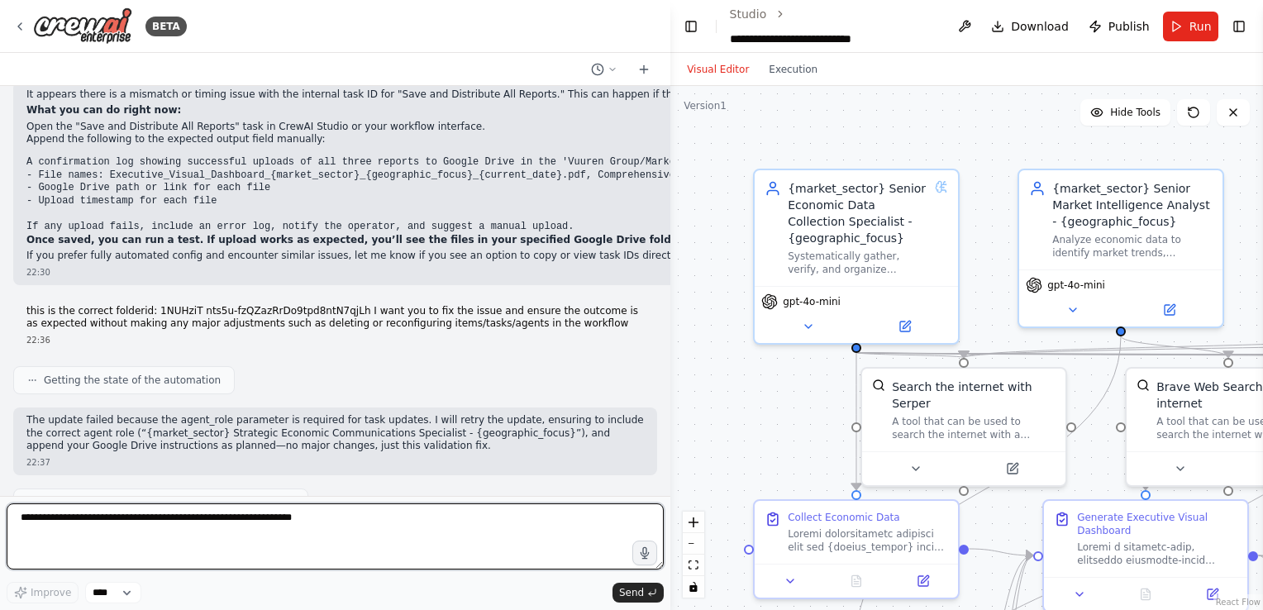
click at [293, 526] on textarea at bounding box center [335, 536] width 657 height 66
type textarea "**********"
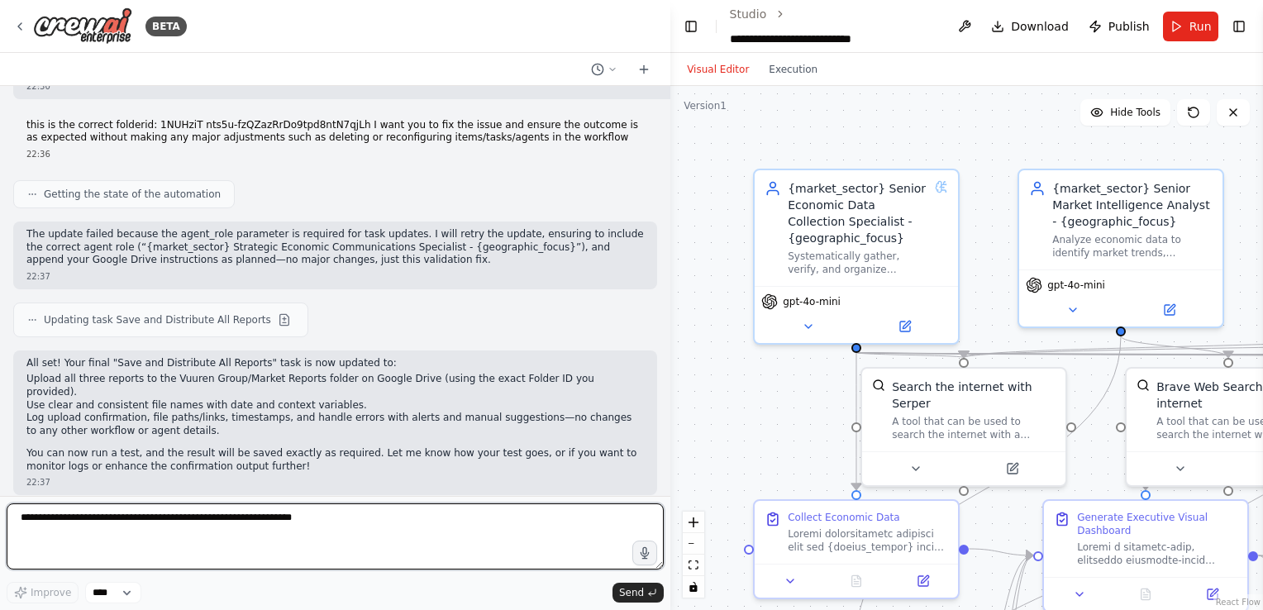
scroll to position [66208, 0]
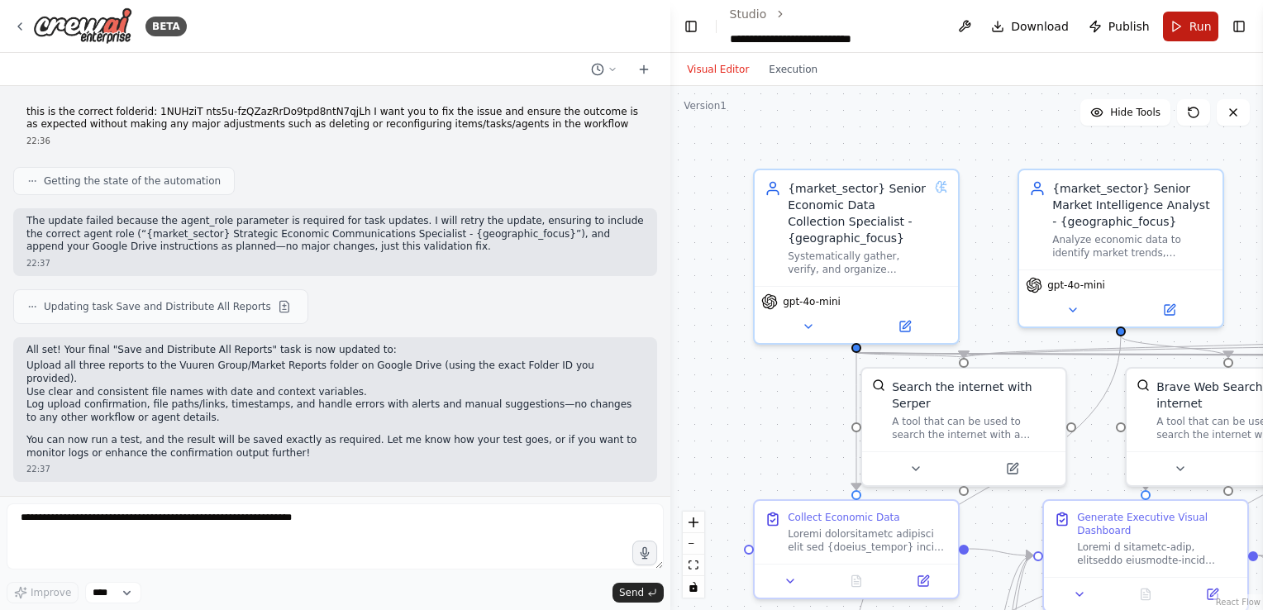
click at [1177, 22] on button "Run" at bounding box center [1190, 27] width 55 height 30
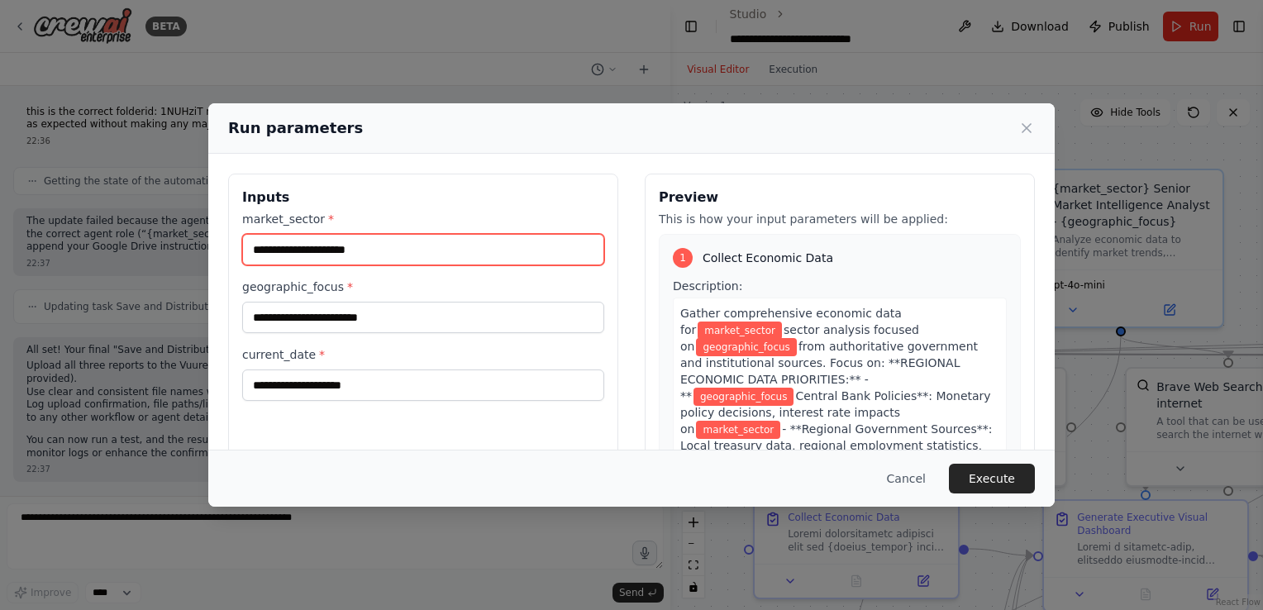
click at [562, 260] on input "market_sector *" at bounding box center [423, 249] width 362 height 31
type input "**********"
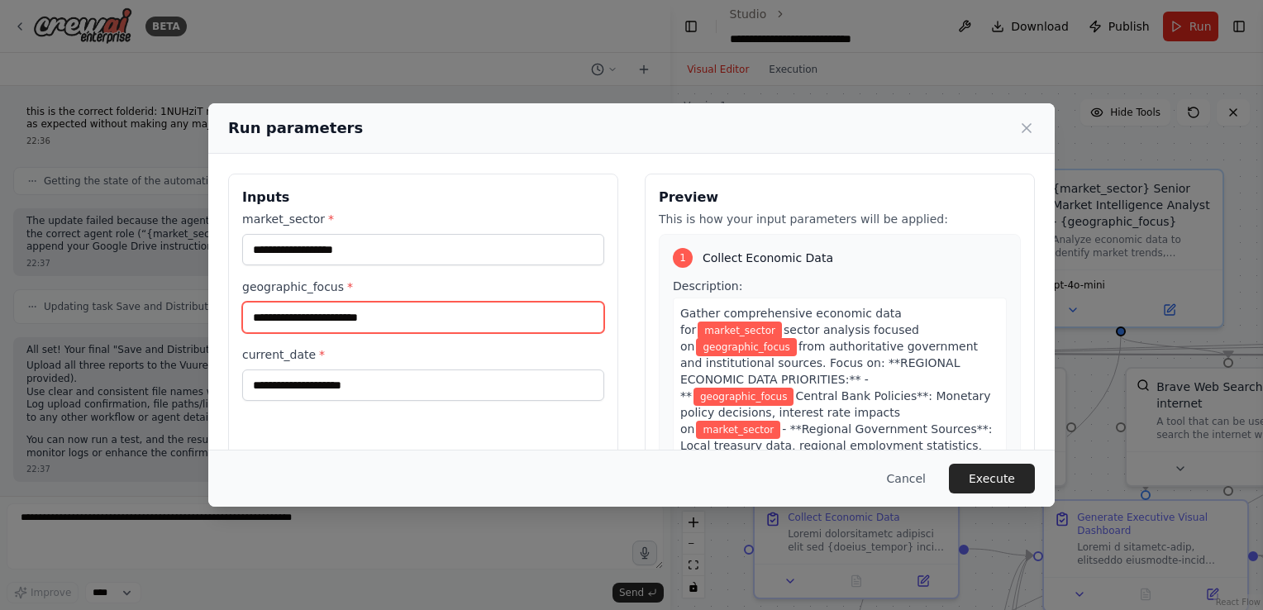
type input "**********"
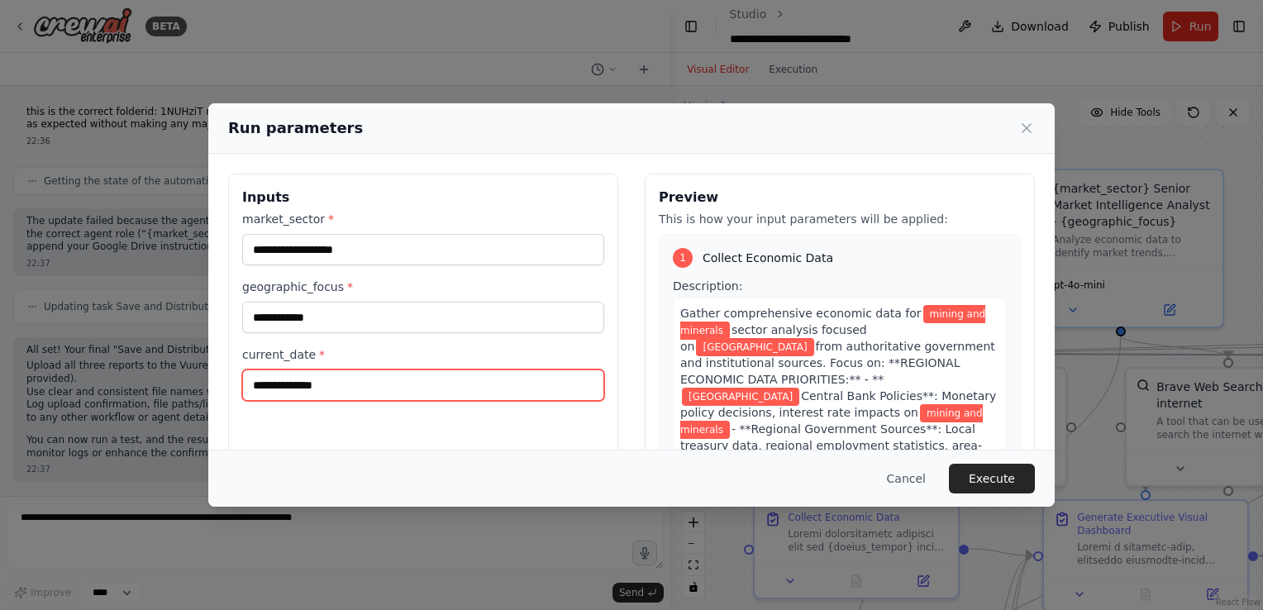
click at [262, 389] on input "**********" at bounding box center [423, 384] width 362 height 31
type input "**********"
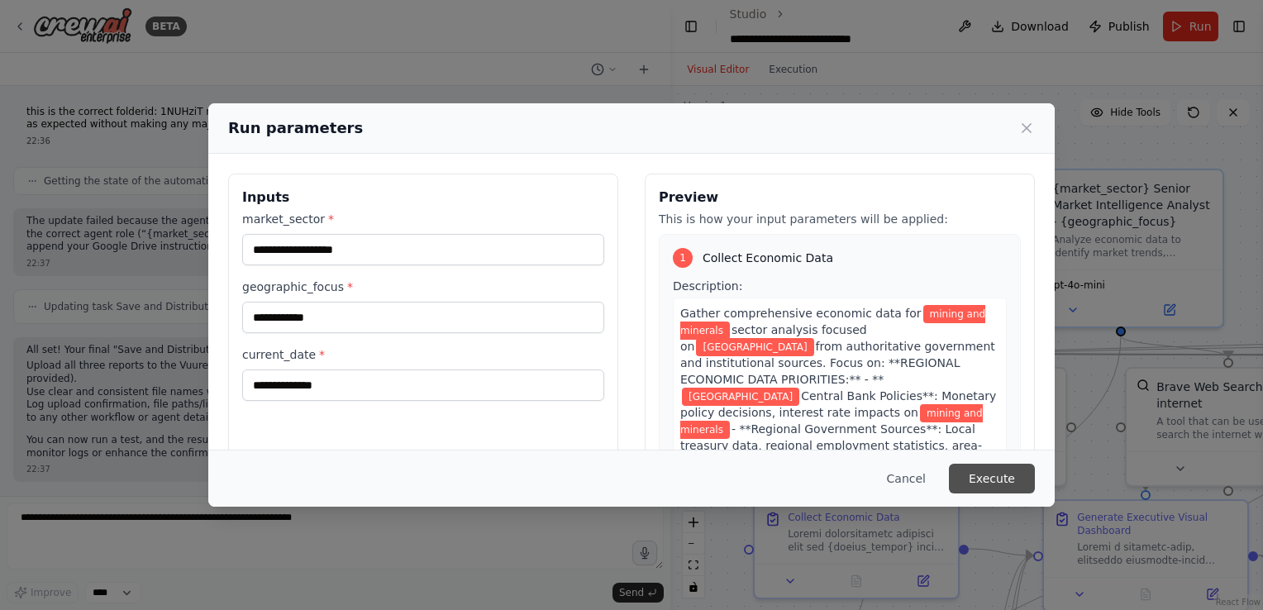
click at [991, 474] on button "Execute" at bounding box center [992, 479] width 86 height 30
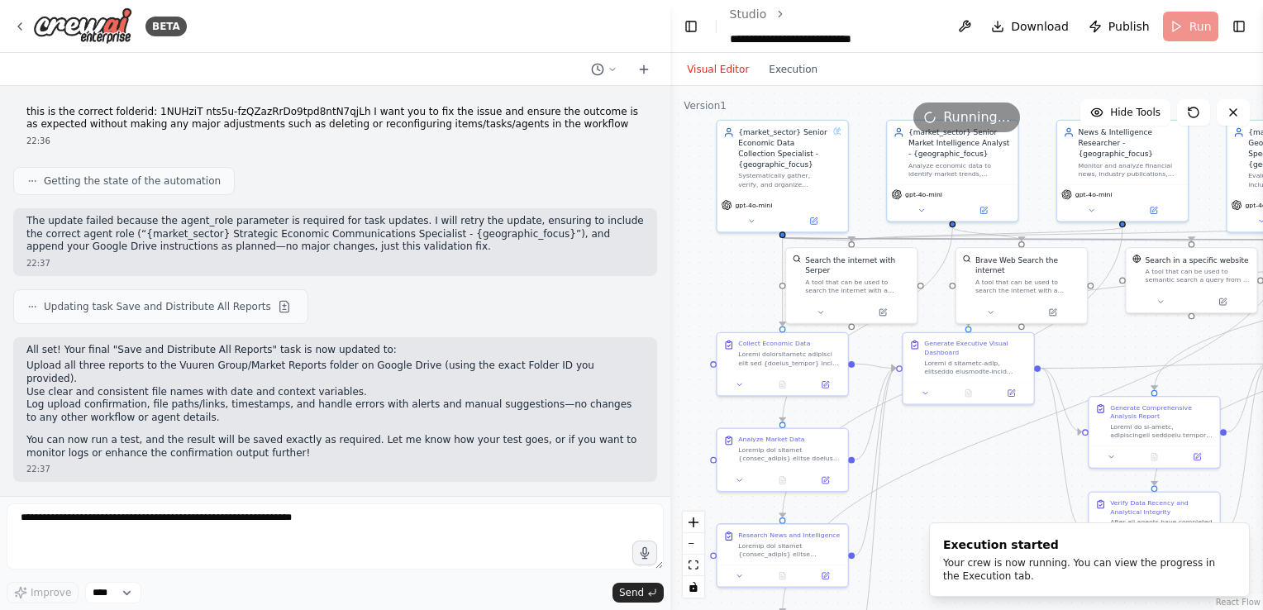
drag, startPoint x: 730, startPoint y: 454, endPoint x: 711, endPoint y: 293, distance: 163.2
click at [711, 293] on div ".deletable-edge-delete-btn { width: 20px; height: 20px; border: 0px solid #ffff…" at bounding box center [966, 348] width 592 height 524
click at [688, 551] on button "zoom out" at bounding box center [693, 543] width 21 height 21
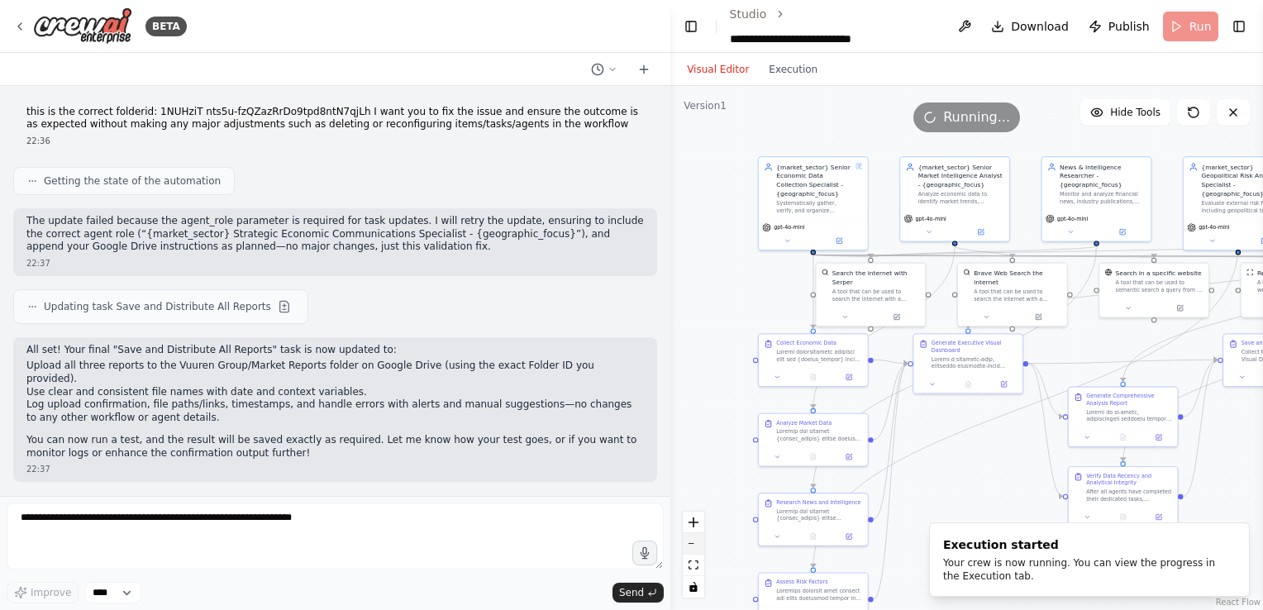
click at [688, 551] on button "zoom out" at bounding box center [693, 543] width 21 height 21
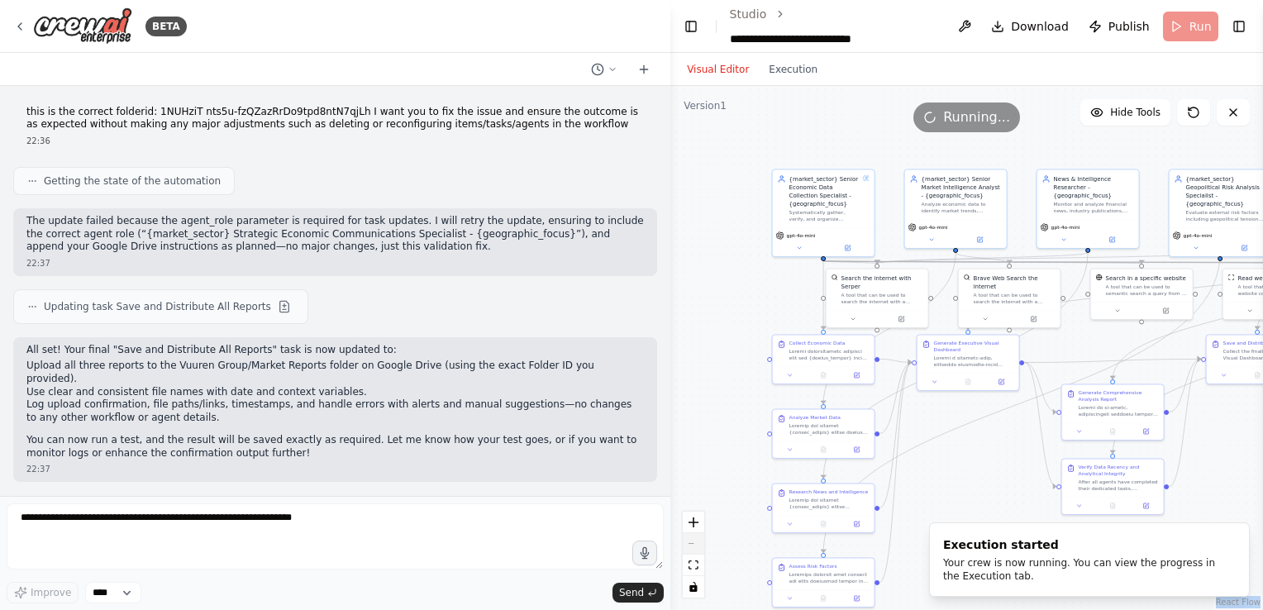
click at [688, 551] on div "React Flow controls" at bounding box center [693, 554] width 21 height 86
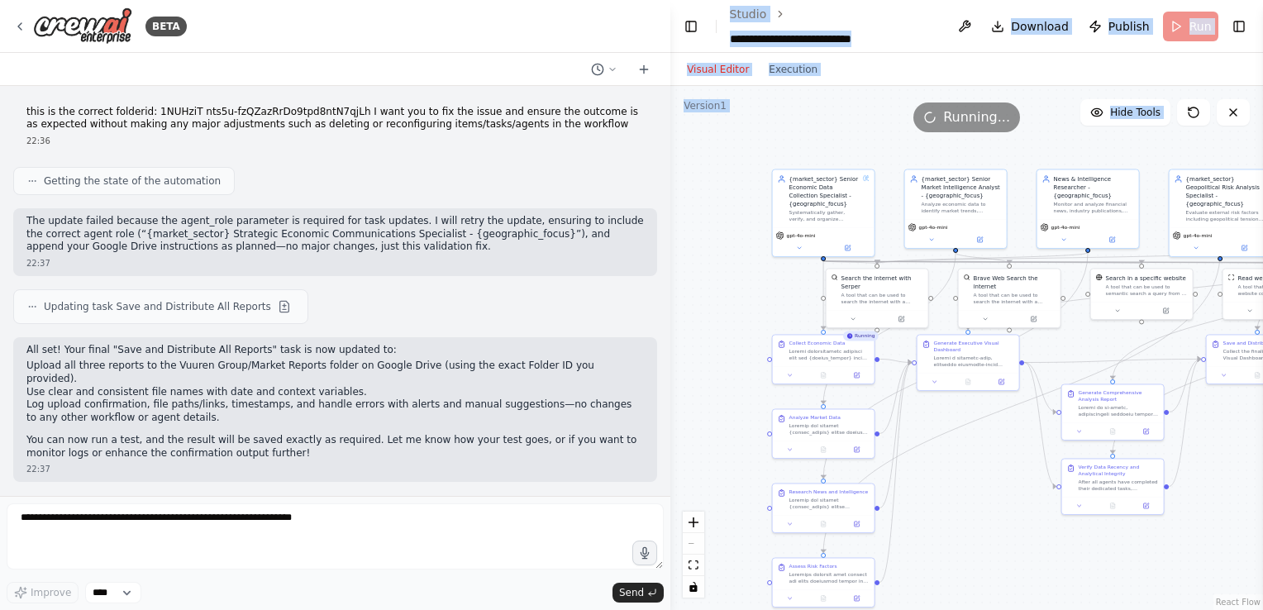
drag, startPoint x: 688, startPoint y: 551, endPoint x: 668, endPoint y: 336, distance: 215.8
click at [668, 336] on div "BETA Create an AI-powered system that generates comprehensive monthly market re…" at bounding box center [631, 305] width 1263 height 610
drag, startPoint x: 668, startPoint y: 336, endPoint x: 706, endPoint y: 375, distance: 54.3
click at [706, 375] on div ".deletable-edge-delete-btn { width: 20px; height: 20px; border: 0px solid #ffff…" at bounding box center [966, 348] width 592 height 524
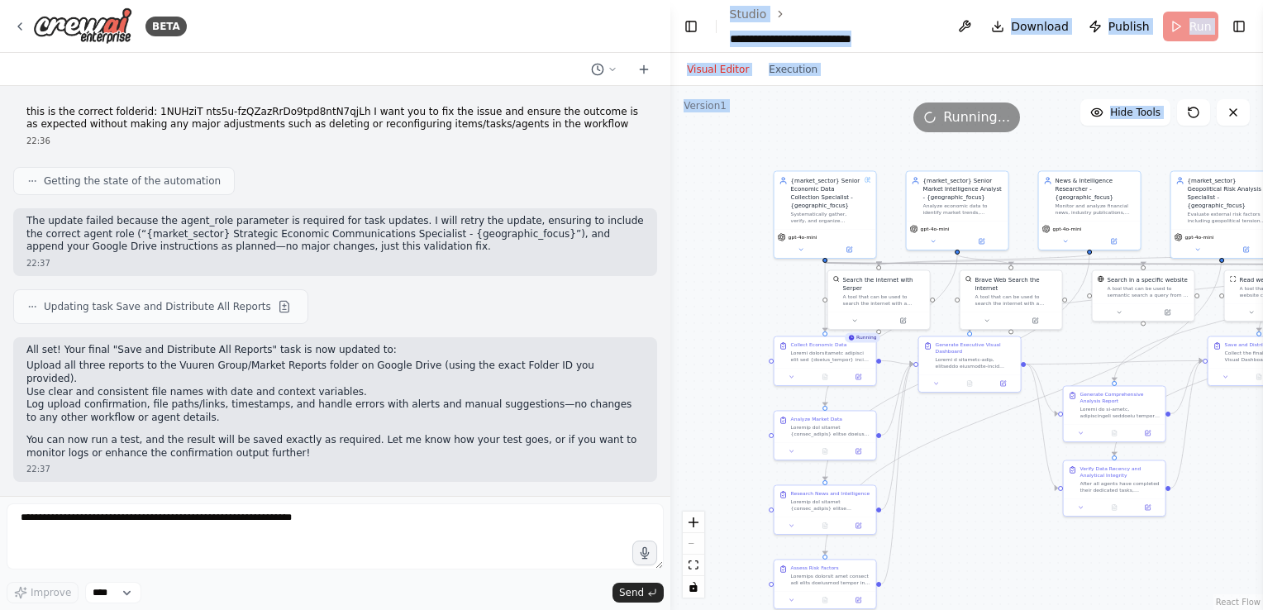
click at [706, 375] on div ".deletable-edge-delete-btn { width: 20px; height: 20px; border: 0px solid #ffff…" at bounding box center [966, 348] width 592 height 524
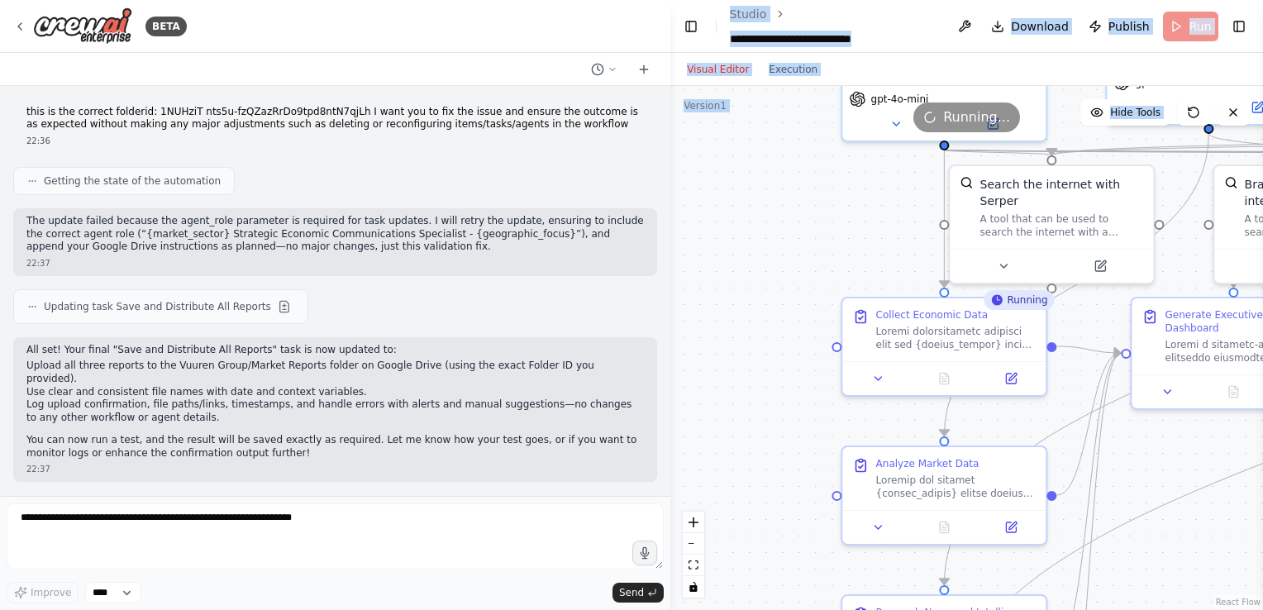
click at [727, 379] on div ".deletable-edge-delete-btn { width: 20px; height: 20px; border: 0px solid #ffff…" at bounding box center [966, 348] width 592 height 524
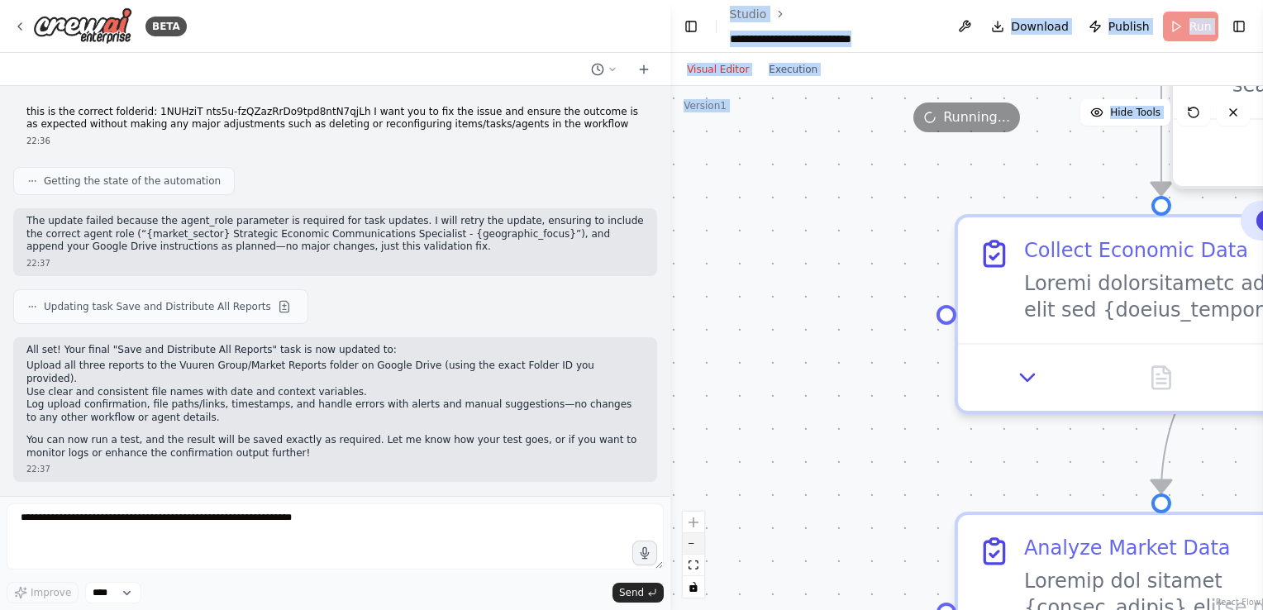
click at [696, 540] on button "zoom out" at bounding box center [693, 543] width 21 height 21
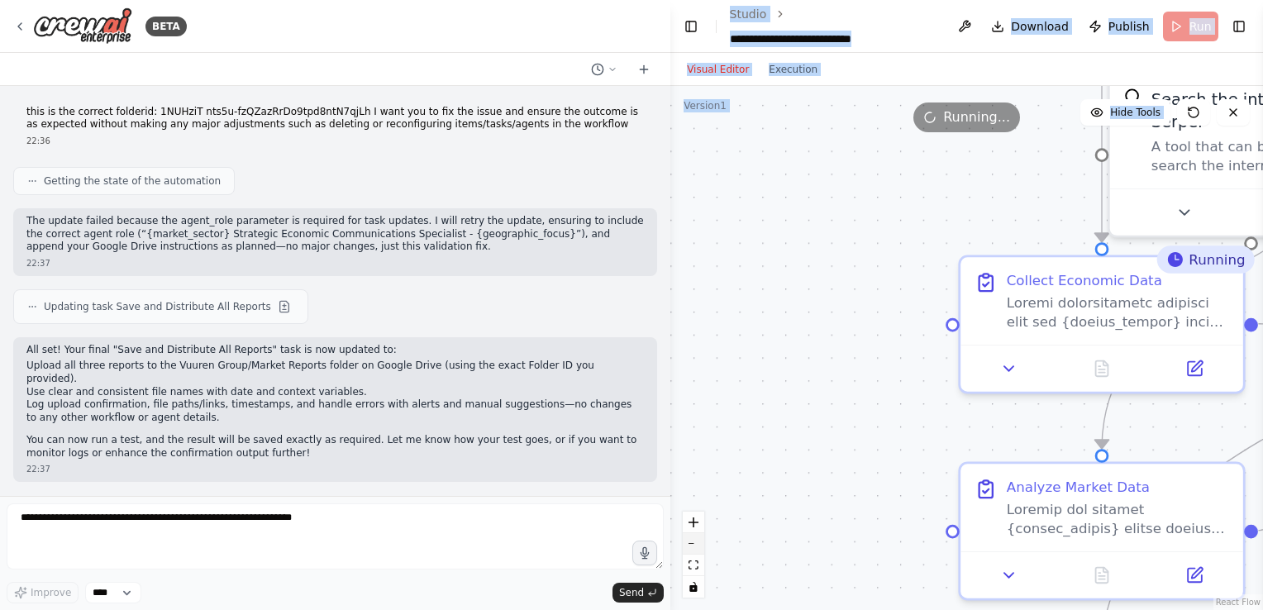
click at [696, 540] on button "zoom out" at bounding box center [693, 543] width 21 height 21
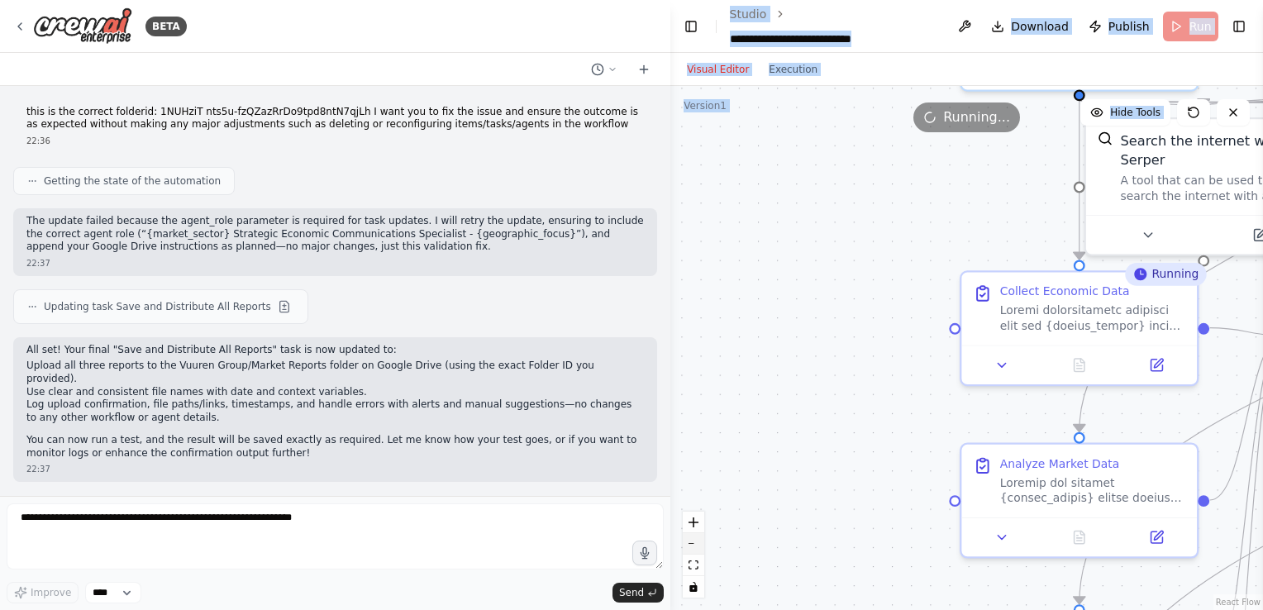
click at [696, 540] on button "zoom out" at bounding box center [693, 543] width 21 height 21
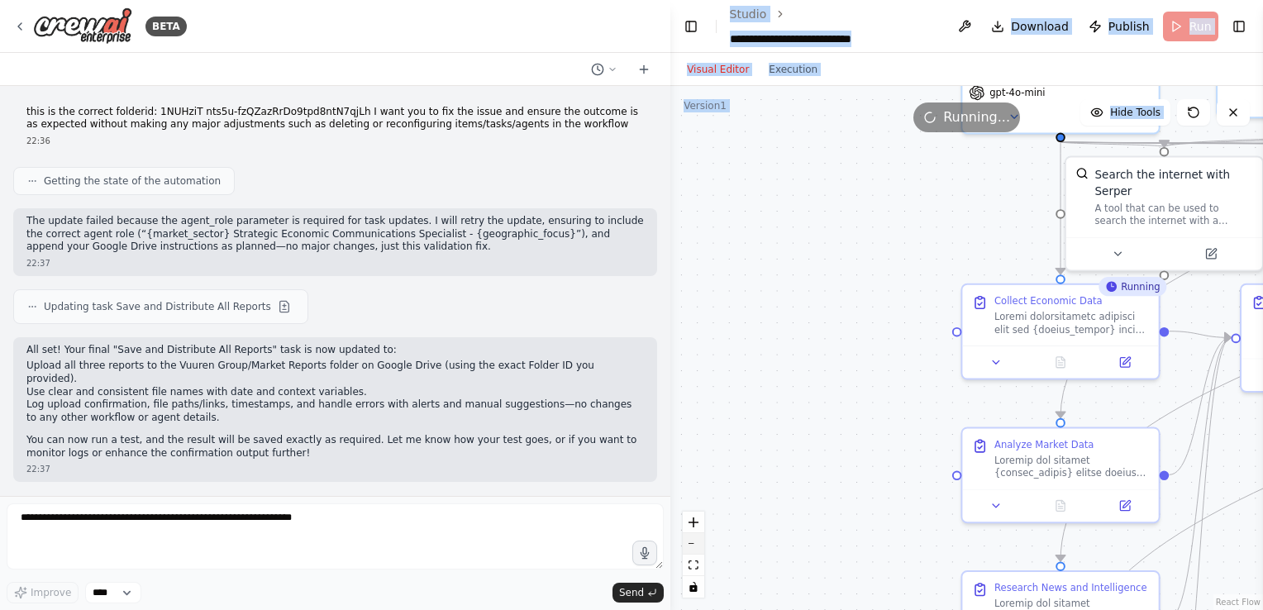
click at [696, 540] on button "zoom out" at bounding box center [693, 543] width 21 height 21
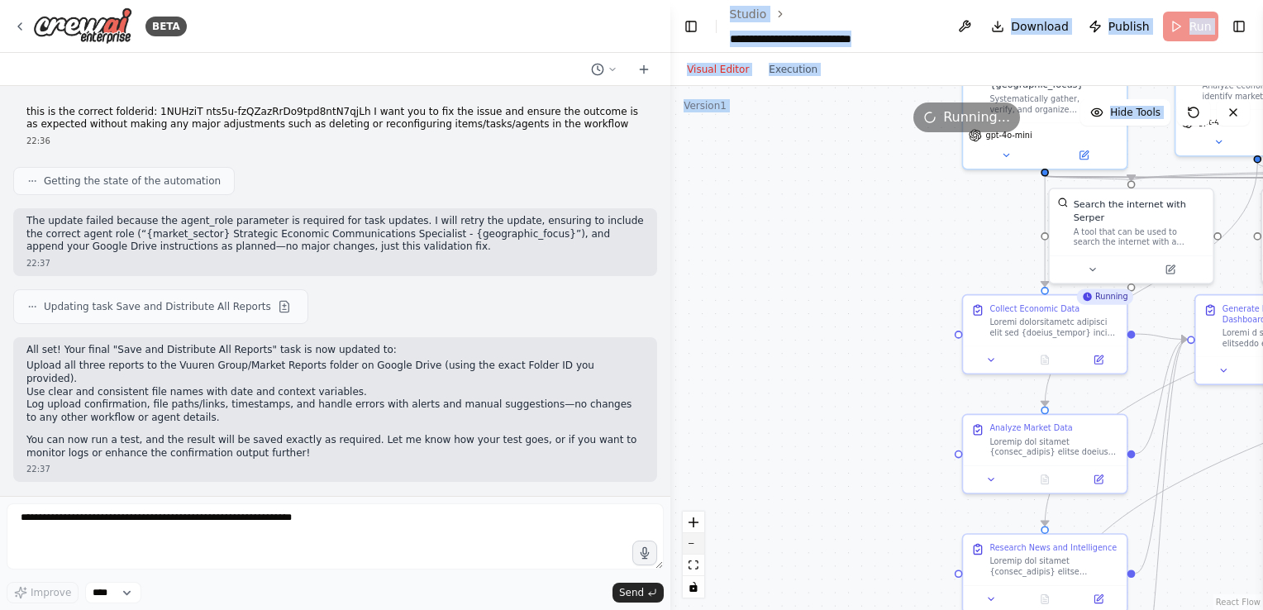
click at [696, 540] on button "zoom out" at bounding box center [693, 543] width 21 height 21
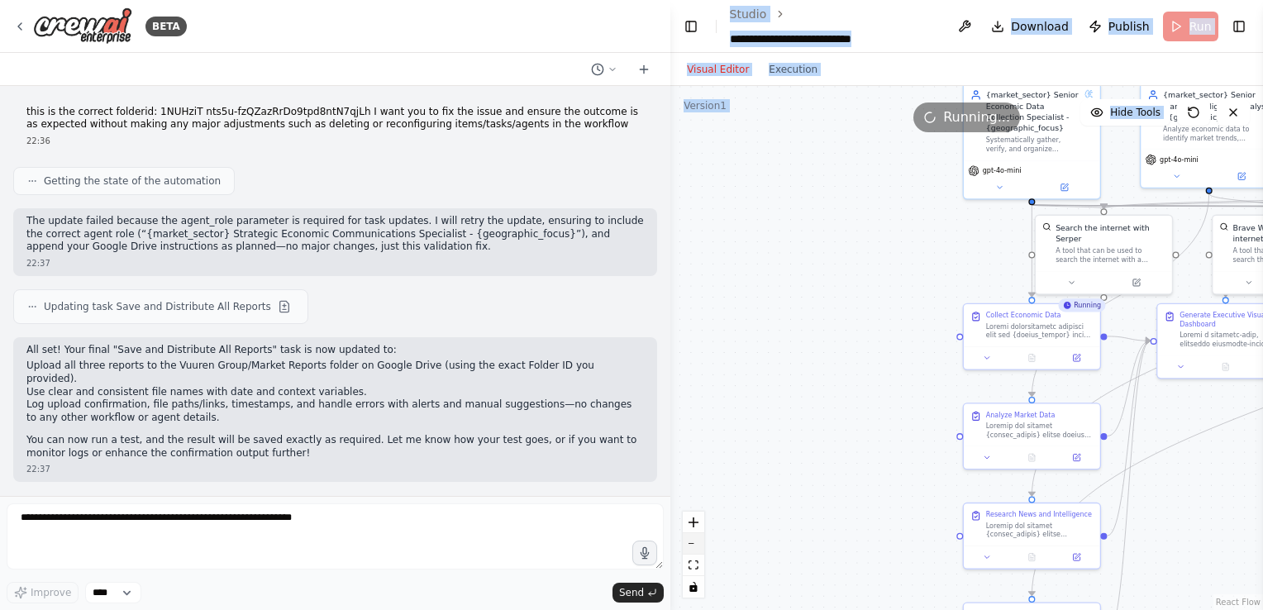
click at [696, 540] on button "zoom out" at bounding box center [693, 543] width 21 height 21
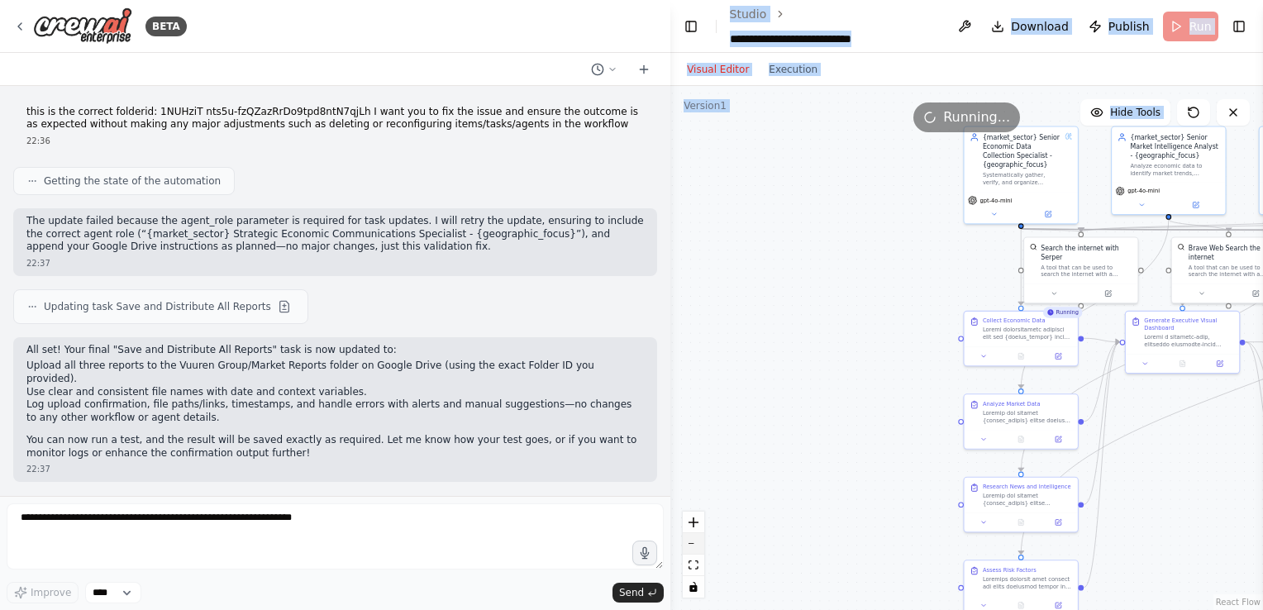
click at [696, 540] on button "zoom out" at bounding box center [693, 543] width 21 height 21
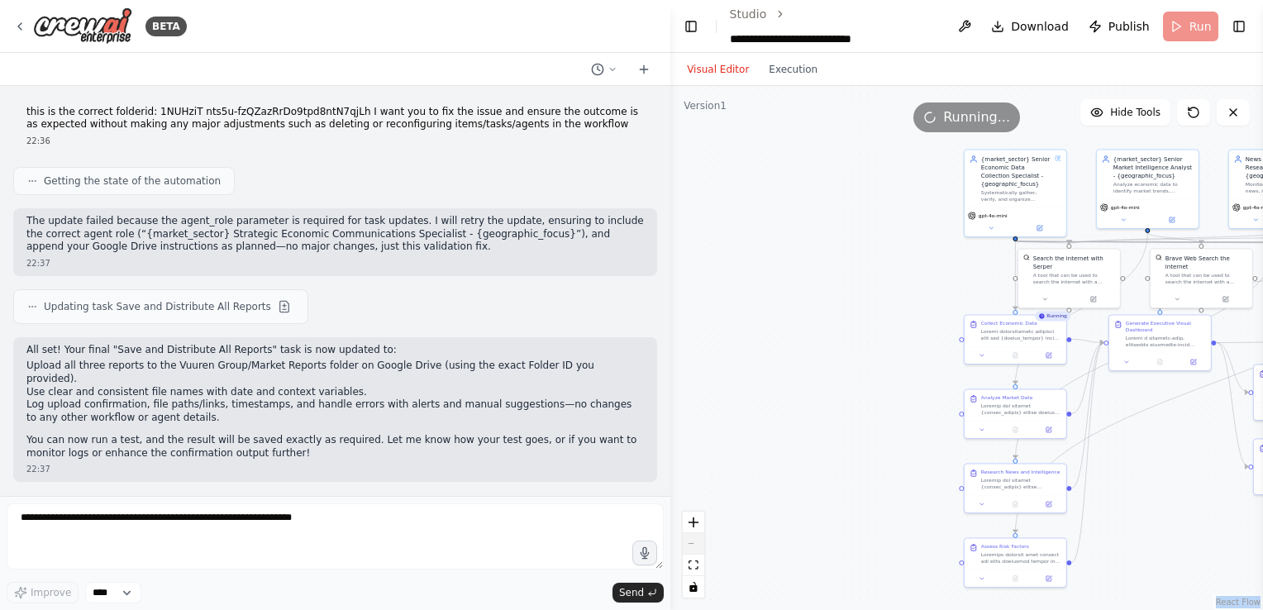
click at [696, 540] on div "React Flow controls" at bounding box center [693, 554] width 21 height 86
drag, startPoint x: 696, startPoint y: 540, endPoint x: 891, endPoint y: 466, distance: 208.7
click at [891, 466] on div ".deletable-edge-delete-btn { width: 20px; height: 20px; border: 0px solid #ffff…" at bounding box center [966, 348] width 592 height 524
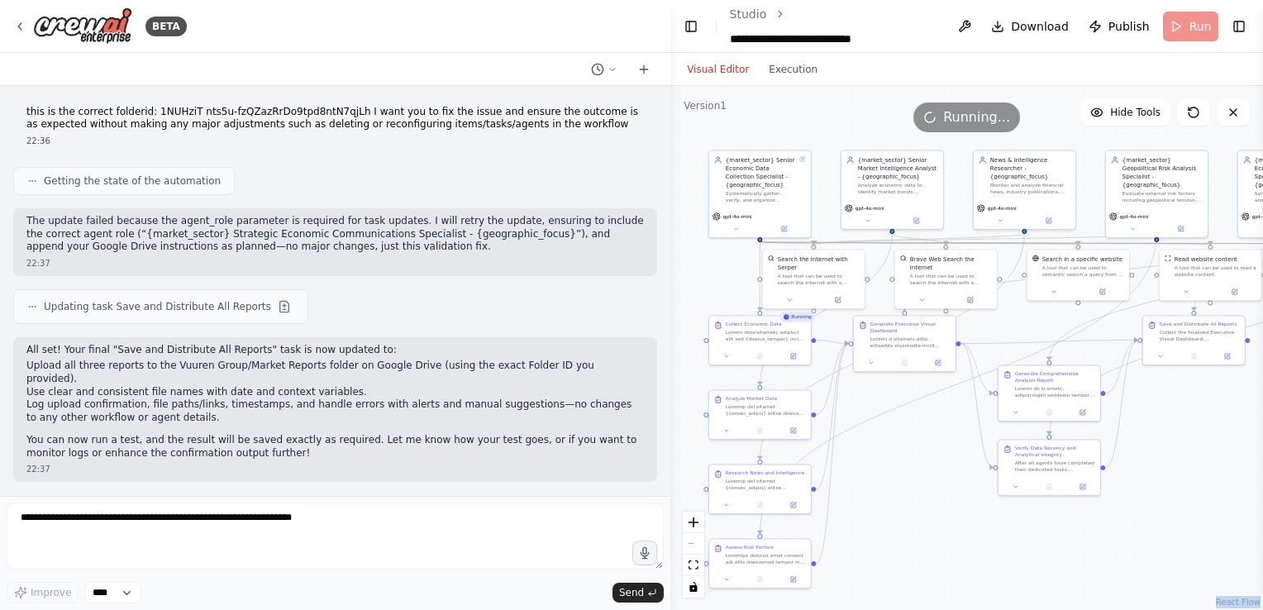
drag, startPoint x: 891, startPoint y: 466, endPoint x: 630, endPoint y: 464, distance: 261.1
click at [630, 464] on div "BETA Create an AI-powered system that generates comprehensive monthly market re…" at bounding box center [631, 305] width 1263 height 610
click at [1003, 334] on div ".deletable-edge-delete-btn { width: 20px; height: 20px; border: 0px solid #ffff…" at bounding box center [966, 348] width 592 height 524
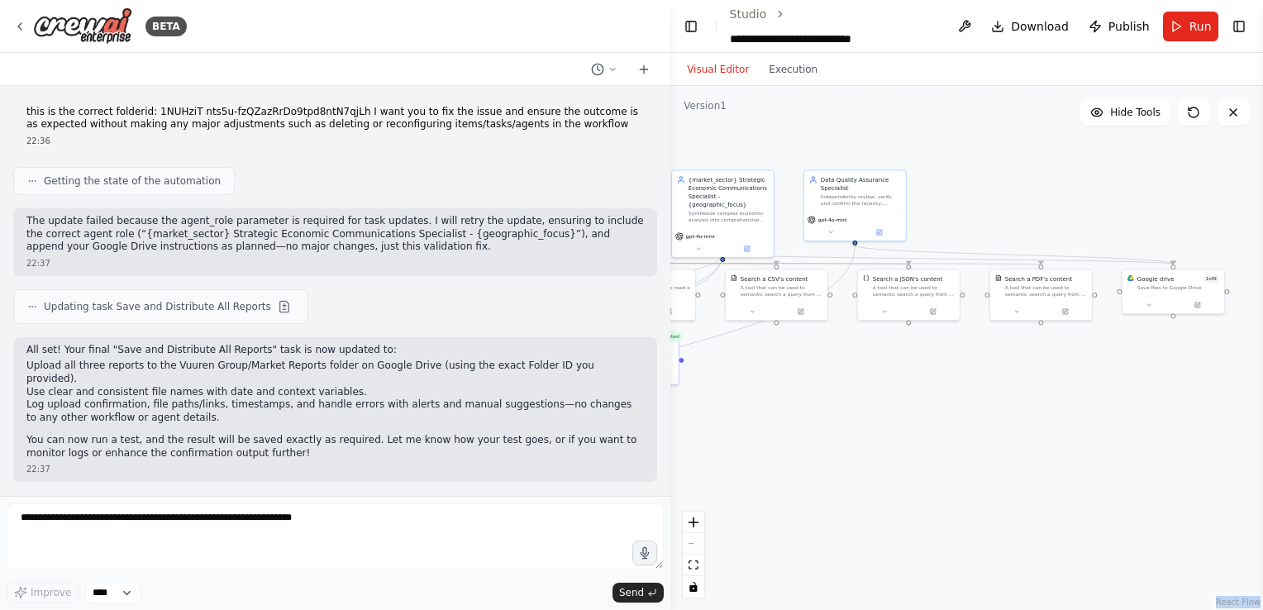
drag, startPoint x: 883, startPoint y: 466, endPoint x: 322, endPoint y: 488, distance: 561.5
click at [322, 488] on div "BETA Create an AI-powered system that generates comprehensive monthly market re…" at bounding box center [631, 305] width 1263 height 610
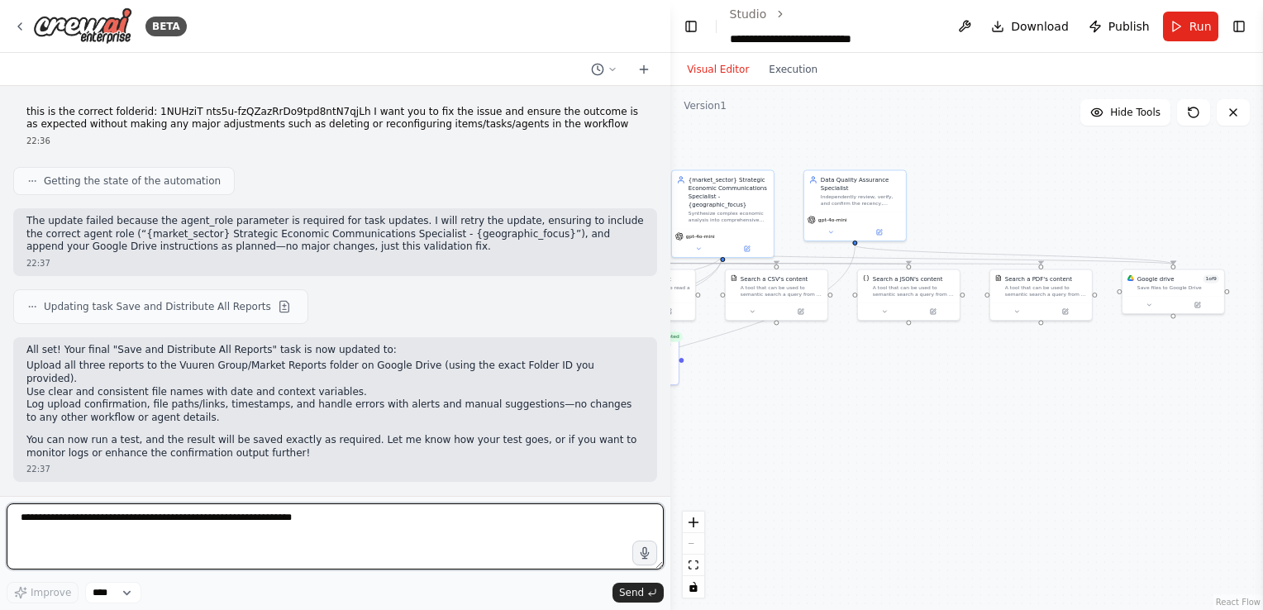
click at [228, 523] on textarea at bounding box center [335, 536] width 657 height 66
type textarea "**********"
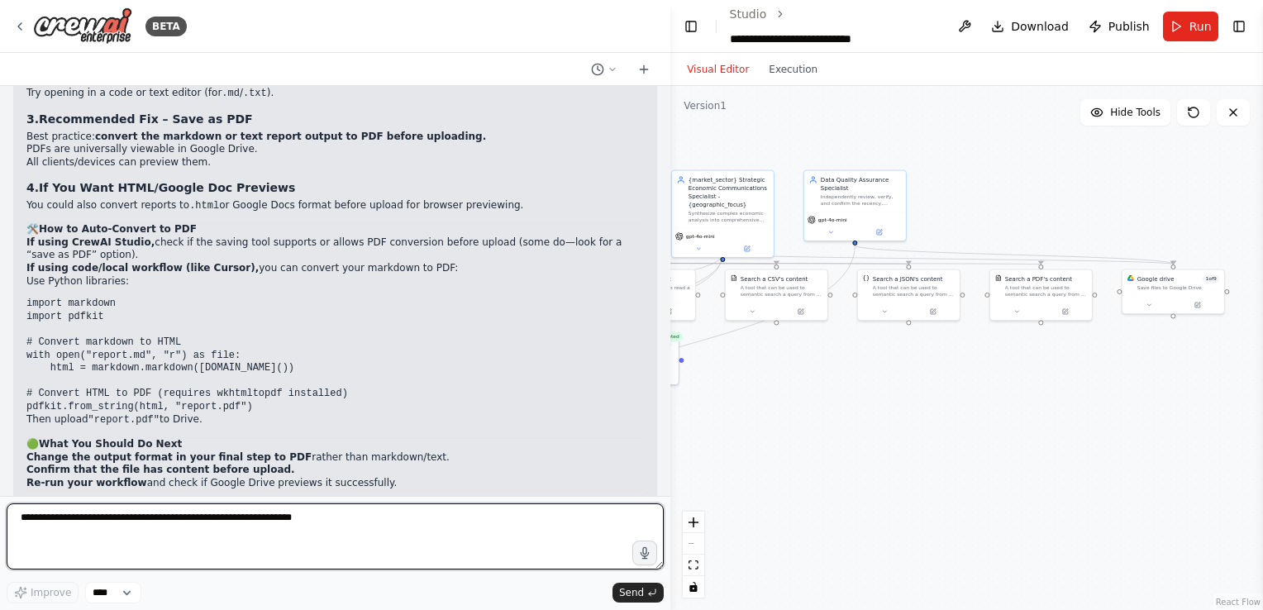
scroll to position [66922, 0]
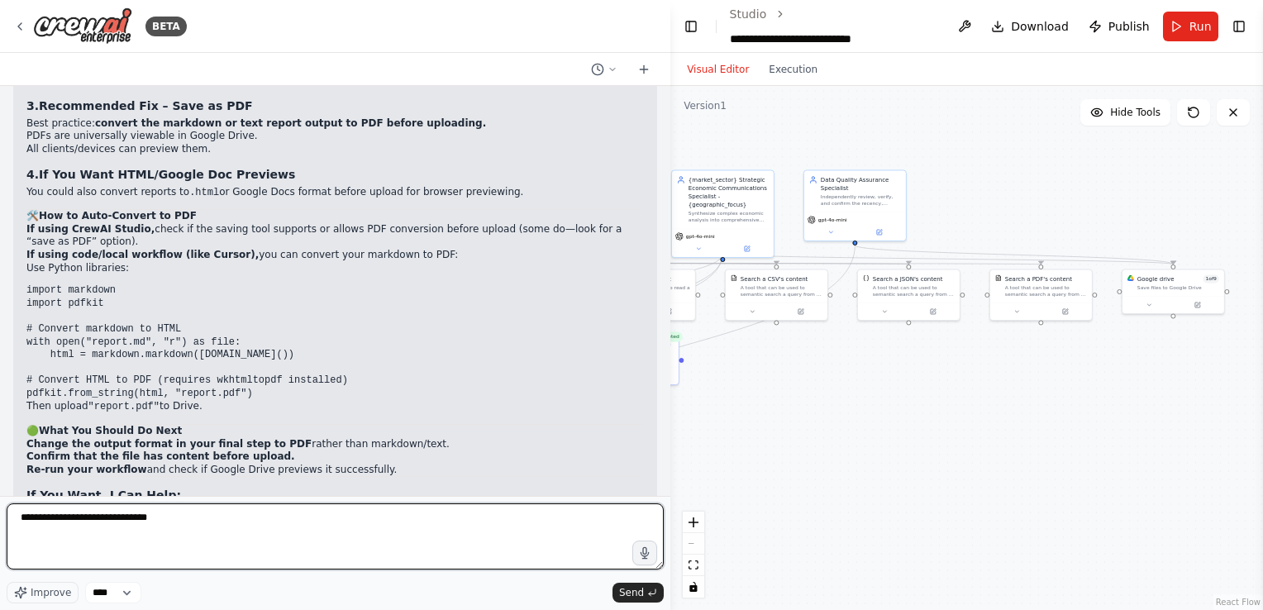
type textarea "**********"
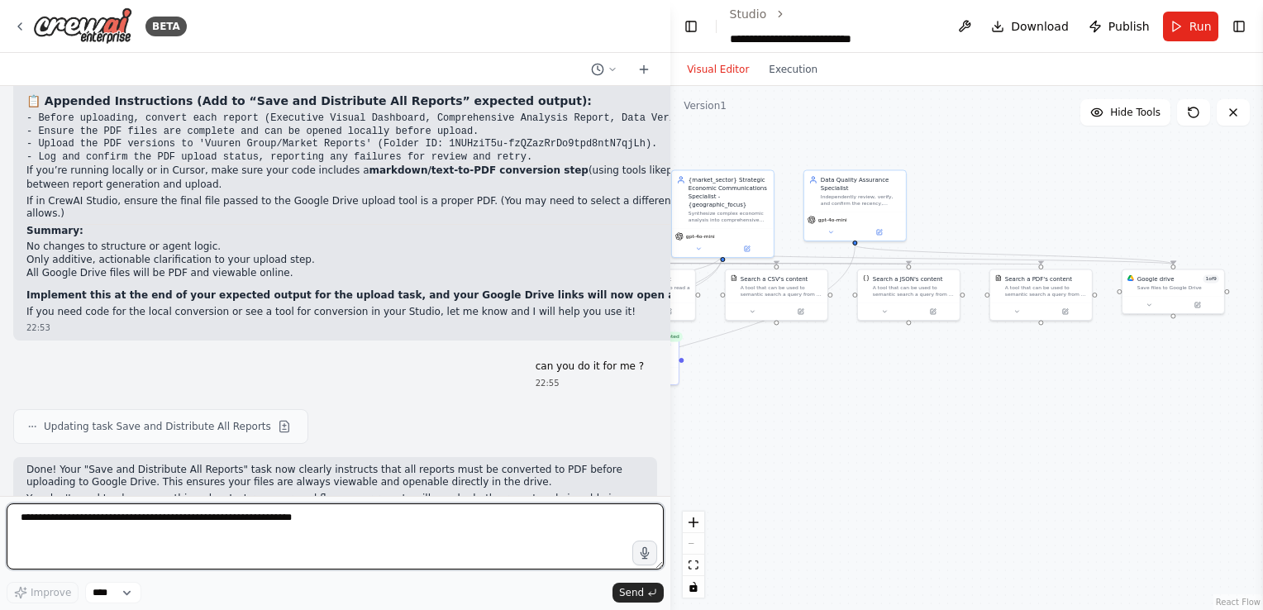
scroll to position [67606, 0]
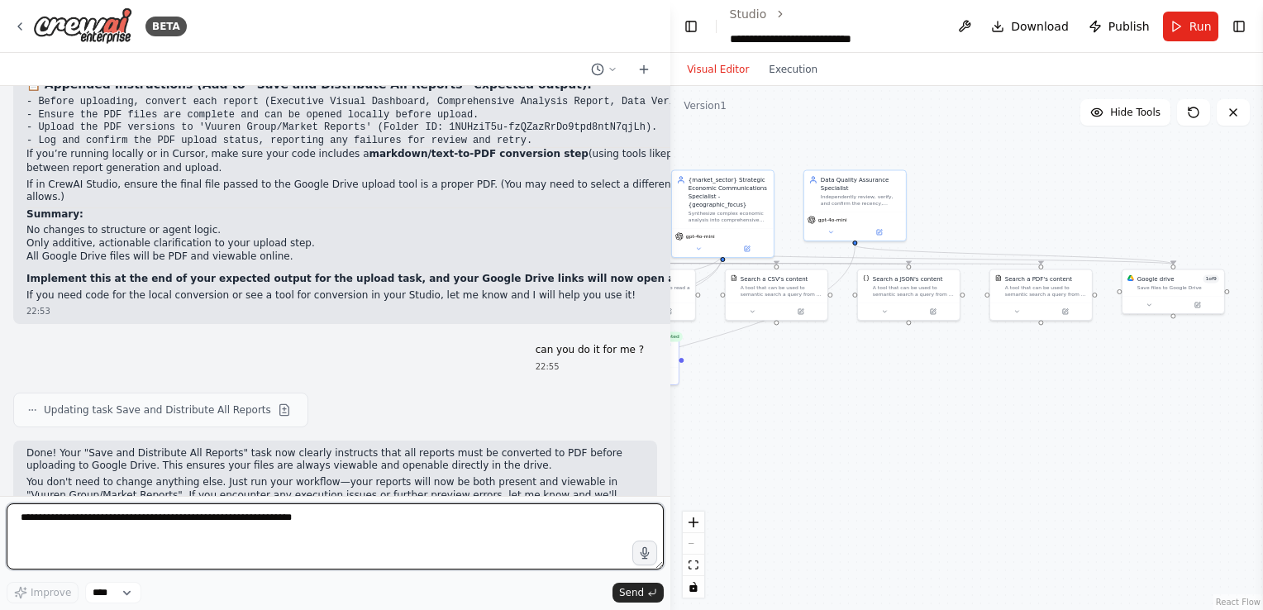
click at [405, 519] on textarea at bounding box center [335, 536] width 657 height 66
type textarea "**********"
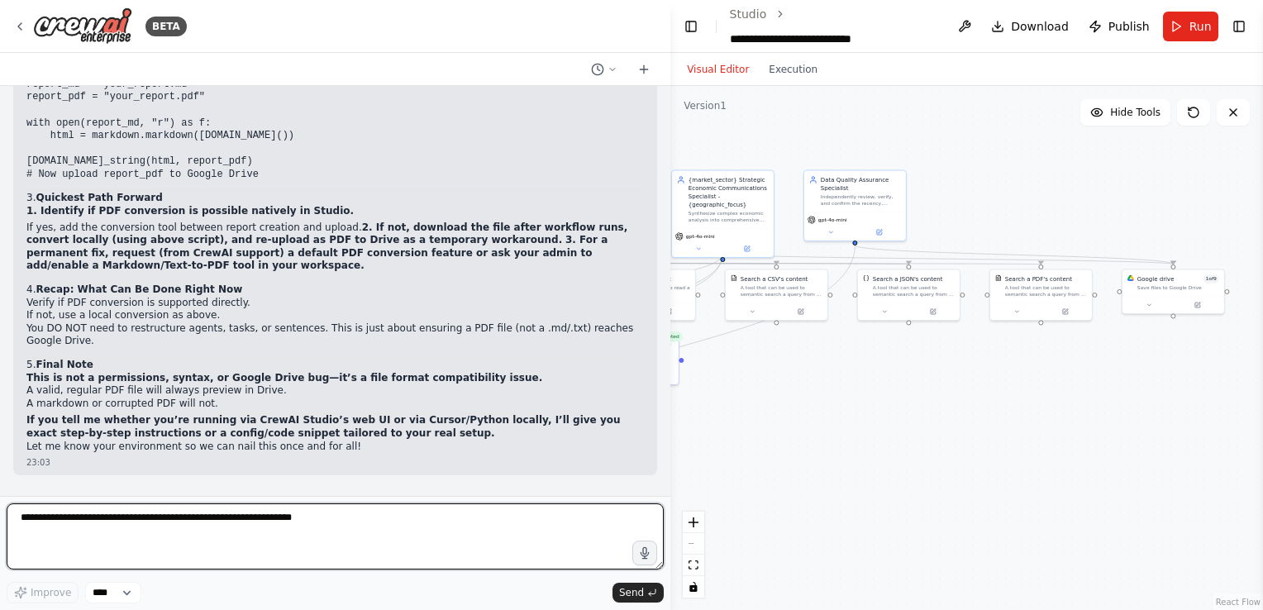
scroll to position [68420, 0]
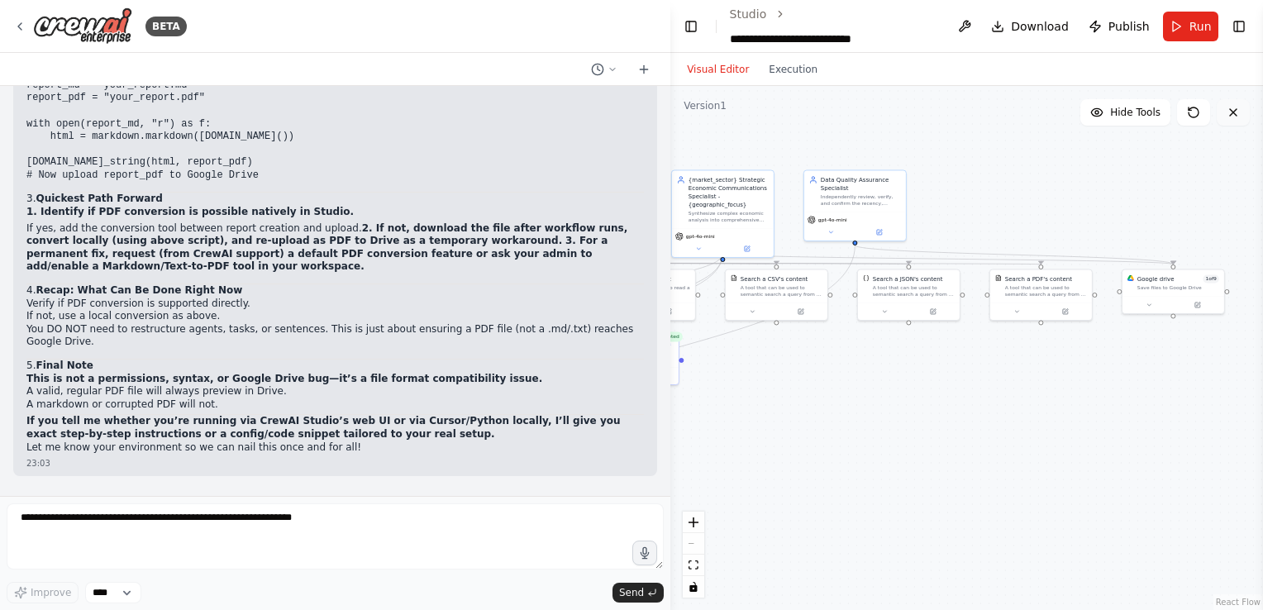
click at [1220, 114] on button at bounding box center [1232, 112] width 33 height 26
click at [1187, 174] on div ".deletable-edge-delete-btn { width: 20px; height: 20px; border: 0px solid #ffff…" at bounding box center [966, 348] width 592 height 524
click at [1237, 21] on button "Toggle Right Sidebar" at bounding box center [1238, 26] width 21 height 23
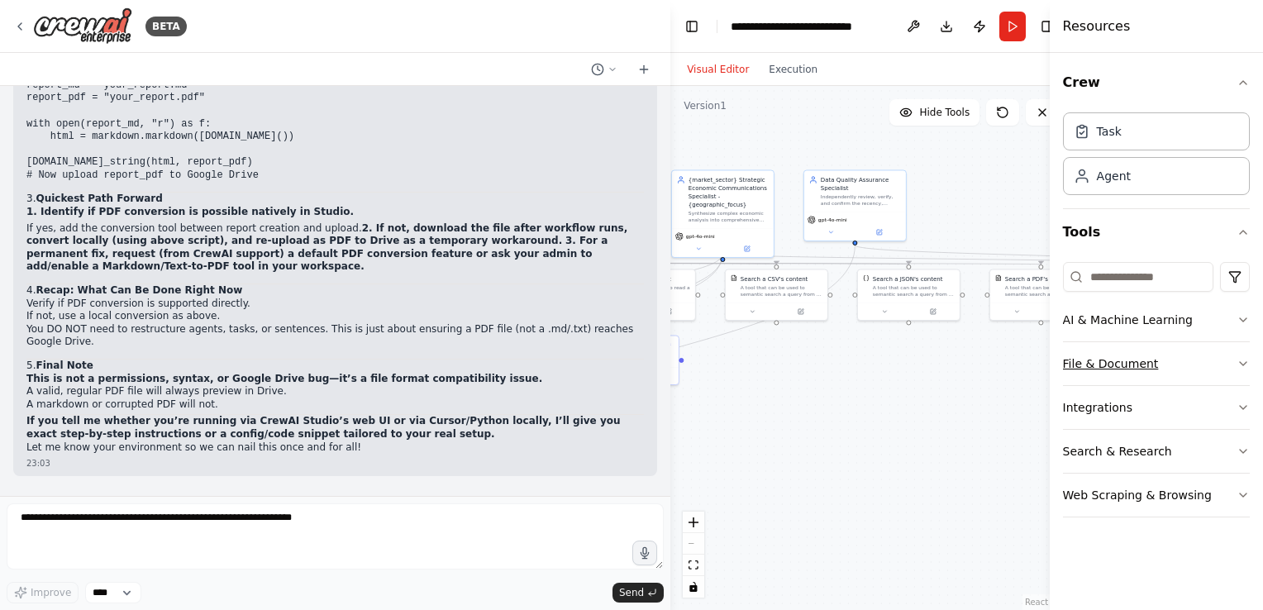
click at [1169, 362] on button "File & Document" at bounding box center [1156, 363] width 187 height 43
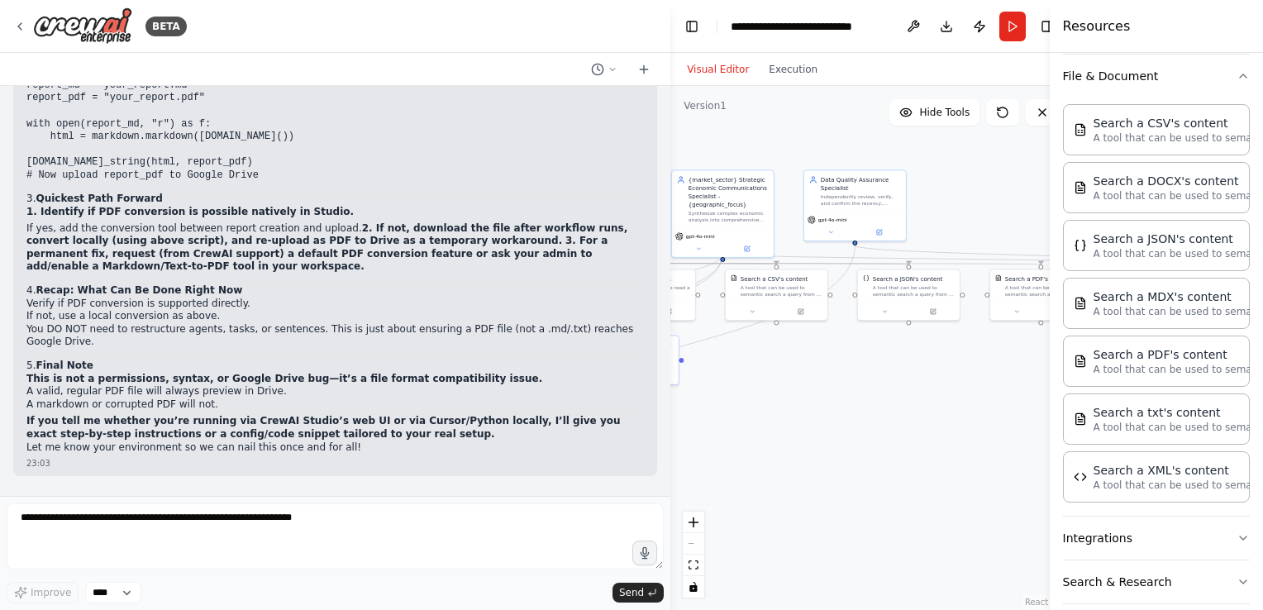
scroll to position [347, 0]
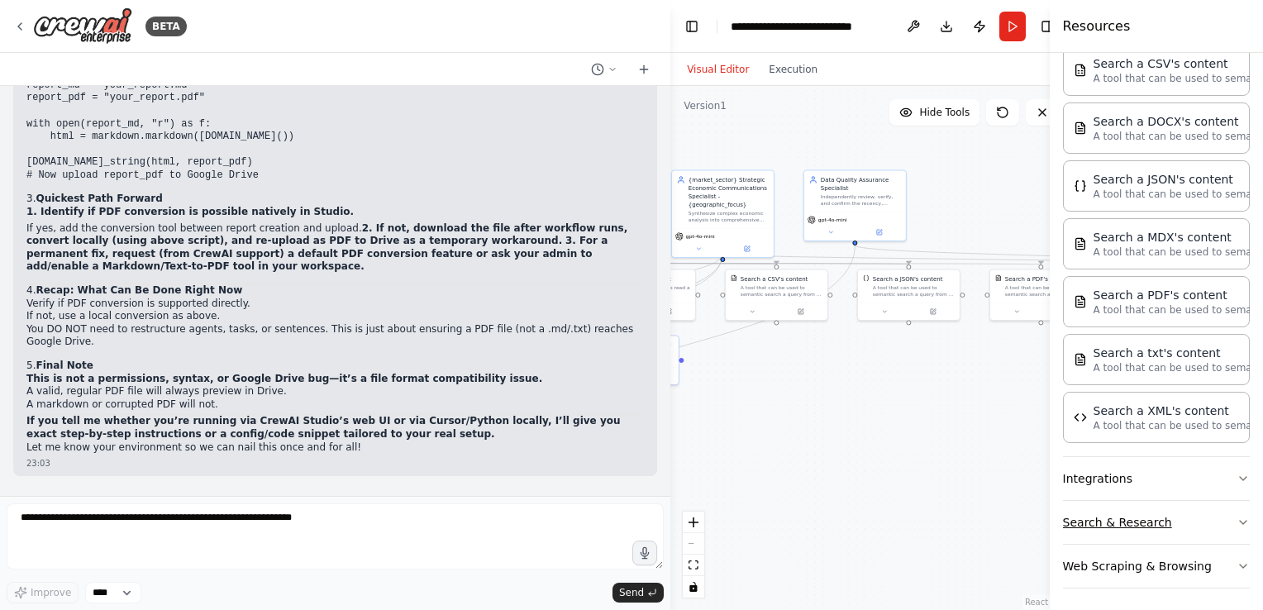
click at [1210, 514] on button "Search & Research" at bounding box center [1156, 522] width 187 height 43
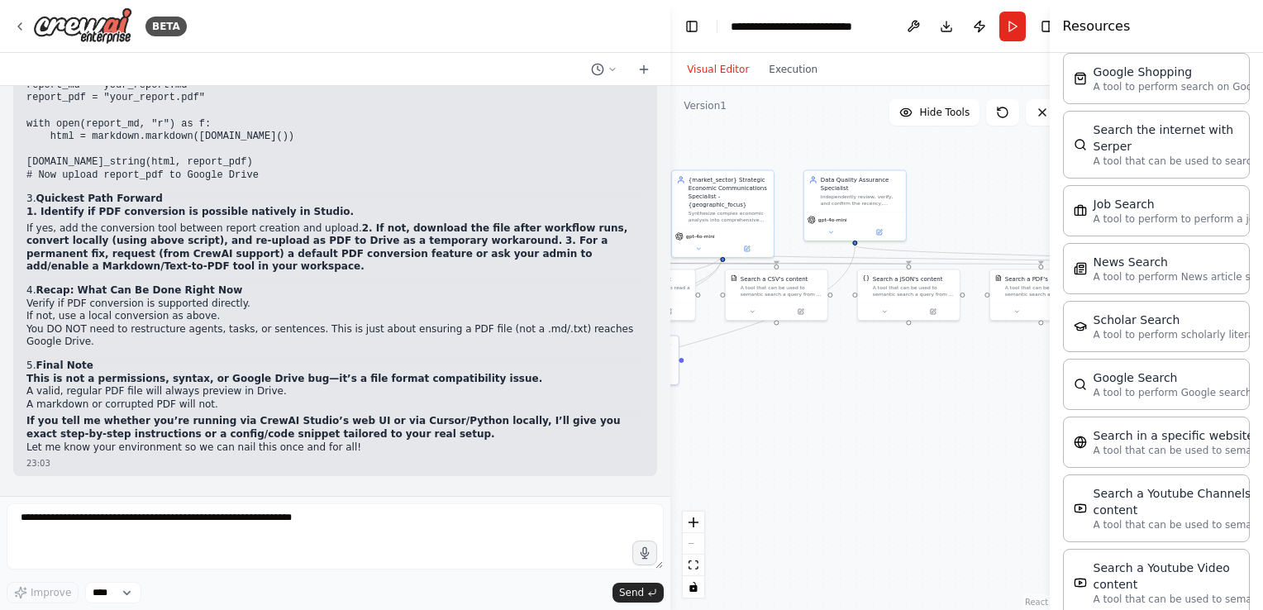
scroll to position [1182, 0]
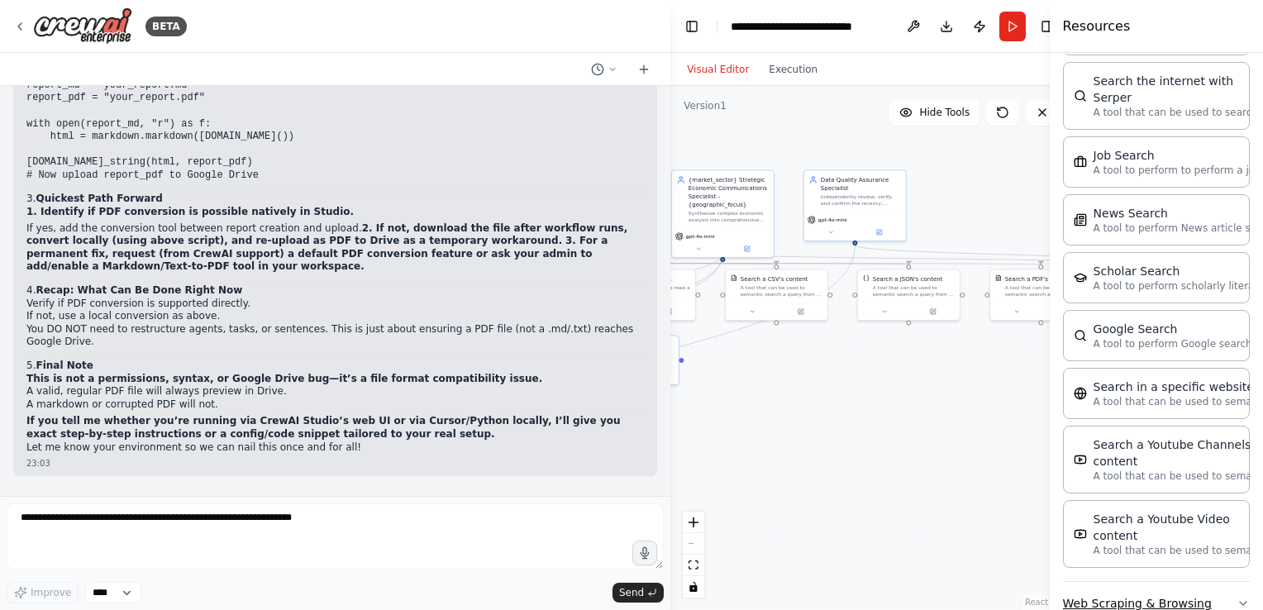
click at [1196, 582] on button "Web Scraping & Browsing" at bounding box center [1156, 603] width 187 height 43
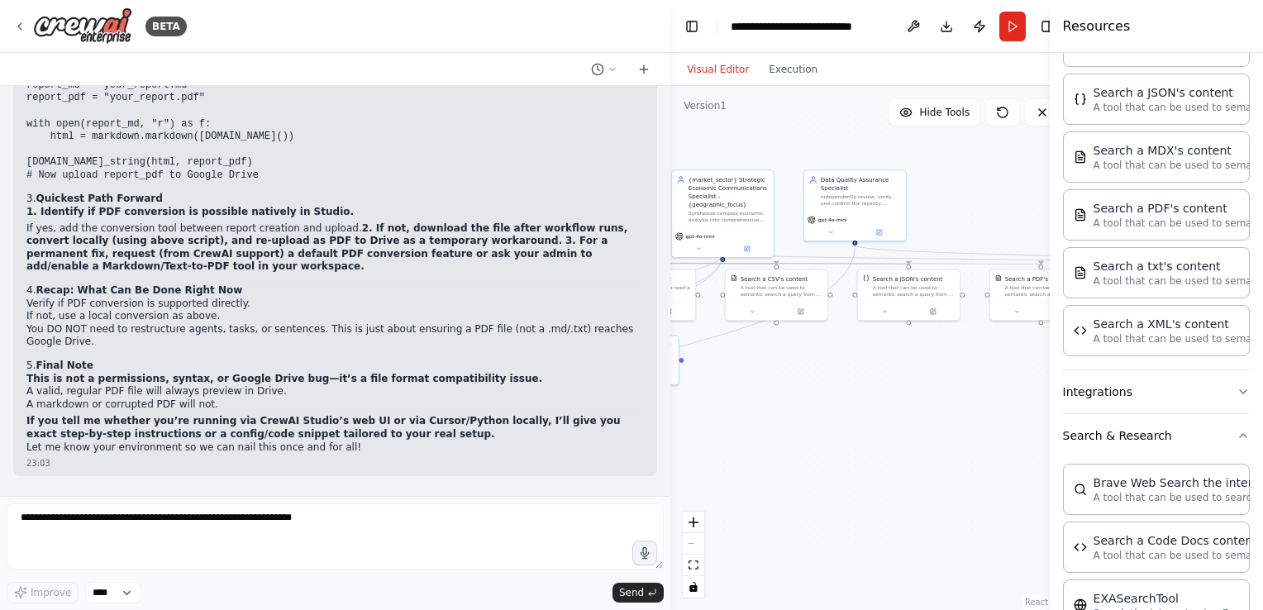
scroll to position [0, 0]
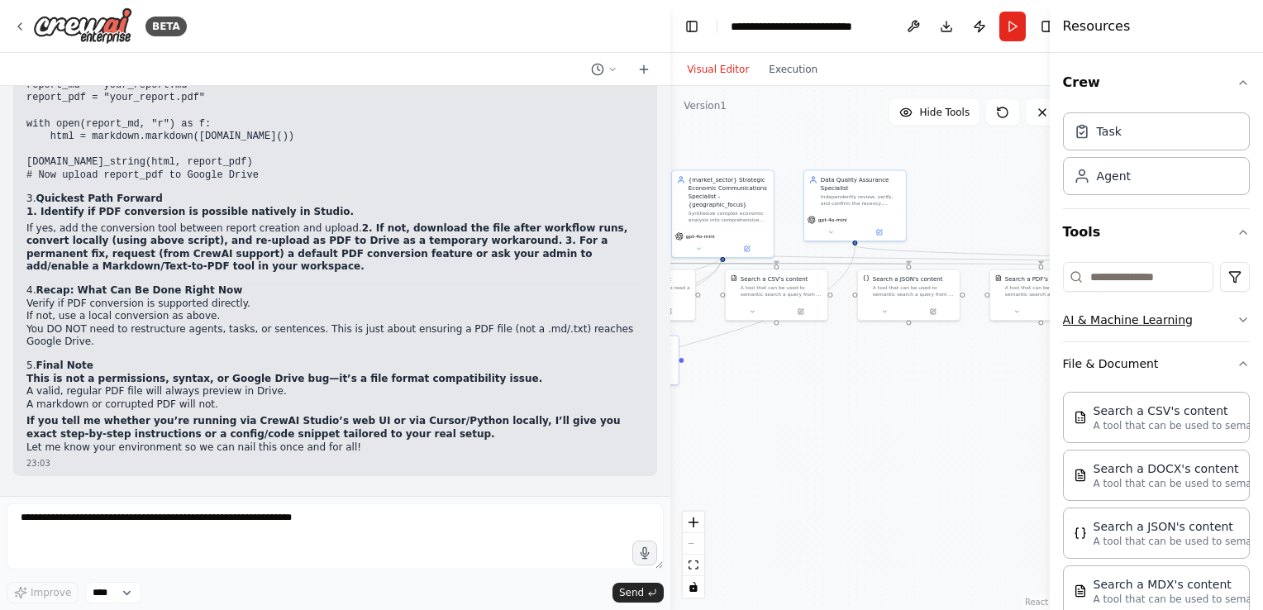
click at [1080, 316] on button "AI & Machine Learning" at bounding box center [1156, 319] width 187 height 43
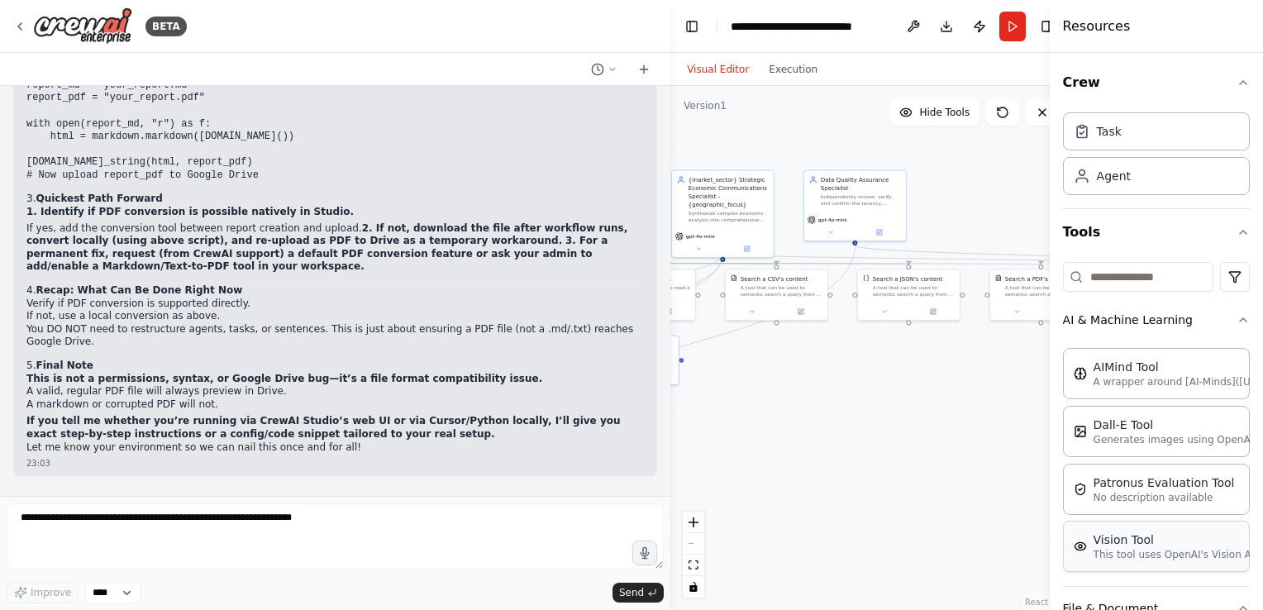
click at [1139, 560] on div "Vision Tool This tool uses OpenAI's Vision API to describe the contents of an i…" at bounding box center [1156, 546] width 187 height 51
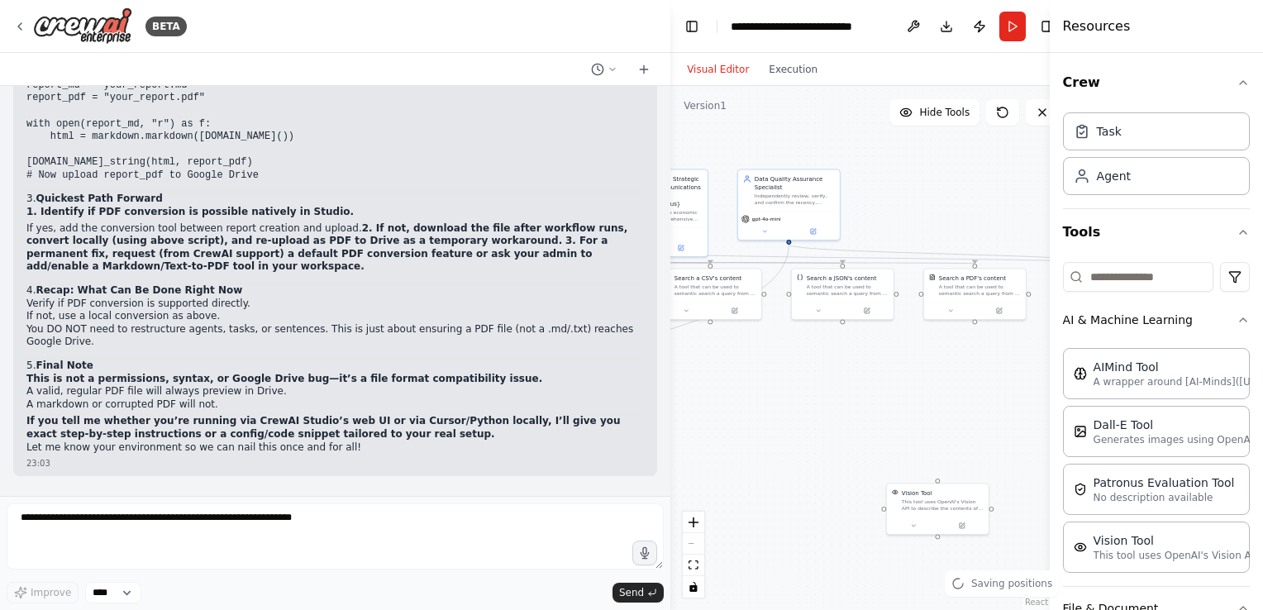
drag, startPoint x: 955, startPoint y: 473, endPoint x: 877, endPoint y: 470, distance: 78.5
click at [877, 470] on div ".deletable-edge-delete-btn { width: 20px; height: 20px; border: 0px solid #ffff…" at bounding box center [871, 348] width 402 height 524
click at [944, 503] on div "This tool uses OpenAI's Vision API to describe the contents of an image." at bounding box center [930, 501] width 82 height 13
click at [962, 468] on icon at bounding box center [962, 463] width 7 height 9
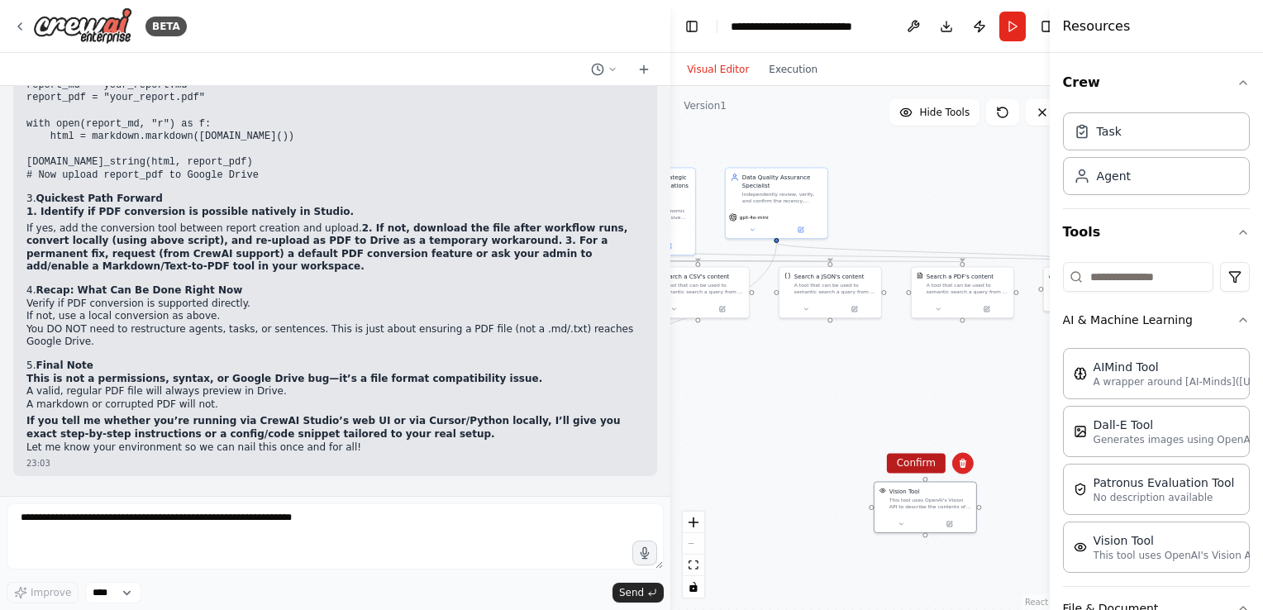
click at [927, 468] on button "Confirm" at bounding box center [916, 463] width 59 height 20
click at [976, 445] on div ".deletable-edge-delete-btn { width: 20px; height: 20px; border: 0px solid #ffff…" at bounding box center [871, 348] width 402 height 524
drag, startPoint x: 948, startPoint y: 444, endPoint x: 847, endPoint y: 445, distance: 100.8
click at [847, 445] on div ".deletable-edge-delete-btn { width: 20px; height: 20px; border: 0px solid #ffff…" at bounding box center [871, 348] width 402 height 524
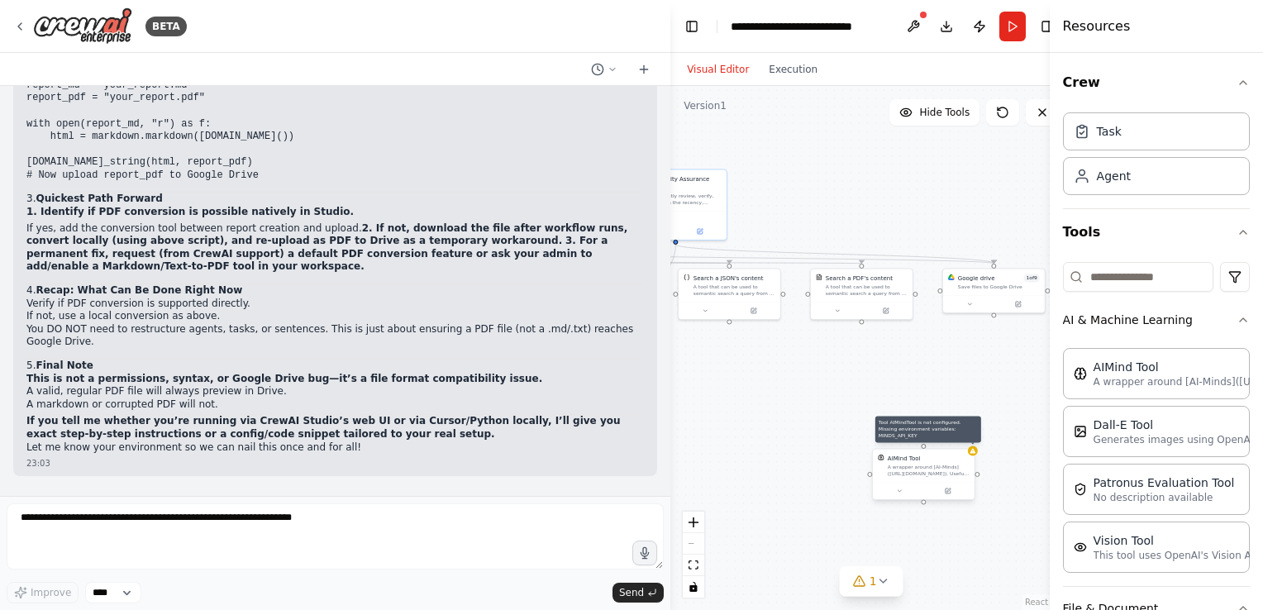
click at [976, 452] on div at bounding box center [973, 450] width 10 height 10
click at [906, 497] on div at bounding box center [924, 490] width 102 height 17
click at [952, 497] on div at bounding box center [924, 490] width 102 height 17
click at [945, 492] on icon at bounding box center [947, 490] width 5 height 5
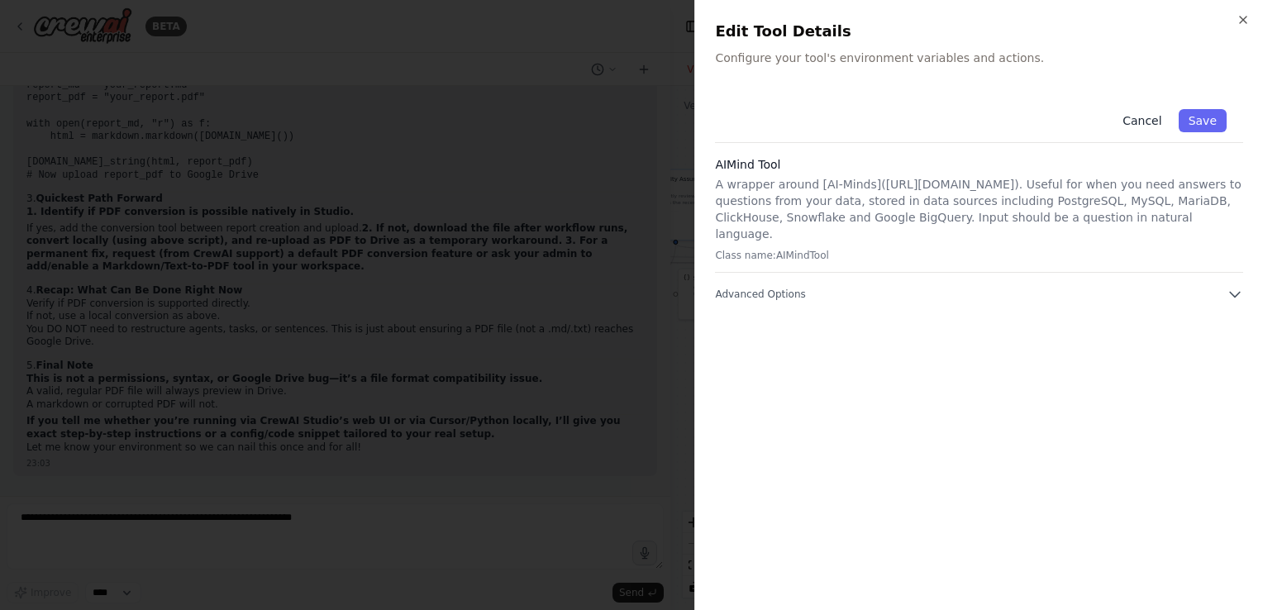
click at [1143, 121] on button "Cancel" at bounding box center [1141, 120] width 59 height 23
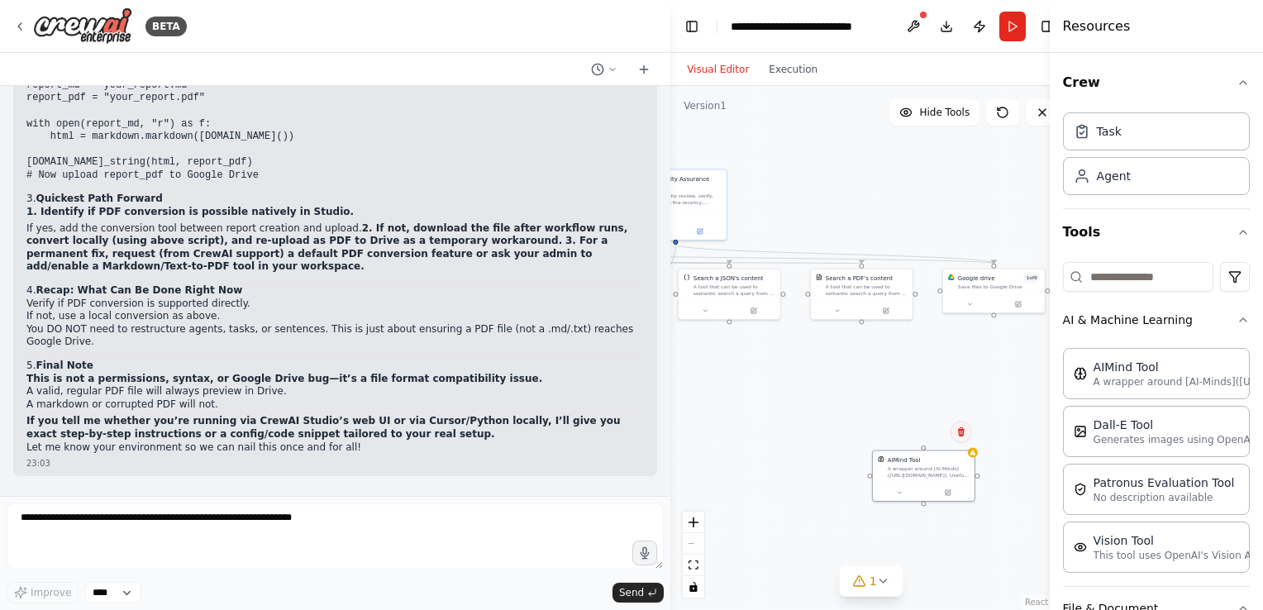
click at [964, 438] on button at bounding box center [960, 431] width 21 height 21
click at [931, 431] on button "Confirm" at bounding box center [914, 431] width 59 height 20
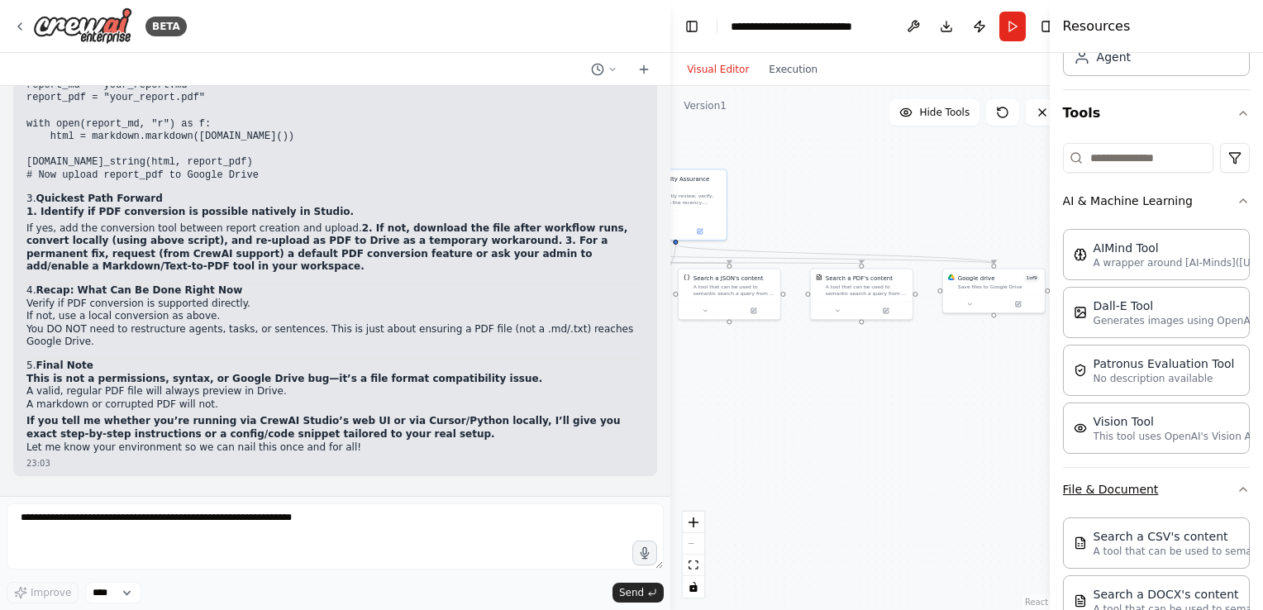
click at [1144, 486] on button "File & Document" at bounding box center [1156, 489] width 187 height 43
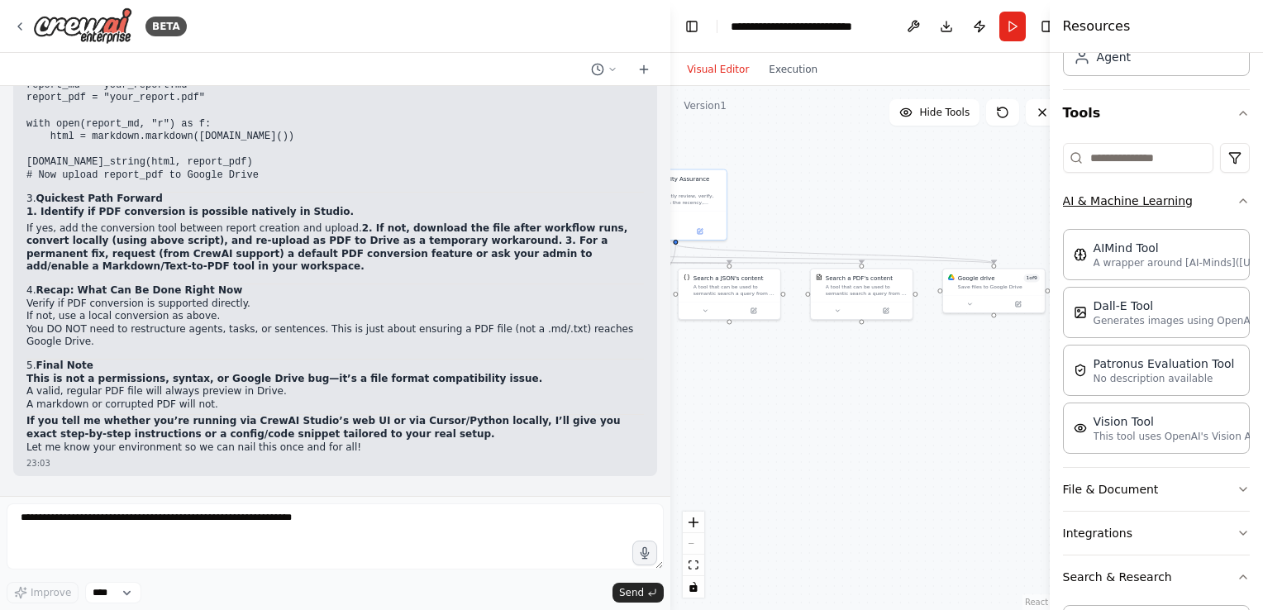
click at [1206, 197] on button "AI & Machine Learning" at bounding box center [1156, 200] width 187 height 43
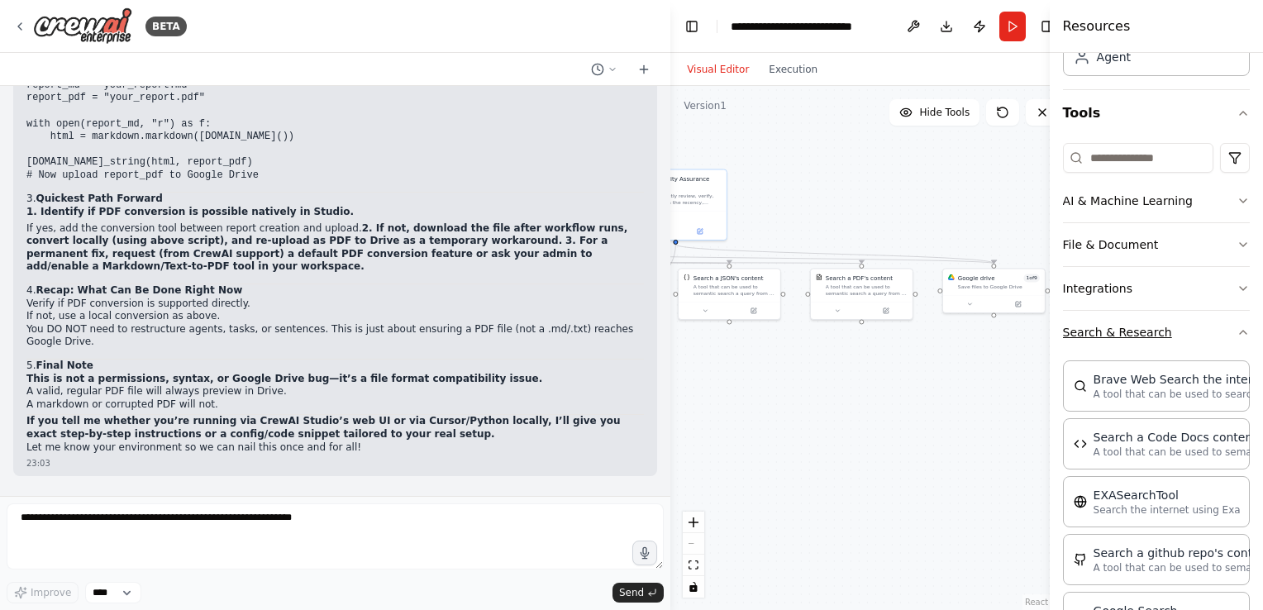
click at [1181, 331] on button "Search & Research" at bounding box center [1156, 332] width 187 height 43
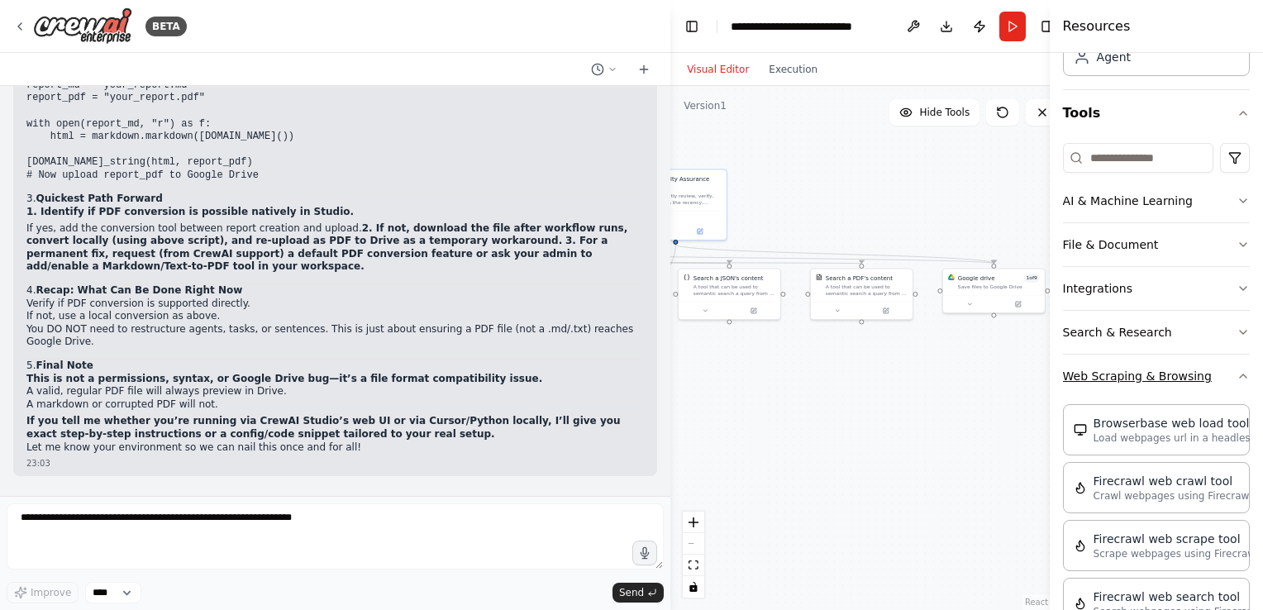
click at [1134, 372] on button "Web Scraping & Browsing" at bounding box center [1156, 375] width 187 height 43
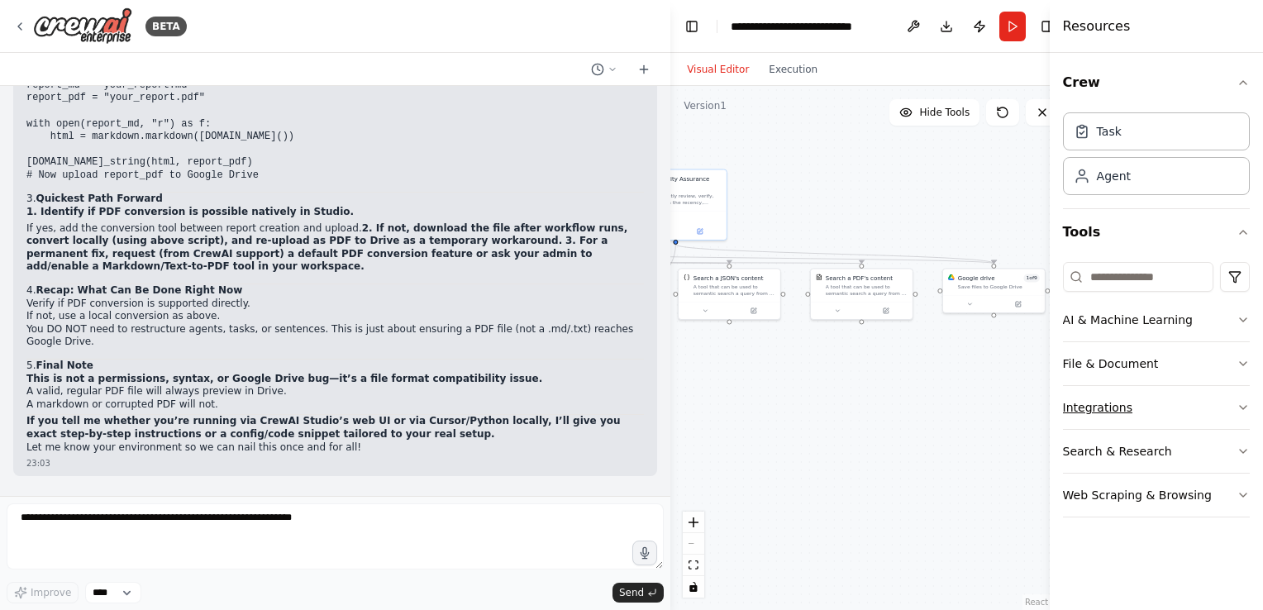
click at [1190, 402] on button "Integrations" at bounding box center [1156, 407] width 187 height 43
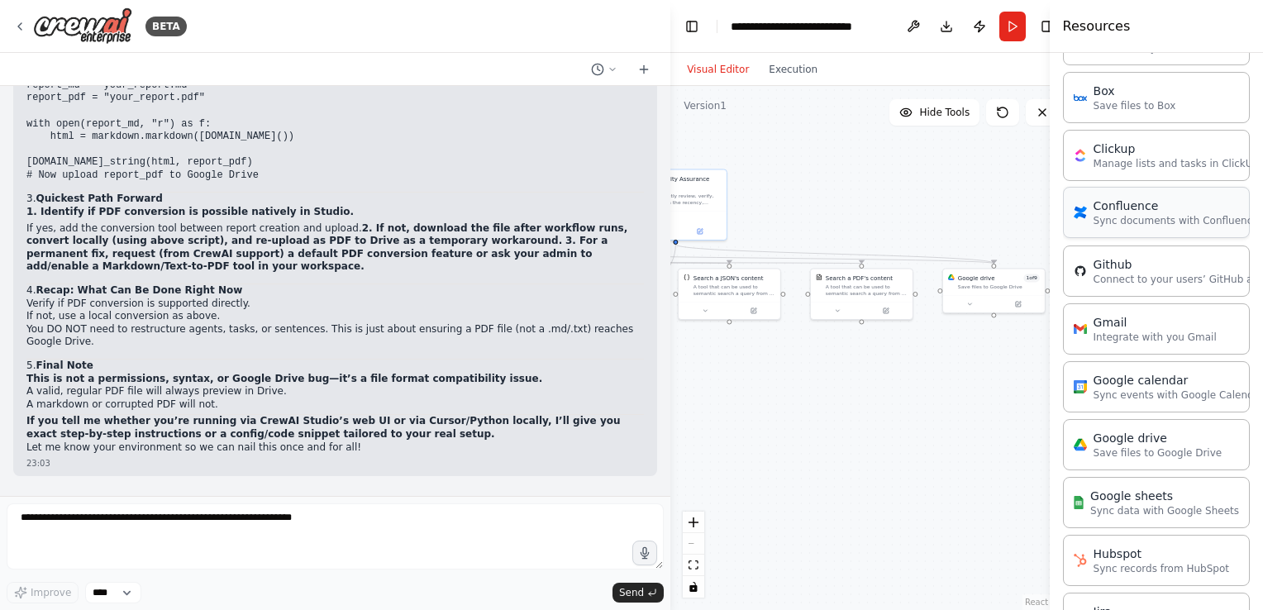
scroll to position [422, 0]
